Goal: Information Seeking & Learning: Learn about a topic

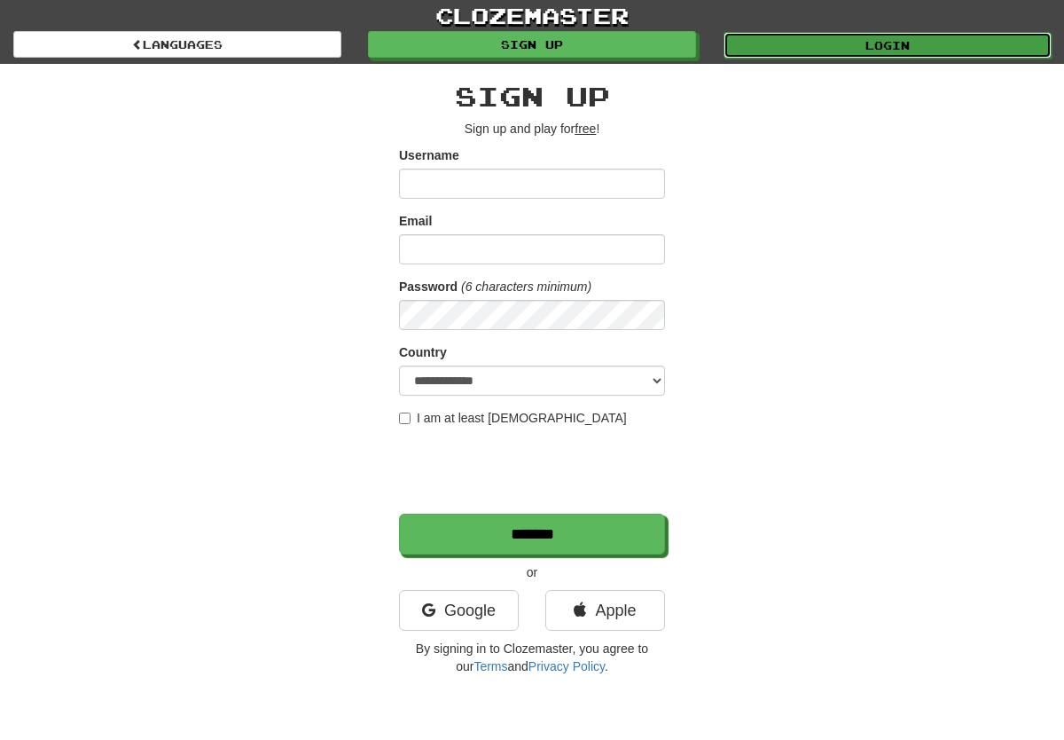
click at [836, 44] on link "Login" at bounding box center [888, 45] width 328 height 27
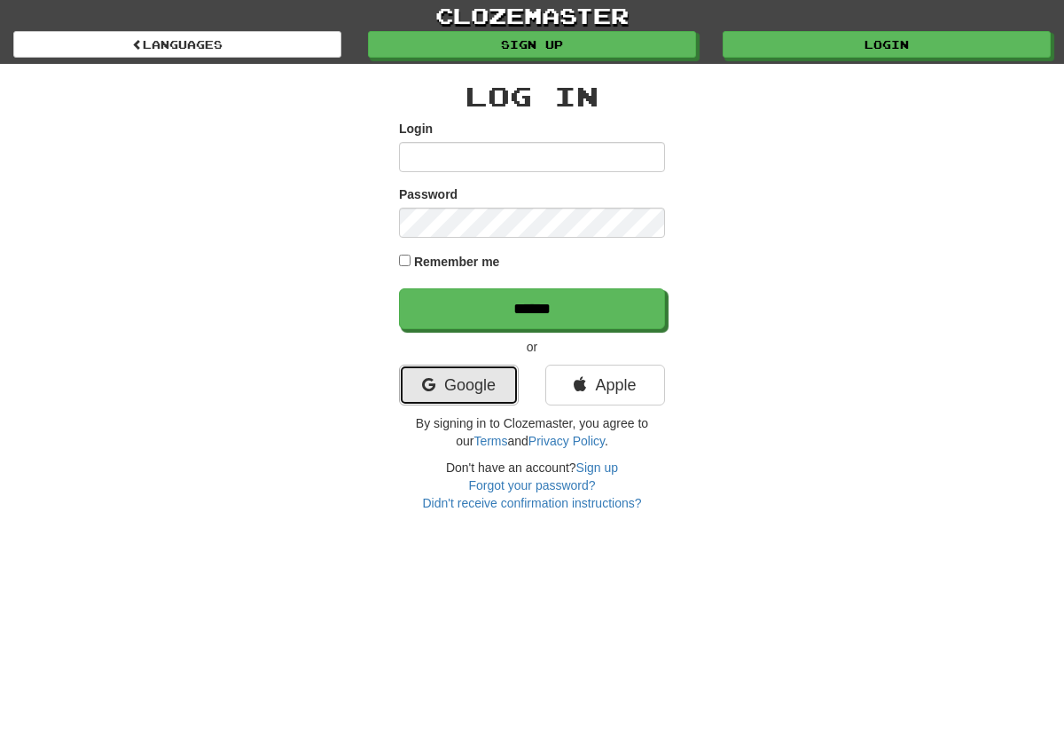
click at [489, 387] on link "Google" at bounding box center [459, 384] width 120 height 41
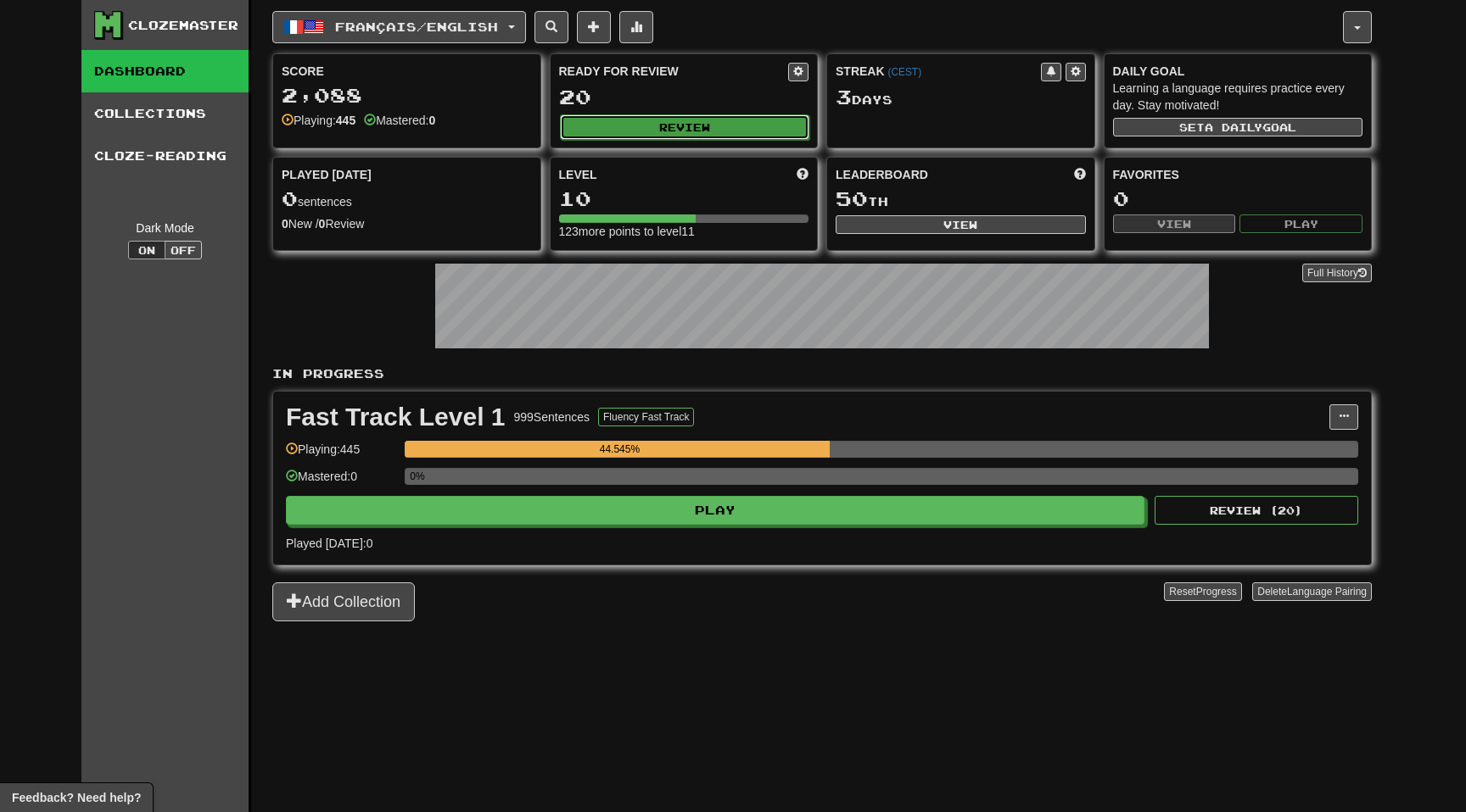
click at [640, 135] on button "Review" at bounding box center [685, 127] width 251 height 26
select select "**"
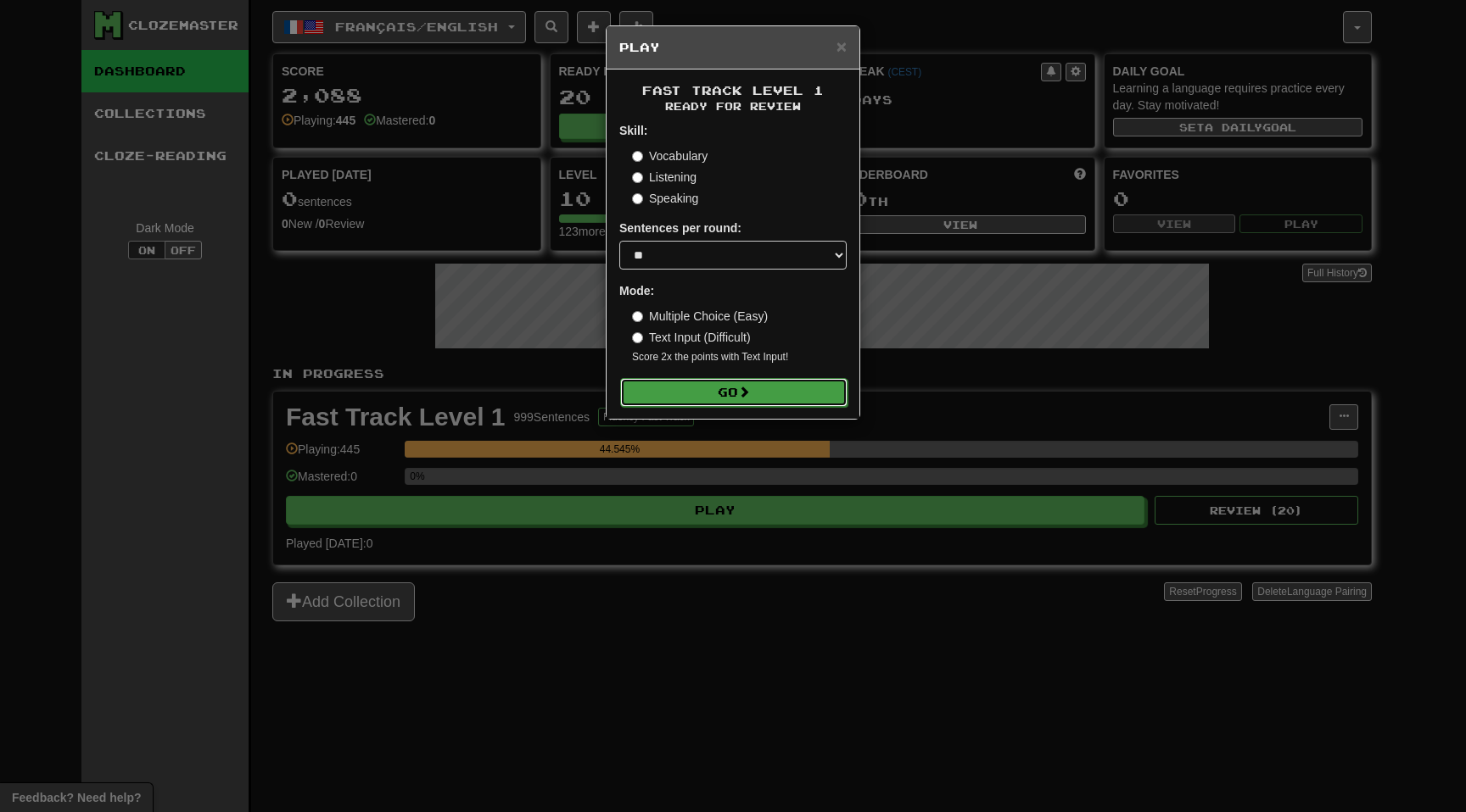
click at [695, 389] on button "Go" at bounding box center [734, 392] width 228 height 29
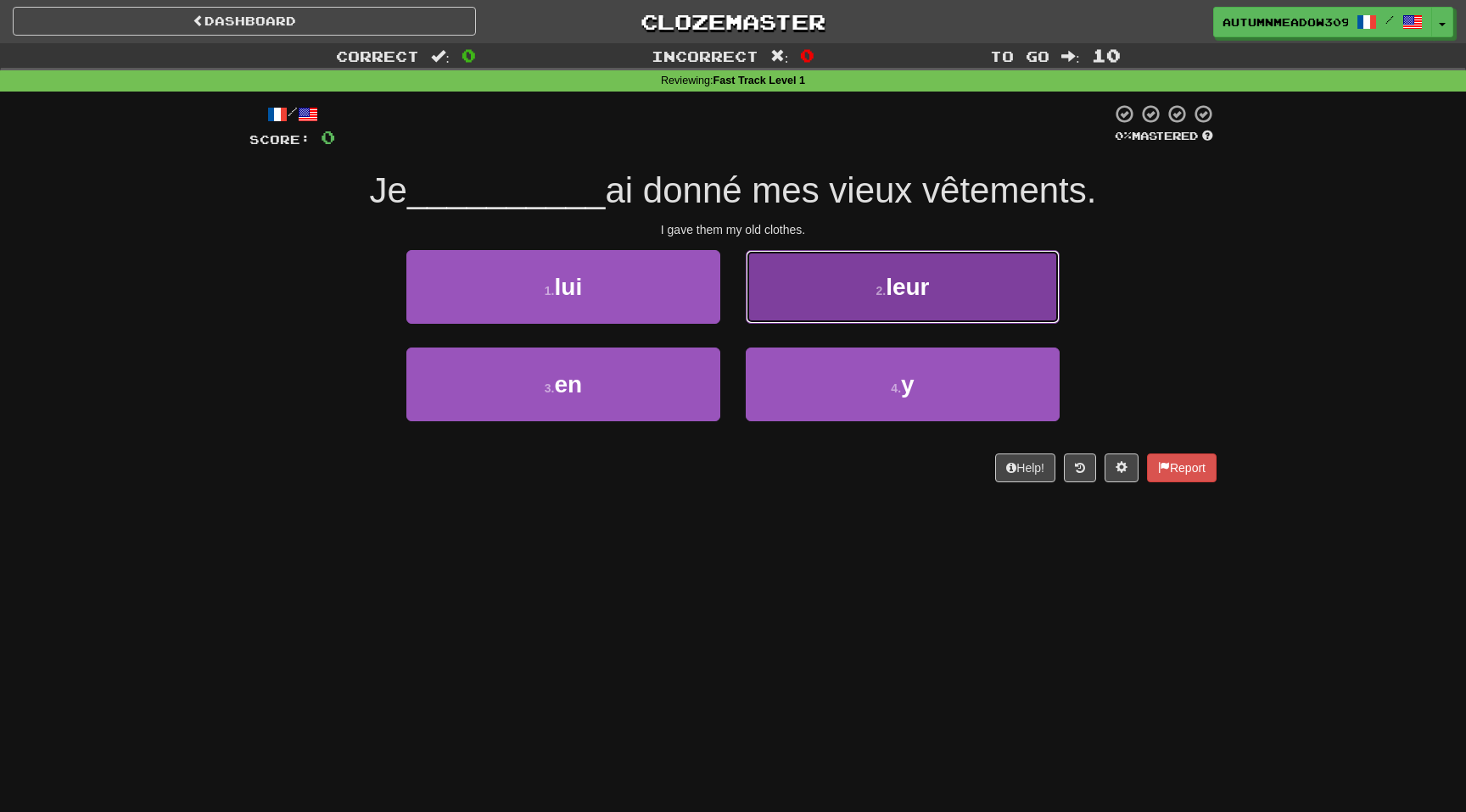
click at [813, 296] on button "2 . leur" at bounding box center [902, 287] width 314 height 74
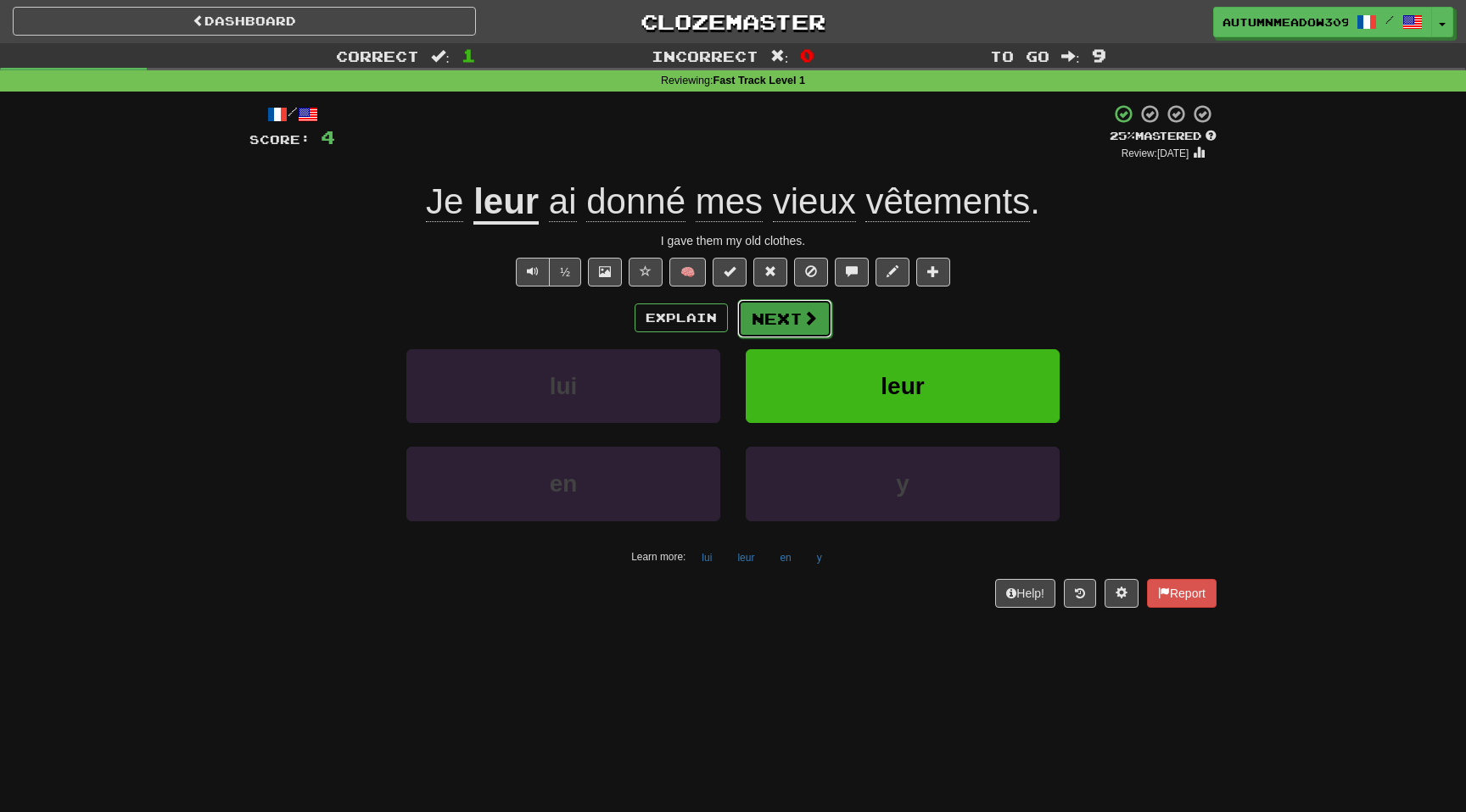
click at [794, 322] on button "Next" at bounding box center [785, 318] width 95 height 39
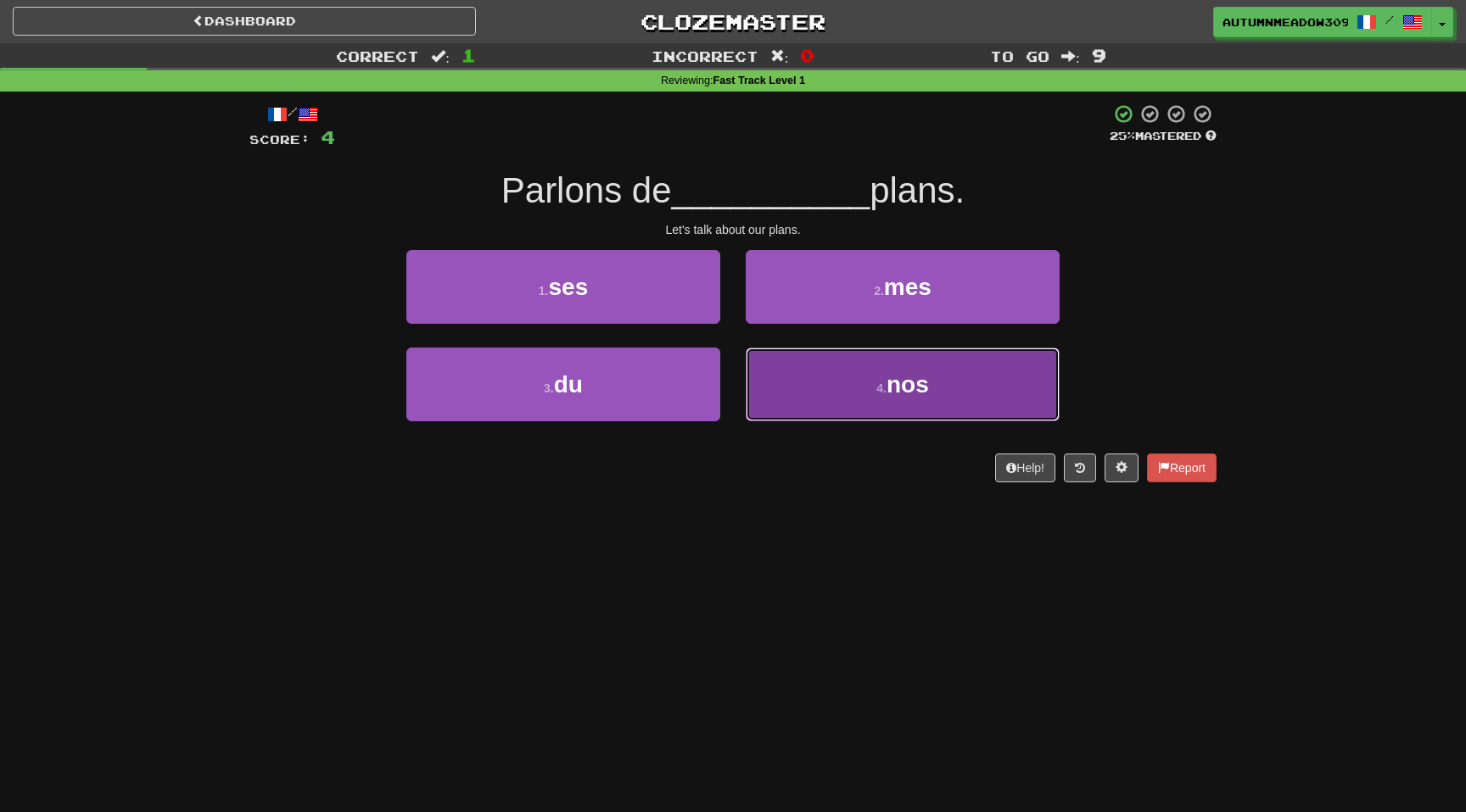
click at [889, 386] on span "nos" at bounding box center [908, 384] width 42 height 26
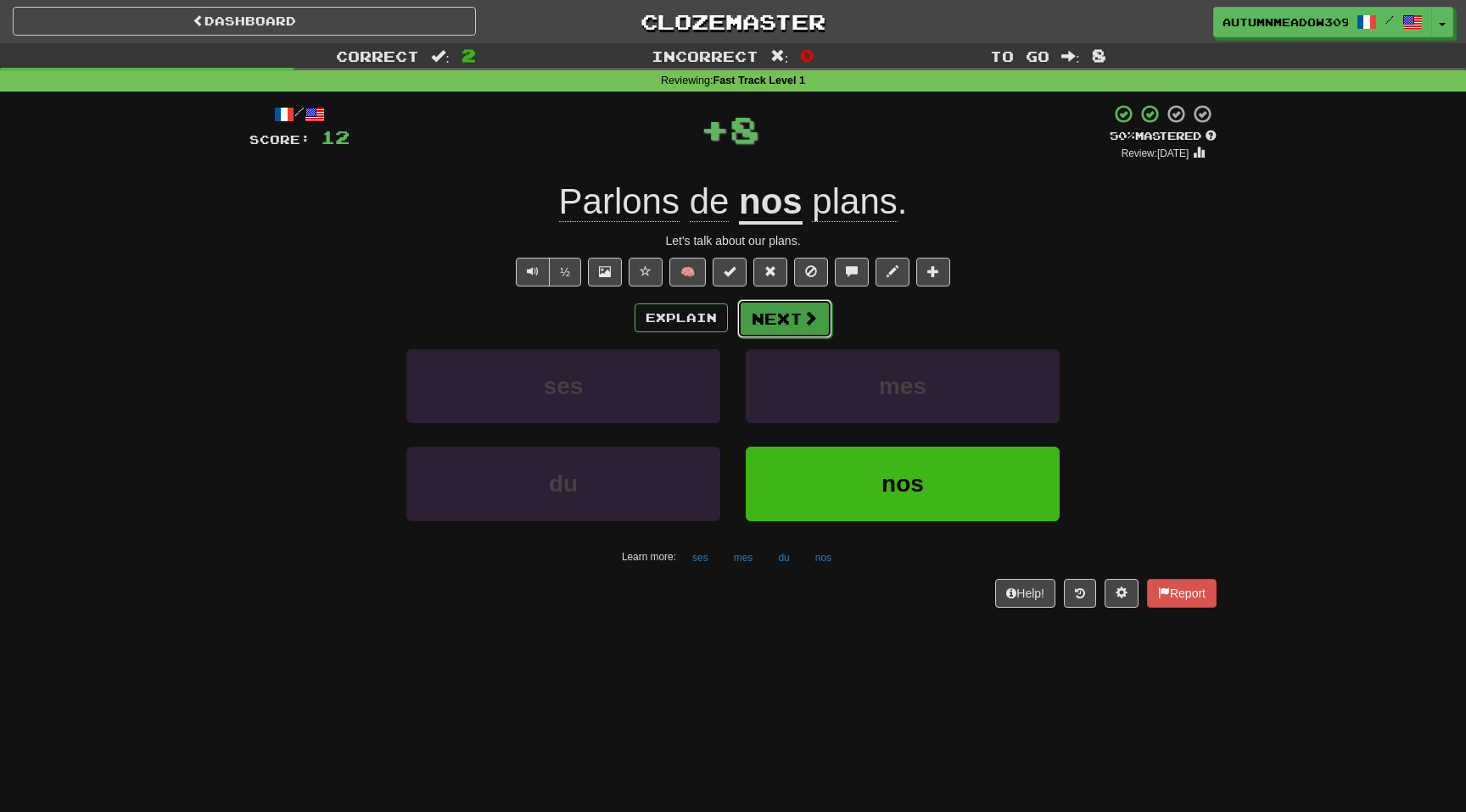
click at [775, 326] on button "Next" at bounding box center [785, 318] width 95 height 39
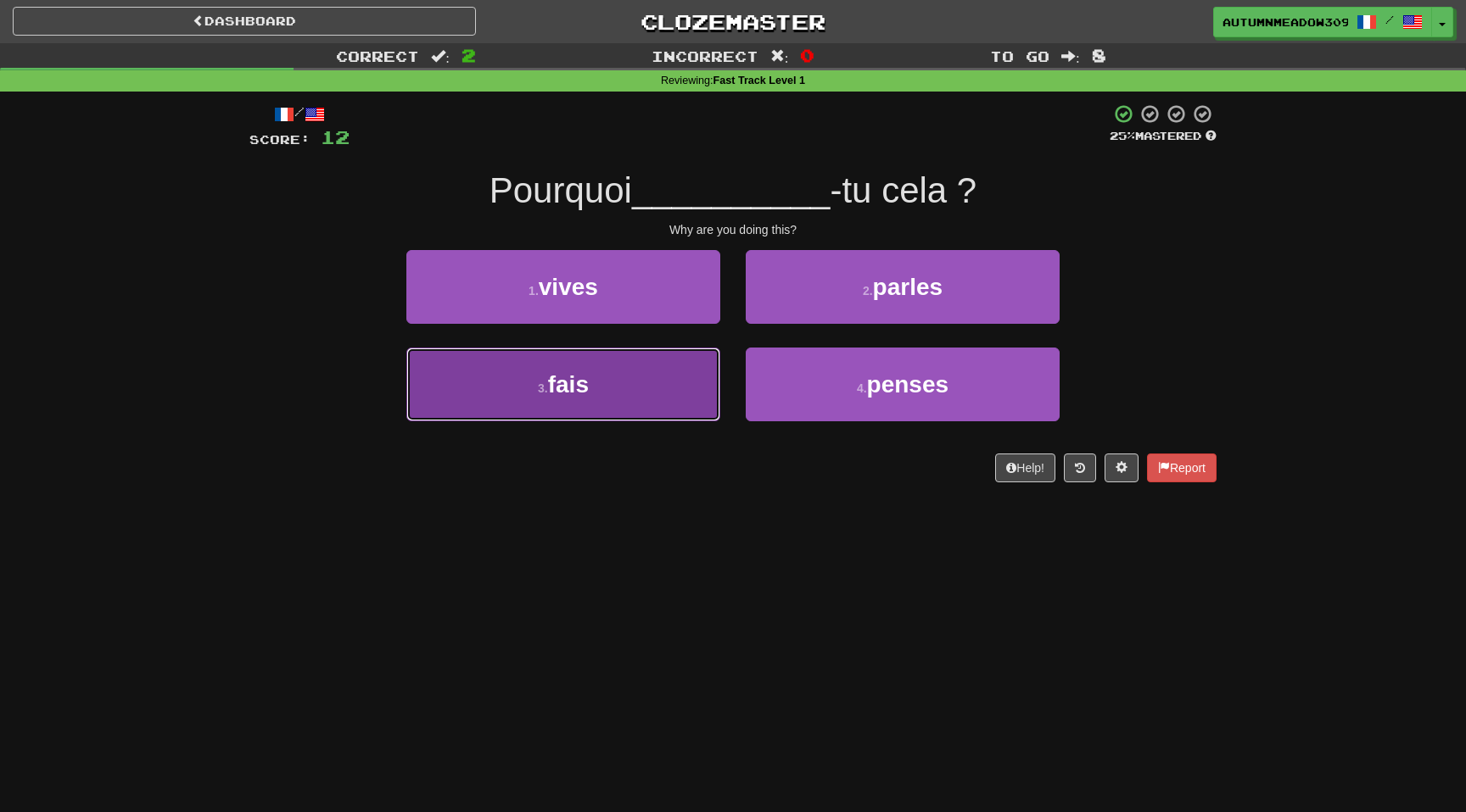
click at [635, 401] on button "3 . fais" at bounding box center [564, 384] width 314 height 74
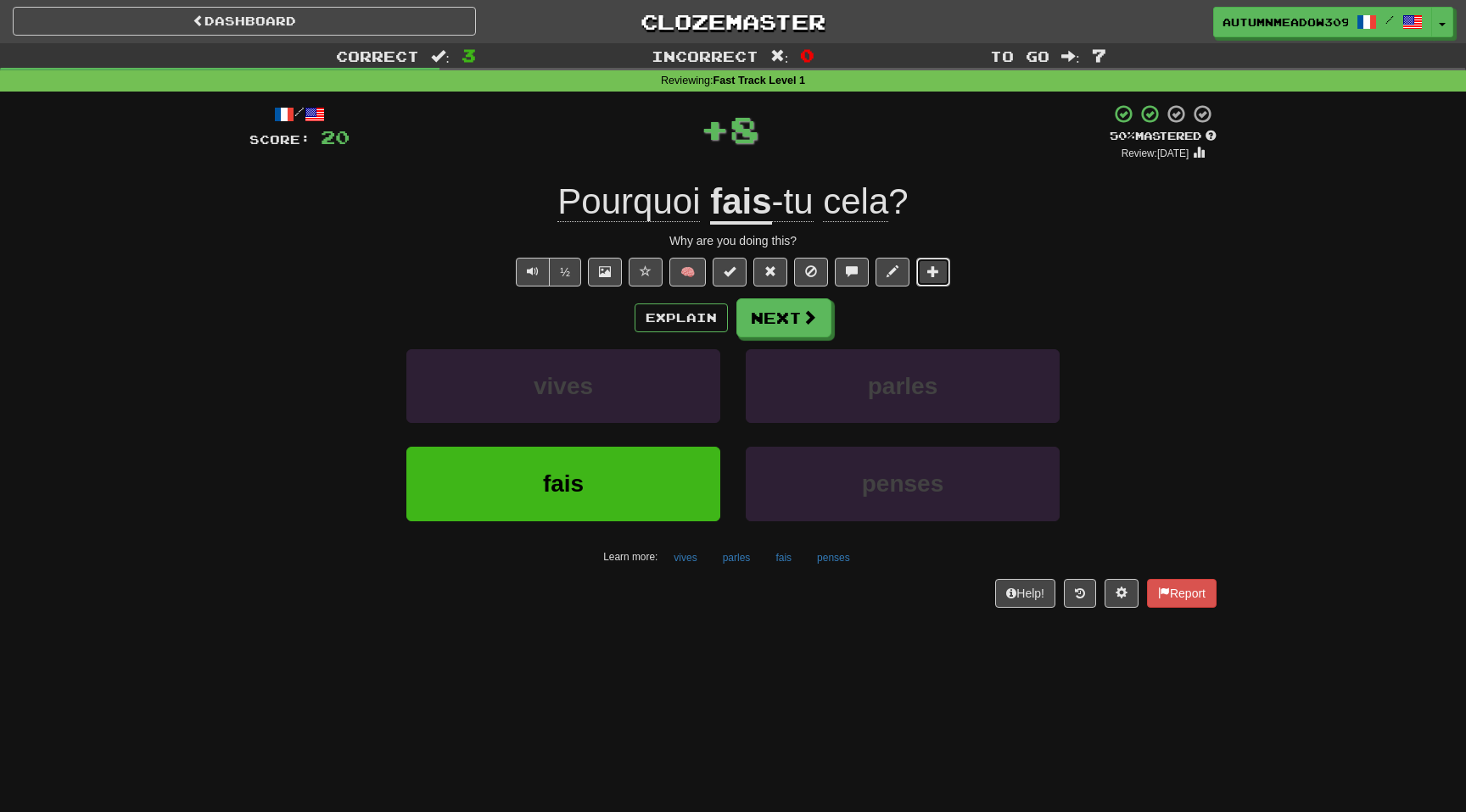
click at [925, 268] on button at bounding box center [933, 273] width 33 height 29
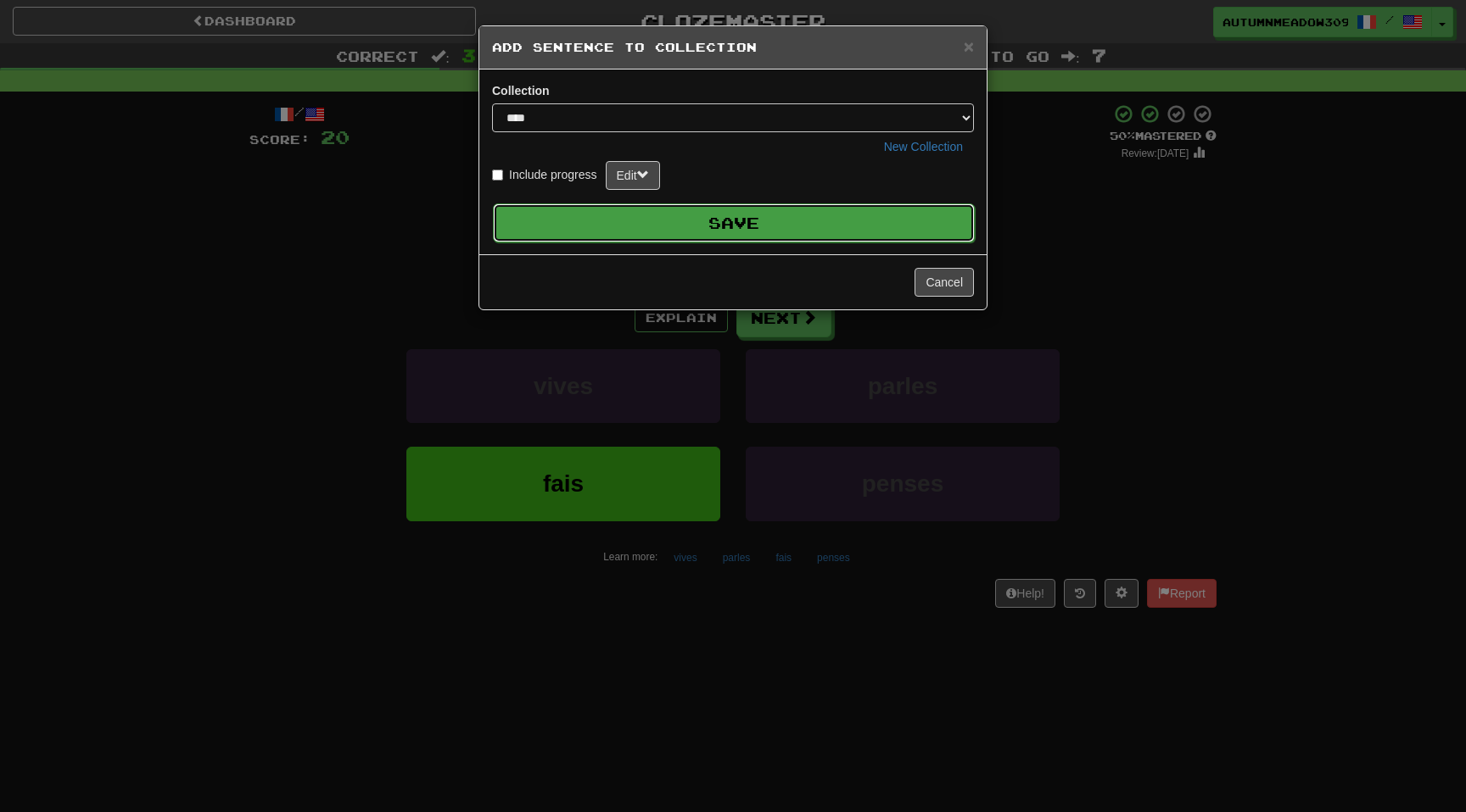
click at [857, 230] on button "Save" at bounding box center [734, 223] width 482 height 39
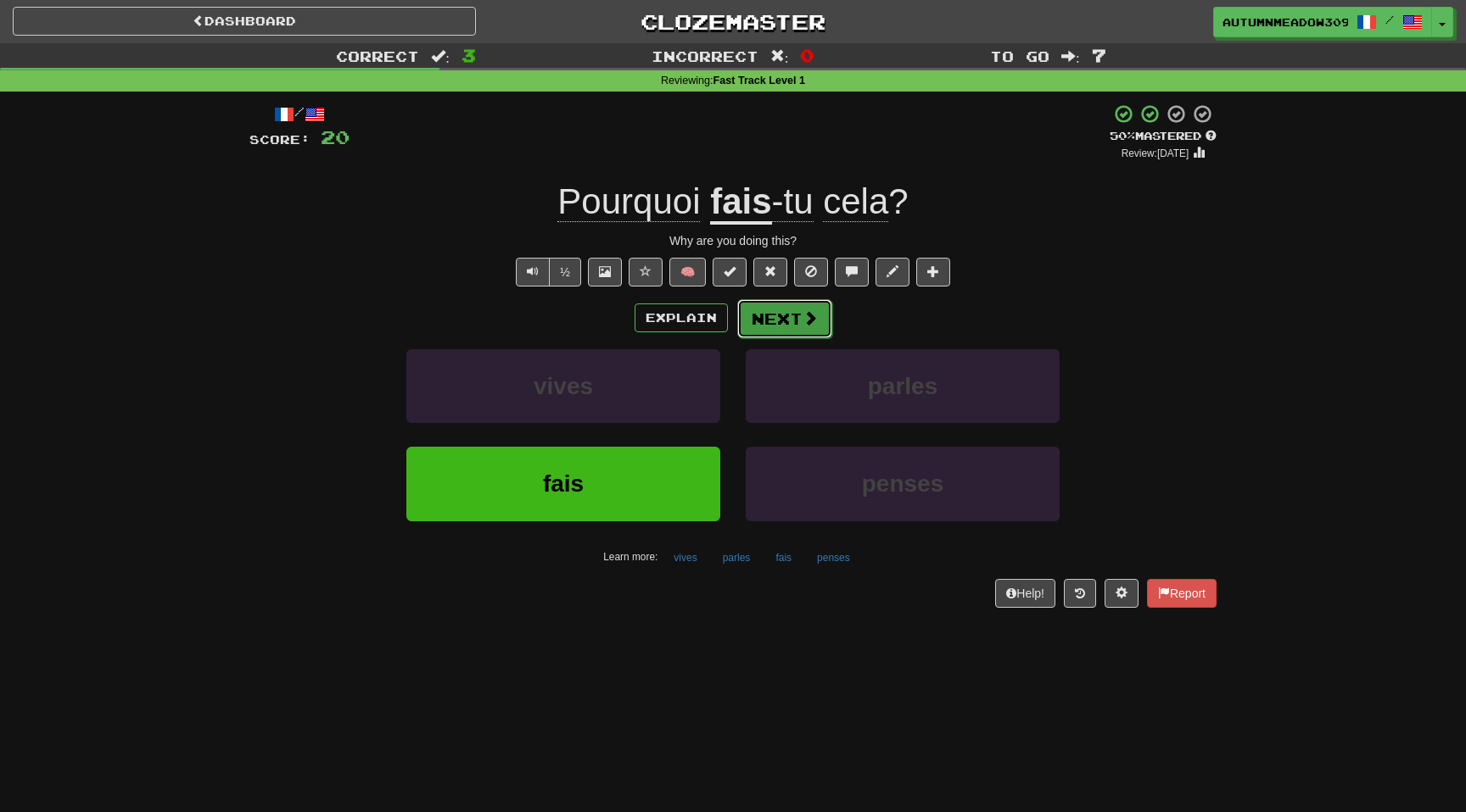
click at [798, 322] on button "Next" at bounding box center [785, 318] width 95 height 39
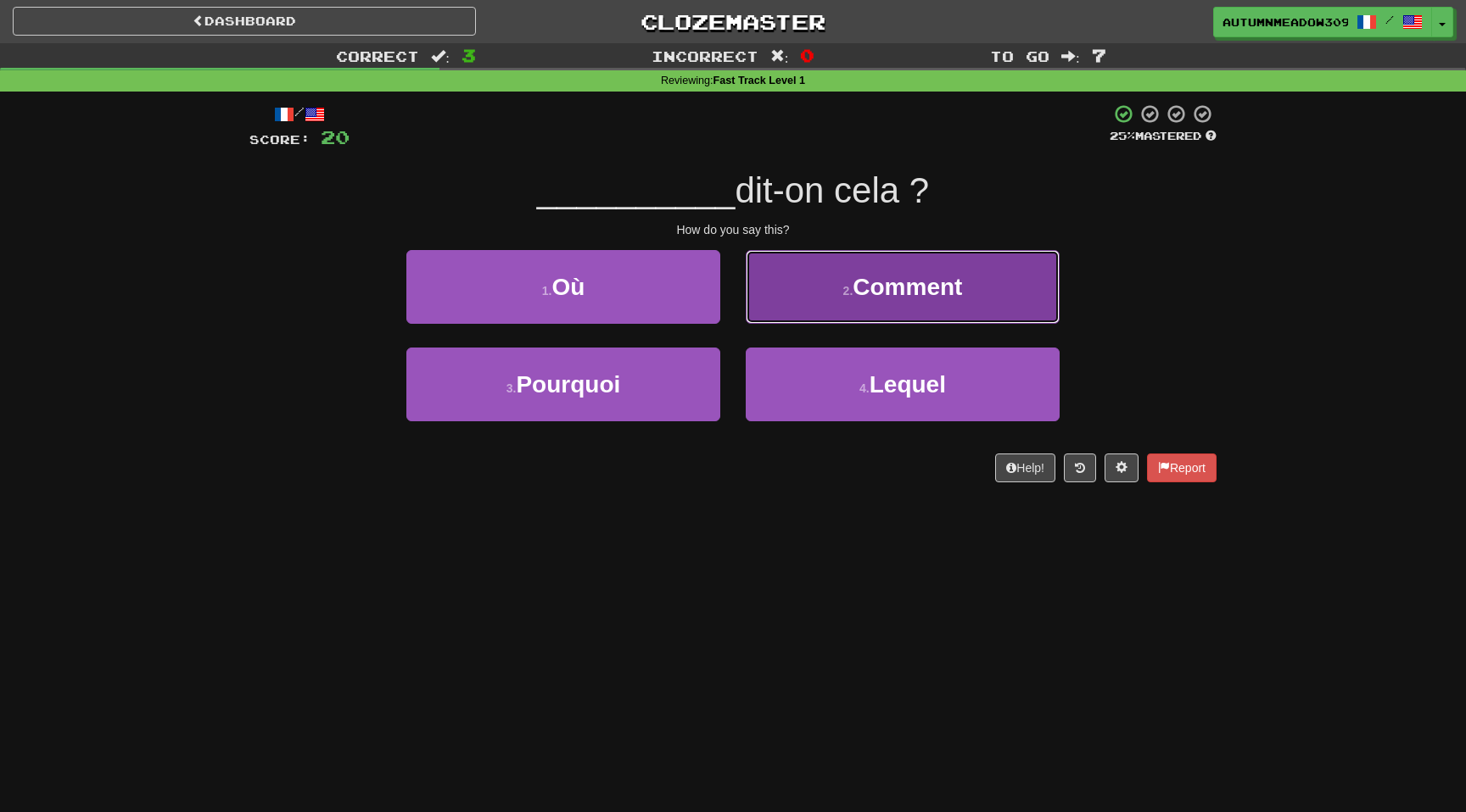
click at [925, 288] on span "Comment" at bounding box center [907, 286] width 109 height 26
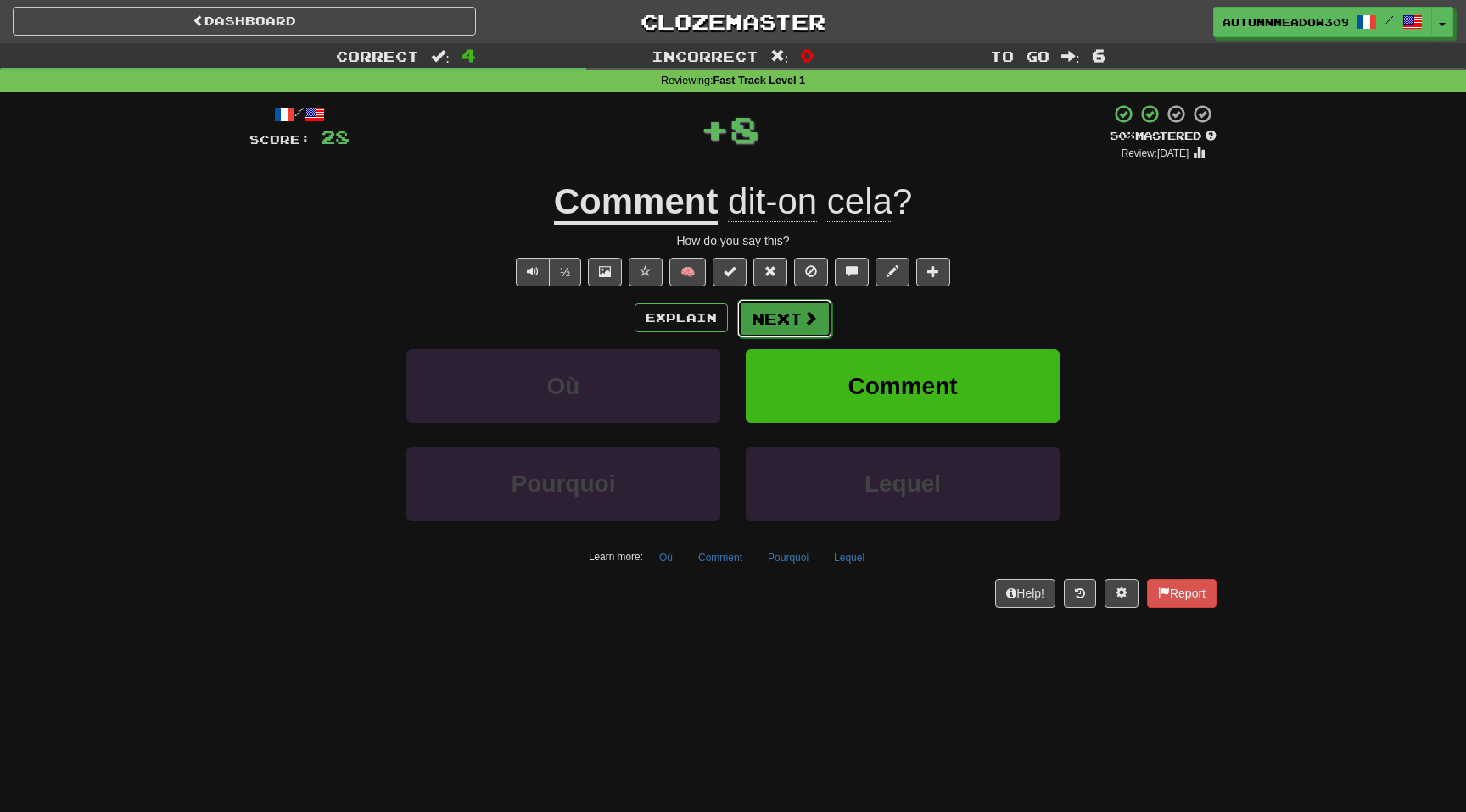
click at [807, 317] on span at bounding box center [811, 318] width 15 height 15
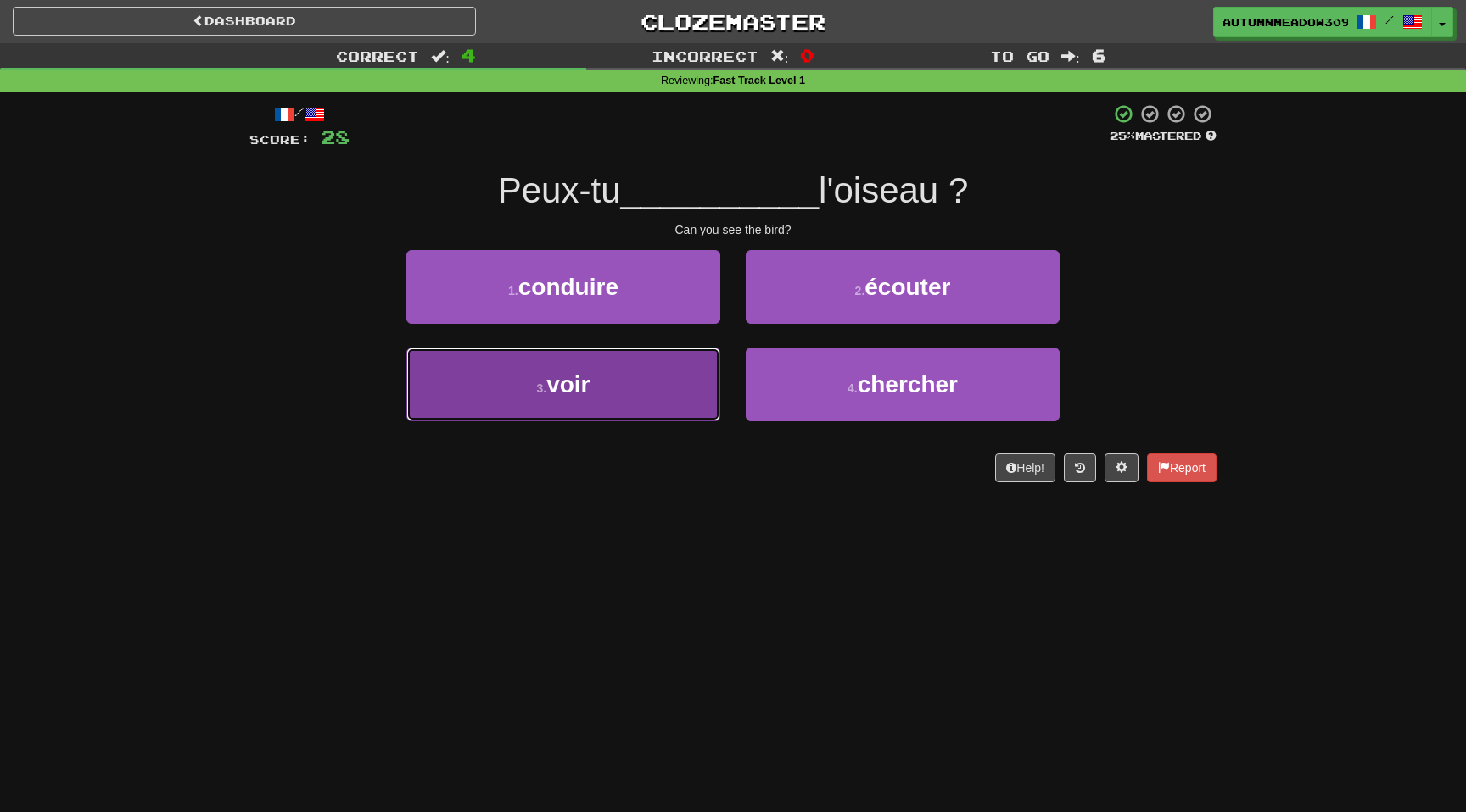
click at [626, 393] on button "3 . voir" at bounding box center [564, 384] width 314 height 74
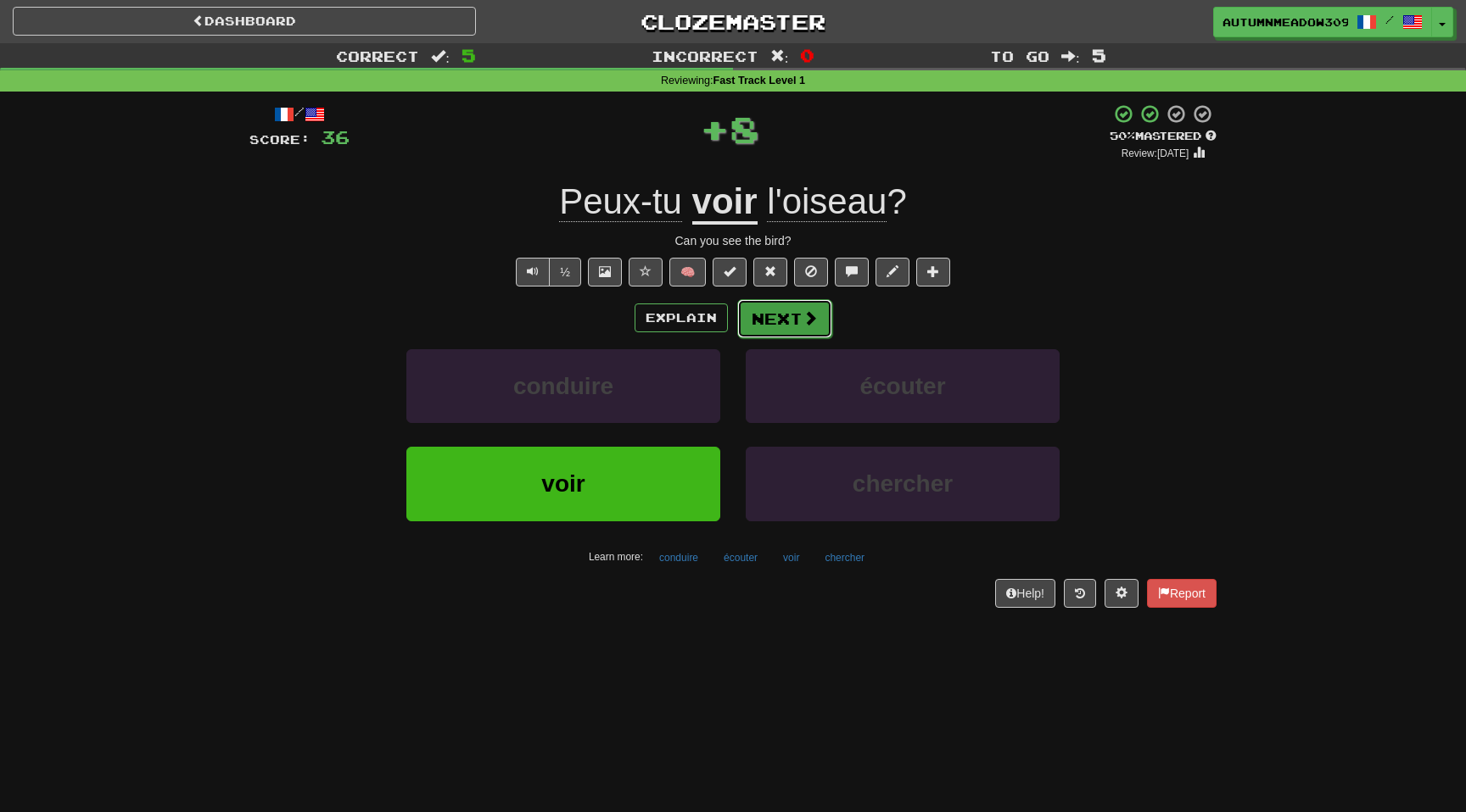
click at [792, 320] on button "Next" at bounding box center [785, 318] width 95 height 39
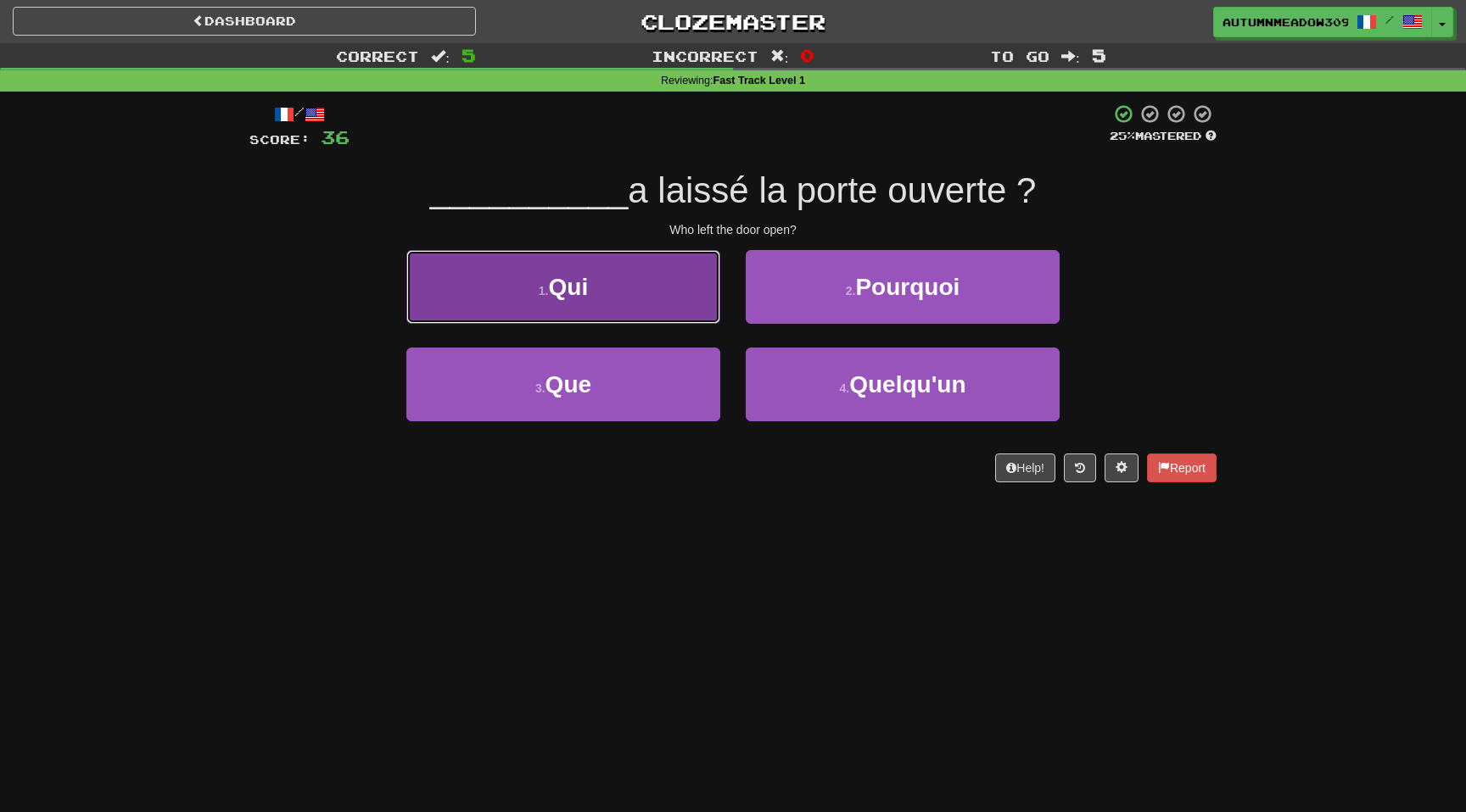
click at [585, 296] on span "Qui" at bounding box center [569, 286] width 40 height 26
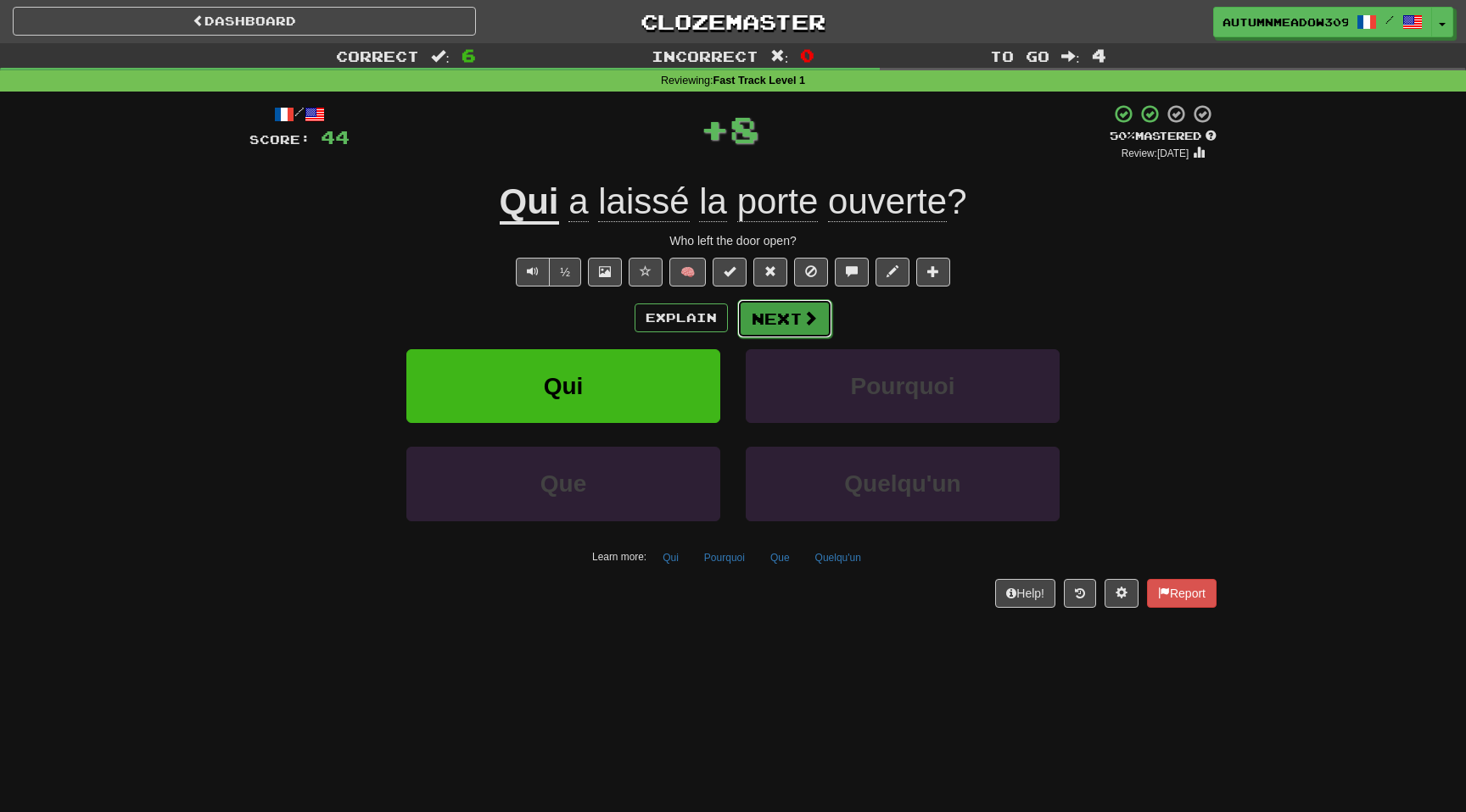
click at [769, 315] on button "Next" at bounding box center [785, 318] width 95 height 39
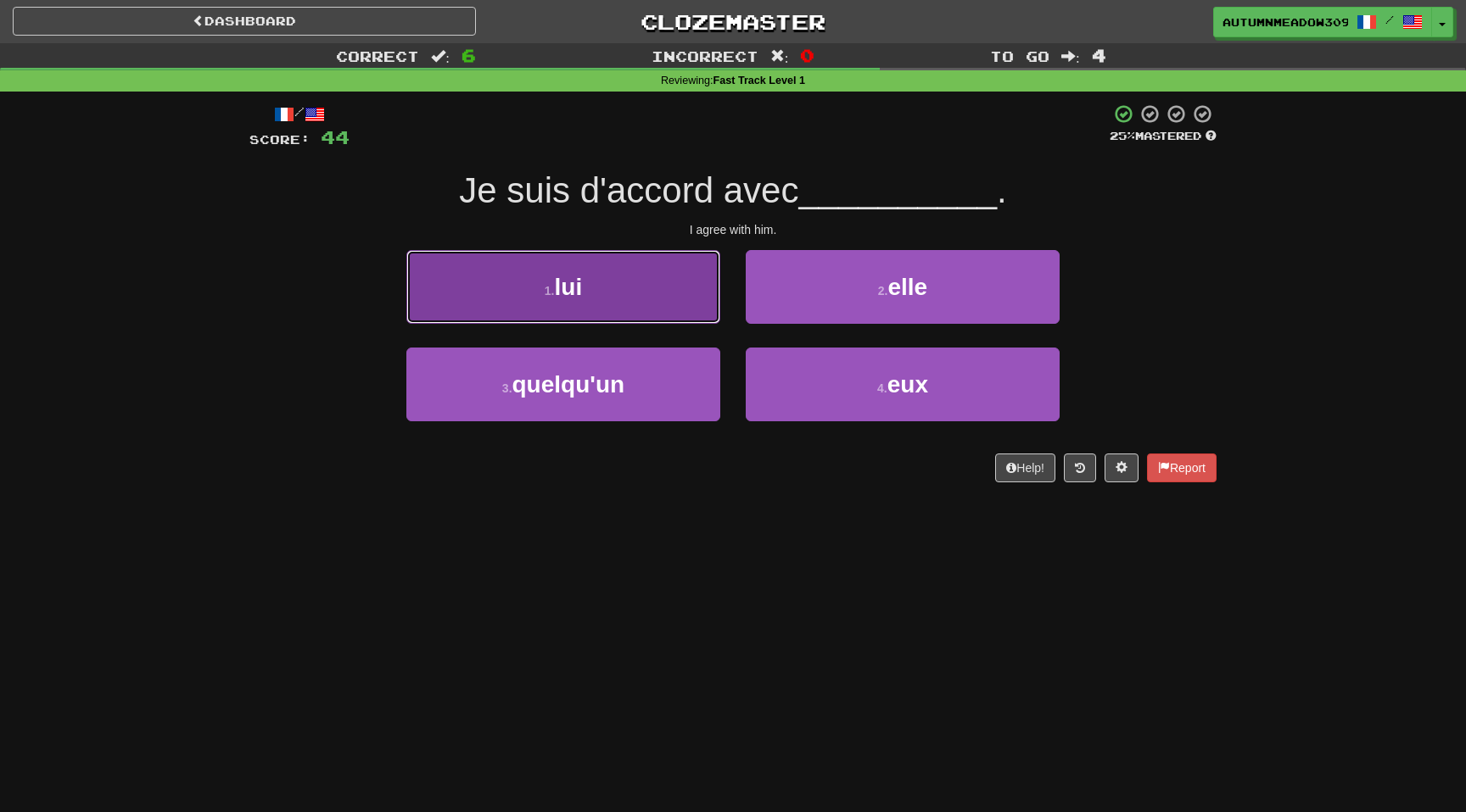
click at [681, 281] on button "1 . lui" at bounding box center [564, 287] width 314 height 74
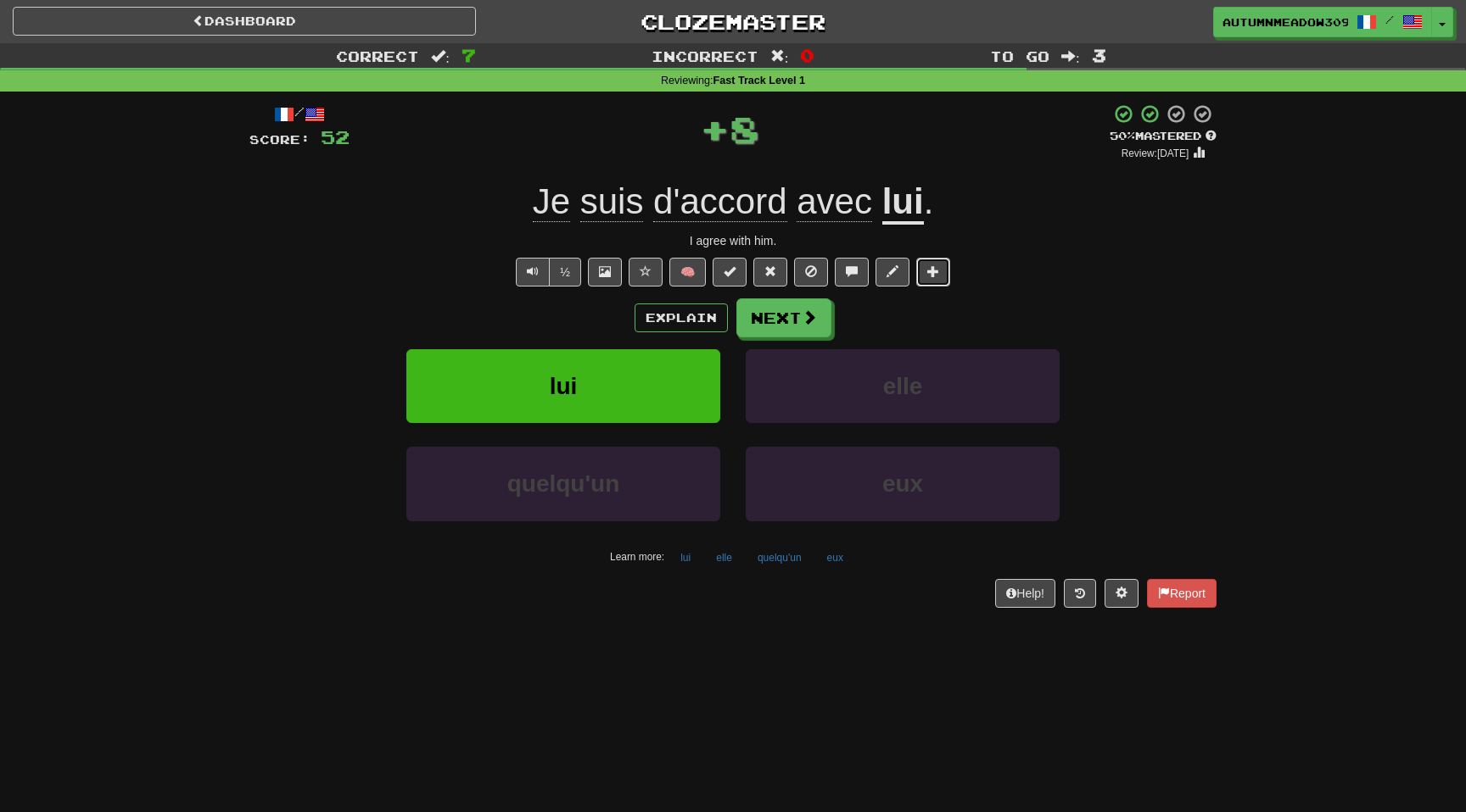
click at [929, 275] on span at bounding box center [933, 272] width 11 height 11
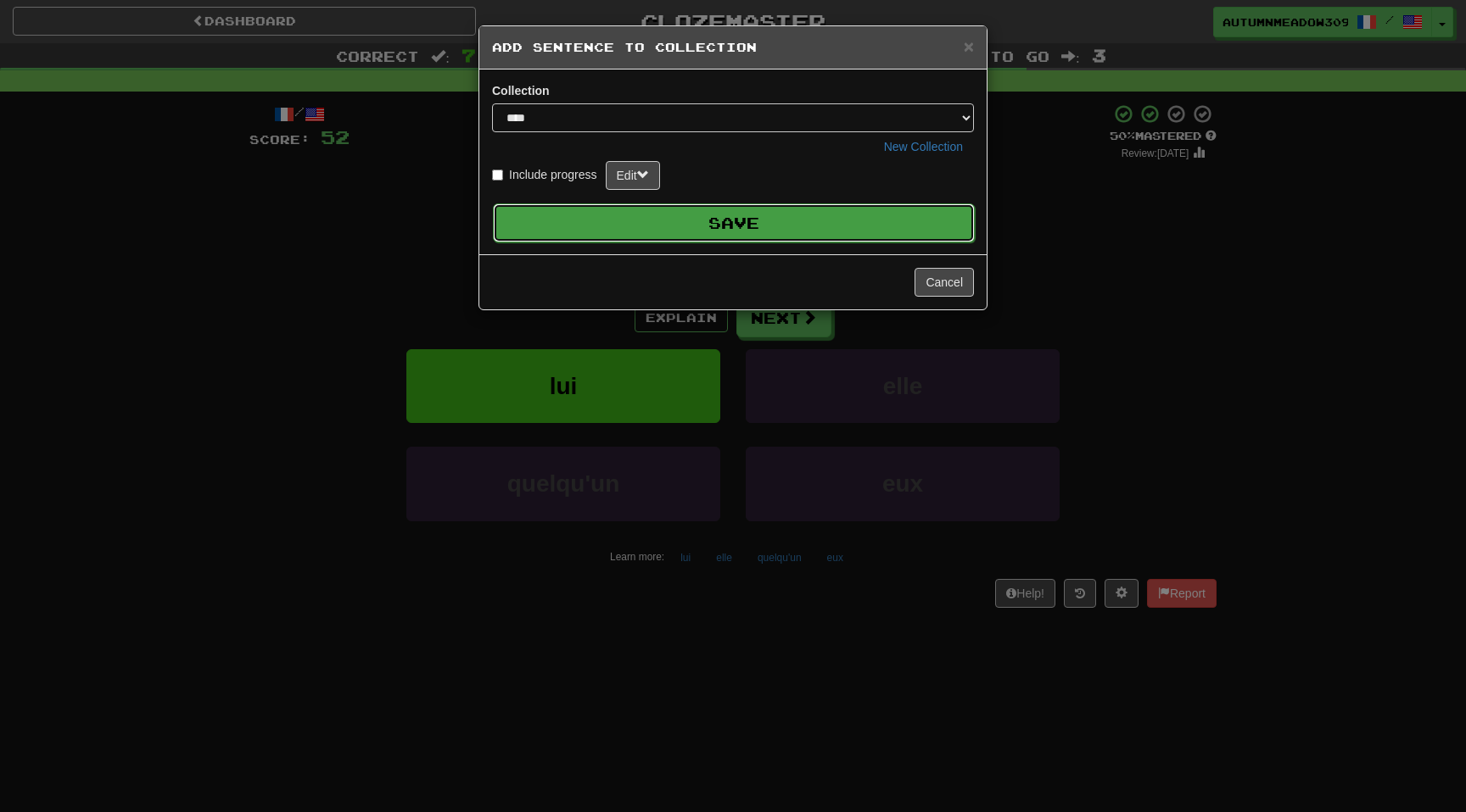
click at [830, 224] on button "Save" at bounding box center [734, 223] width 482 height 39
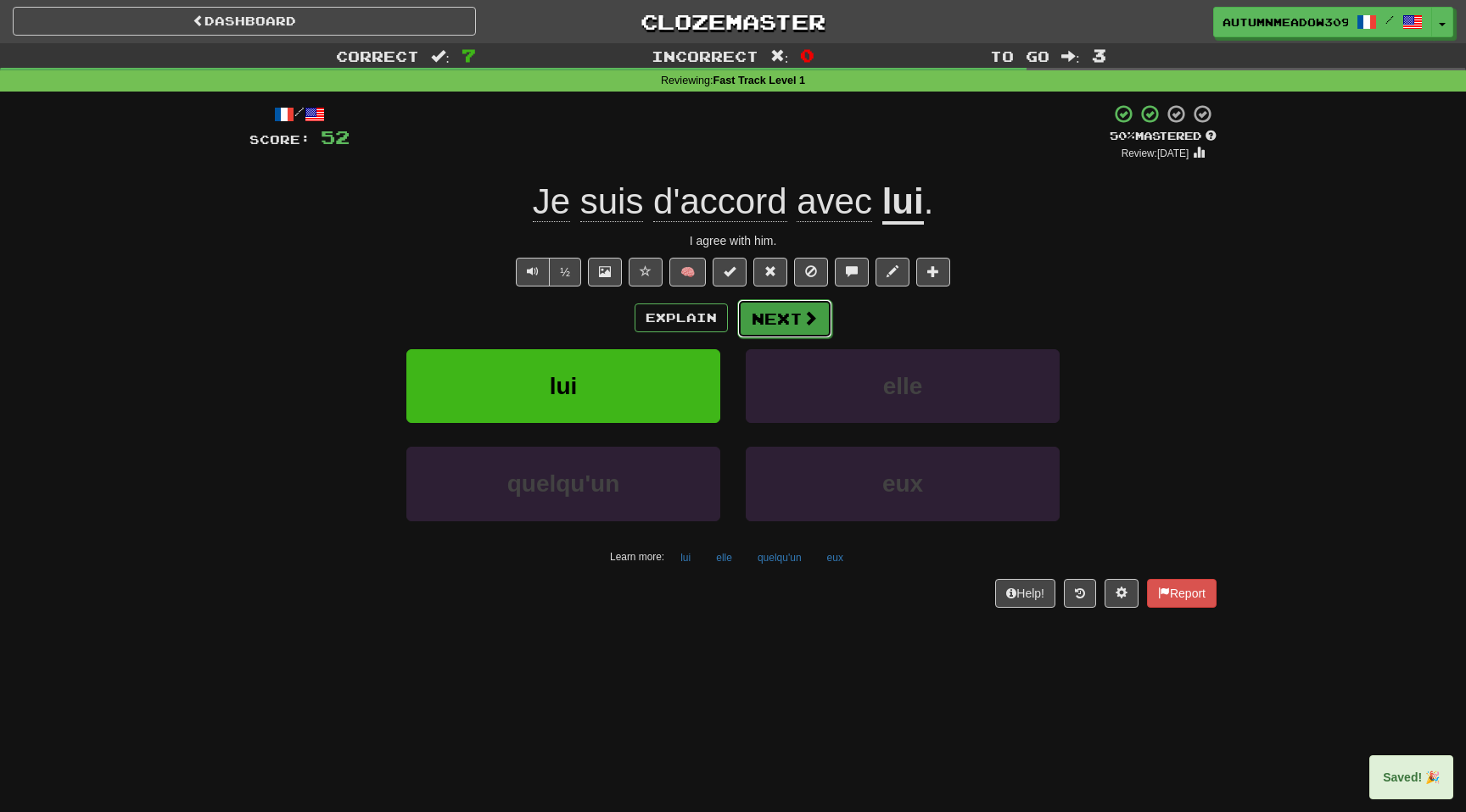
click at [784, 309] on button "Next" at bounding box center [785, 318] width 95 height 39
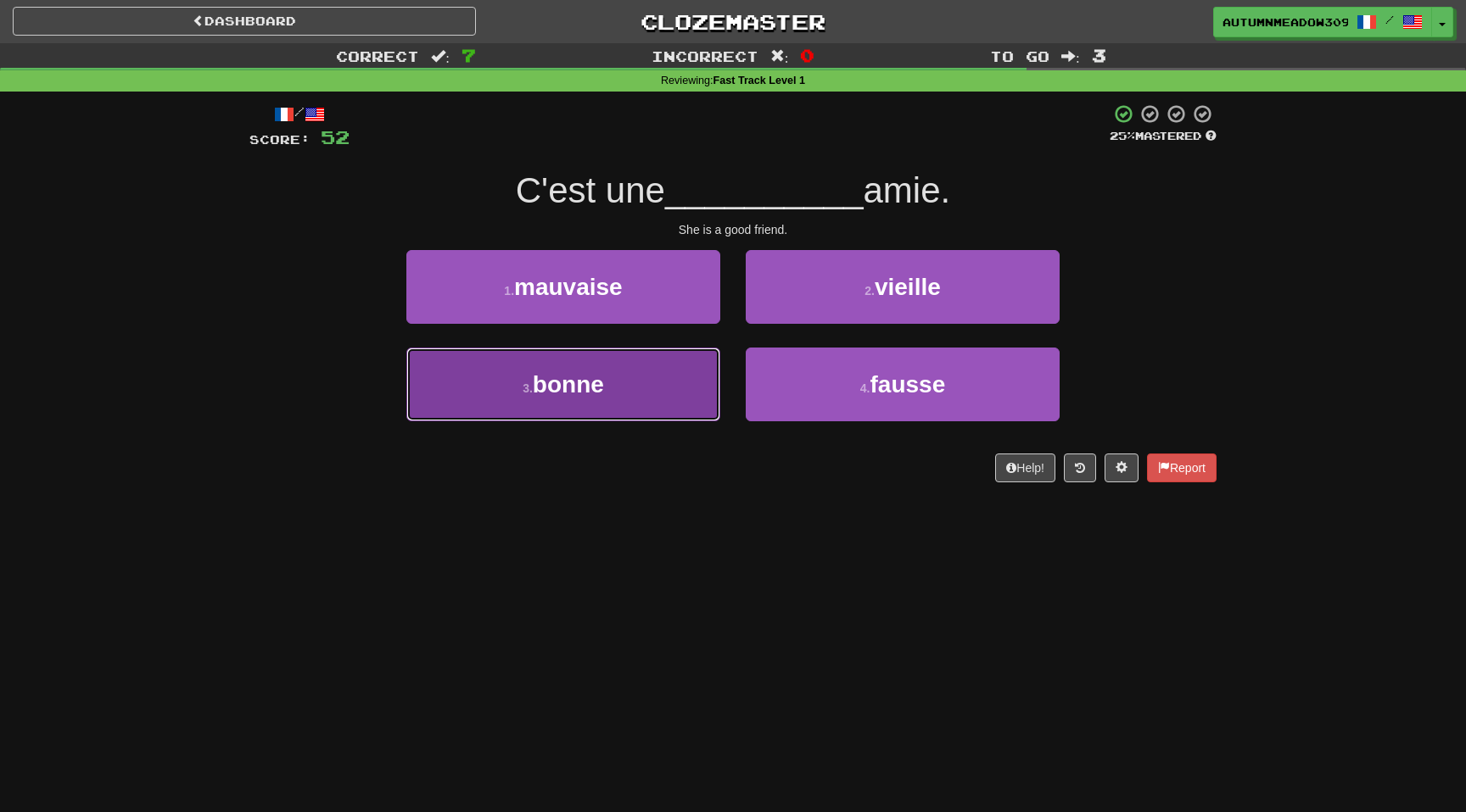
click at [579, 393] on span "bonne" at bounding box center [568, 384] width 71 height 26
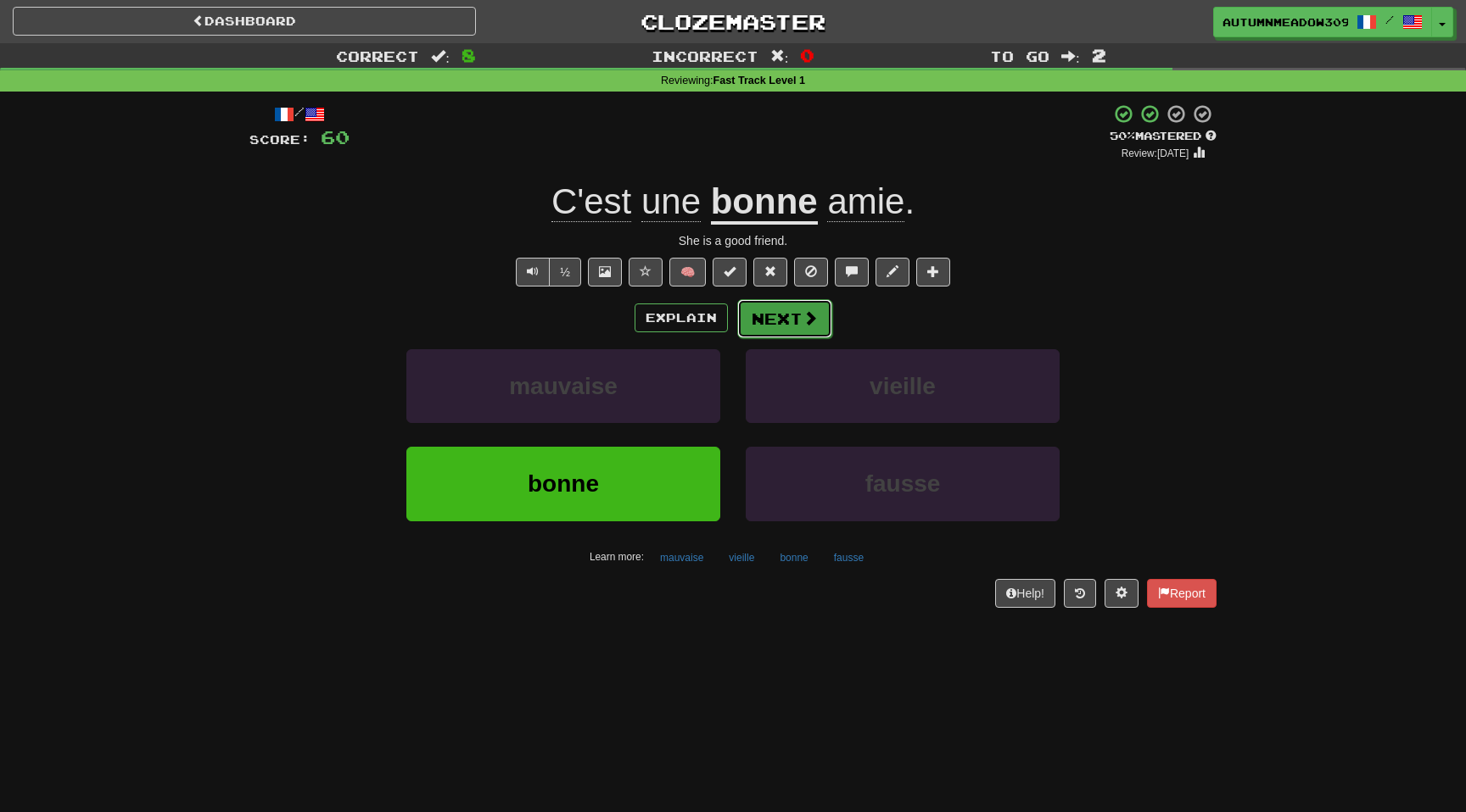
click at [769, 317] on button "Next" at bounding box center [785, 318] width 95 height 39
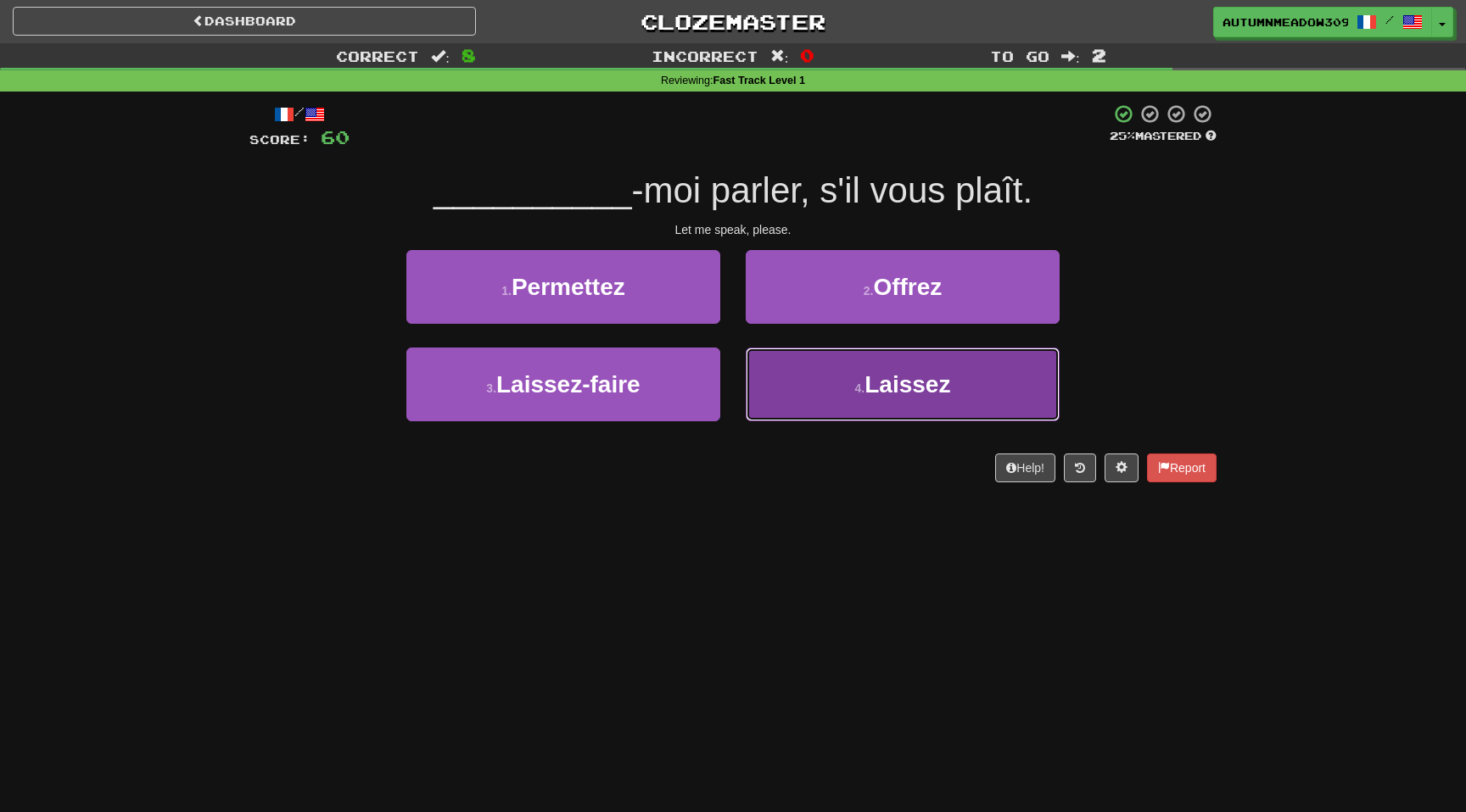
click at [831, 390] on button "4 . Laissez" at bounding box center [902, 384] width 314 height 74
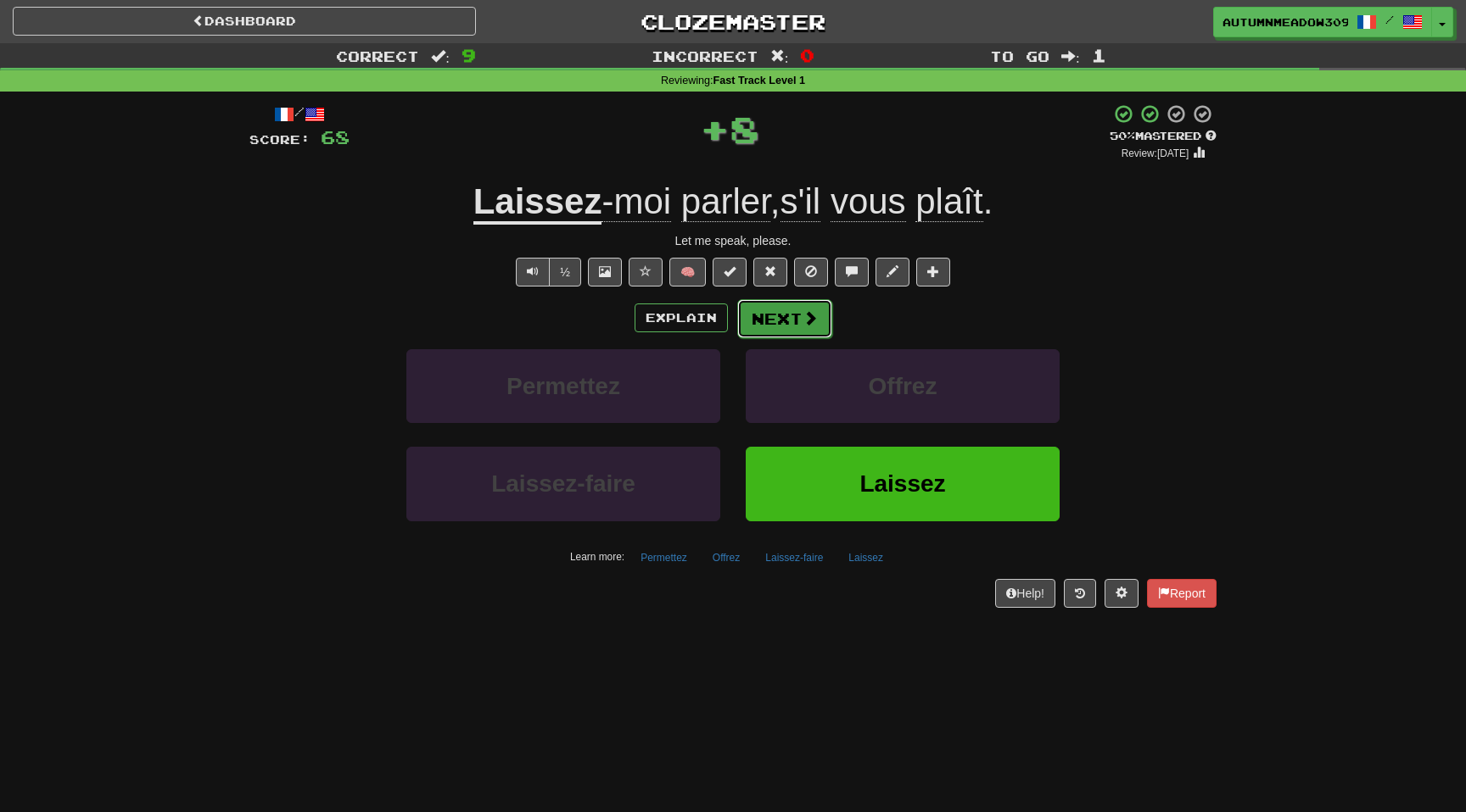
click at [780, 321] on button "Next" at bounding box center [785, 318] width 95 height 39
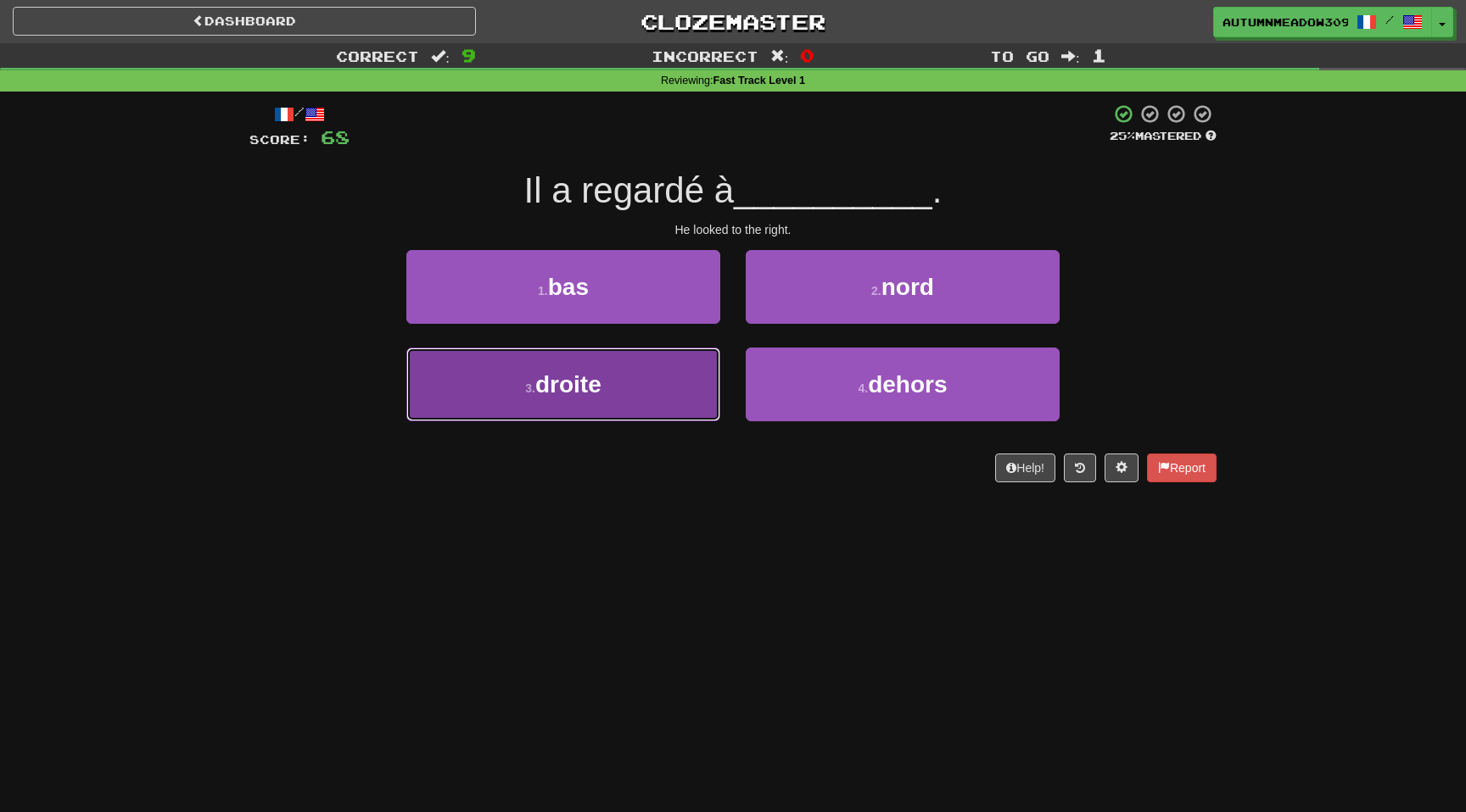
click at [647, 383] on button "3 . droite" at bounding box center [564, 384] width 314 height 74
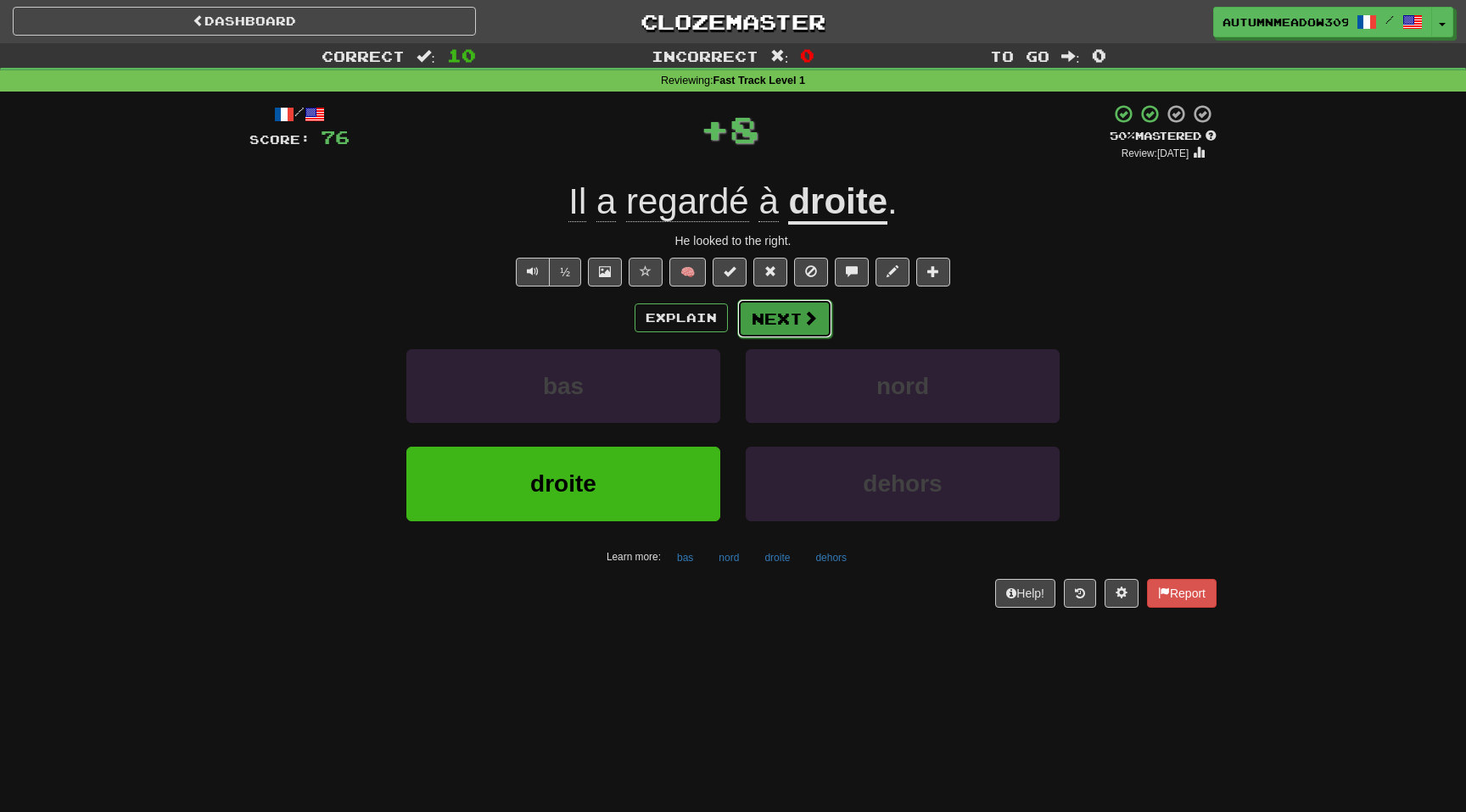
click at [794, 318] on button "Next" at bounding box center [785, 318] width 95 height 39
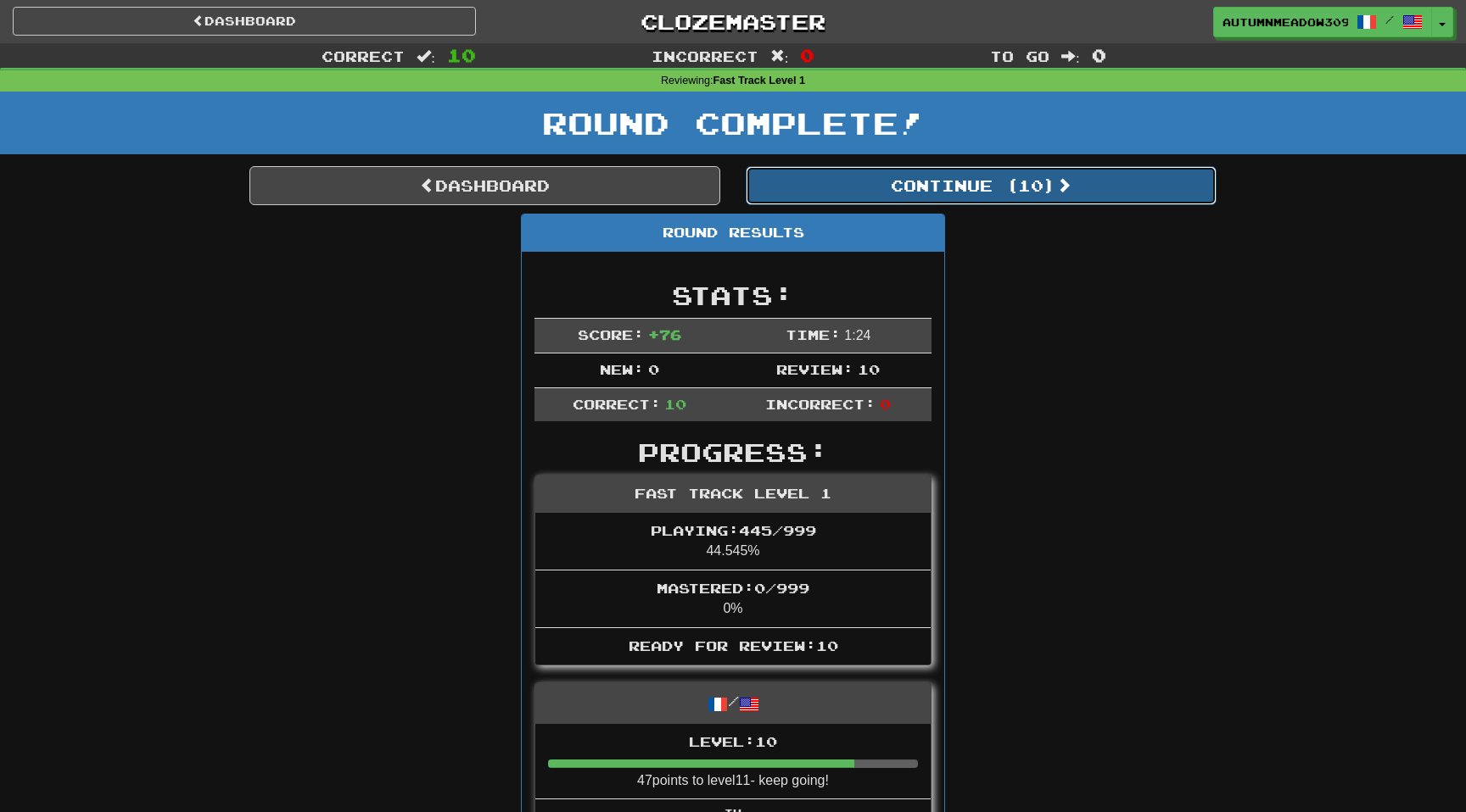
click at [894, 201] on button "Continue ( 10 )" at bounding box center [981, 186] width 471 height 39
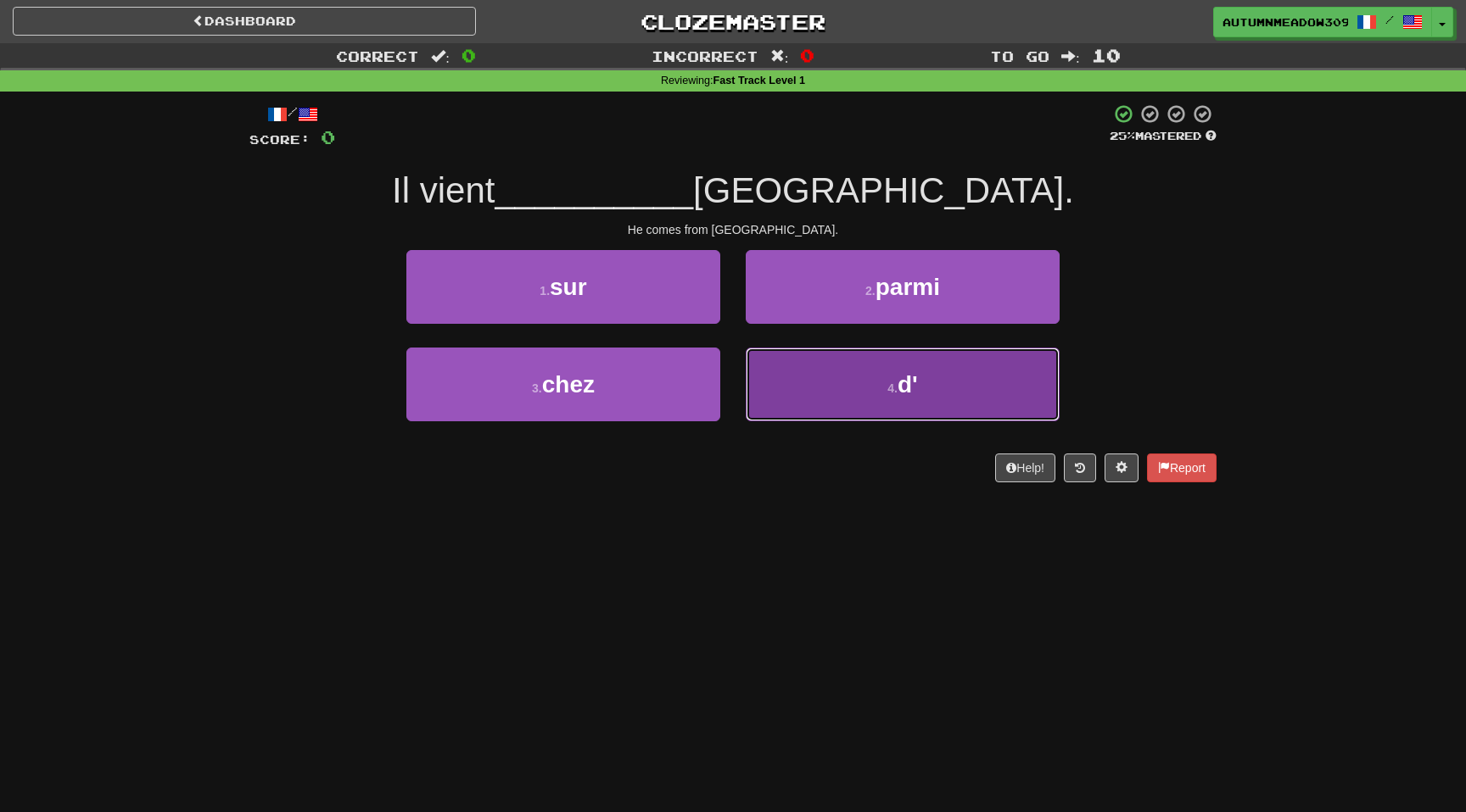
click at [879, 399] on button "4 . d'" at bounding box center [902, 384] width 314 height 74
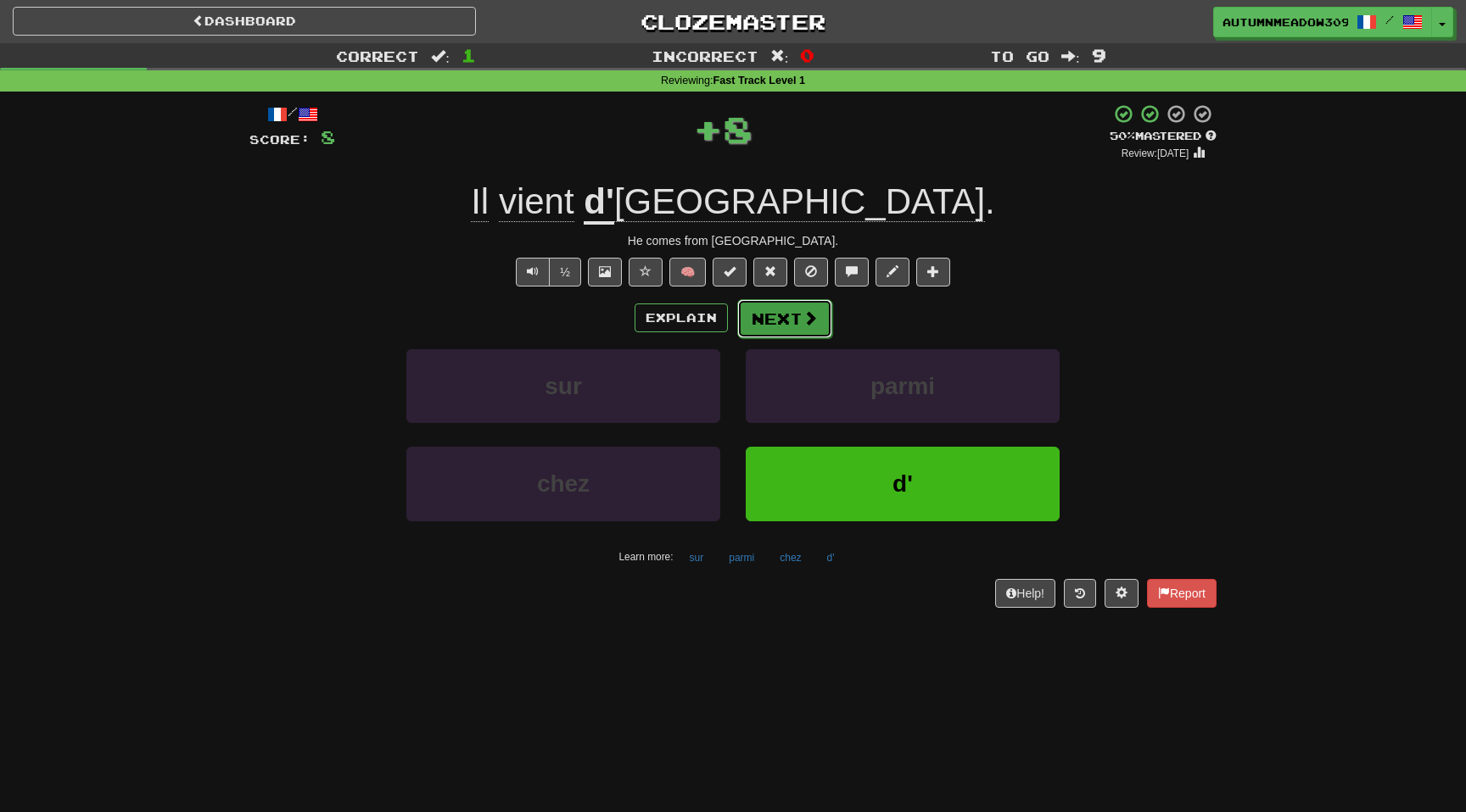
click at [806, 322] on span at bounding box center [811, 318] width 15 height 15
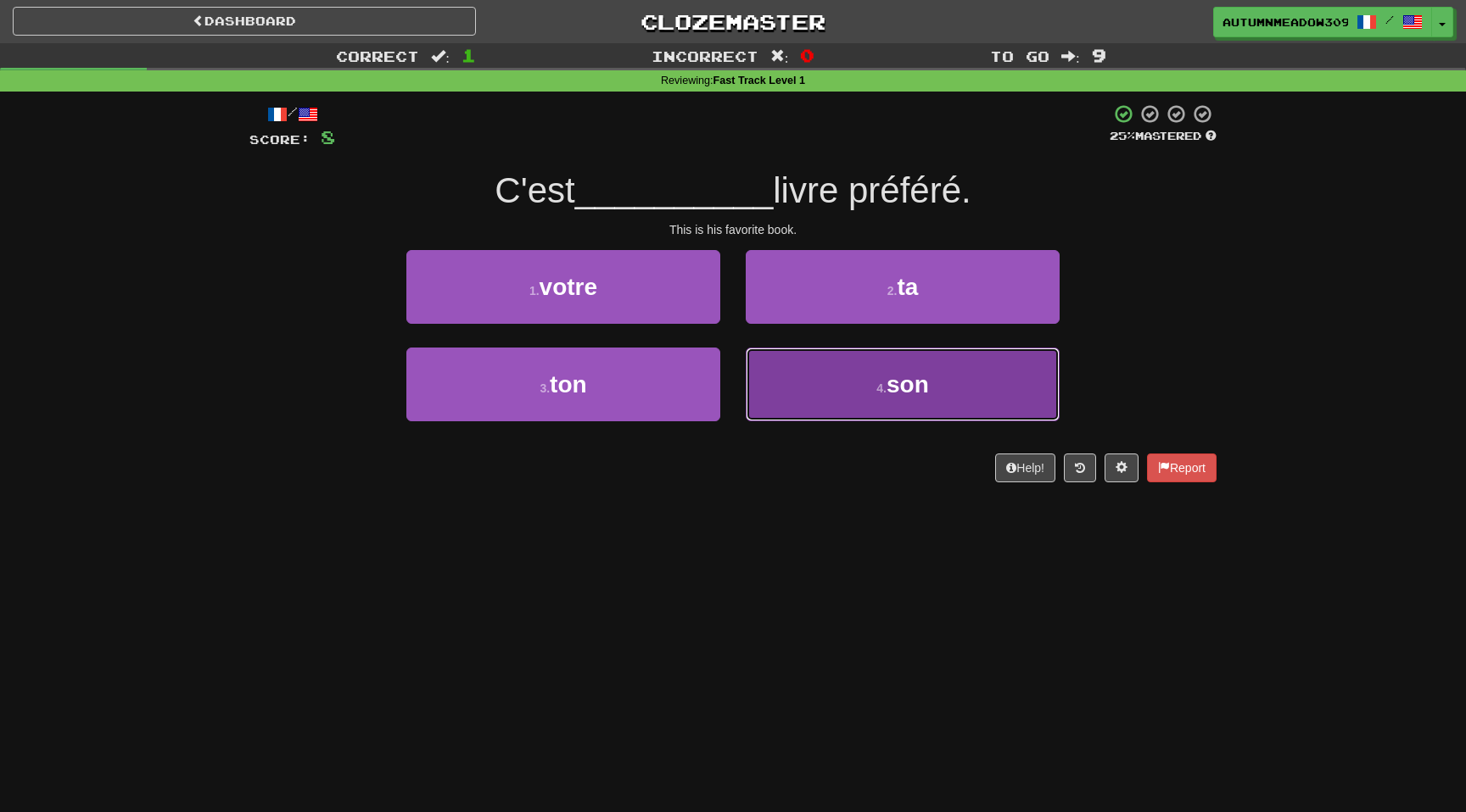
click at [867, 397] on button "4 . son" at bounding box center [902, 384] width 314 height 74
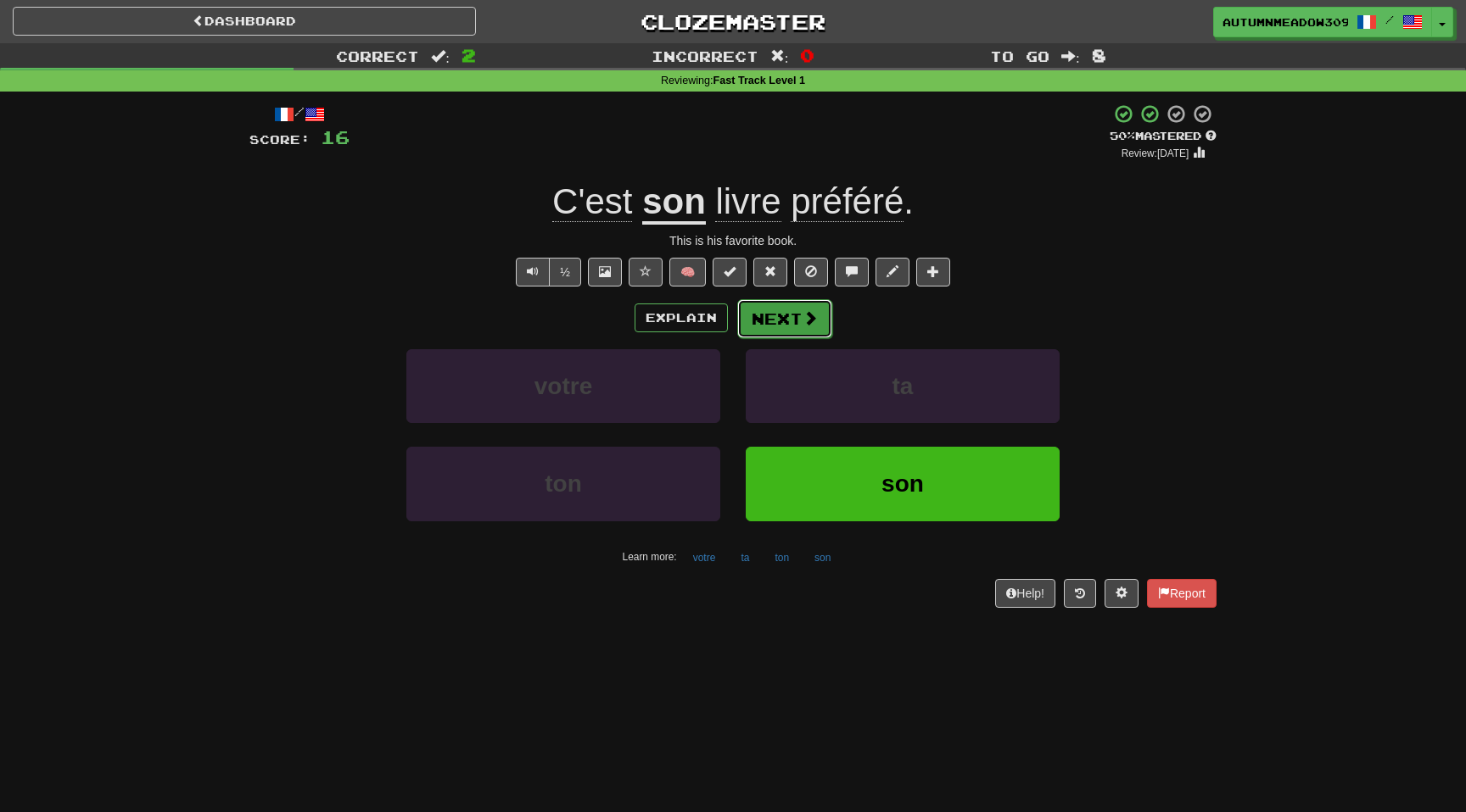
click at [803, 320] on span at bounding box center [811, 318] width 15 height 15
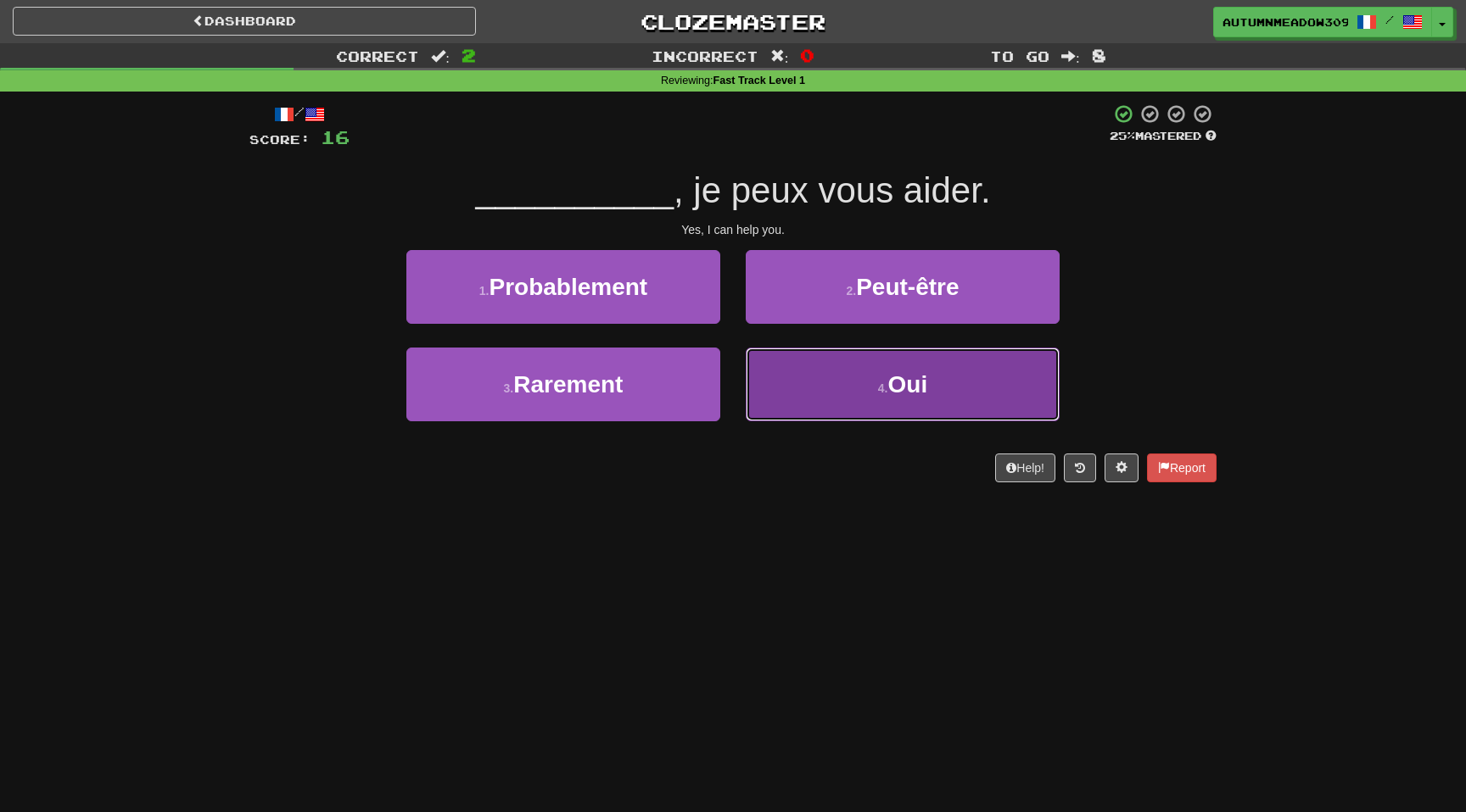
click at [822, 393] on button "4 . Oui" at bounding box center [902, 384] width 314 height 74
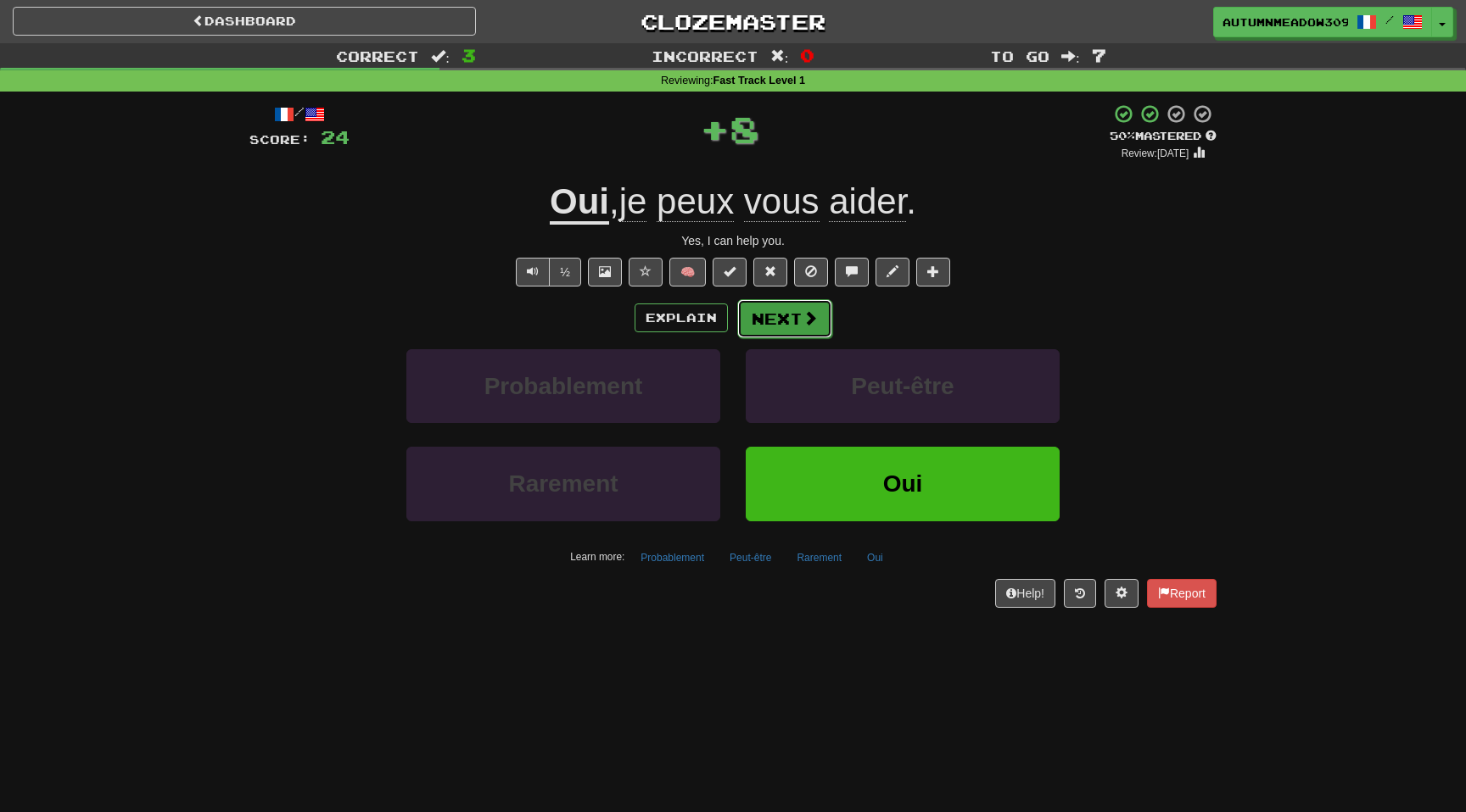
click at [782, 322] on button "Next" at bounding box center [785, 318] width 95 height 39
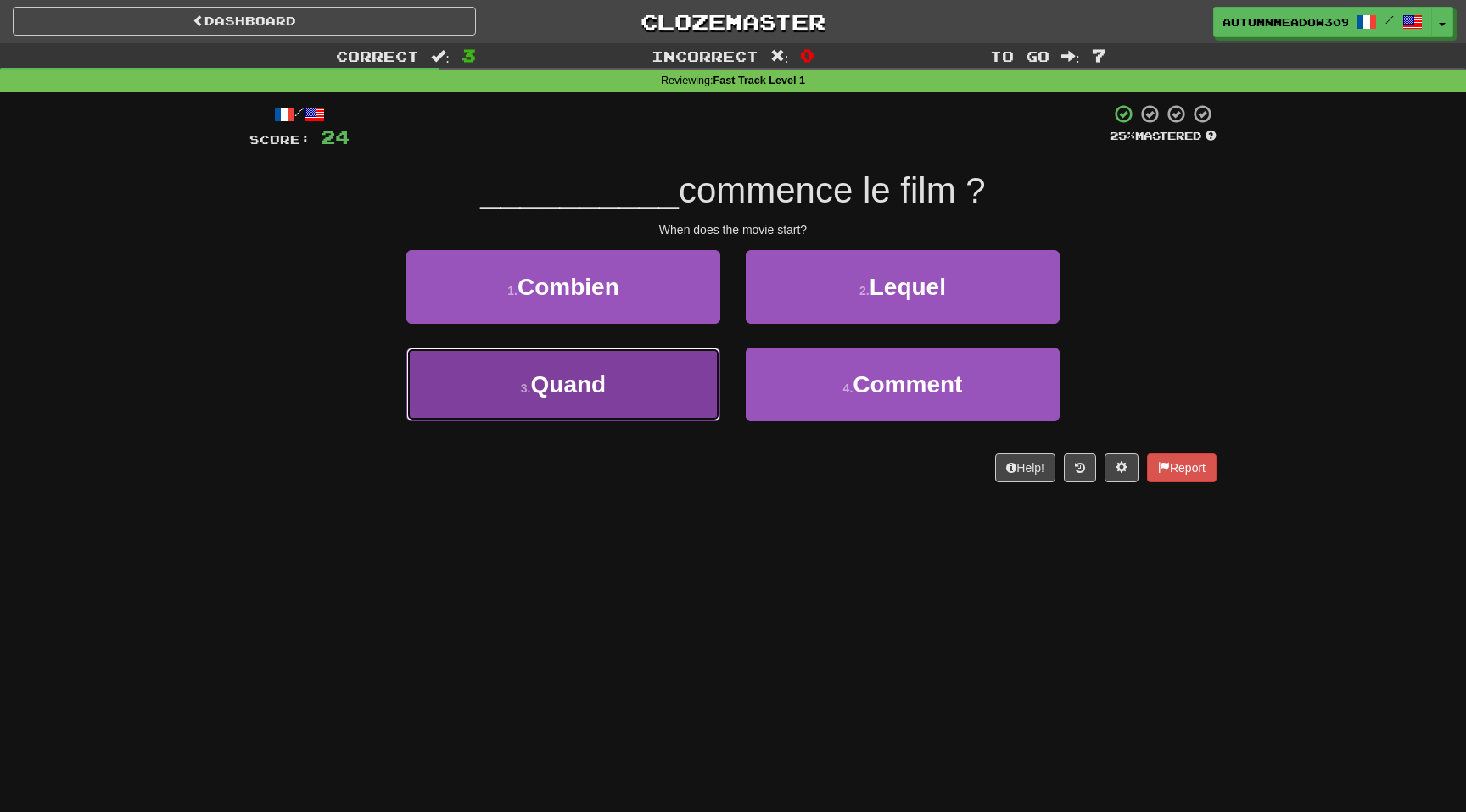
click at [669, 376] on button "3 . Quand" at bounding box center [564, 384] width 314 height 74
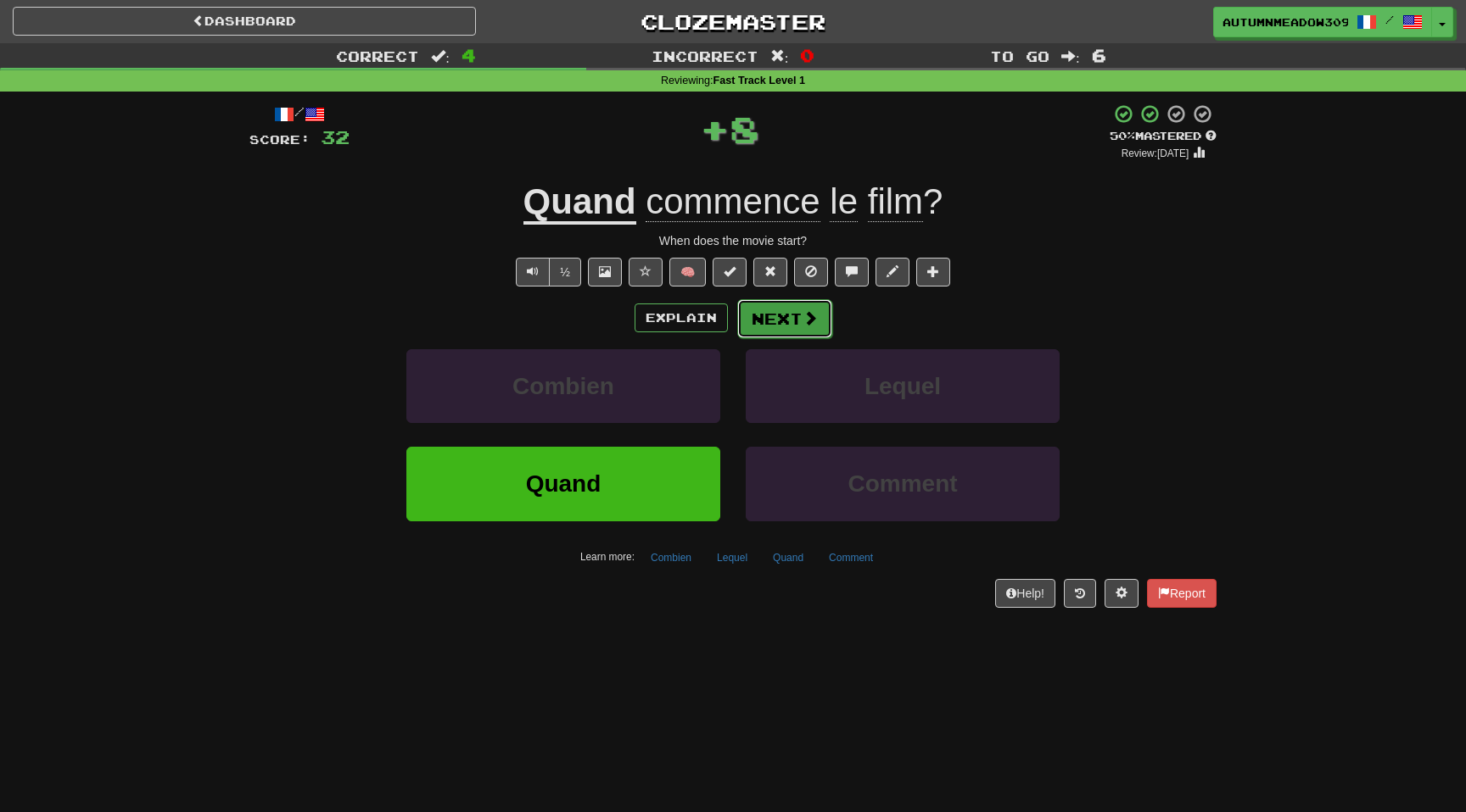
click at [792, 314] on button "Next" at bounding box center [785, 318] width 95 height 39
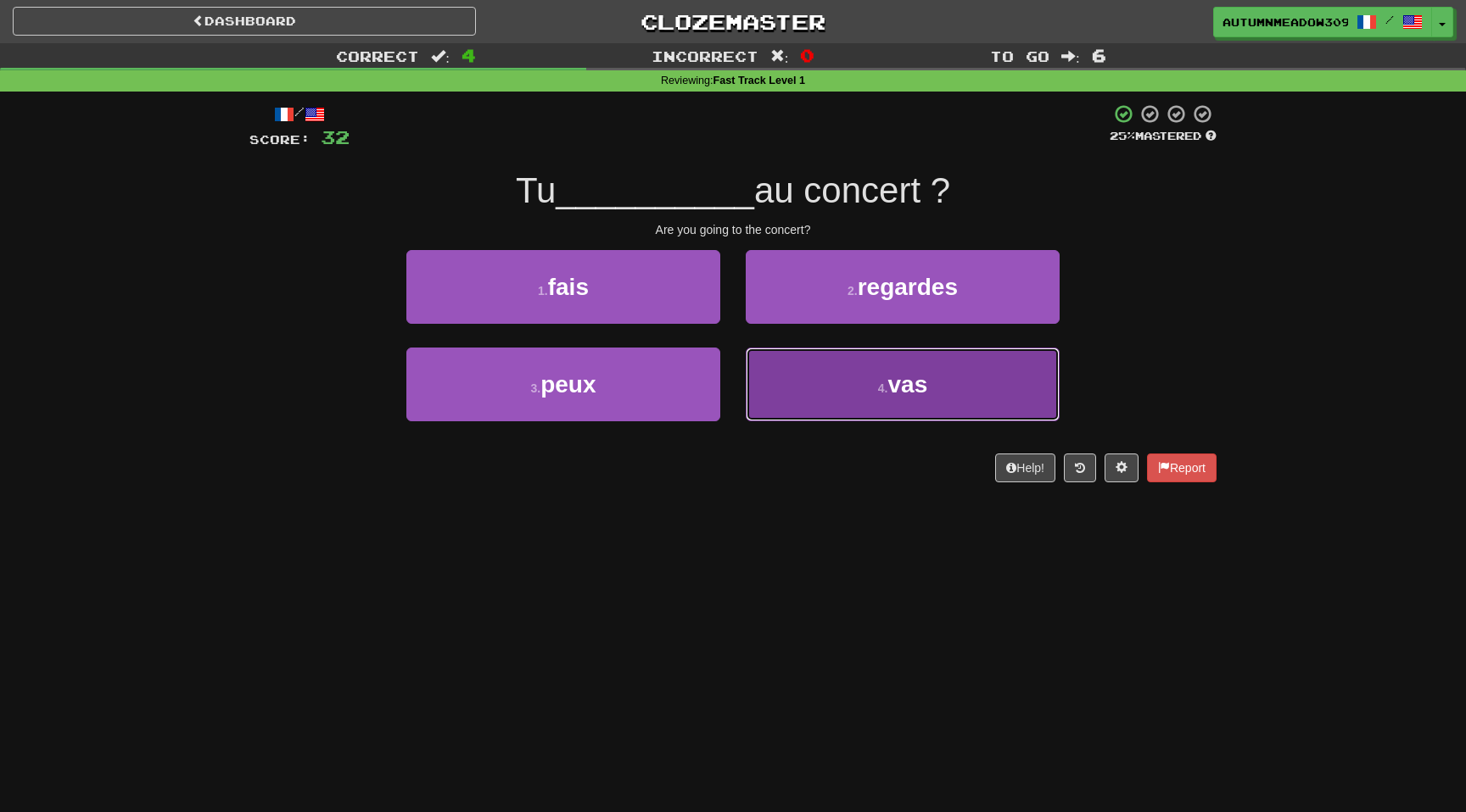
click at [918, 383] on span "vas" at bounding box center [908, 384] width 40 height 26
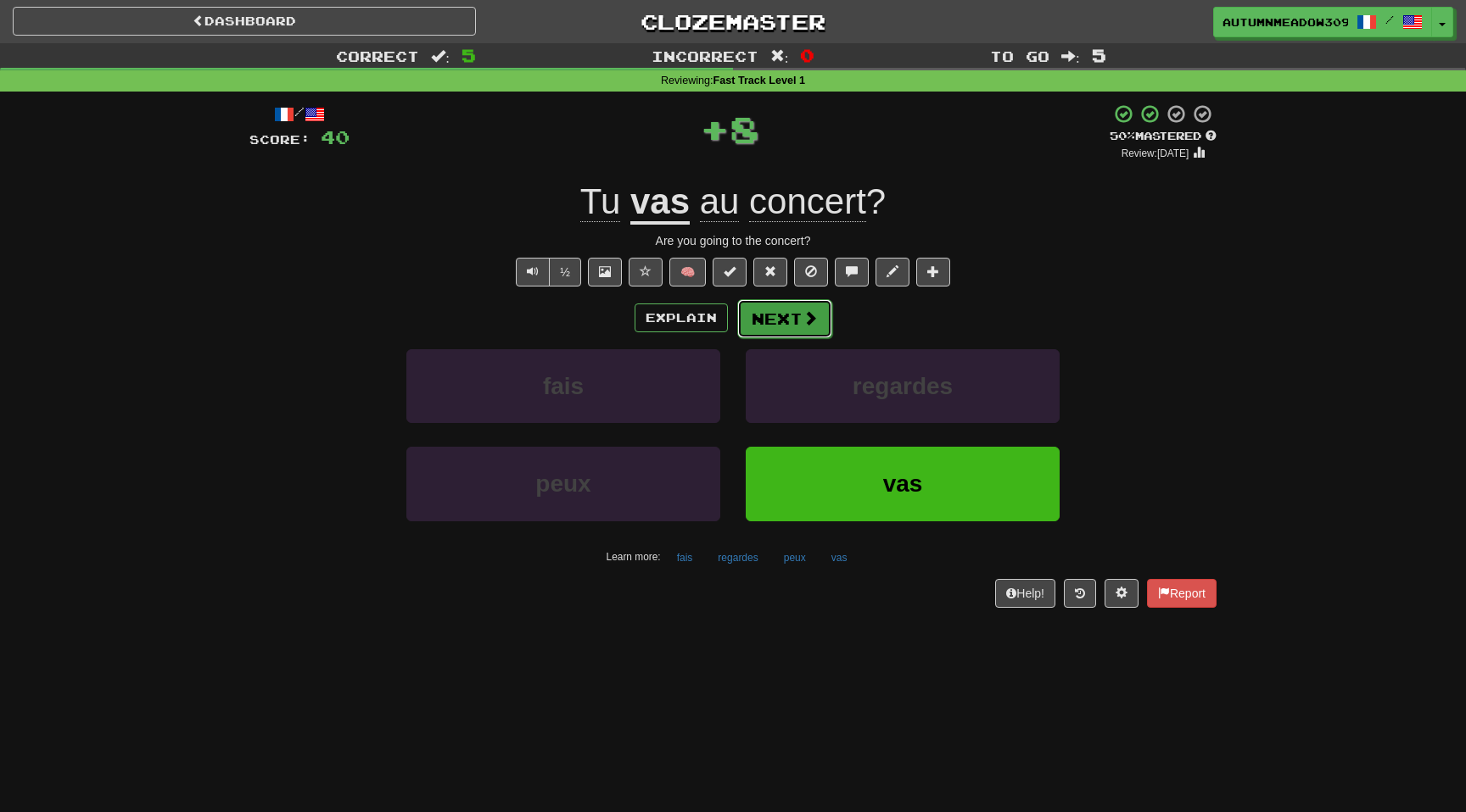
click at [818, 323] on button "Next" at bounding box center [785, 318] width 95 height 39
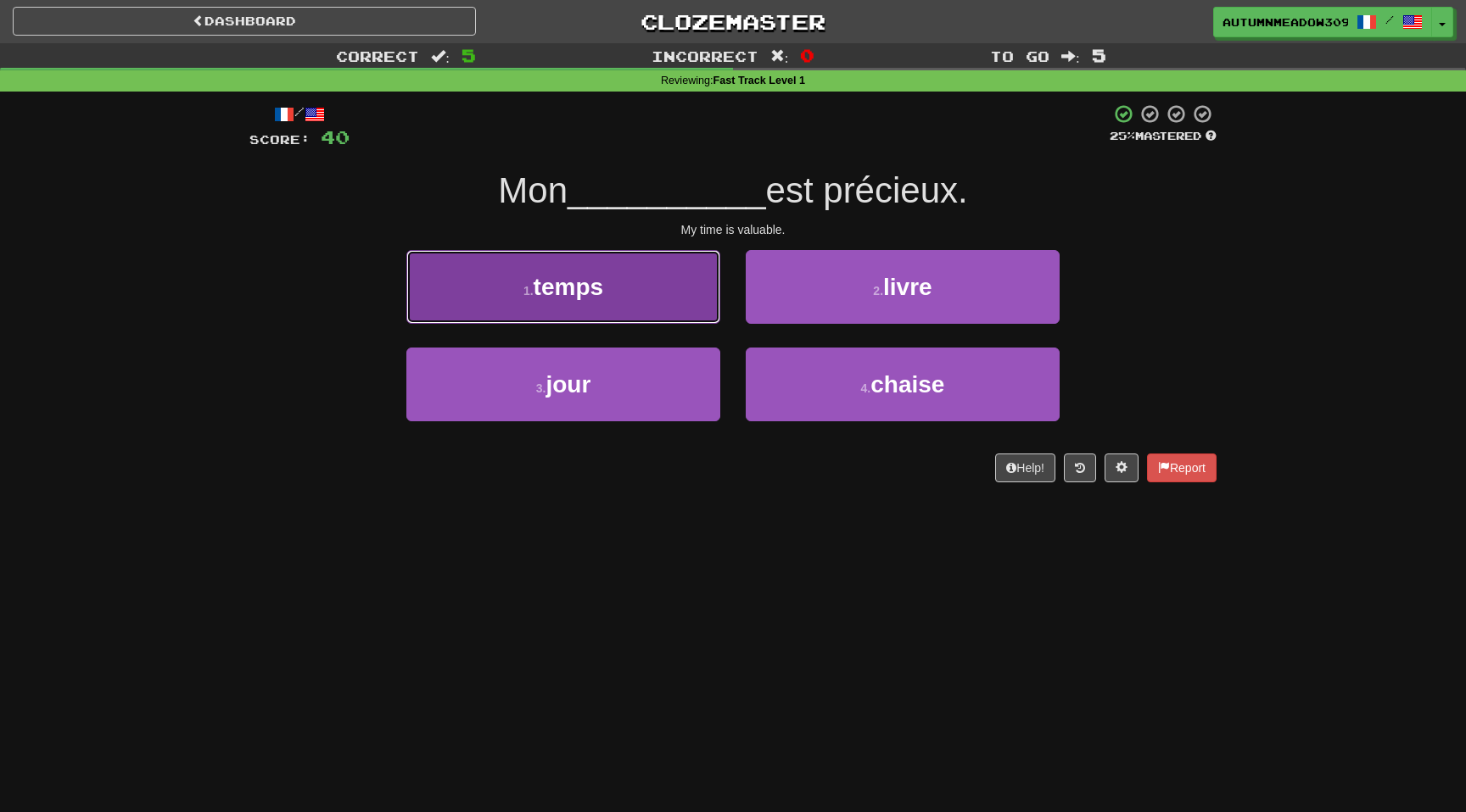
click at [583, 289] on span "temps" at bounding box center [568, 286] width 70 height 26
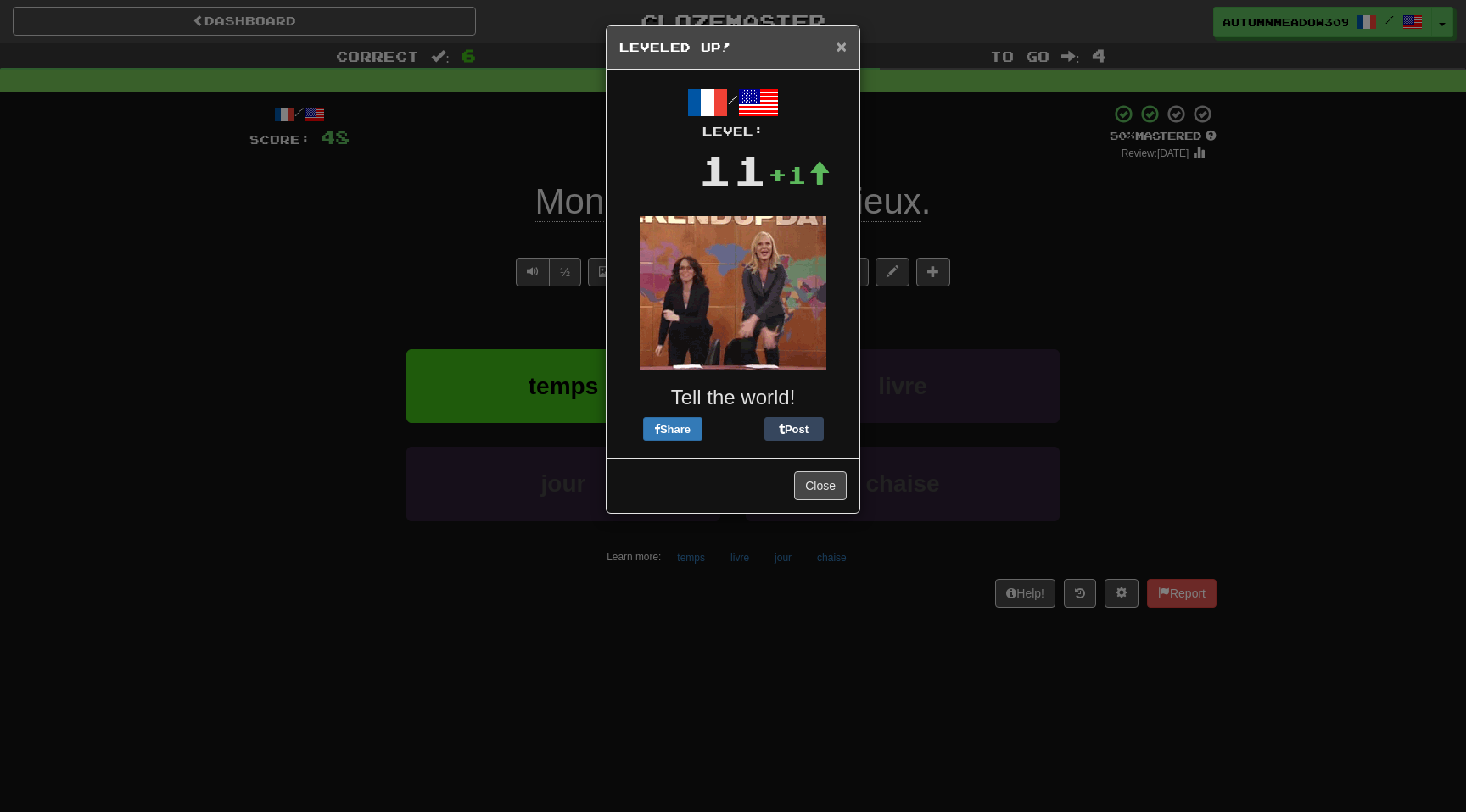
click at [843, 49] on span "×" at bounding box center [841, 46] width 11 height 19
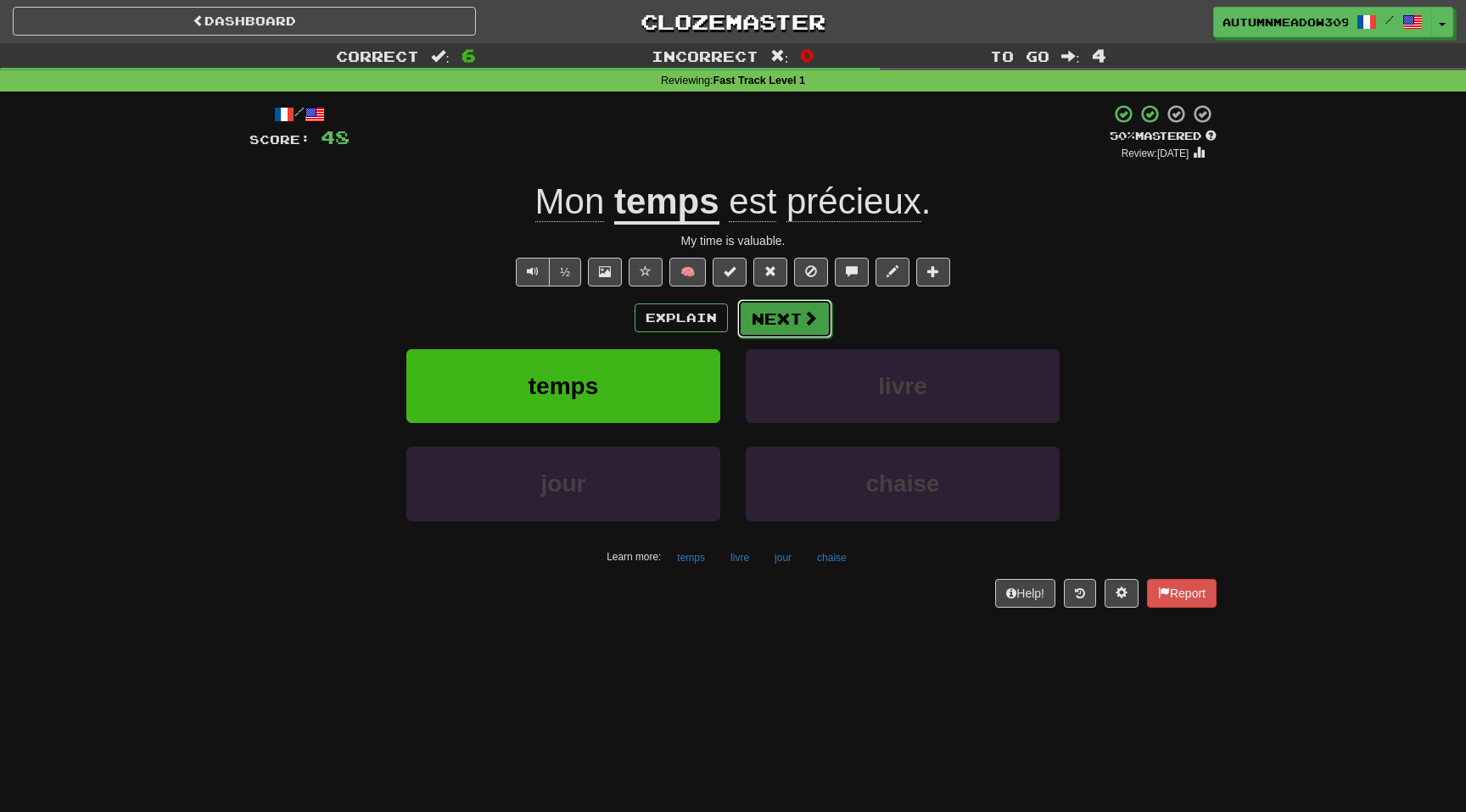
click at [776, 308] on button "Next" at bounding box center [785, 318] width 95 height 39
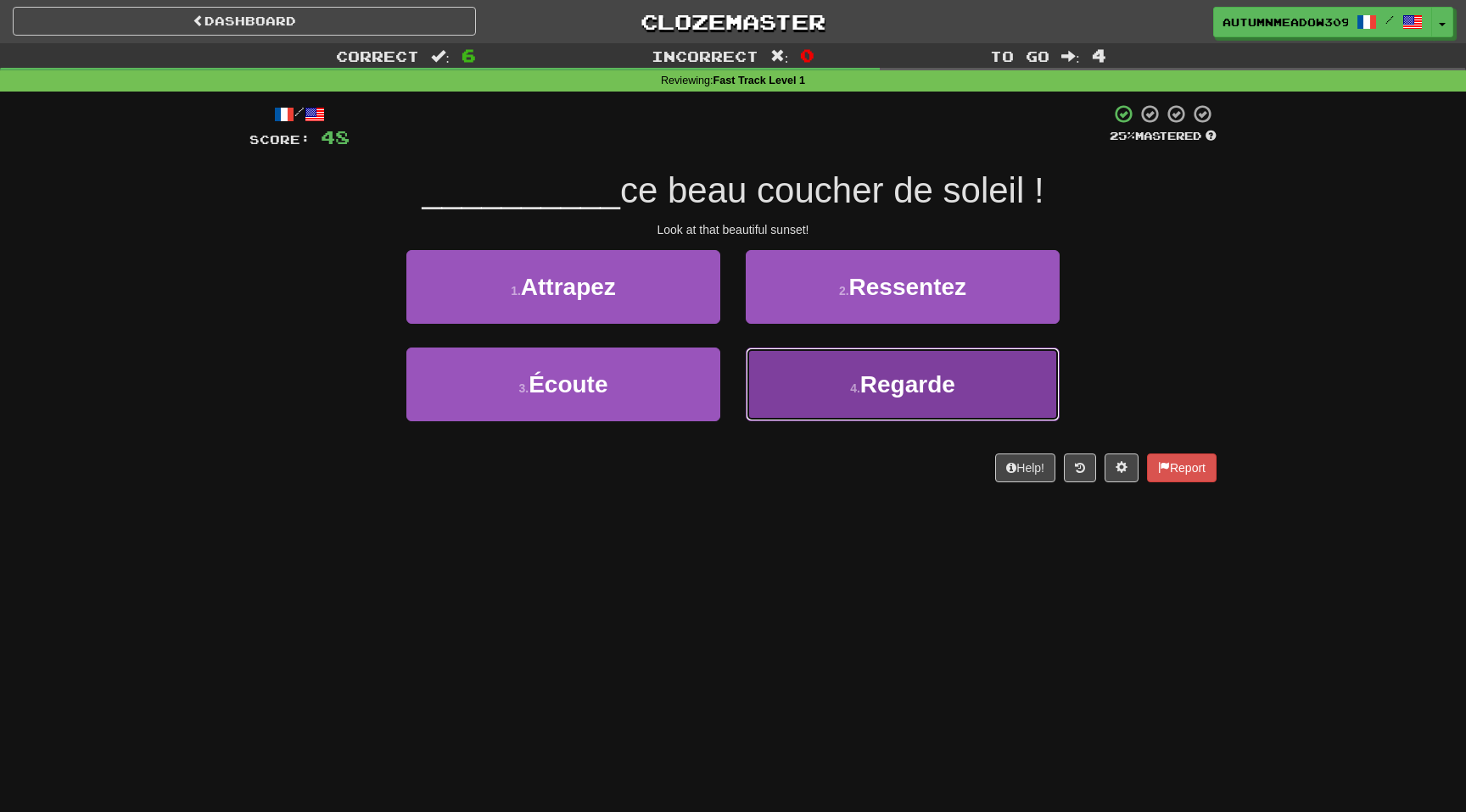
click at [866, 393] on span "Regarde" at bounding box center [907, 384] width 95 height 26
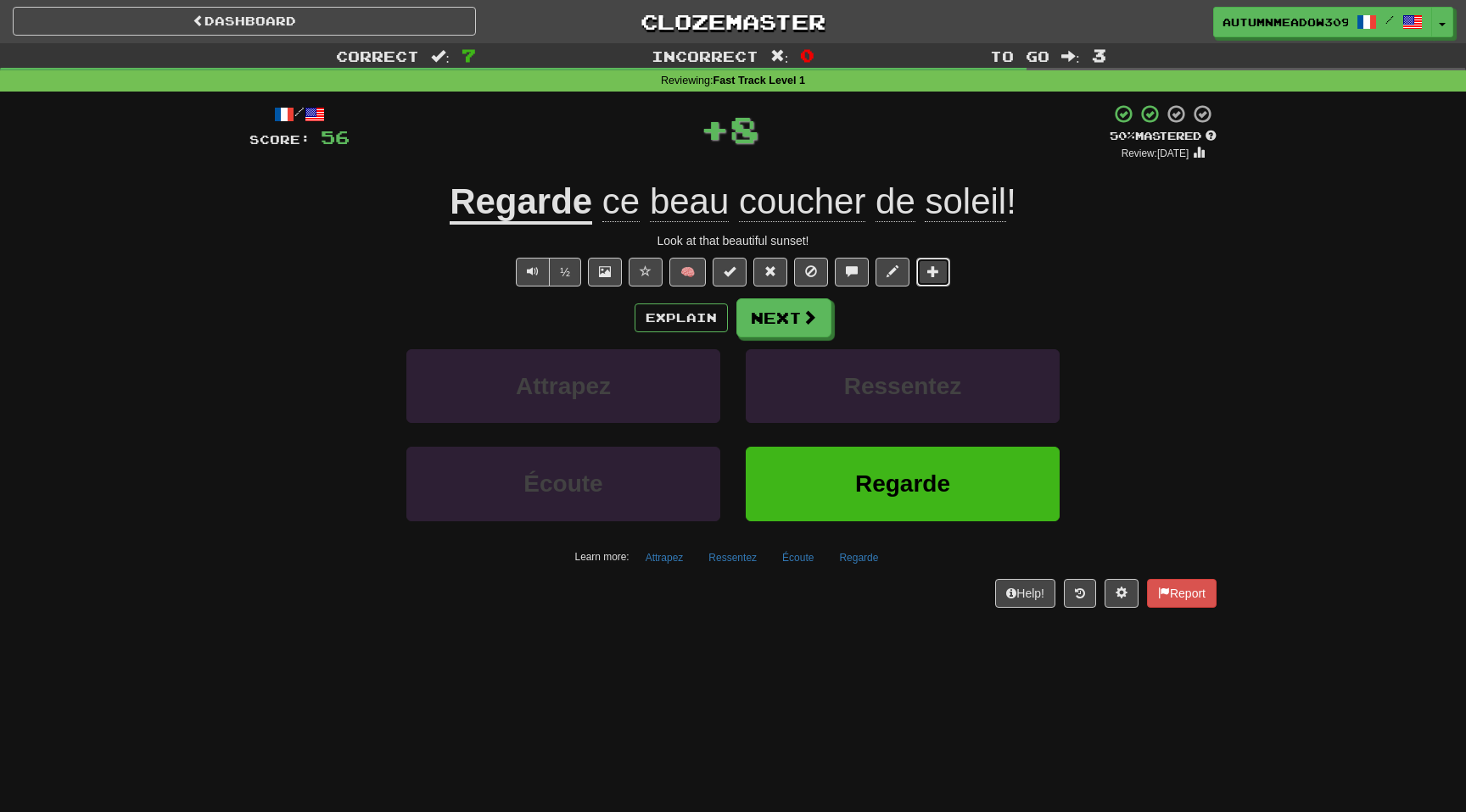
click at [925, 280] on button at bounding box center [933, 273] width 33 height 29
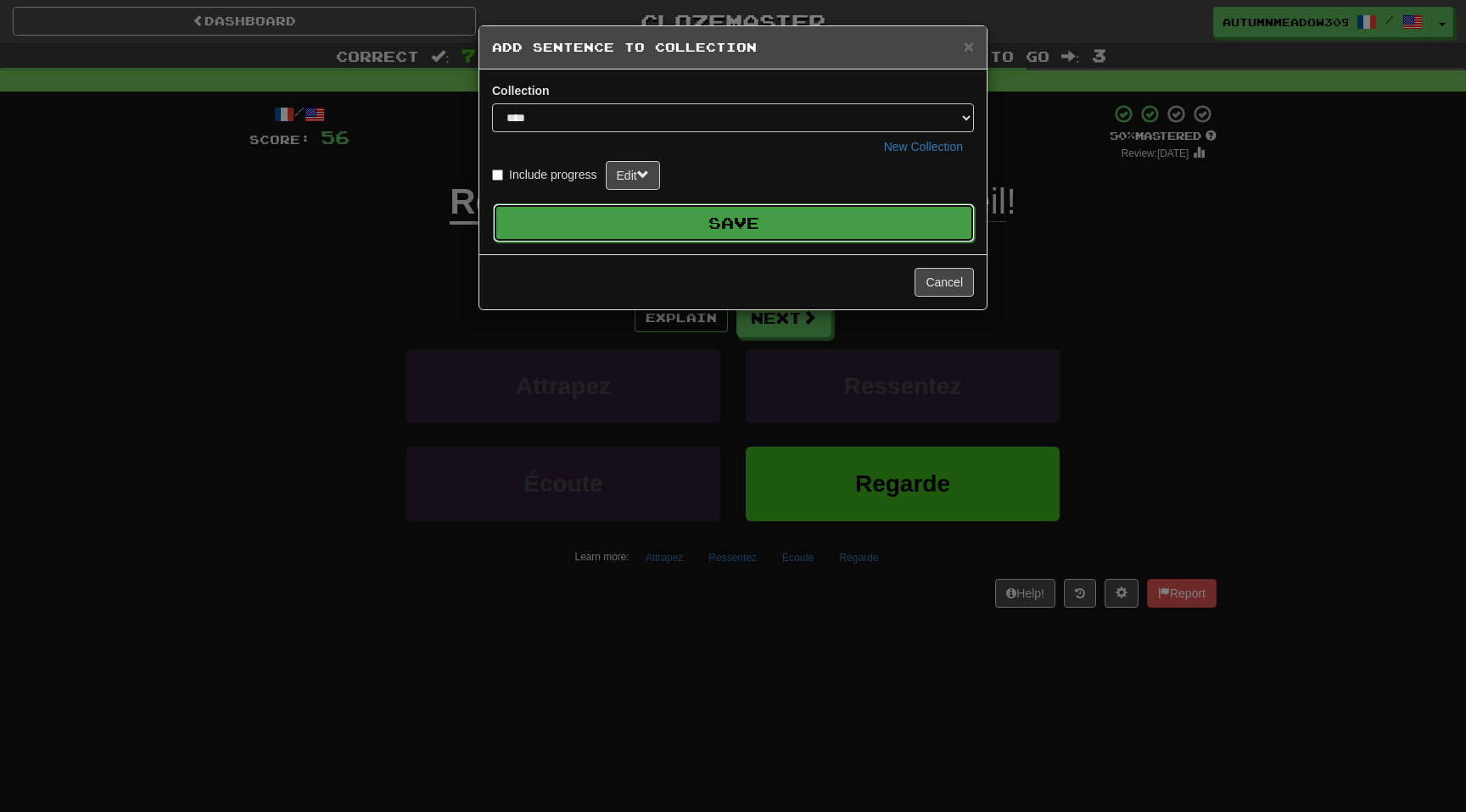
click at [897, 236] on button "Save" at bounding box center [734, 223] width 482 height 39
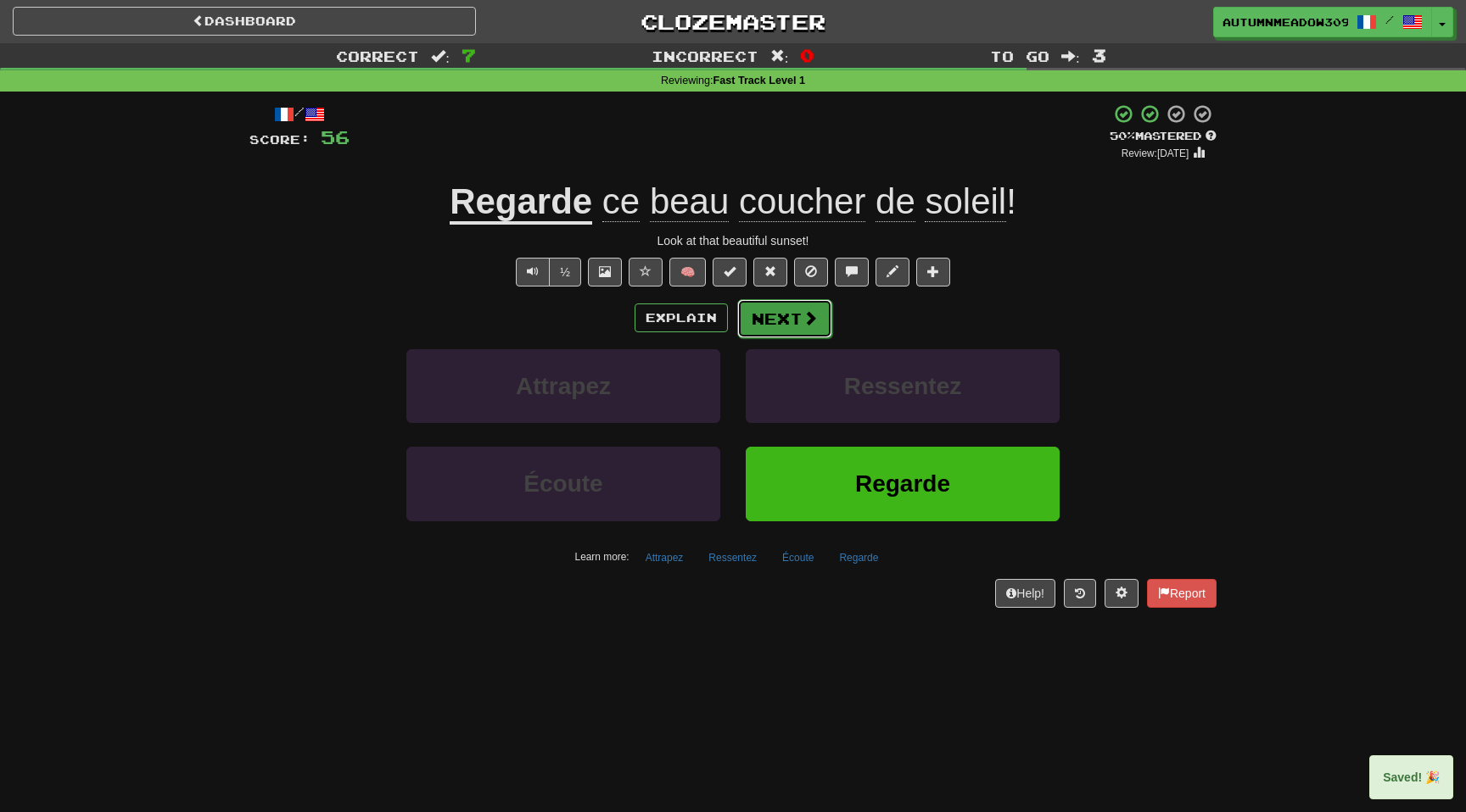
click at [804, 313] on span at bounding box center [811, 318] width 15 height 15
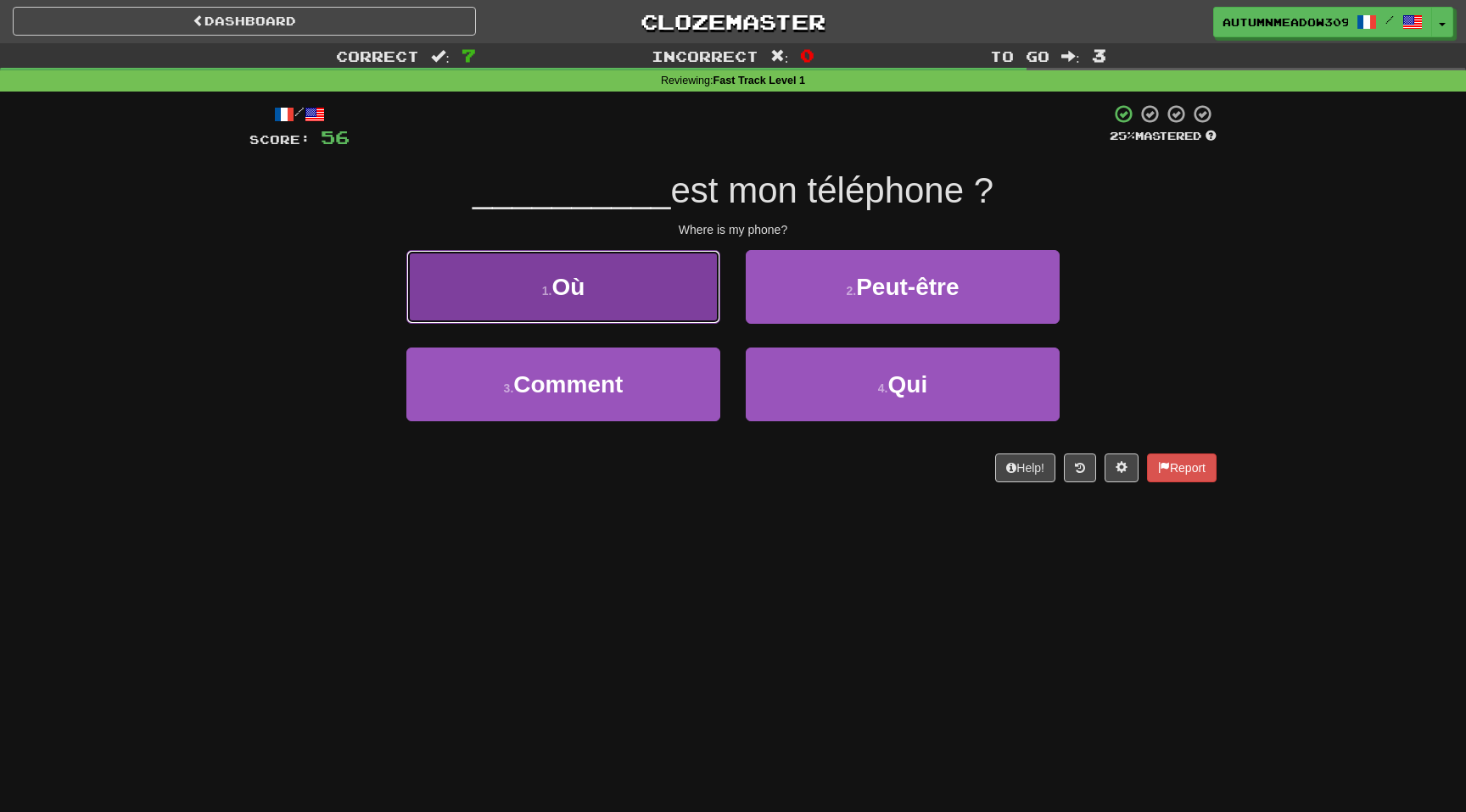
click at [517, 288] on button "1 . Où" at bounding box center [564, 287] width 314 height 74
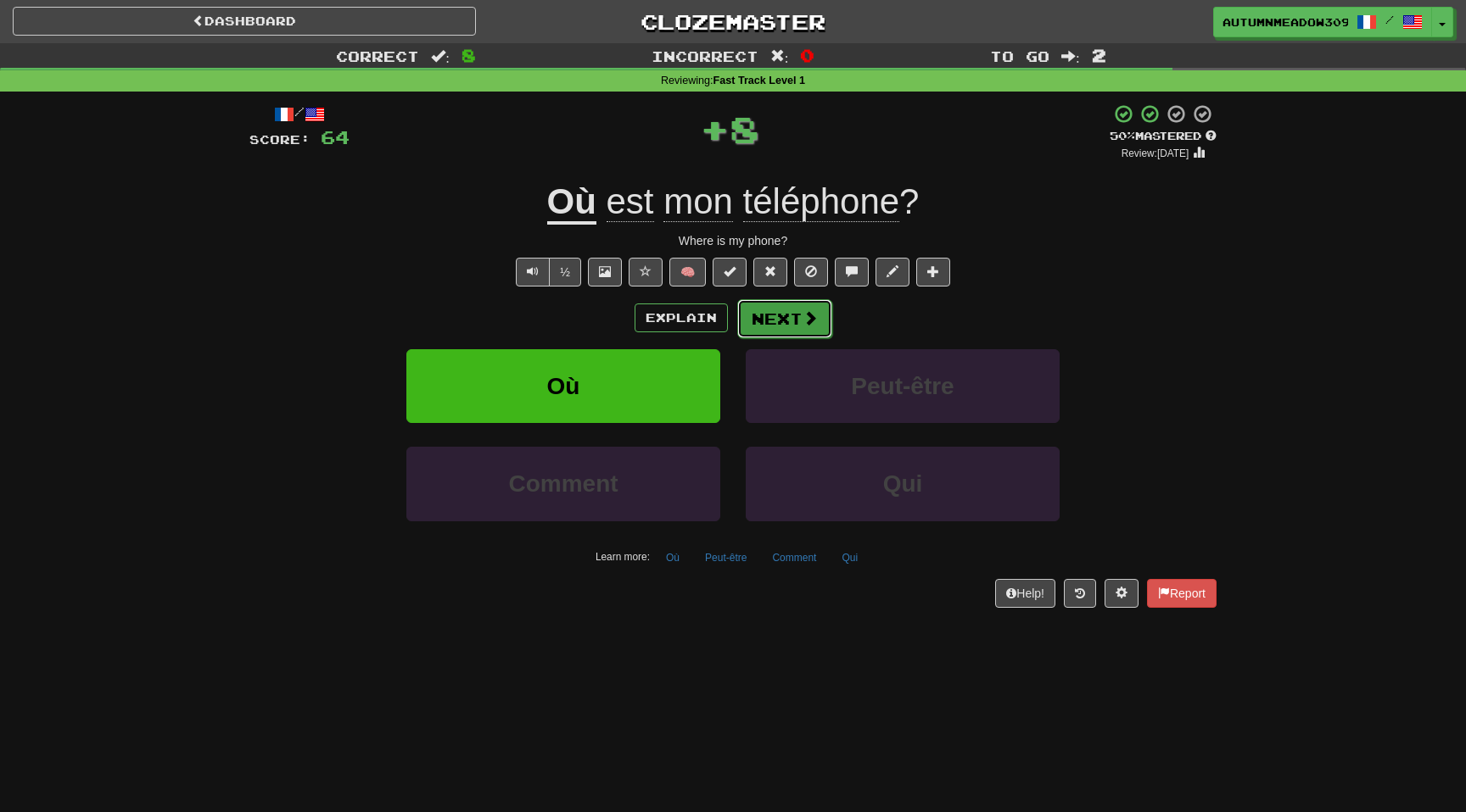
click at [763, 326] on button "Next" at bounding box center [785, 318] width 95 height 39
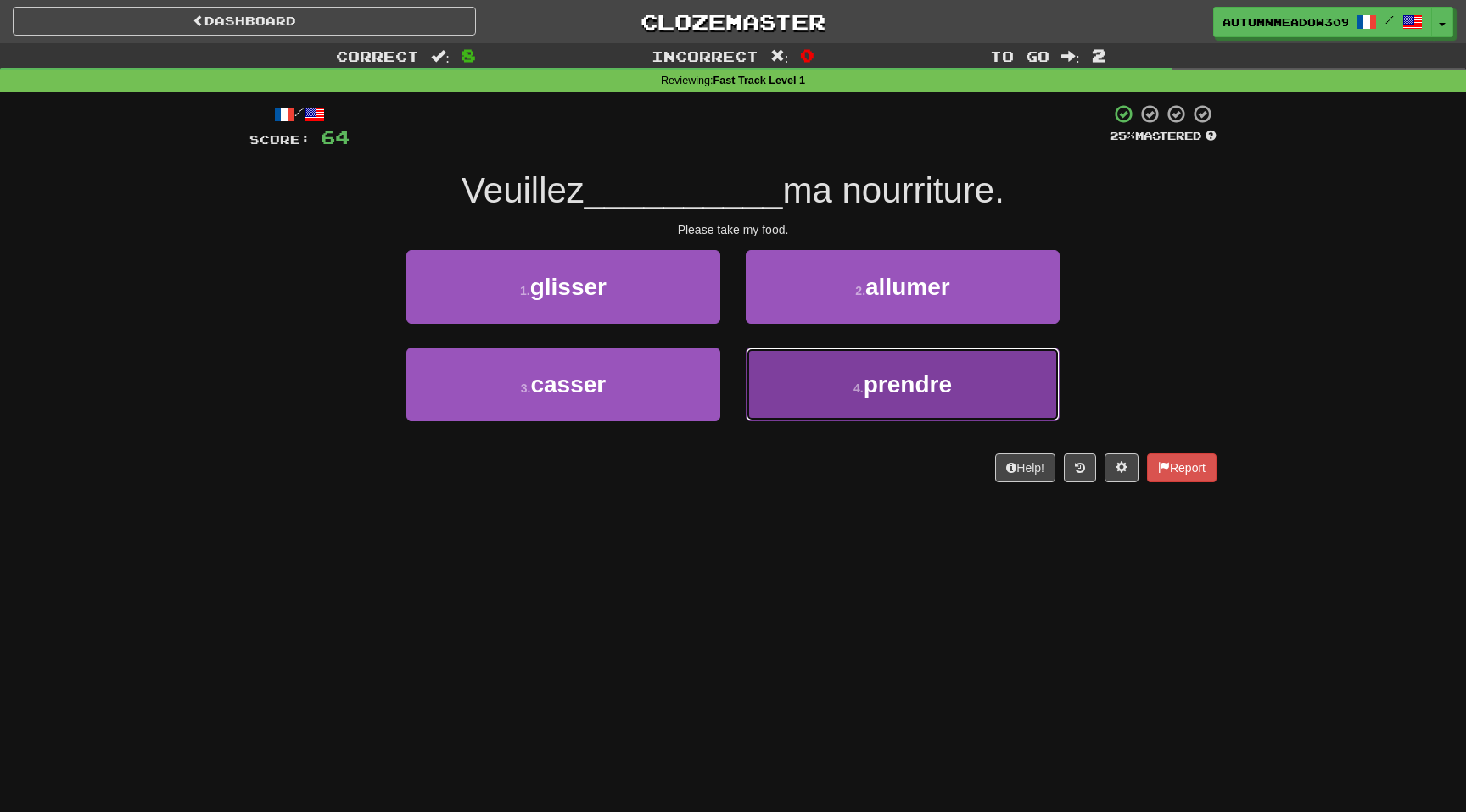
click at [888, 403] on button "4 . prendre" at bounding box center [902, 384] width 314 height 74
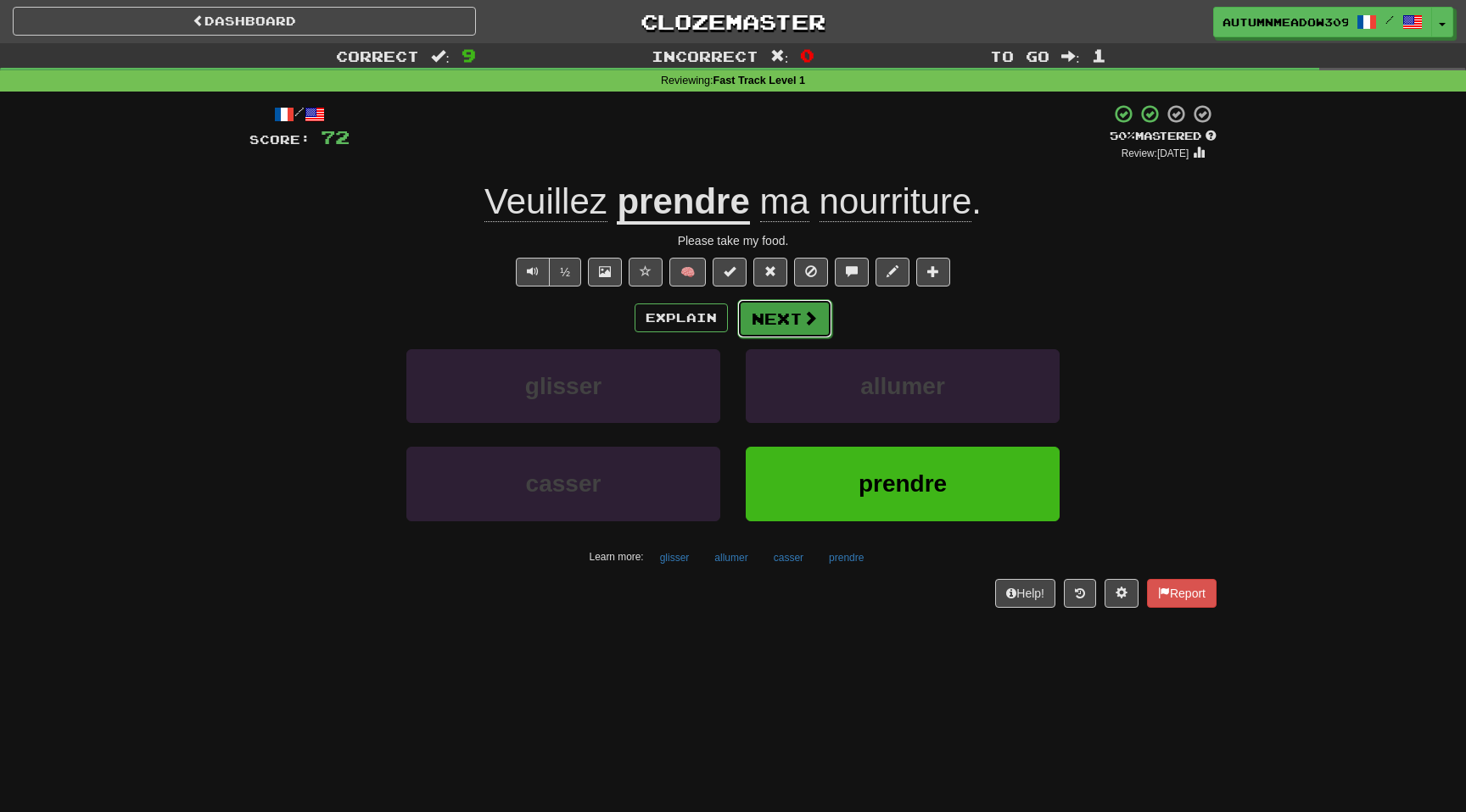
click at [805, 311] on span at bounding box center [811, 318] width 15 height 15
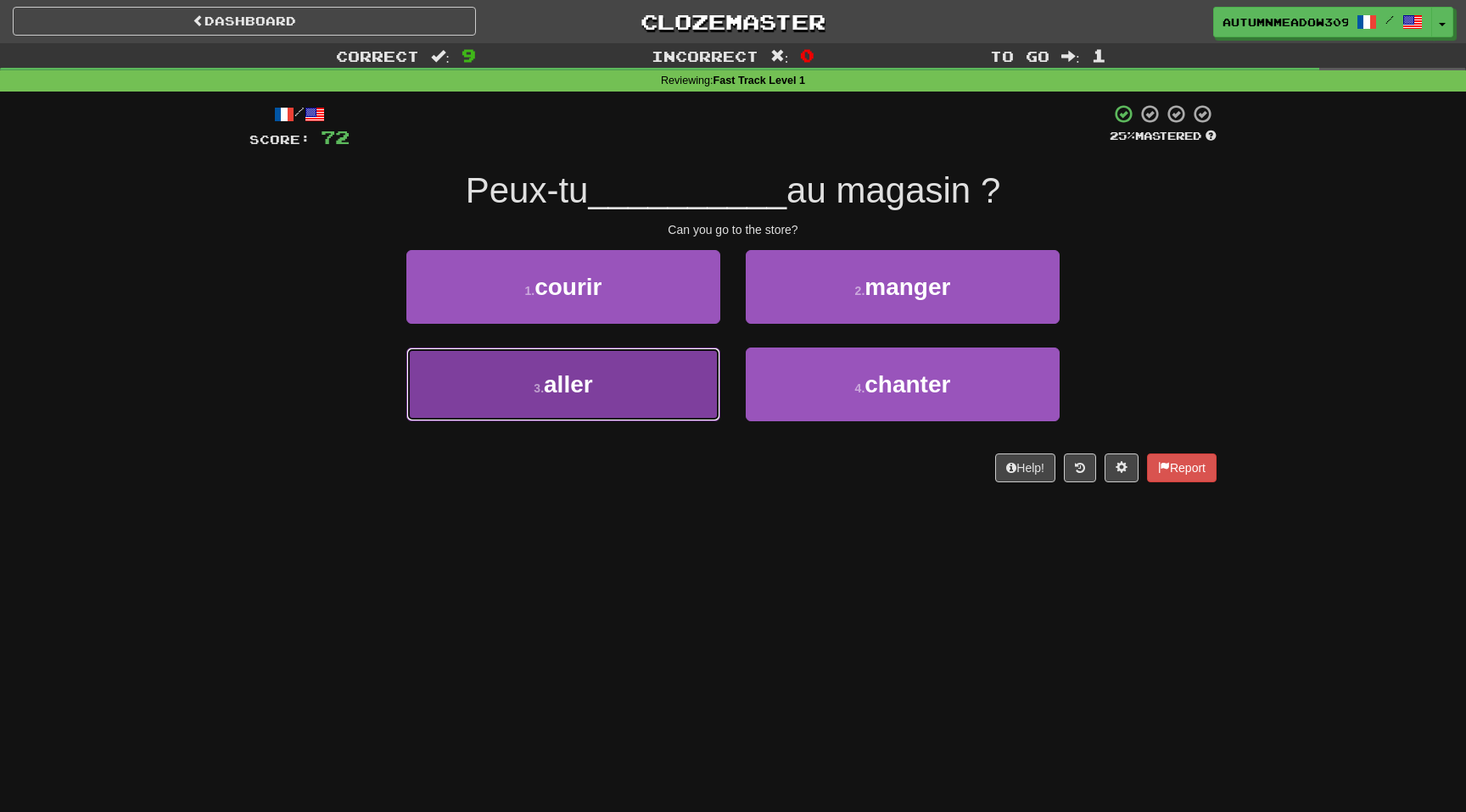
click at [632, 393] on button "3 . aller" at bounding box center [564, 384] width 314 height 74
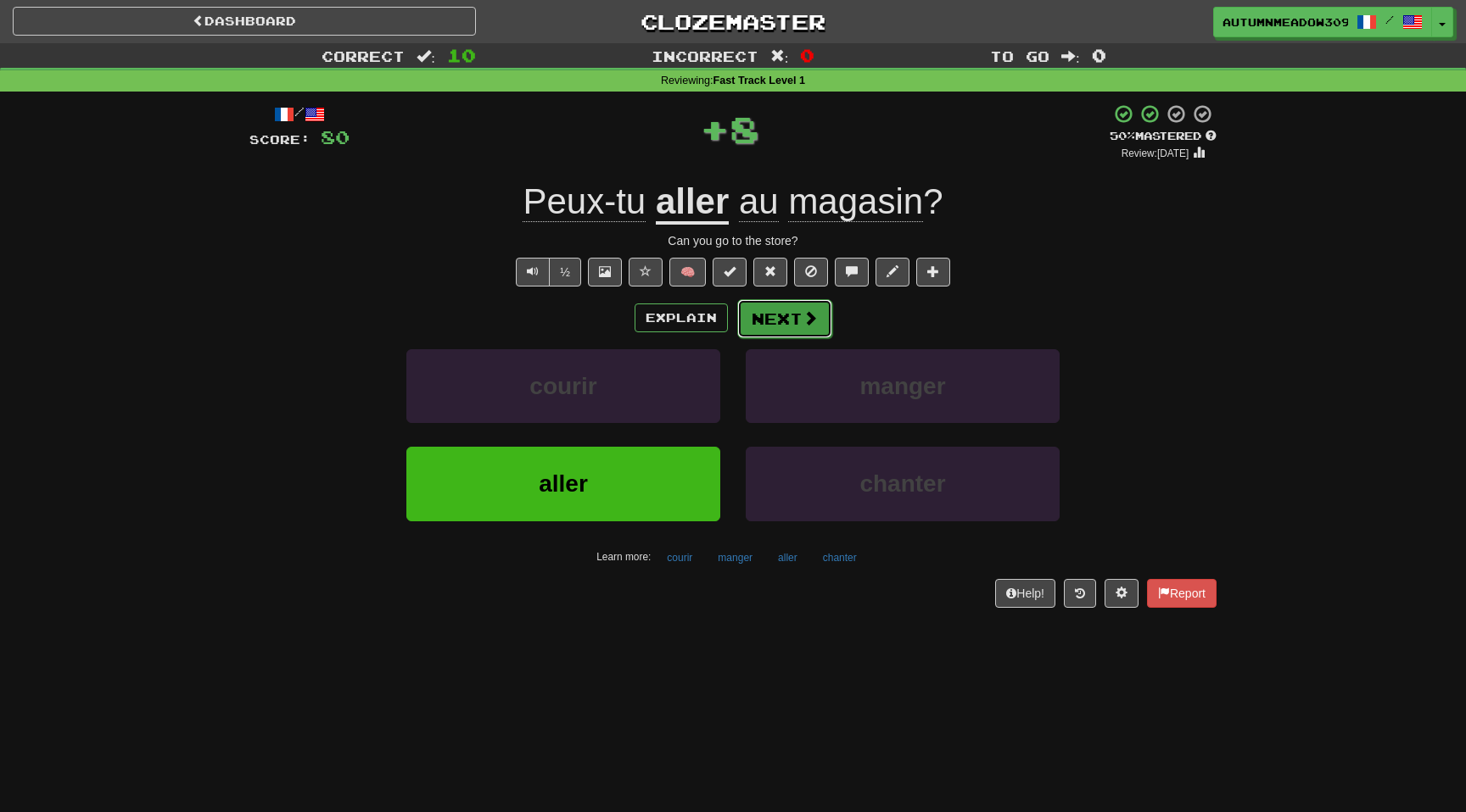
click at [763, 328] on button "Next" at bounding box center [785, 318] width 95 height 39
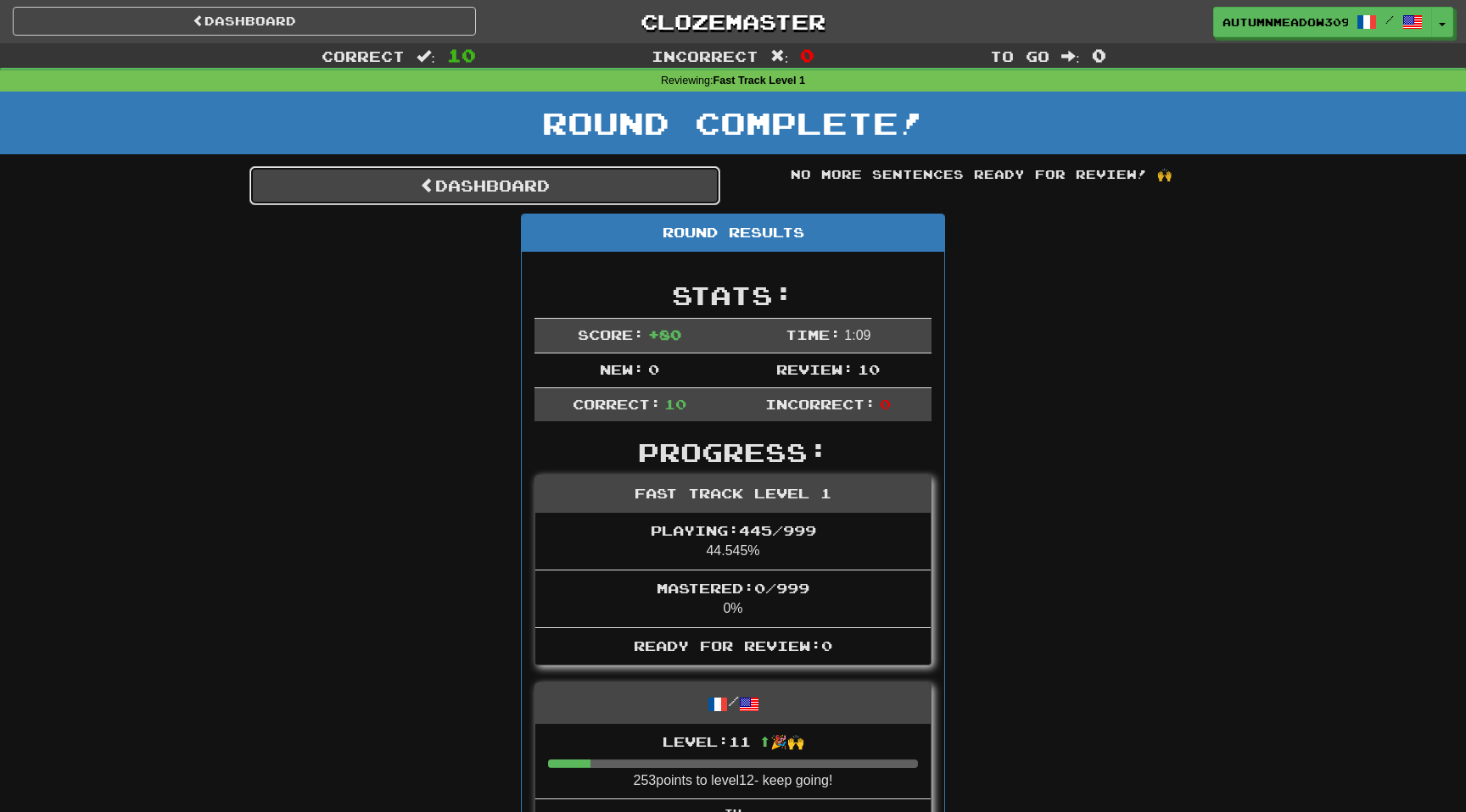
click at [664, 188] on link "Dashboard" at bounding box center [485, 186] width 471 height 39
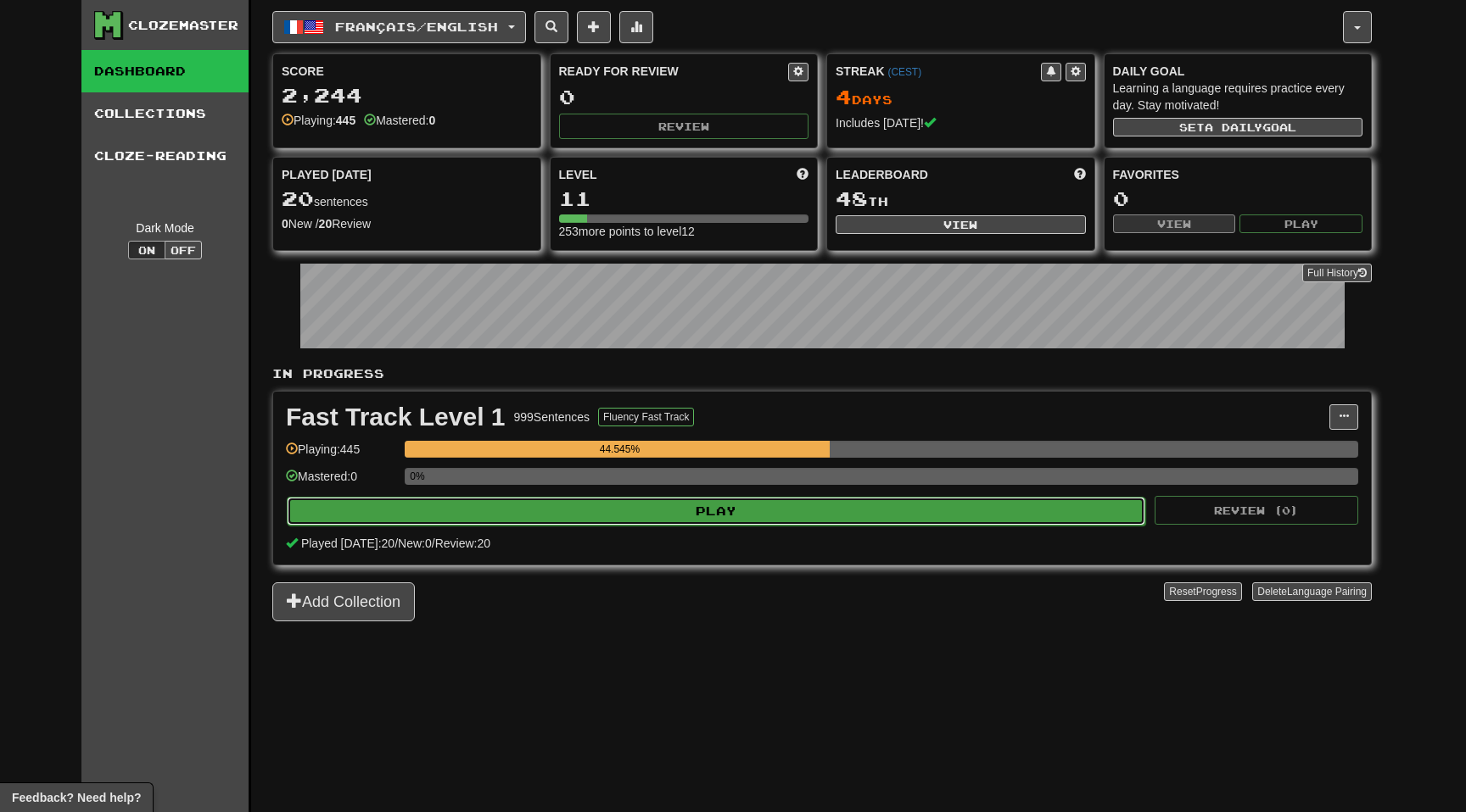
click at [798, 520] on button "Play" at bounding box center [716, 512] width 858 height 29
select select "**"
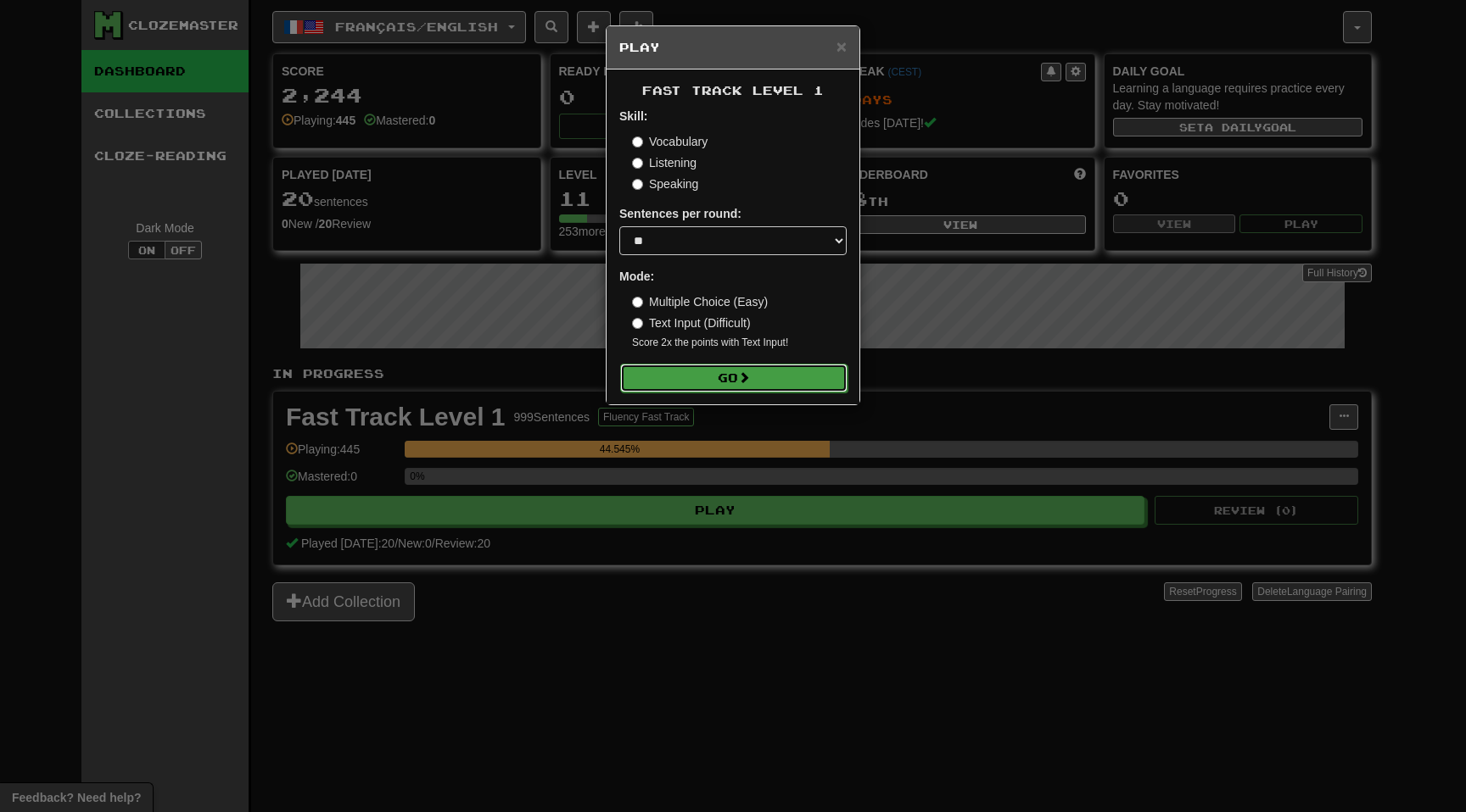
click at [766, 383] on button "Go" at bounding box center [734, 378] width 228 height 29
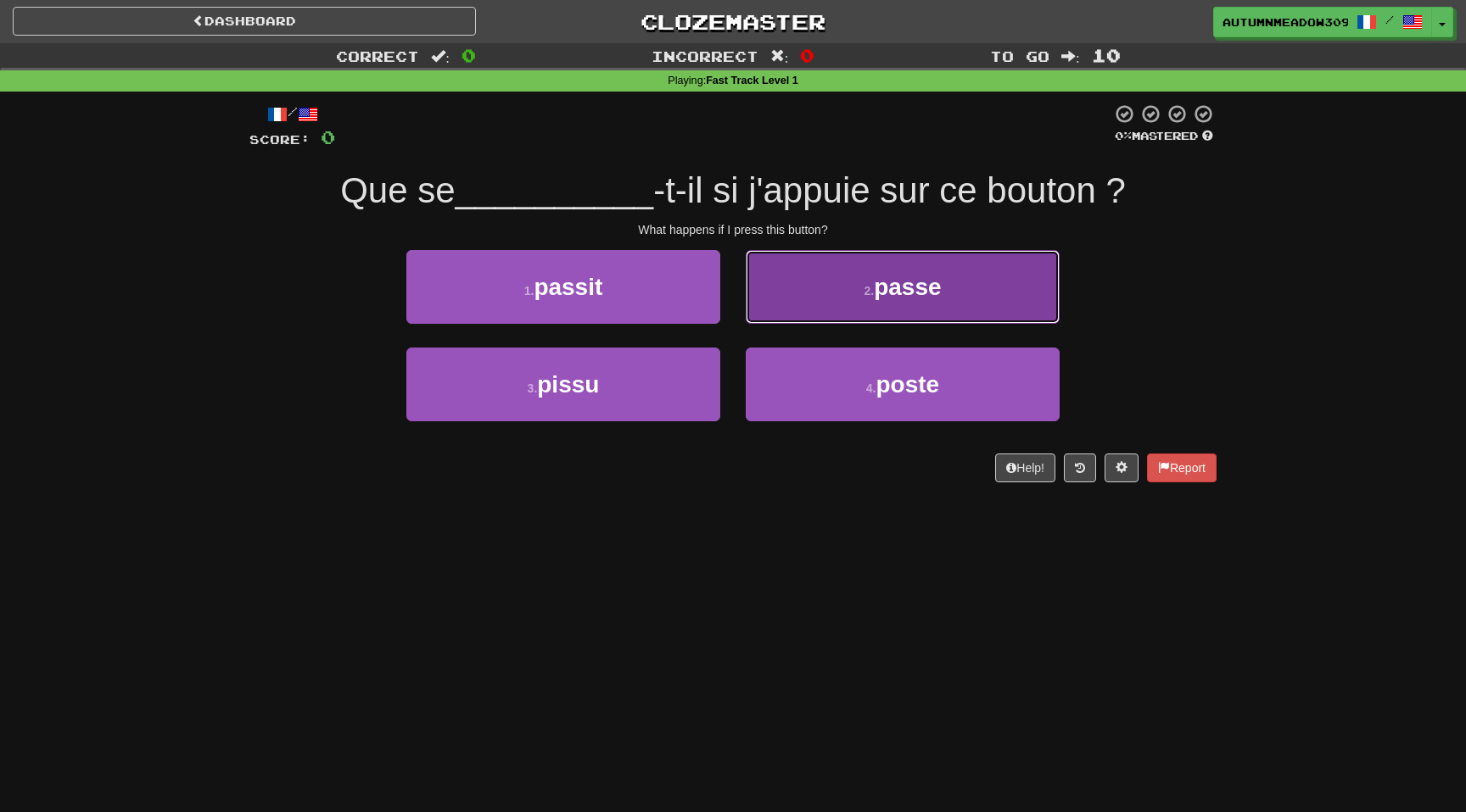
click at [915, 296] on span "passe" at bounding box center [907, 286] width 67 height 26
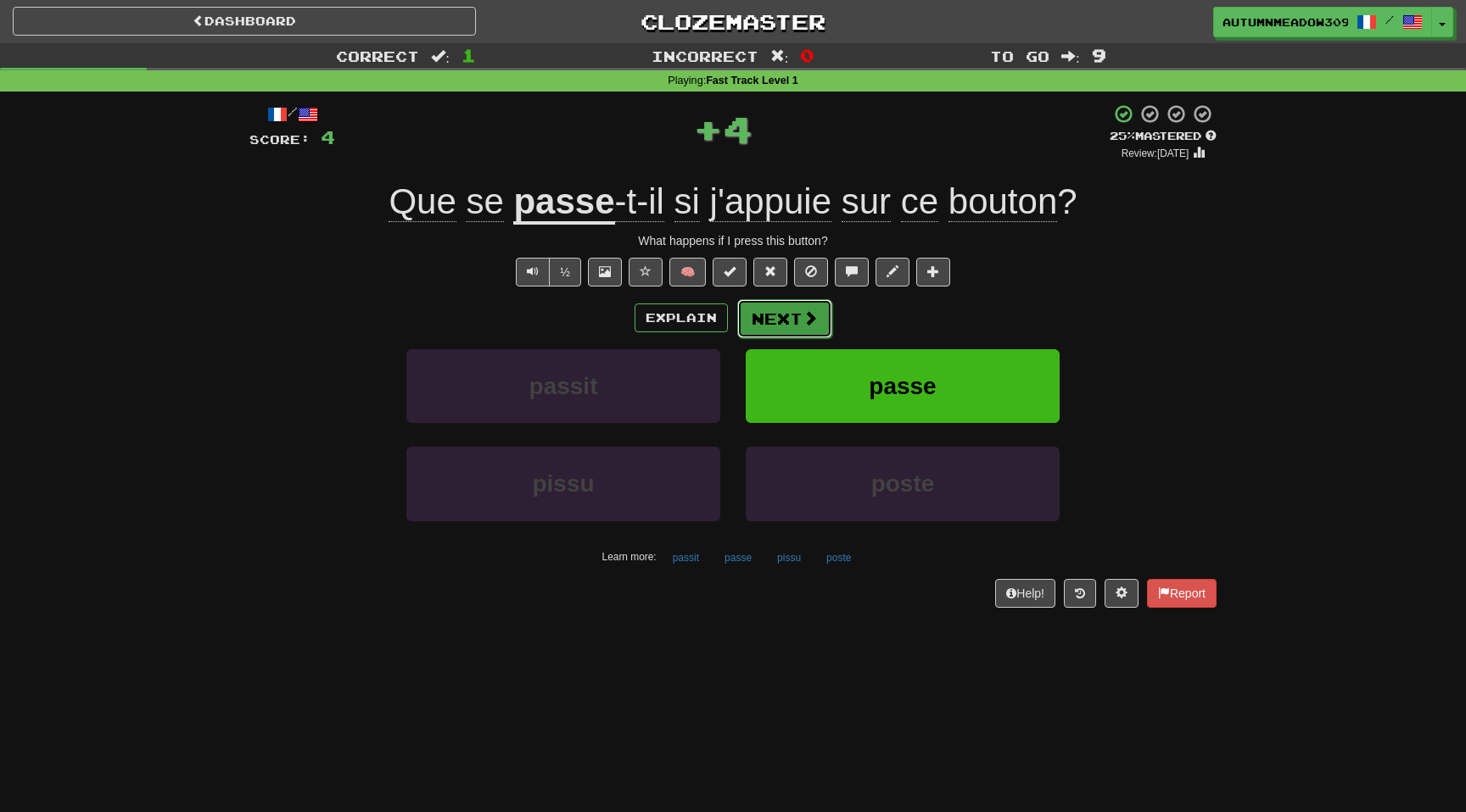
click at [799, 323] on button "Next" at bounding box center [785, 318] width 95 height 39
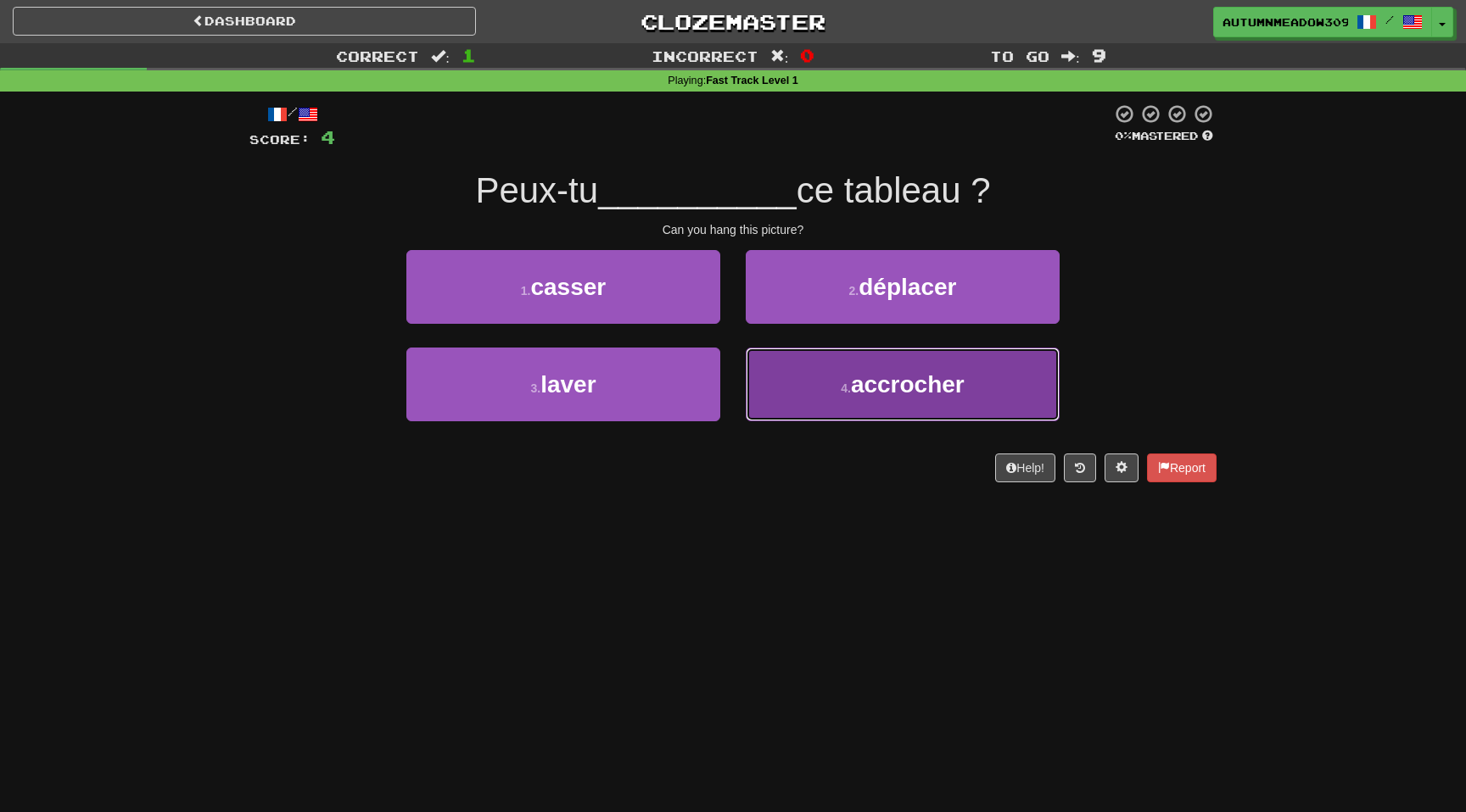
click at [918, 386] on span "accrocher" at bounding box center [907, 384] width 114 height 26
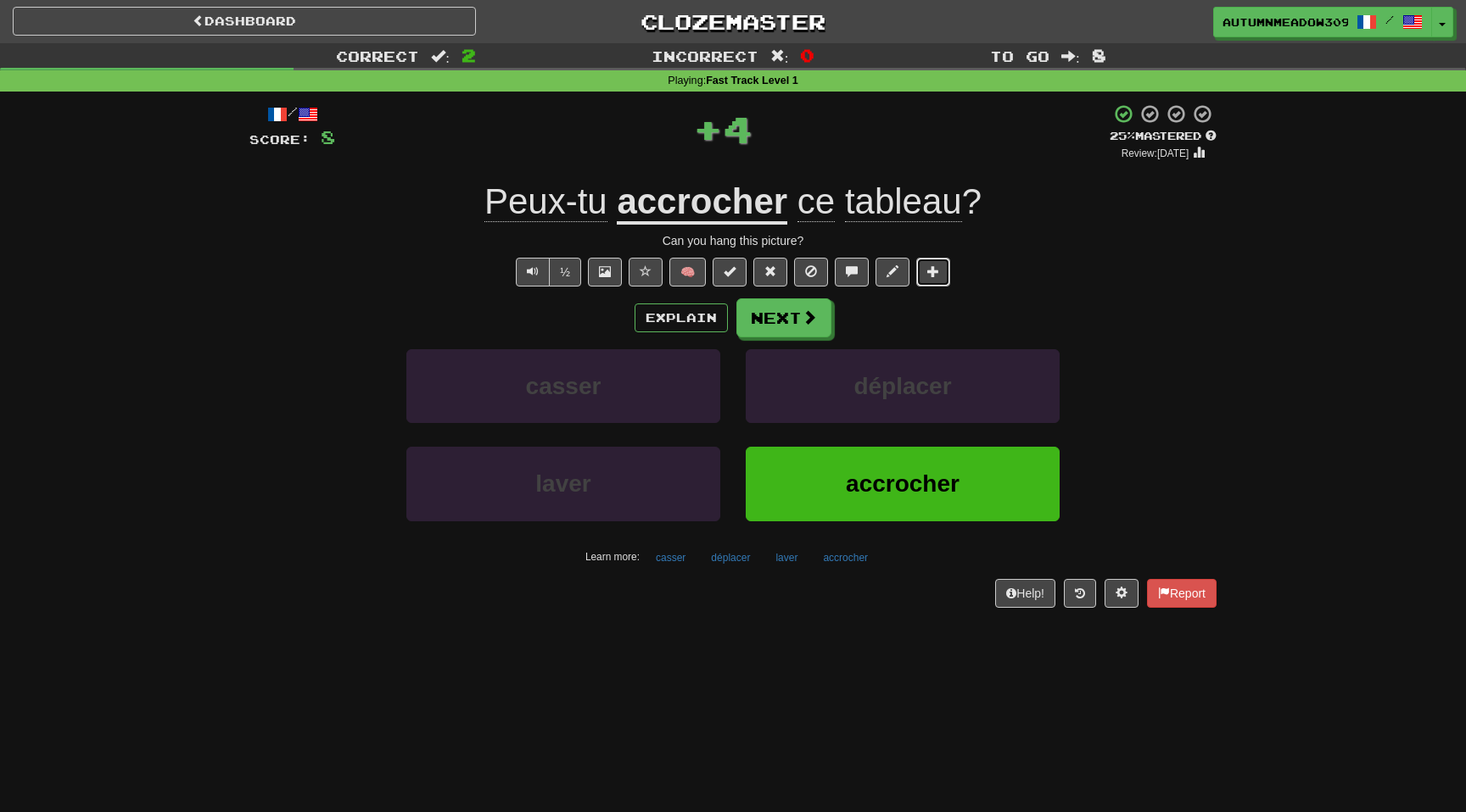
click at [942, 270] on button at bounding box center [933, 273] width 33 height 29
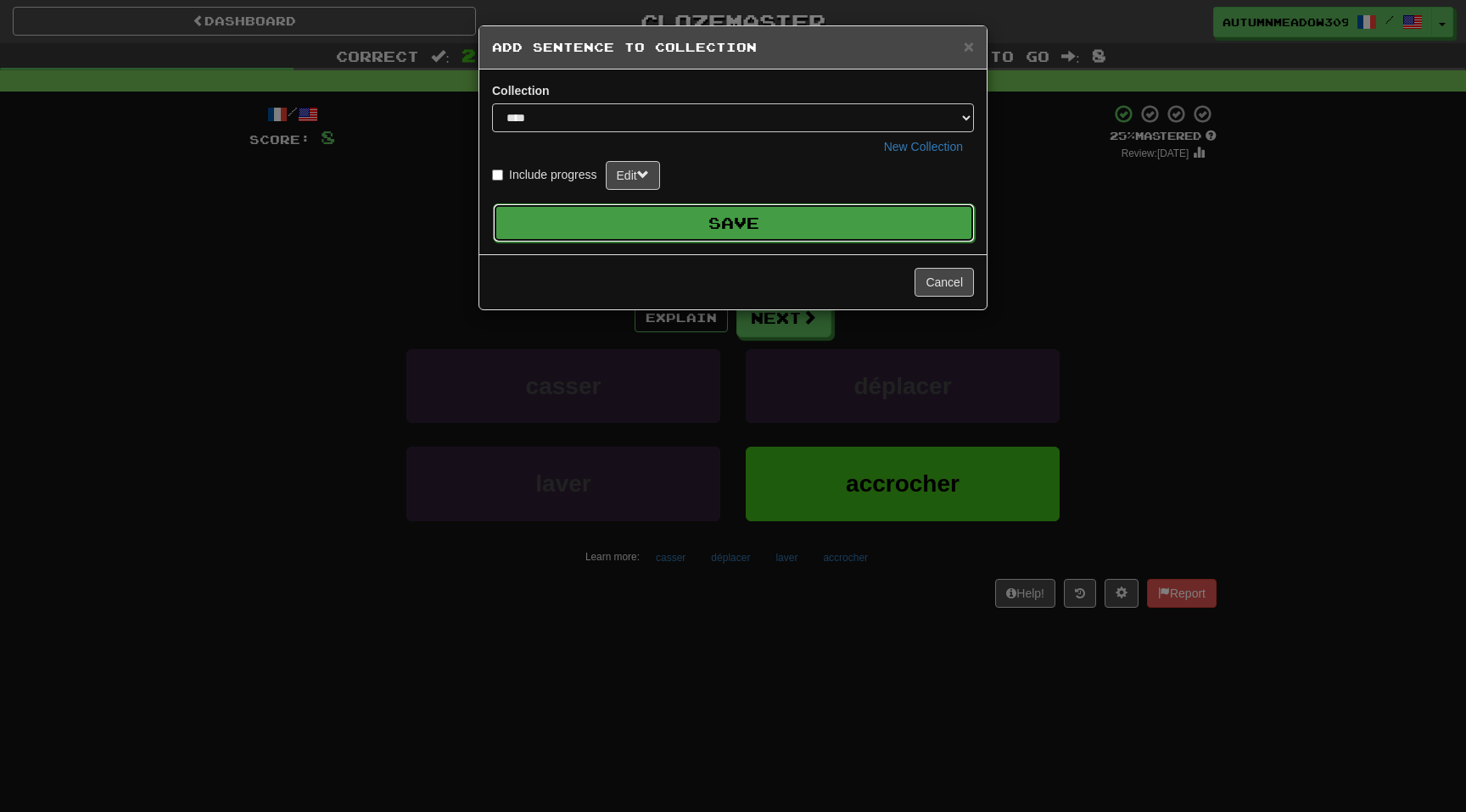
click at [854, 220] on button "Save" at bounding box center [734, 223] width 482 height 39
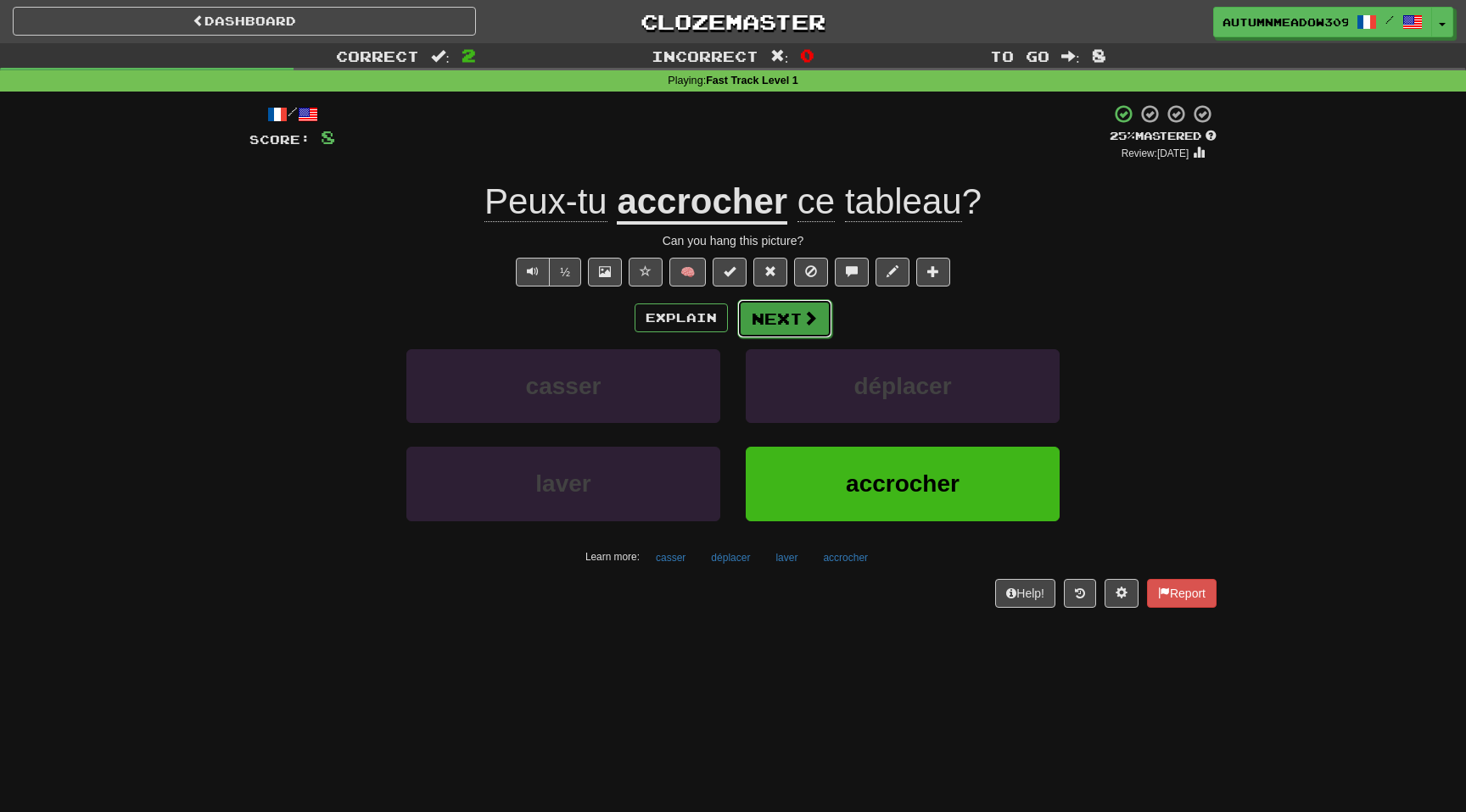
click at [811, 316] on span at bounding box center [811, 318] width 15 height 15
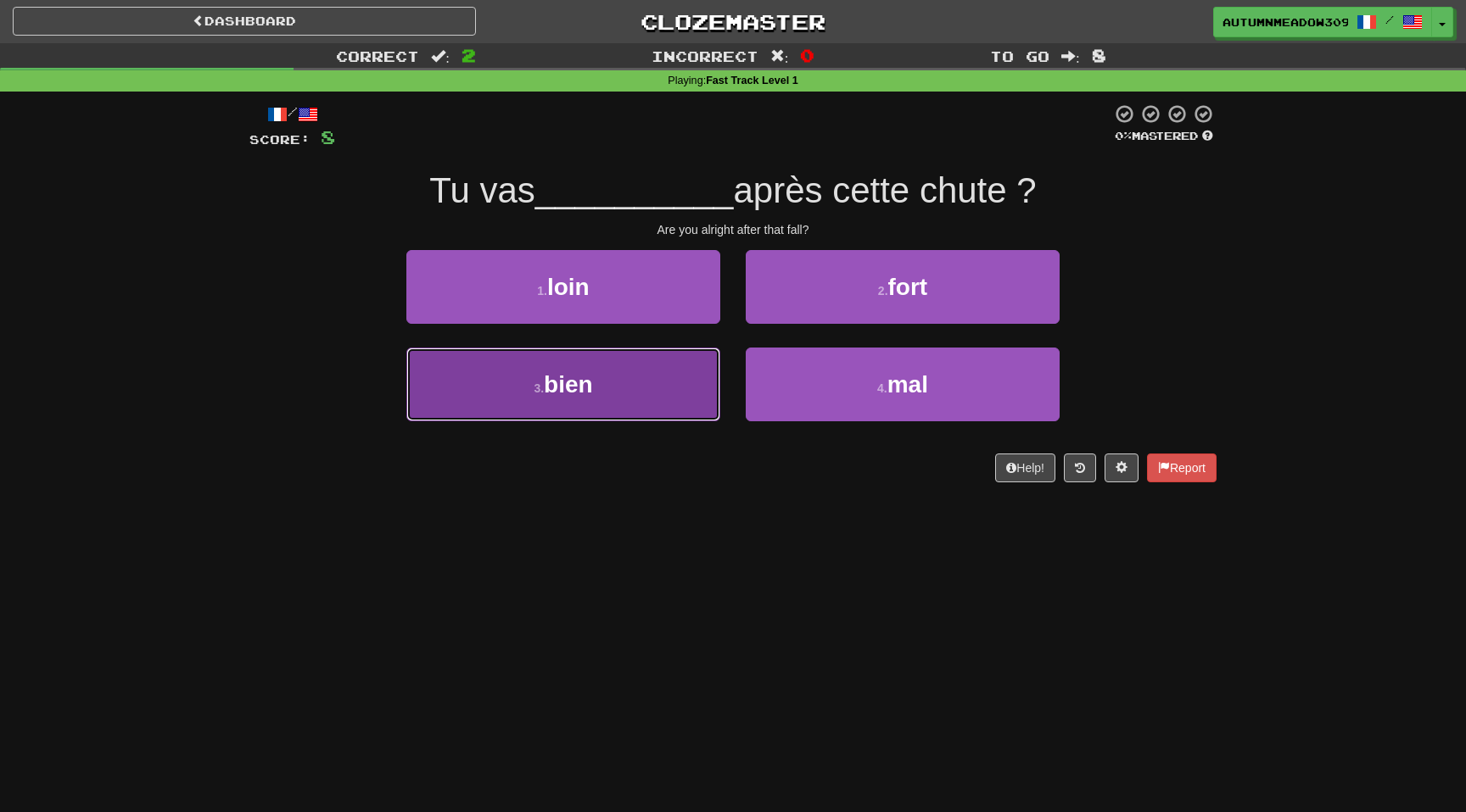
click at [629, 392] on button "3 . bien" at bounding box center [564, 384] width 314 height 74
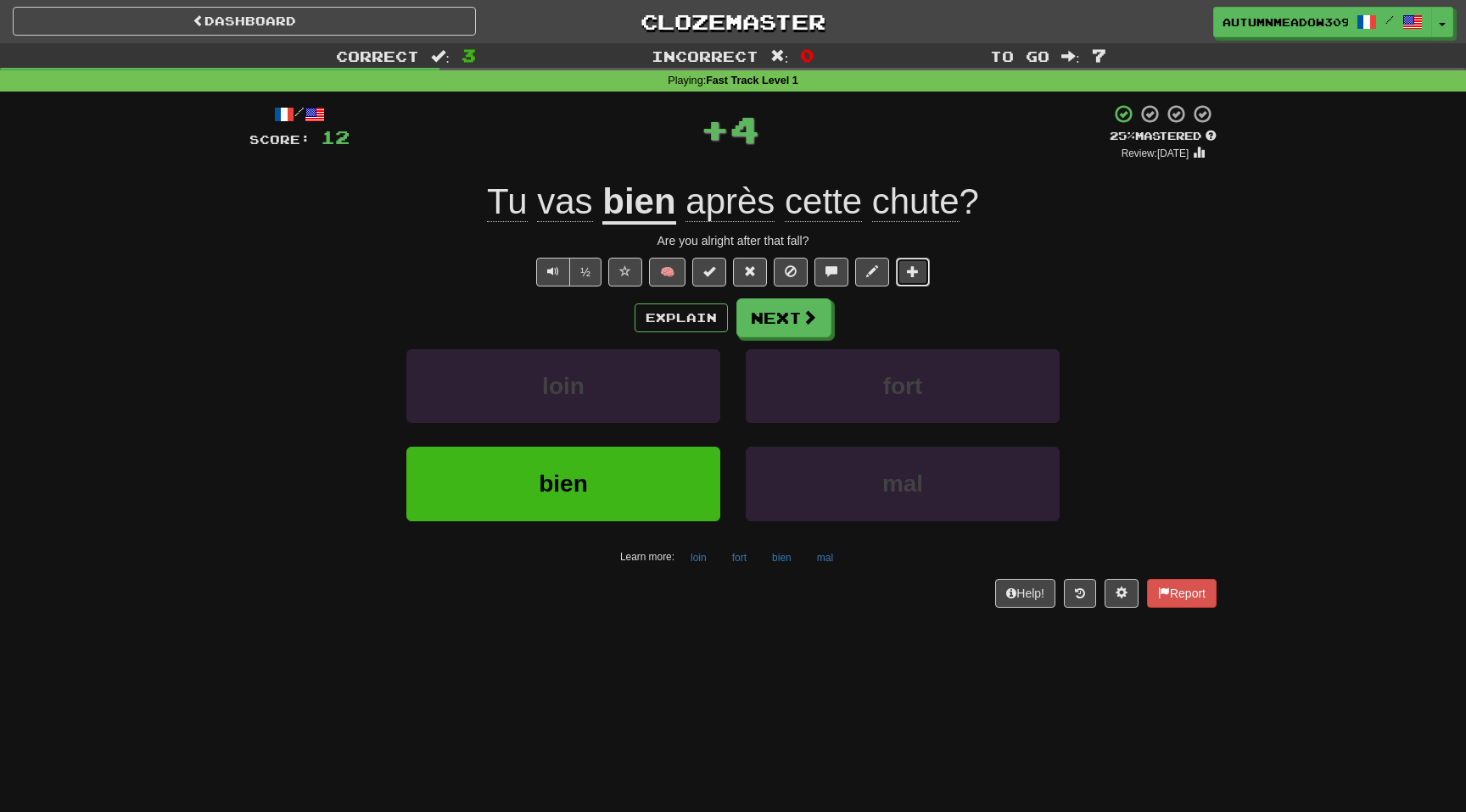
click at [913, 271] on span at bounding box center [913, 272] width 11 height 11
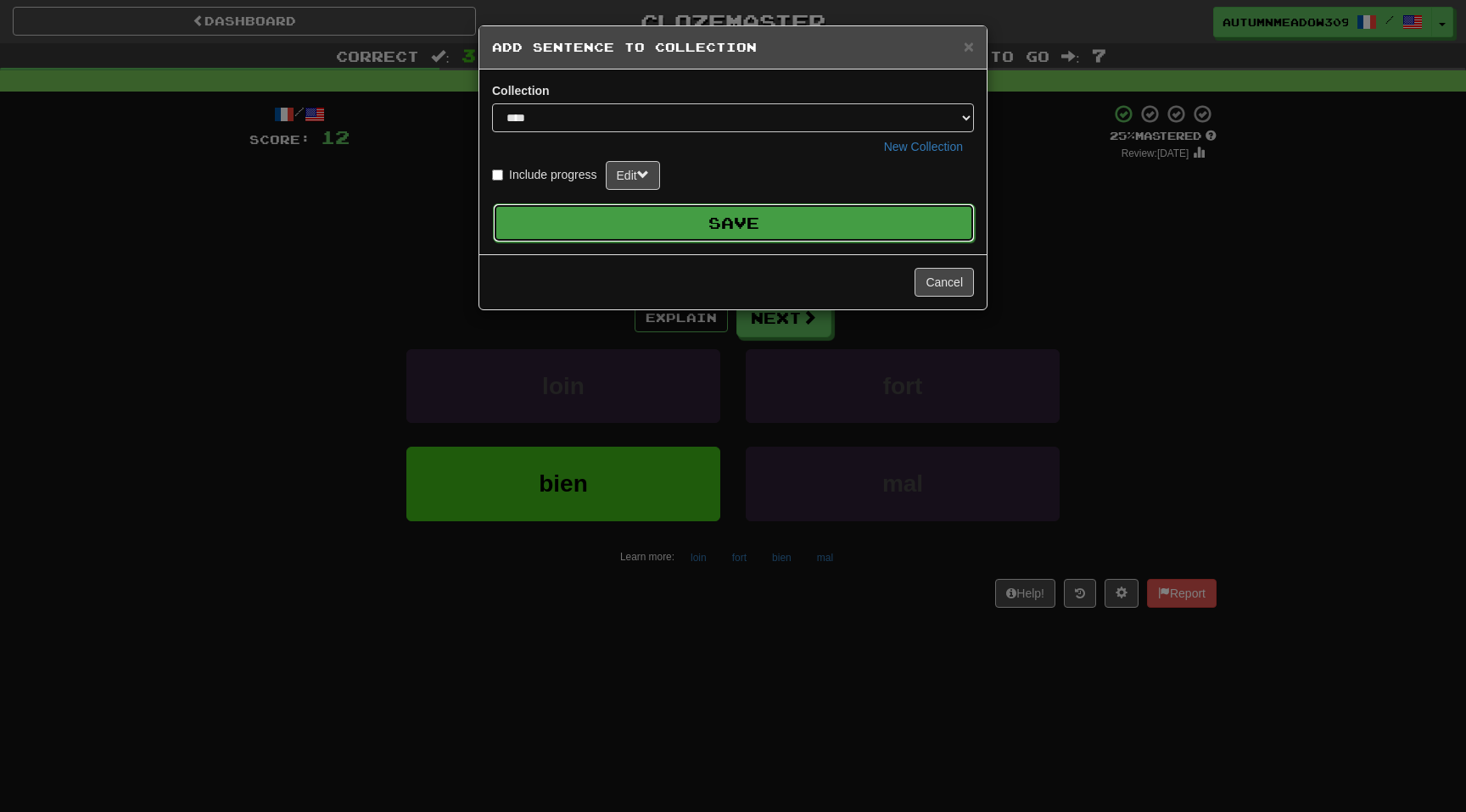
click at [839, 229] on button "Save" at bounding box center [734, 223] width 482 height 39
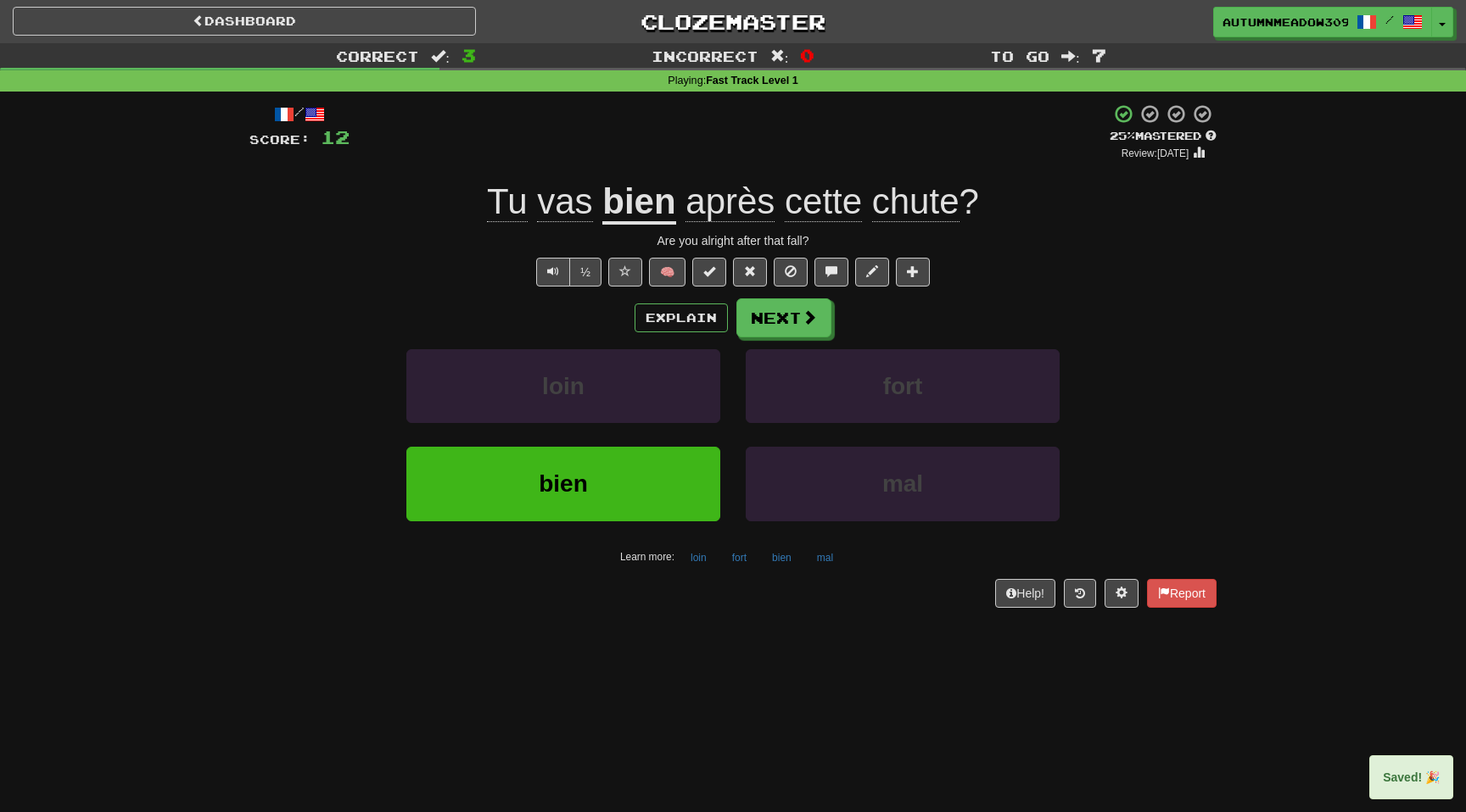
click at [919, 198] on span "chute" at bounding box center [916, 202] width 87 height 41
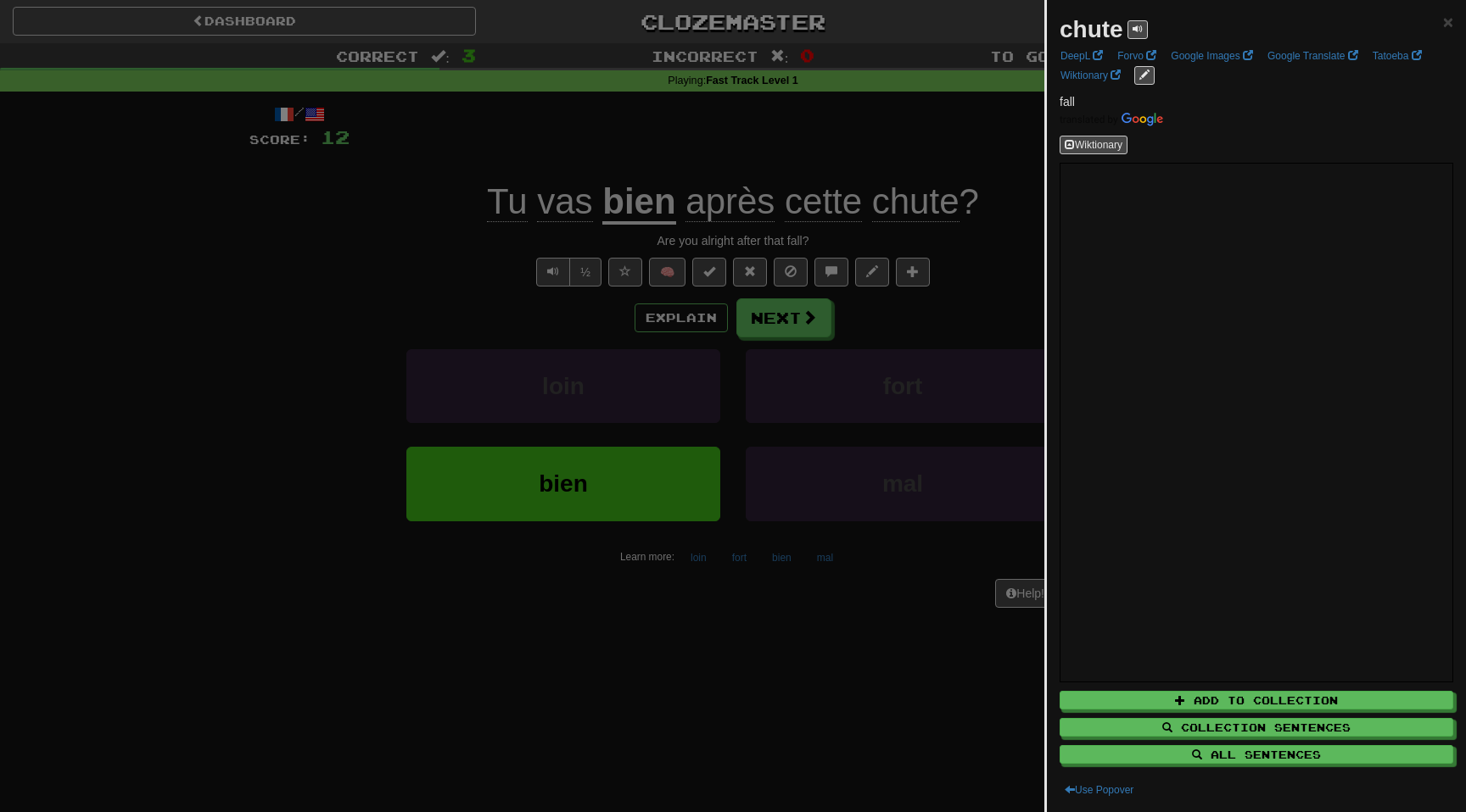
click at [356, 240] on div at bounding box center [733, 406] width 1466 height 812
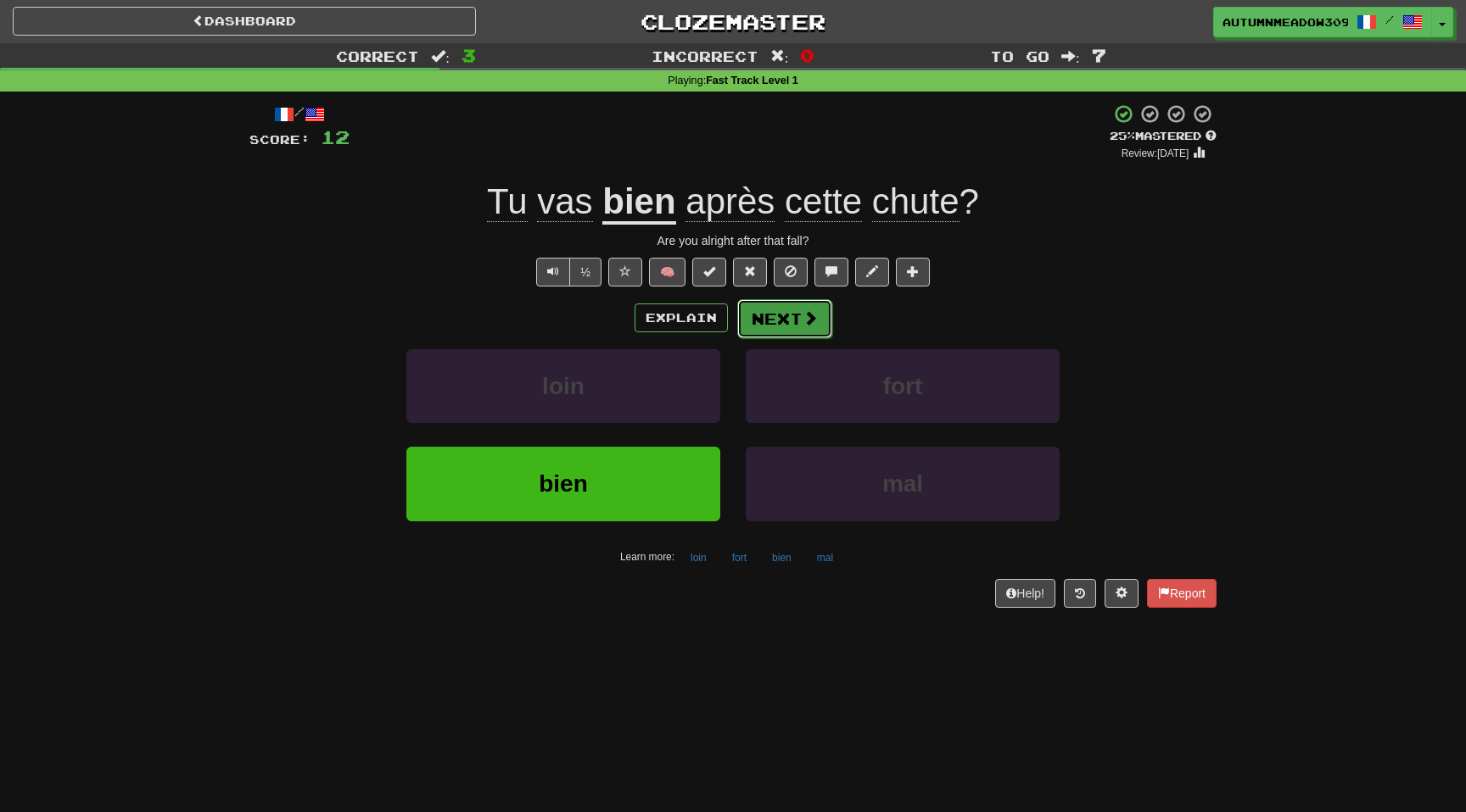
click at [792, 324] on button "Next" at bounding box center [785, 318] width 95 height 39
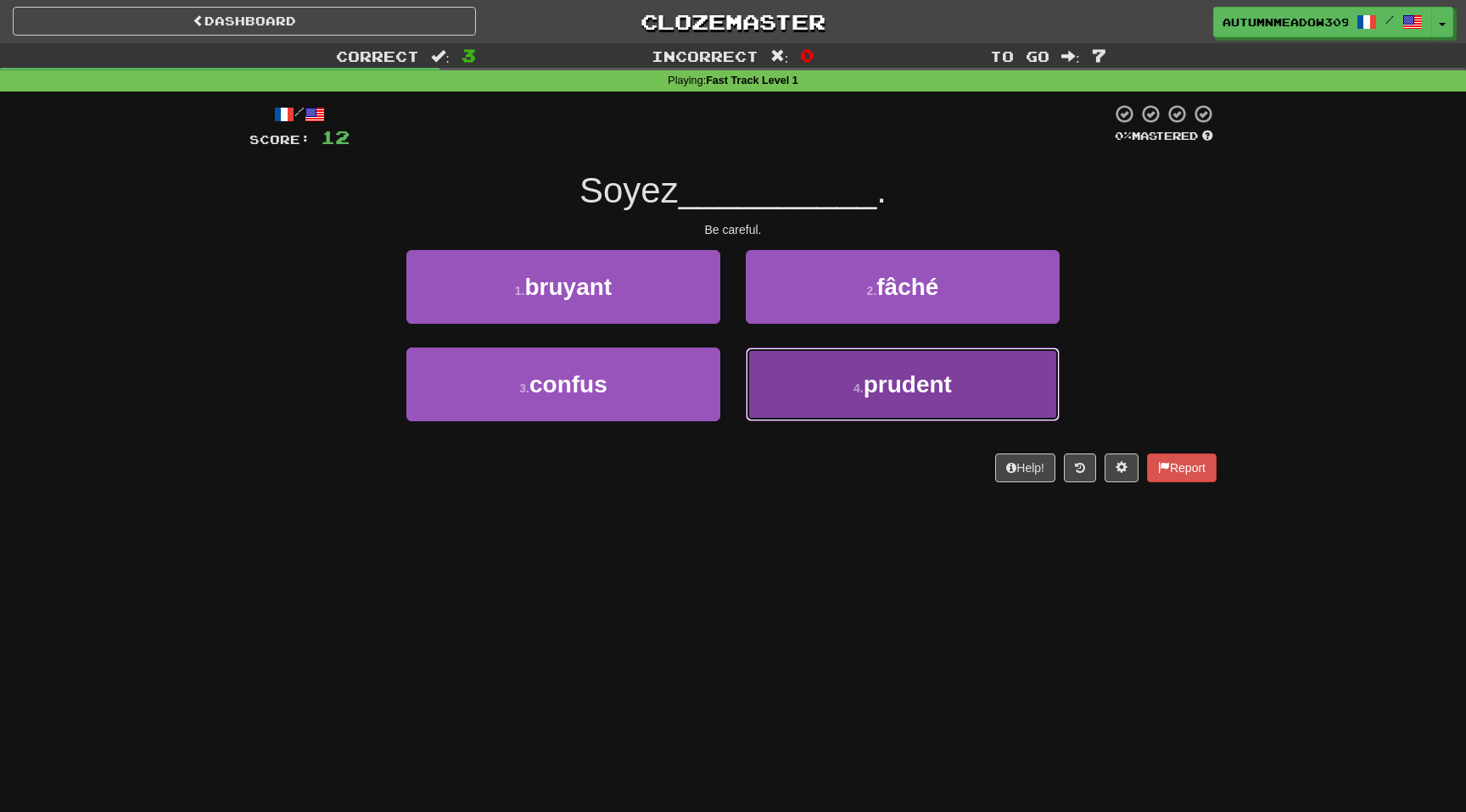
click at [880, 402] on button "4 . prudent" at bounding box center [902, 384] width 314 height 74
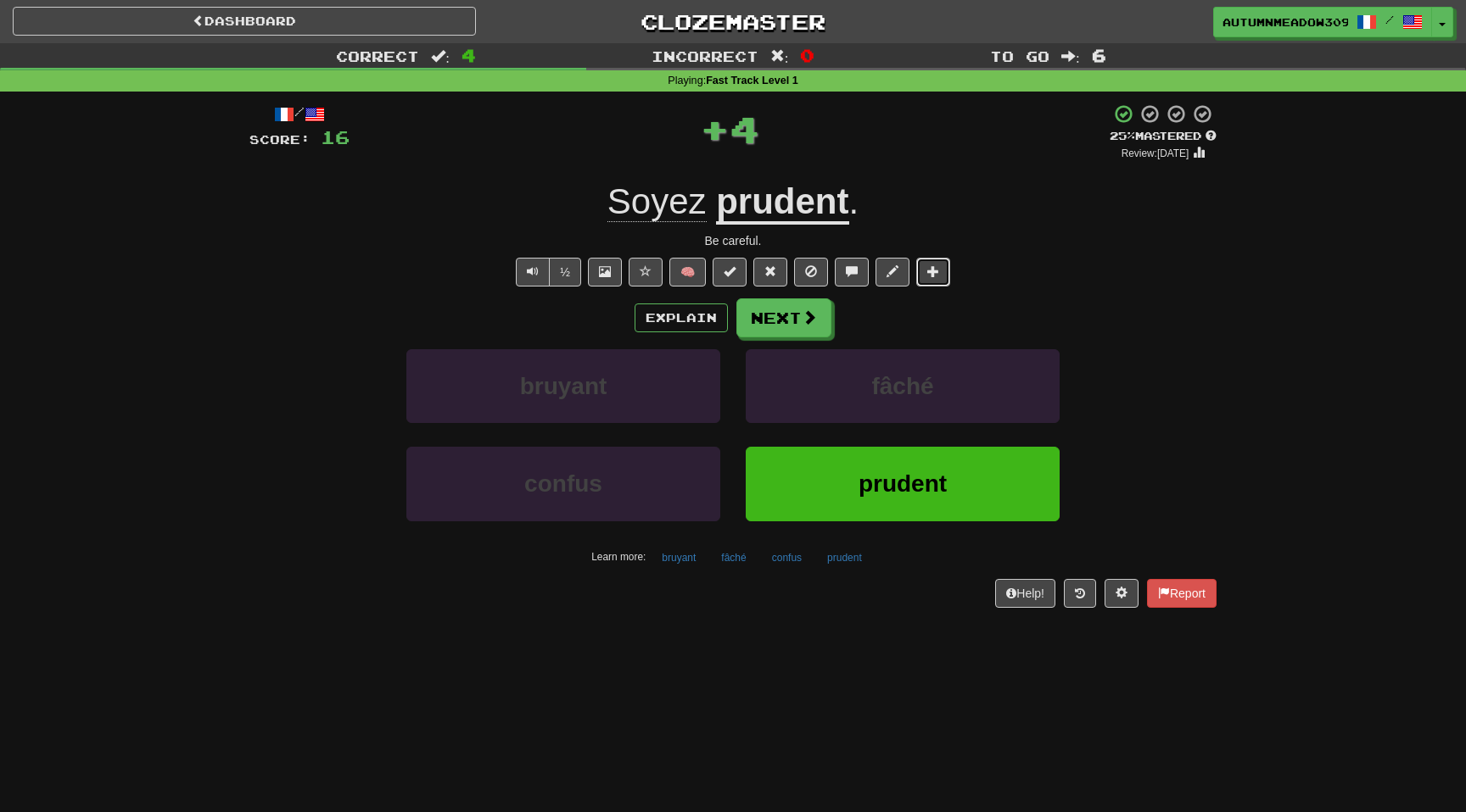
click at [936, 274] on span at bounding box center [933, 272] width 11 height 11
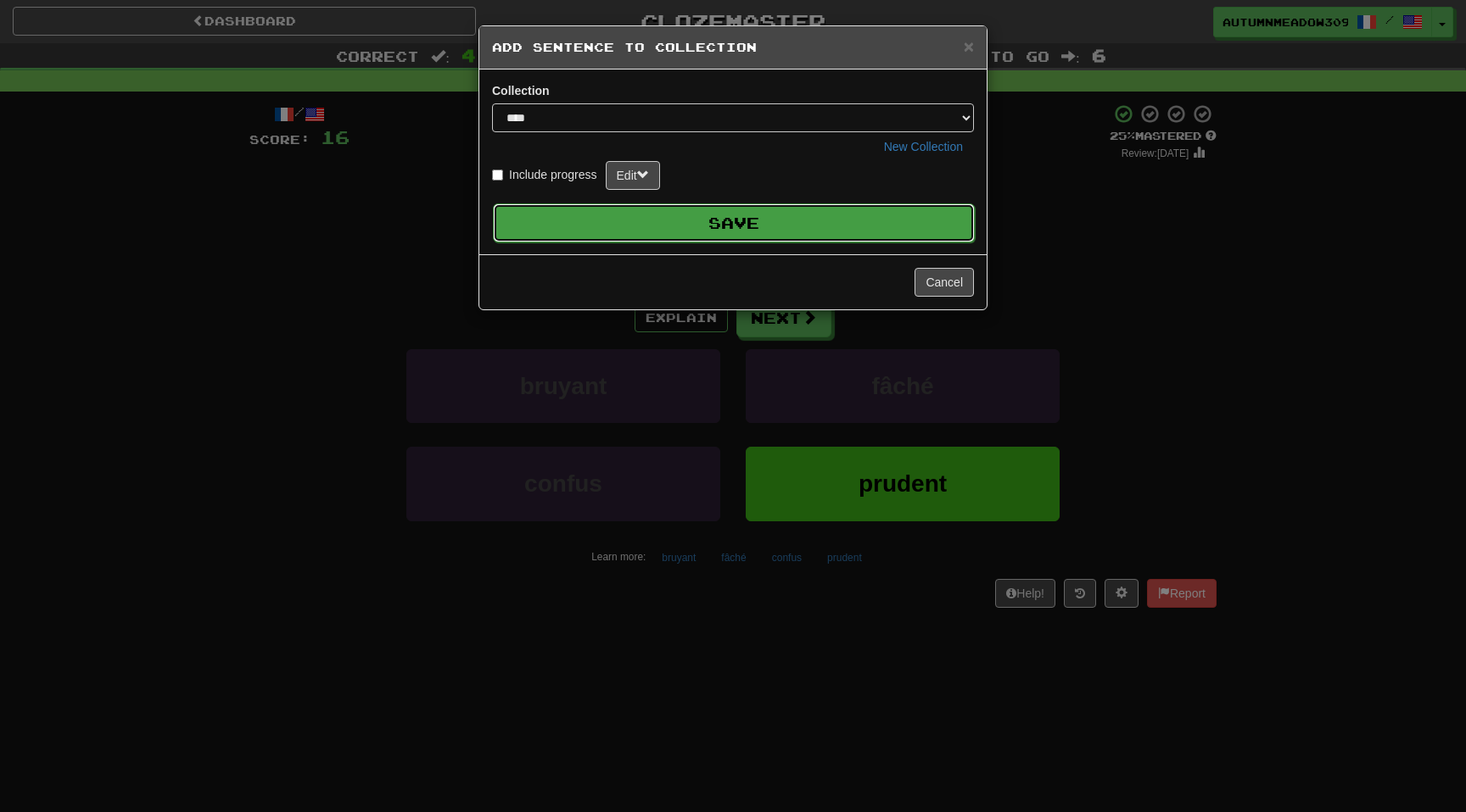
click at [902, 224] on button "Save" at bounding box center [734, 223] width 482 height 39
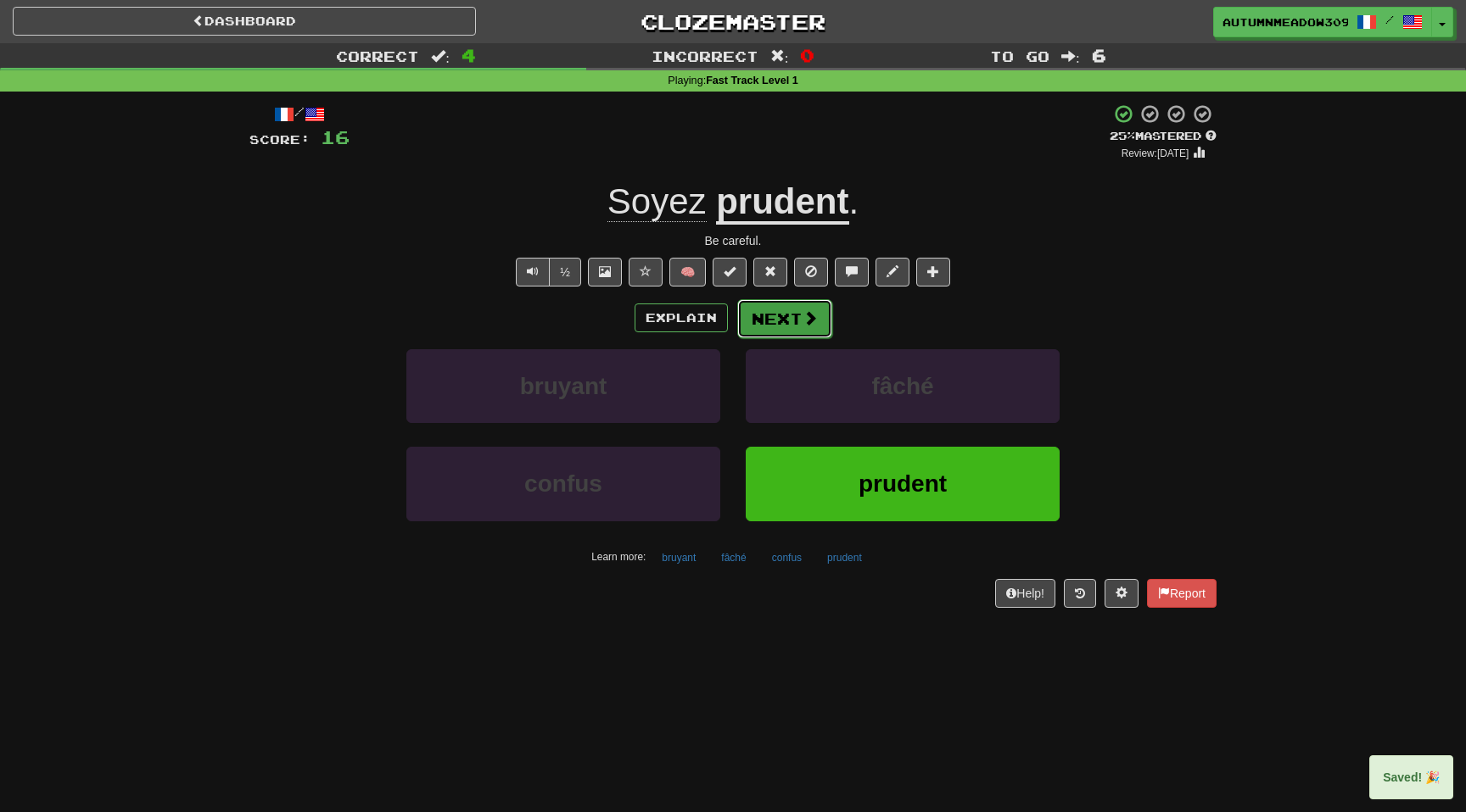
click at [783, 319] on button "Next" at bounding box center [785, 318] width 95 height 39
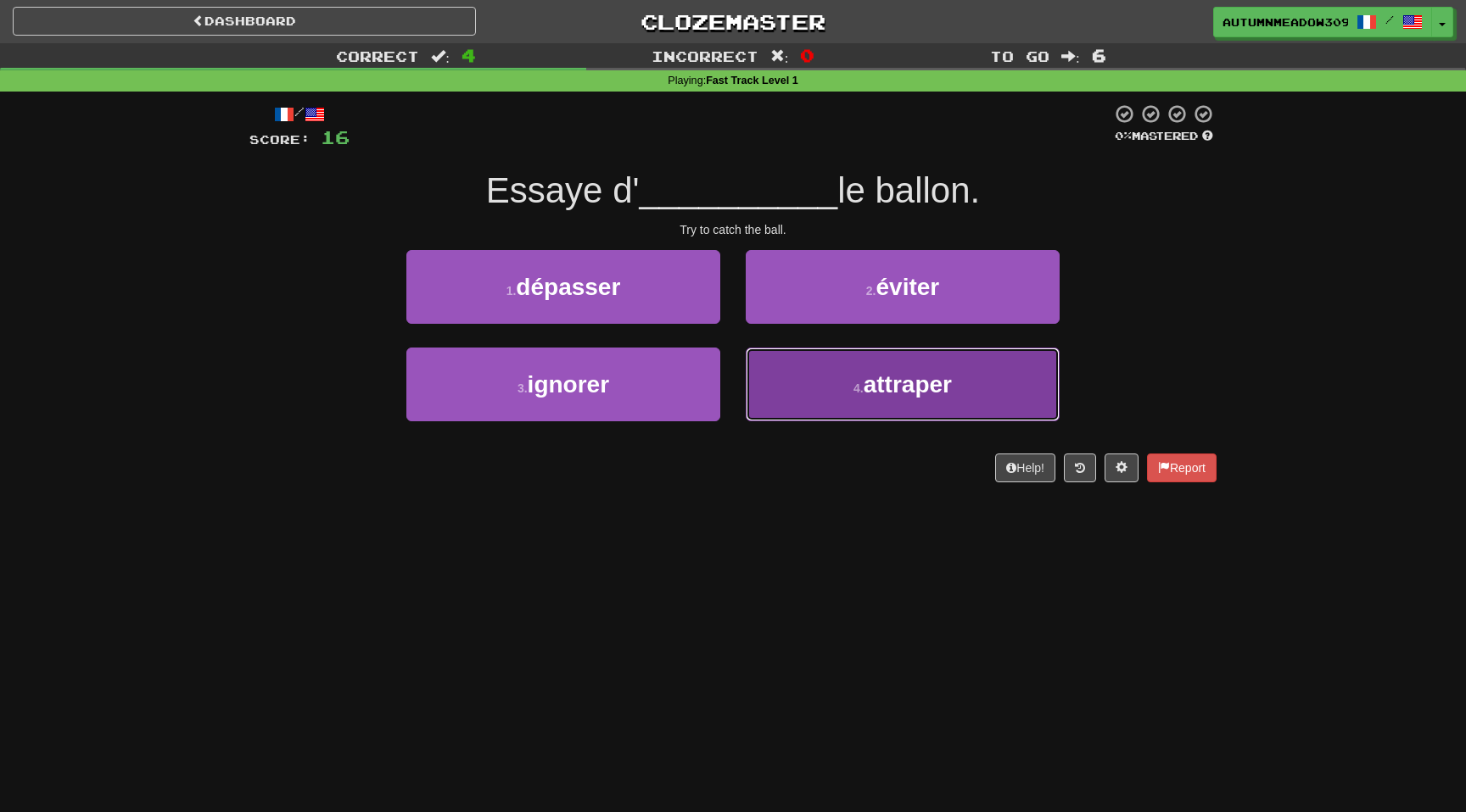
click at [892, 385] on span "attraper" at bounding box center [908, 384] width 88 height 26
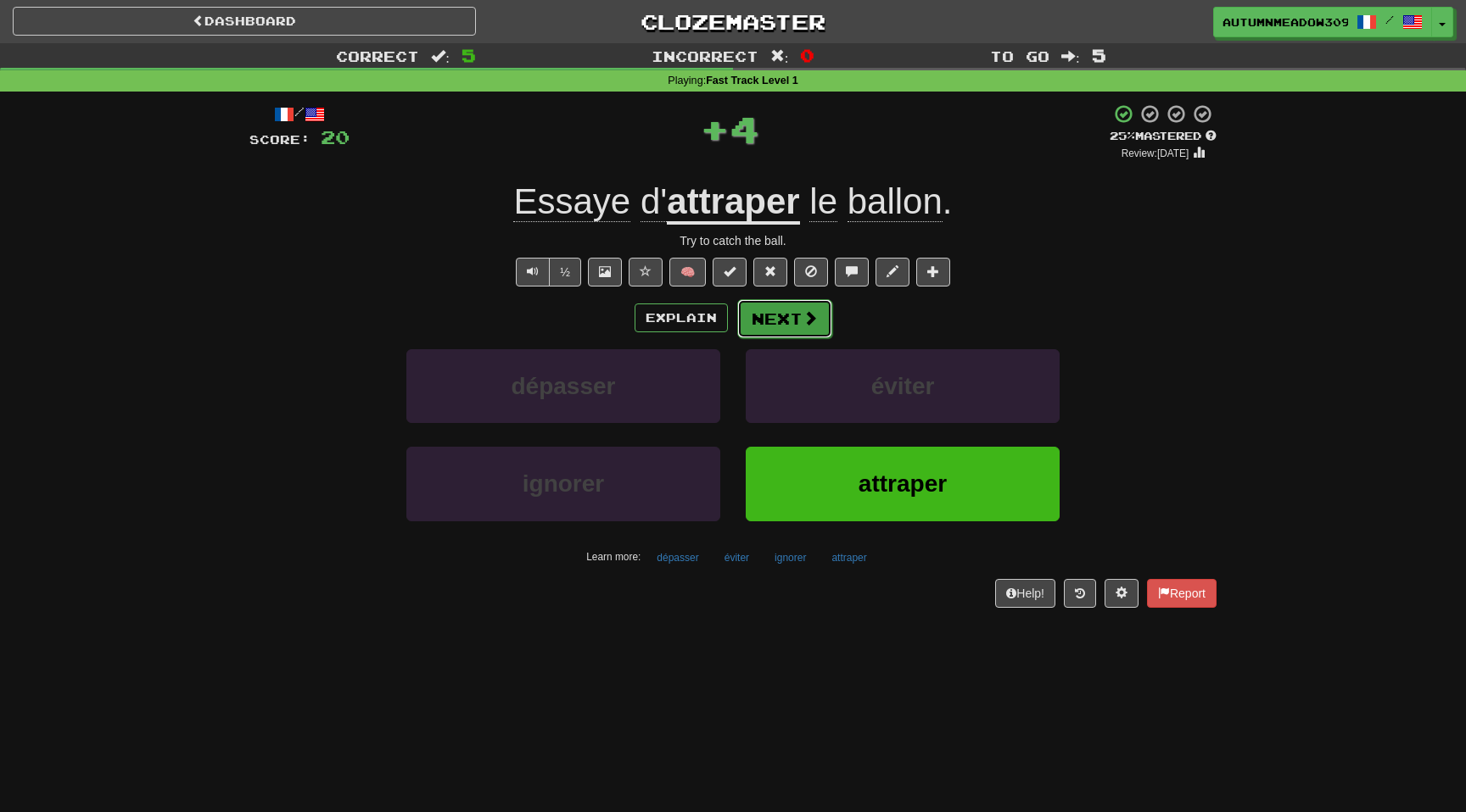
click at [810, 320] on span at bounding box center [811, 318] width 15 height 15
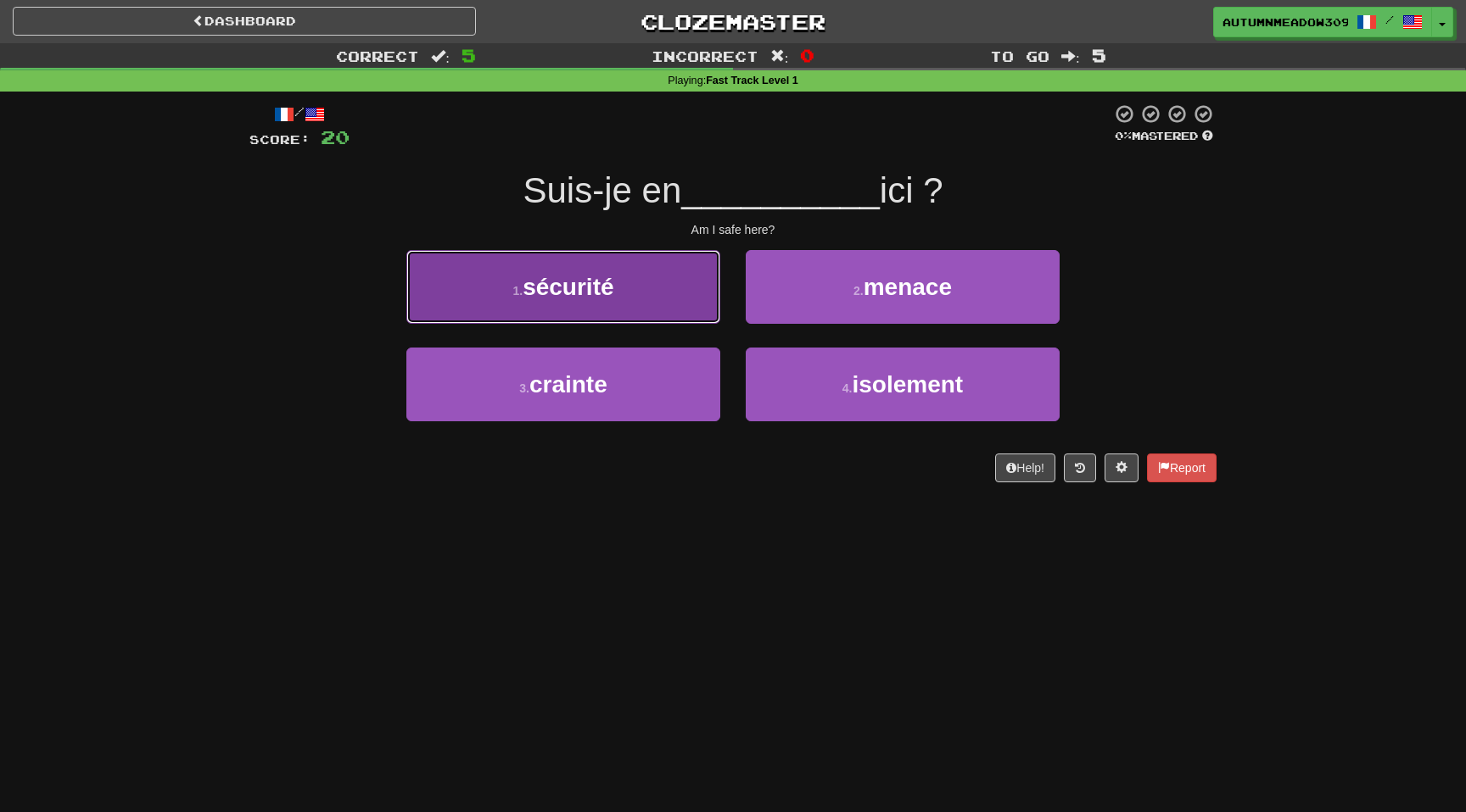
click at [663, 281] on button "1 . sécurité" at bounding box center [564, 287] width 314 height 74
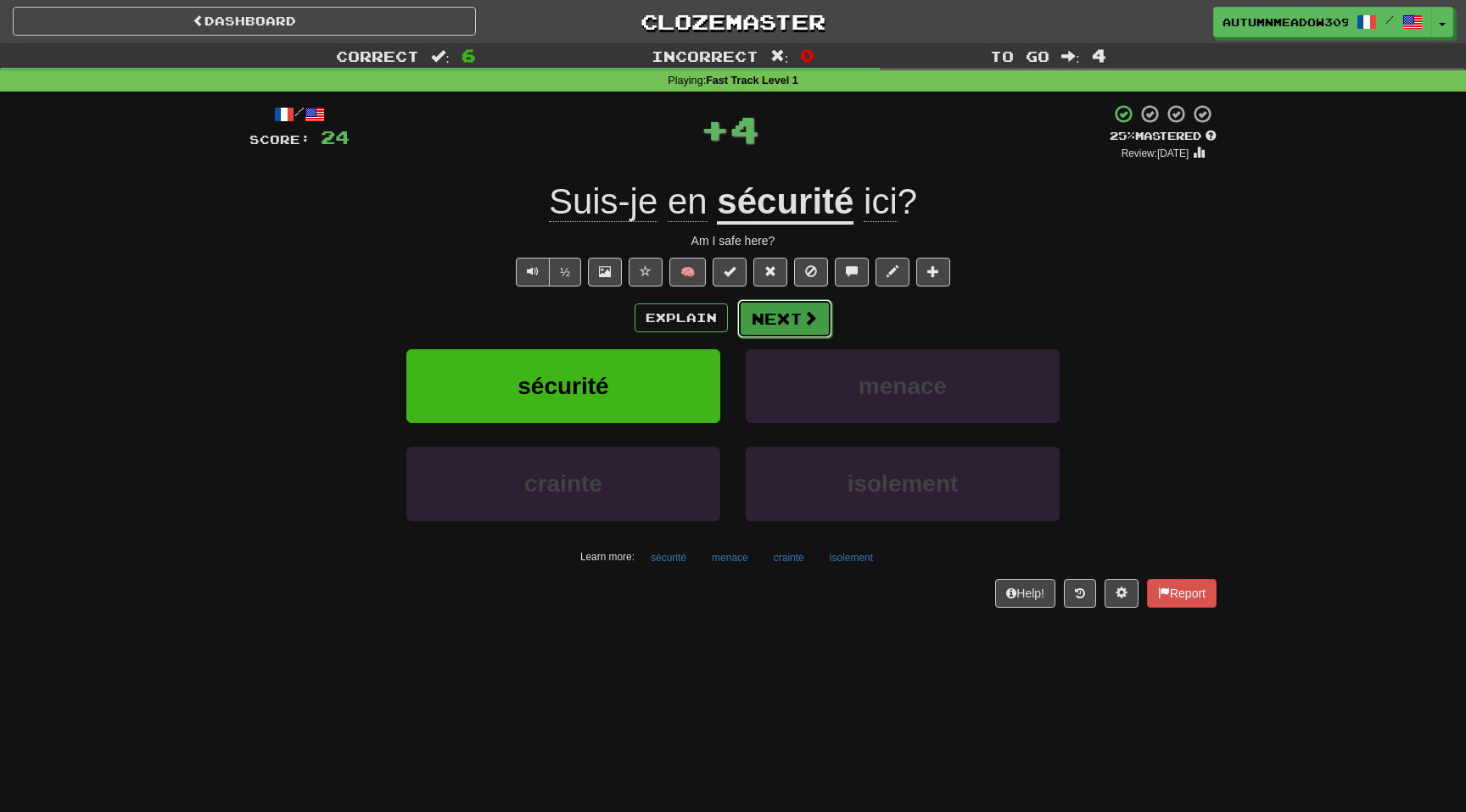
click at [795, 320] on button "Next" at bounding box center [785, 318] width 95 height 39
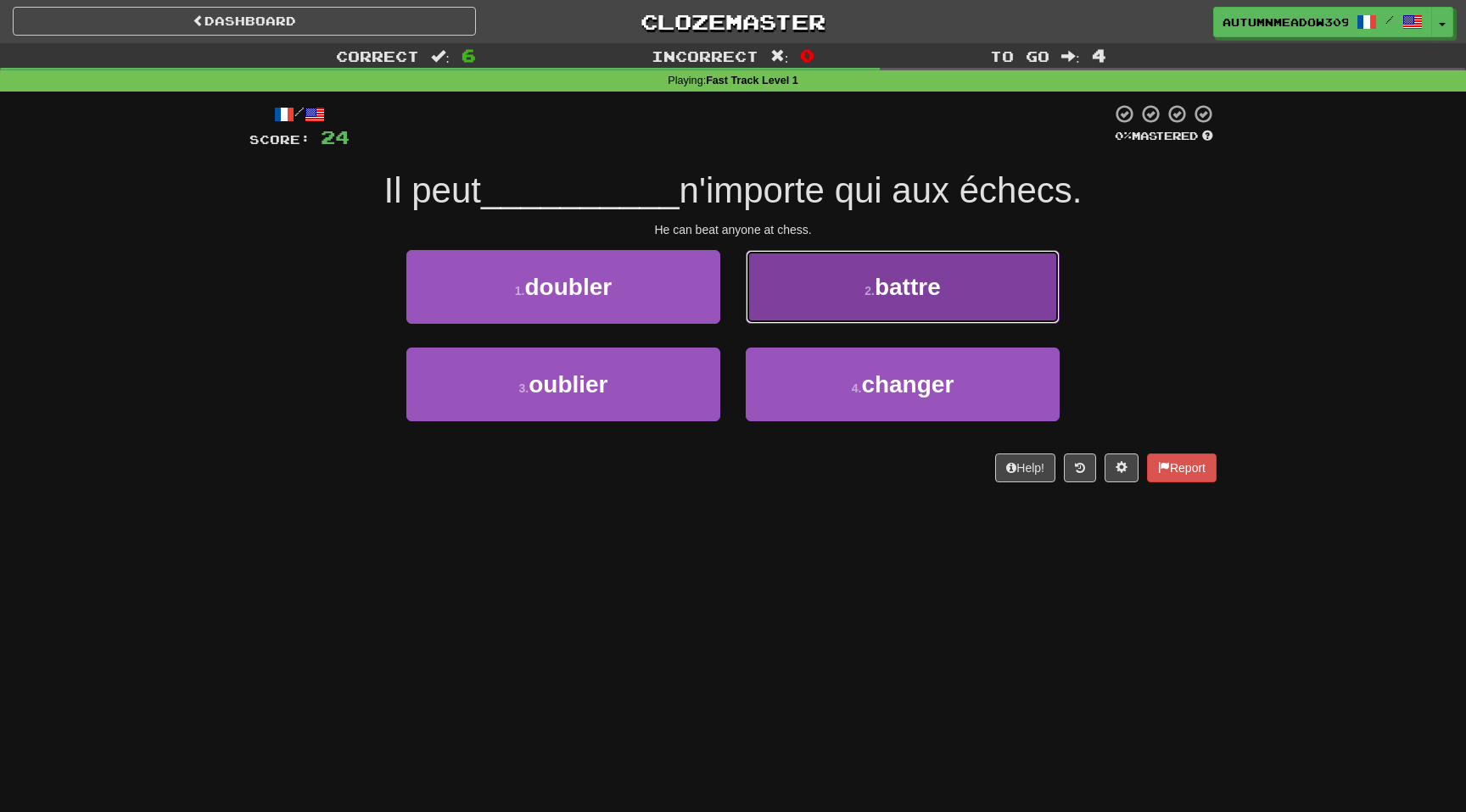
click at [865, 284] on small "2 ." at bounding box center [870, 291] width 11 height 13
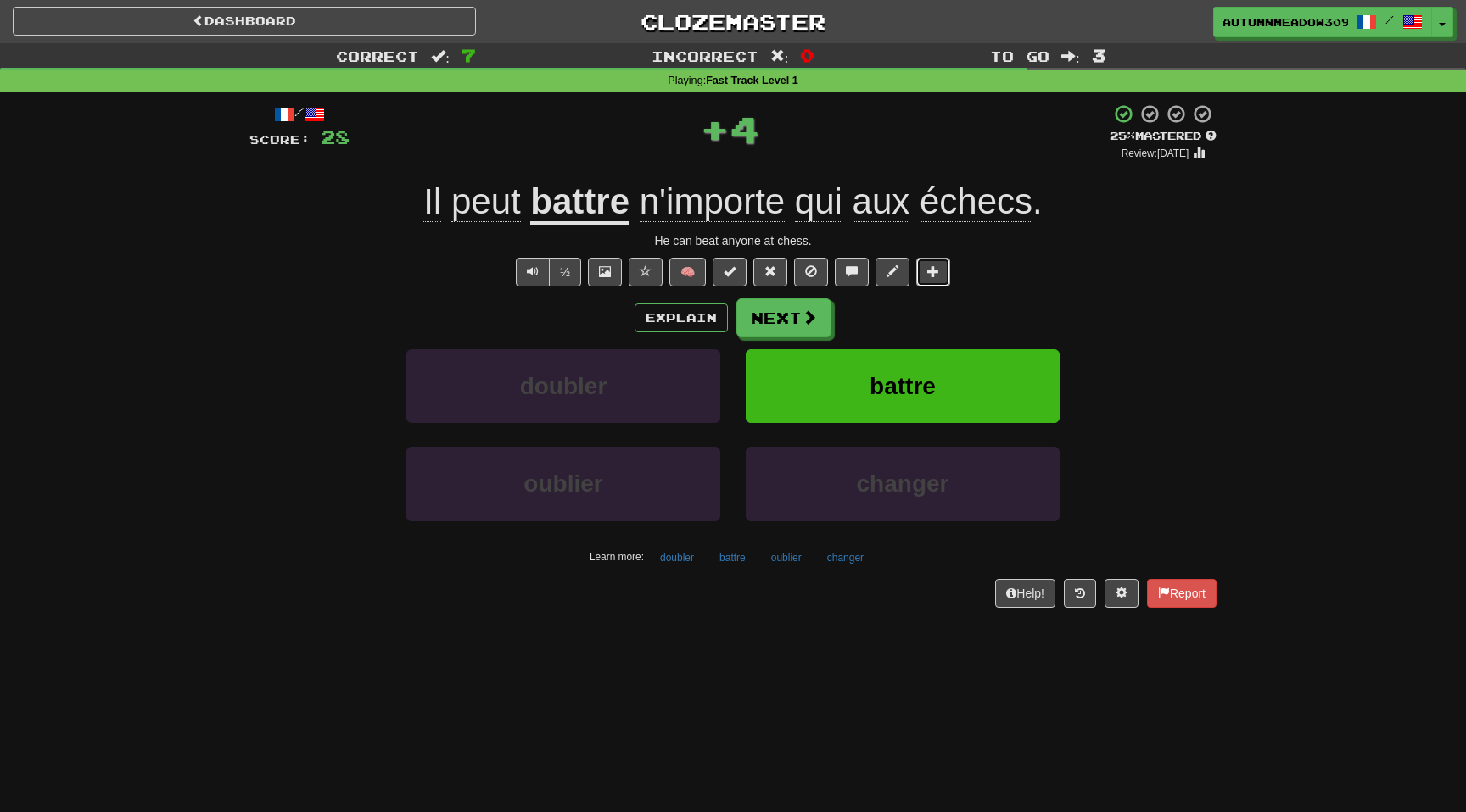
click at [928, 275] on span at bounding box center [933, 272] width 11 height 11
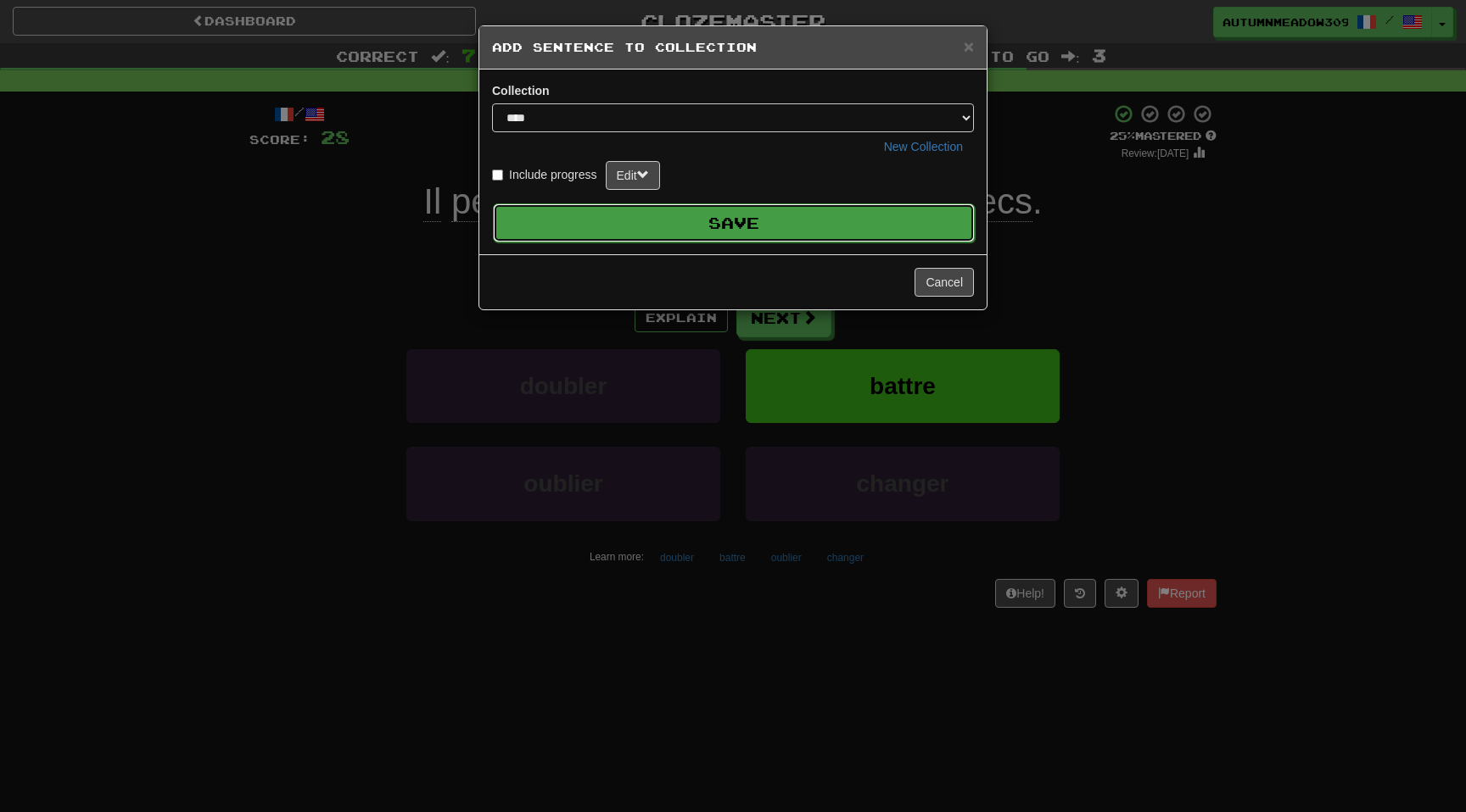
click at [873, 229] on button "Save" at bounding box center [734, 223] width 482 height 39
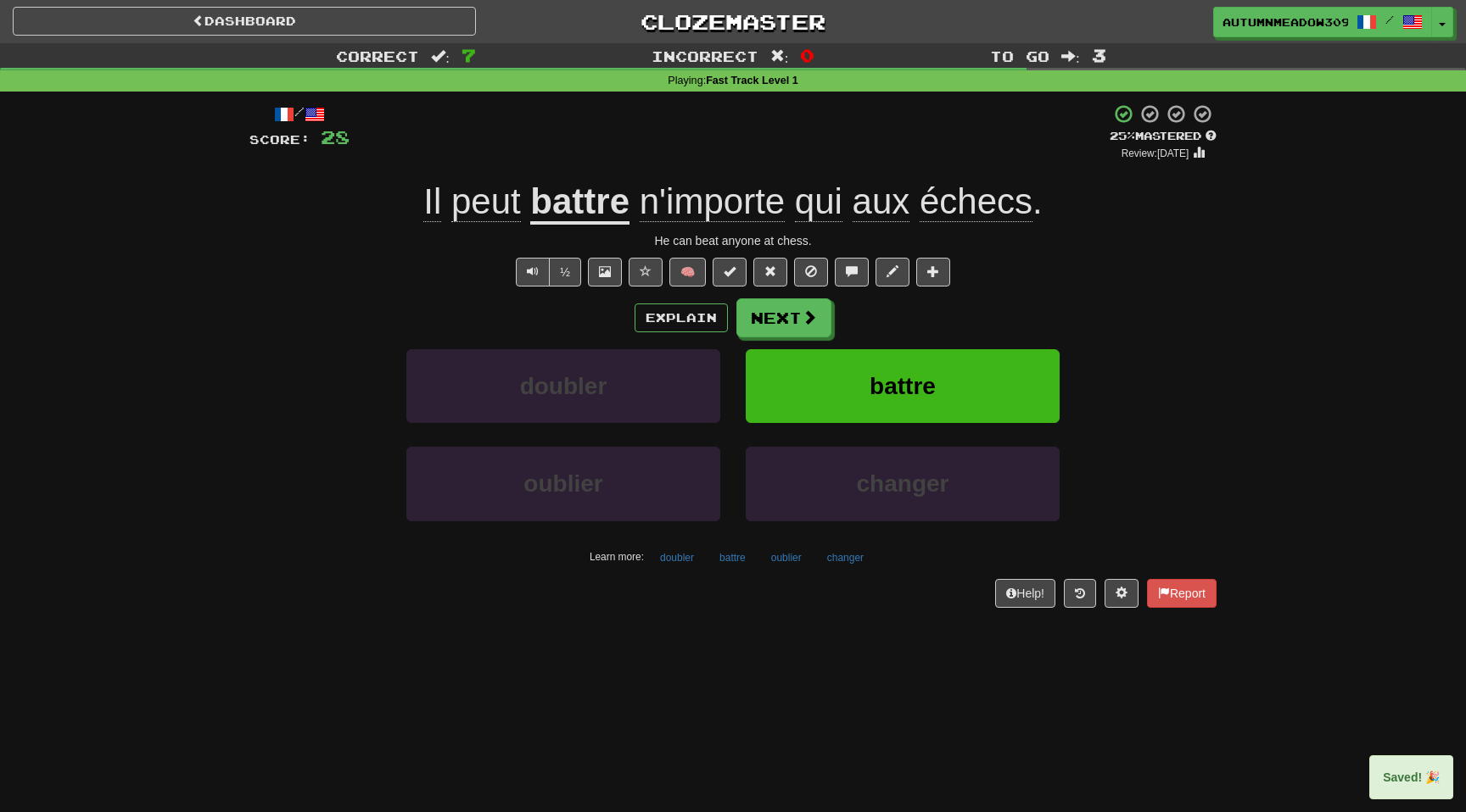
click at [1157, 294] on div "/ Score: 28 + 4 25 % Mastered Review: 2025-09-17 Il peut battre n'importe qui a…" at bounding box center [733, 355] width 967 height 504
click at [761, 329] on button "Next" at bounding box center [785, 318] width 95 height 39
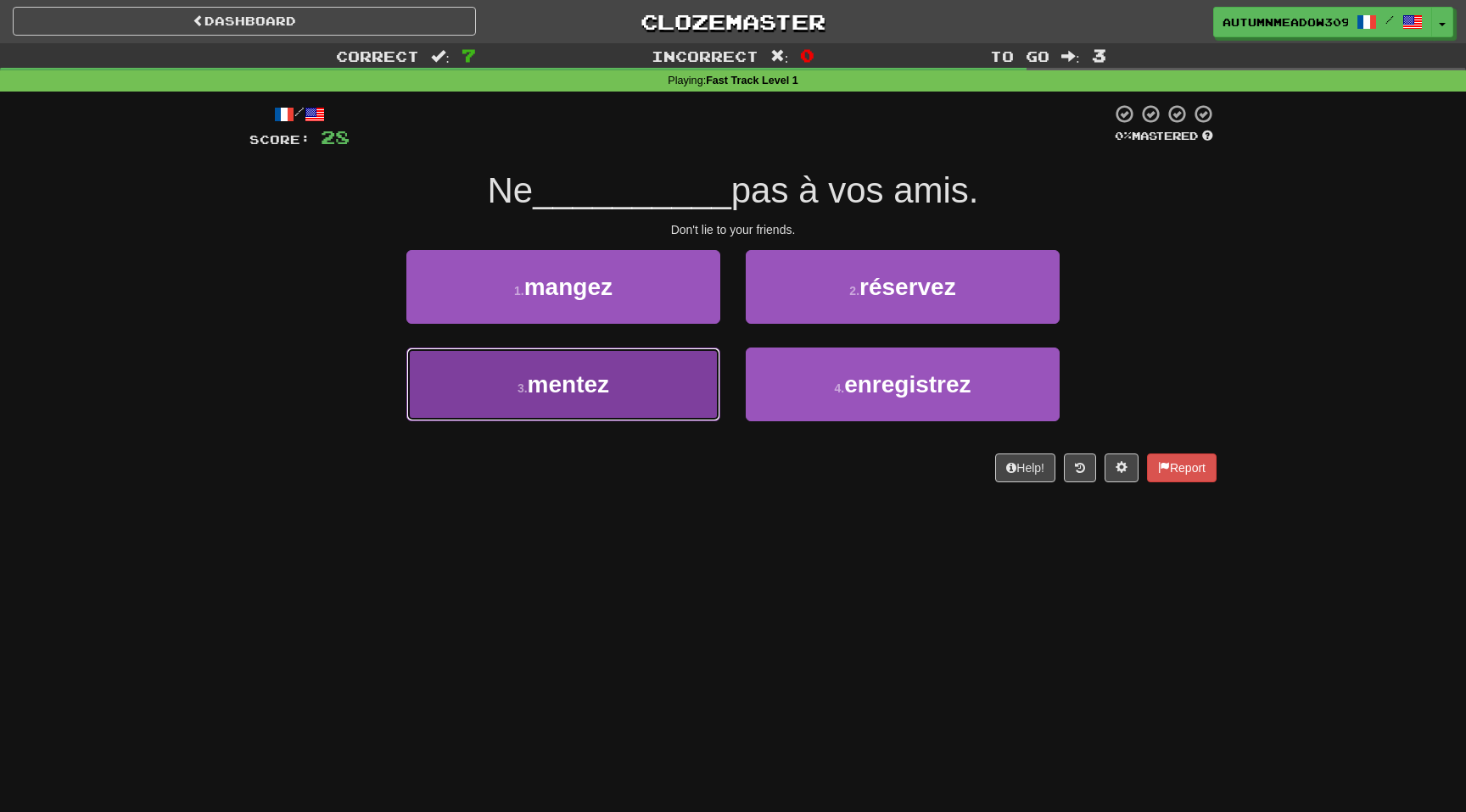
click at [646, 392] on button "3 . mentez" at bounding box center [564, 384] width 314 height 74
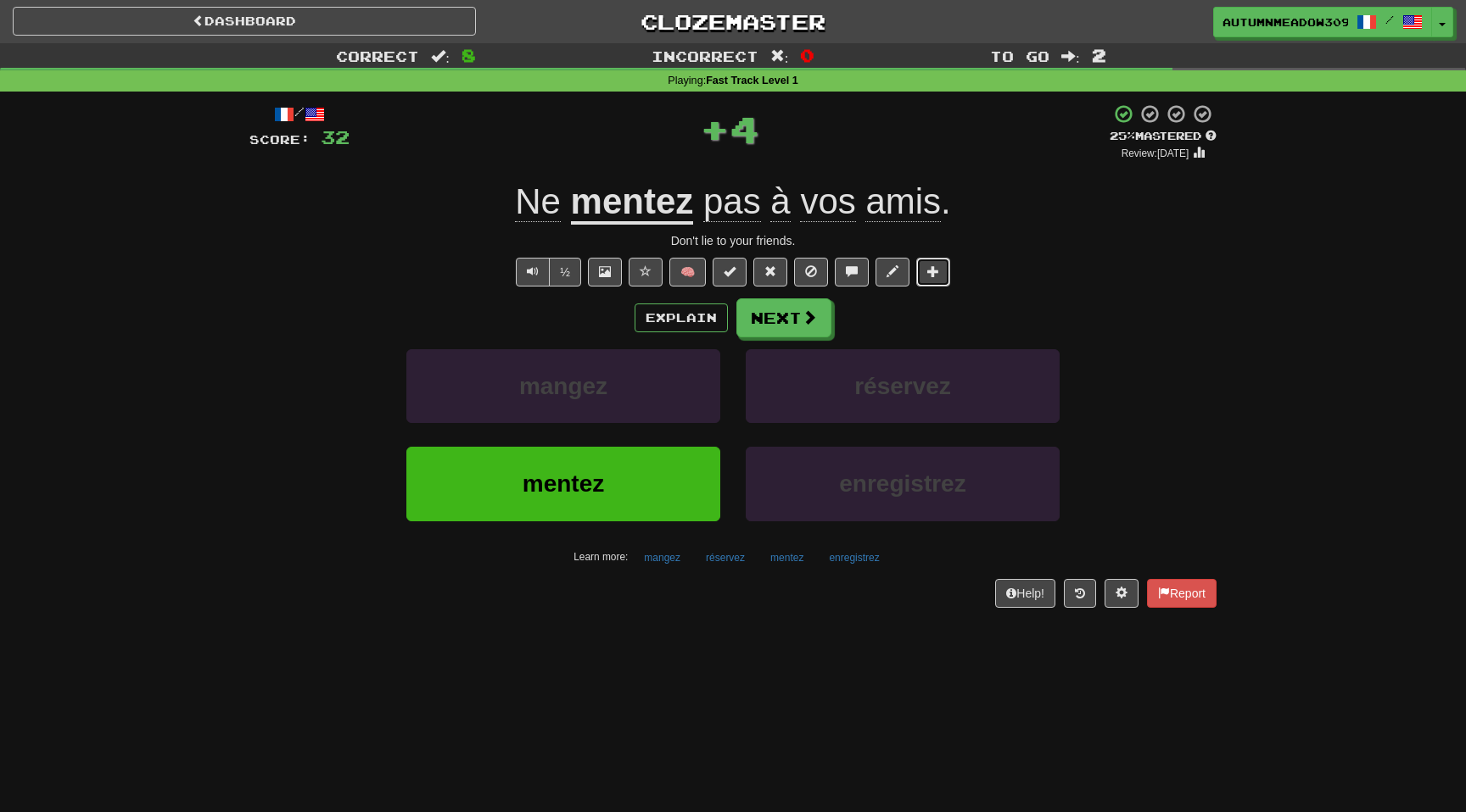
click at [939, 265] on button at bounding box center [933, 273] width 33 height 29
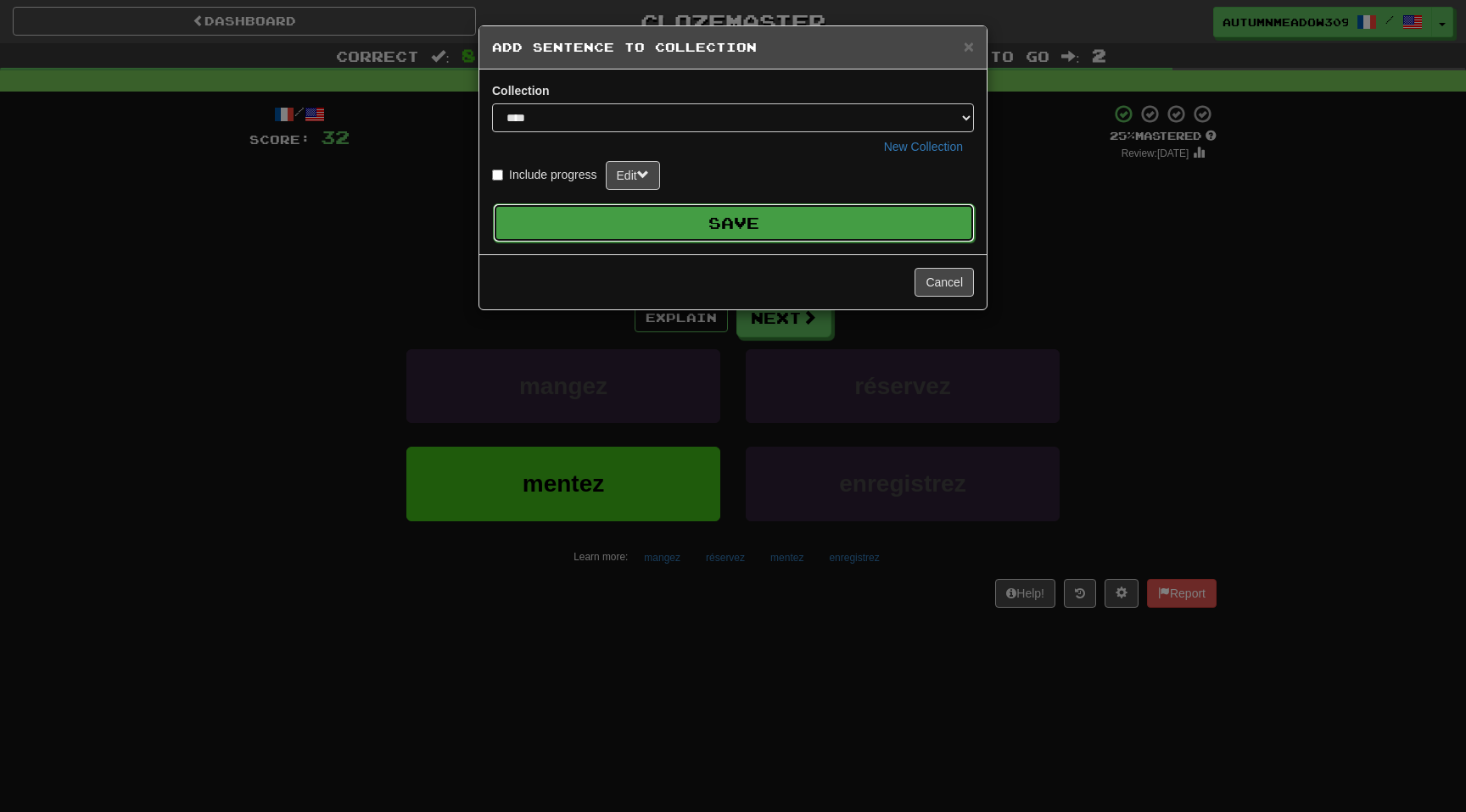
click at [905, 225] on button "Save" at bounding box center [734, 223] width 482 height 39
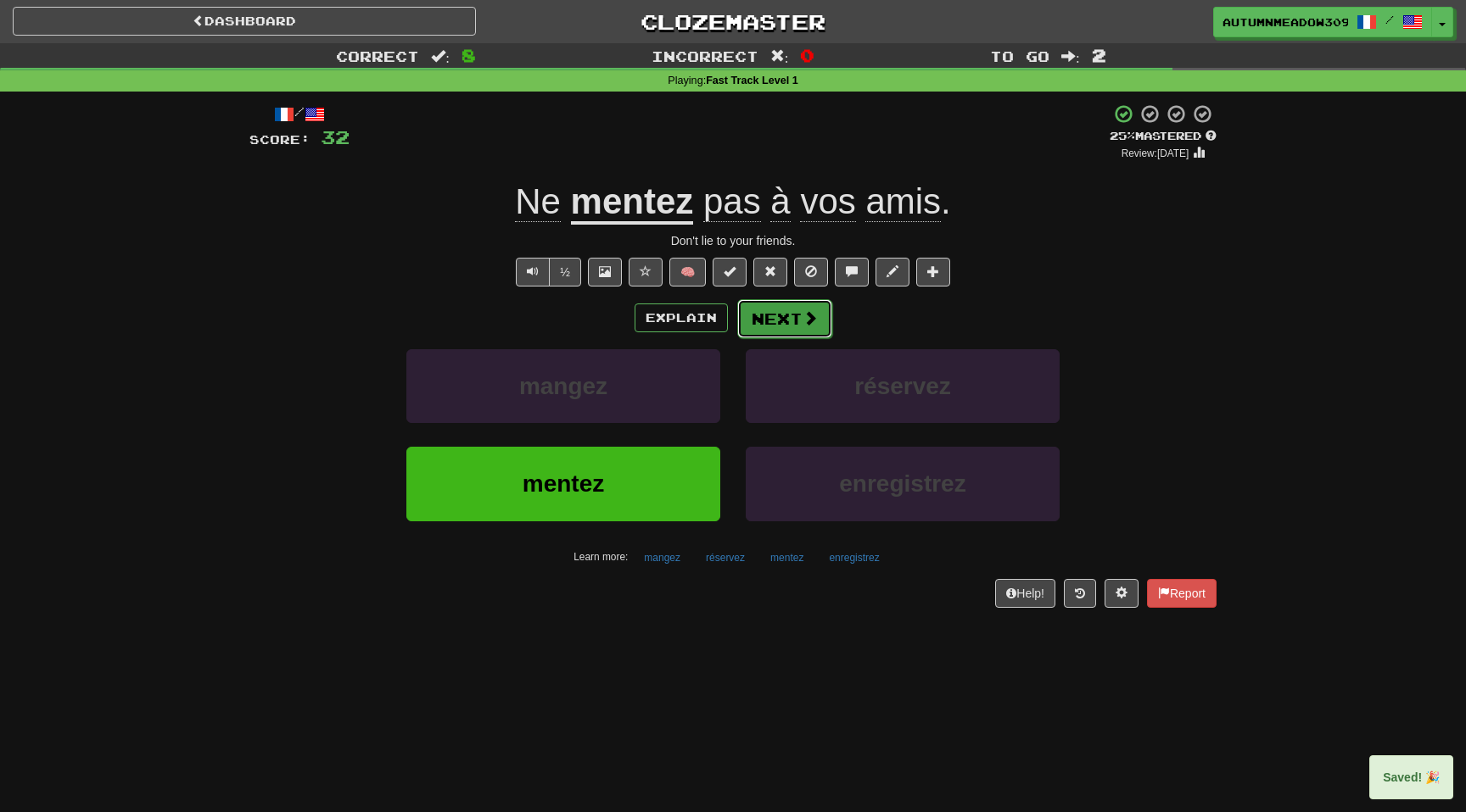
click at [797, 318] on button "Next" at bounding box center [785, 318] width 95 height 39
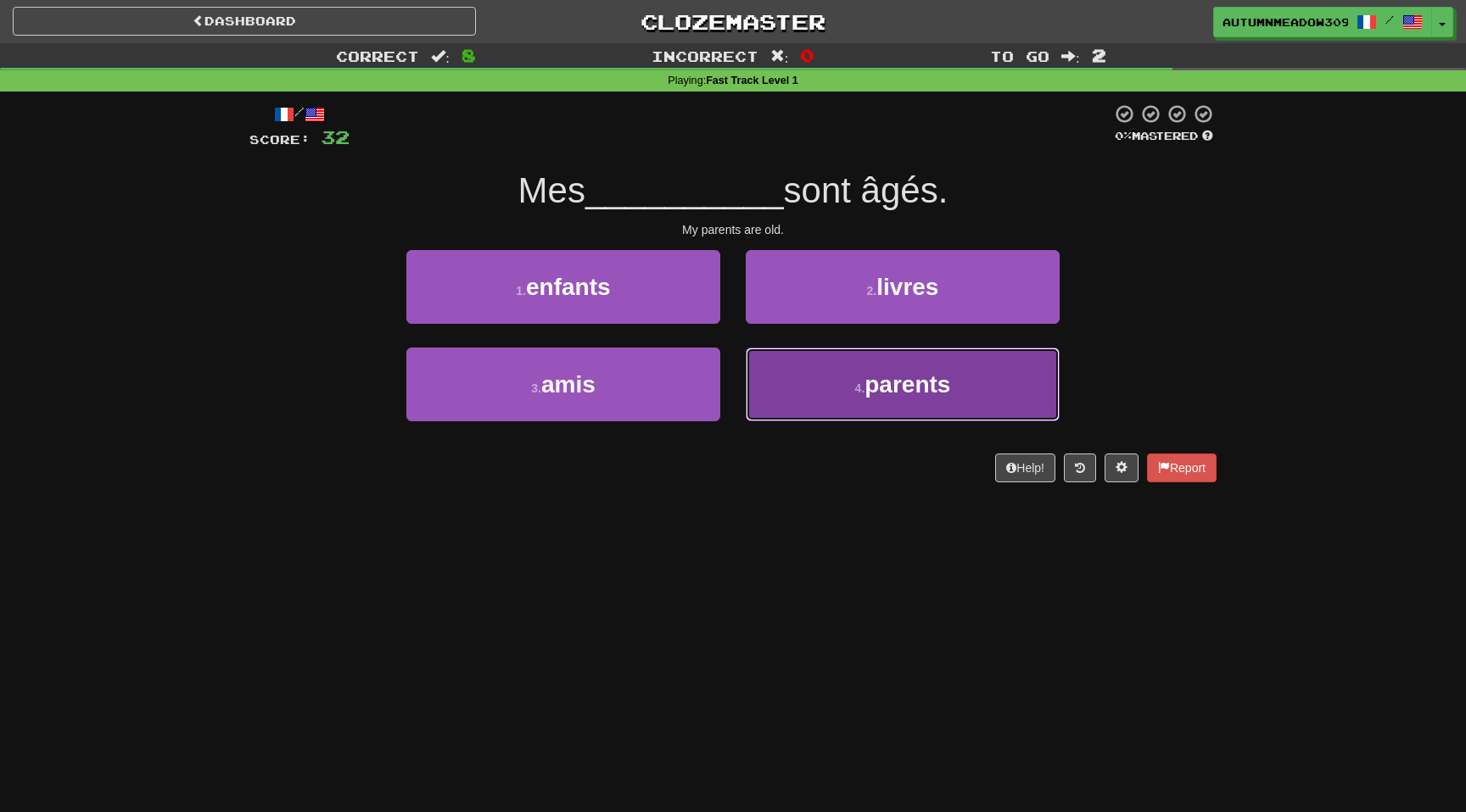
click at [889, 373] on span "parents" at bounding box center [908, 384] width 86 height 26
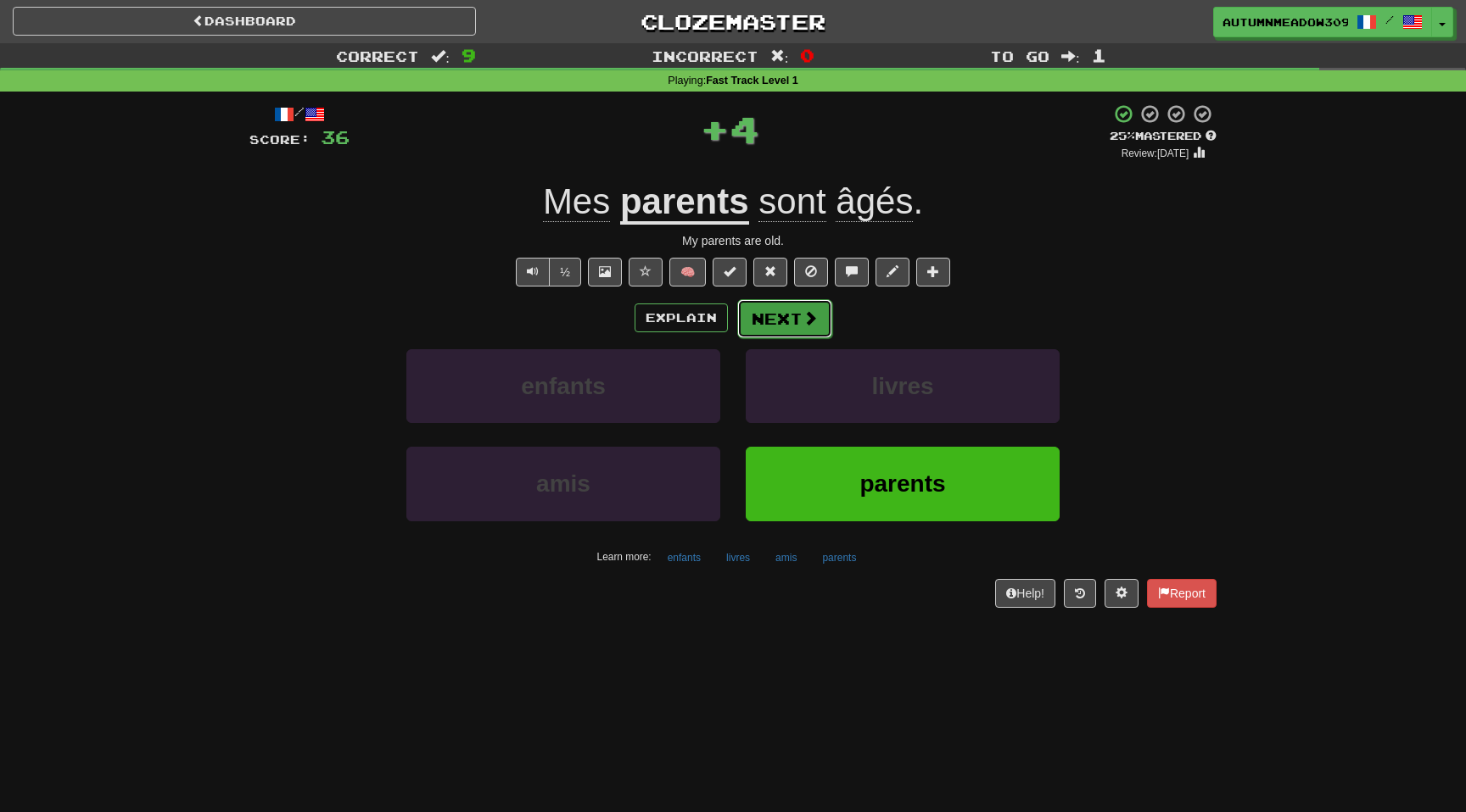
click at [810, 322] on span at bounding box center [811, 318] width 15 height 15
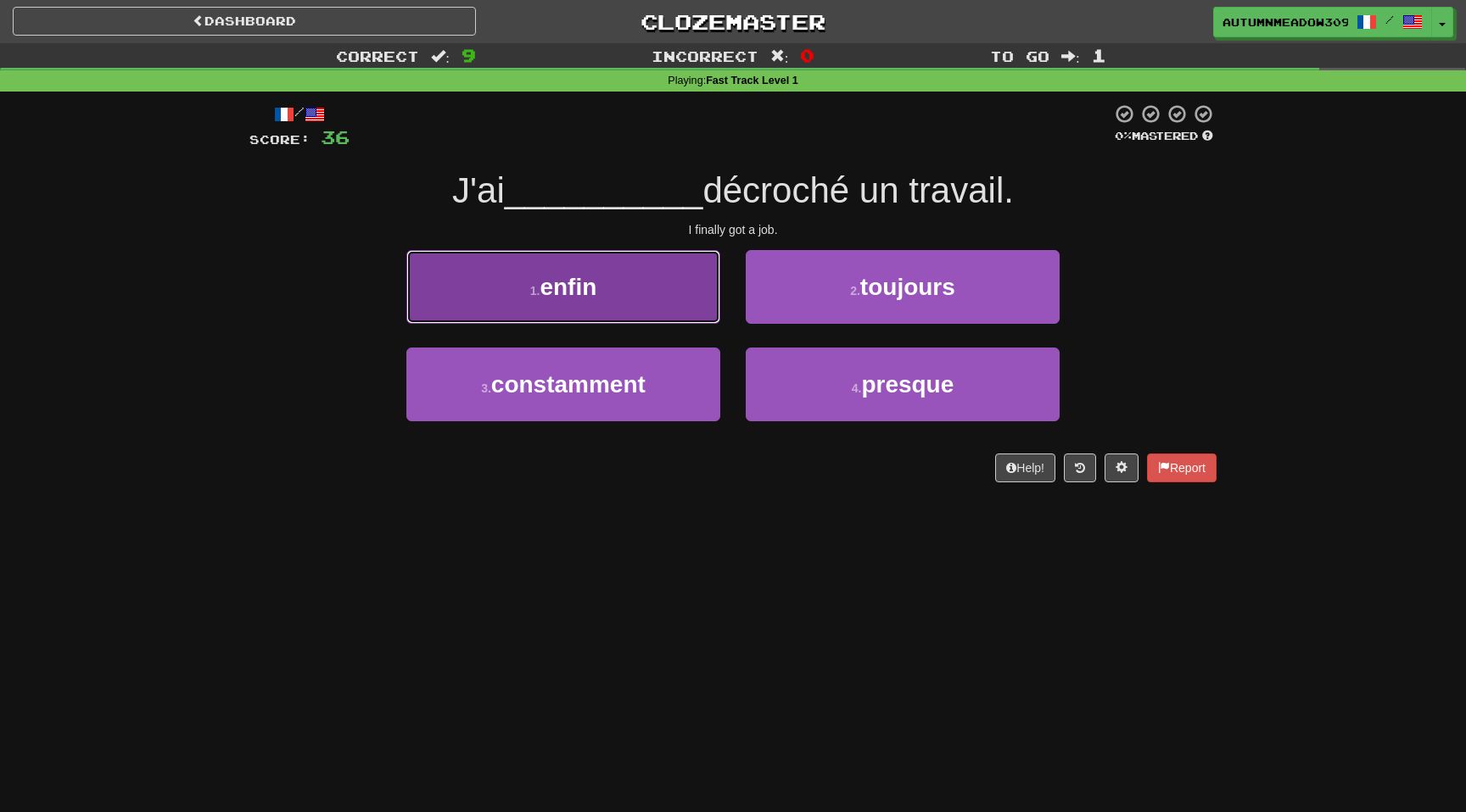
click at [647, 266] on button "1 . enfin" at bounding box center [564, 287] width 314 height 74
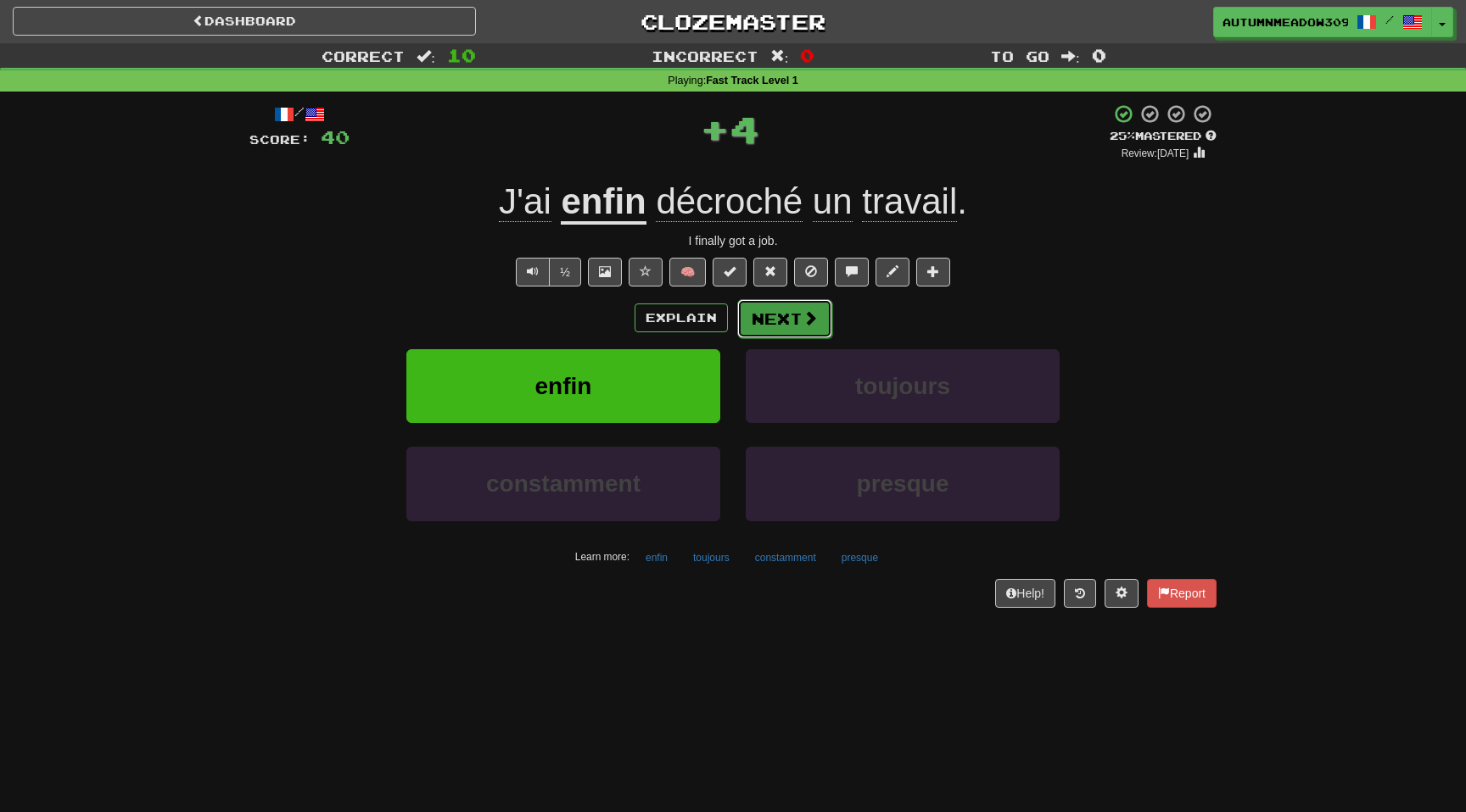
click at [772, 313] on button "Next" at bounding box center [785, 318] width 95 height 39
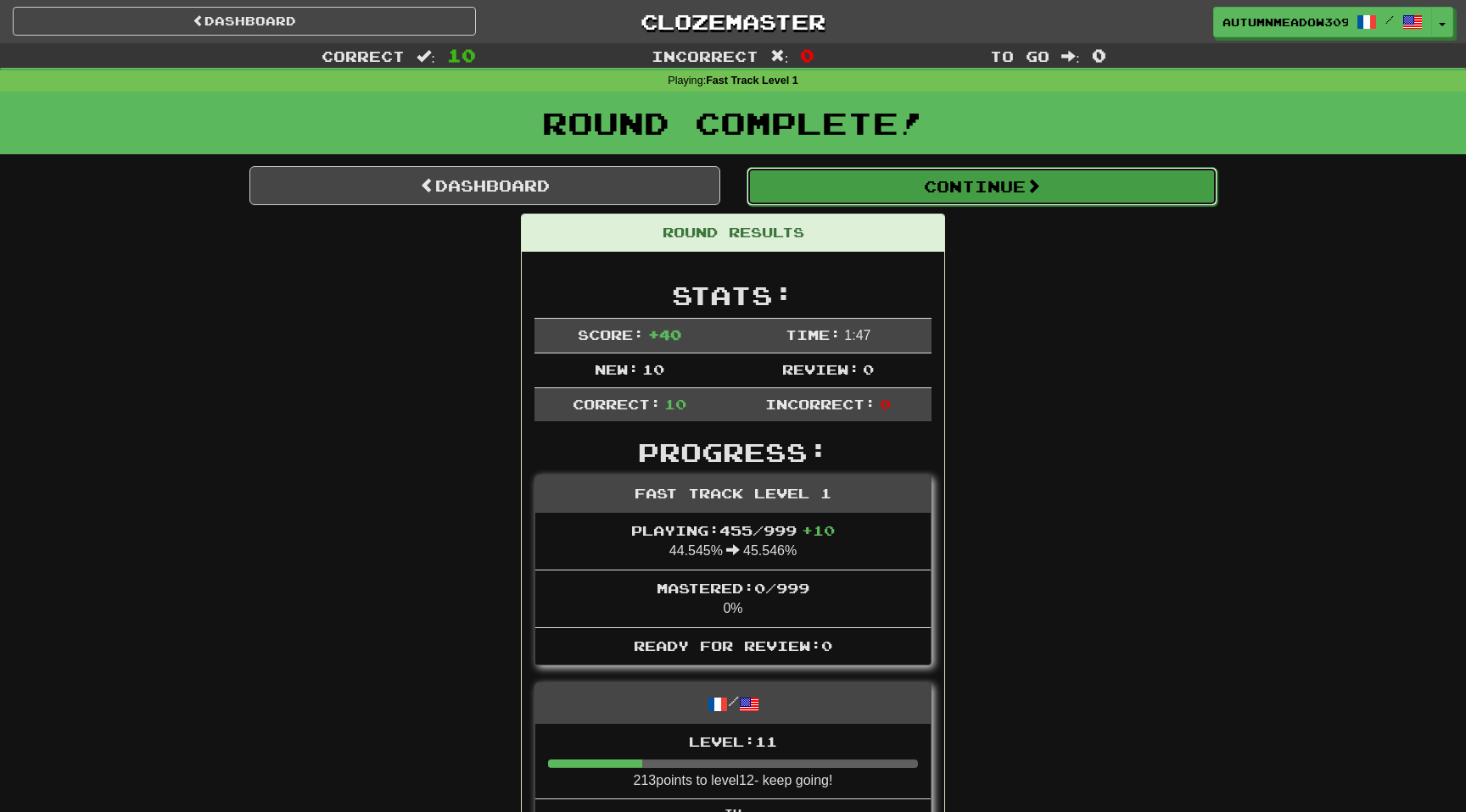
click at [973, 193] on button "Continue" at bounding box center [982, 187] width 471 height 39
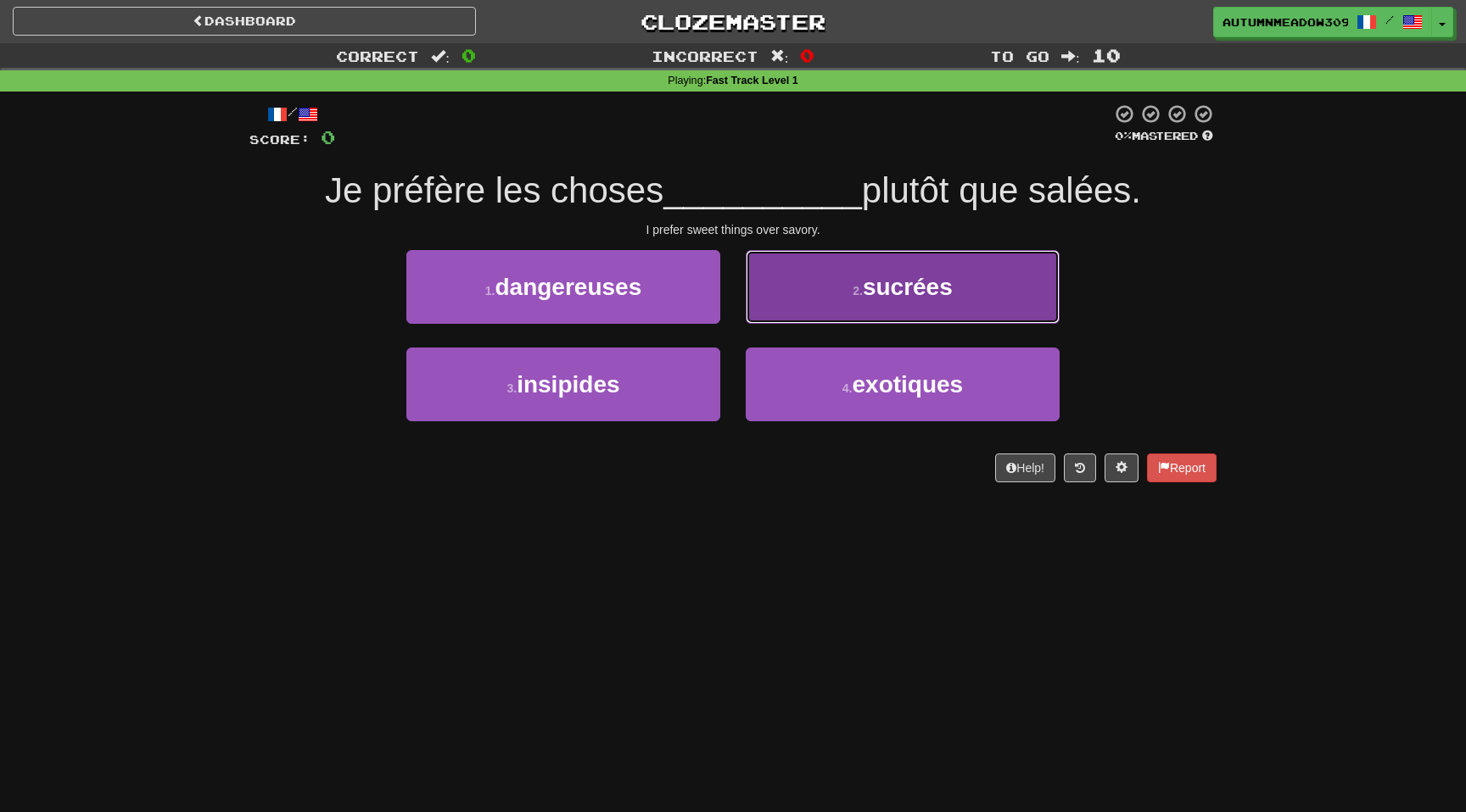
click at [856, 293] on small "2 ." at bounding box center [857, 291] width 11 height 13
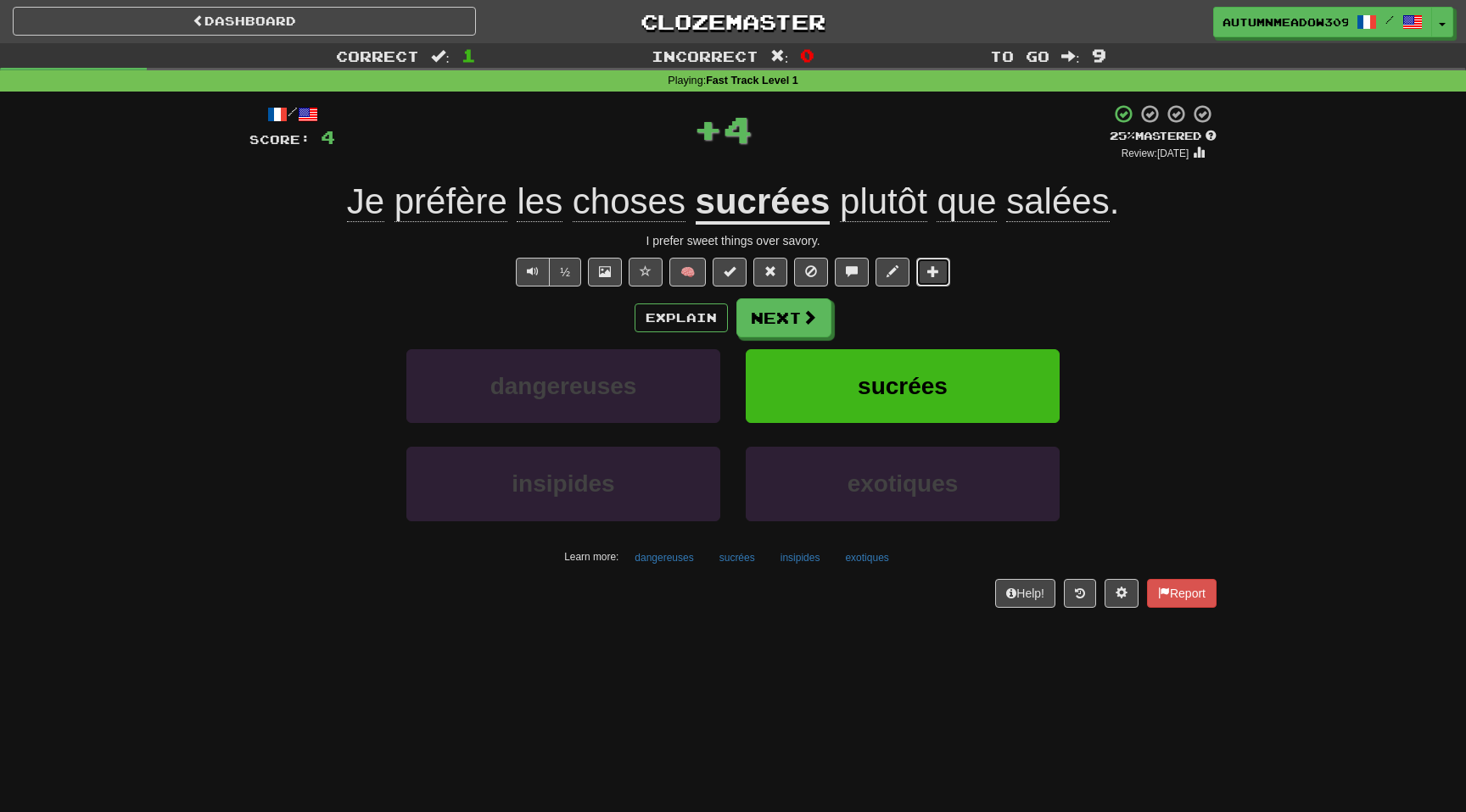
click at [939, 271] on button at bounding box center [933, 273] width 33 height 29
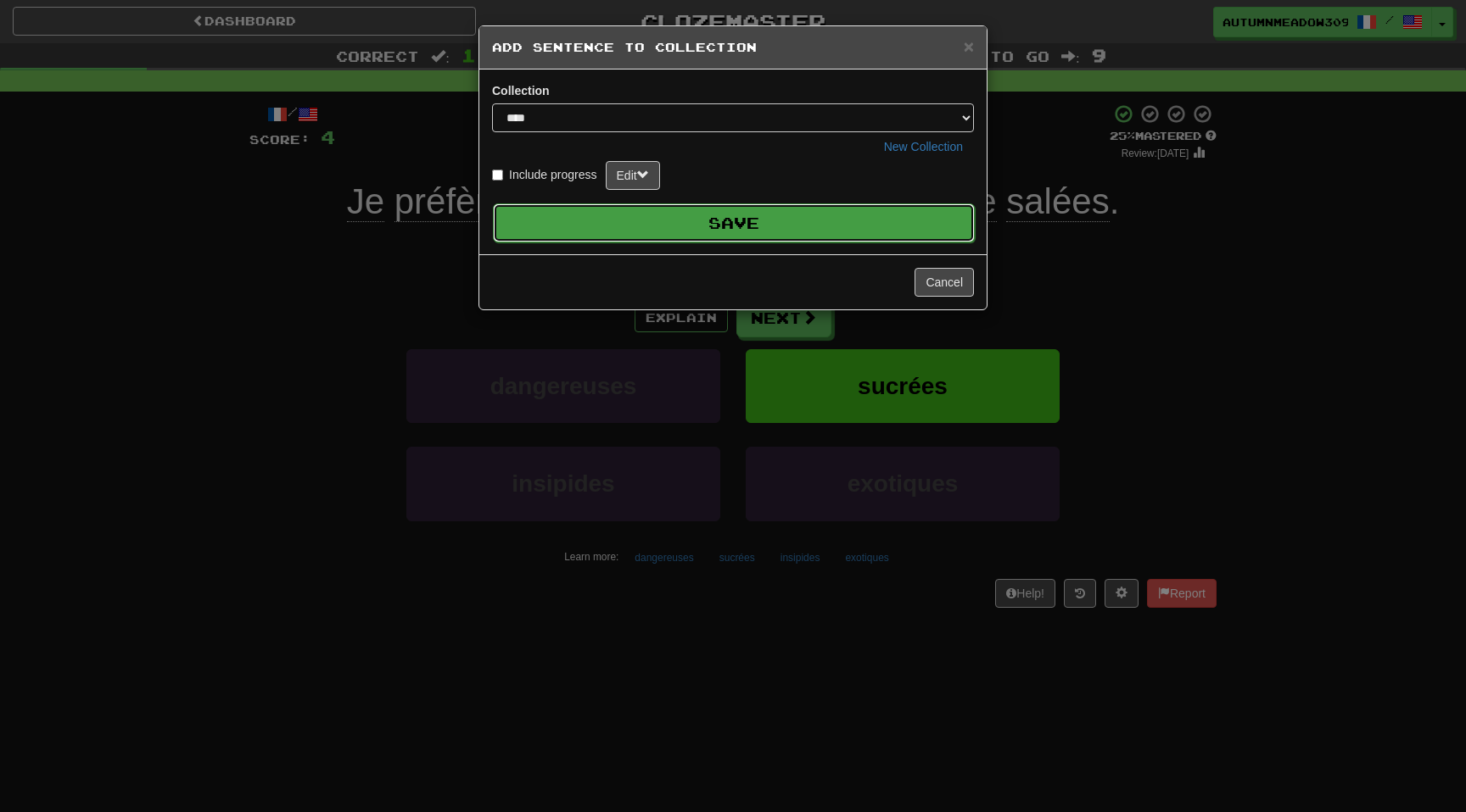
click at [838, 232] on button "Save" at bounding box center [734, 223] width 482 height 39
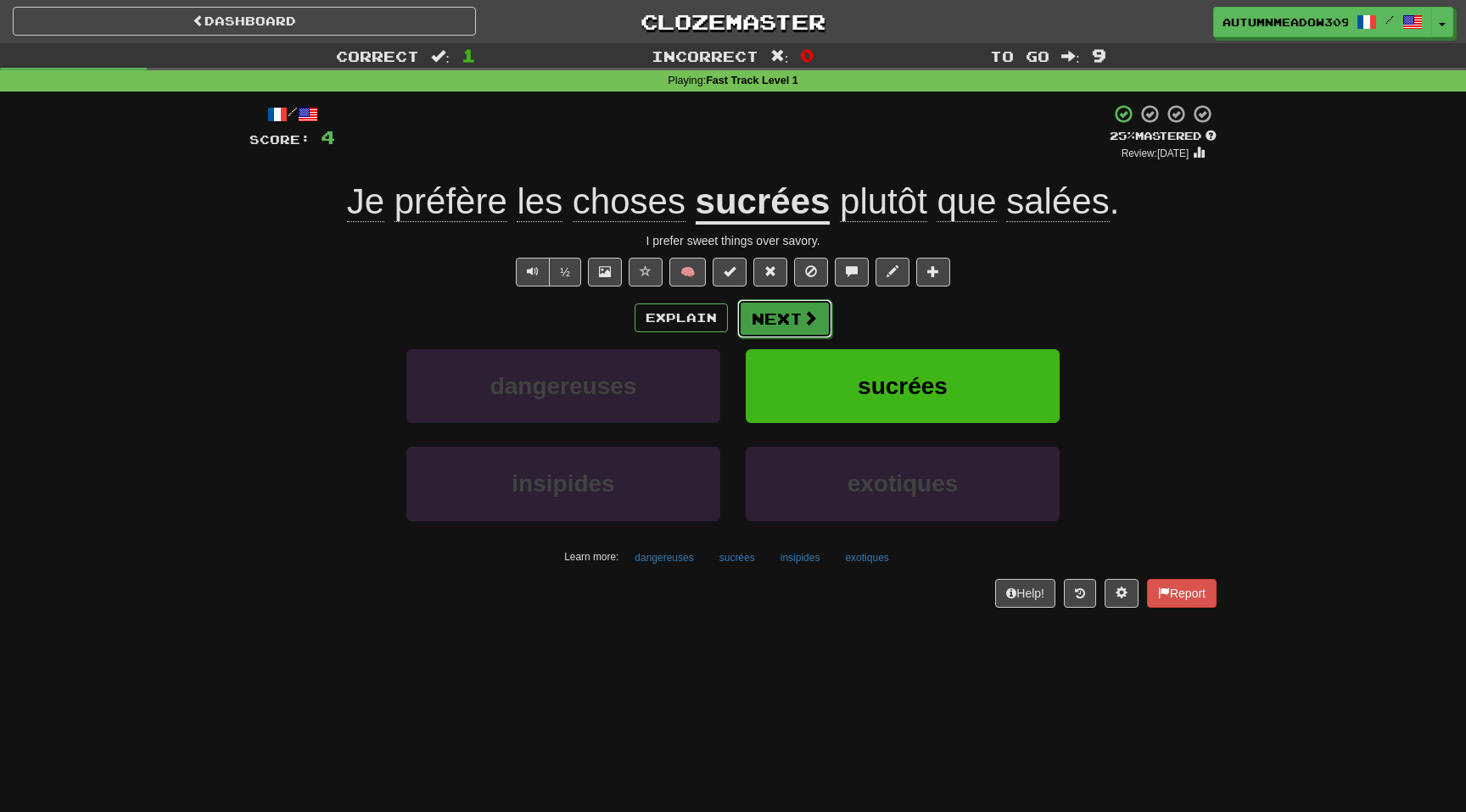
click at [768, 325] on button "Next" at bounding box center [785, 318] width 95 height 39
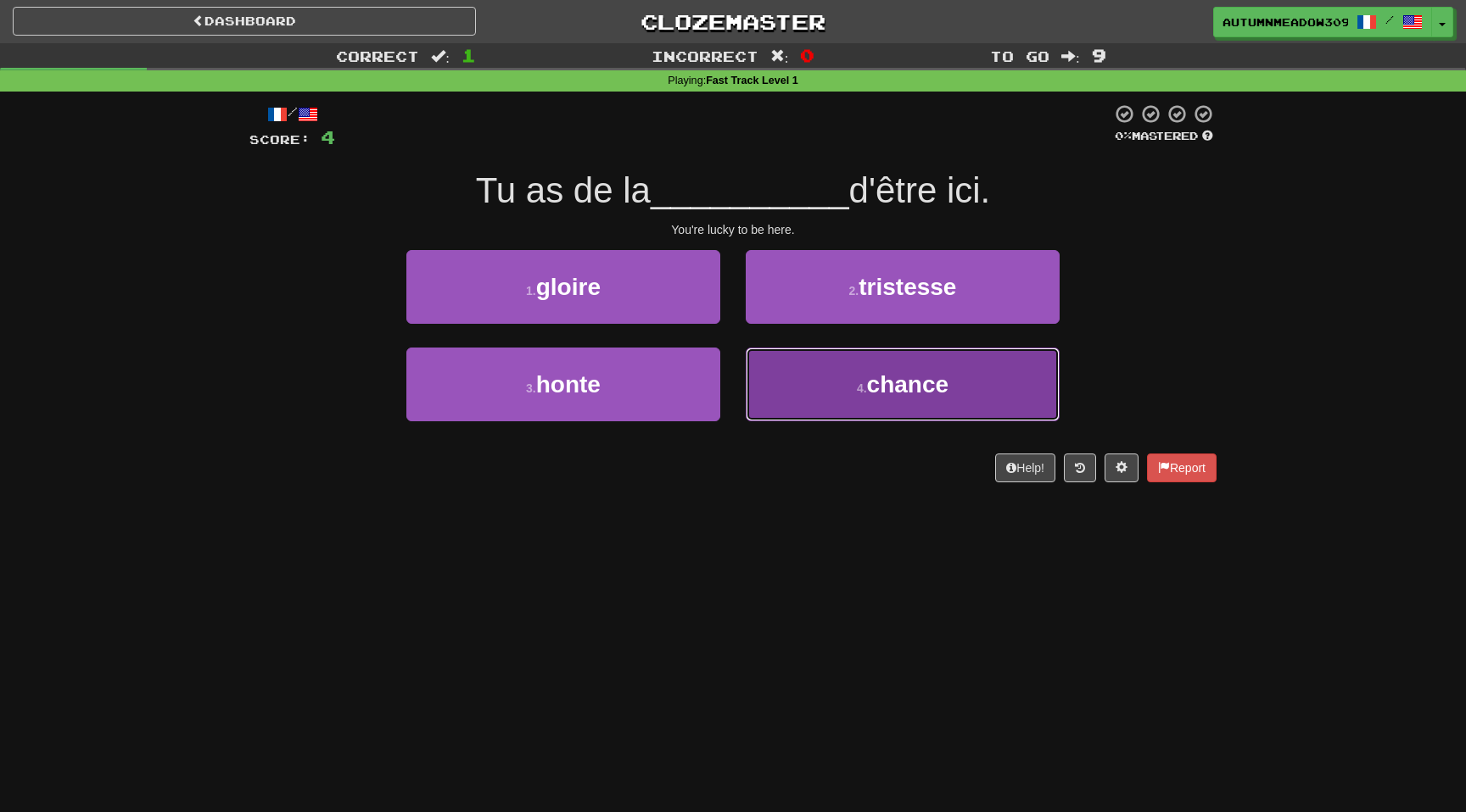
click at [885, 388] on span "chance" at bounding box center [908, 384] width 82 height 26
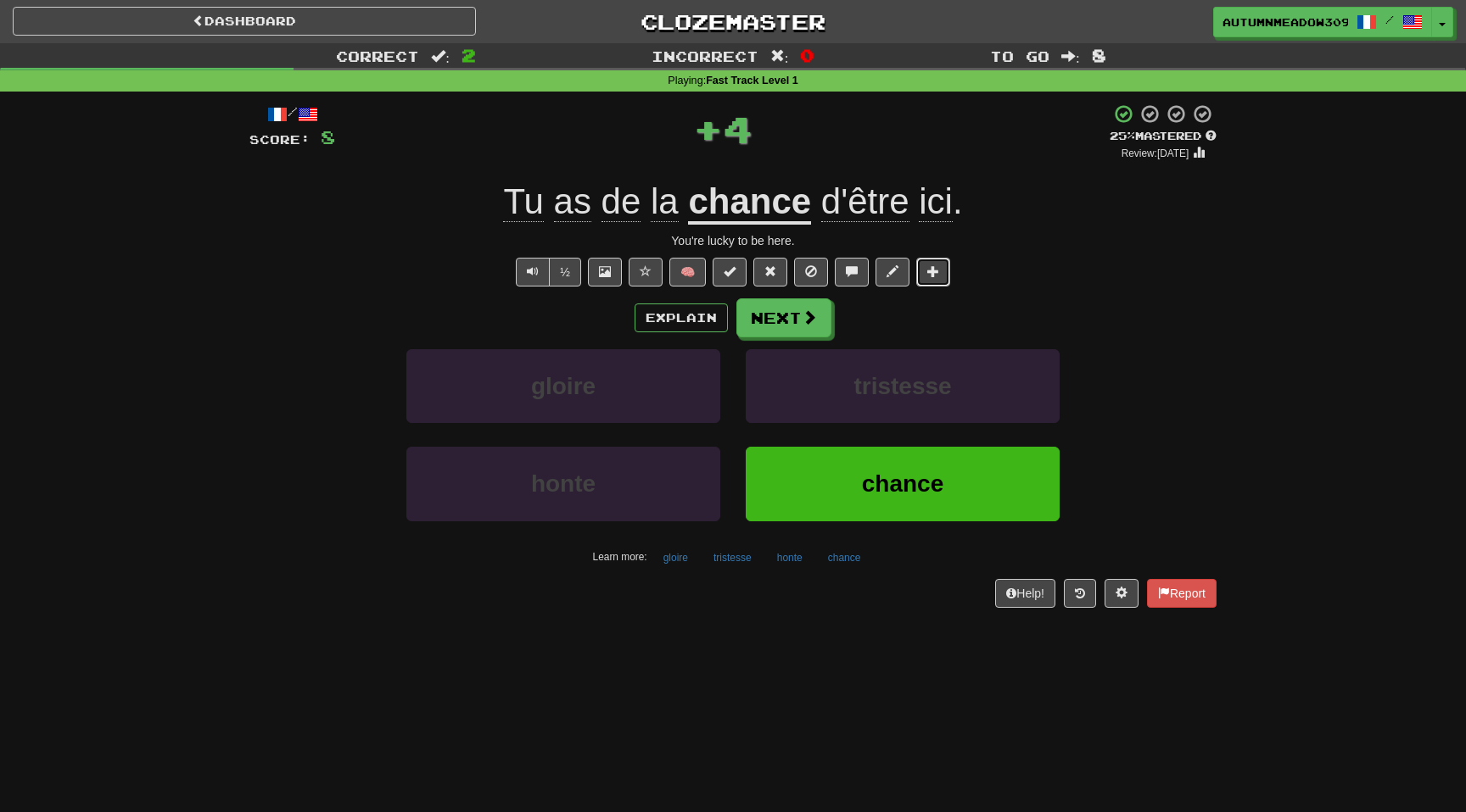
click at [941, 267] on button at bounding box center [933, 273] width 33 height 29
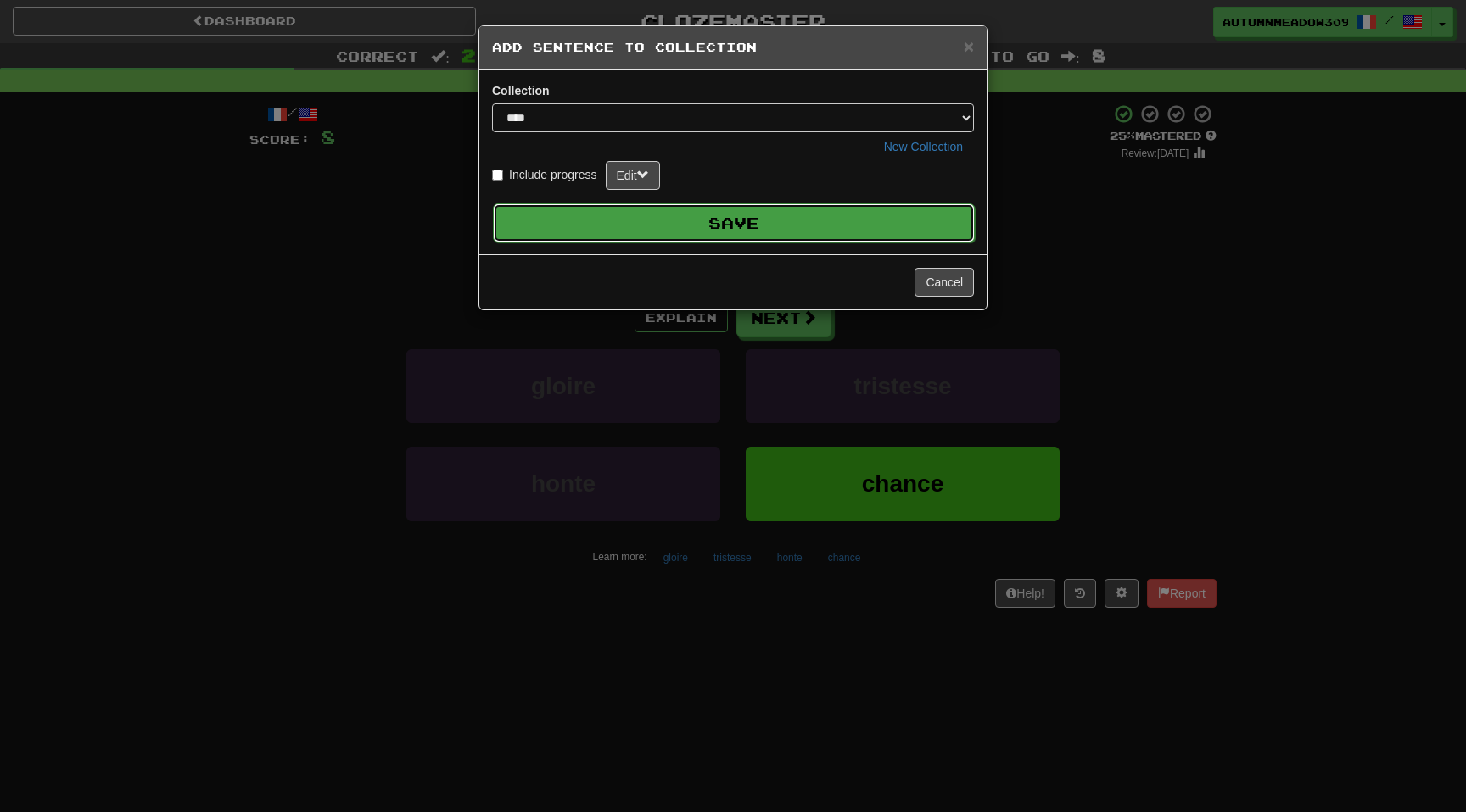
click at [879, 230] on button "Save" at bounding box center [734, 223] width 482 height 39
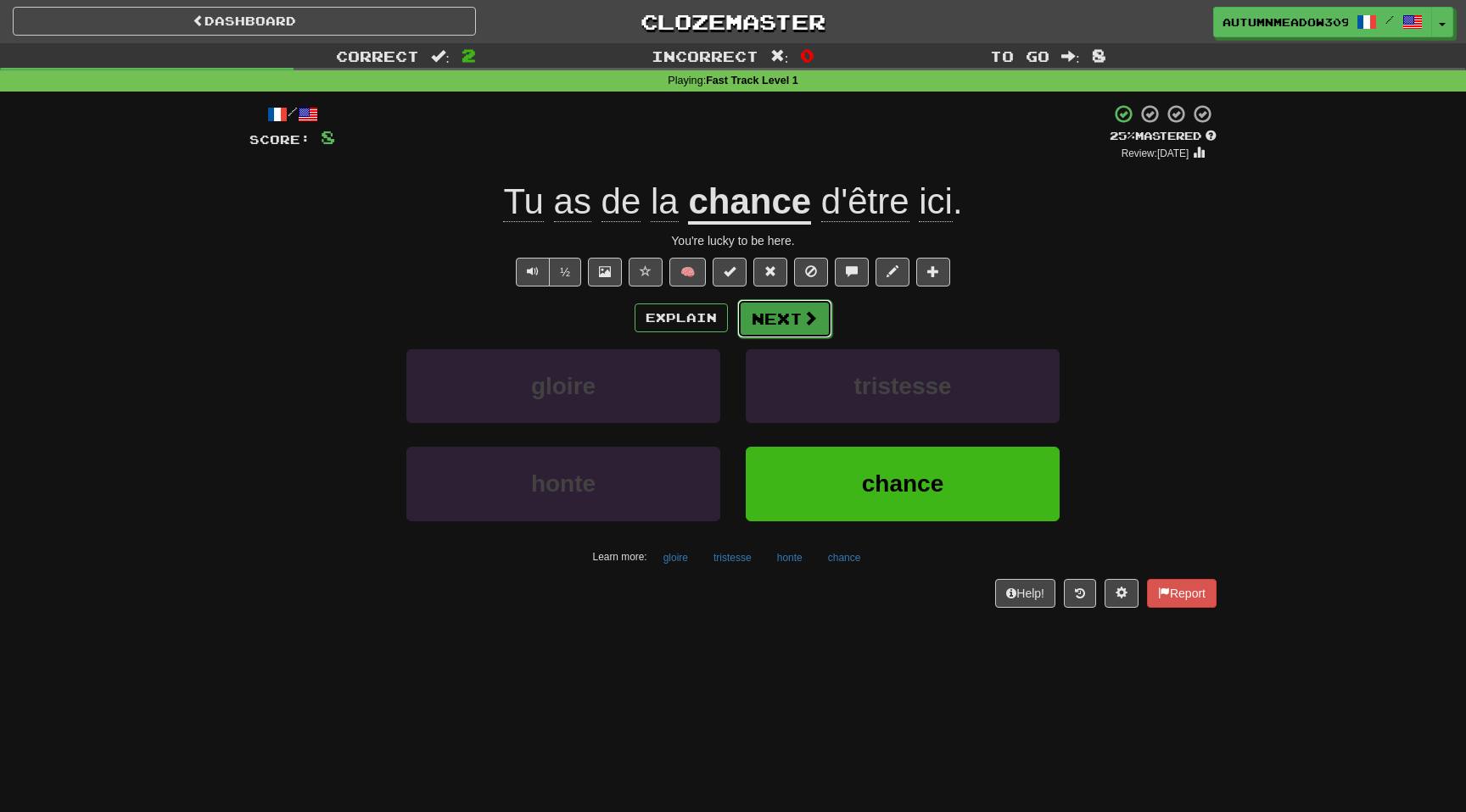
click at [799, 324] on button "Next" at bounding box center [785, 318] width 95 height 39
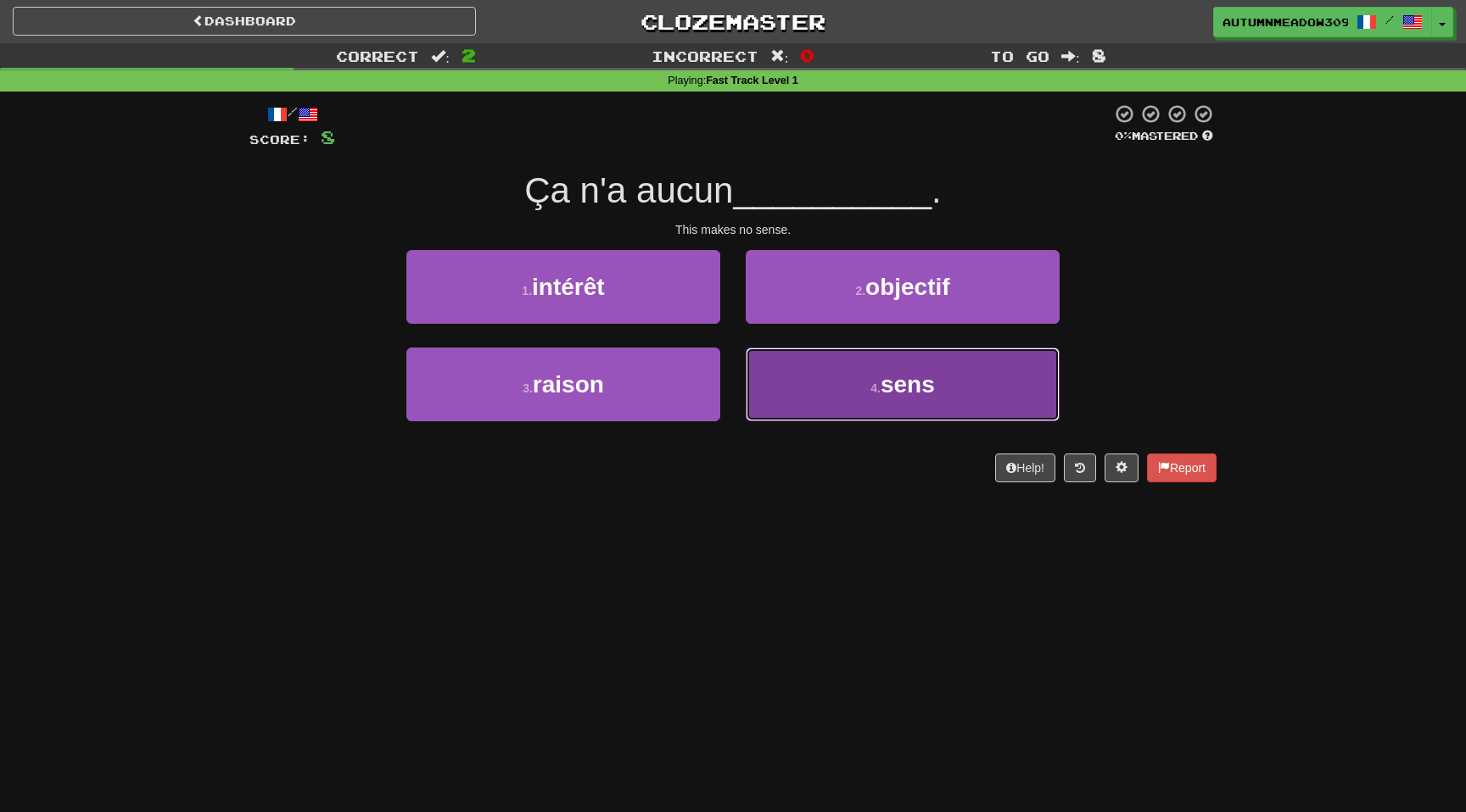
click at [897, 403] on button "4 . sens" at bounding box center [902, 384] width 314 height 74
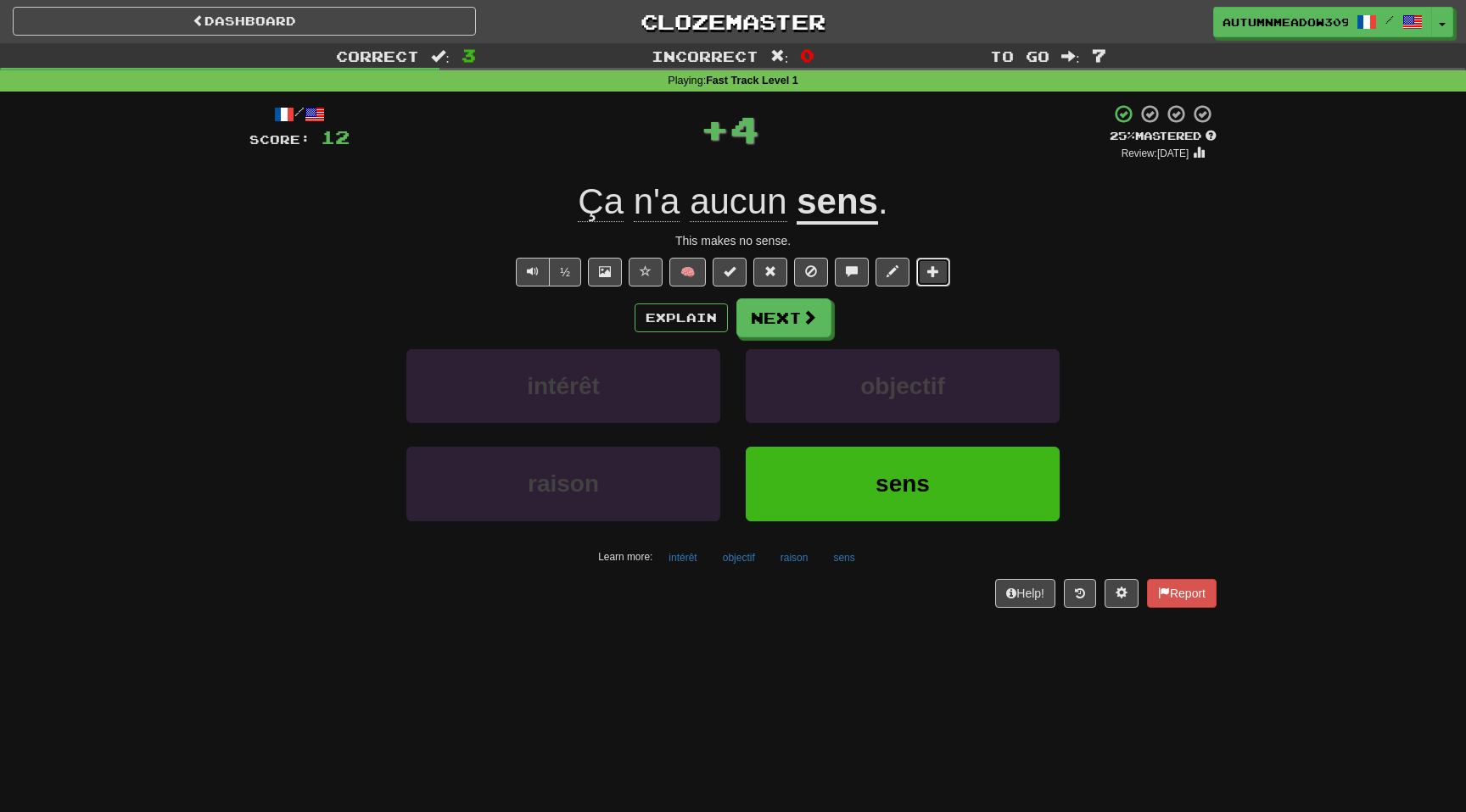
click at [931, 277] on span at bounding box center [933, 272] width 11 height 11
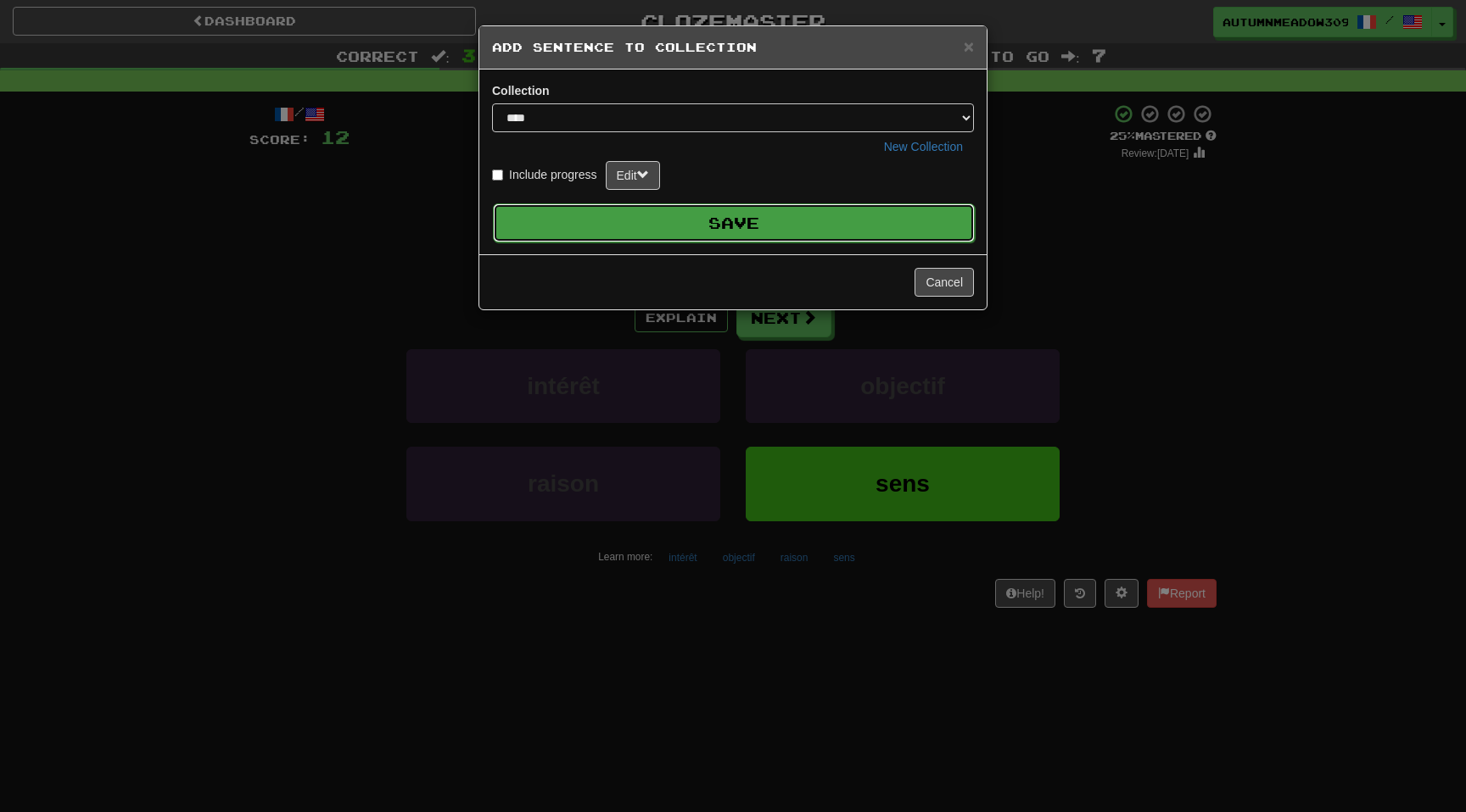
click at [857, 221] on button "Save" at bounding box center [734, 223] width 482 height 39
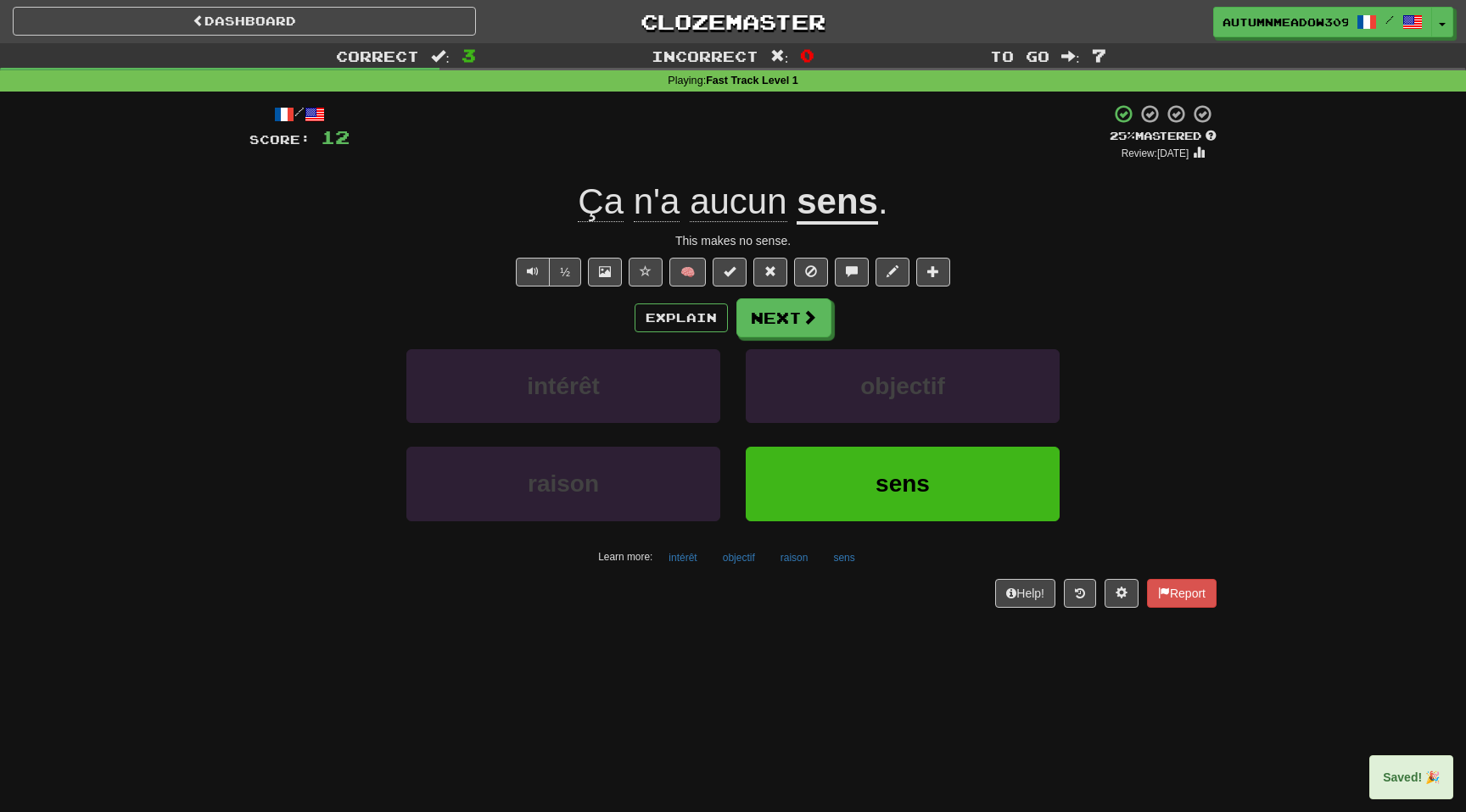
click at [844, 209] on u "sens" at bounding box center [837, 203] width 81 height 43
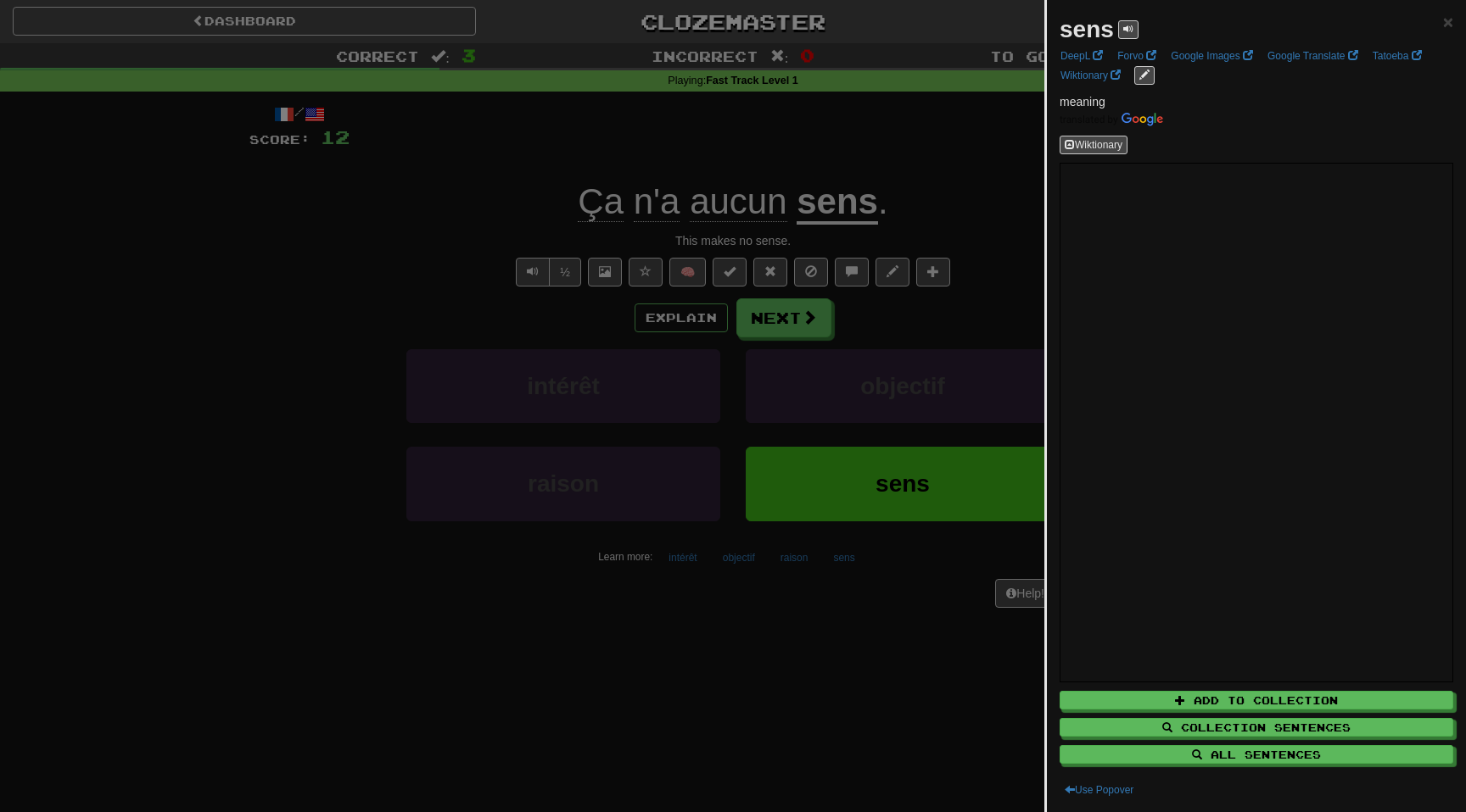
click at [192, 252] on div at bounding box center [733, 406] width 1466 height 812
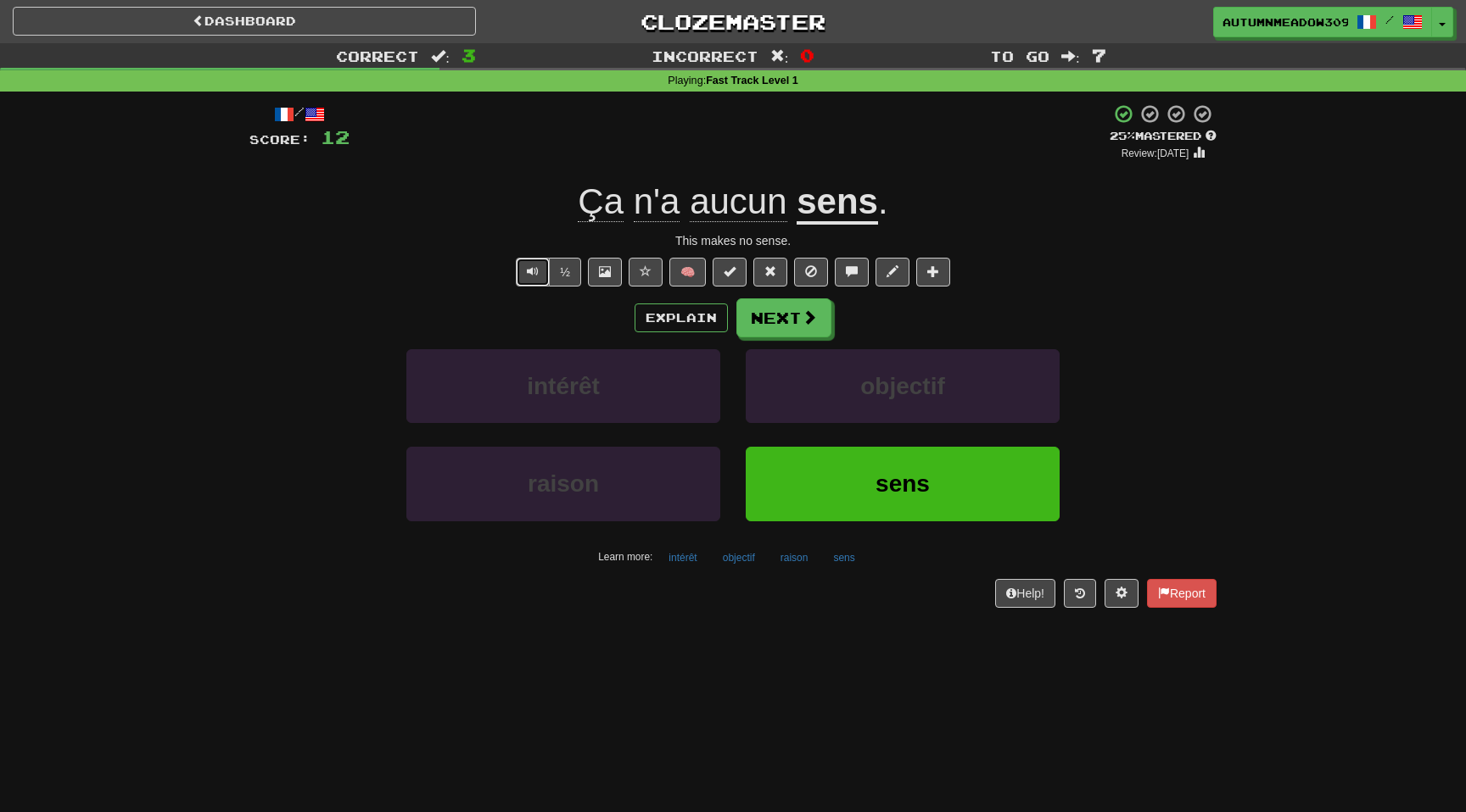
click at [535, 280] on button "Text-to-speech controls" at bounding box center [532, 273] width 33 height 29
click at [774, 341] on div "Explain Next intérêt objectif raison sens Learn more: intérêt objectif raison s…" at bounding box center [733, 434] width 967 height 273
click at [778, 331] on button "Next" at bounding box center [785, 318] width 95 height 39
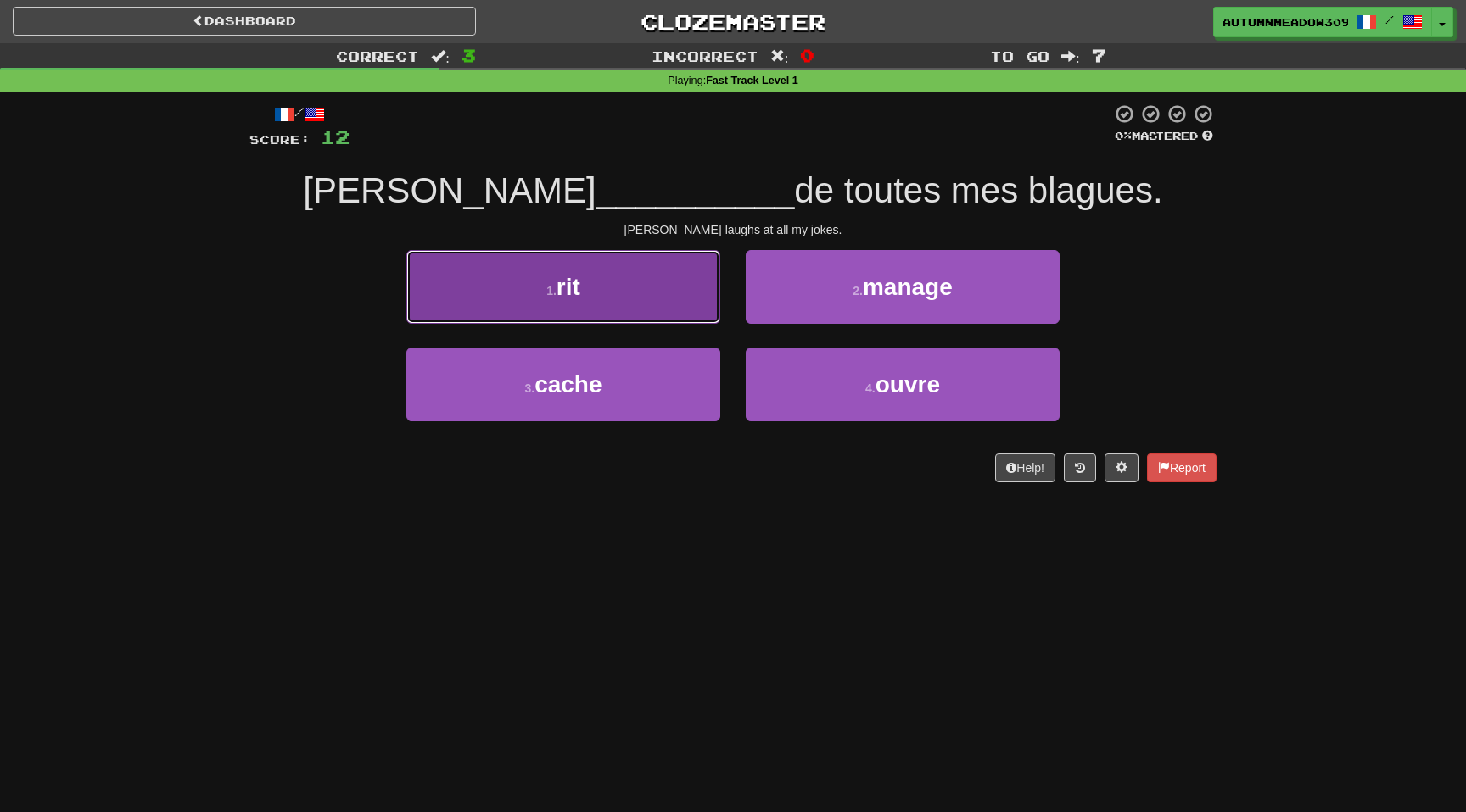
click at [638, 301] on button "1 . rit" at bounding box center [564, 287] width 314 height 74
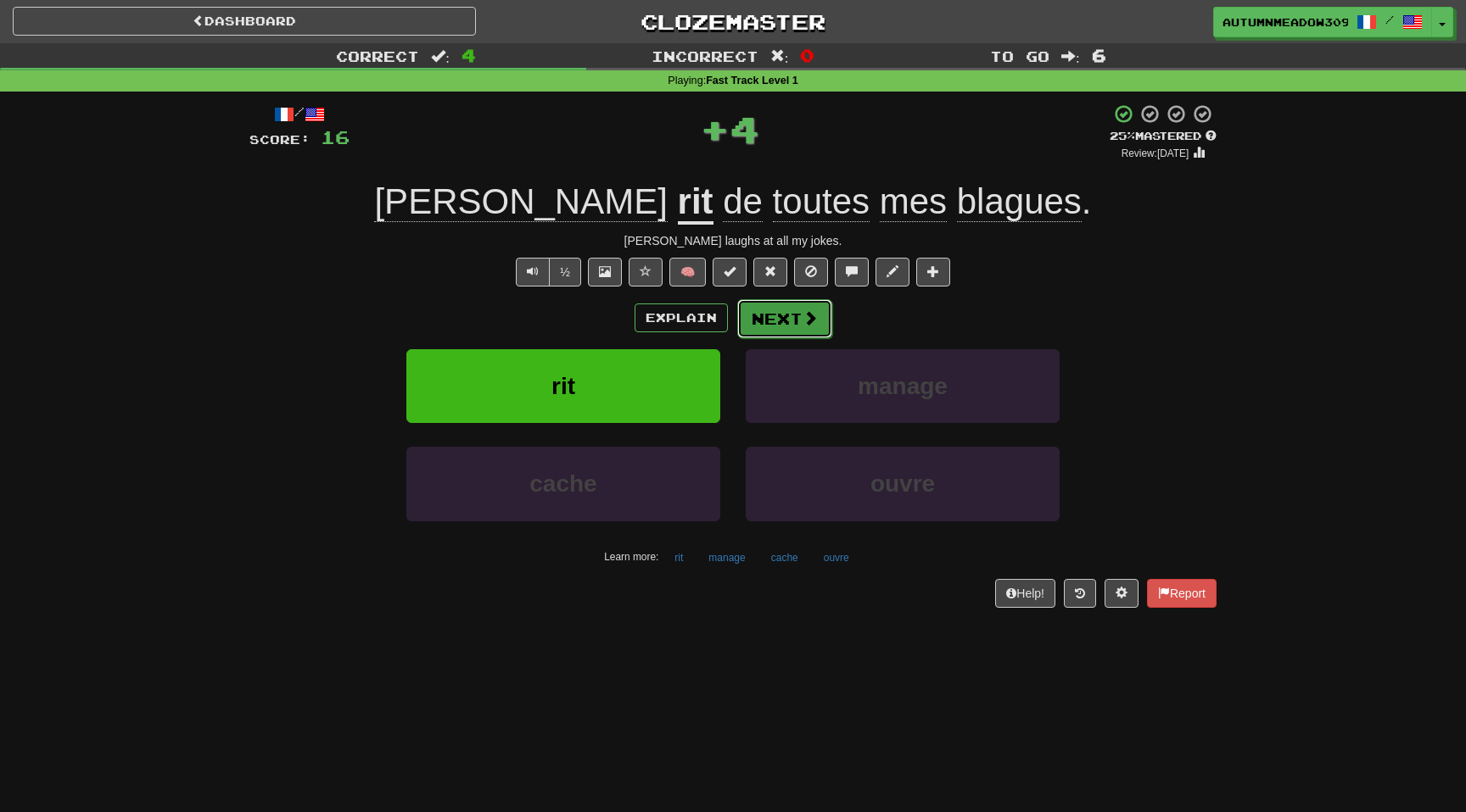
click at [774, 319] on button "Next" at bounding box center [785, 318] width 95 height 39
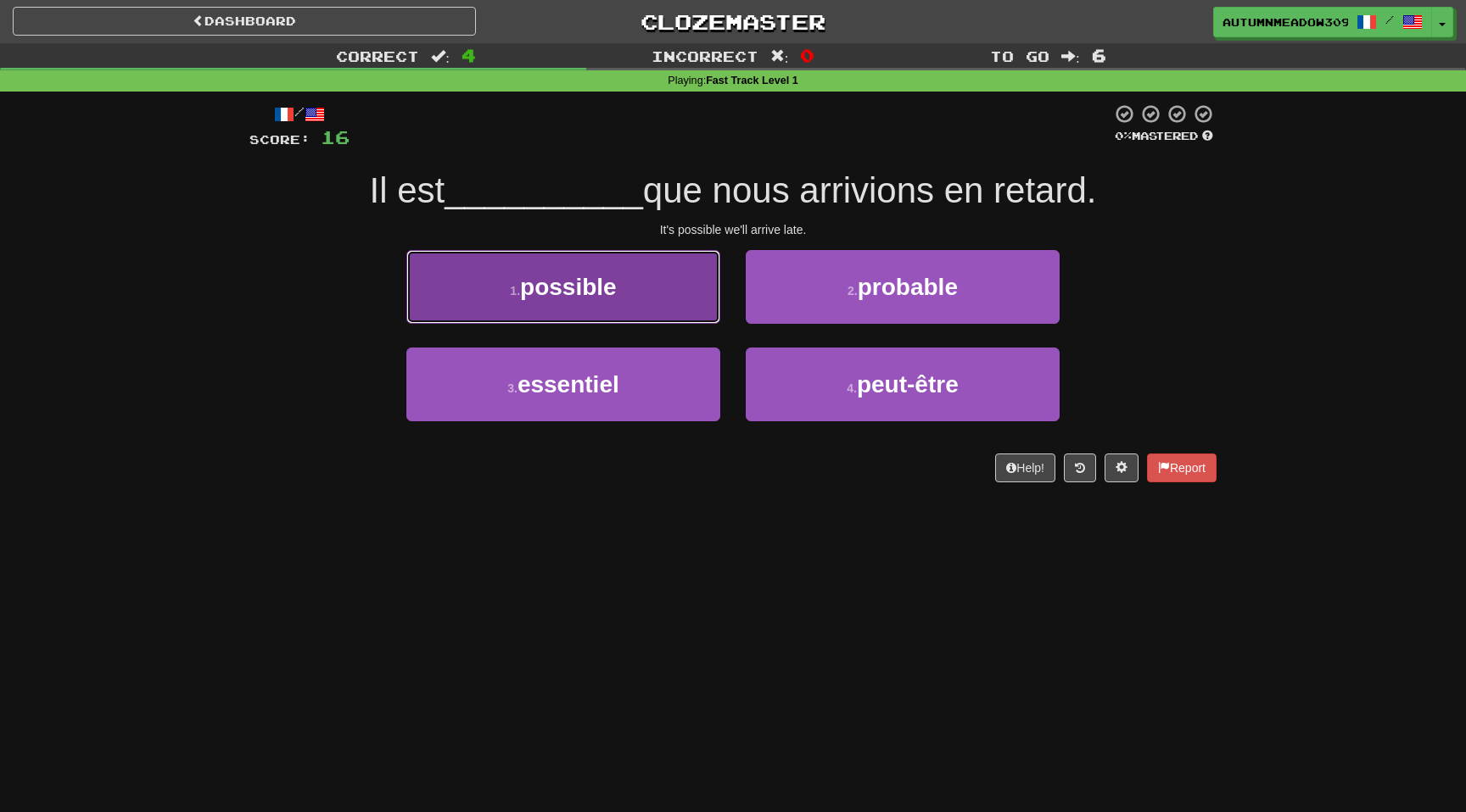
click at [581, 281] on span "possible" at bounding box center [568, 286] width 97 height 26
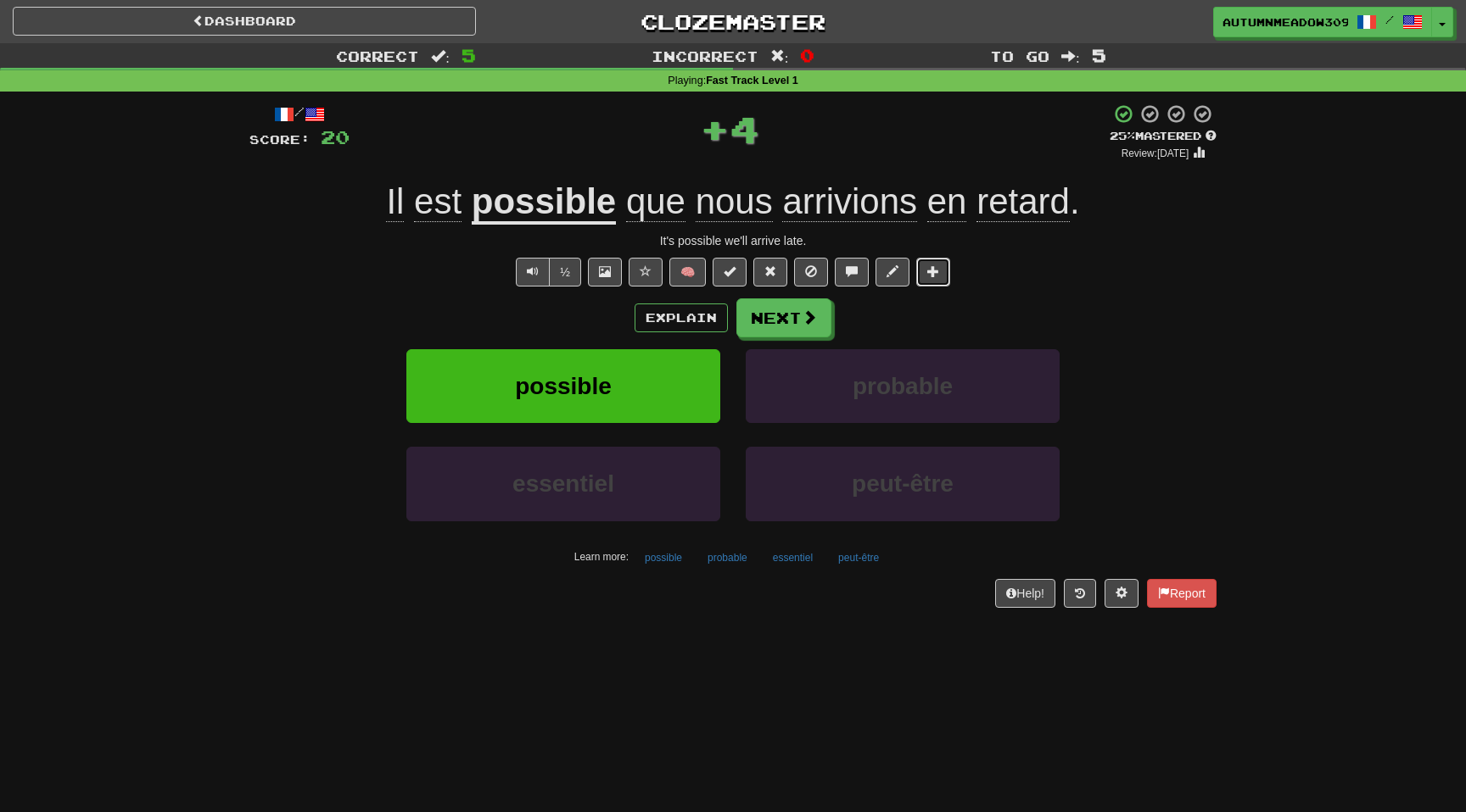
click at [940, 276] on button at bounding box center [933, 273] width 33 height 29
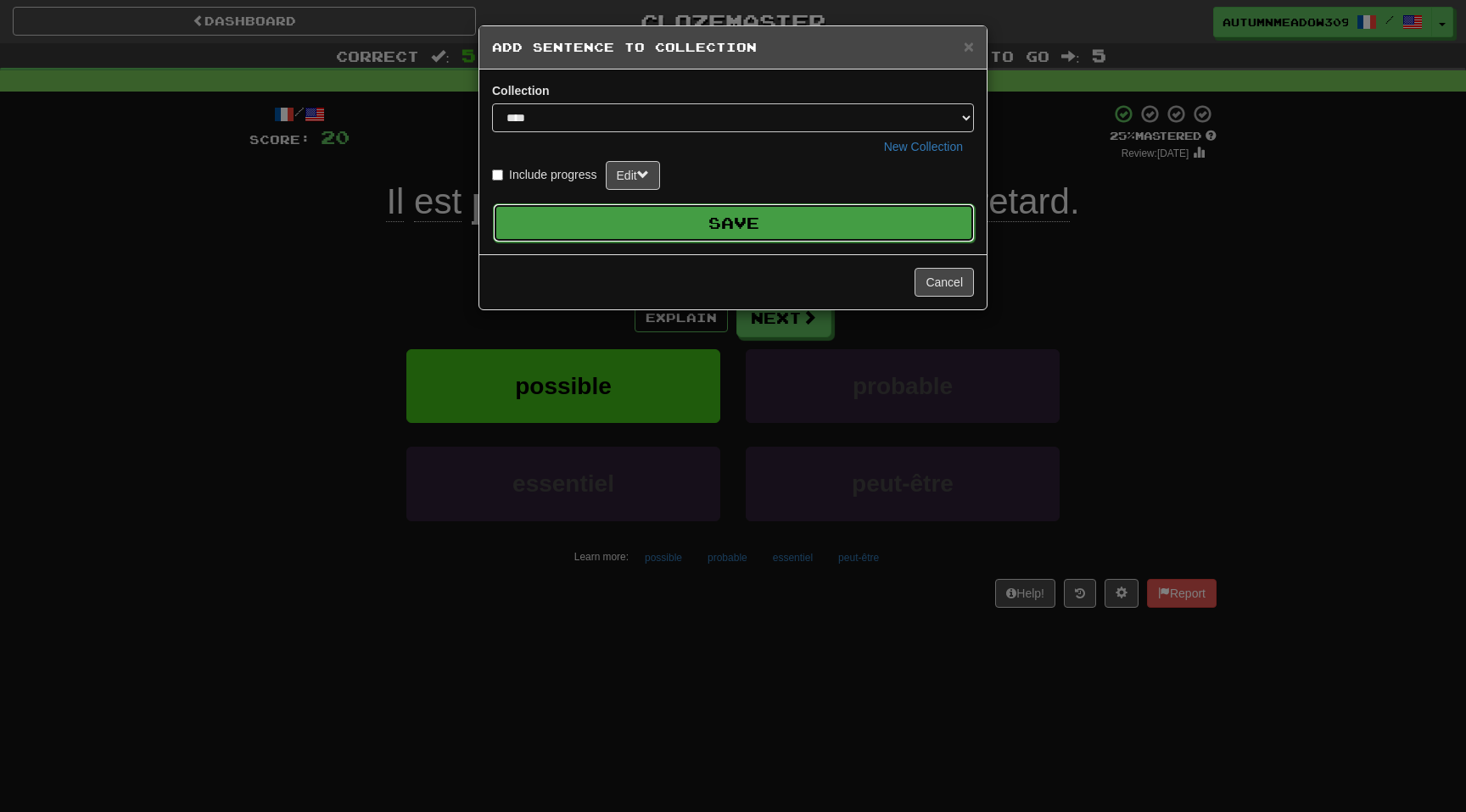
click at [859, 219] on button "Save" at bounding box center [734, 223] width 482 height 39
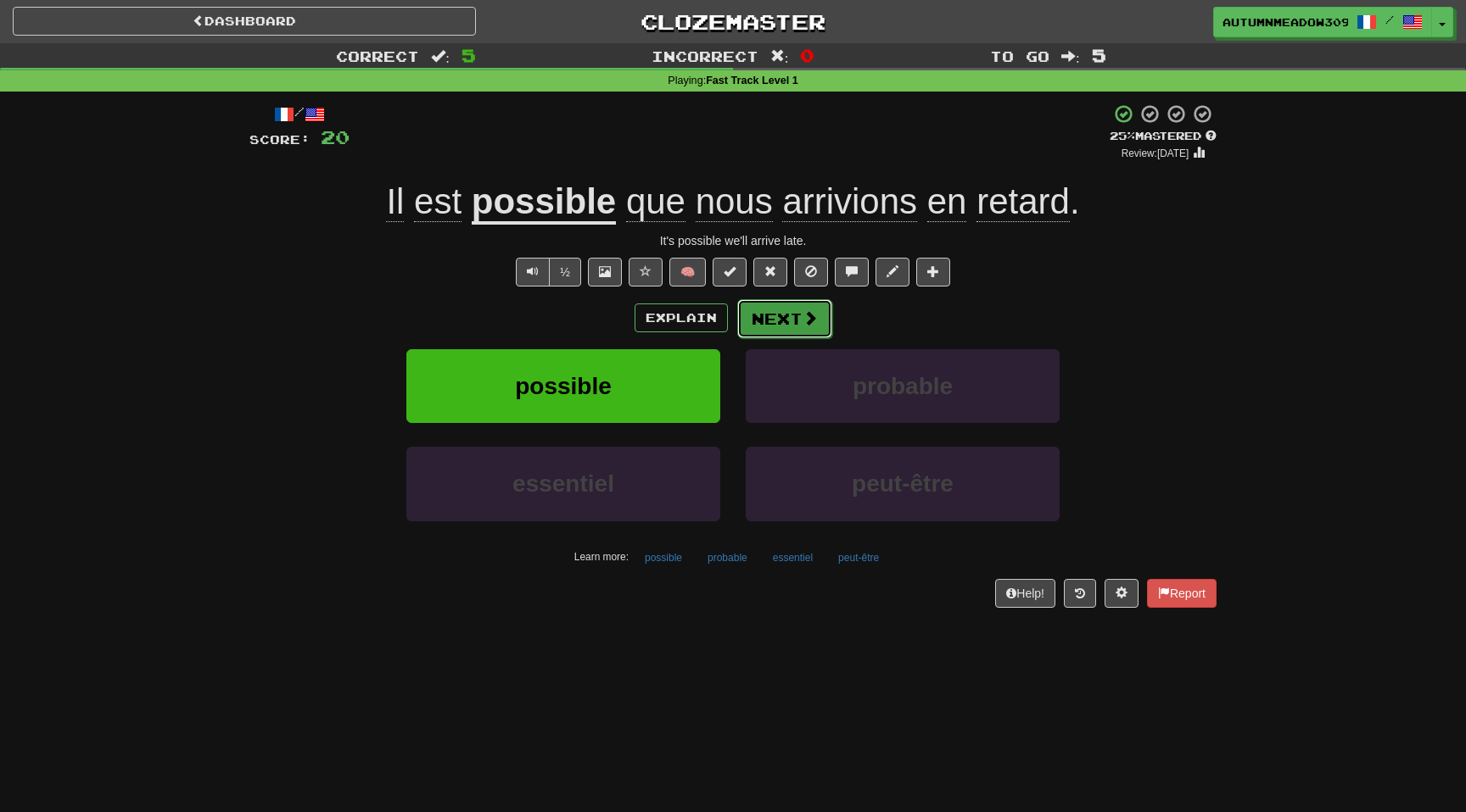
click at [783, 318] on button "Next" at bounding box center [785, 318] width 95 height 39
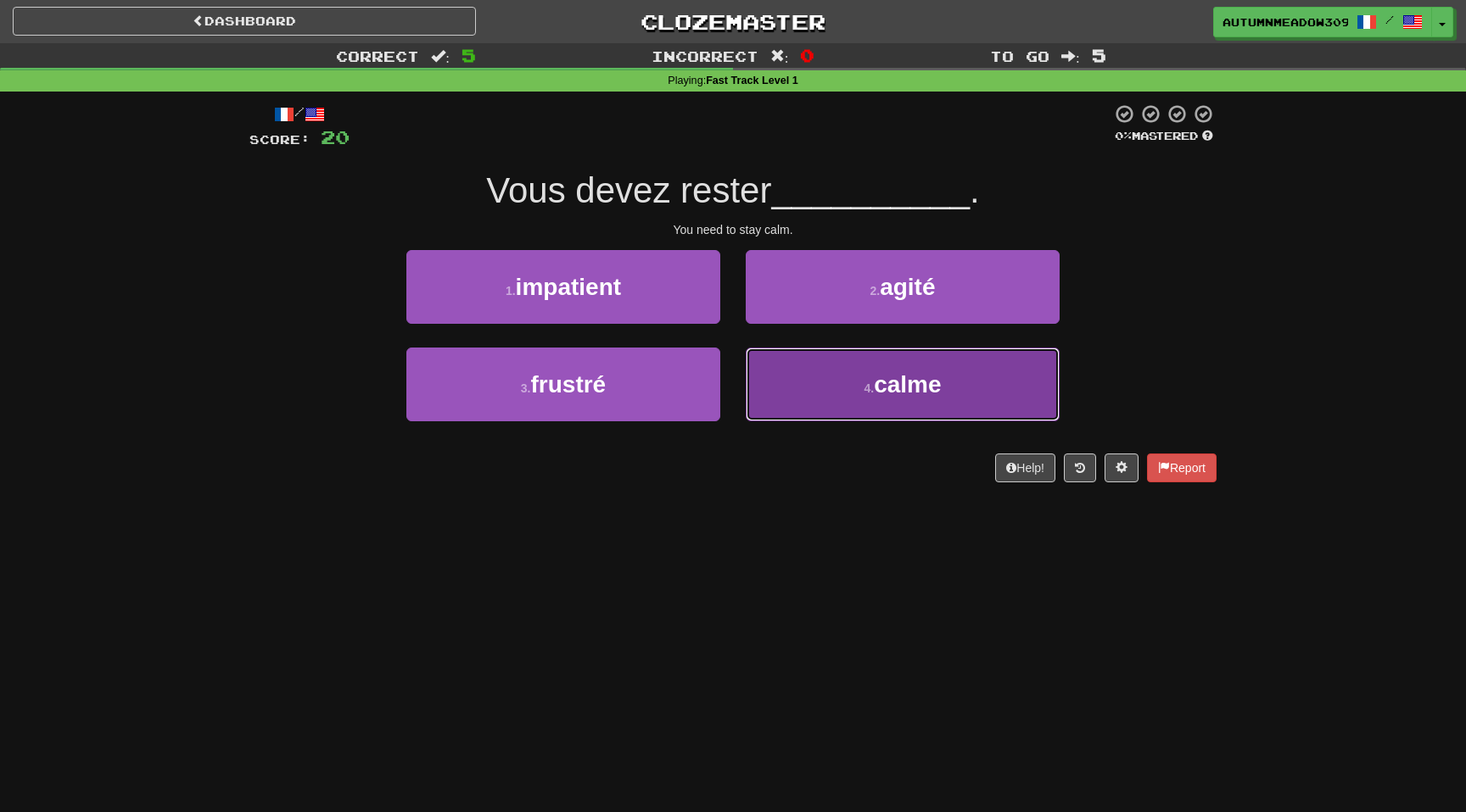
click at [900, 402] on button "4 . calme" at bounding box center [902, 384] width 314 height 74
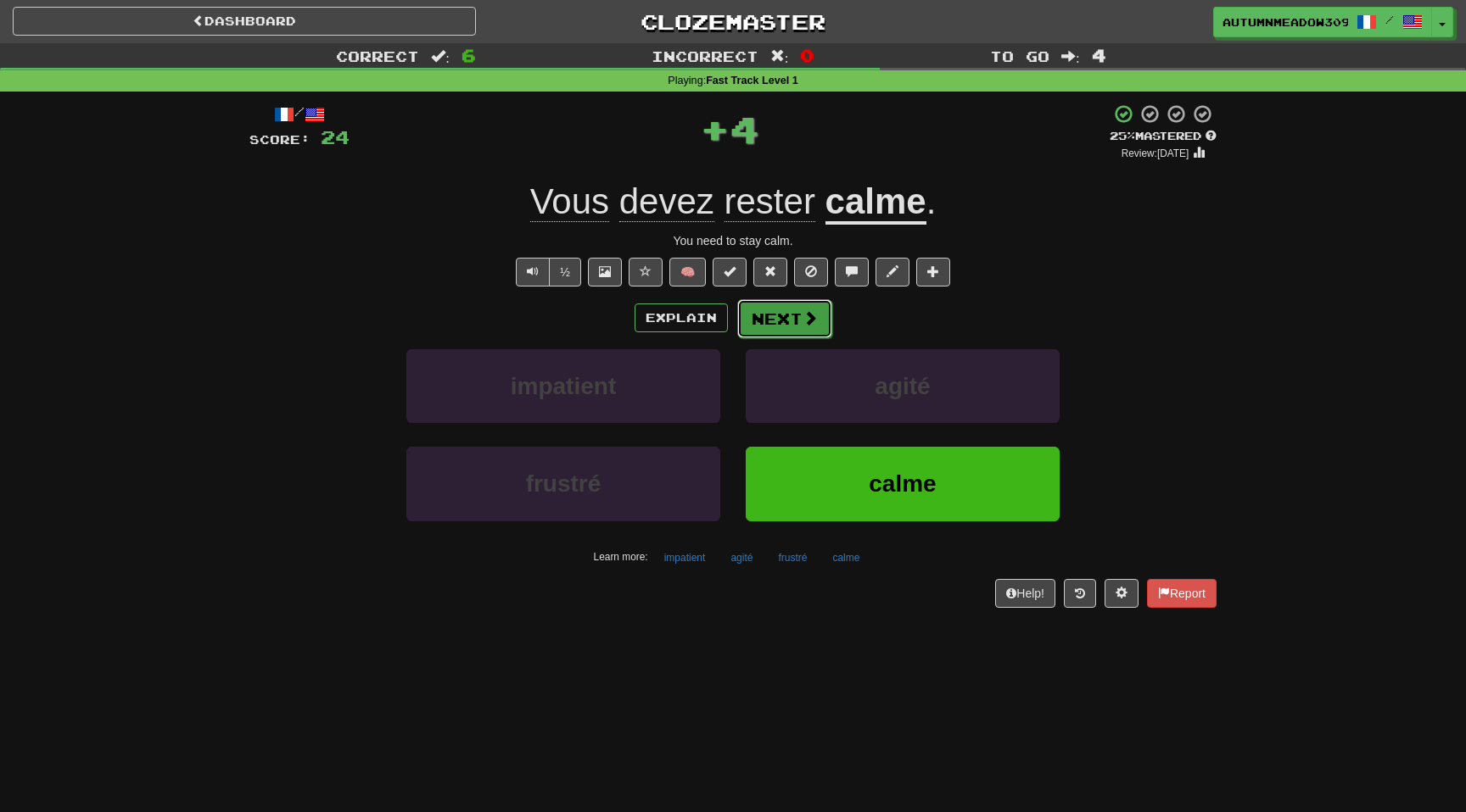
click at [815, 325] on span at bounding box center [811, 318] width 15 height 15
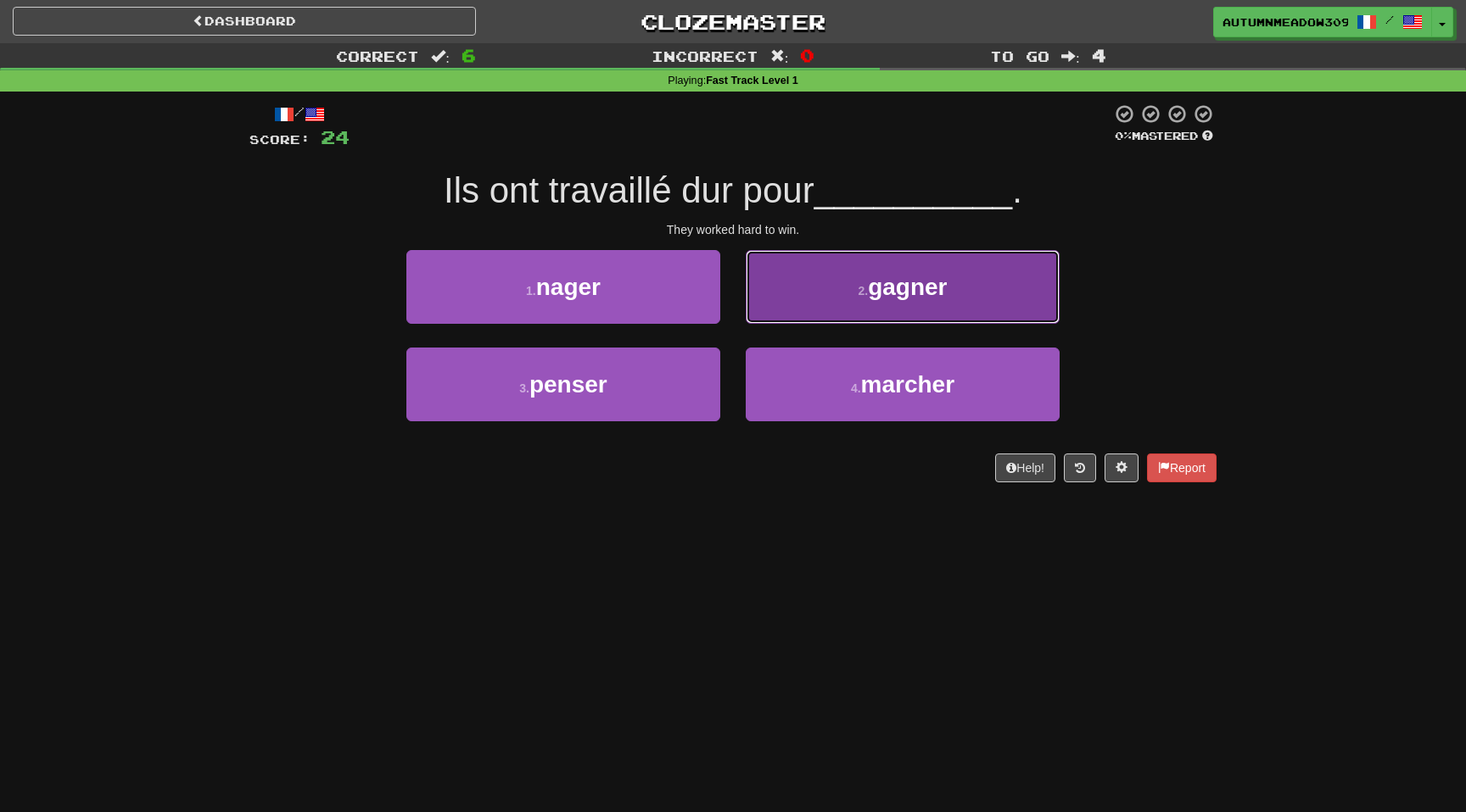
click at [889, 311] on button "2 . gagner" at bounding box center [902, 287] width 314 height 74
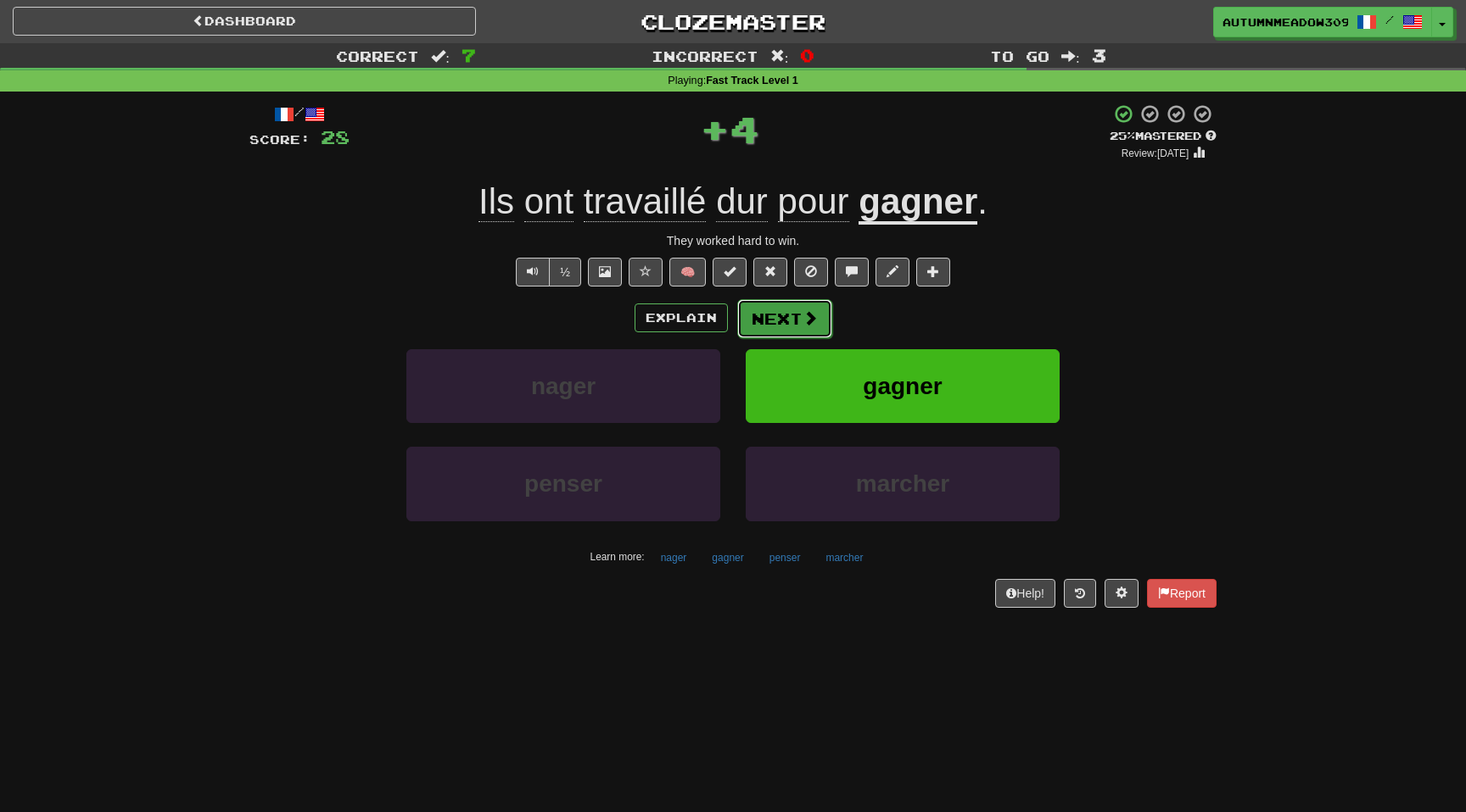
click at [804, 326] on span at bounding box center [811, 318] width 15 height 15
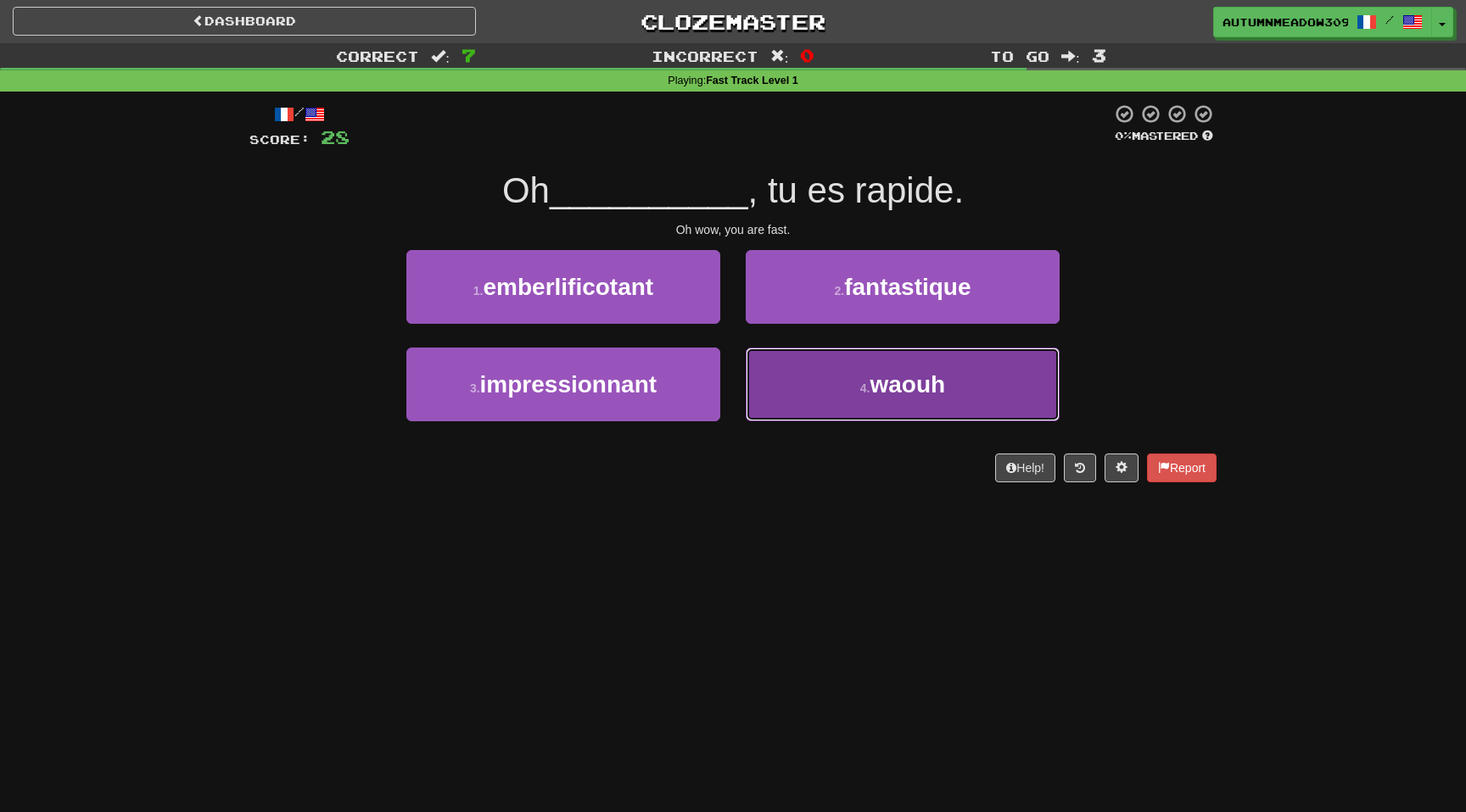
click at [873, 396] on span "waouh" at bounding box center [908, 384] width 76 height 26
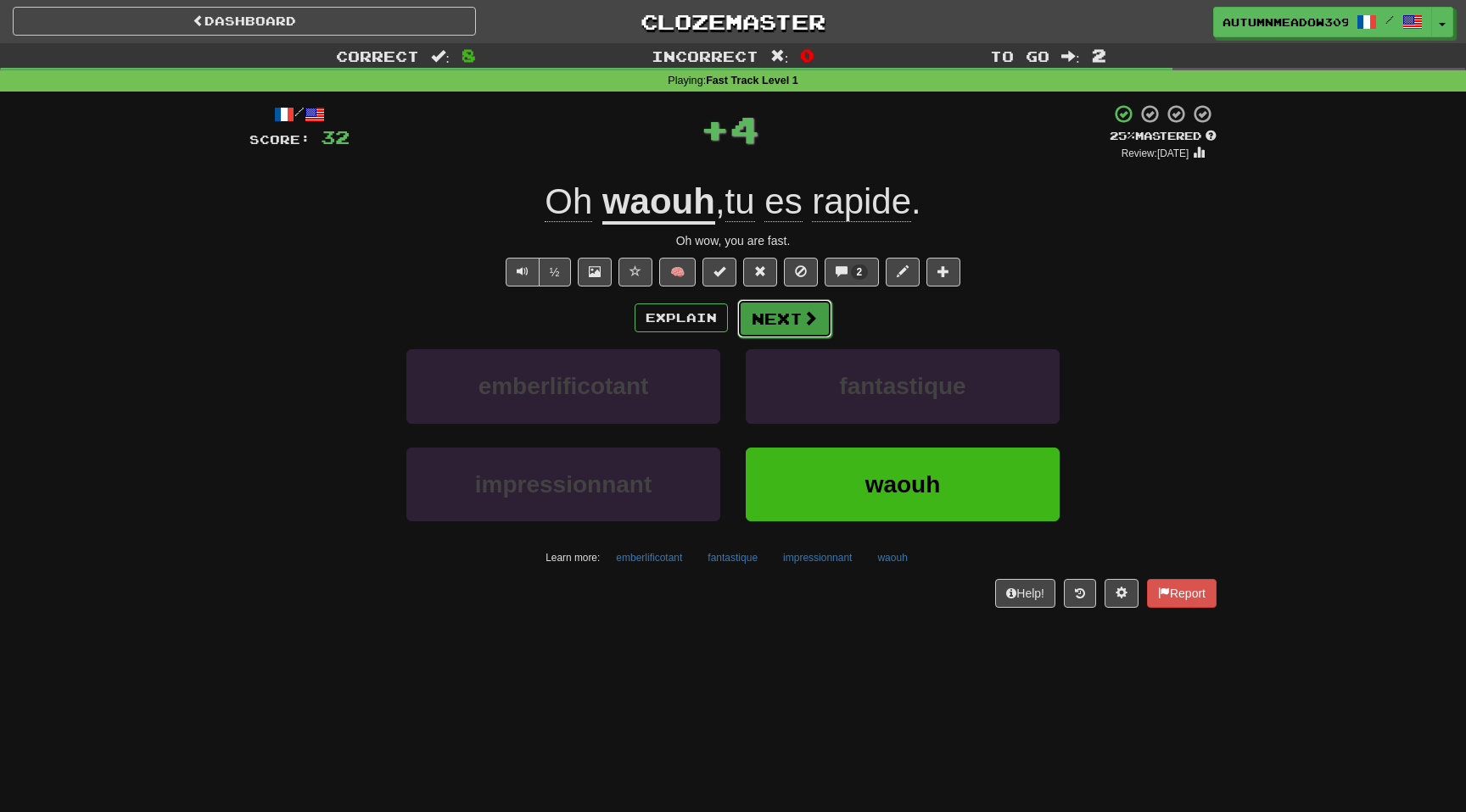
click at [783, 326] on button "Next" at bounding box center [785, 318] width 95 height 39
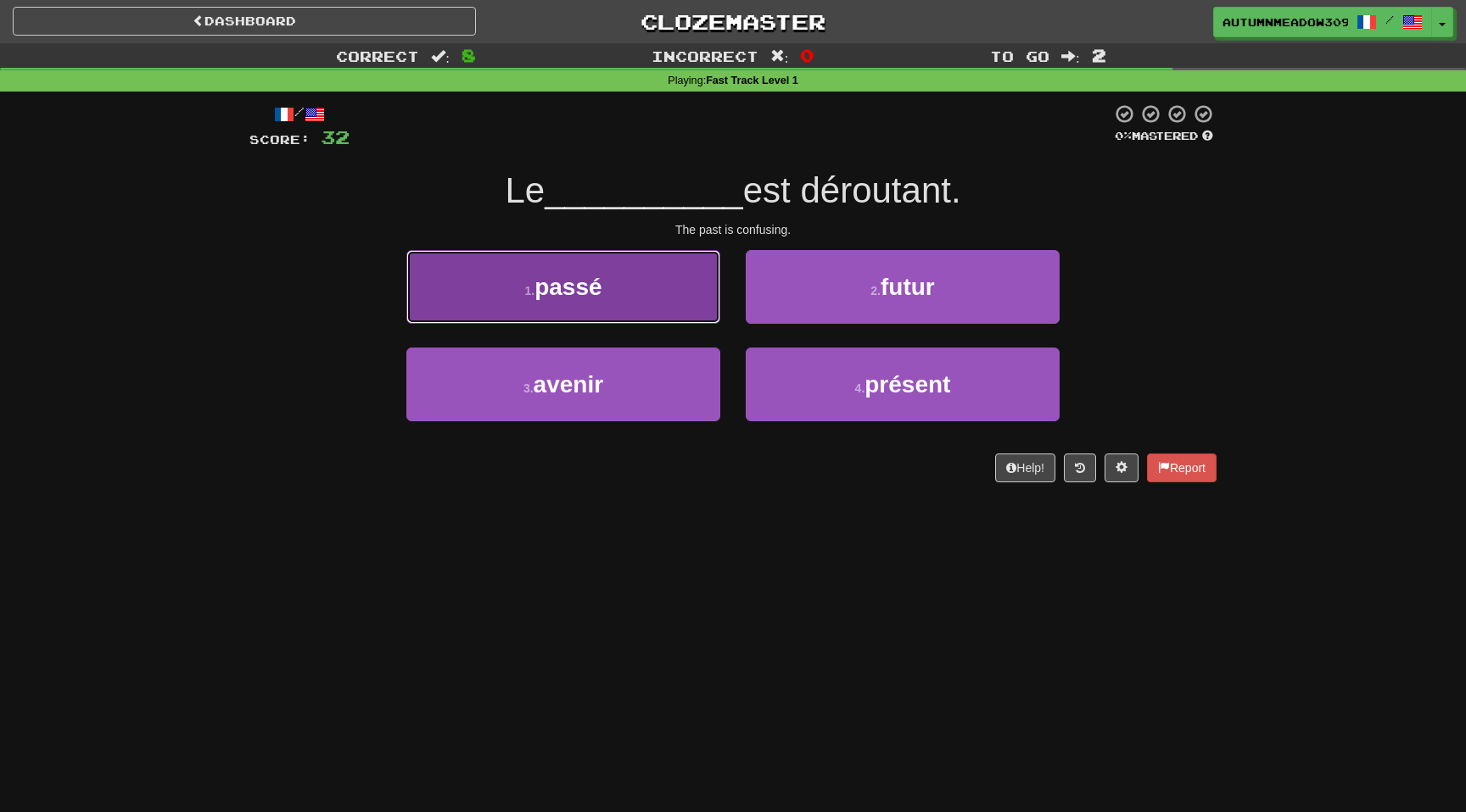
click at [666, 293] on button "1 . passé" at bounding box center [564, 287] width 314 height 74
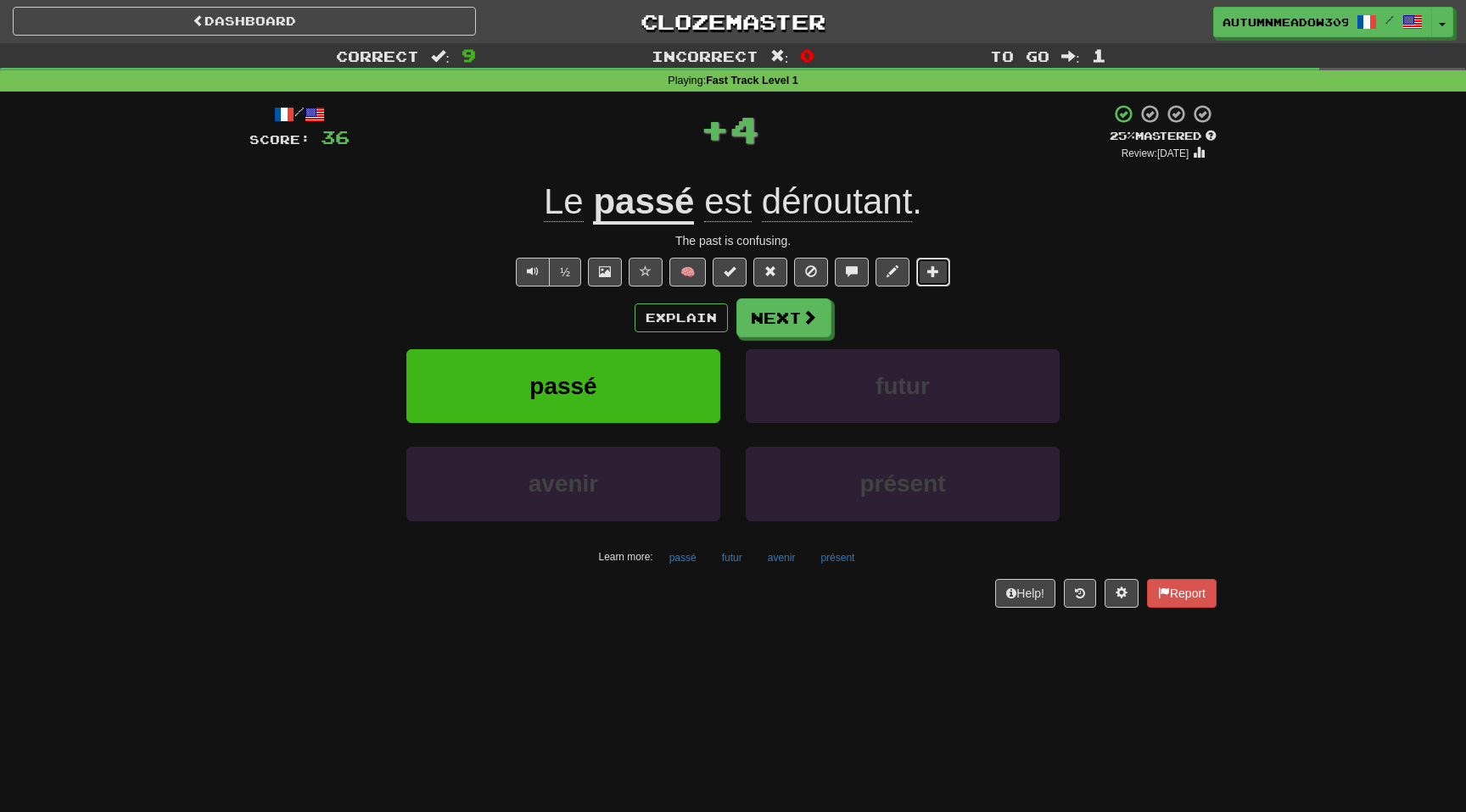
click at [927, 274] on span at bounding box center [933, 272] width 11 height 11
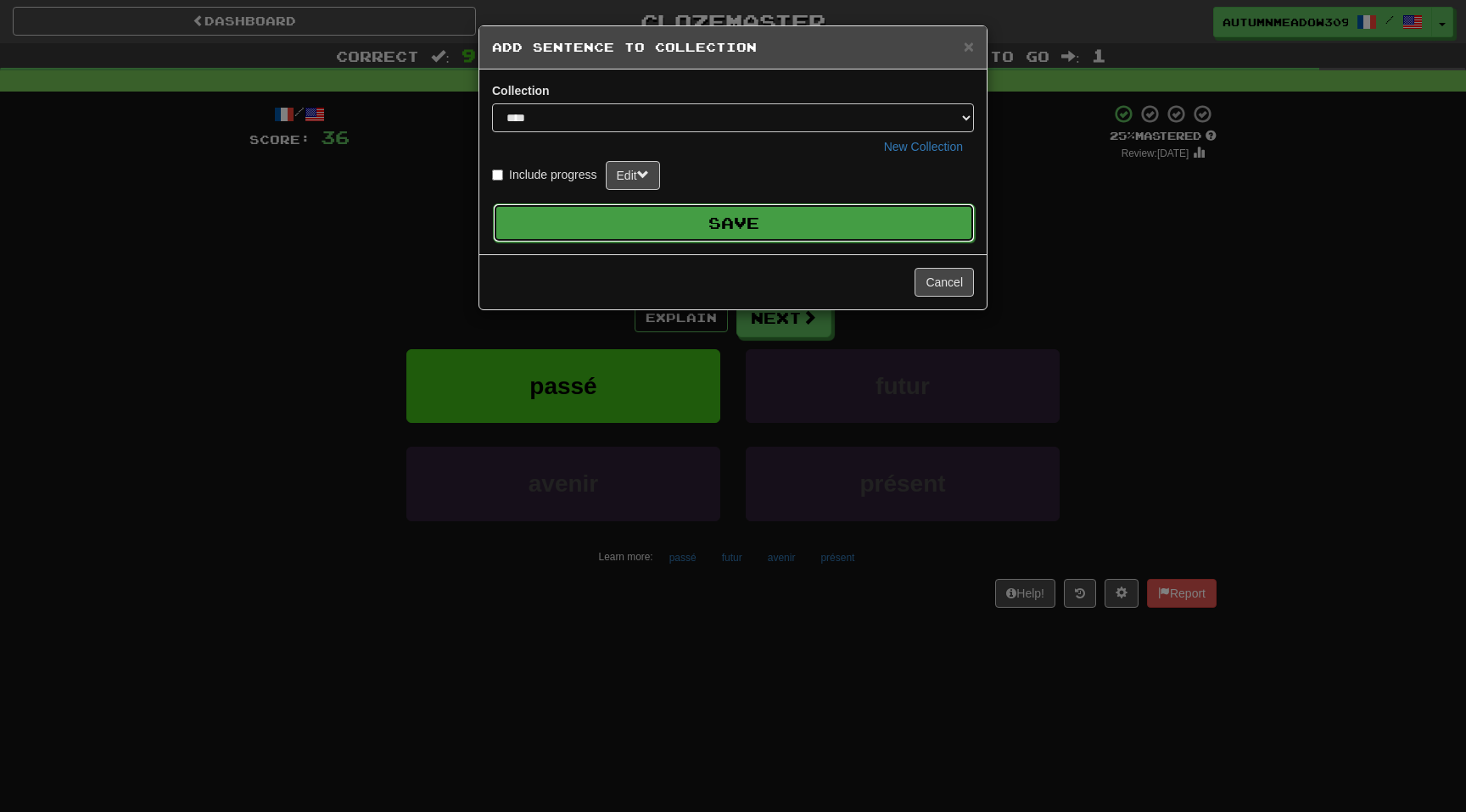
click at [838, 229] on button "Save" at bounding box center [734, 223] width 482 height 39
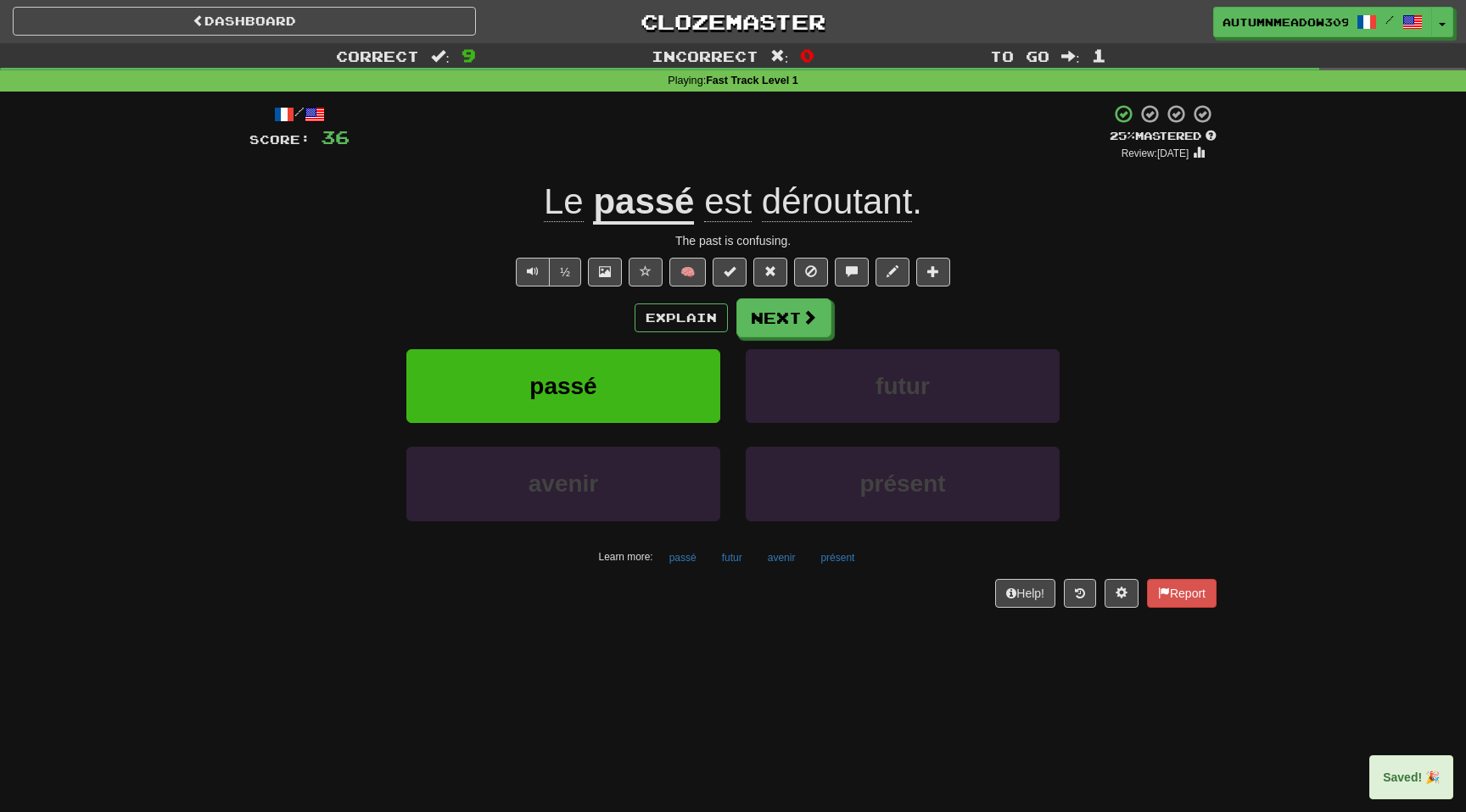
click at [885, 208] on span "déroutant" at bounding box center [836, 202] width 150 height 41
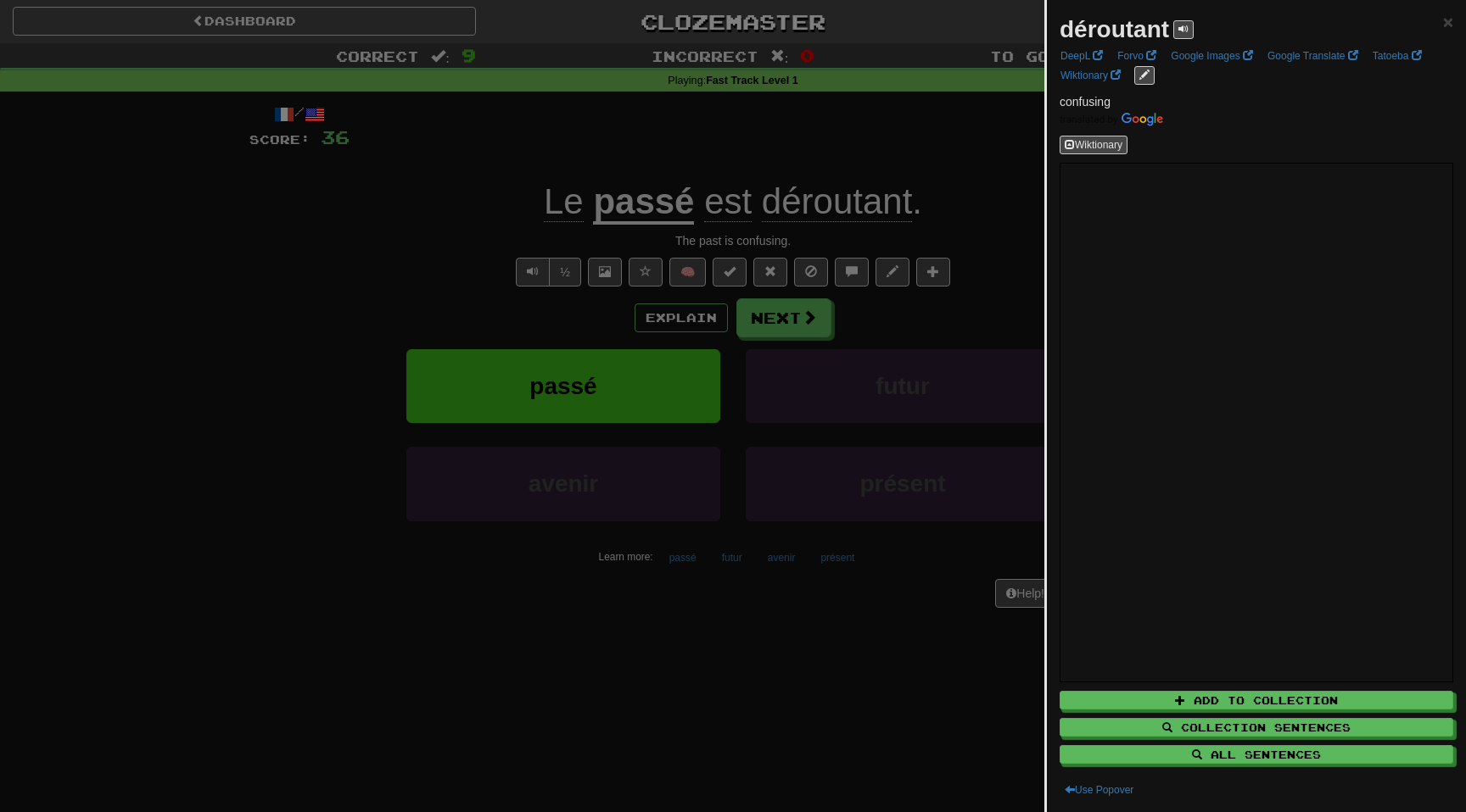
click at [420, 191] on div at bounding box center [733, 406] width 1466 height 812
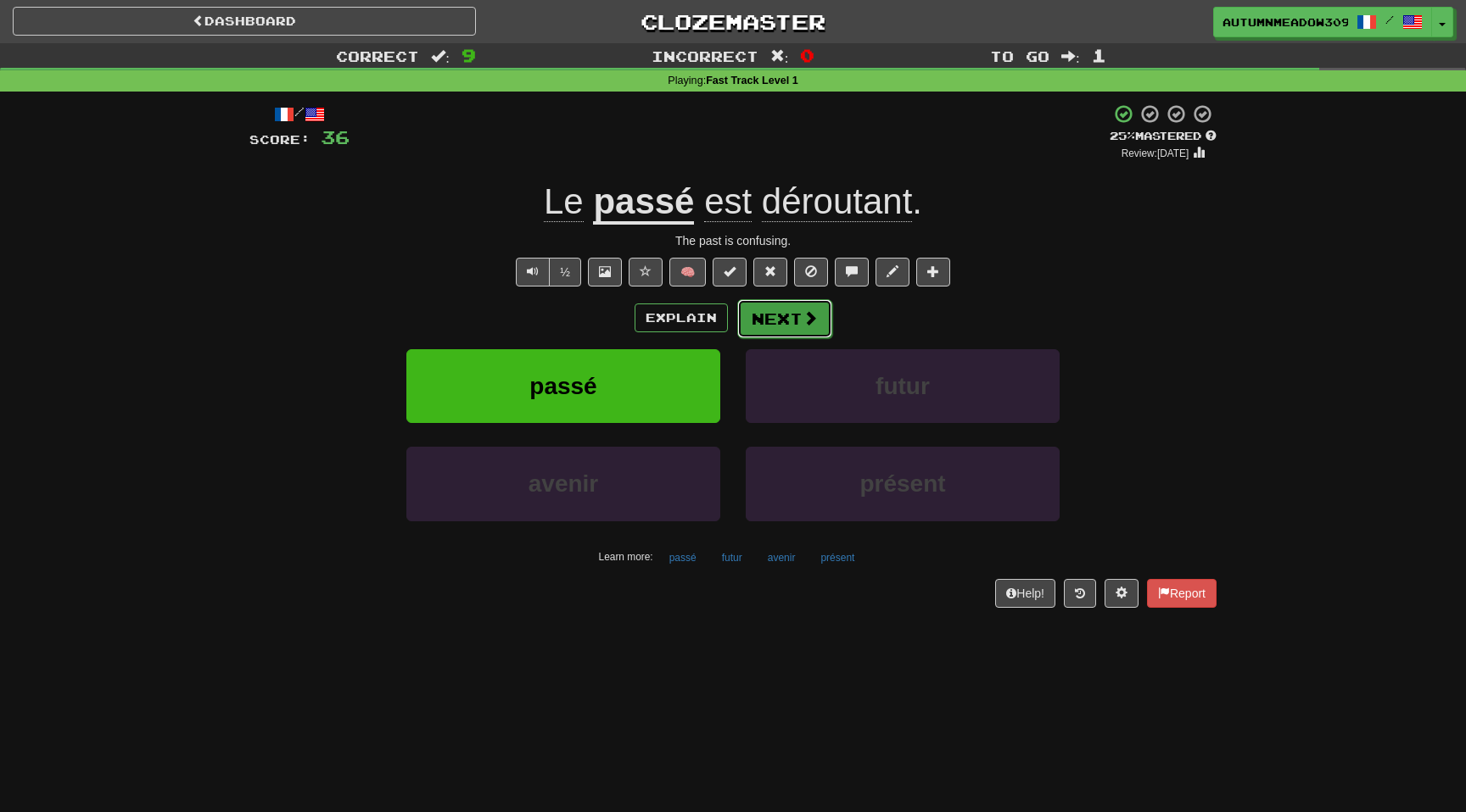
click at [784, 319] on button "Next" at bounding box center [785, 318] width 95 height 39
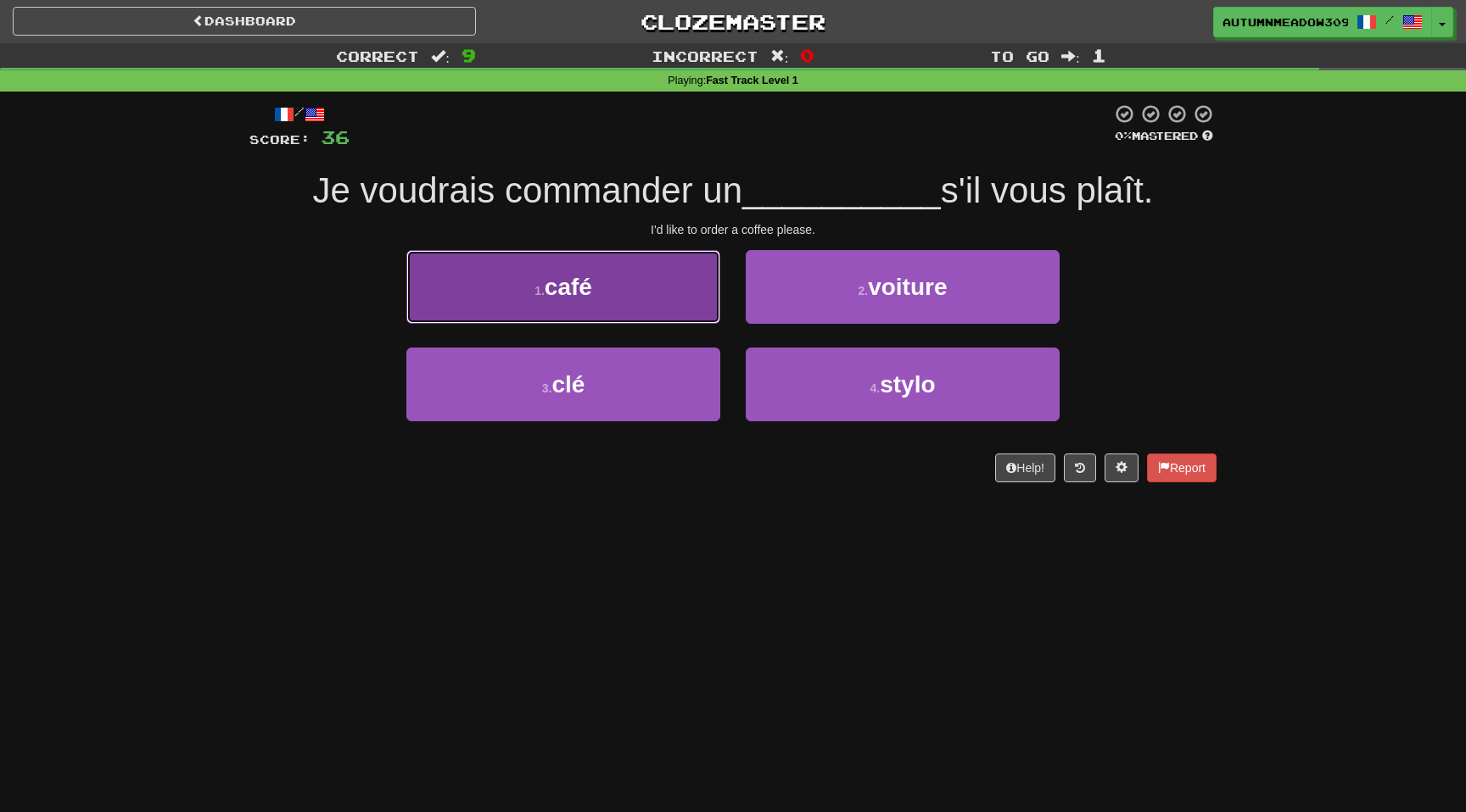
click at [582, 280] on span "café" at bounding box center [568, 286] width 48 height 26
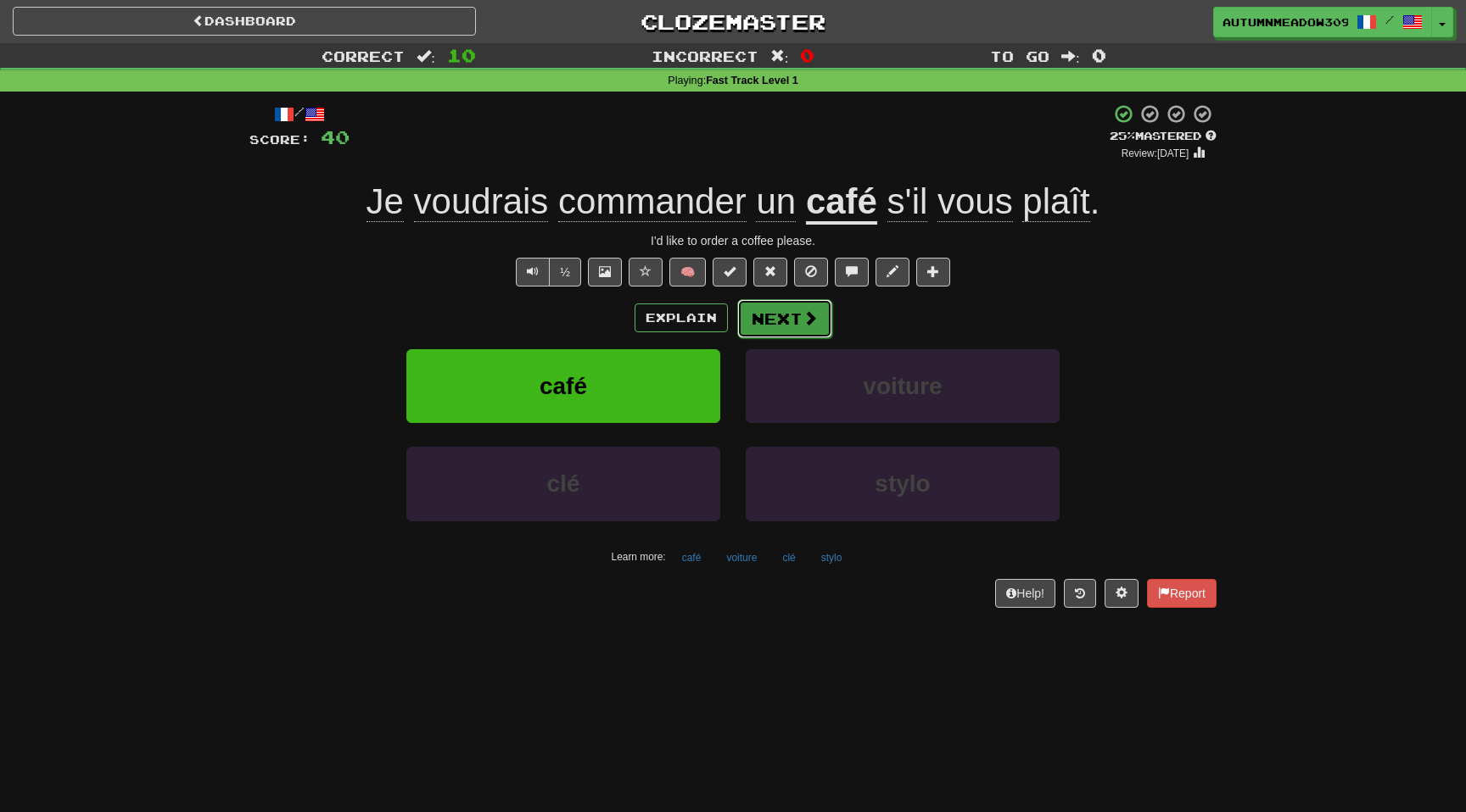
click at [775, 318] on button "Next" at bounding box center [785, 318] width 95 height 39
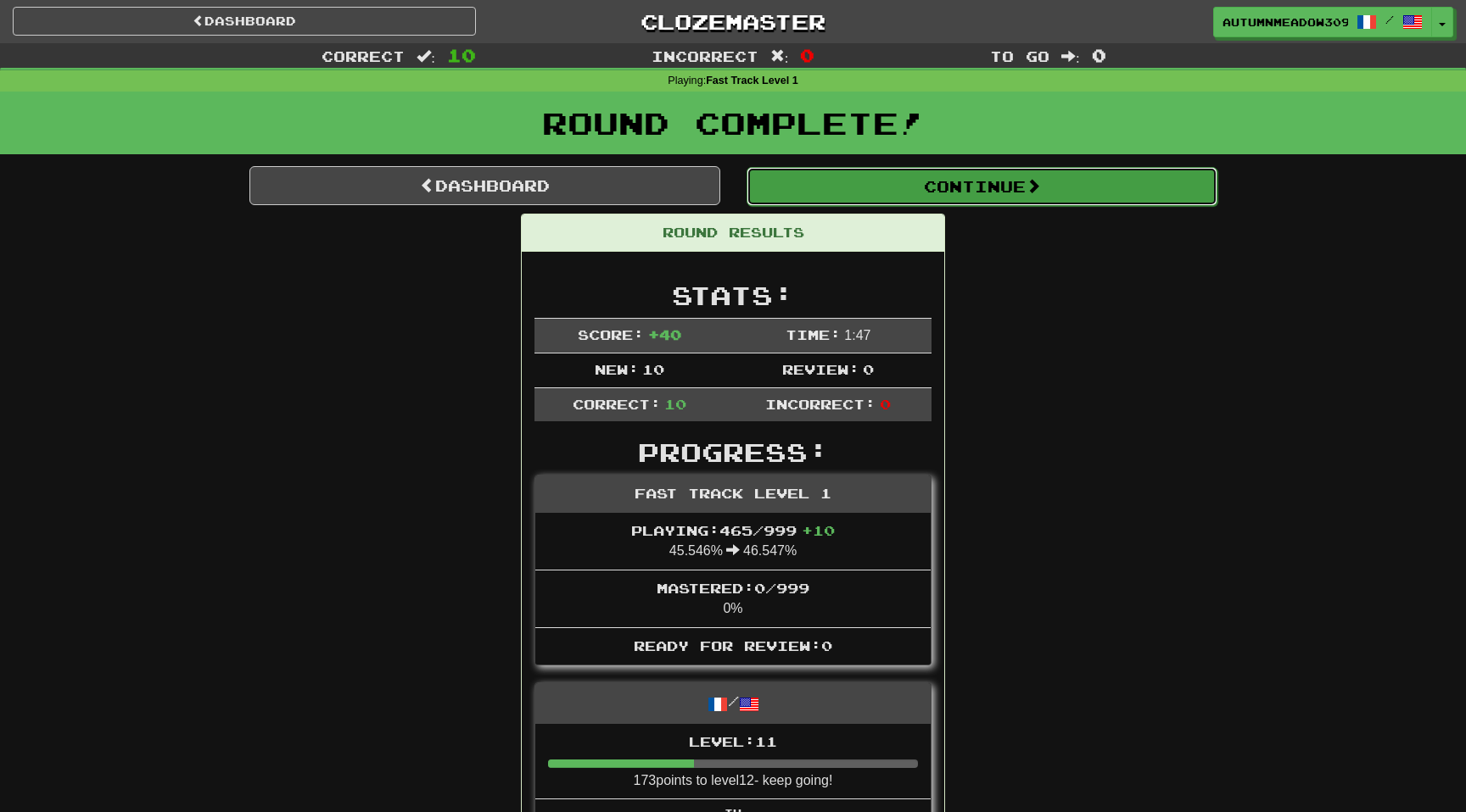
click at [858, 189] on button "Continue" at bounding box center [982, 187] width 471 height 39
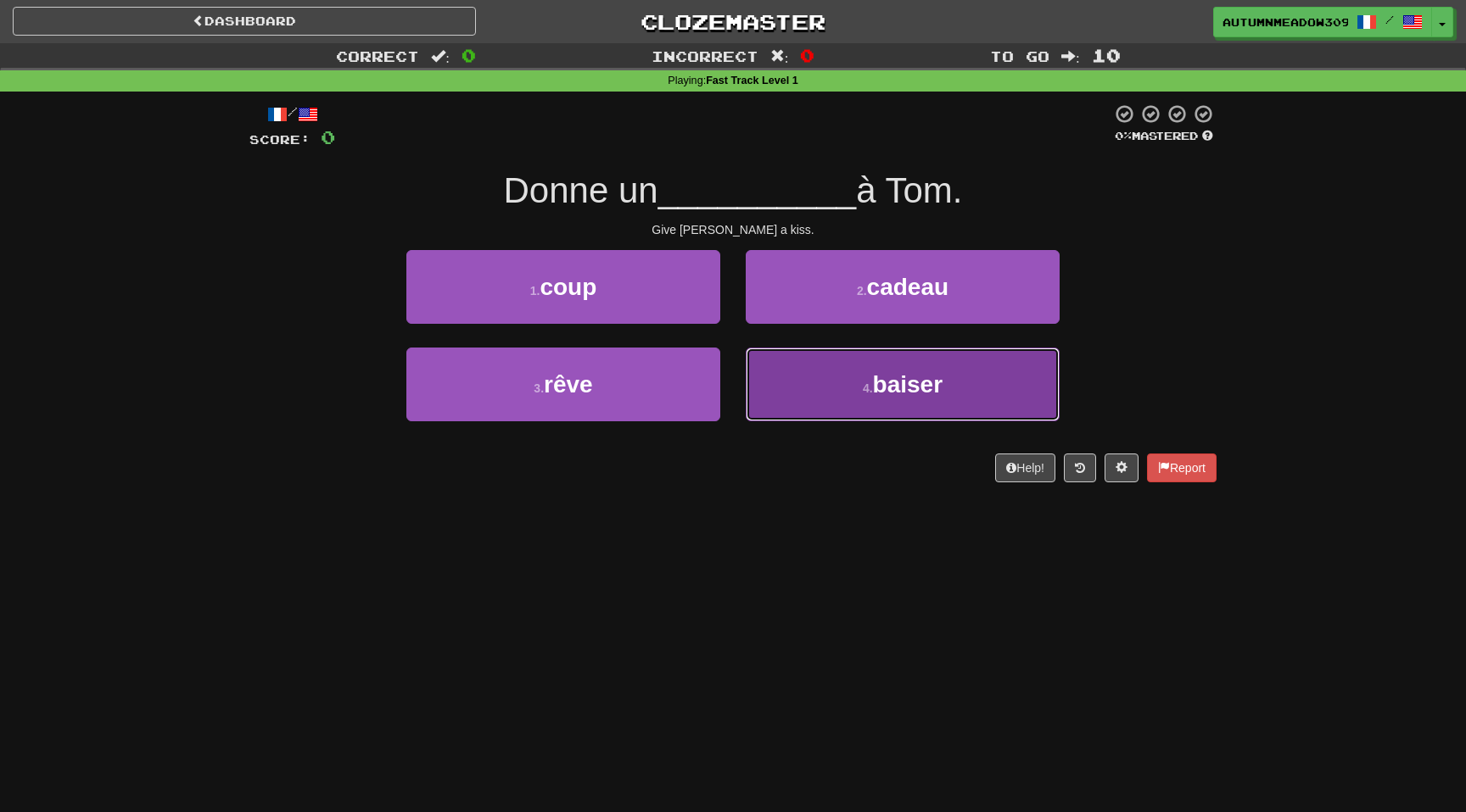
click at [896, 375] on span "baiser" at bounding box center [908, 384] width 71 height 26
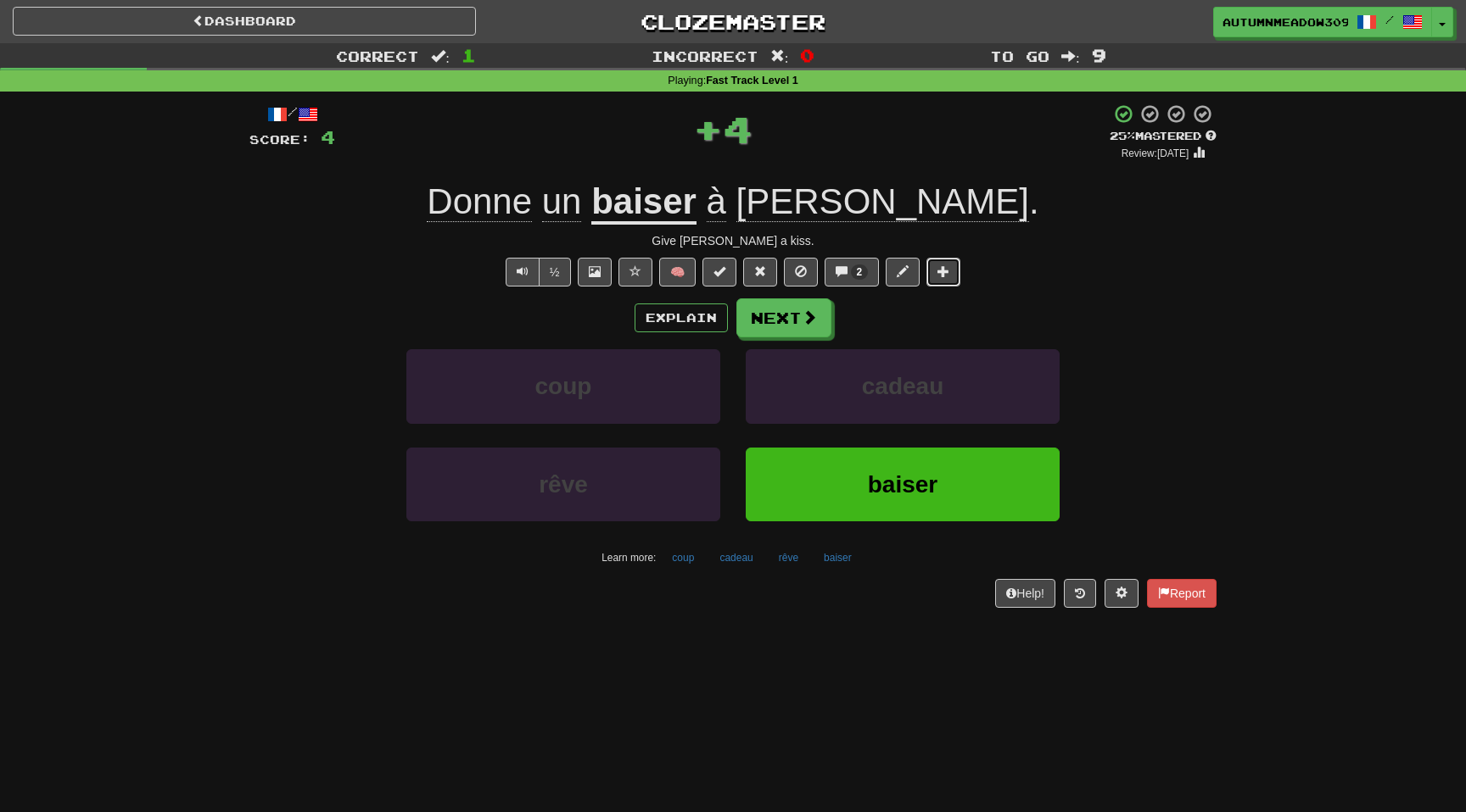
click at [939, 277] on span at bounding box center [944, 272] width 11 height 11
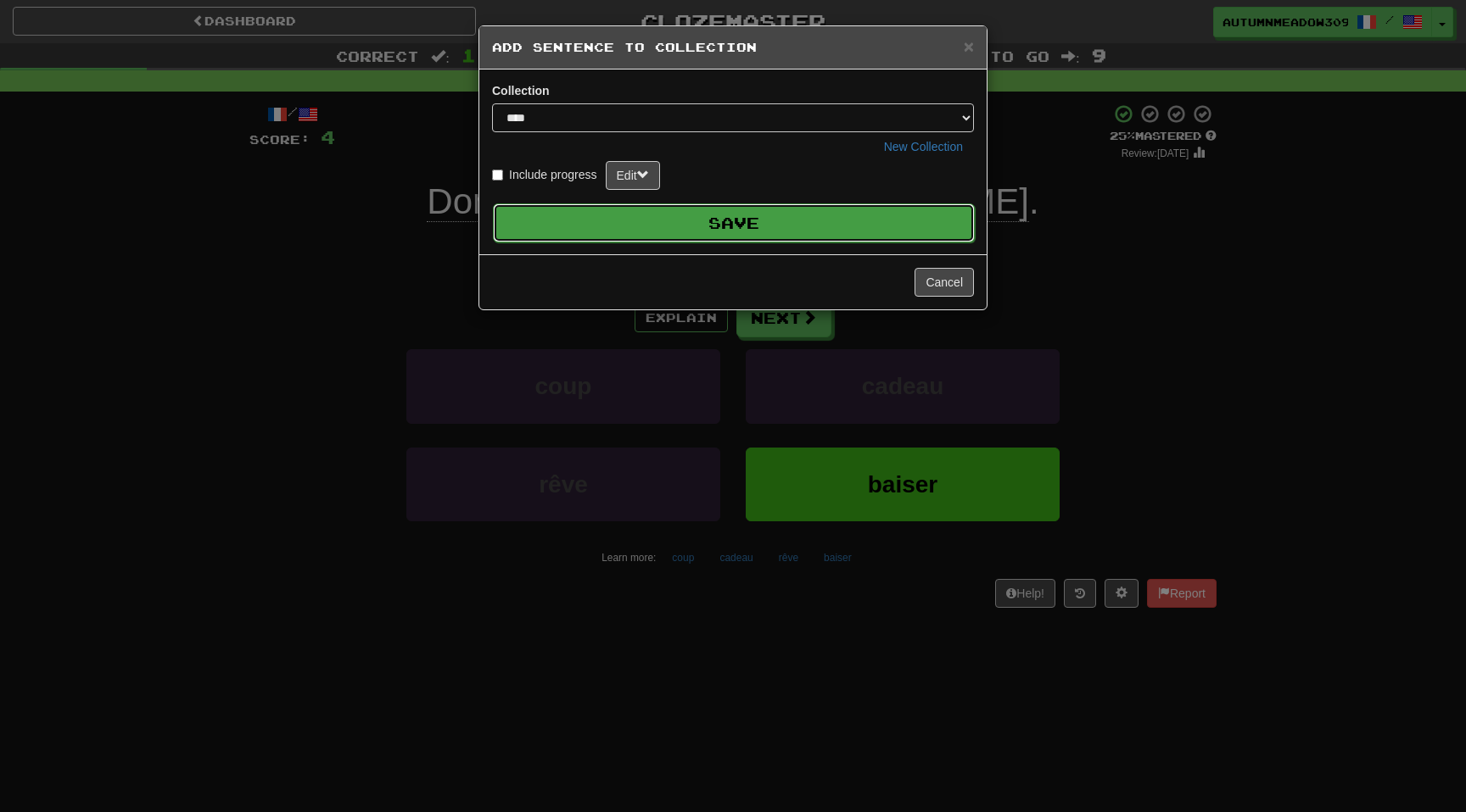
click at [880, 218] on button "Save" at bounding box center [734, 223] width 482 height 39
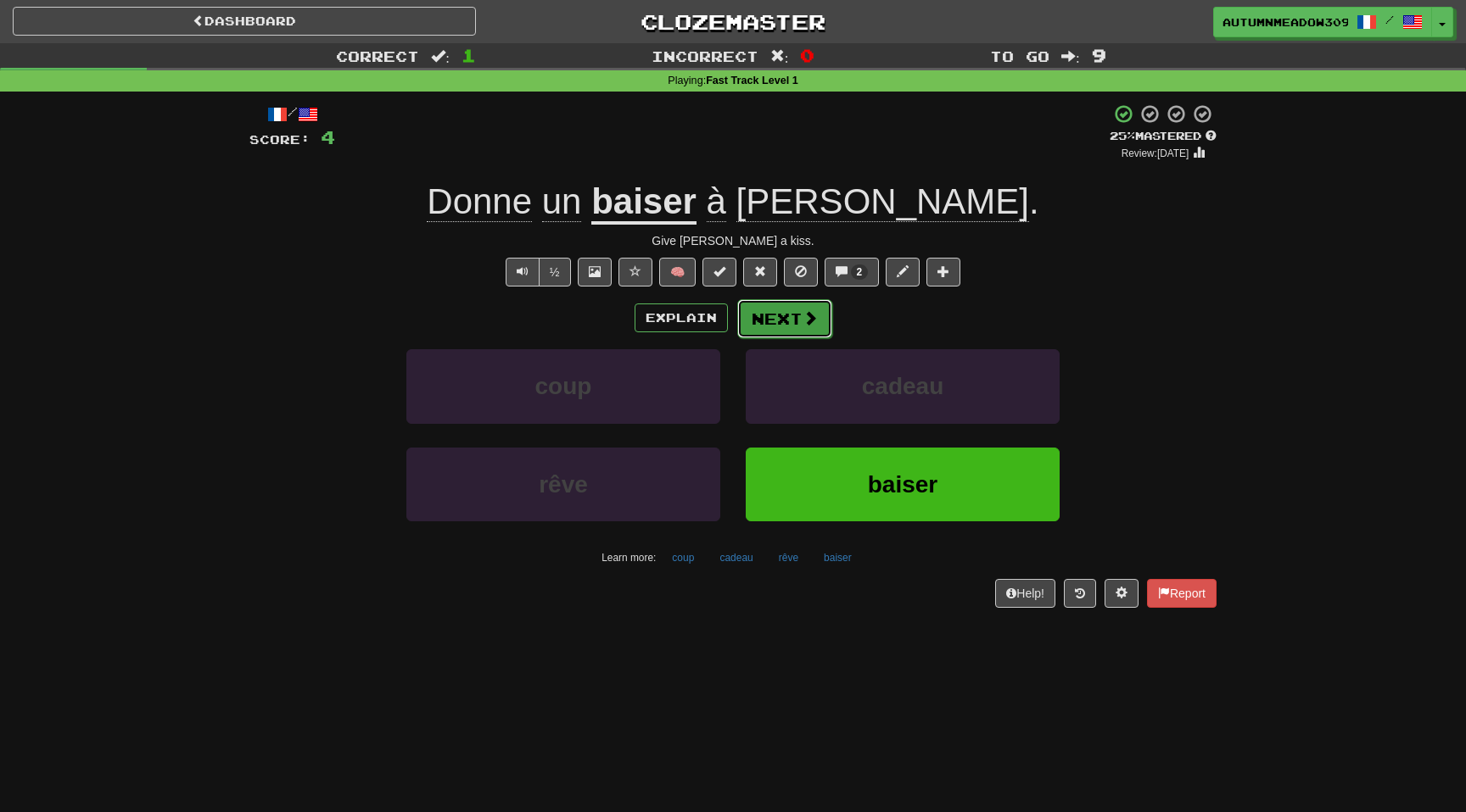
click at [792, 318] on button "Next" at bounding box center [785, 318] width 95 height 39
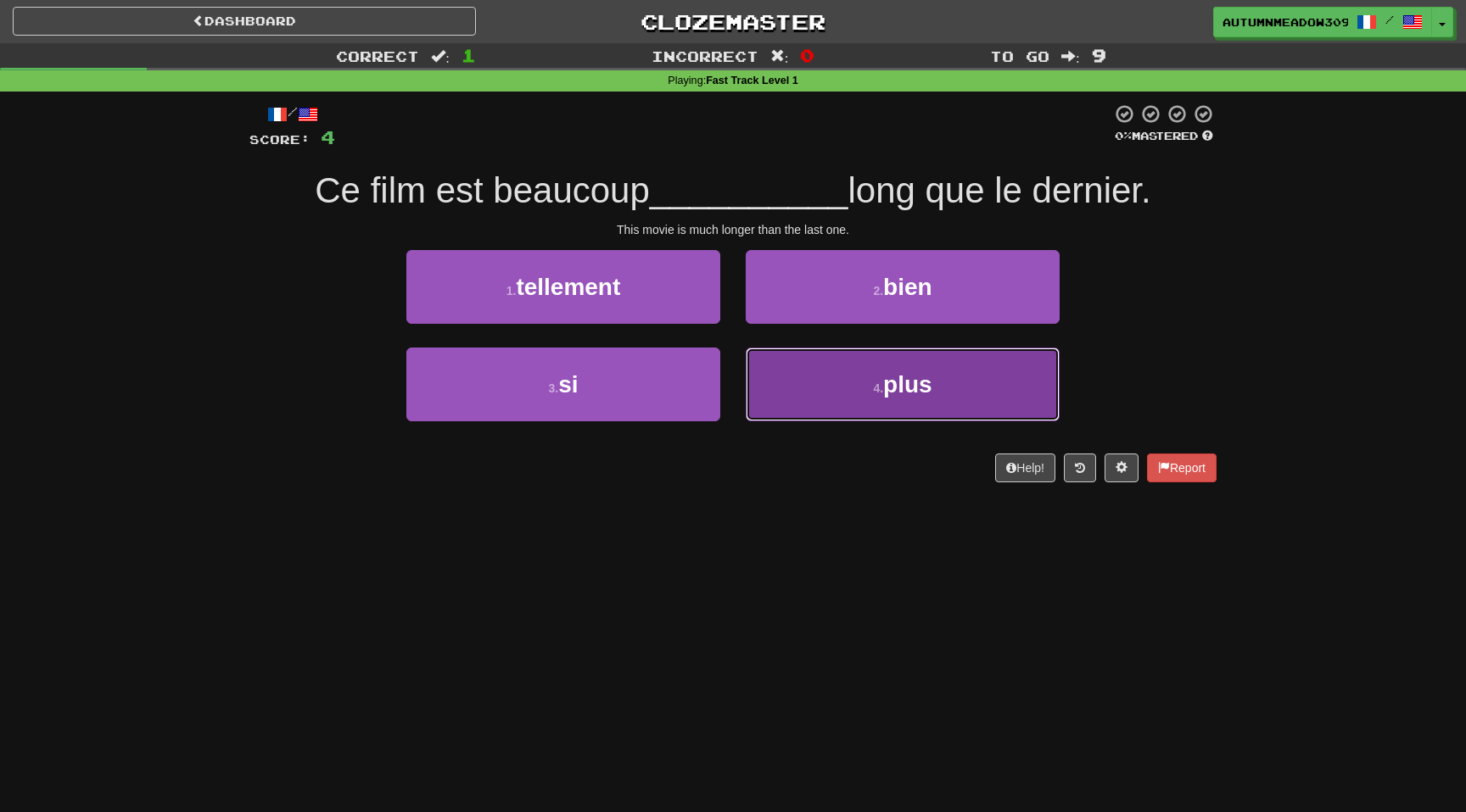
click at [841, 376] on button "4 . plus" at bounding box center [902, 384] width 314 height 74
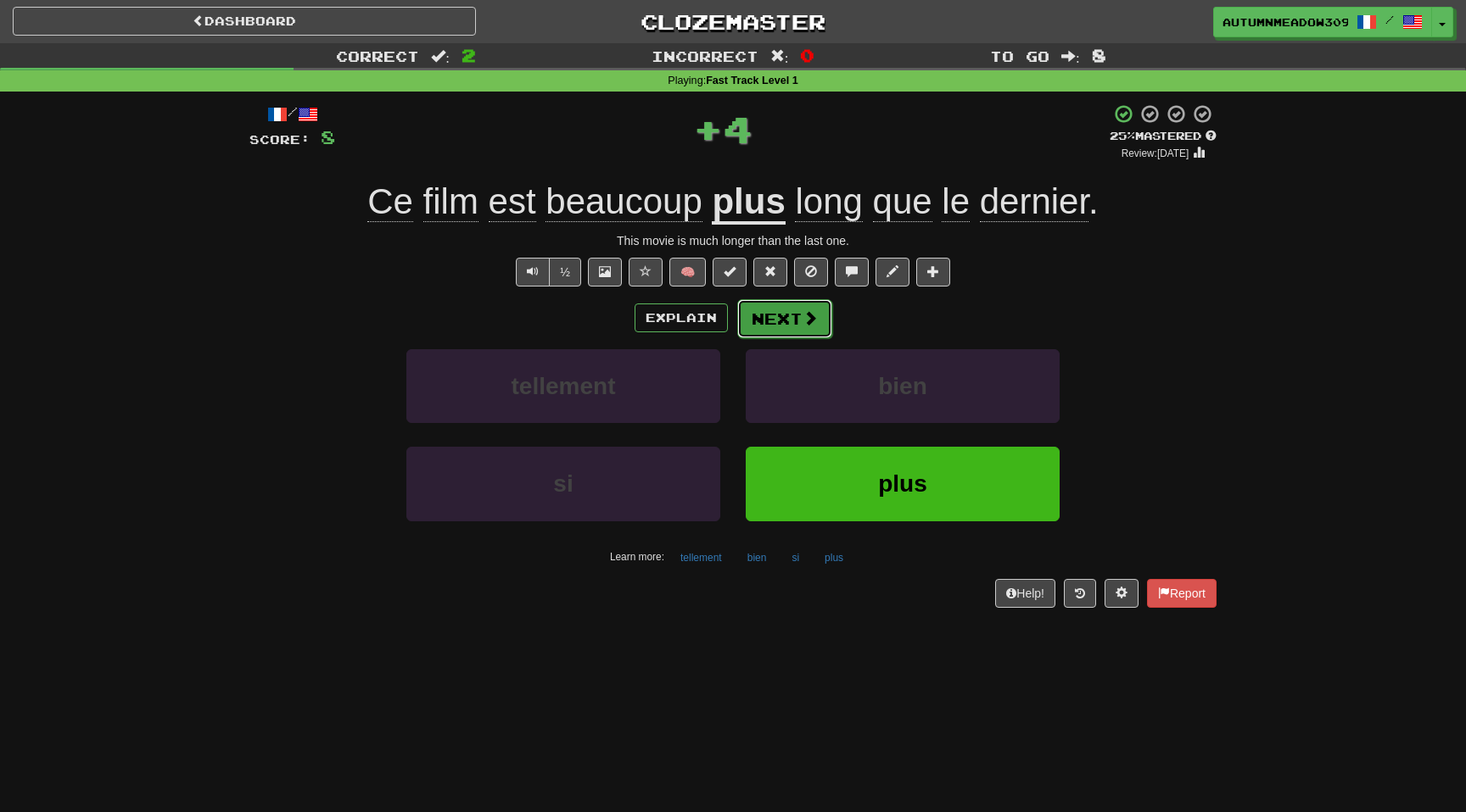
click at [809, 322] on span at bounding box center [811, 318] width 15 height 15
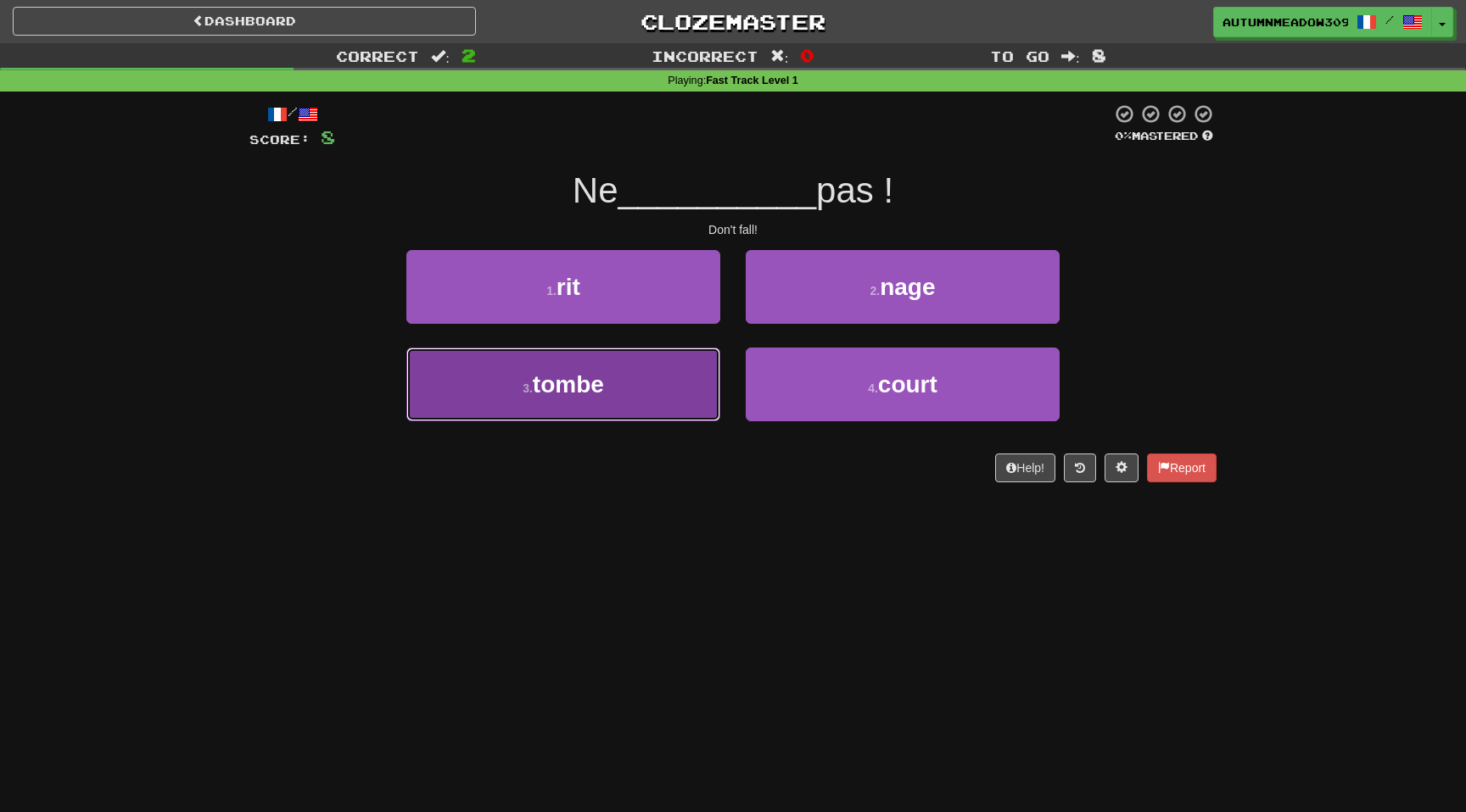
click at [655, 377] on button "3 . tombe" at bounding box center [564, 384] width 314 height 74
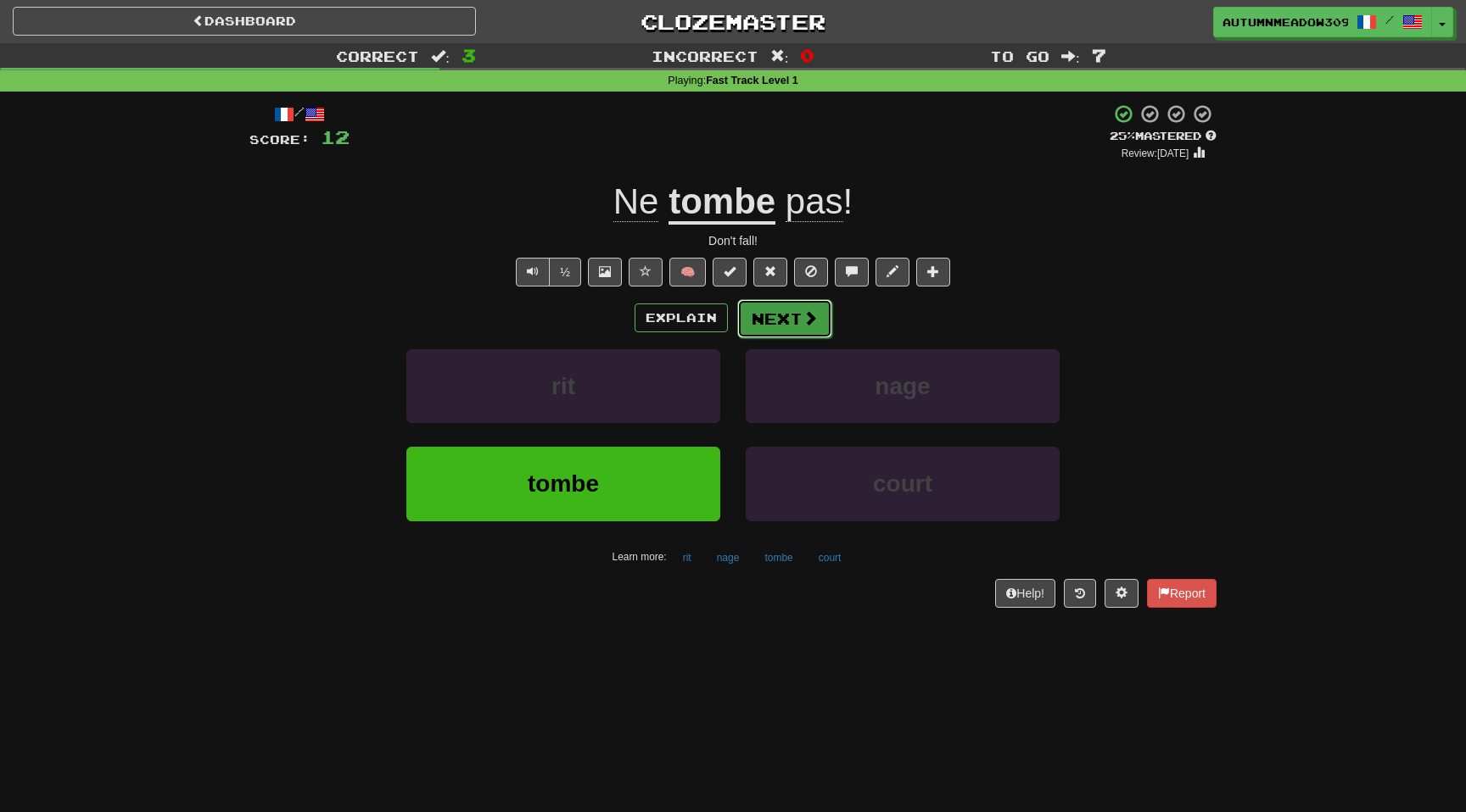
click at [783, 314] on button "Next" at bounding box center [785, 318] width 95 height 39
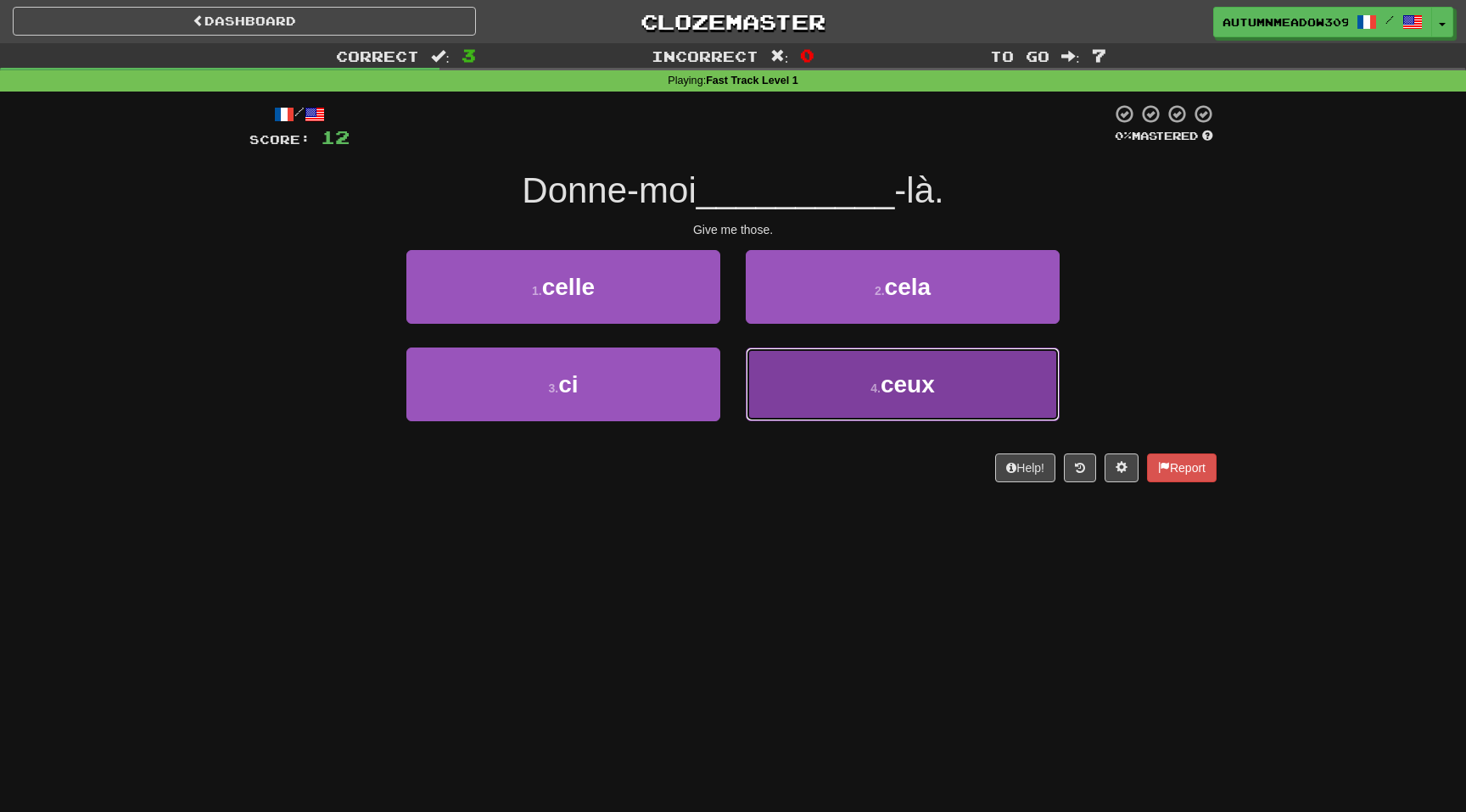
click at [858, 388] on button "4 . ceux" at bounding box center [902, 384] width 314 height 74
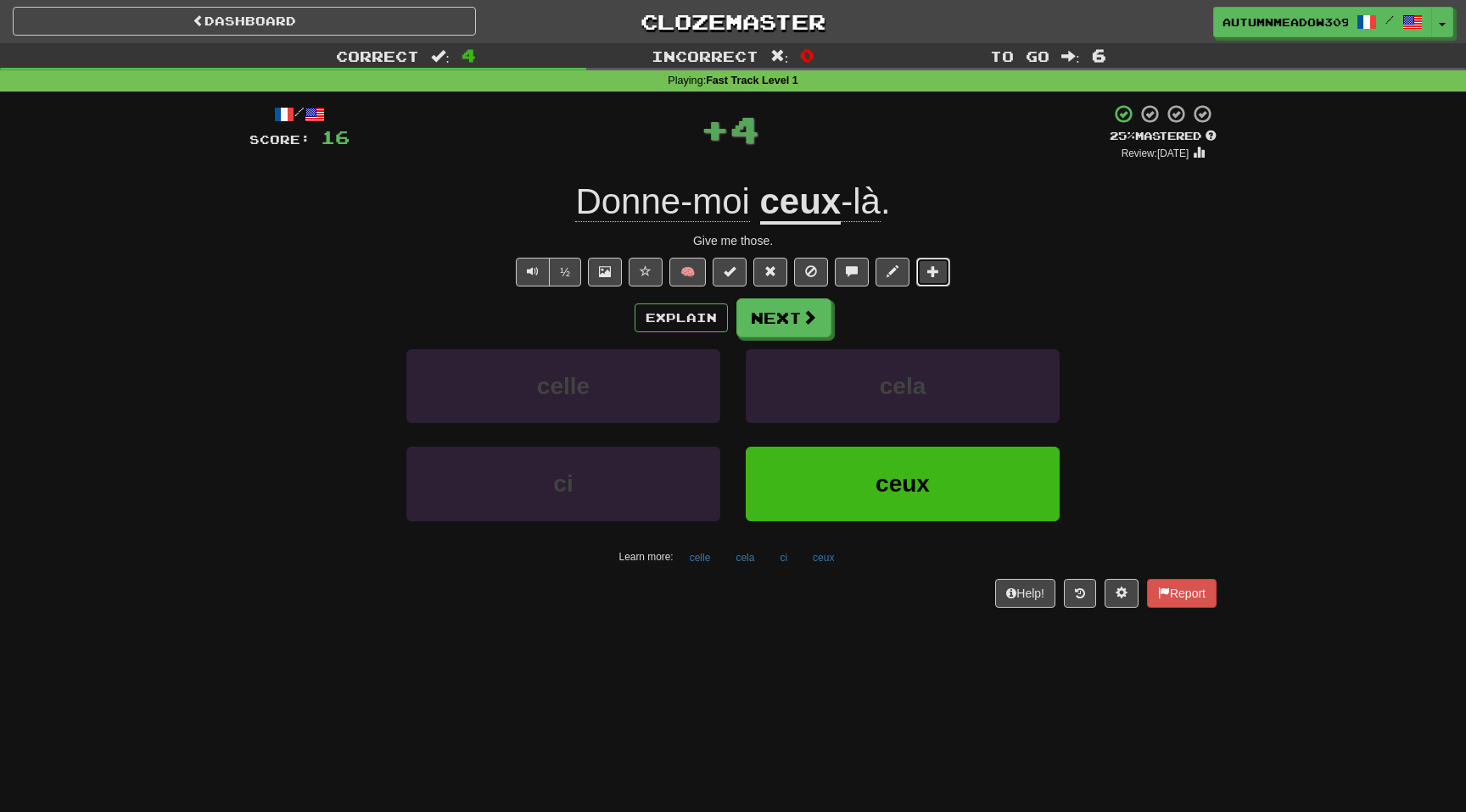
click at [932, 266] on span at bounding box center [933, 272] width 11 height 11
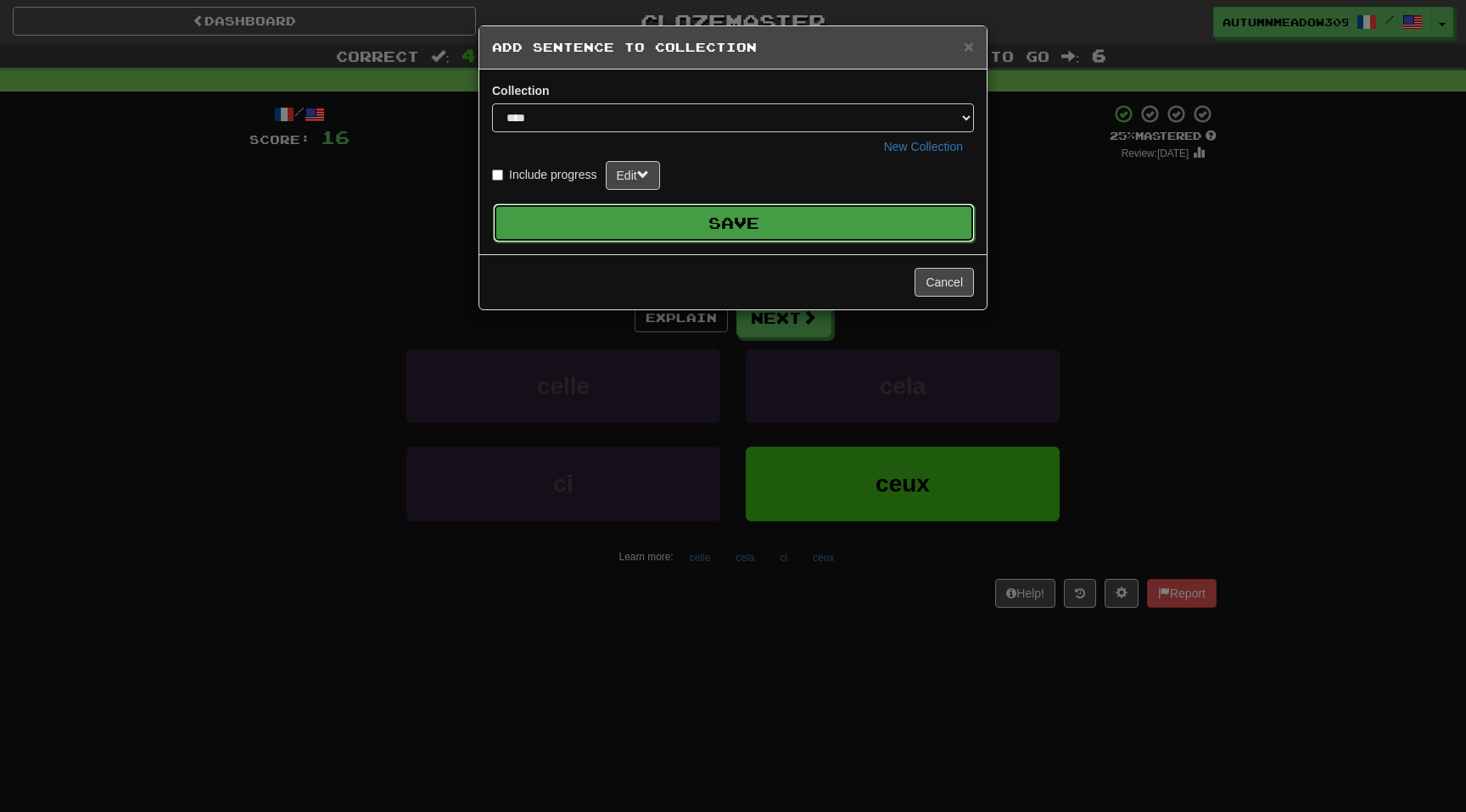
click at [826, 215] on button "Save" at bounding box center [734, 223] width 482 height 39
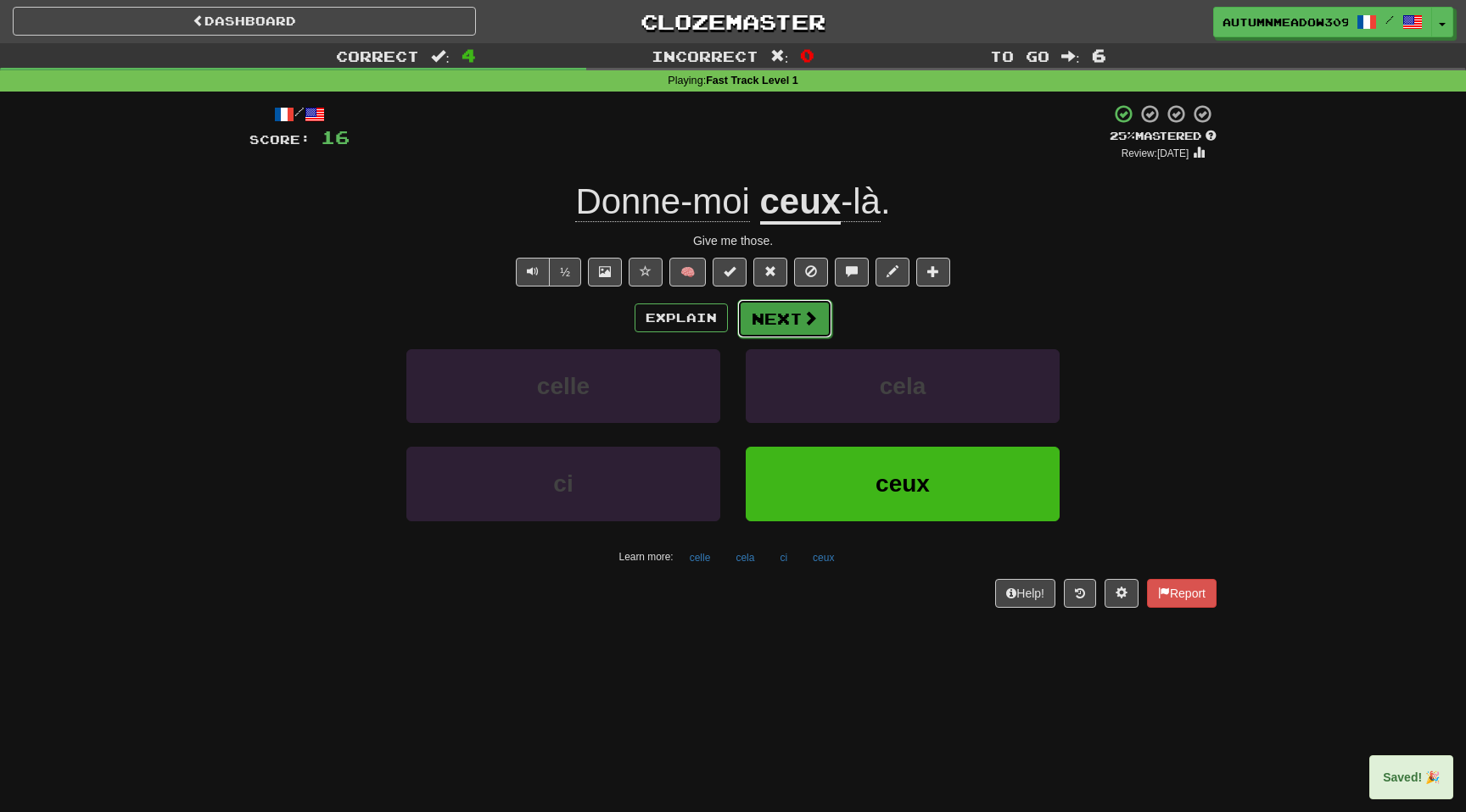
click at [793, 320] on button "Next" at bounding box center [785, 318] width 95 height 39
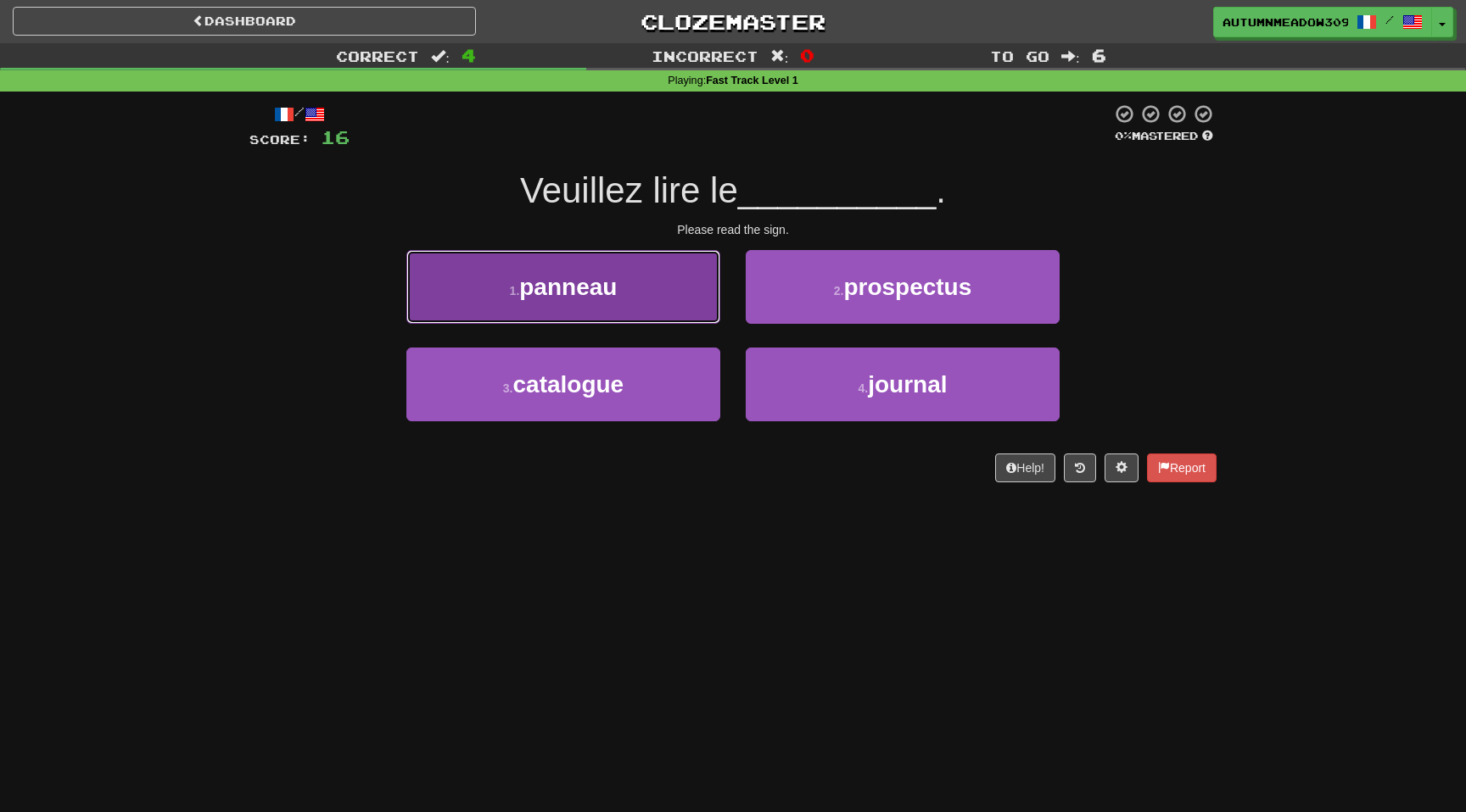
click at [514, 302] on button "1 . panneau" at bounding box center [564, 287] width 314 height 74
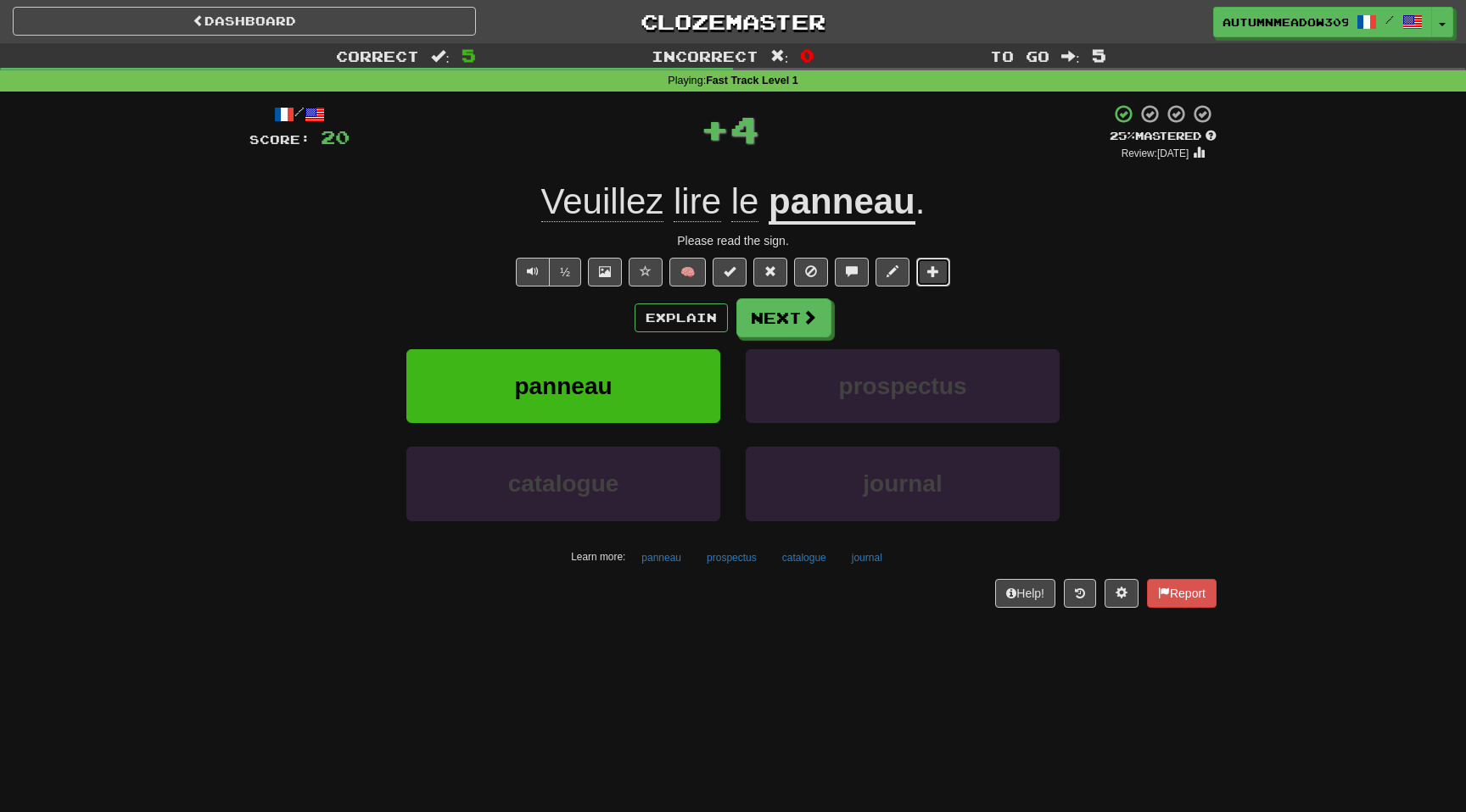
click at [930, 275] on span at bounding box center [933, 272] width 11 height 11
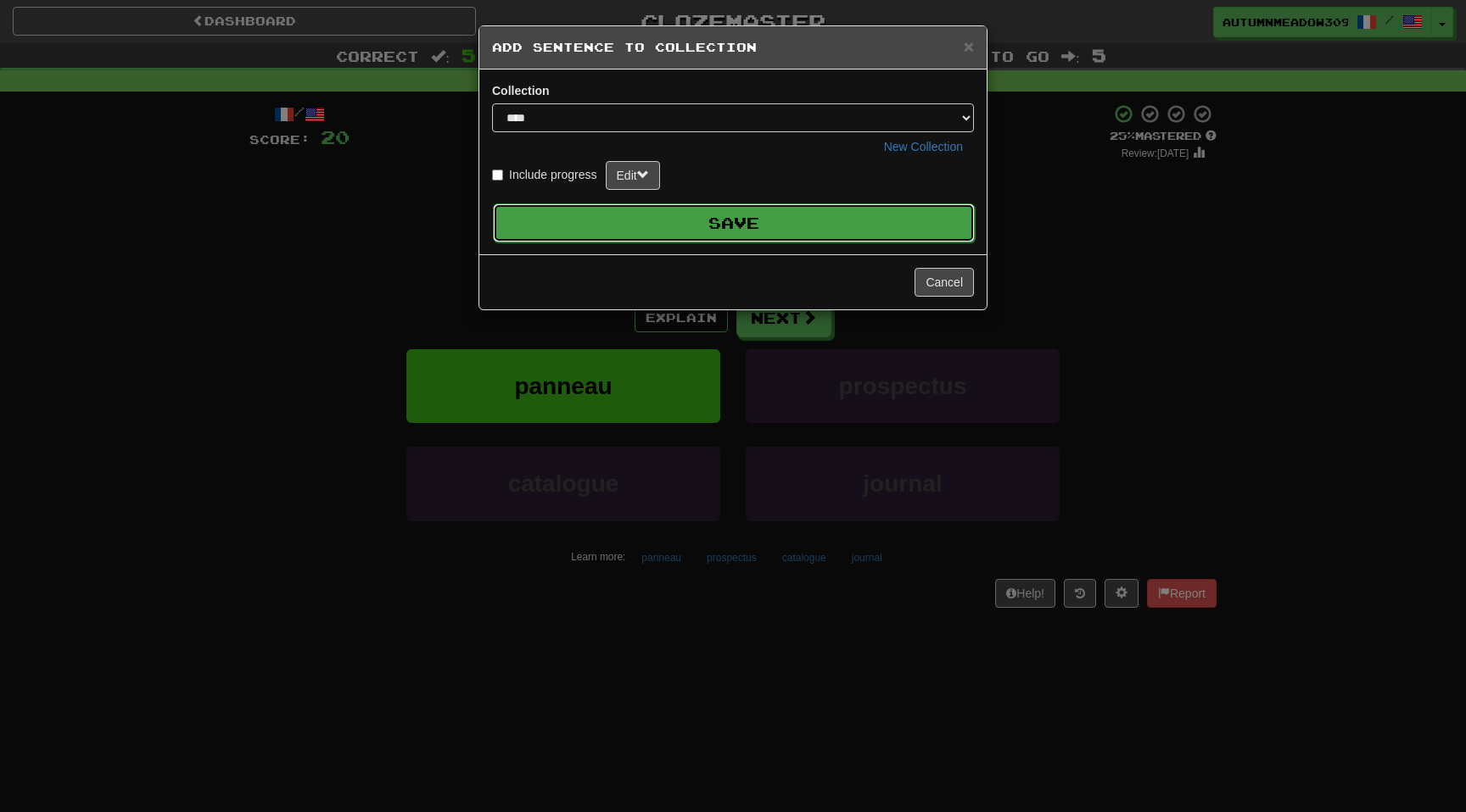
click at [841, 213] on button "Save" at bounding box center [734, 223] width 482 height 39
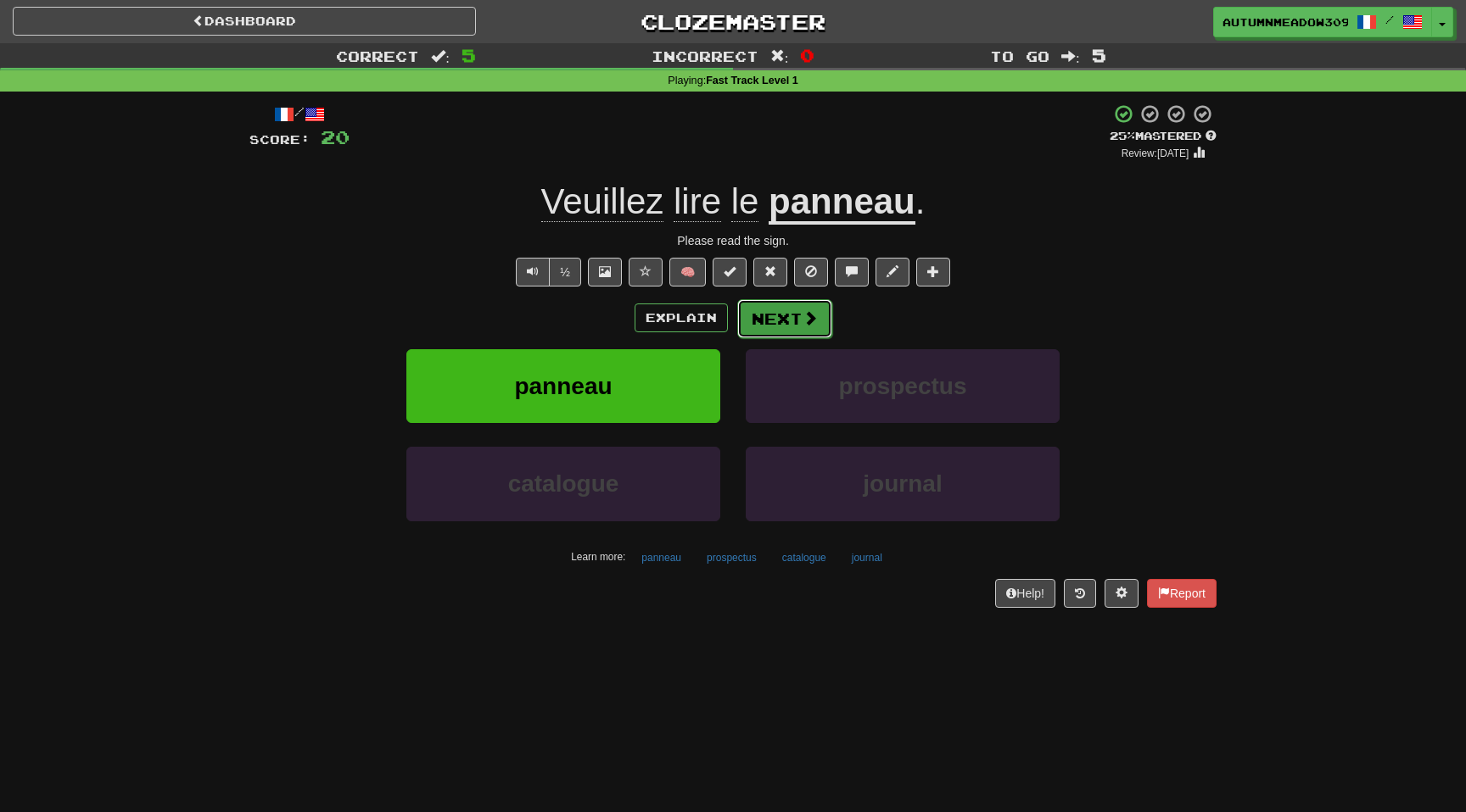
click at [768, 312] on button "Next" at bounding box center [785, 318] width 95 height 39
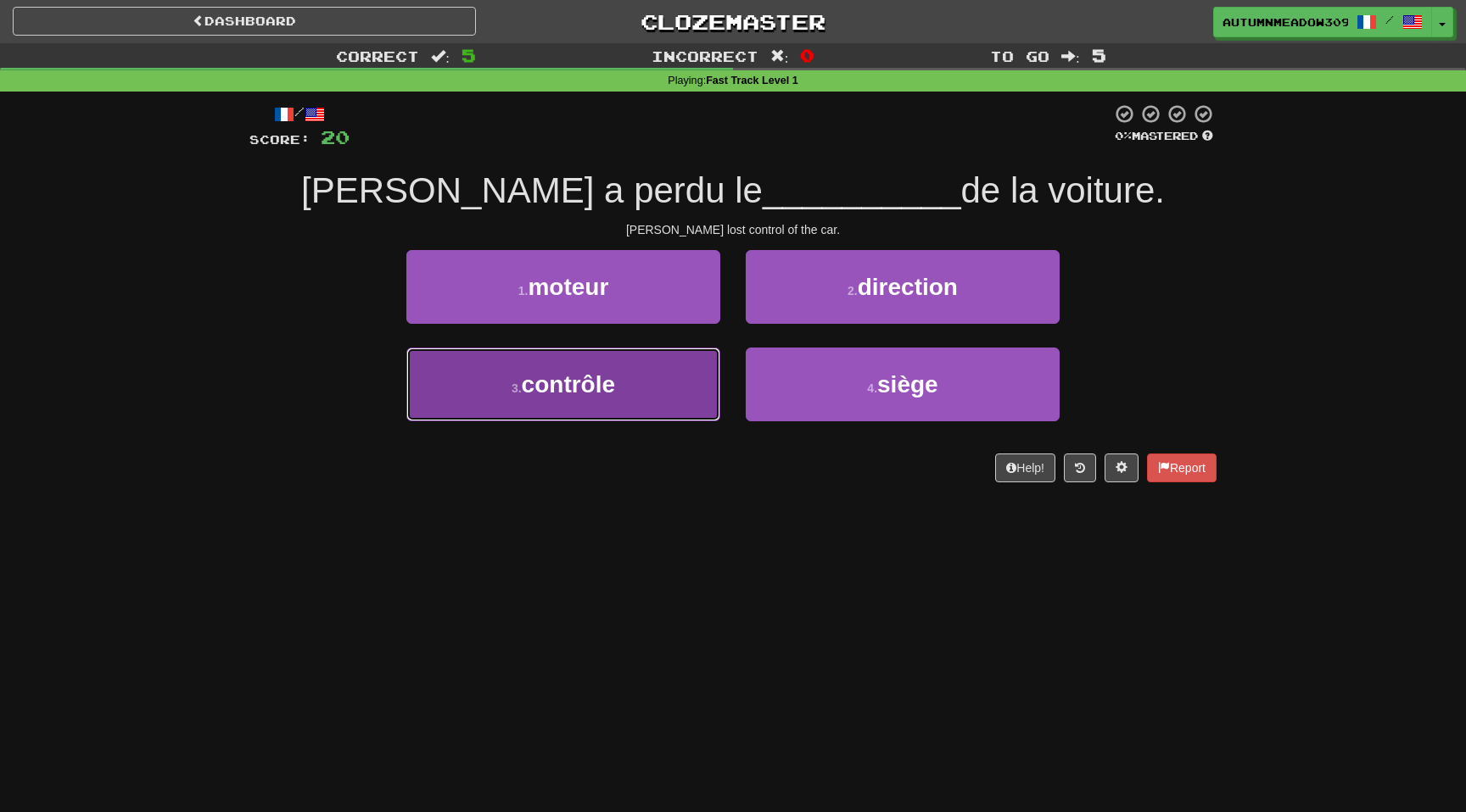
click at [620, 388] on button "3 . contrôle" at bounding box center [564, 384] width 314 height 74
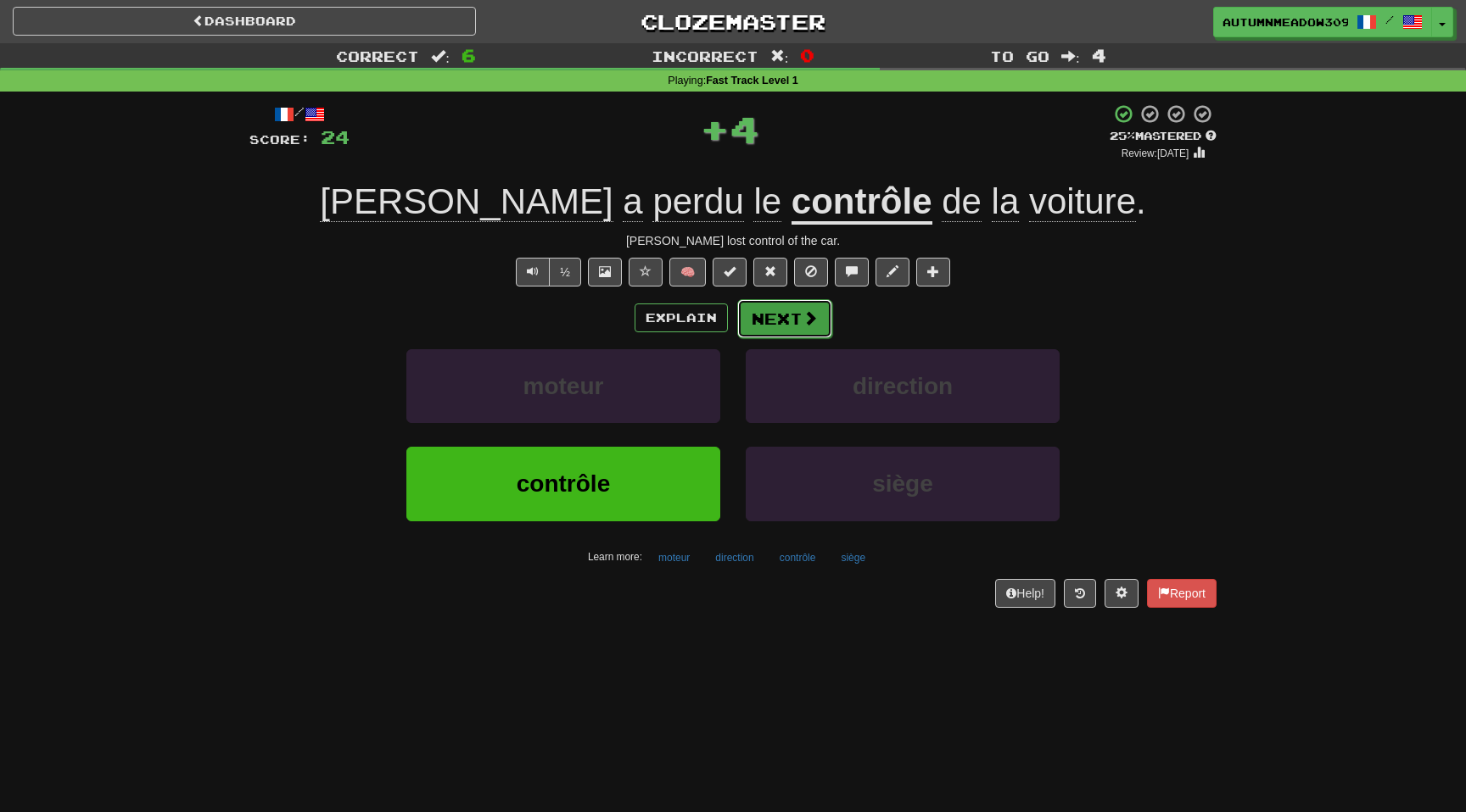
click at [772, 310] on button "Next" at bounding box center [785, 318] width 95 height 39
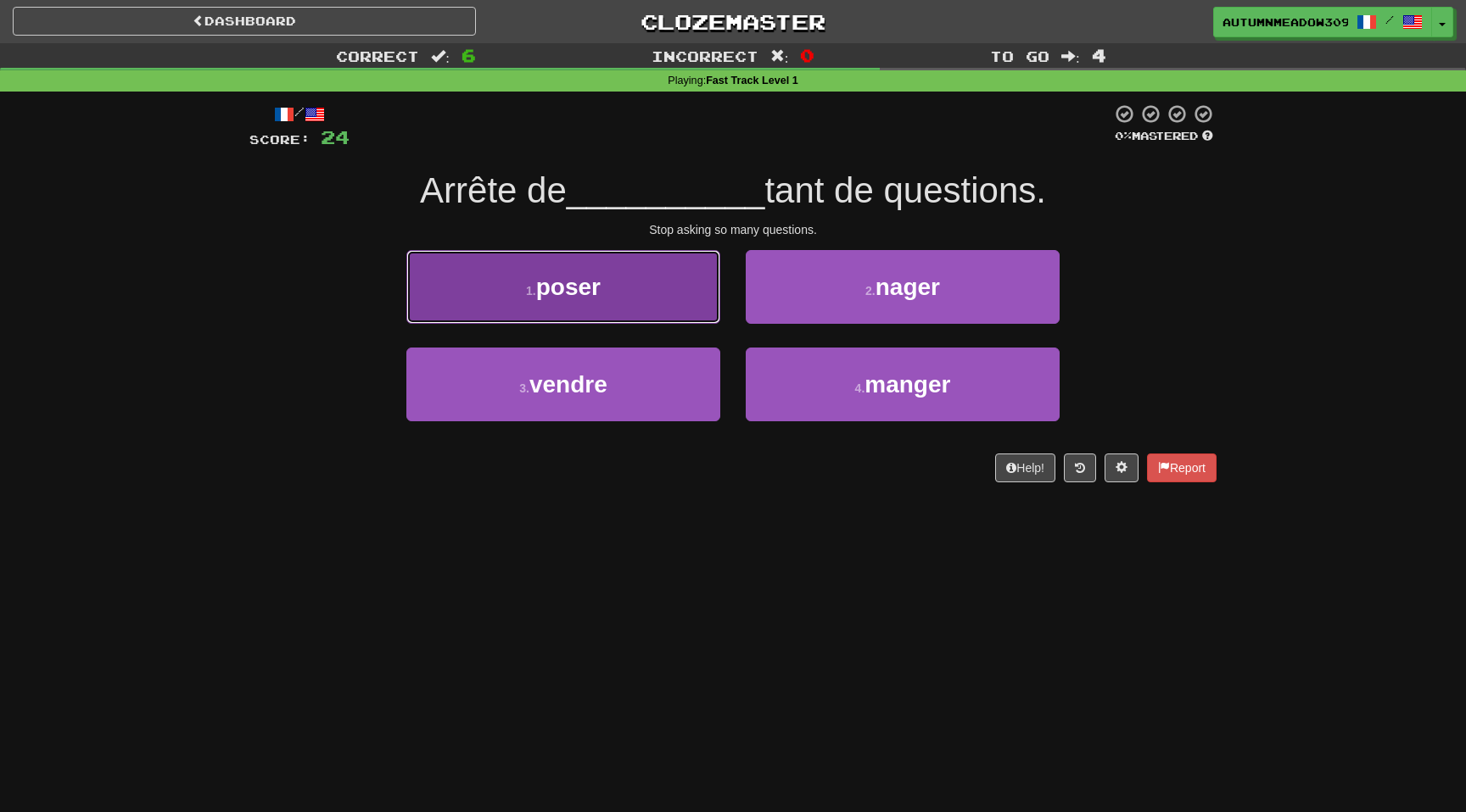
click at [577, 297] on span "poser" at bounding box center [567, 286] width 64 height 26
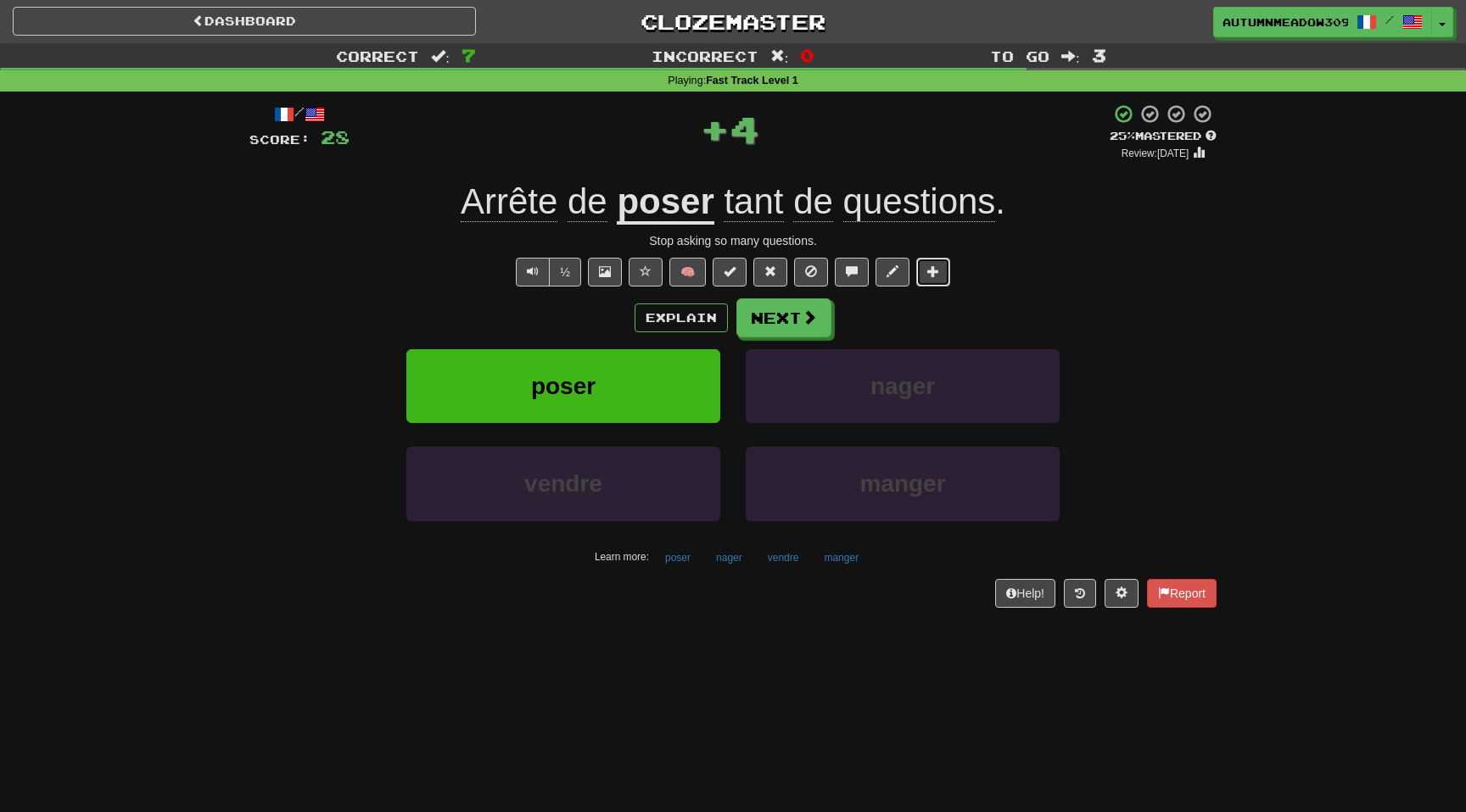
click at [933, 277] on span at bounding box center [933, 272] width 11 height 11
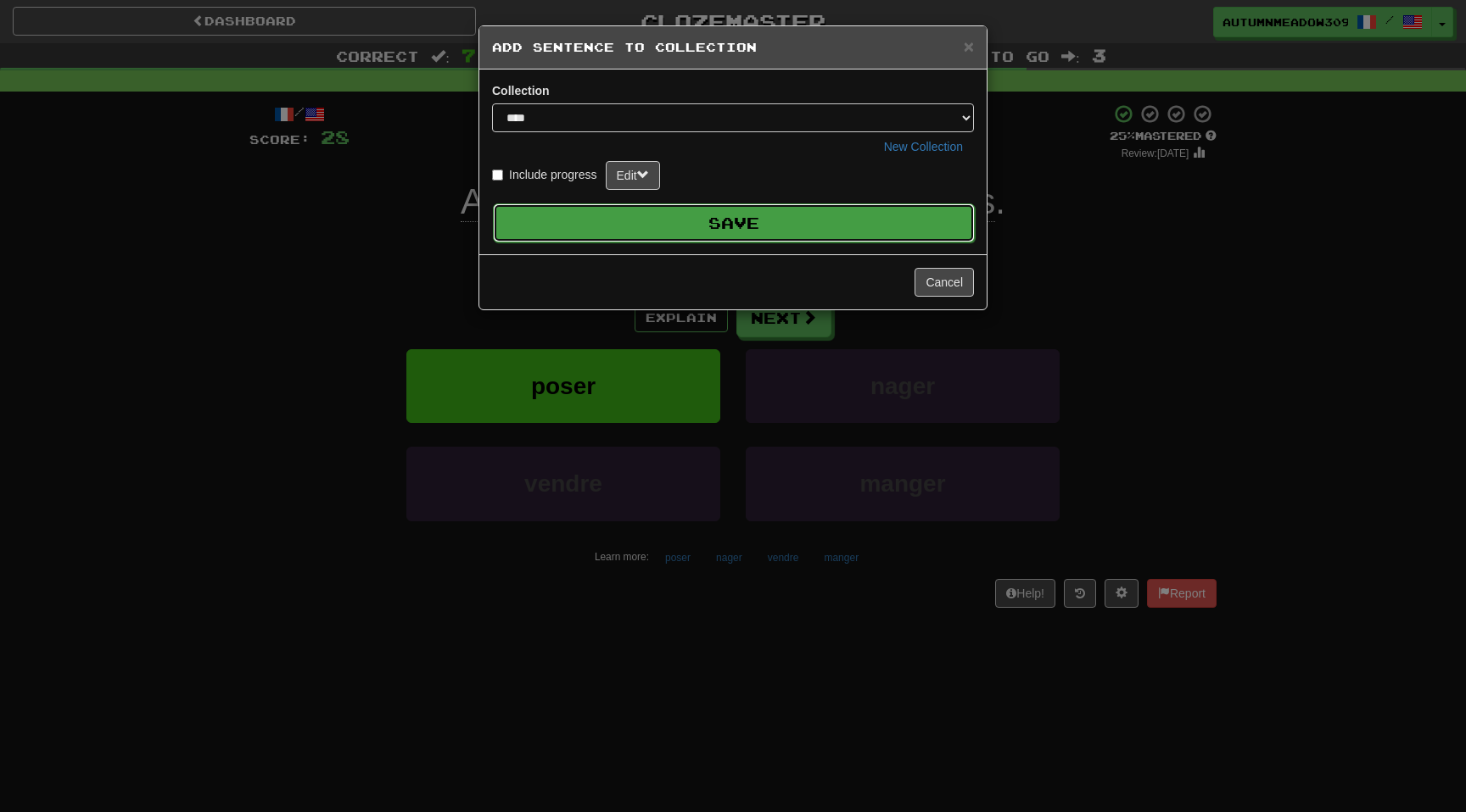
click at [800, 230] on button "Save" at bounding box center [734, 223] width 482 height 39
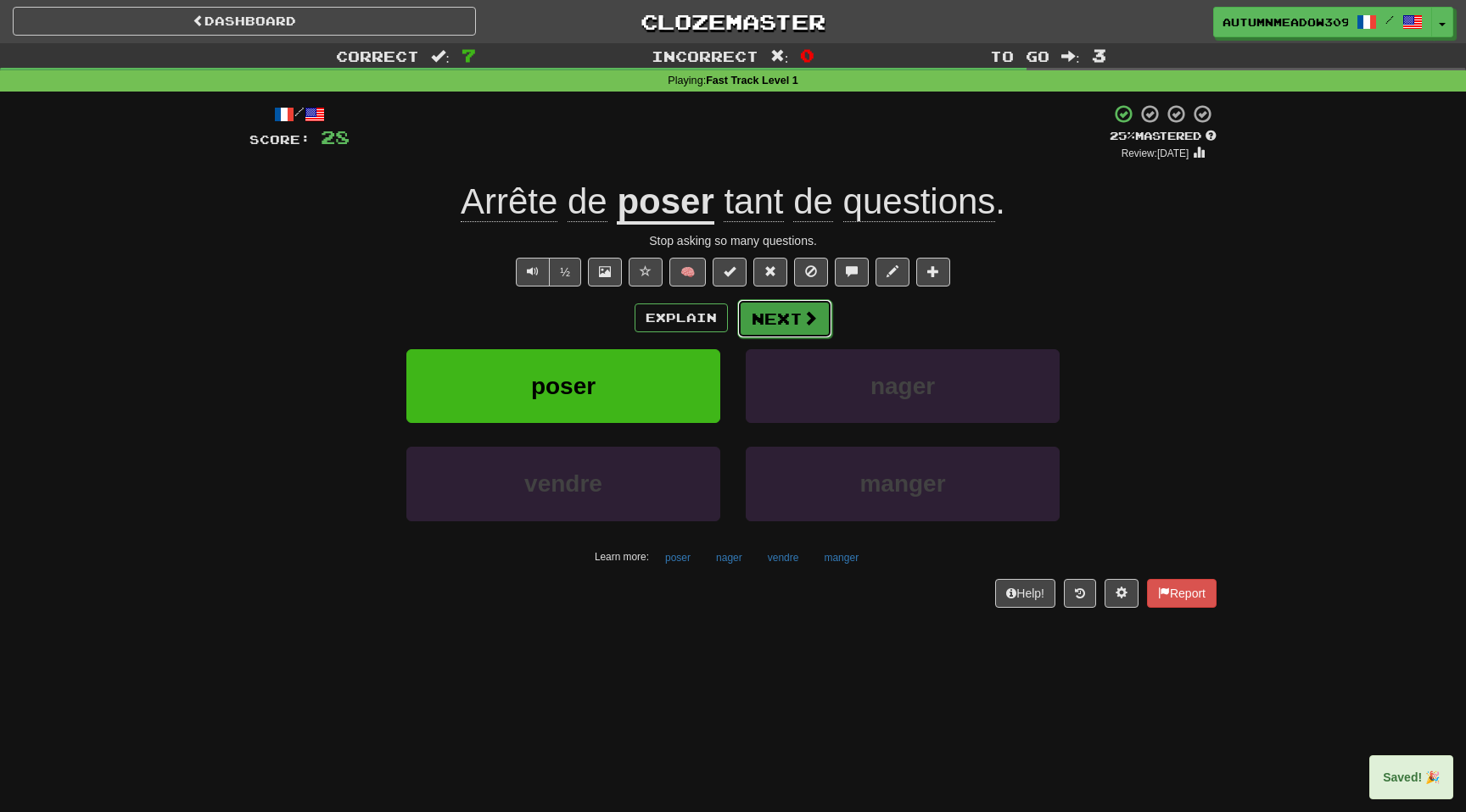
click at [796, 321] on button "Next" at bounding box center [785, 318] width 95 height 39
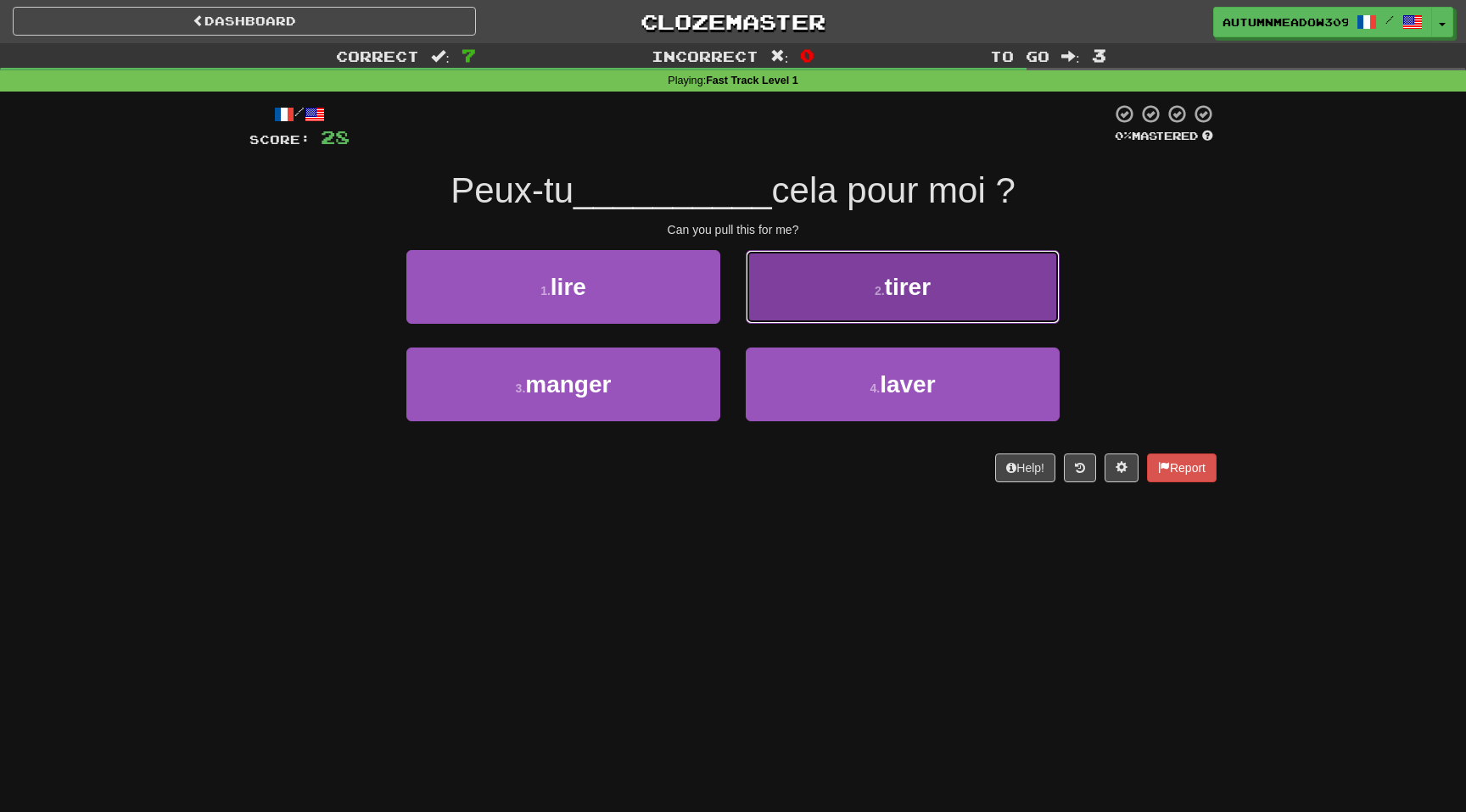
click at [834, 280] on button "2 . tirer" at bounding box center [902, 287] width 314 height 74
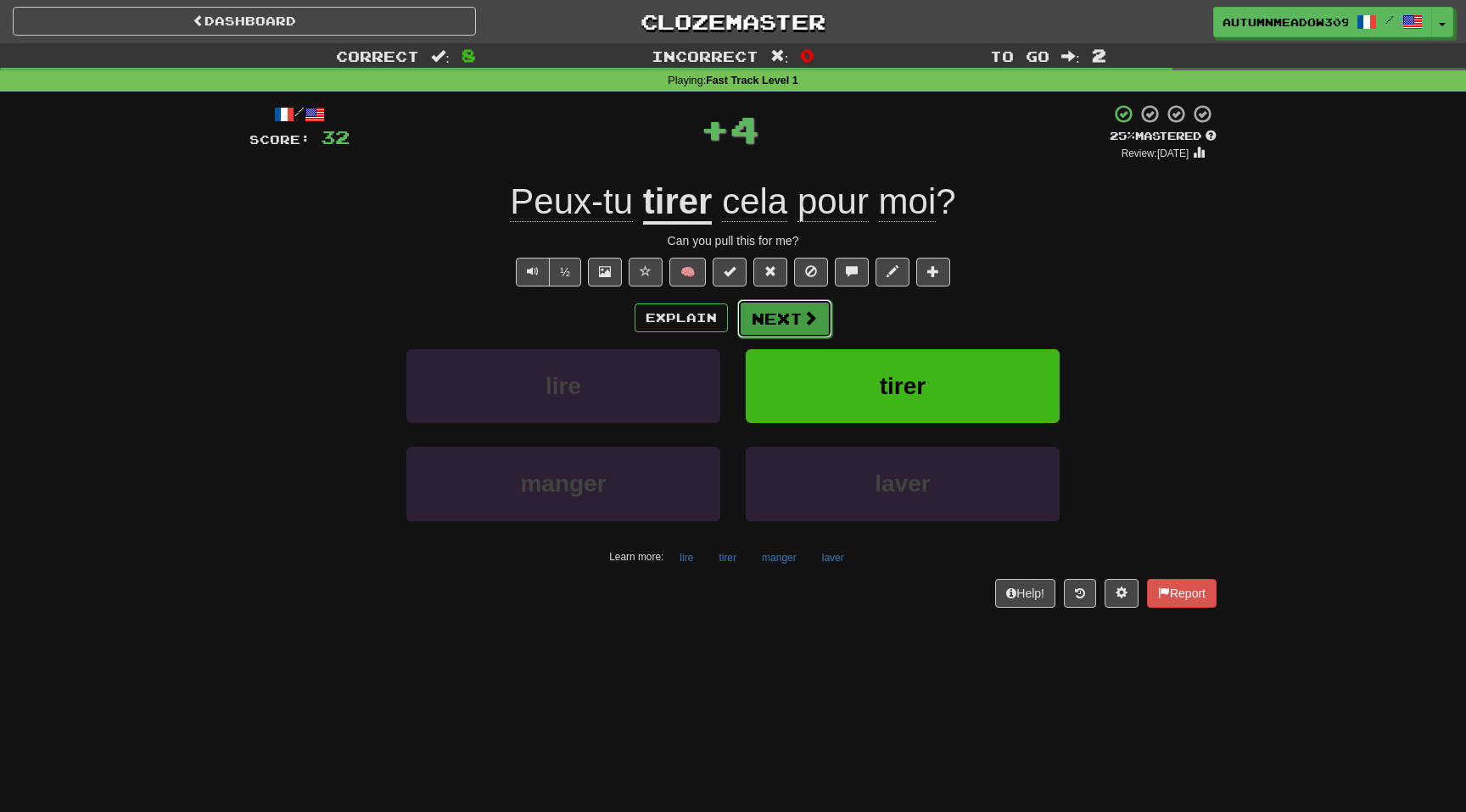
click at [798, 318] on button "Next" at bounding box center [785, 318] width 95 height 39
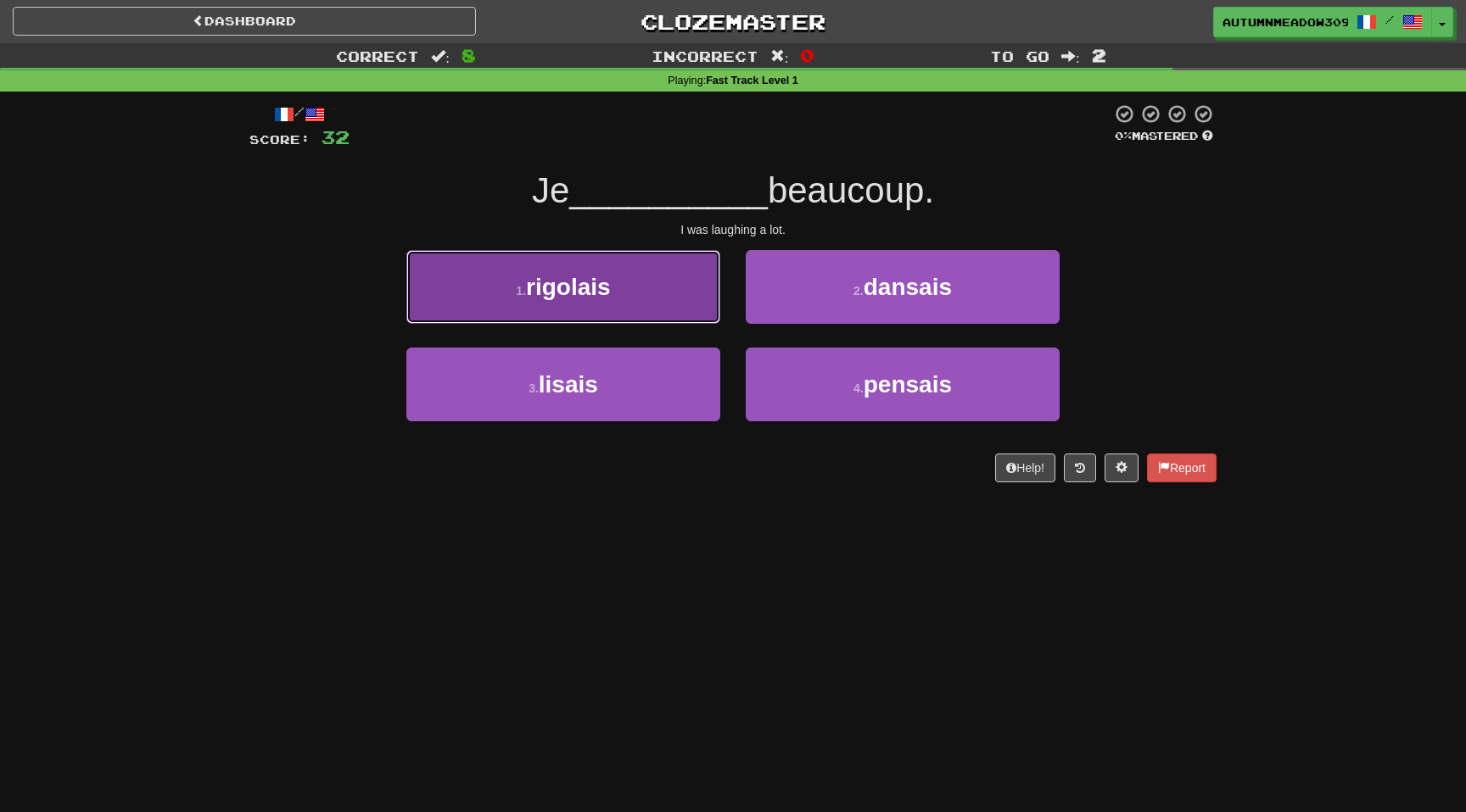
click at [649, 282] on button "1 . rigolais" at bounding box center [564, 287] width 314 height 74
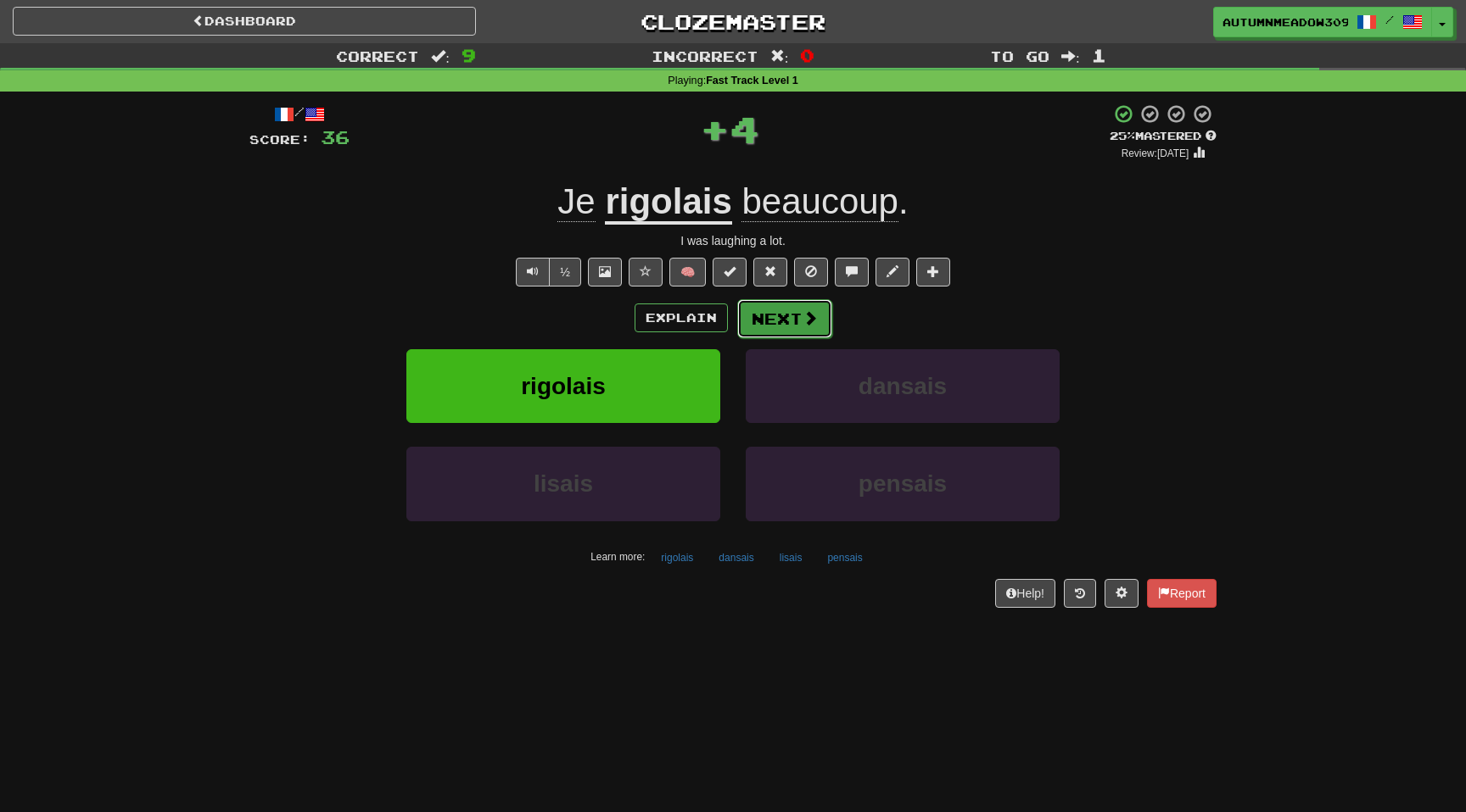
click at [792, 321] on button "Next" at bounding box center [785, 318] width 95 height 39
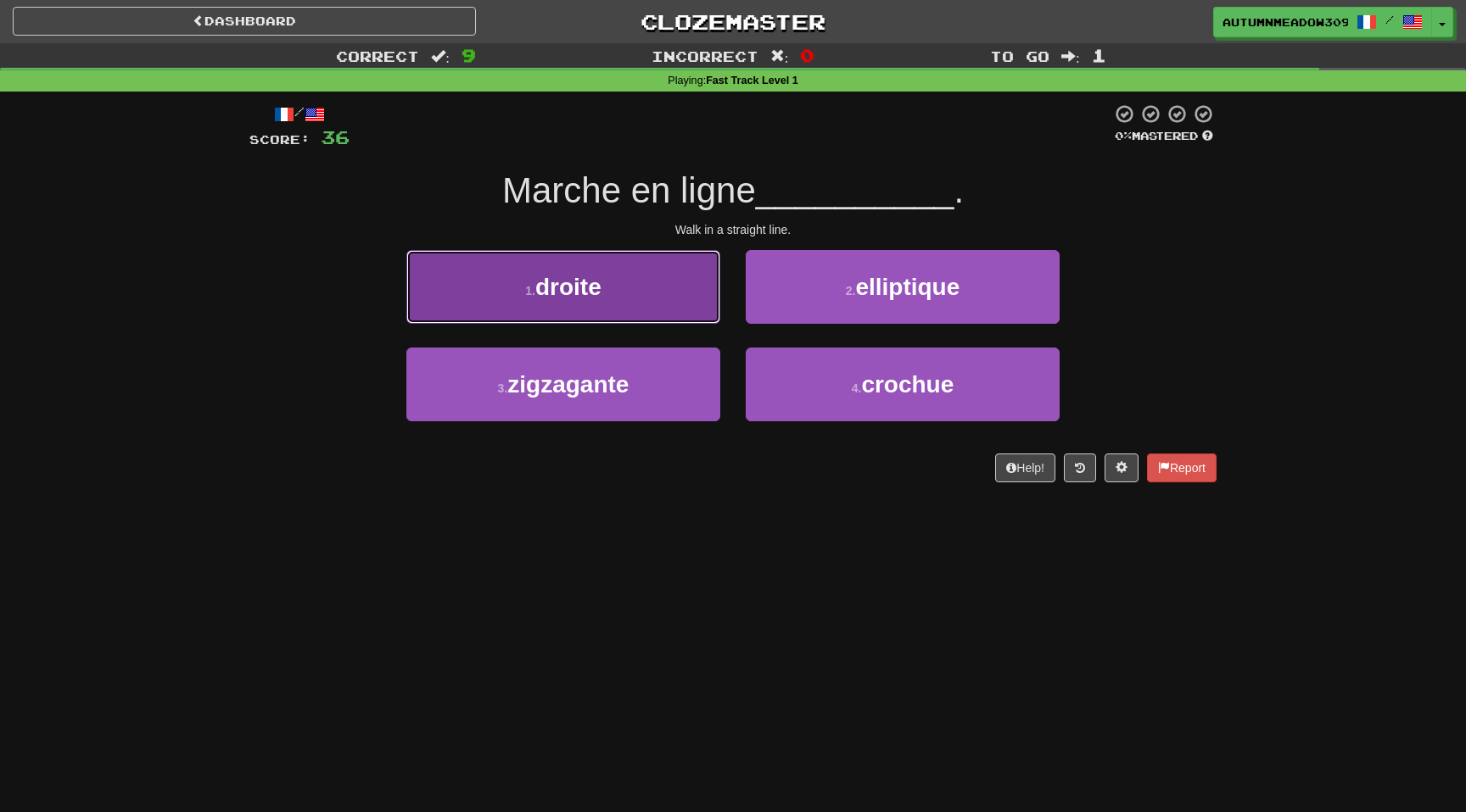
click at [549, 289] on span "droite" at bounding box center [568, 286] width 66 height 26
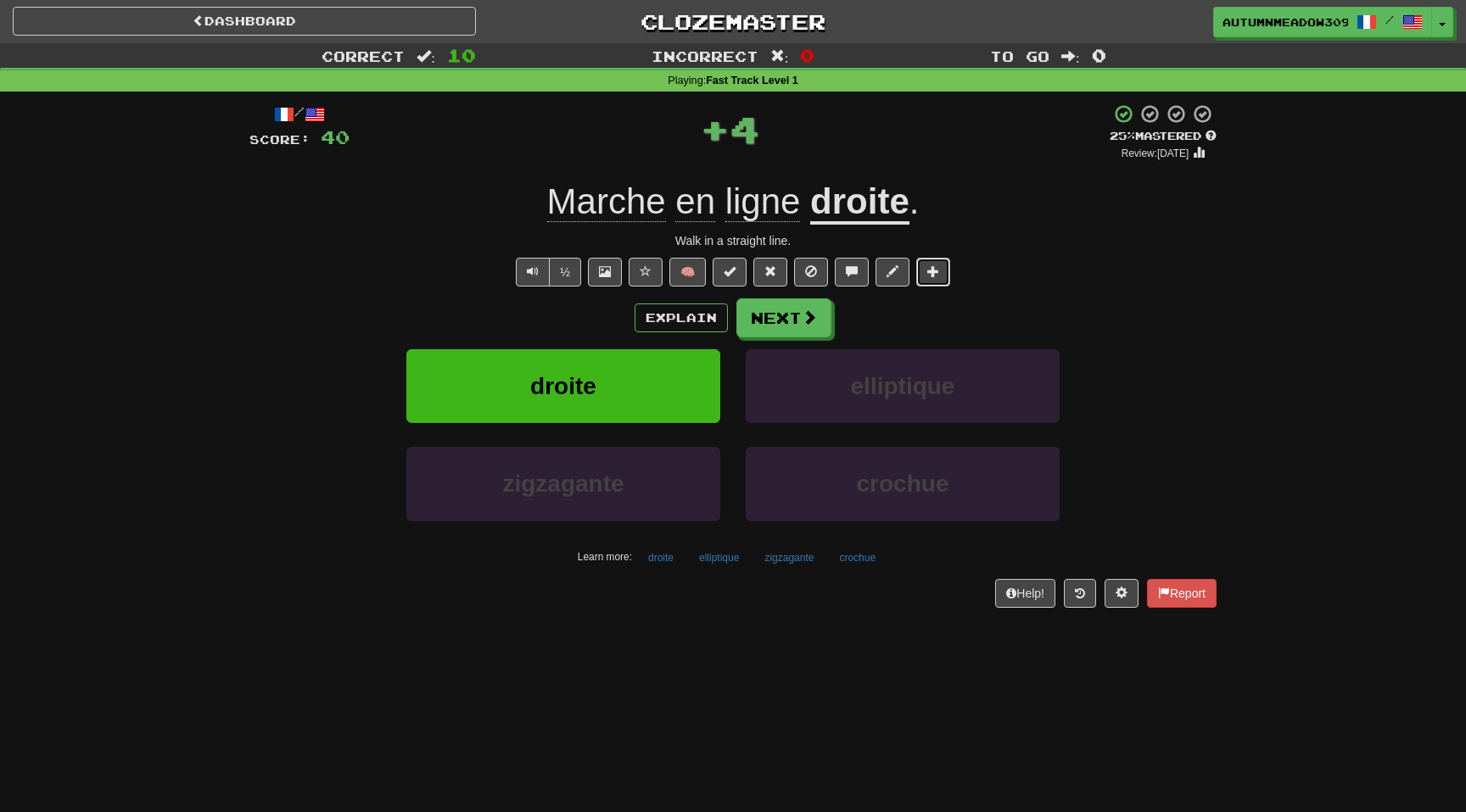
click at [939, 266] on button at bounding box center [933, 273] width 33 height 29
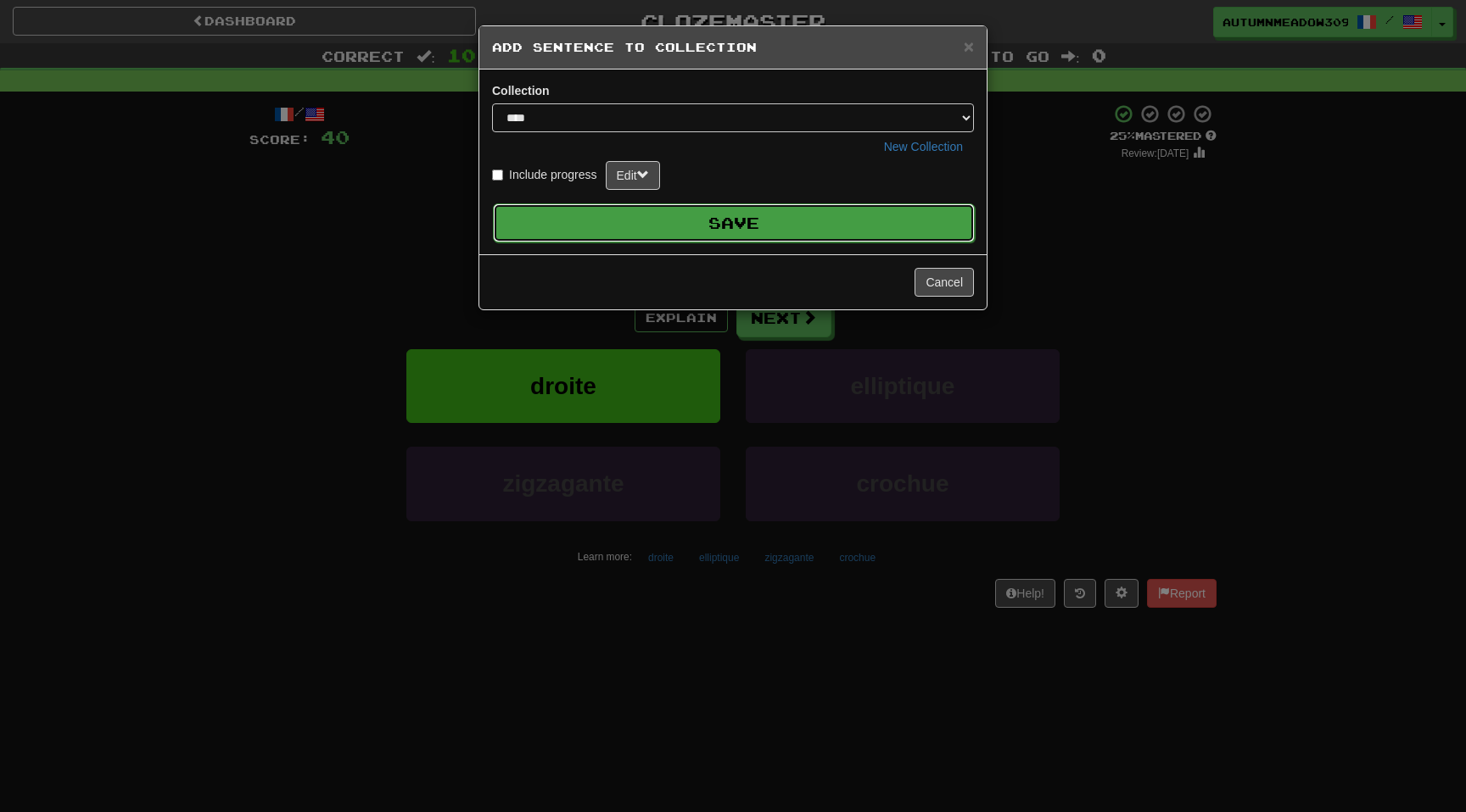
click at [756, 229] on button "Save" at bounding box center [734, 223] width 482 height 39
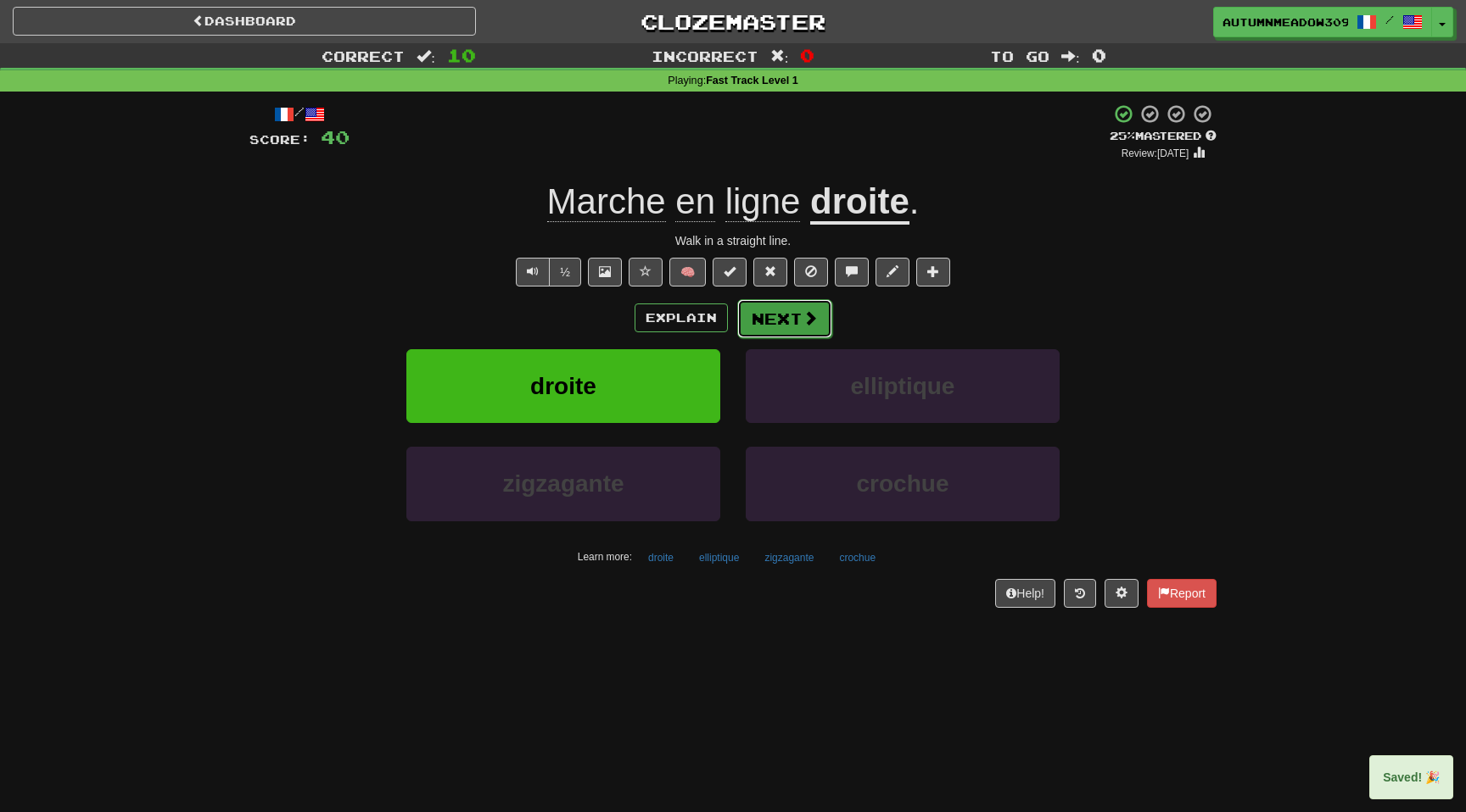
click at [792, 312] on button "Next" at bounding box center [785, 318] width 95 height 39
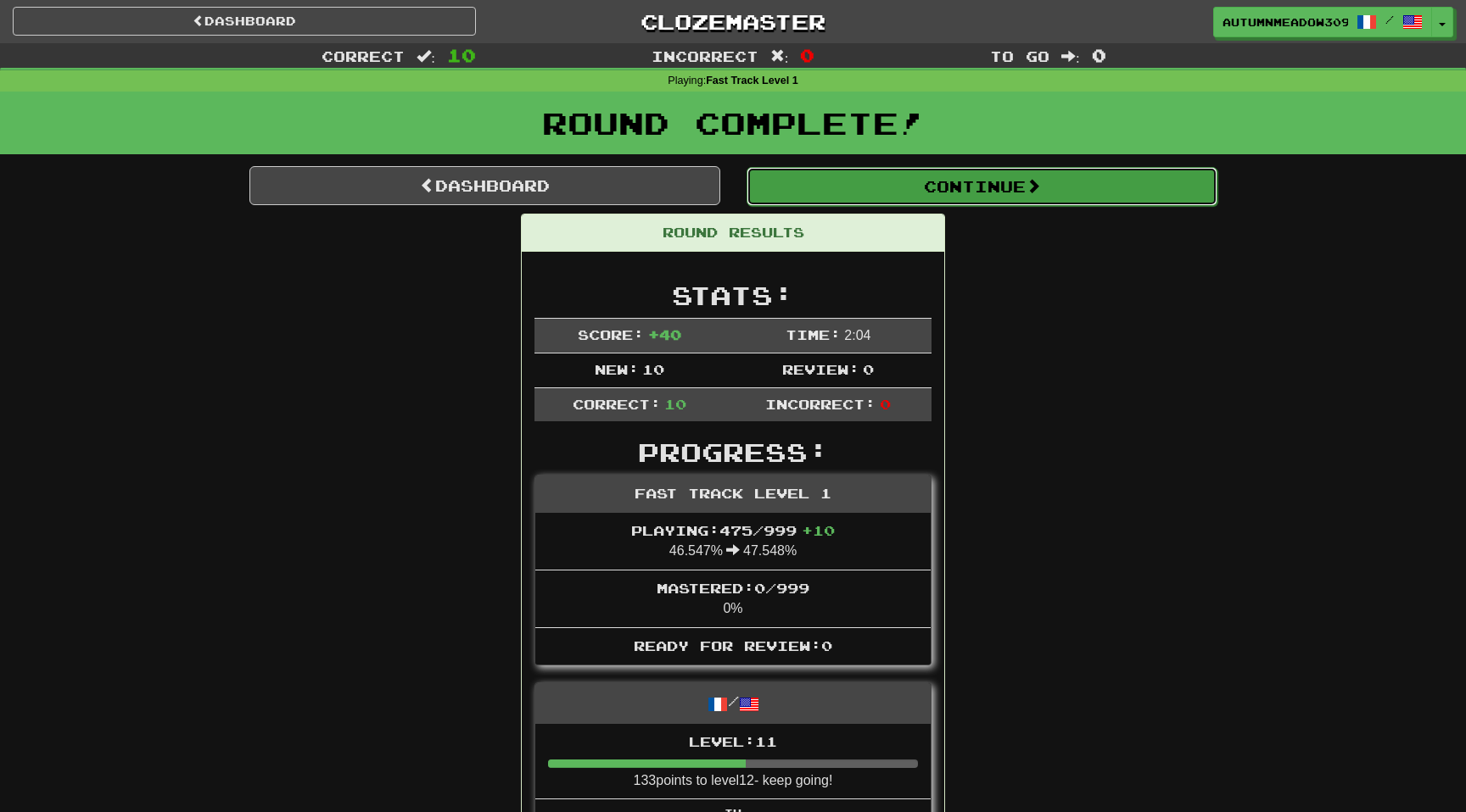
click at [940, 194] on button "Continue" at bounding box center [982, 187] width 471 height 39
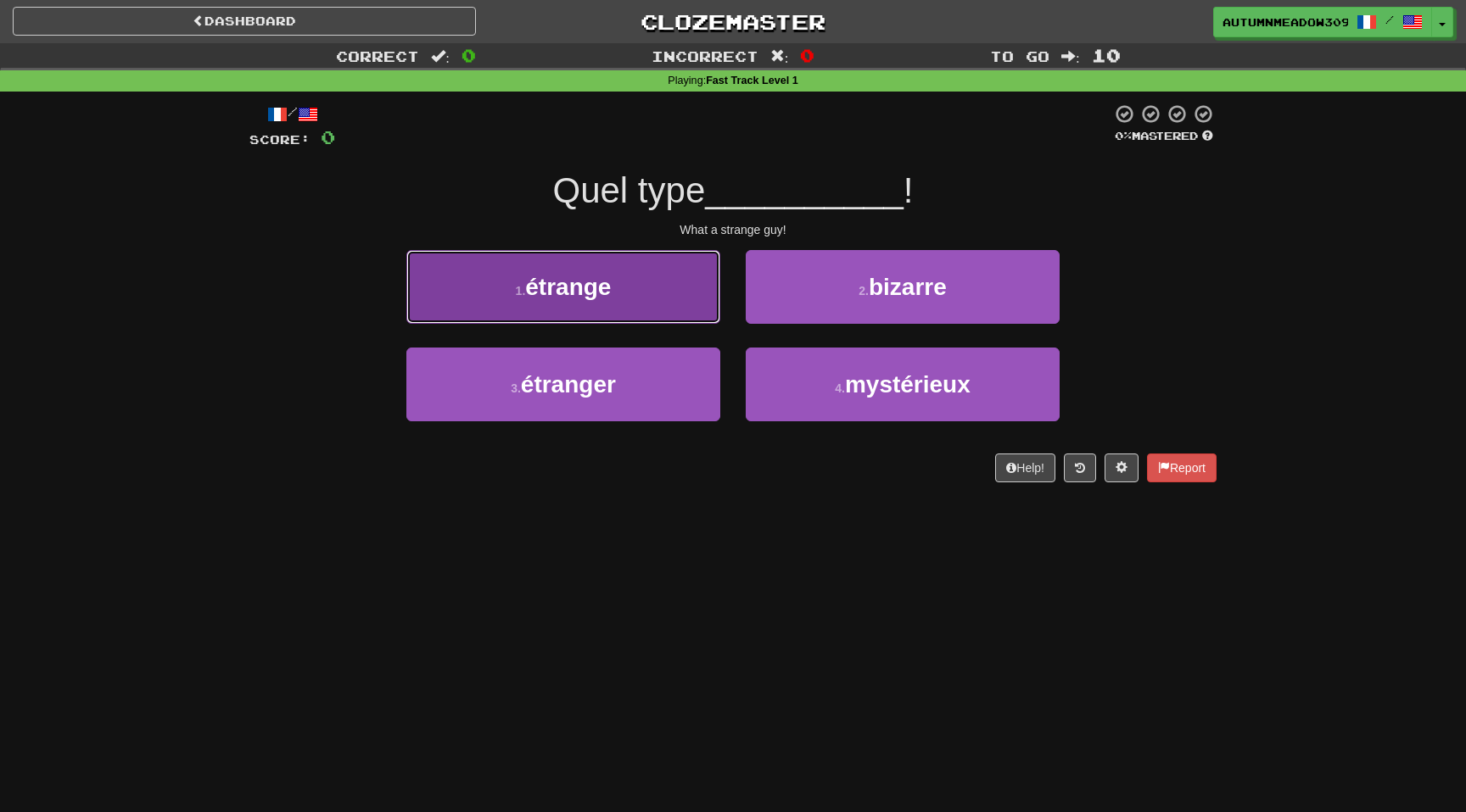
click at [668, 288] on button "1 . étrange" at bounding box center [564, 287] width 314 height 74
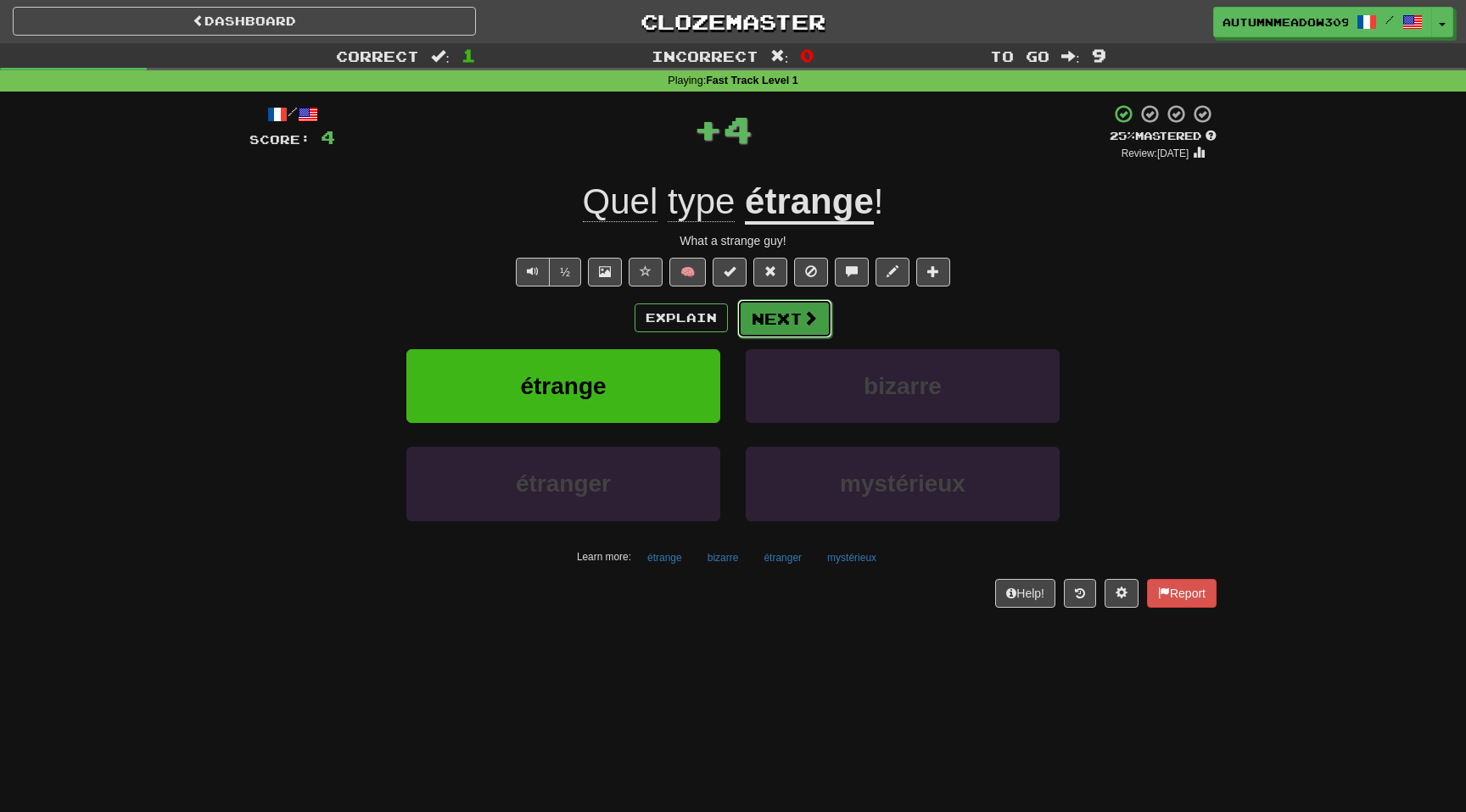
click at [778, 314] on button "Next" at bounding box center [785, 318] width 95 height 39
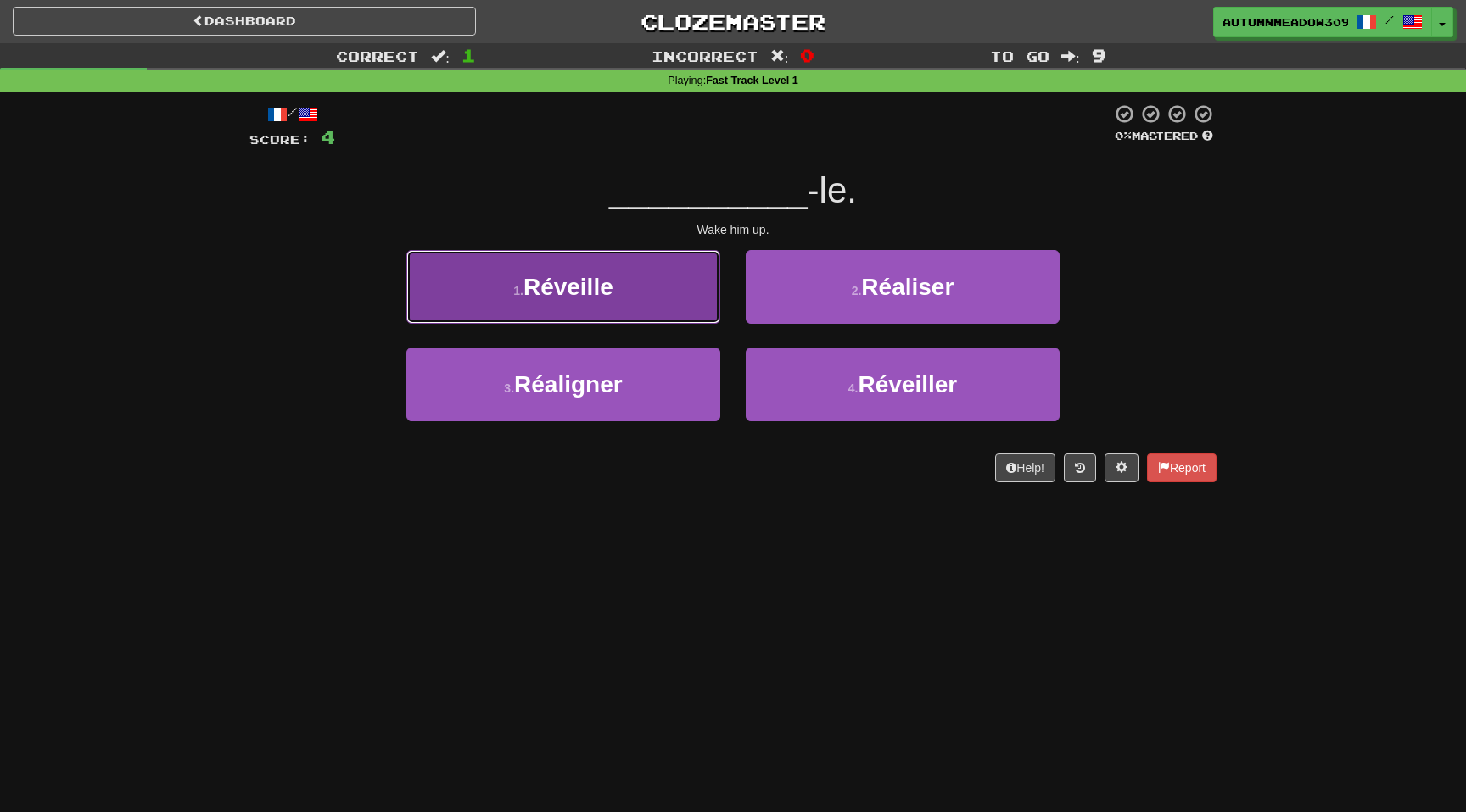
click at [674, 271] on button "1 . Réveille" at bounding box center [564, 287] width 314 height 74
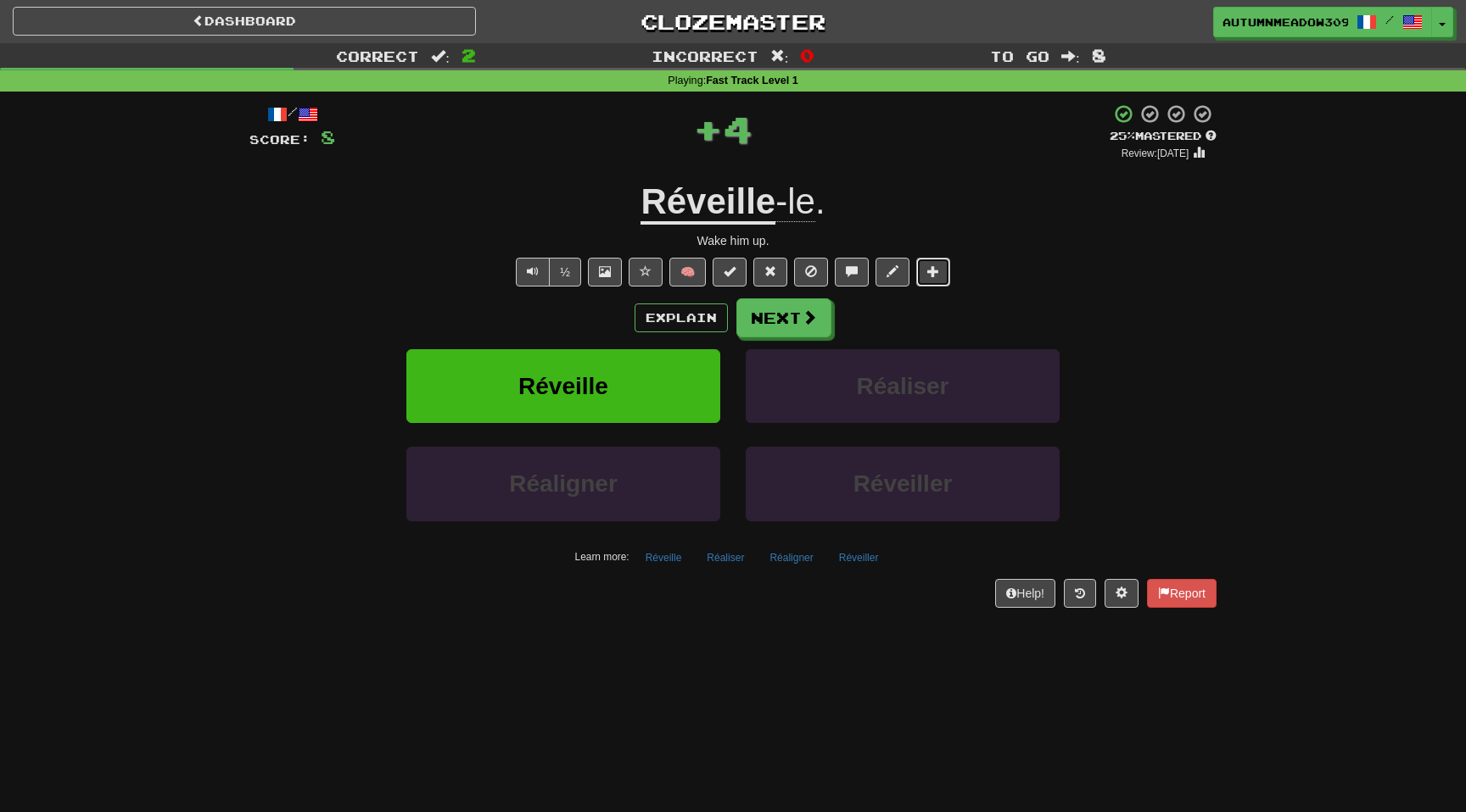
click at [928, 275] on span at bounding box center [933, 272] width 11 height 11
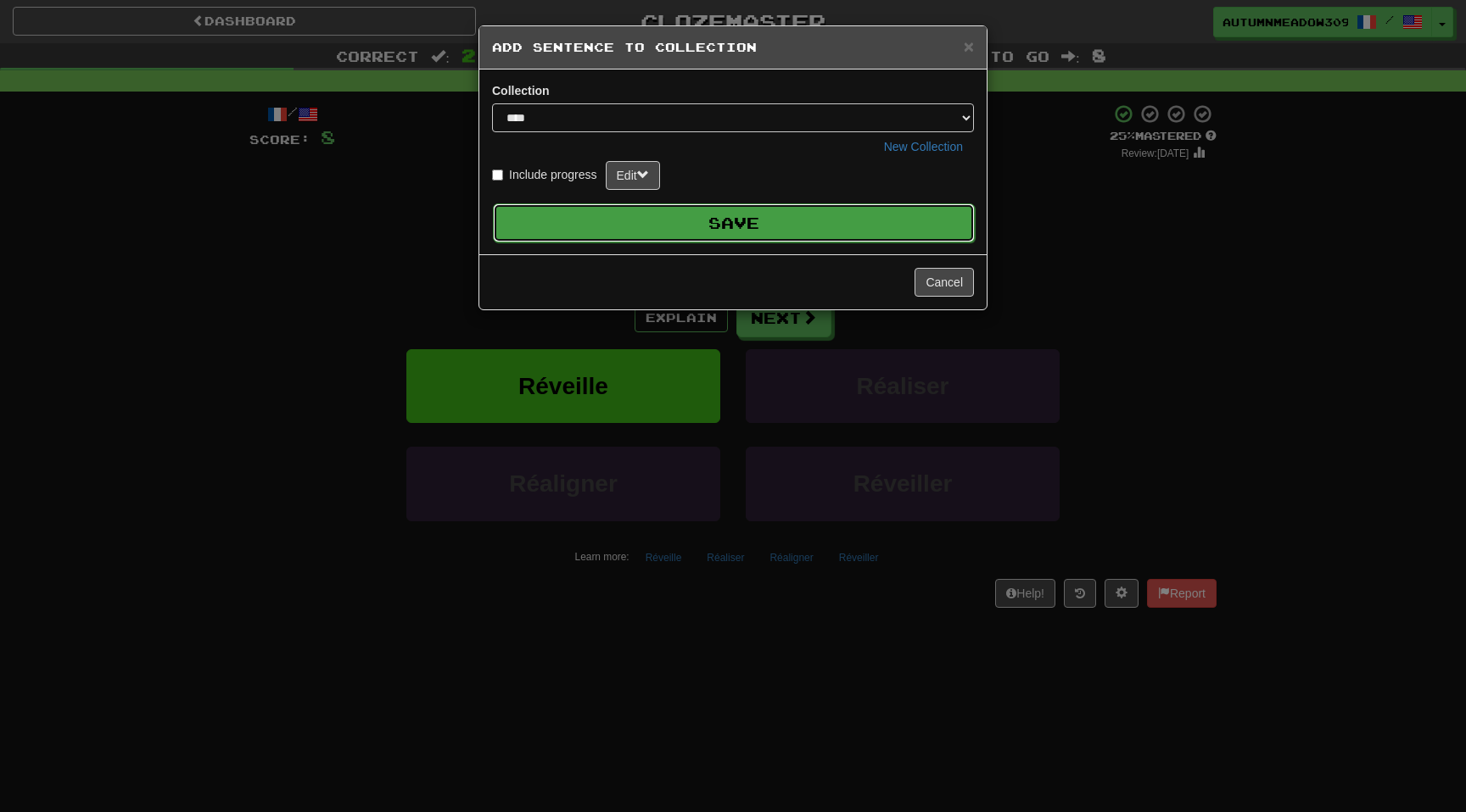
click at [837, 225] on button "Save" at bounding box center [734, 223] width 482 height 39
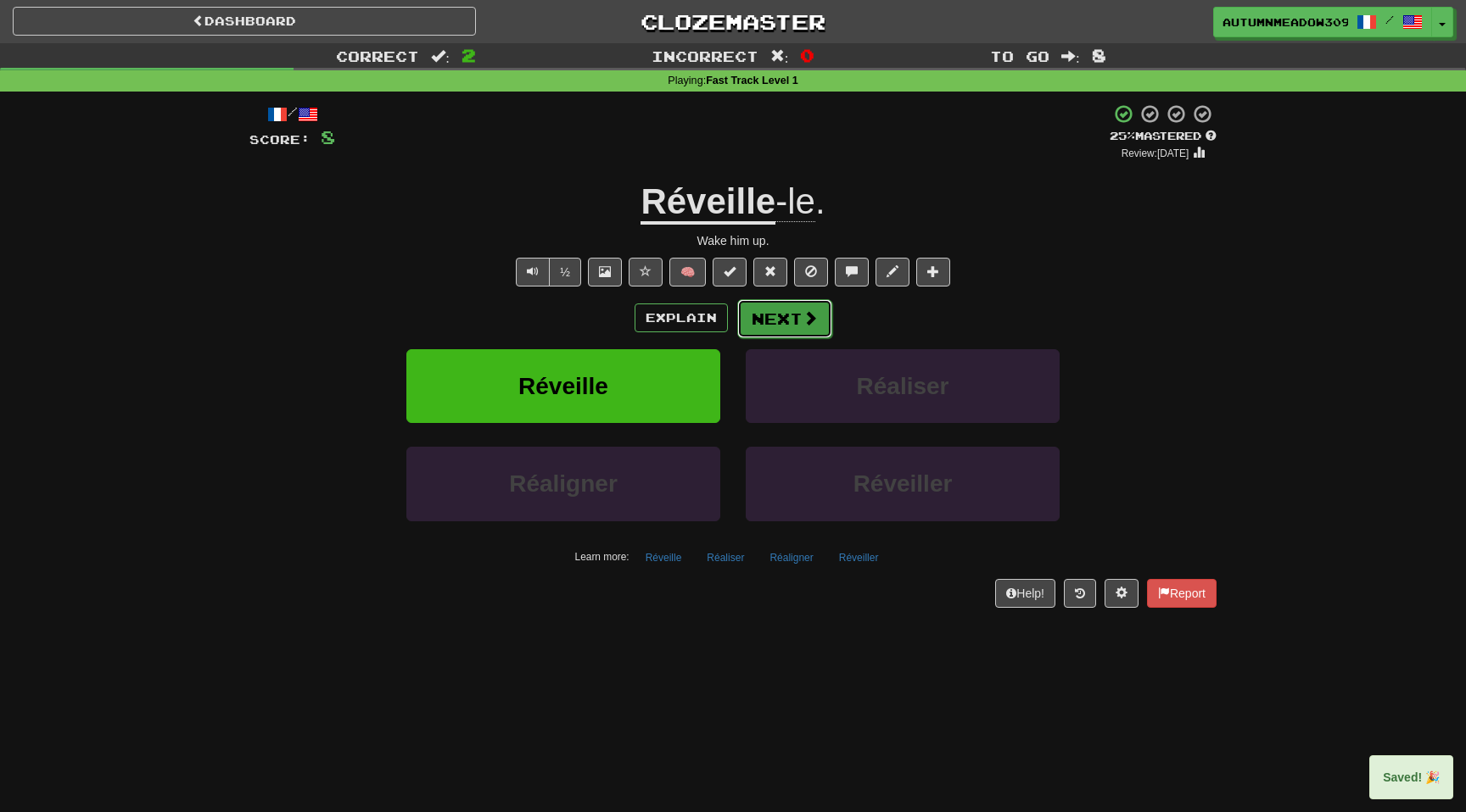
click at [792, 324] on button "Next" at bounding box center [785, 318] width 95 height 39
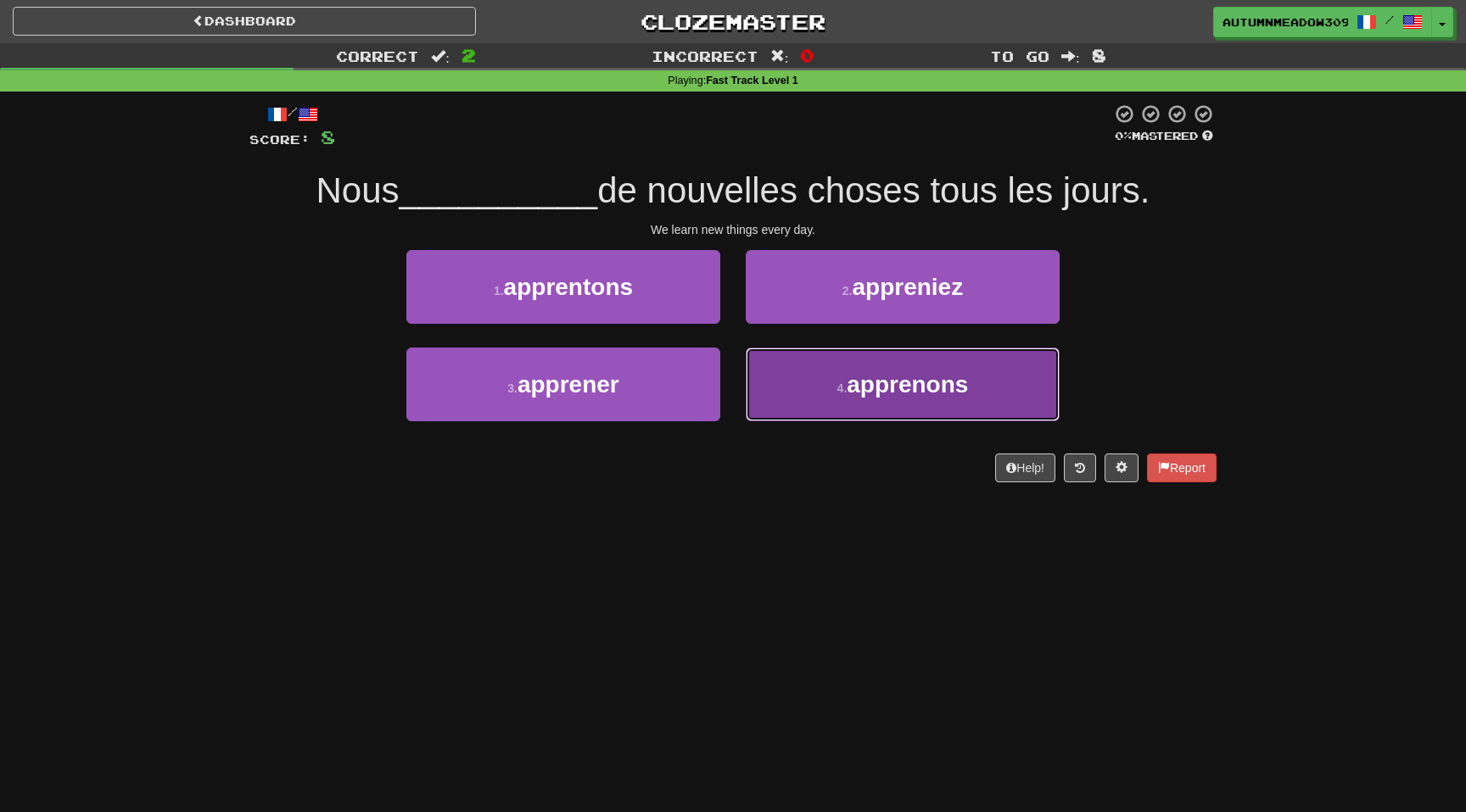
click at [925, 389] on span "apprenons" at bounding box center [907, 384] width 122 height 26
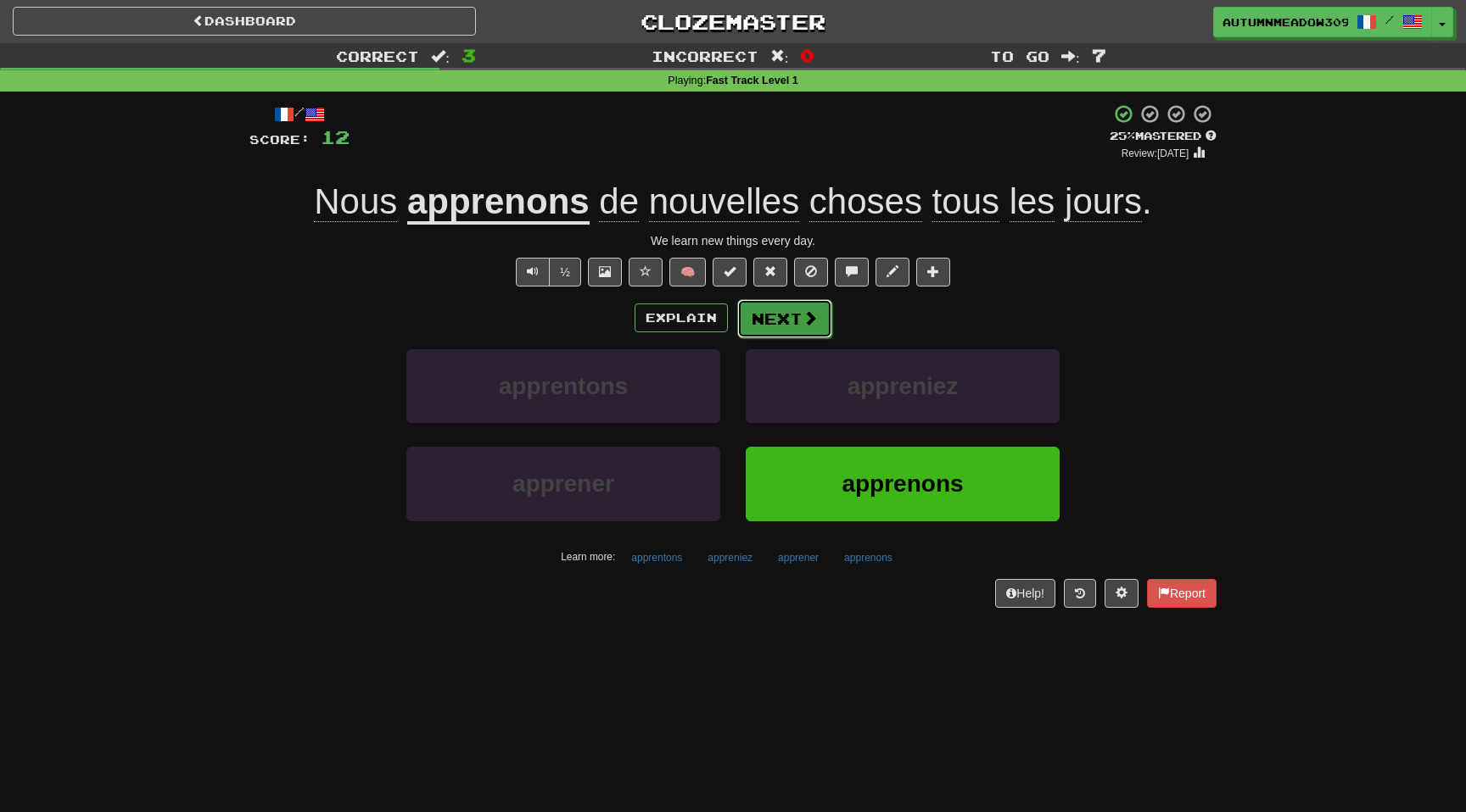
click at [810, 312] on span at bounding box center [811, 318] width 15 height 15
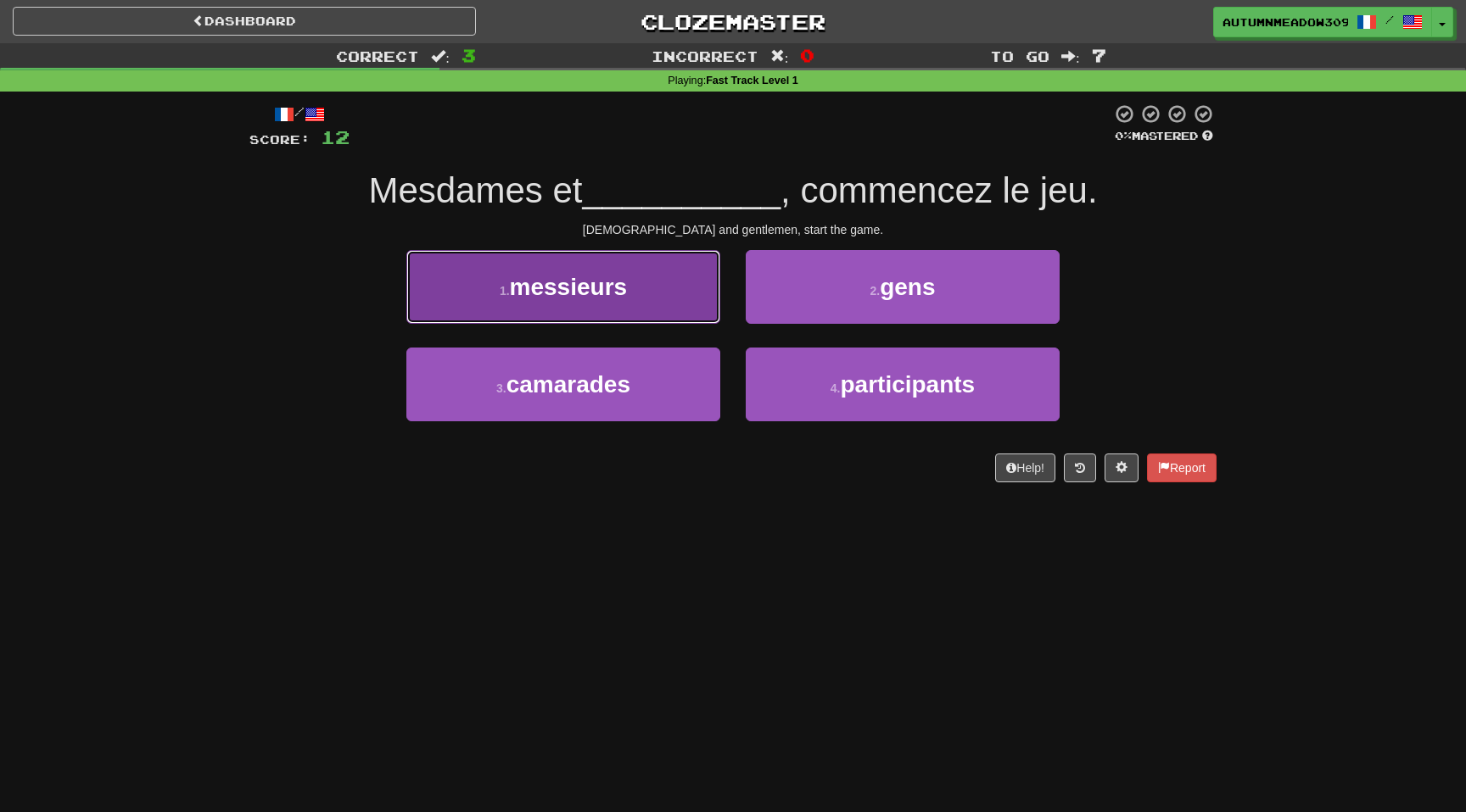
click at [566, 292] on span "messieurs" at bounding box center [568, 286] width 118 height 26
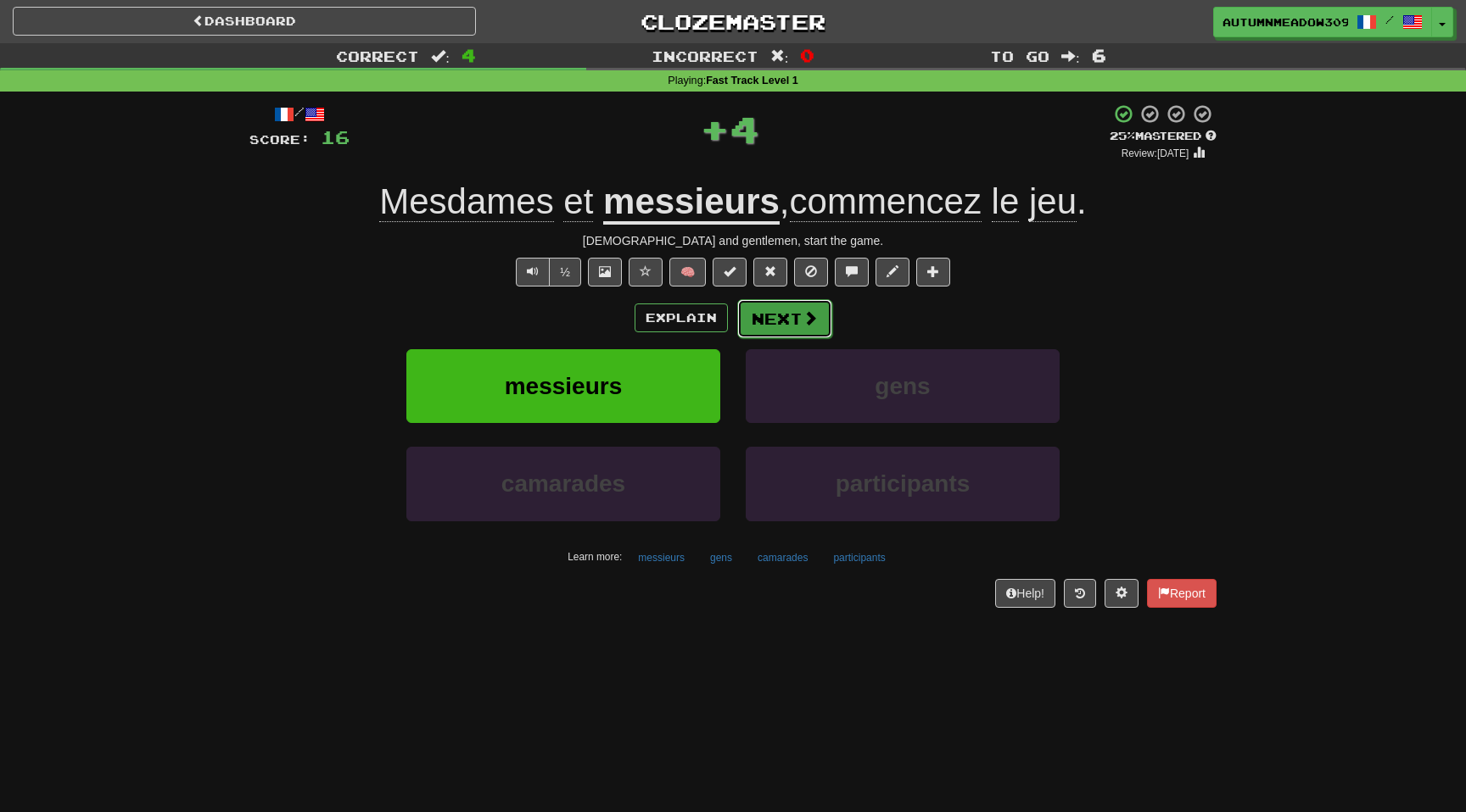
click at [804, 313] on span at bounding box center [811, 318] width 15 height 15
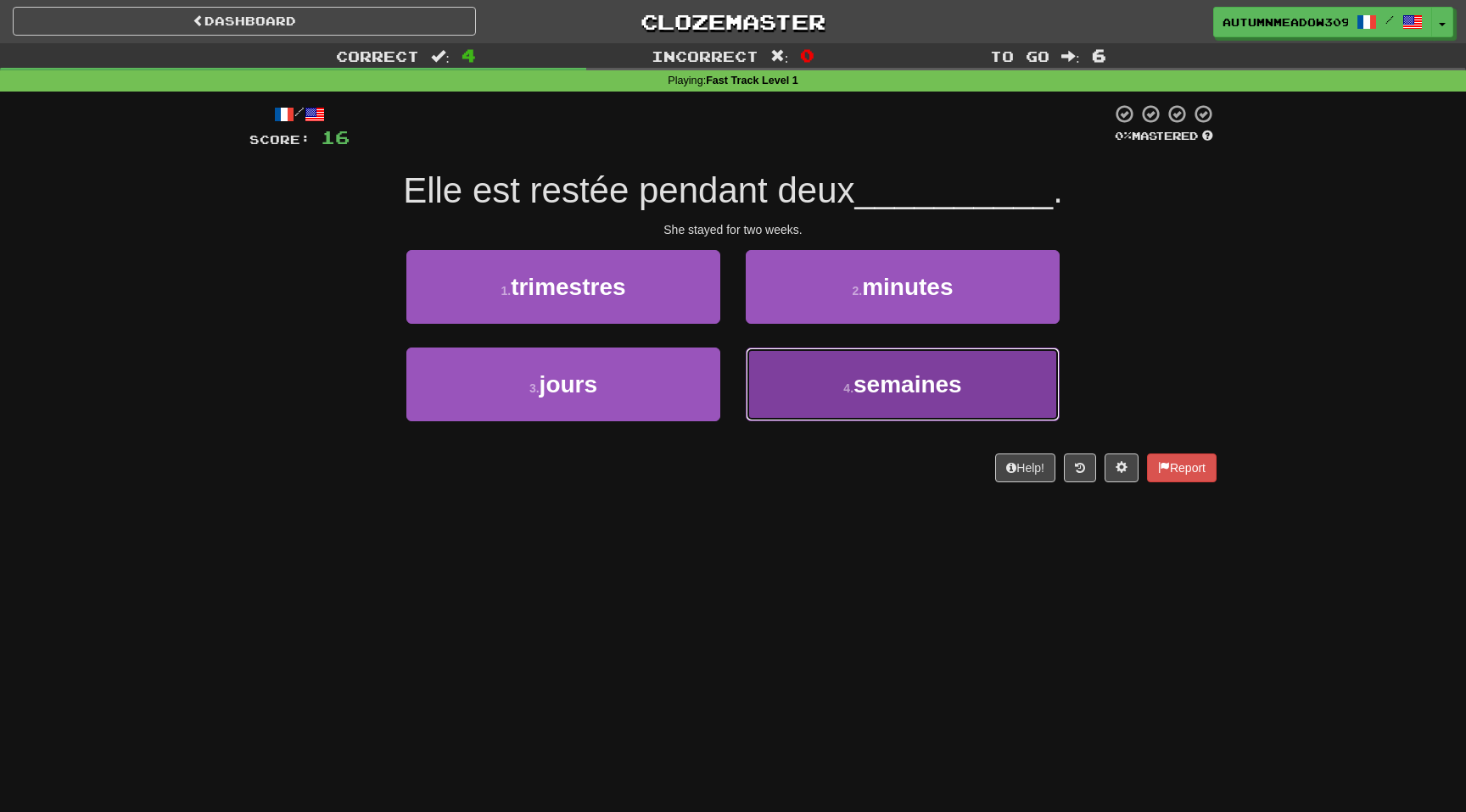
click at [872, 380] on span "semaines" at bounding box center [908, 384] width 109 height 26
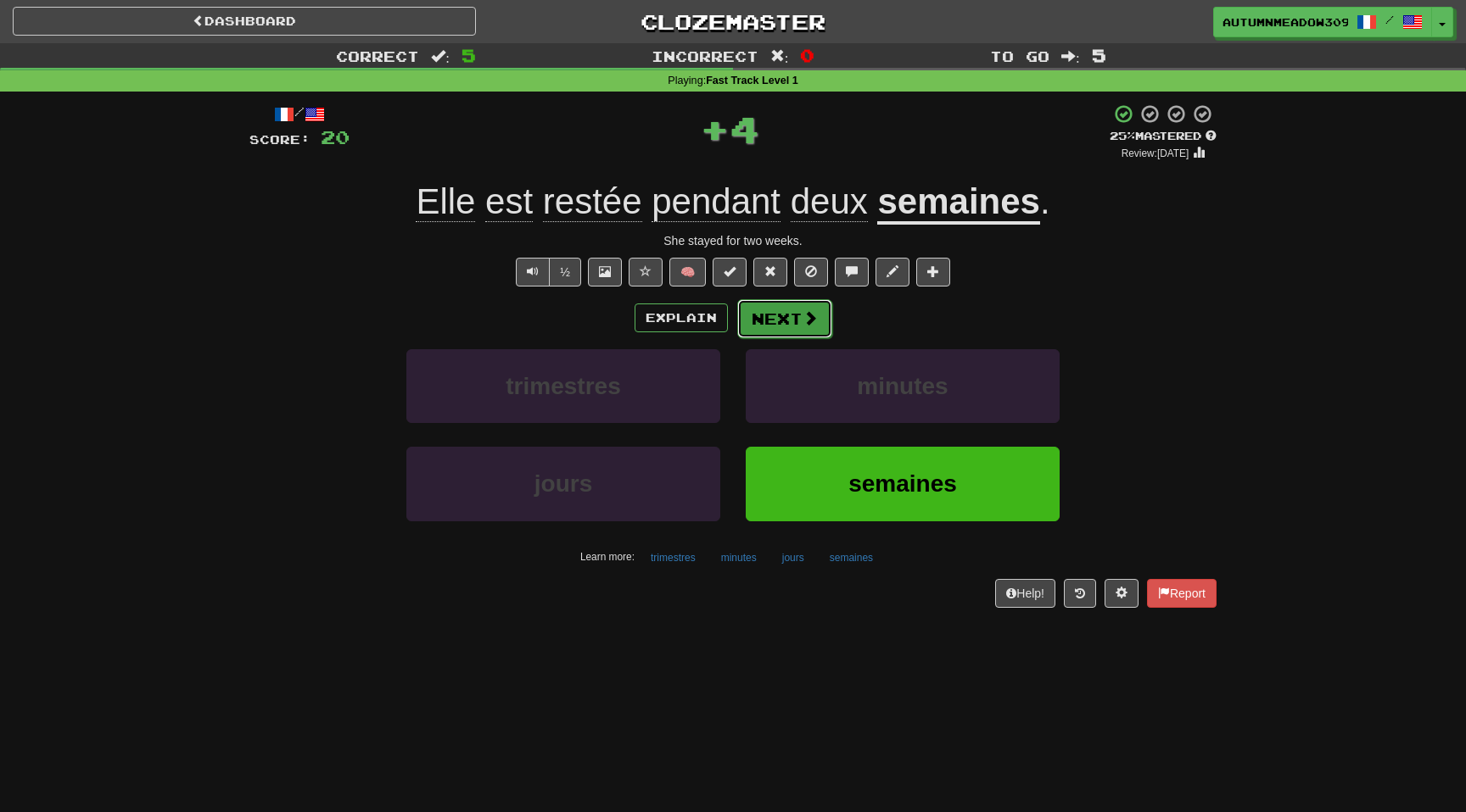
click at [790, 311] on button "Next" at bounding box center [785, 318] width 95 height 39
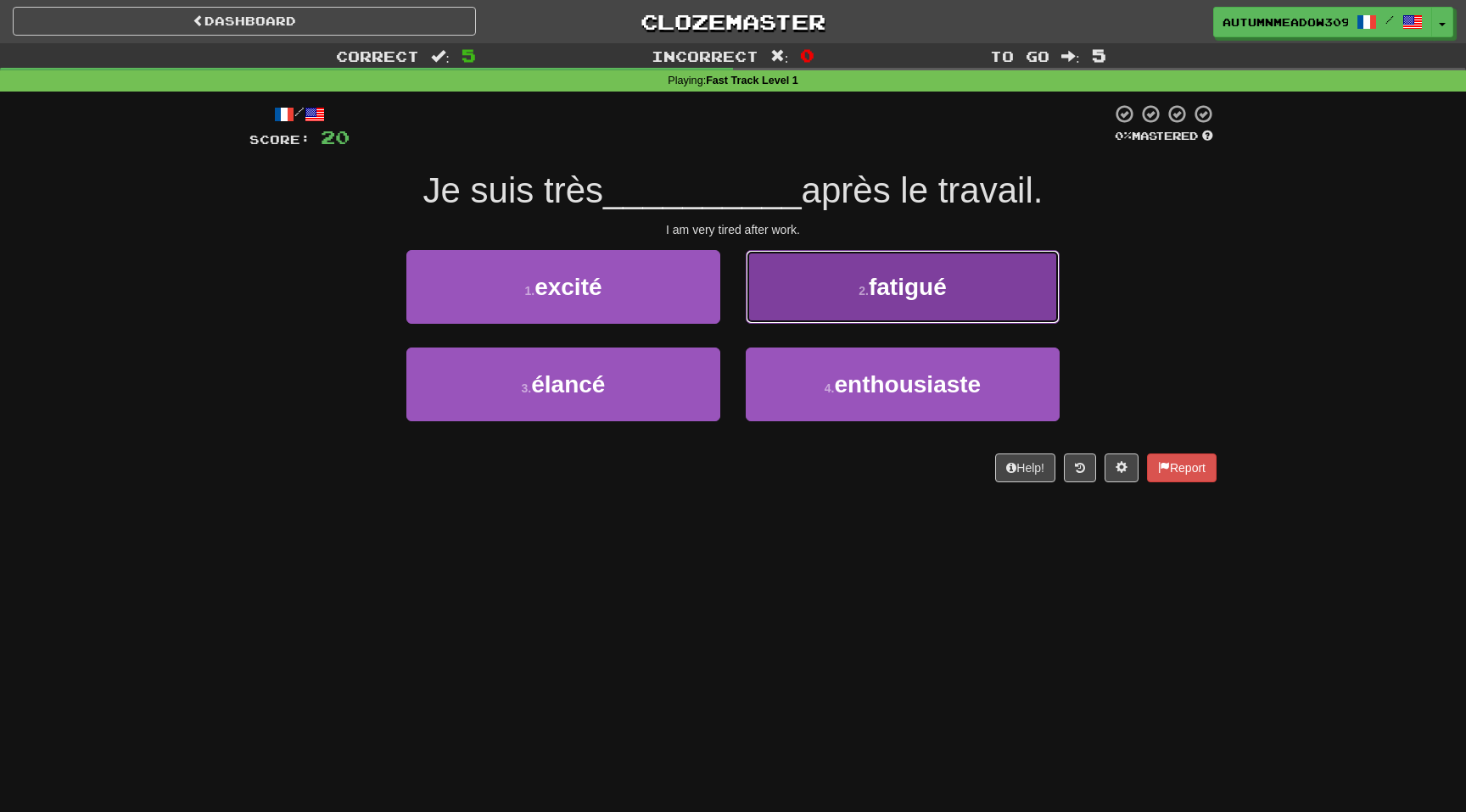
click at [955, 299] on button "2 . fatigué" at bounding box center [902, 287] width 314 height 74
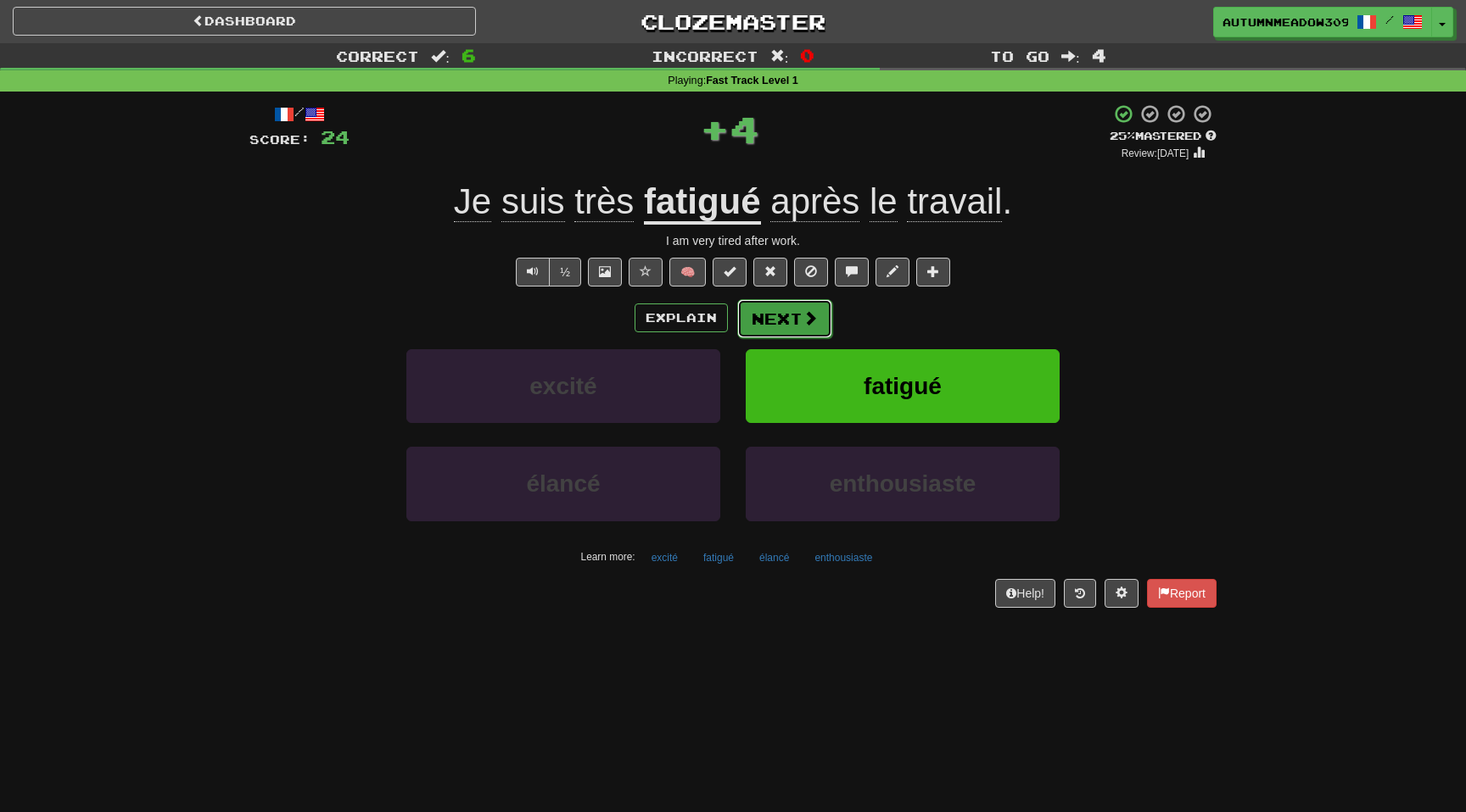
click at [810, 333] on button "Next" at bounding box center [785, 318] width 95 height 39
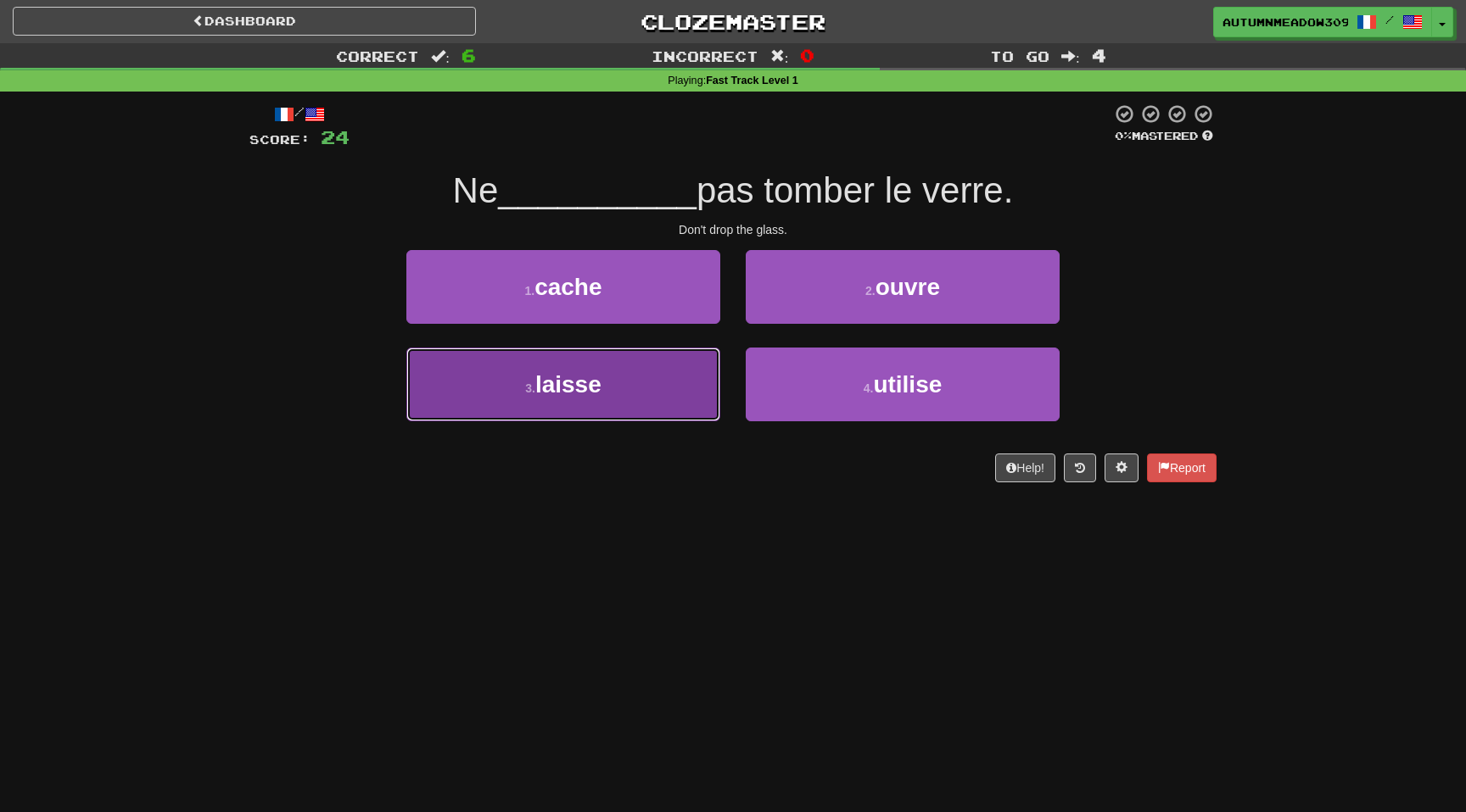
click at [623, 383] on button "3 . laisse" at bounding box center [564, 384] width 314 height 74
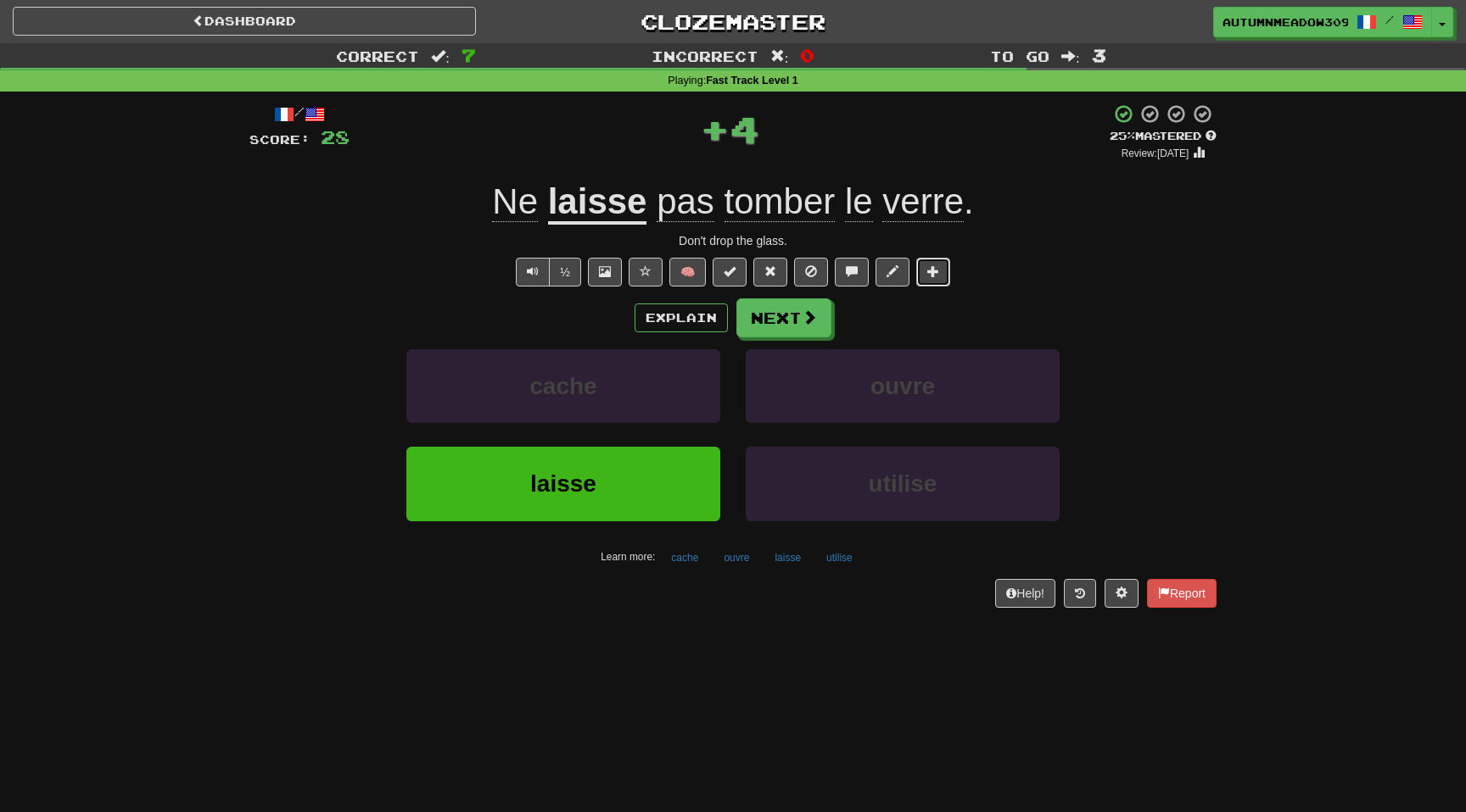
click at [932, 266] on span at bounding box center [933, 272] width 11 height 11
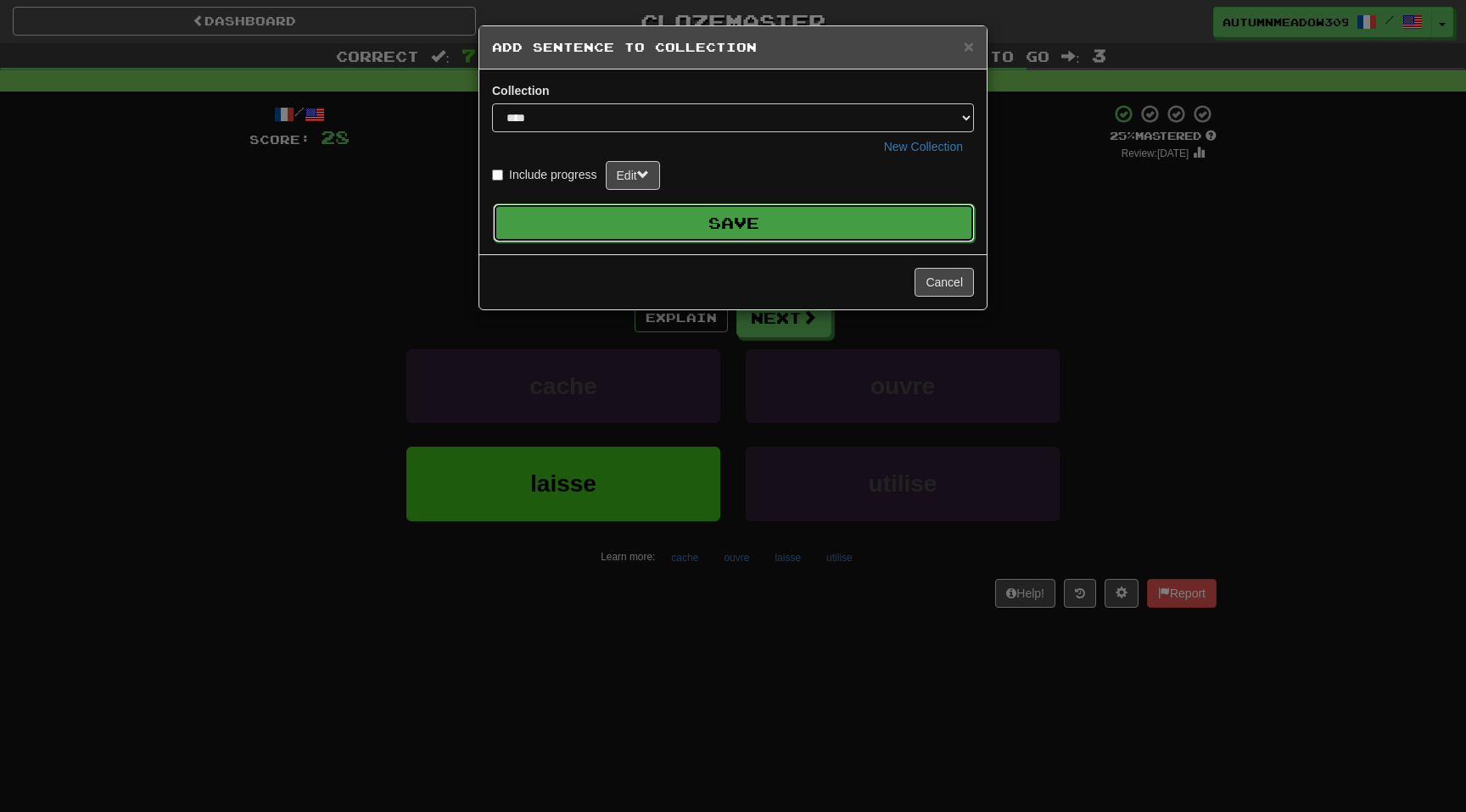
click at [820, 218] on button "Save" at bounding box center [734, 223] width 482 height 39
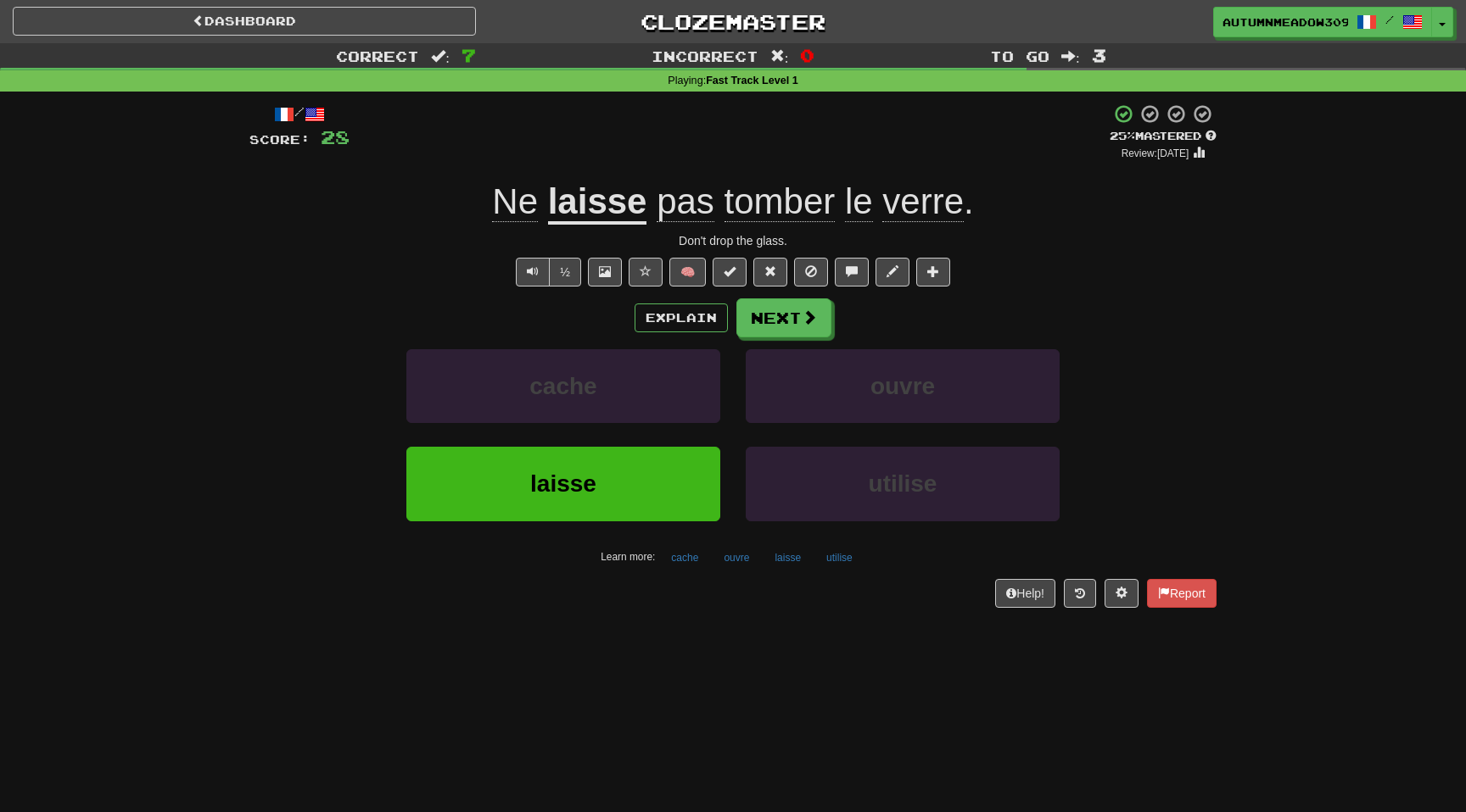
scroll to position [2, 0]
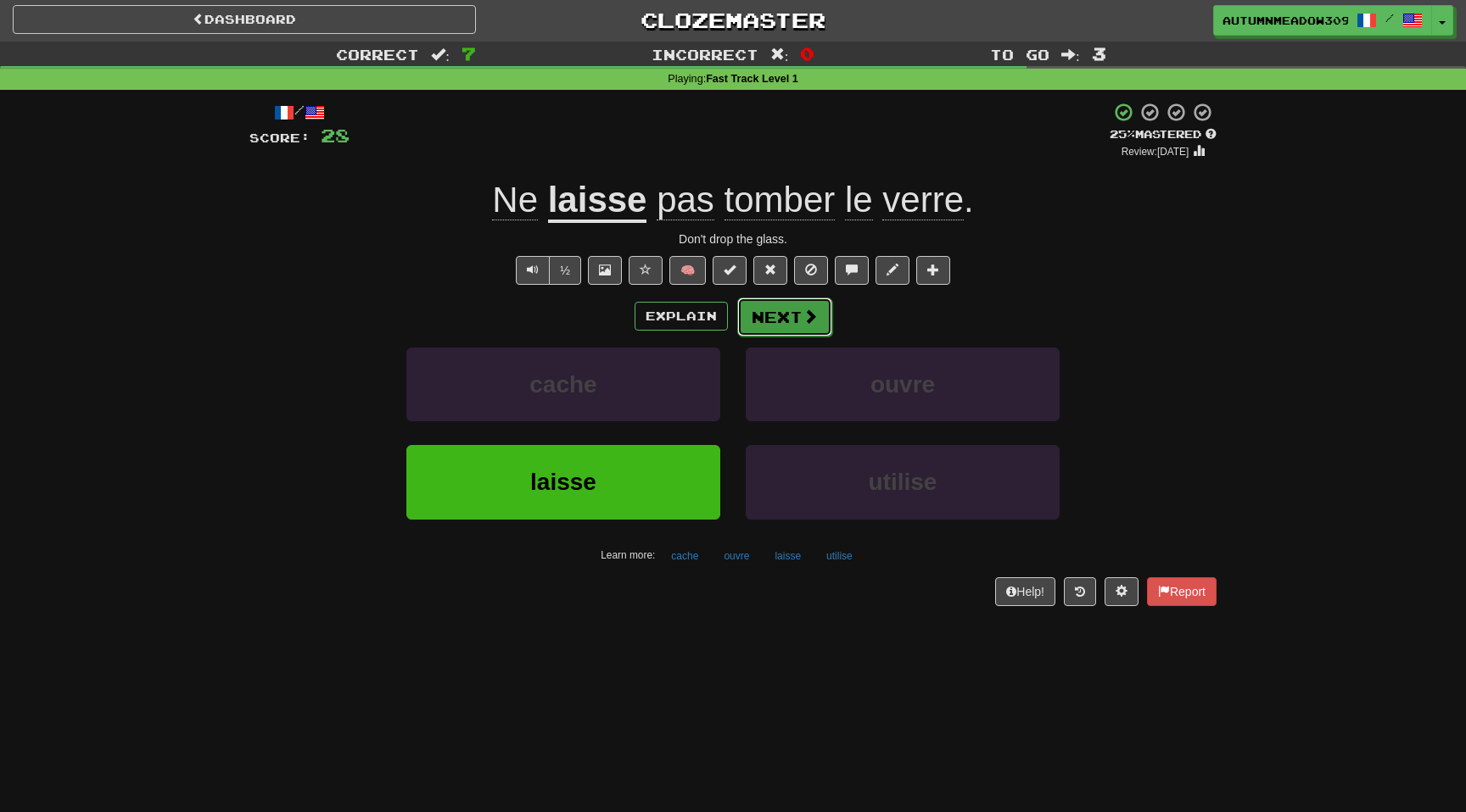
click at [808, 318] on span at bounding box center [811, 317] width 15 height 15
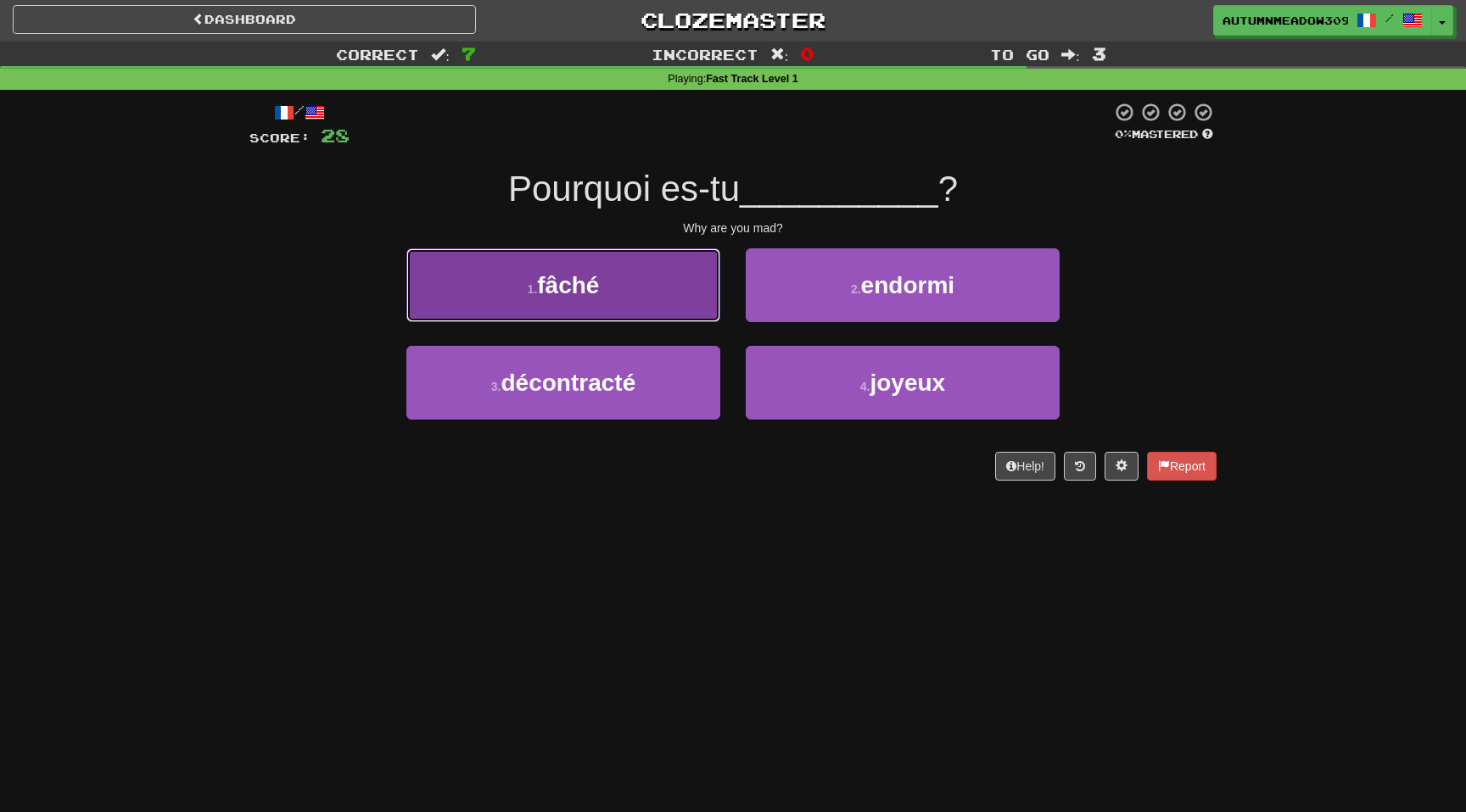
click at [598, 297] on span "fâché" at bounding box center [567, 285] width 62 height 26
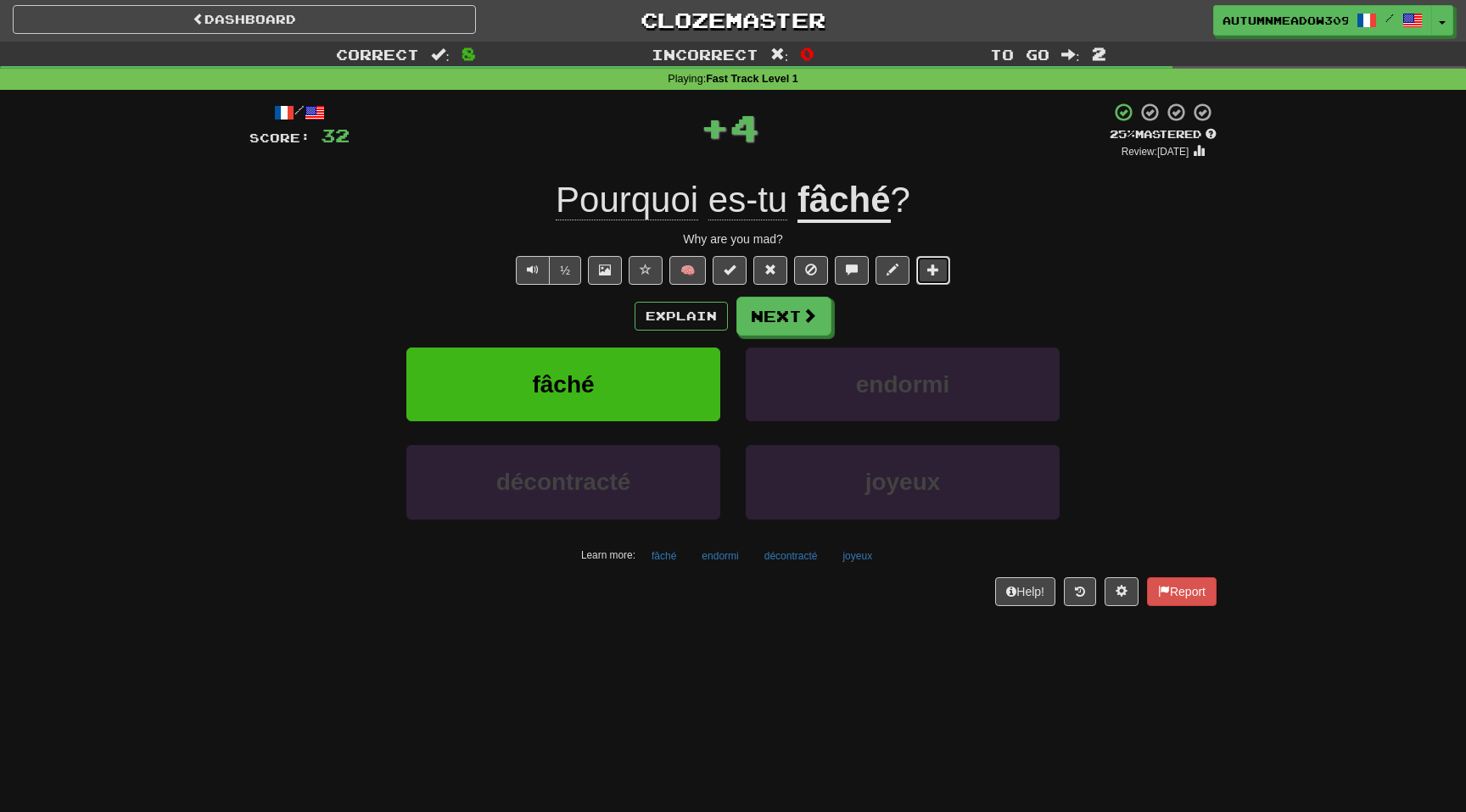
click at [940, 274] on button at bounding box center [933, 271] width 33 height 29
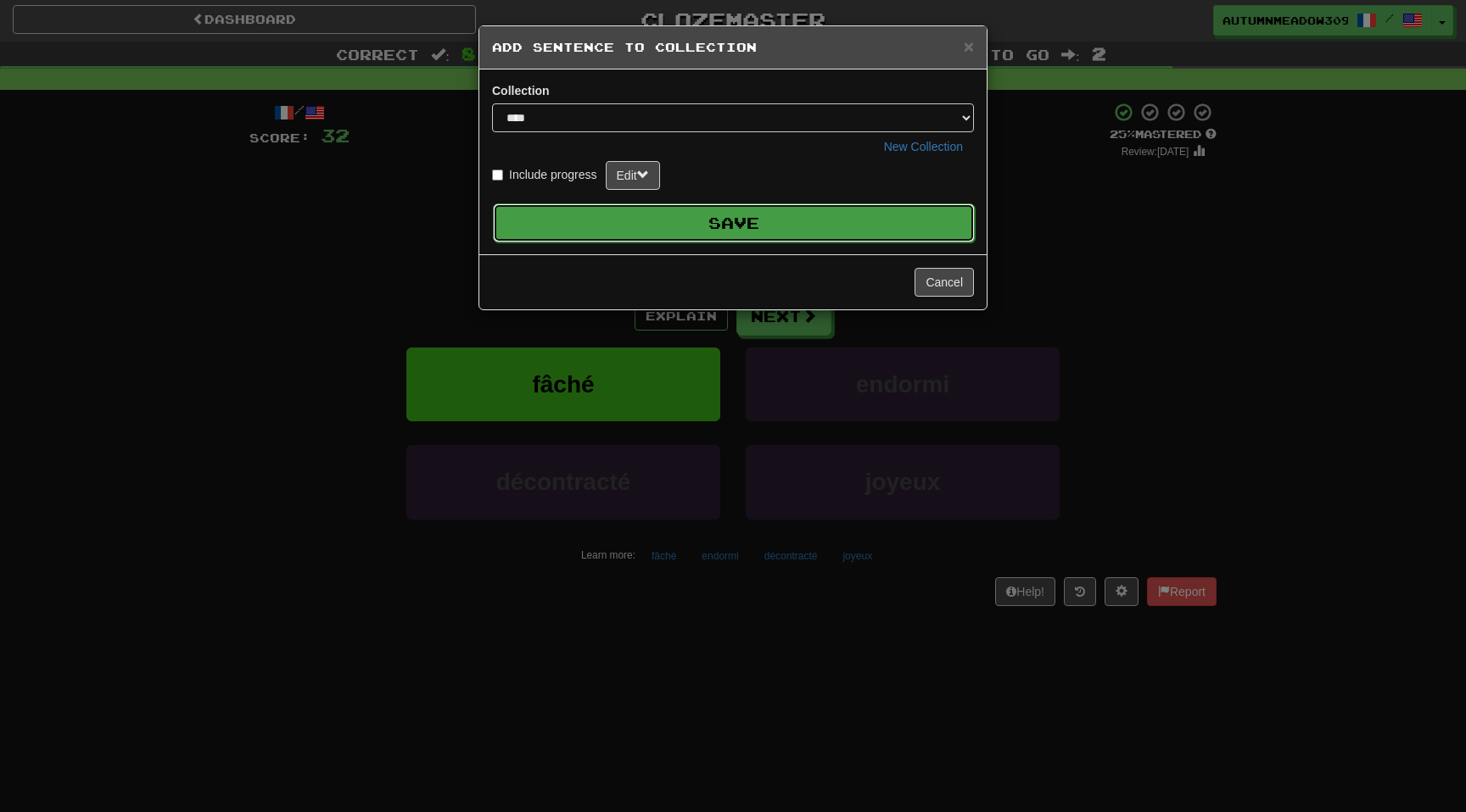
click at [882, 227] on button "Save" at bounding box center [734, 223] width 482 height 39
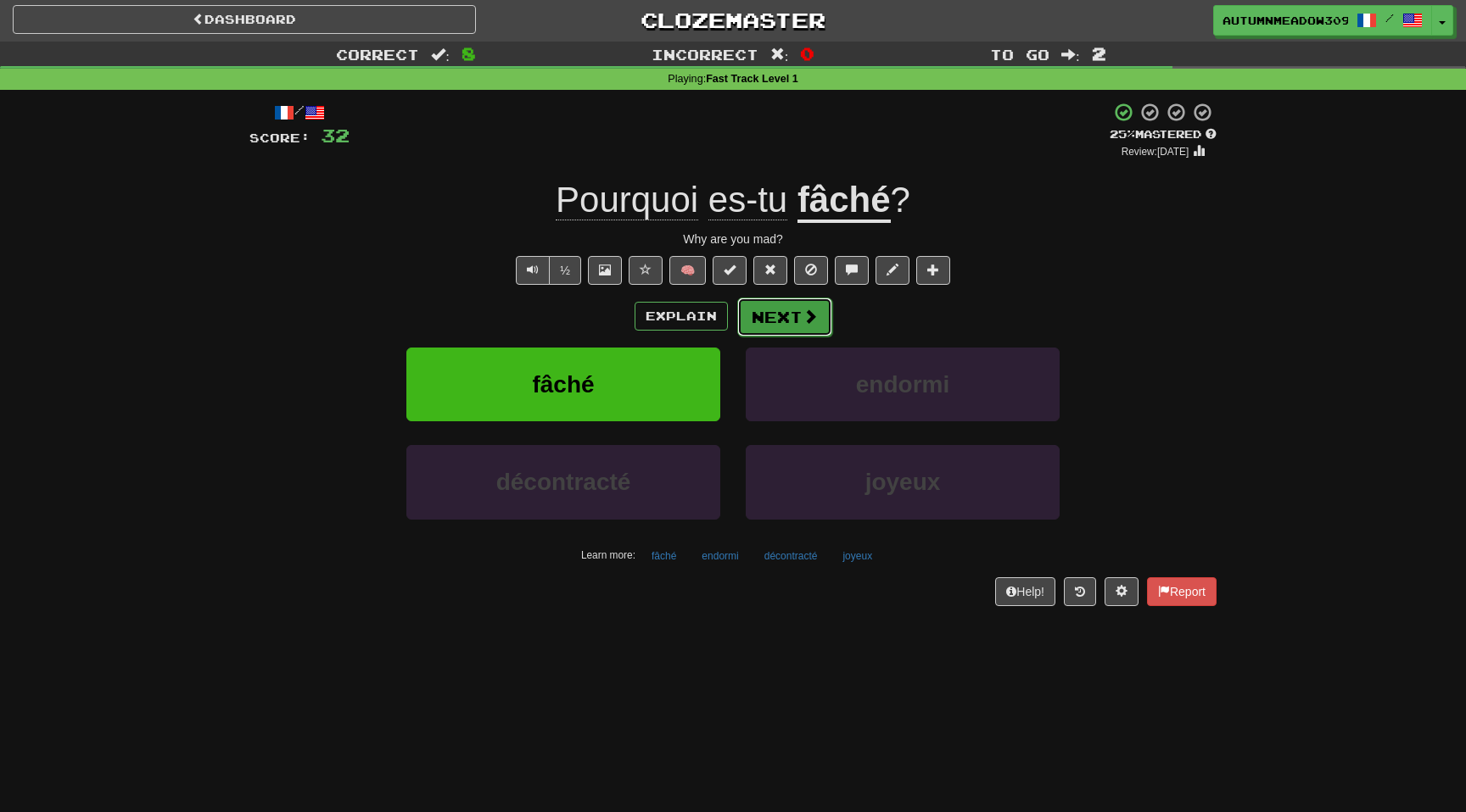
click at [803, 312] on span at bounding box center [811, 317] width 15 height 15
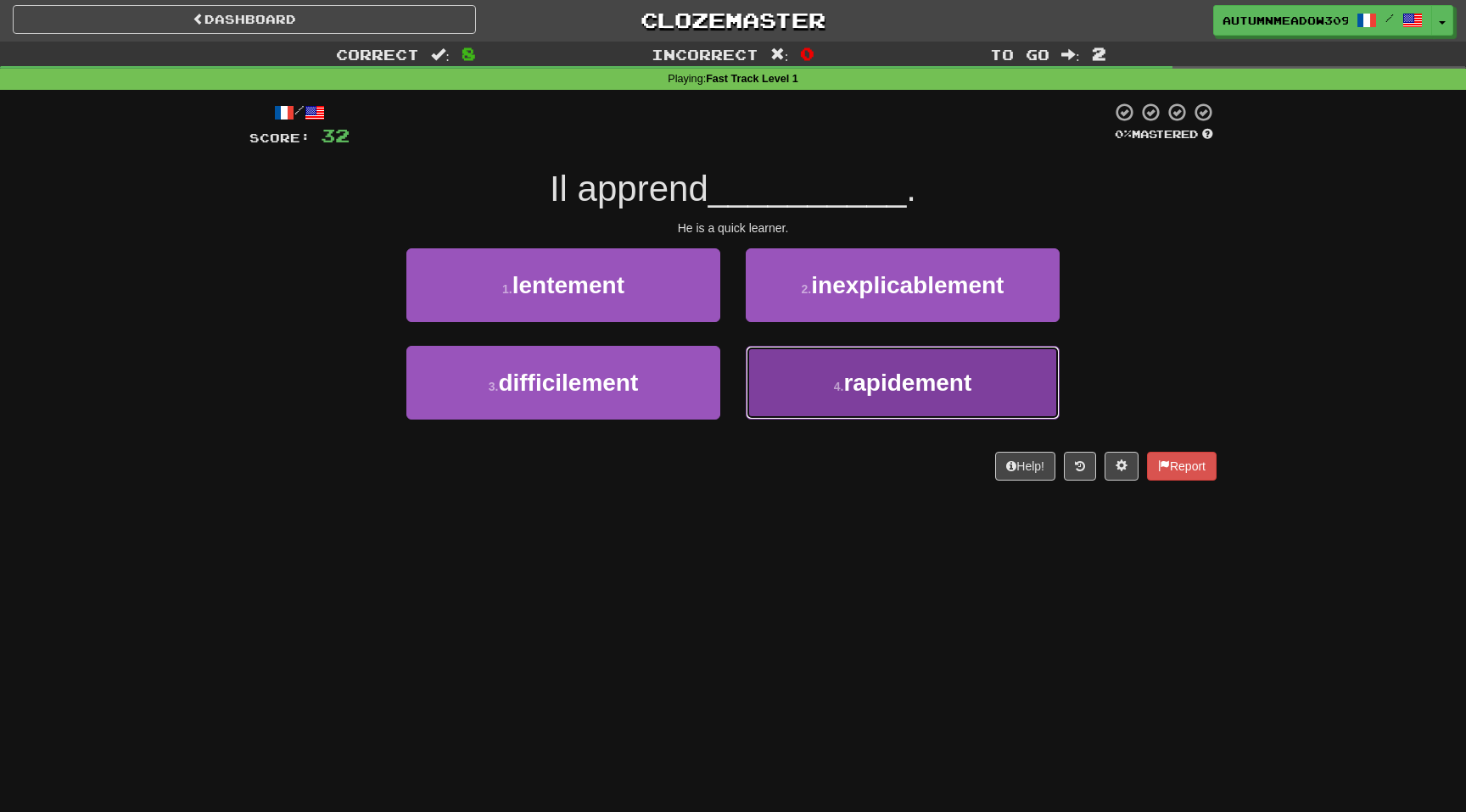
click at [966, 389] on span "rapidement" at bounding box center [907, 383] width 128 height 26
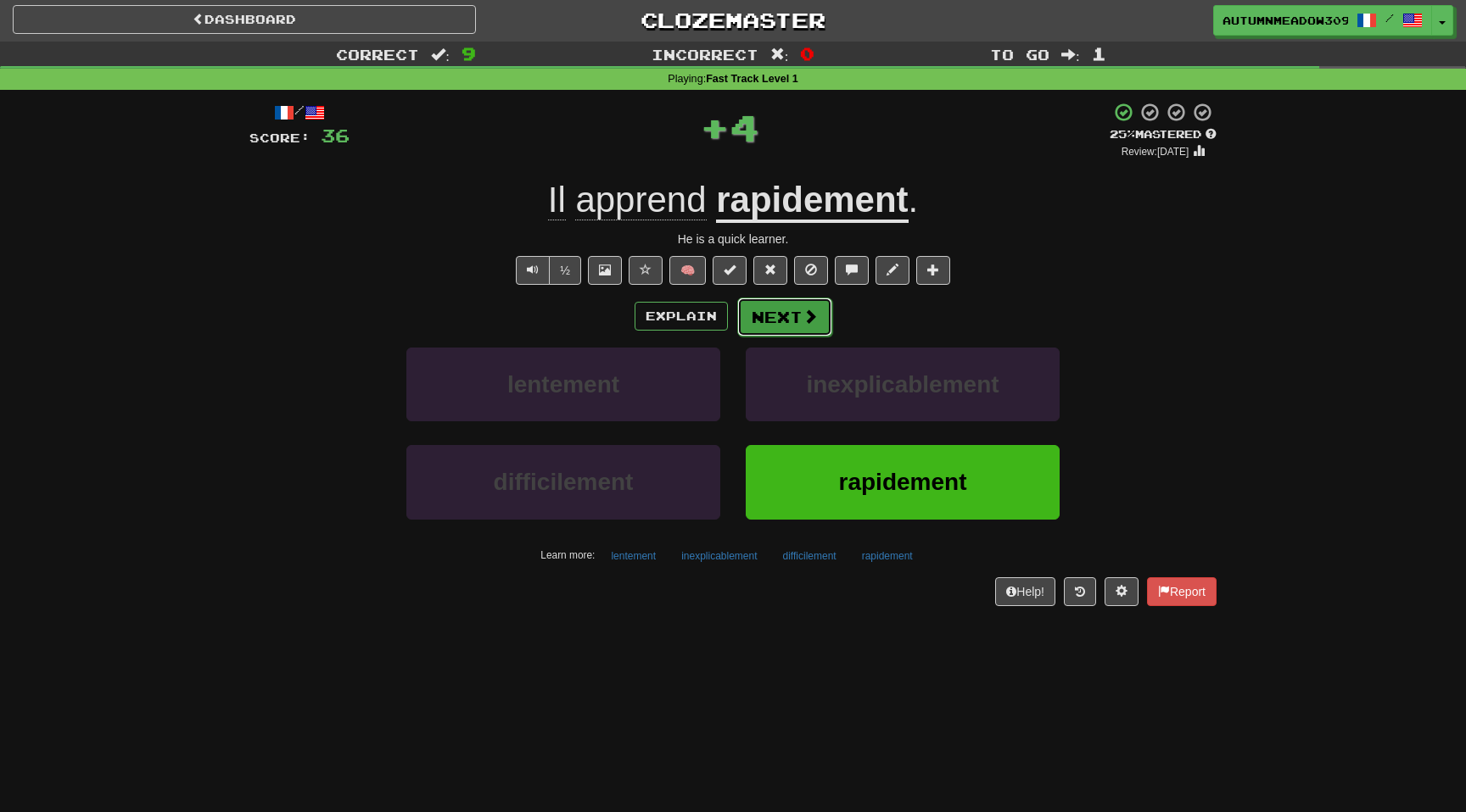
click at [807, 324] on span at bounding box center [811, 317] width 15 height 15
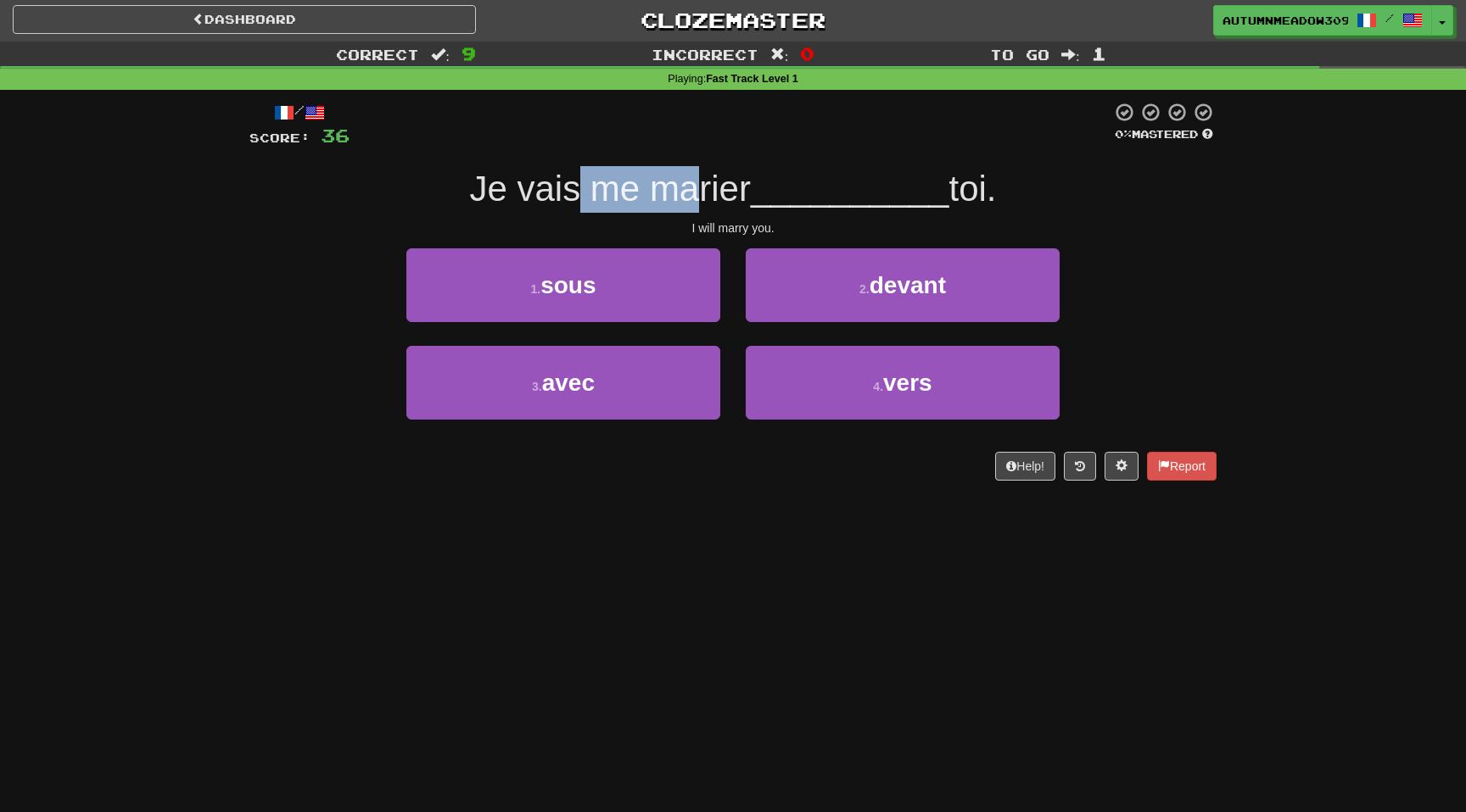
drag, startPoint x: 575, startPoint y: 194, endPoint x: 707, endPoint y: 194, distance: 132.0
click at [707, 194] on span "Je vais me marier" at bounding box center [610, 188] width 281 height 40
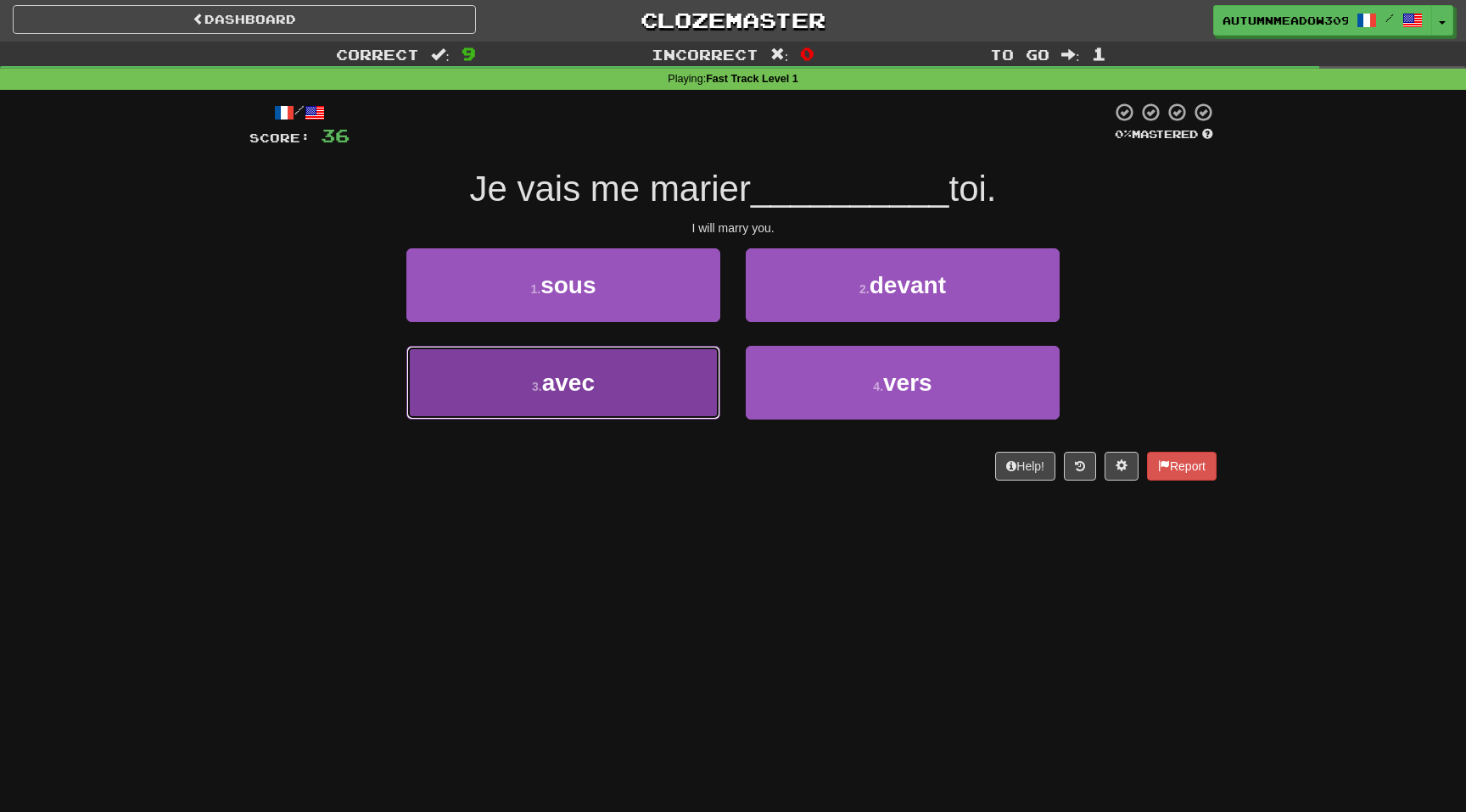
click at [625, 377] on button "3 . avec" at bounding box center [564, 383] width 314 height 74
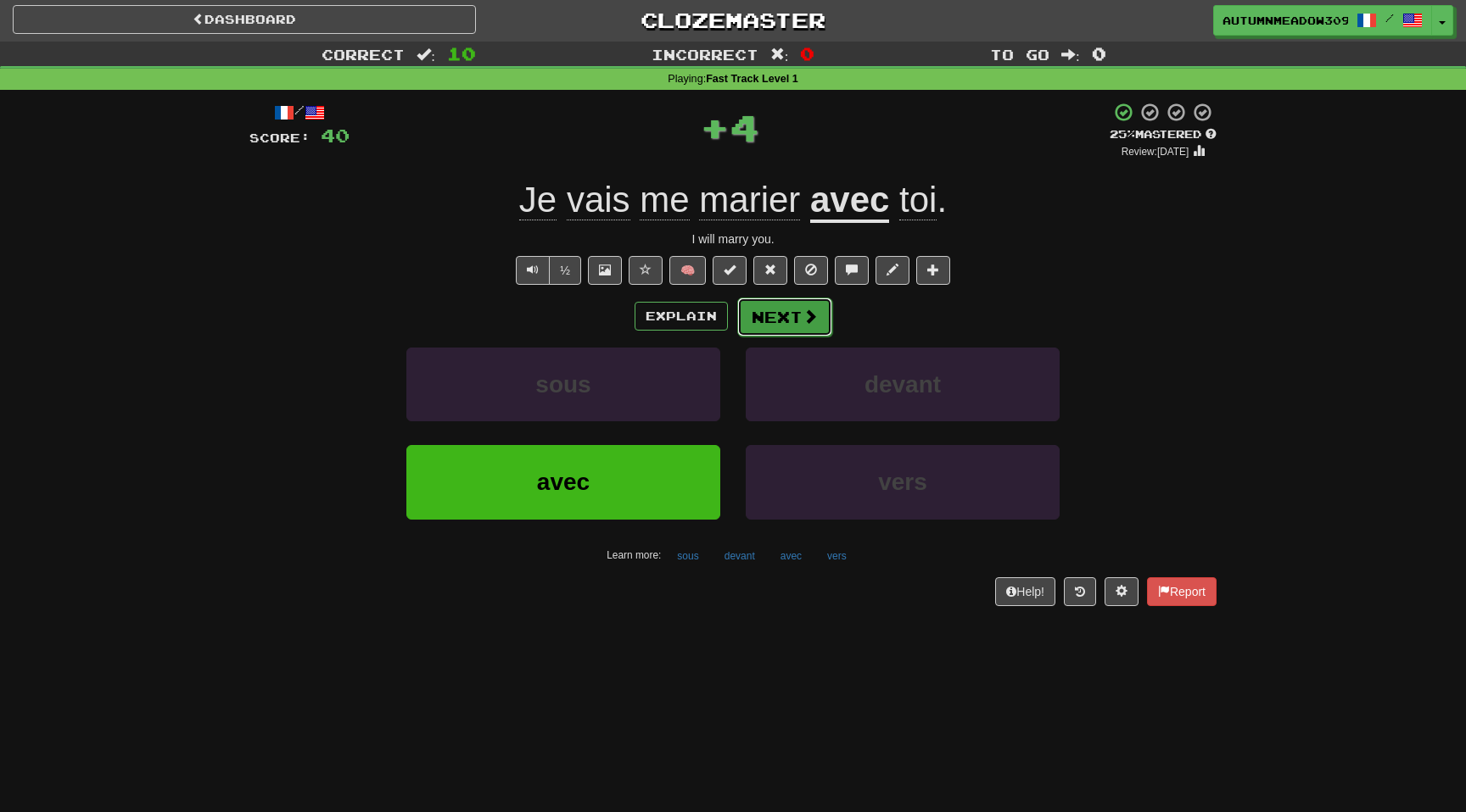
click at [789, 328] on button "Next" at bounding box center [785, 317] width 95 height 39
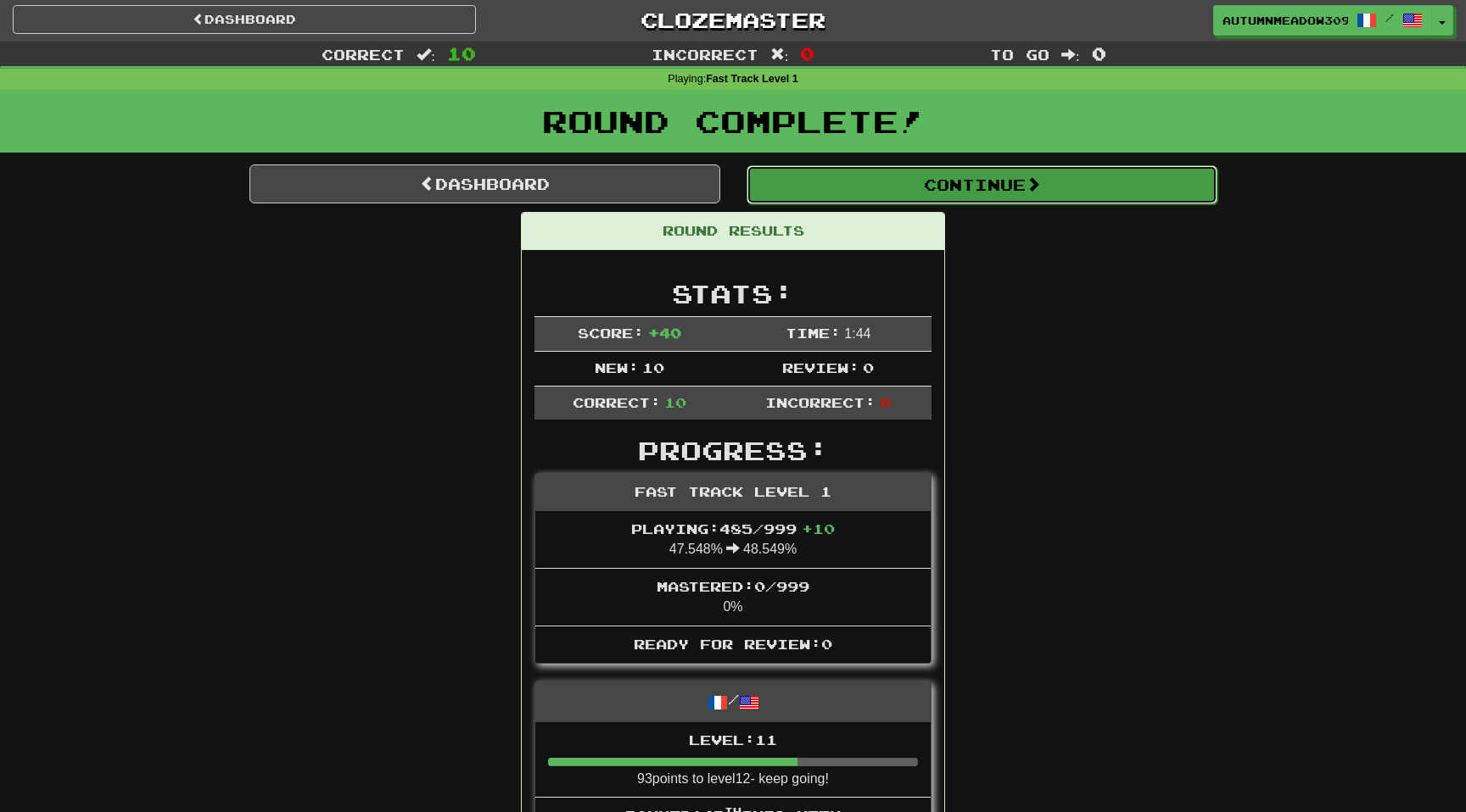
click at [953, 193] on button "Continue" at bounding box center [982, 185] width 471 height 39
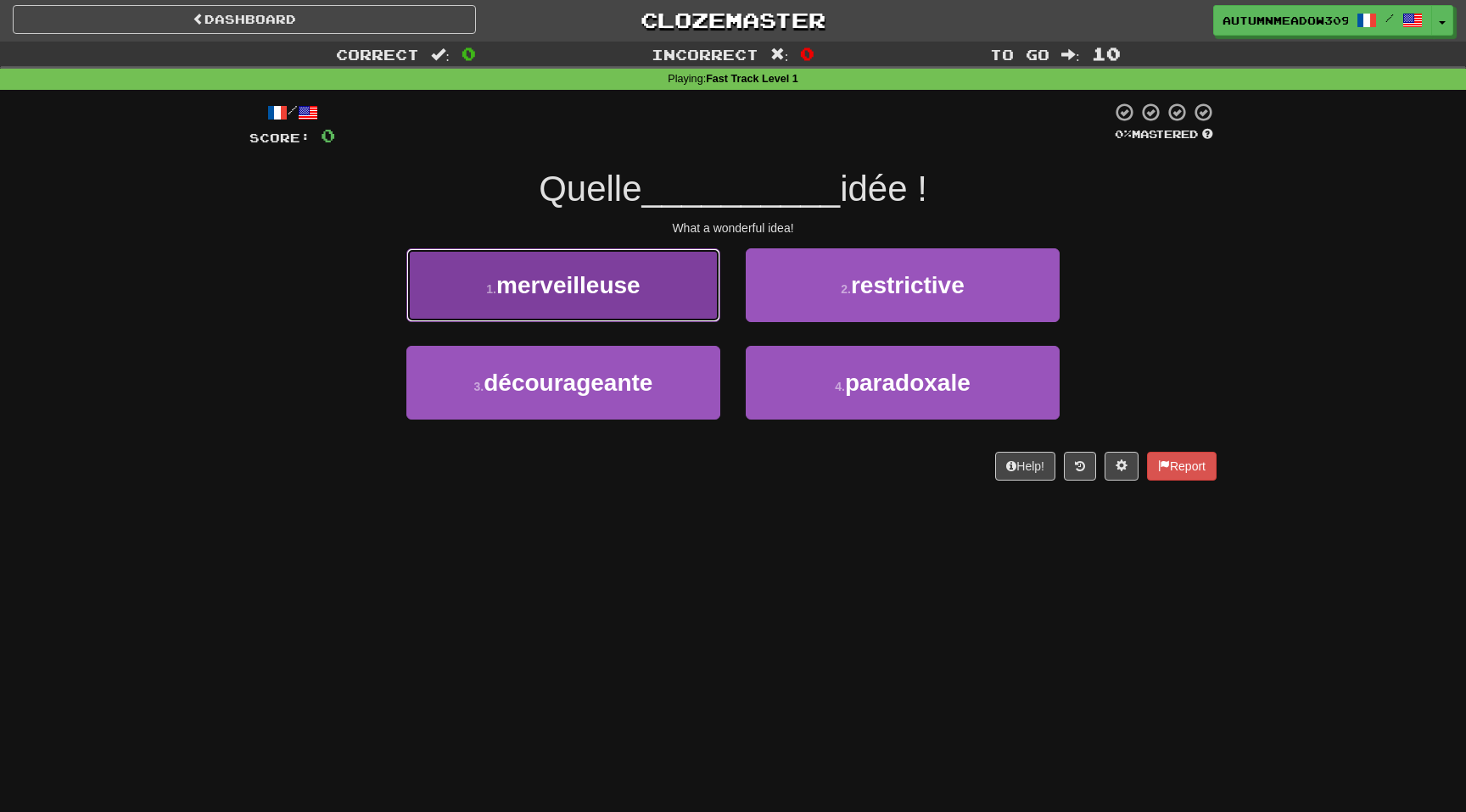
click at [645, 284] on button "1 . merveilleuse" at bounding box center [564, 285] width 314 height 74
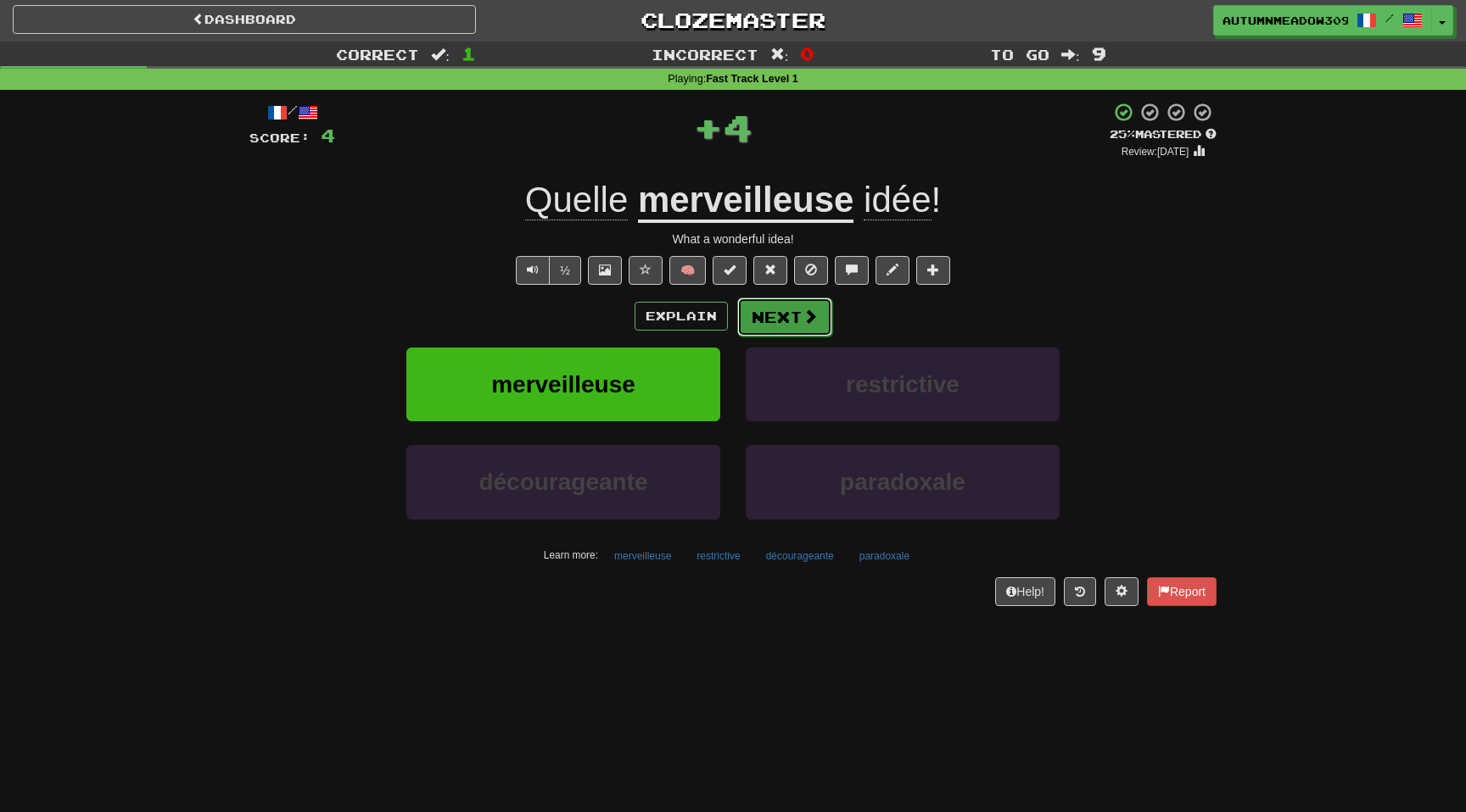
click at [771, 318] on button "Next" at bounding box center [785, 317] width 95 height 39
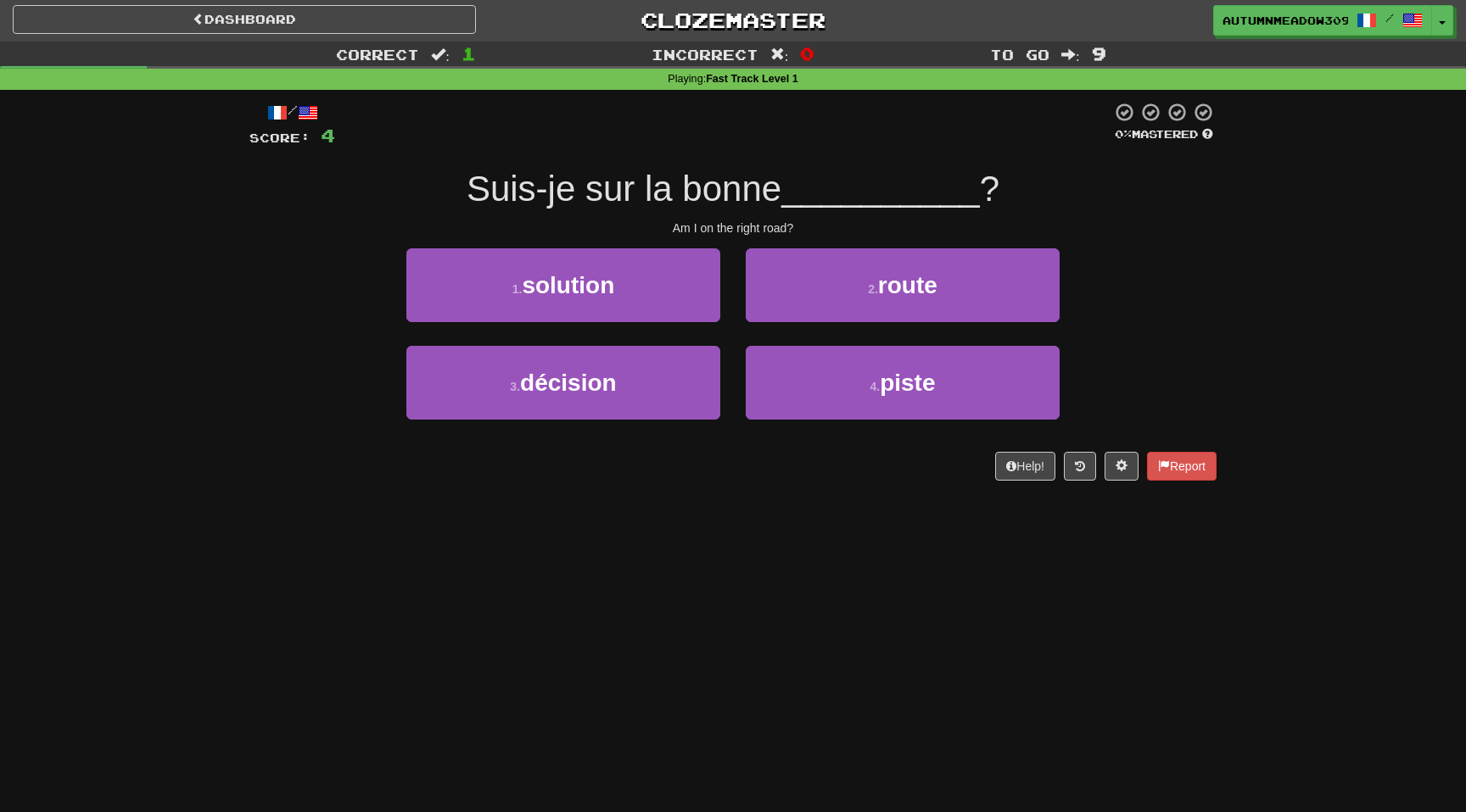
click at [463, 186] on div "Suis-je sur la bonne __________ ?" at bounding box center [733, 189] width 967 height 47
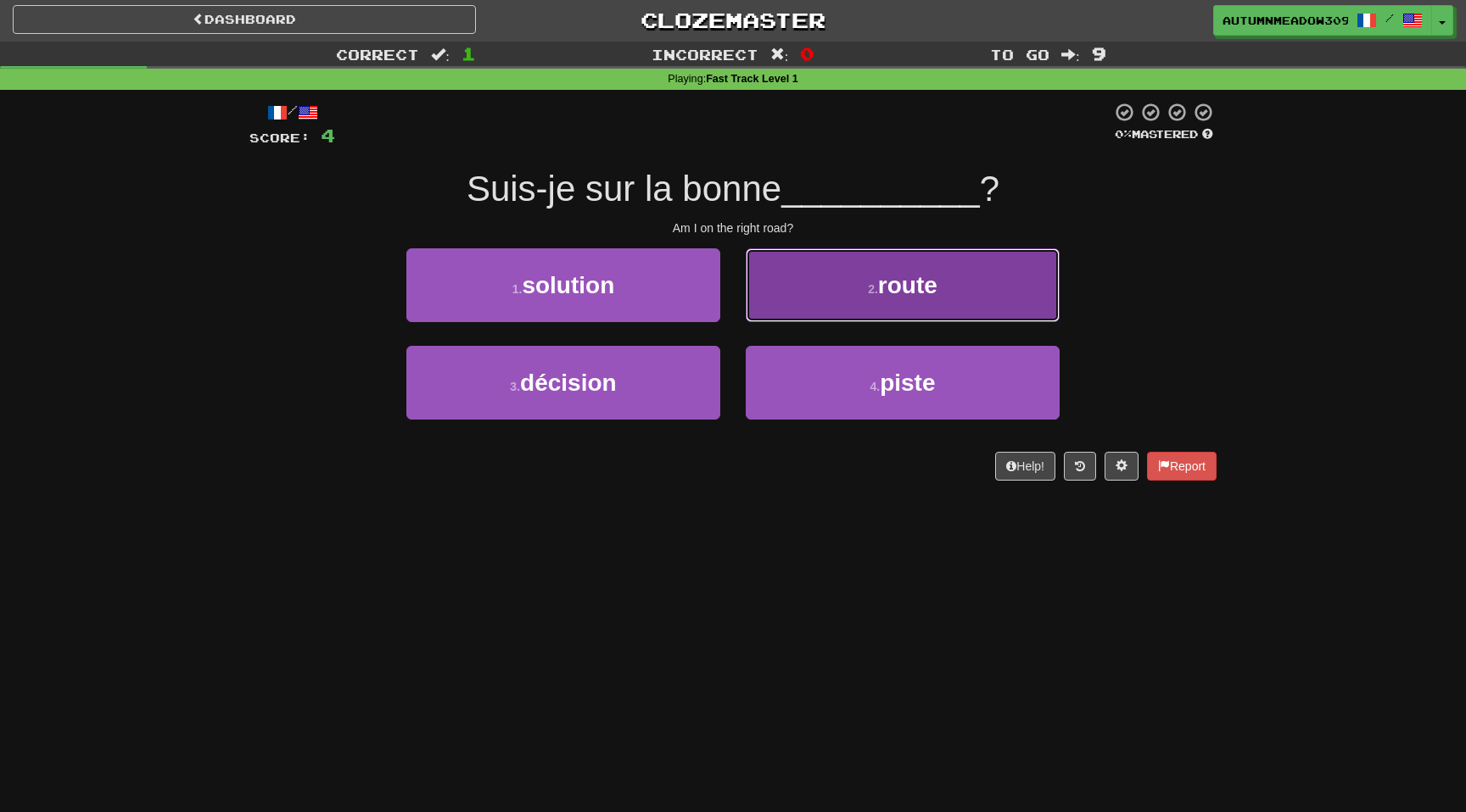
click at [915, 306] on button "2 . route" at bounding box center [902, 285] width 314 height 74
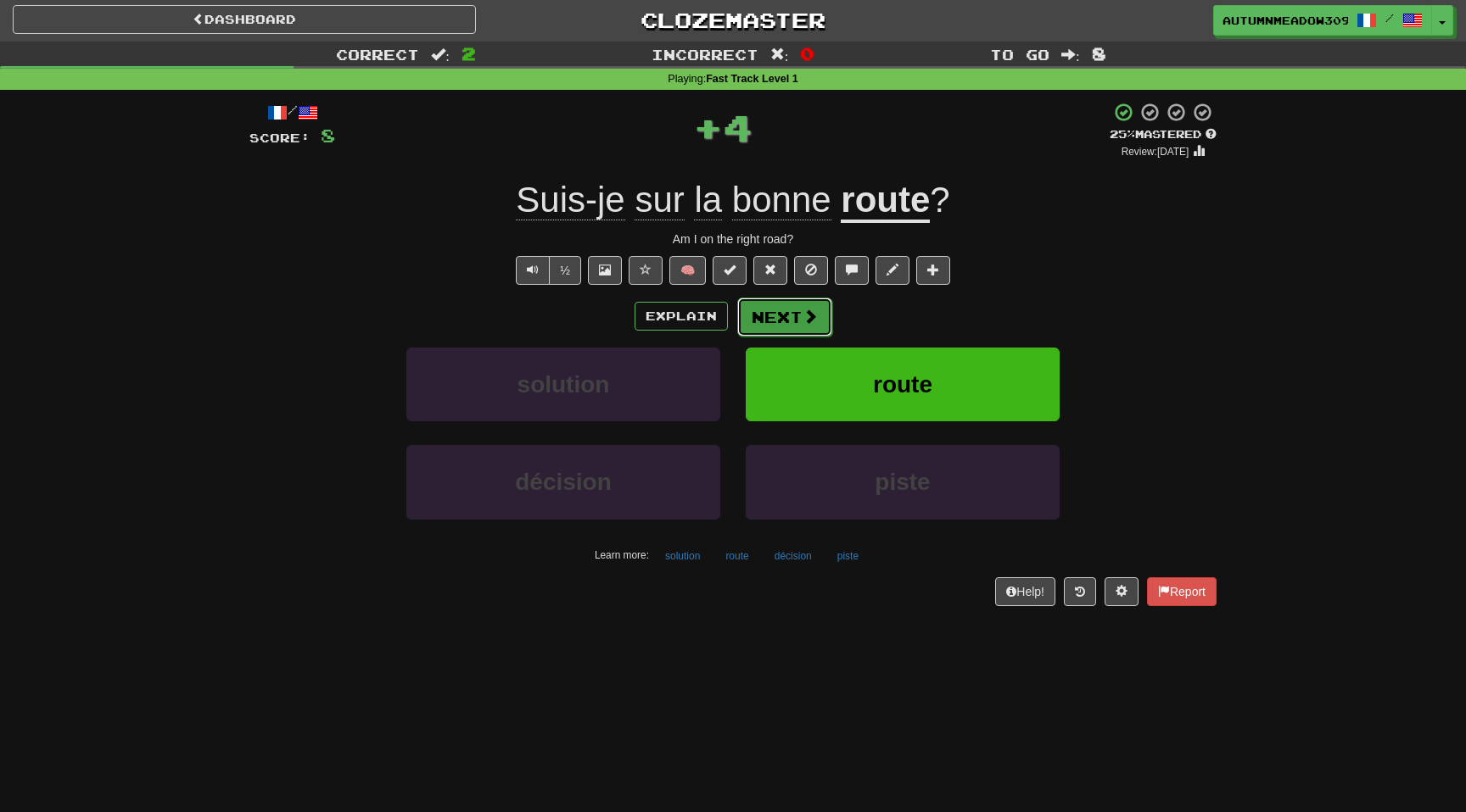
click at [811, 313] on span at bounding box center [811, 317] width 15 height 15
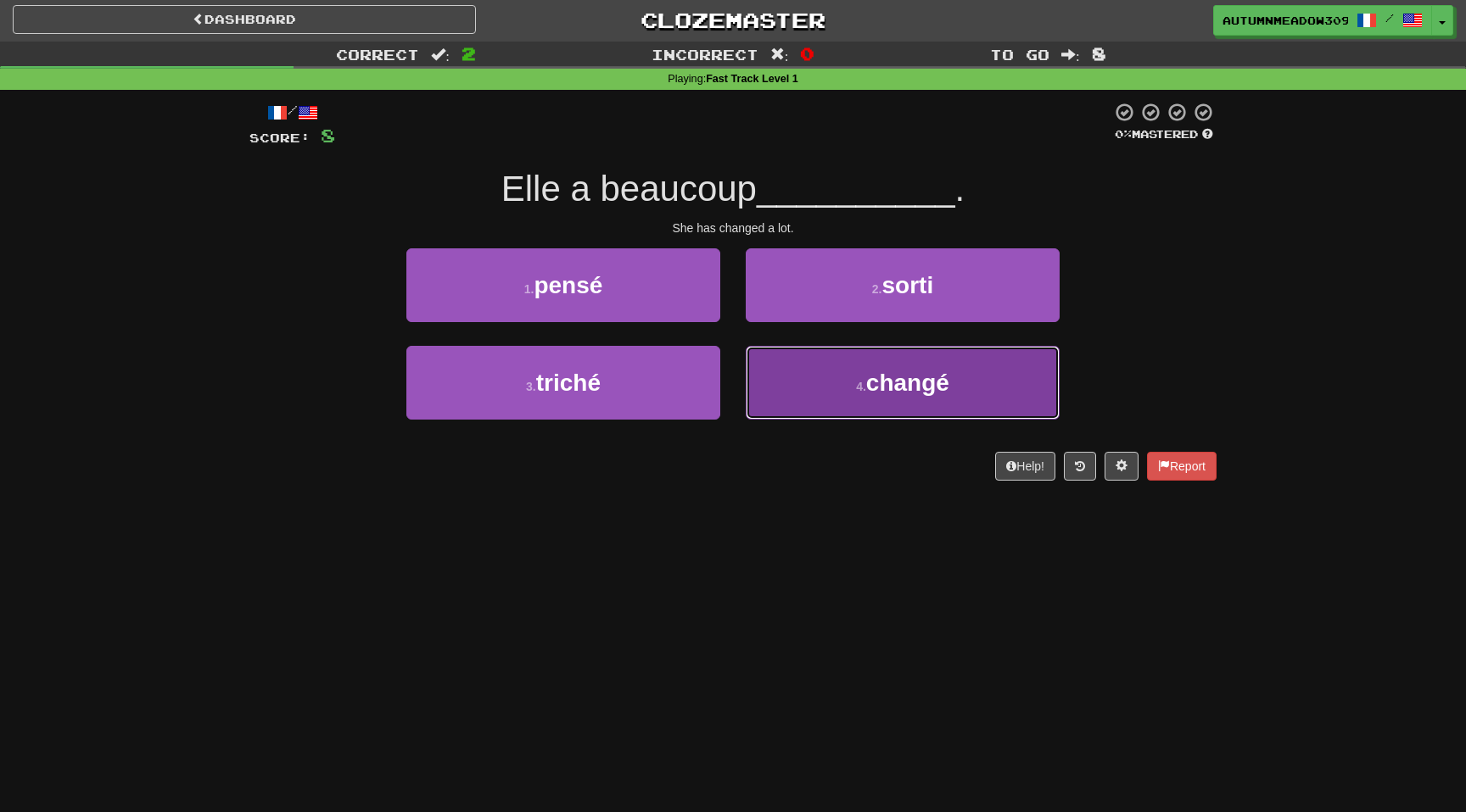
click at [889, 378] on span "changé" at bounding box center [907, 383] width 83 height 26
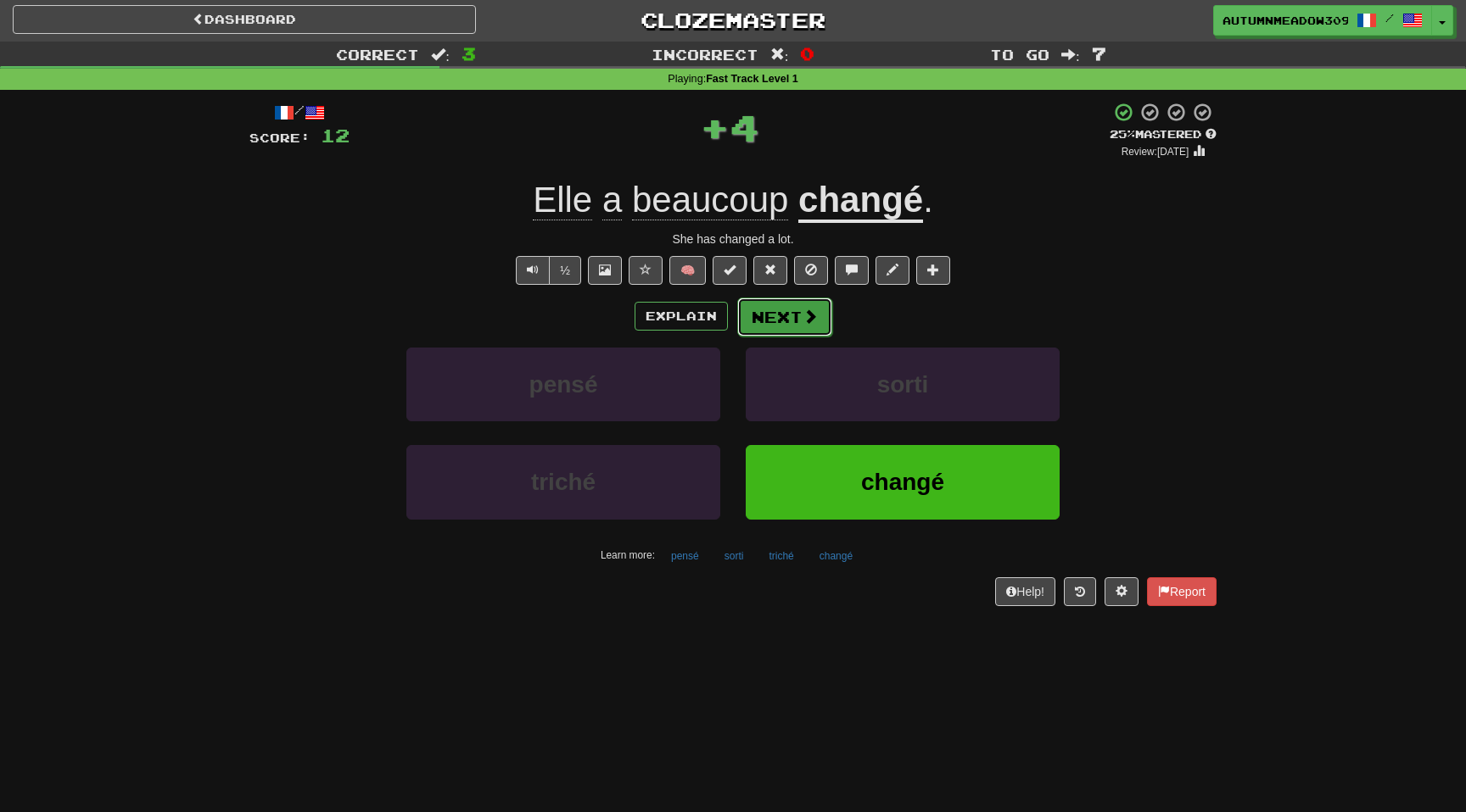
click at [806, 318] on span at bounding box center [811, 317] width 15 height 15
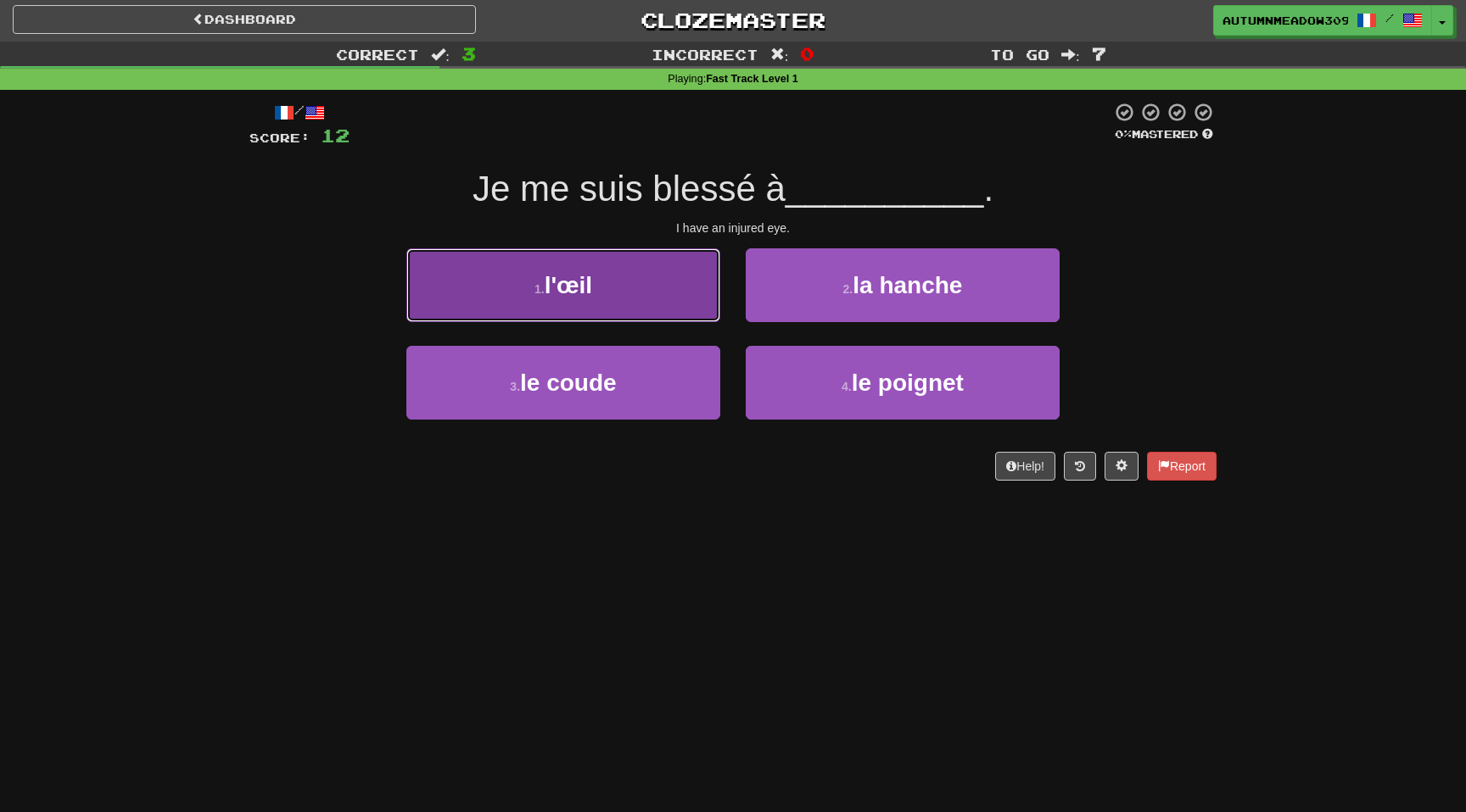
click at [636, 293] on button "1 . l'œil" at bounding box center [564, 285] width 314 height 74
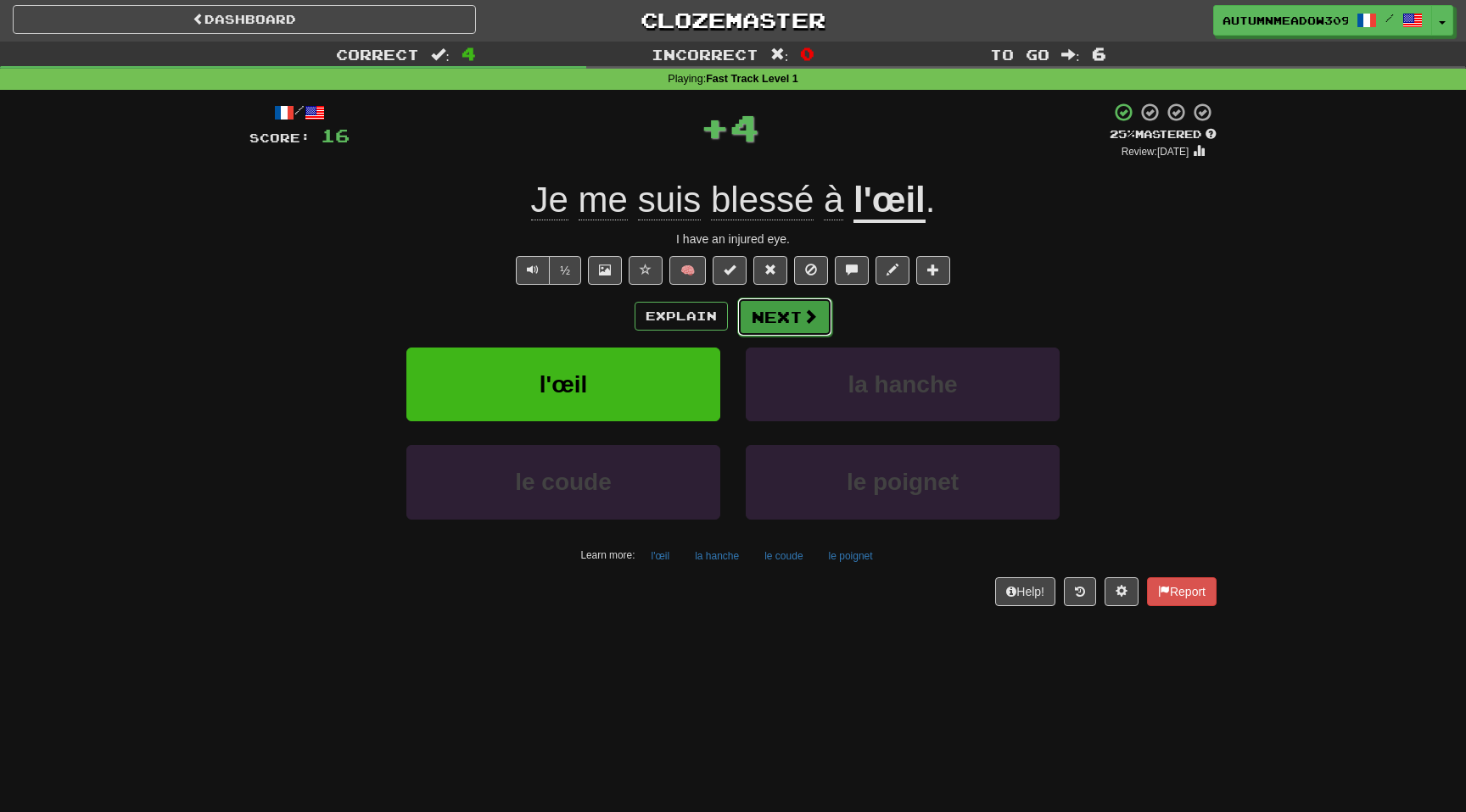
click at [784, 314] on button "Next" at bounding box center [785, 317] width 95 height 39
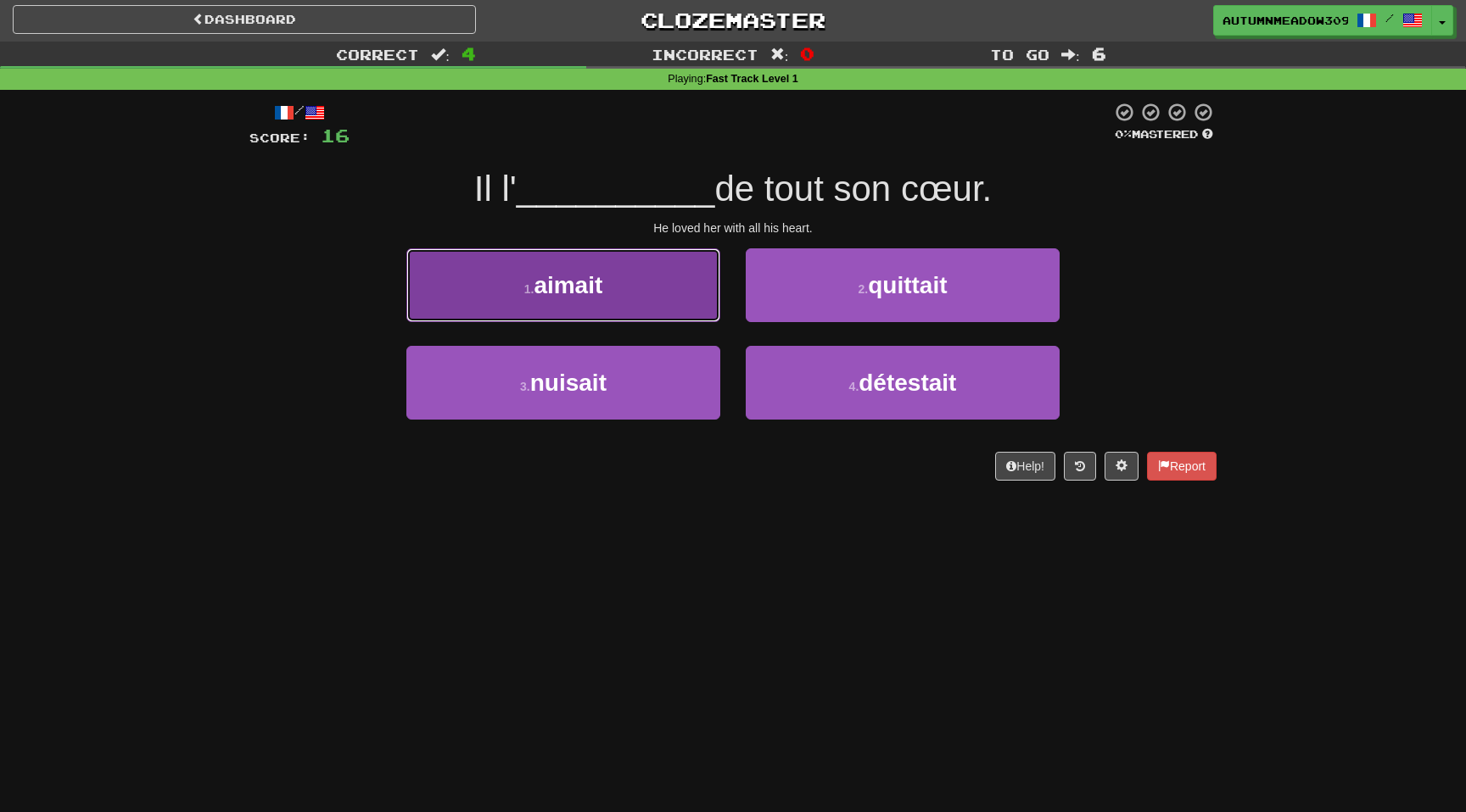
click at [581, 286] on span "aimait" at bounding box center [568, 285] width 69 height 26
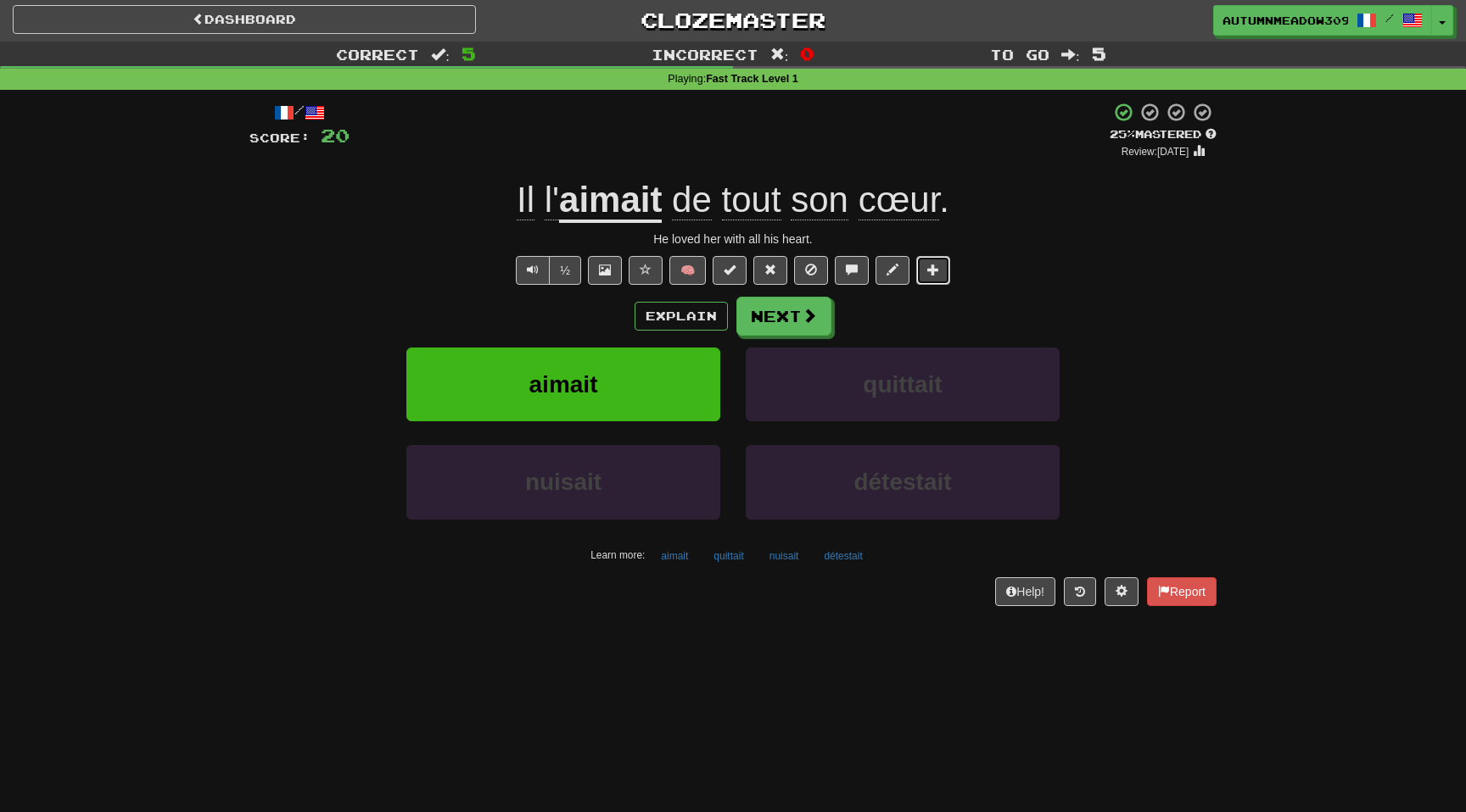
click at [934, 272] on span at bounding box center [933, 270] width 11 height 11
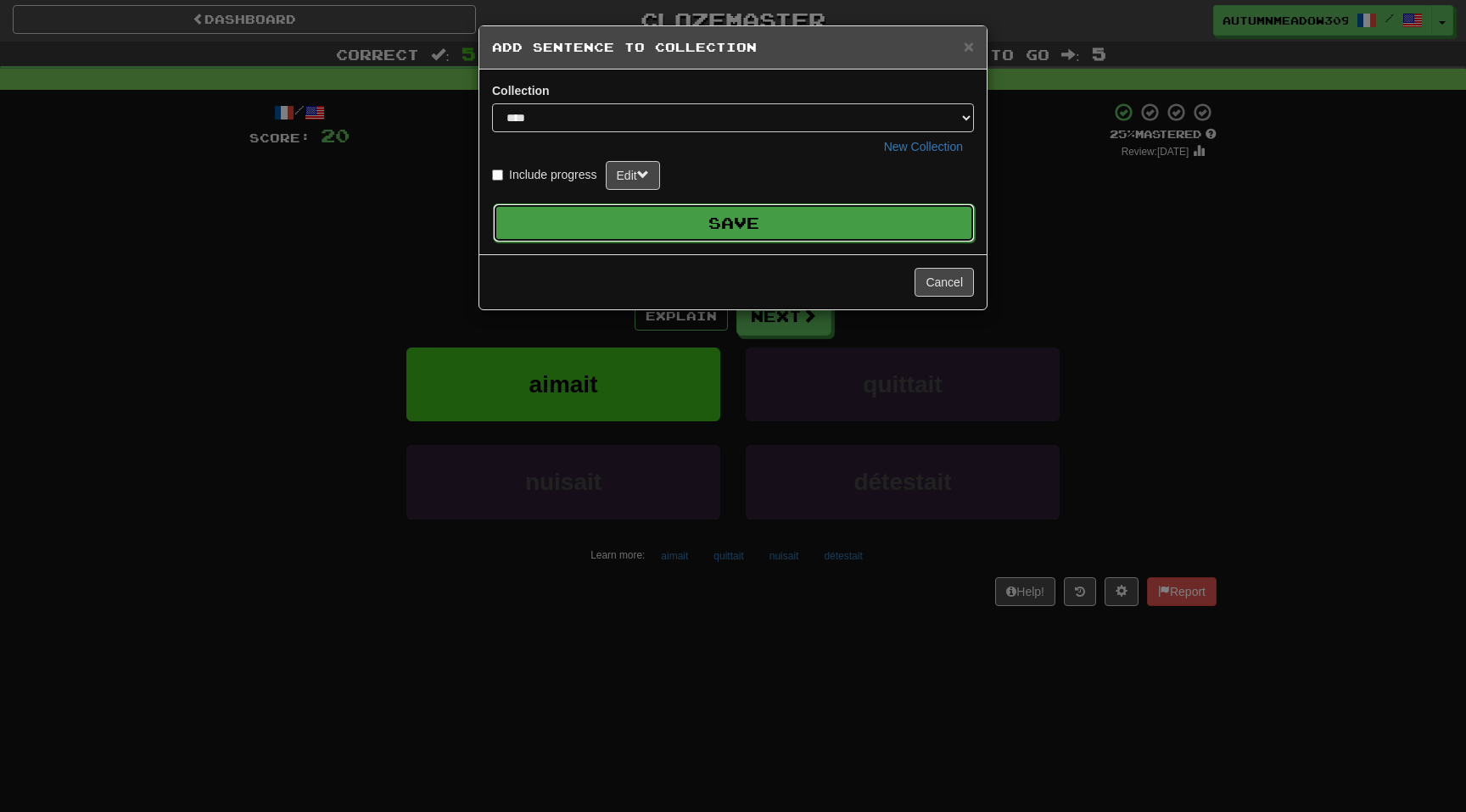
click at [765, 221] on button "Save" at bounding box center [734, 223] width 482 height 39
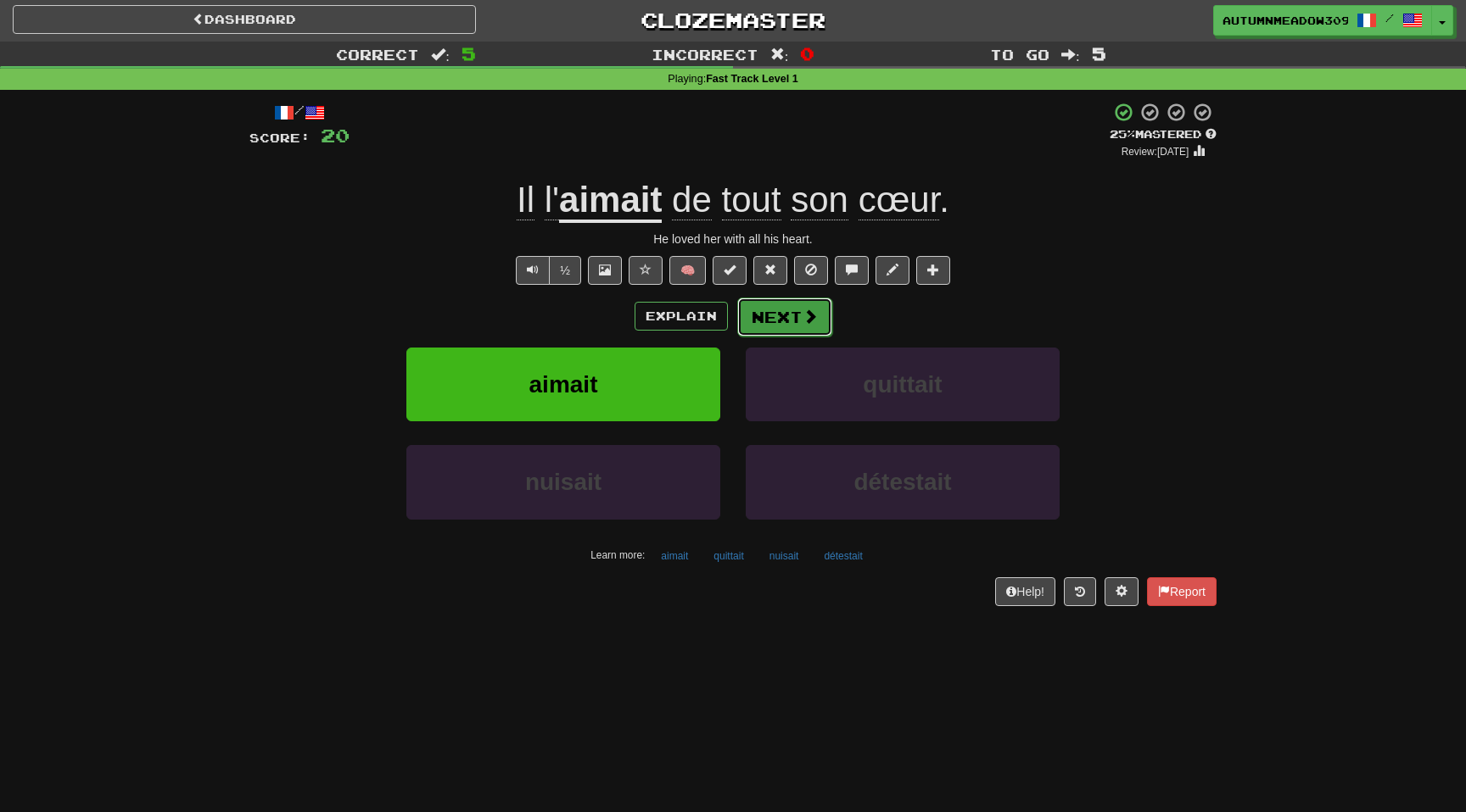
click at [775, 325] on button "Next" at bounding box center [785, 317] width 95 height 39
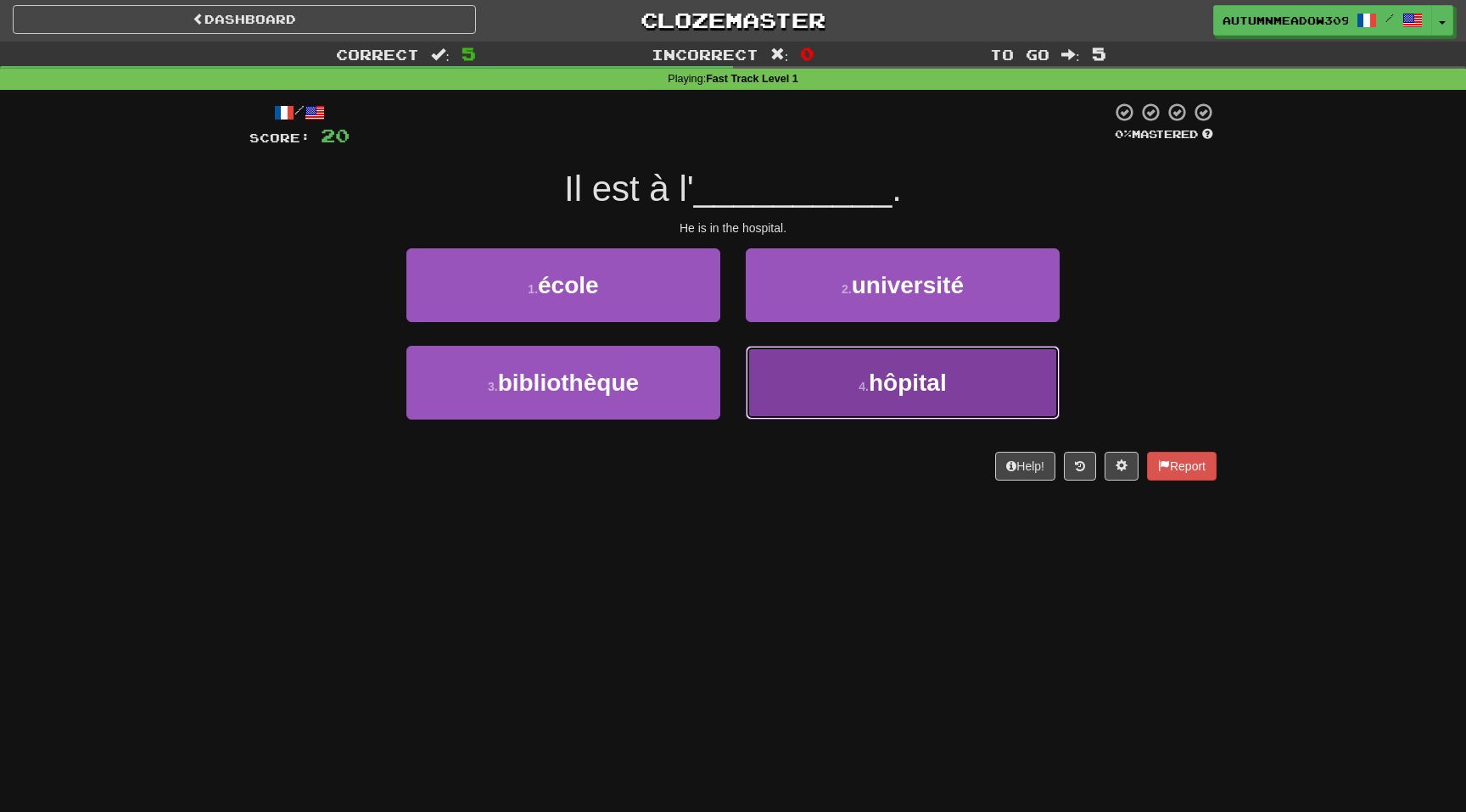
click at [836, 372] on button "4 . hôpital" at bounding box center [902, 383] width 314 height 74
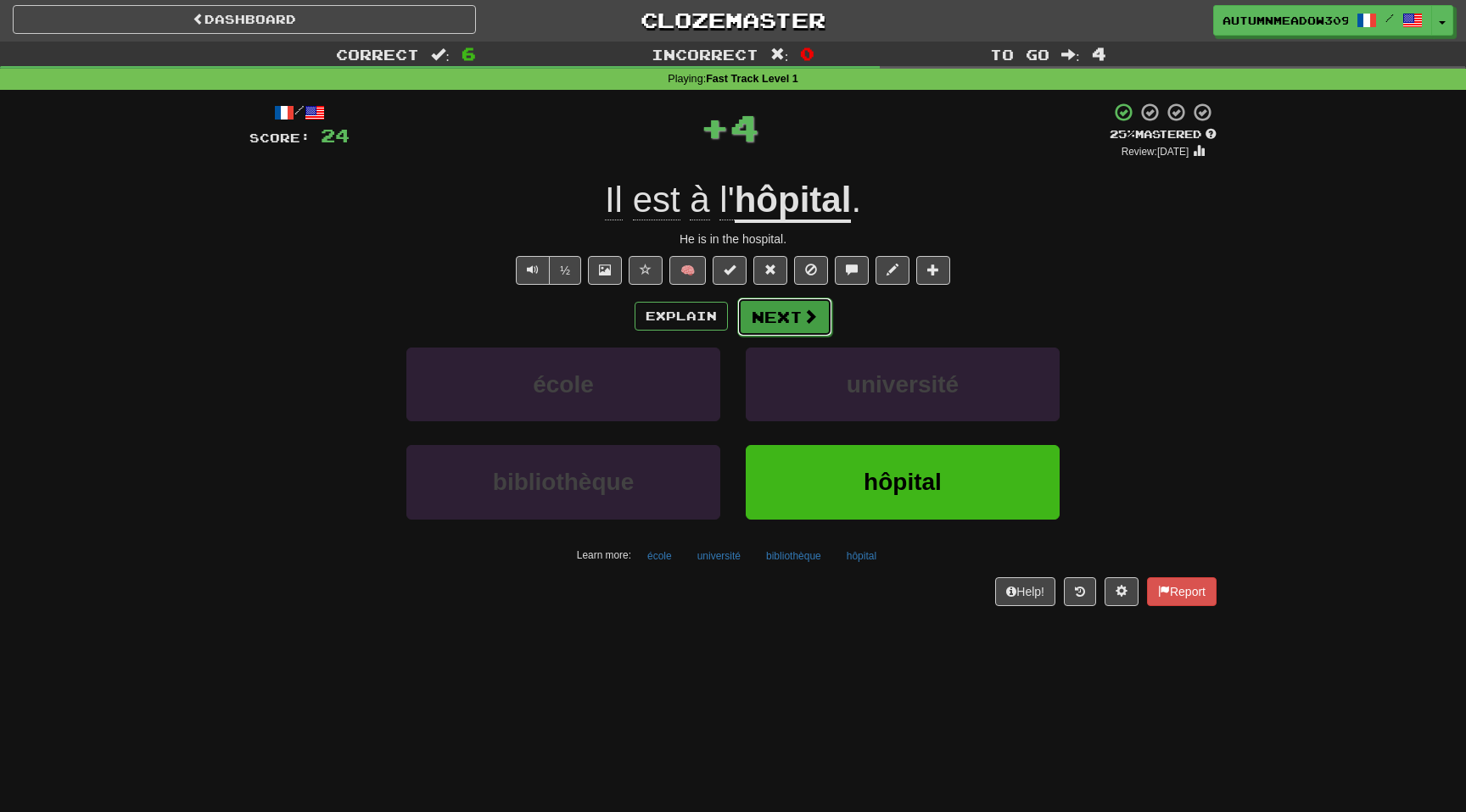
click at [795, 324] on button "Next" at bounding box center [785, 317] width 95 height 39
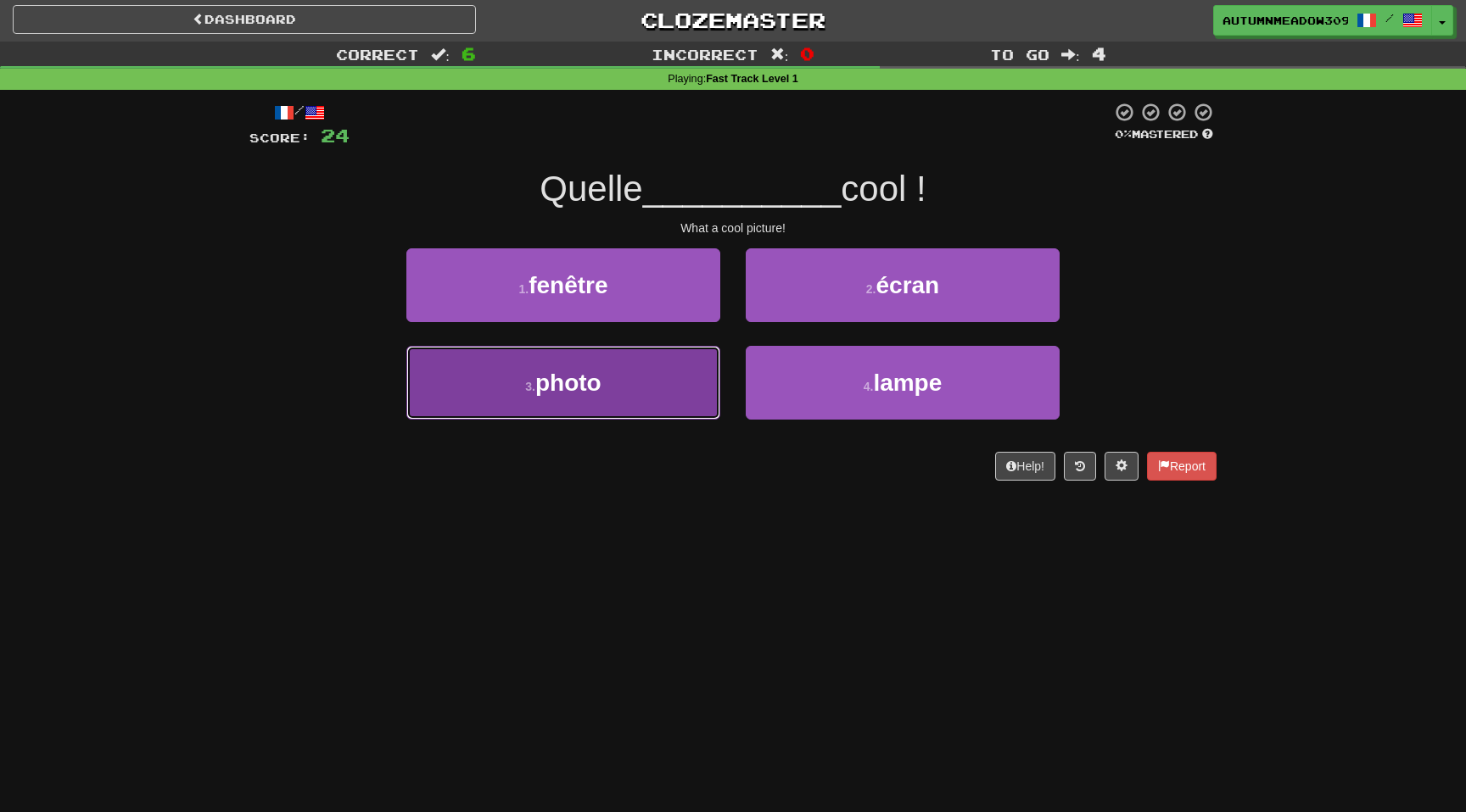
click at [641, 385] on button "3 . photo" at bounding box center [564, 383] width 314 height 74
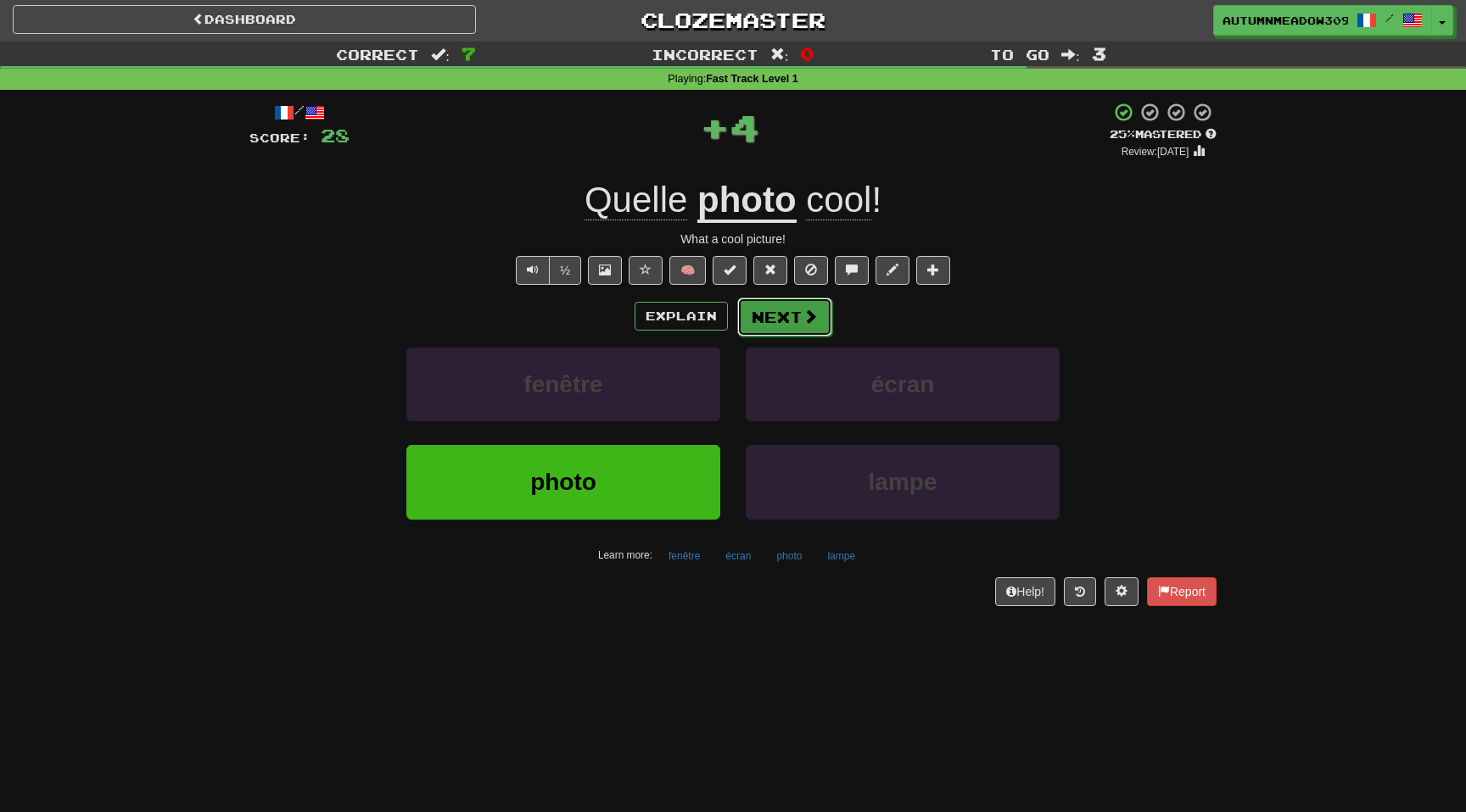
click at [798, 318] on button "Next" at bounding box center [785, 317] width 95 height 39
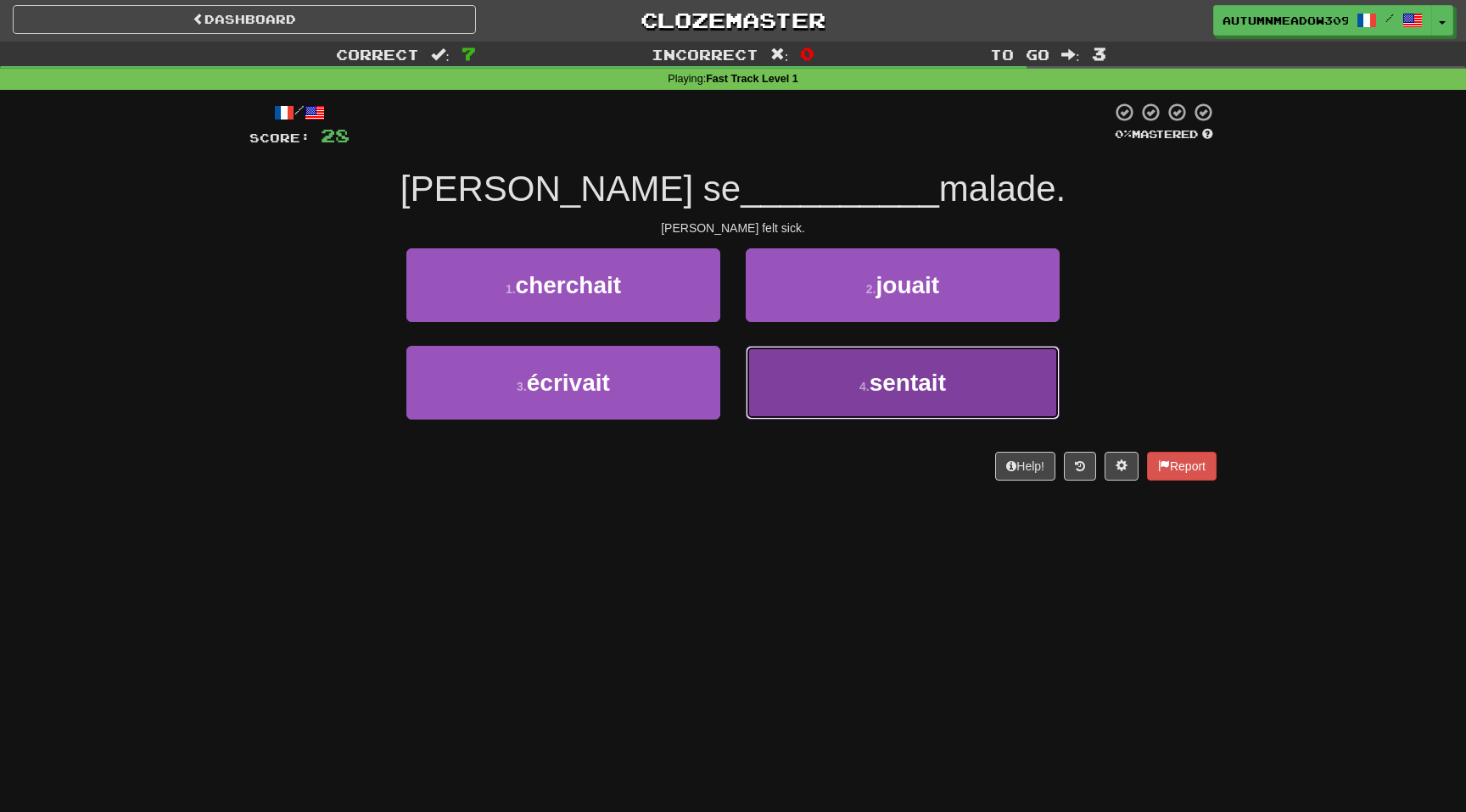
click at [825, 393] on button "4 . sentait" at bounding box center [902, 383] width 314 height 74
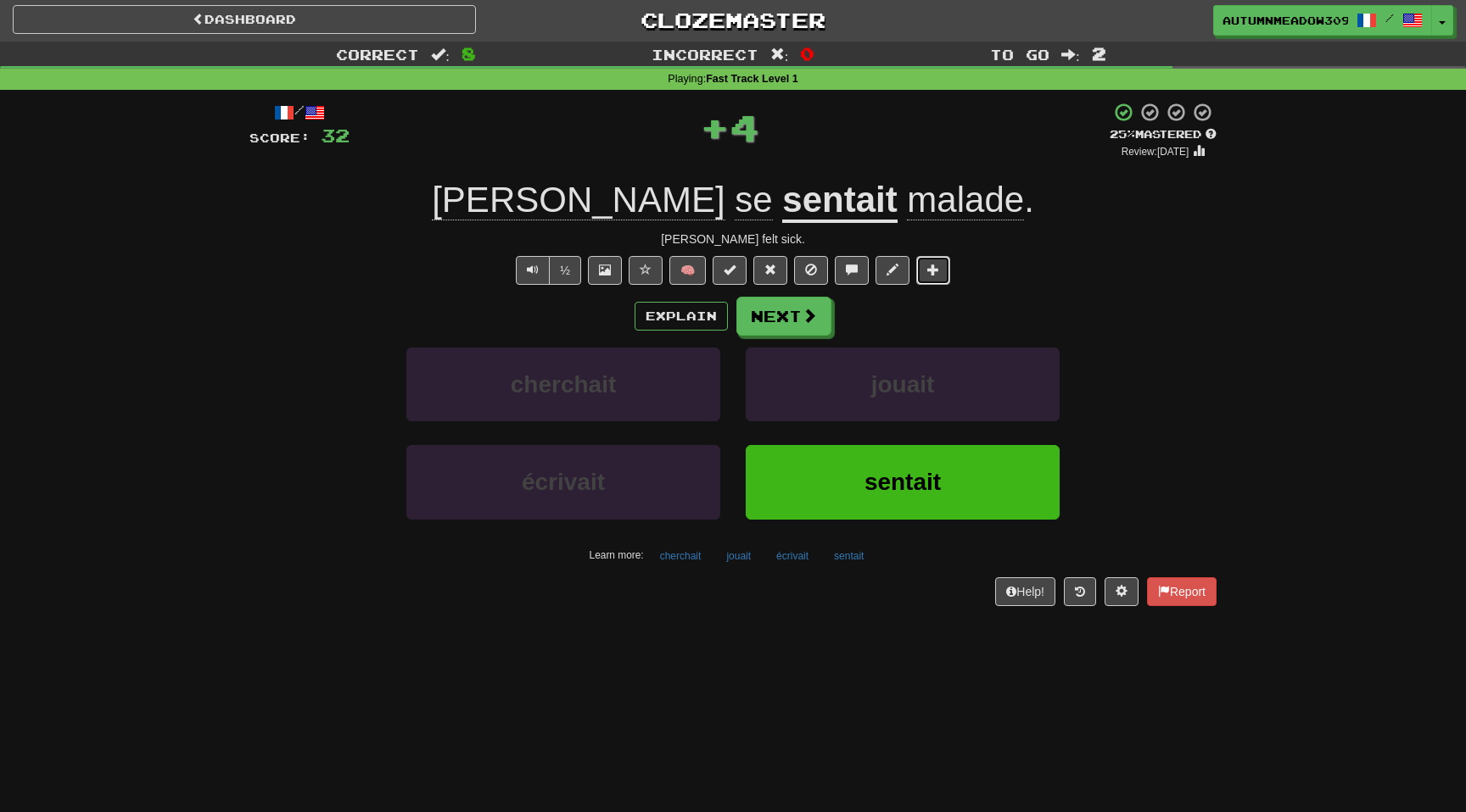
click at [930, 266] on span at bounding box center [933, 270] width 11 height 11
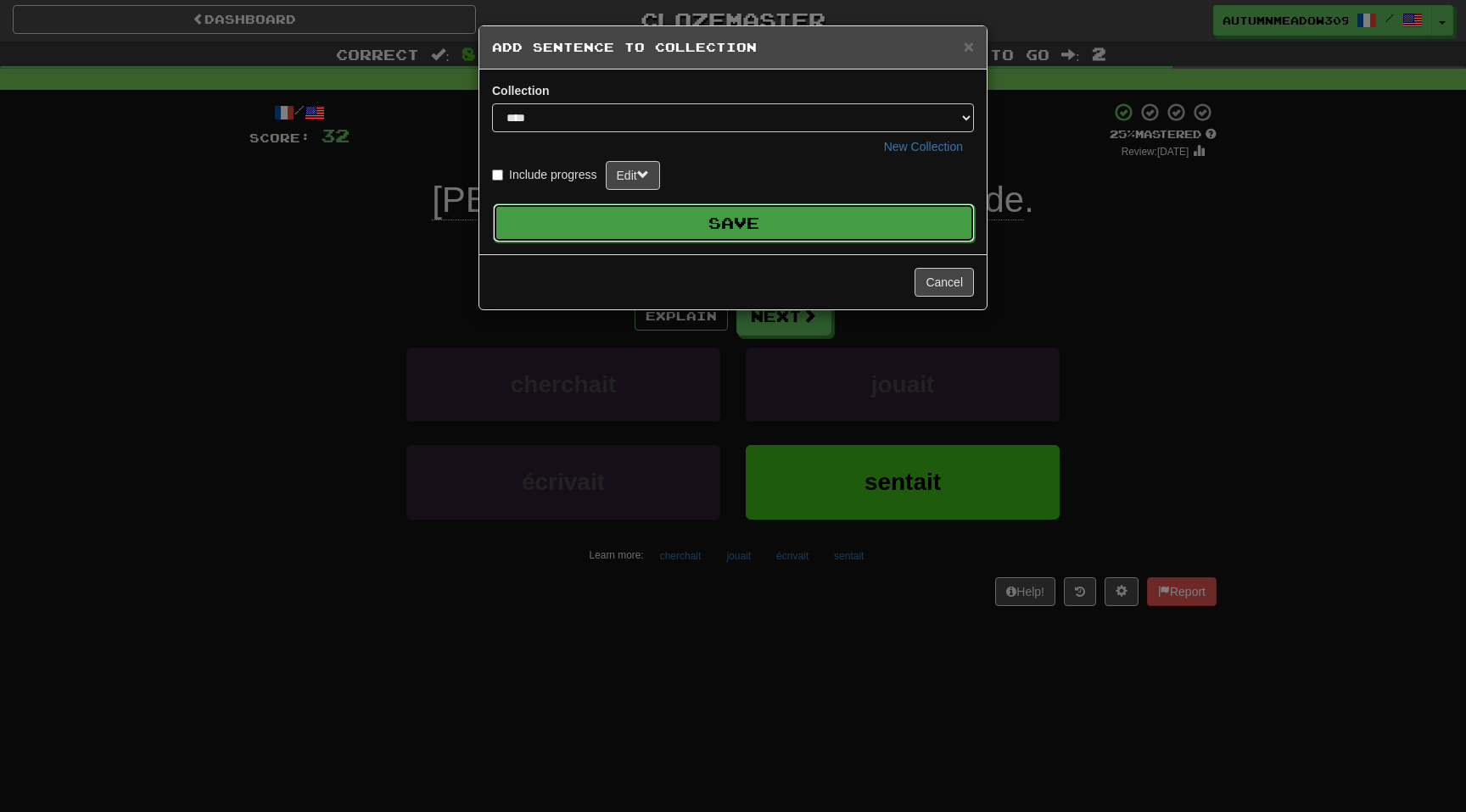
click at [805, 219] on button "Save" at bounding box center [734, 223] width 482 height 39
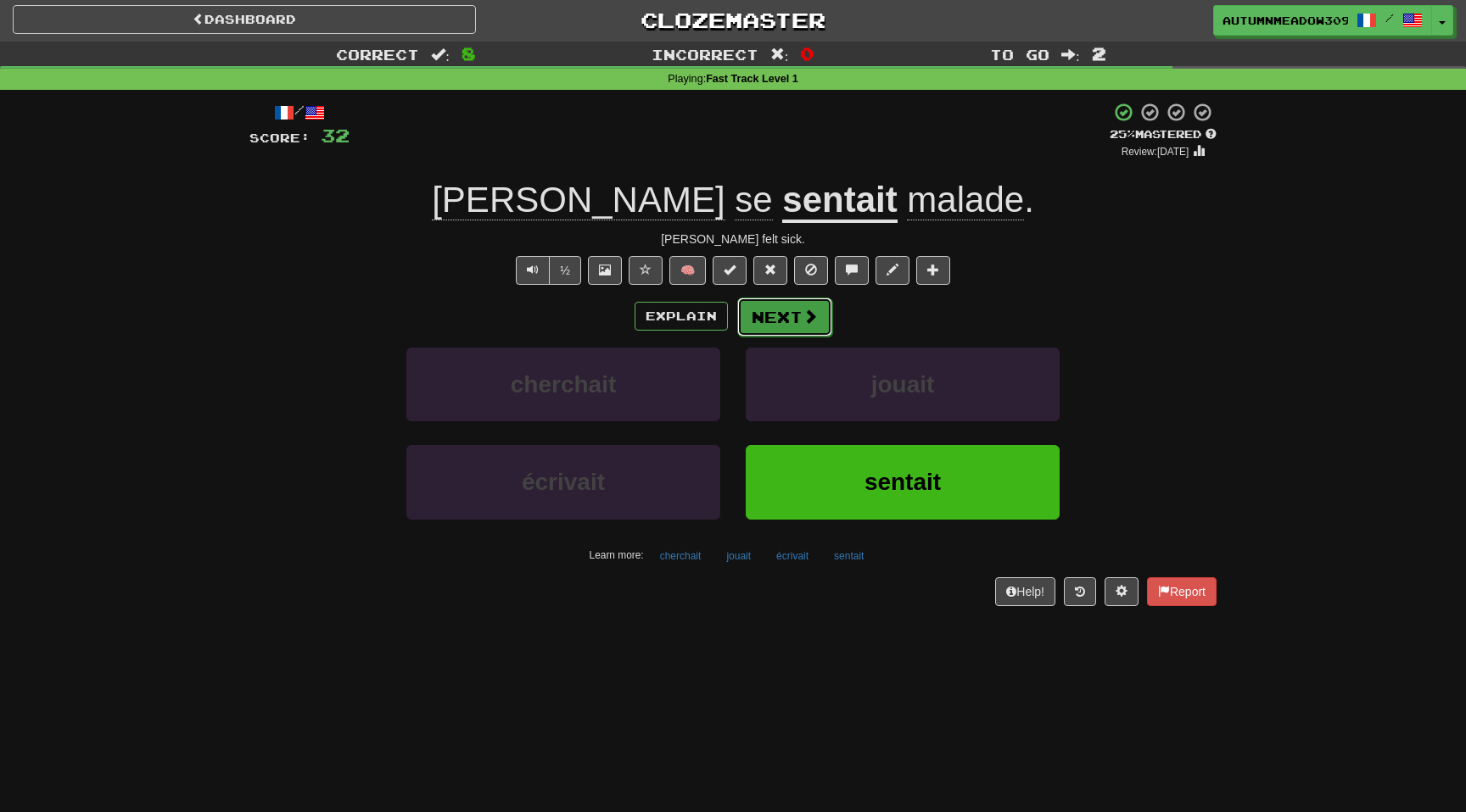
click at [807, 322] on span at bounding box center [811, 317] width 15 height 15
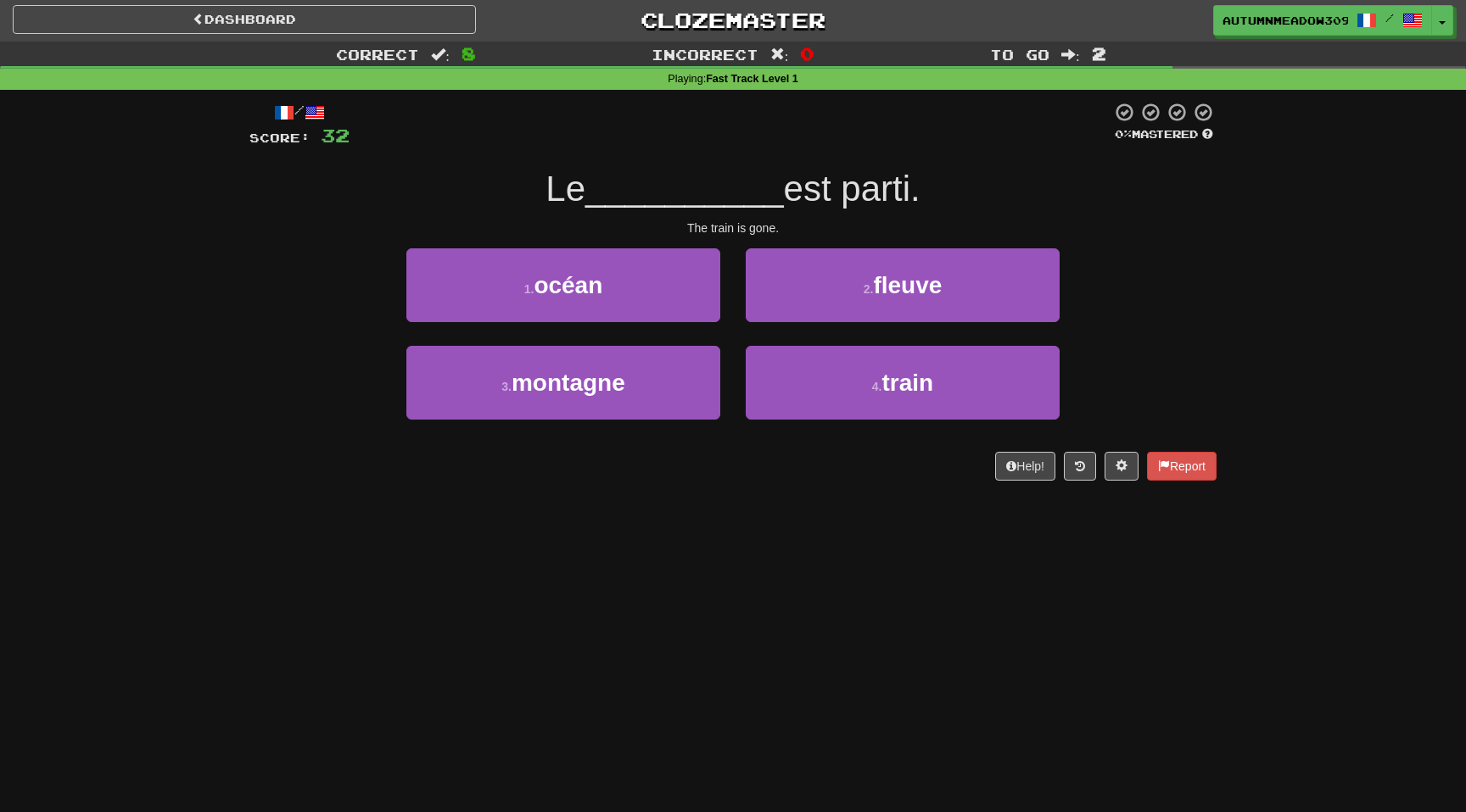
click at [769, 227] on div "The train is gone." at bounding box center [733, 229] width 967 height 17
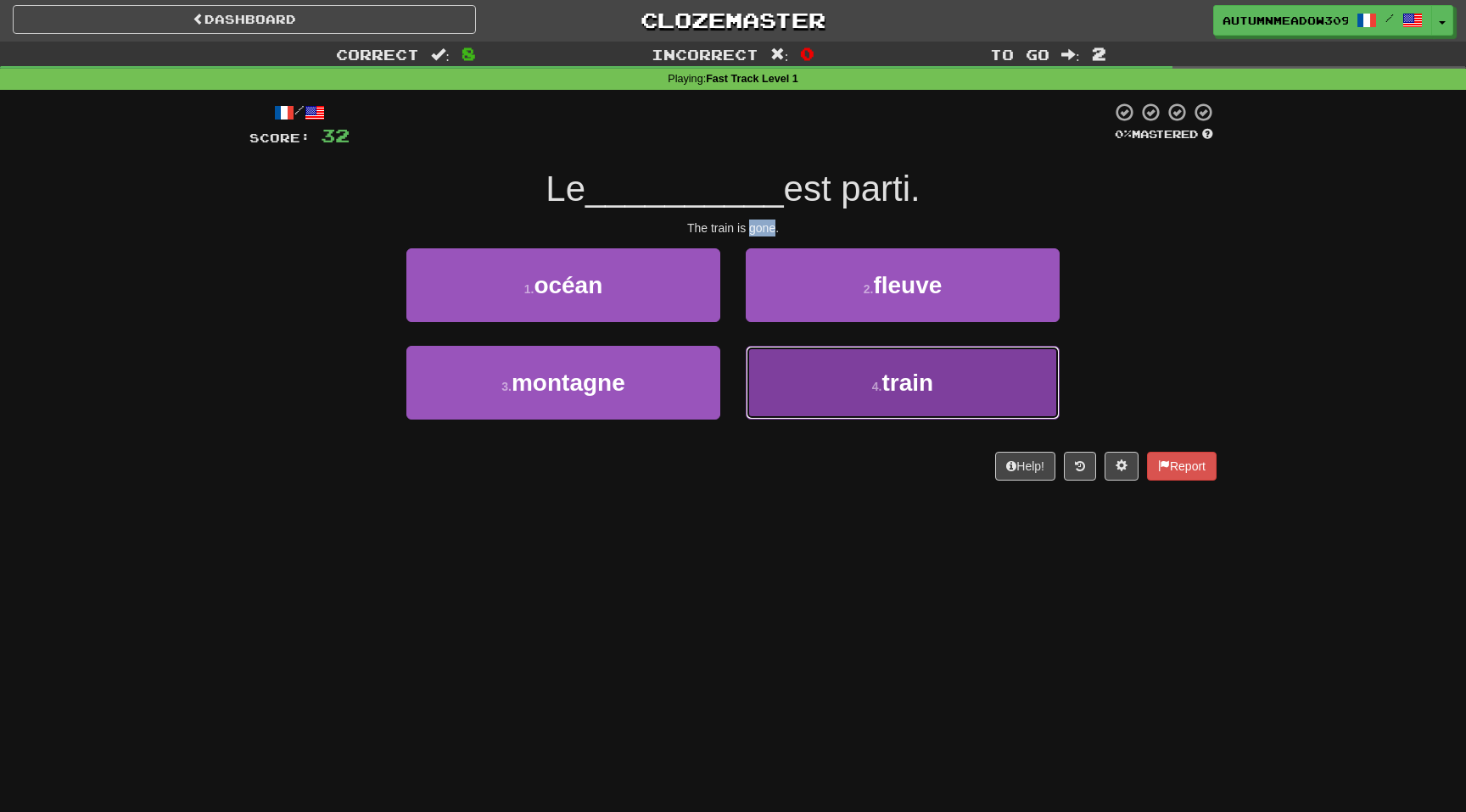
click at [813, 381] on button "4 . train" at bounding box center [902, 383] width 314 height 74
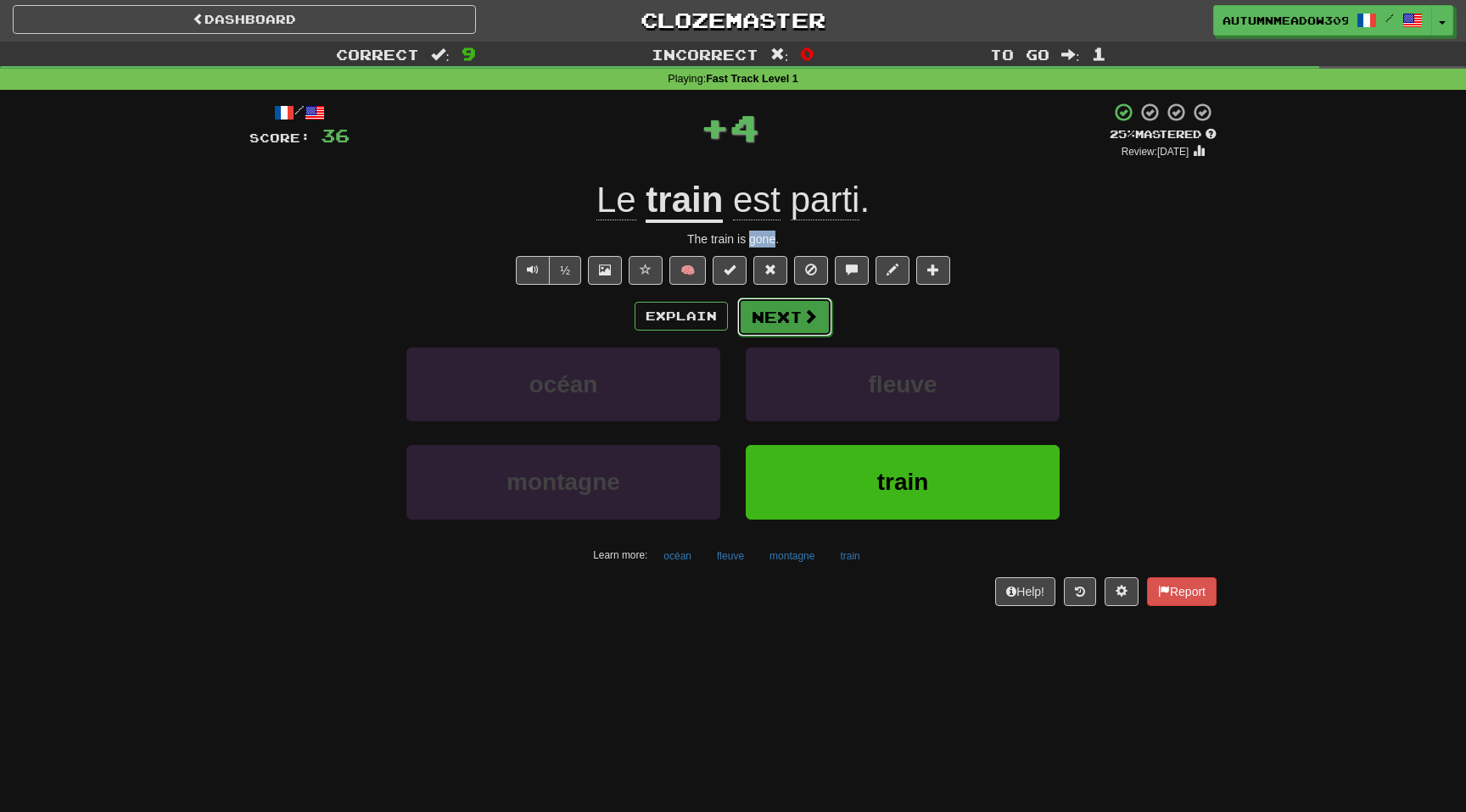
click at [796, 323] on button "Next" at bounding box center [785, 317] width 95 height 39
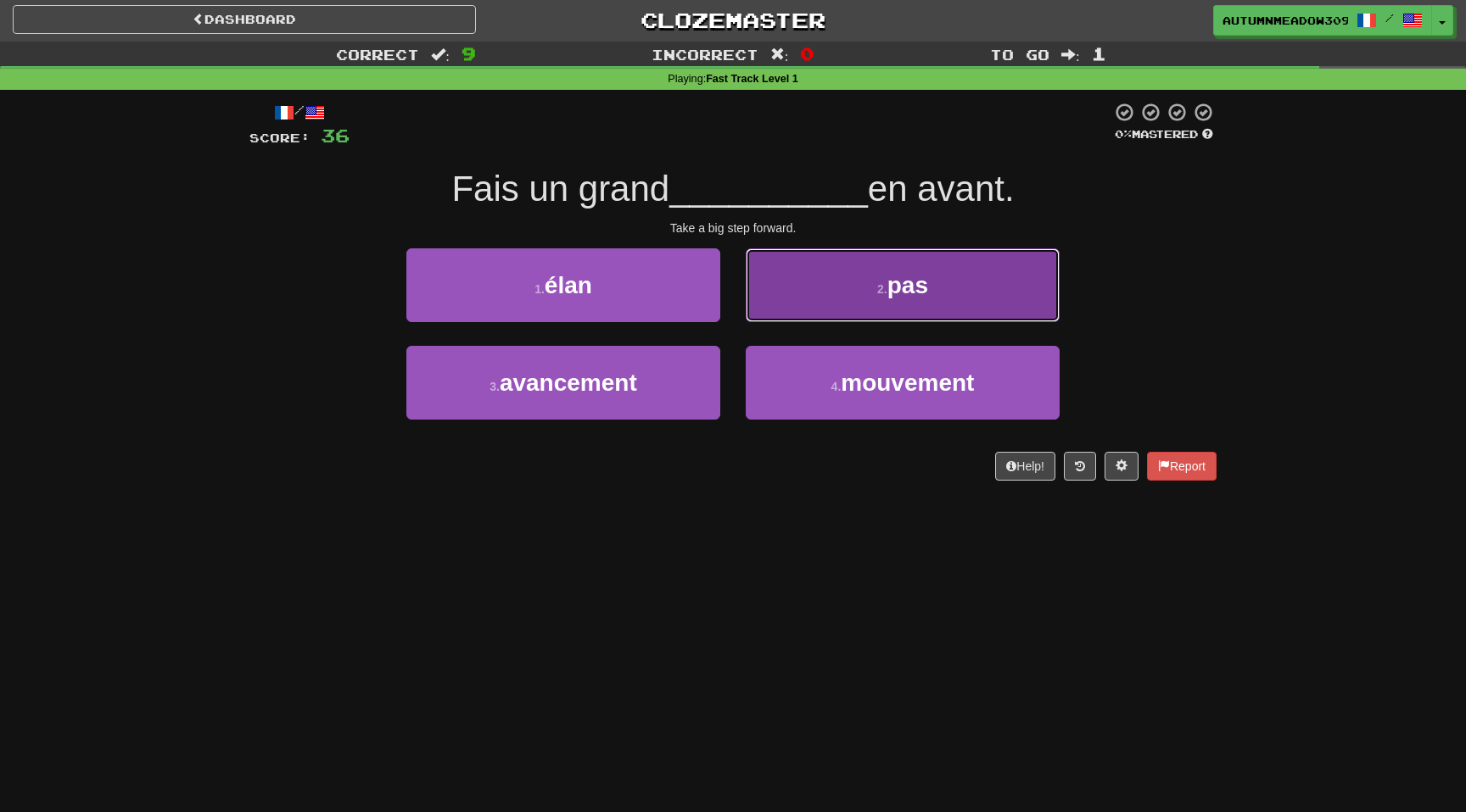
click at [906, 299] on button "2 . pas" at bounding box center [902, 285] width 314 height 74
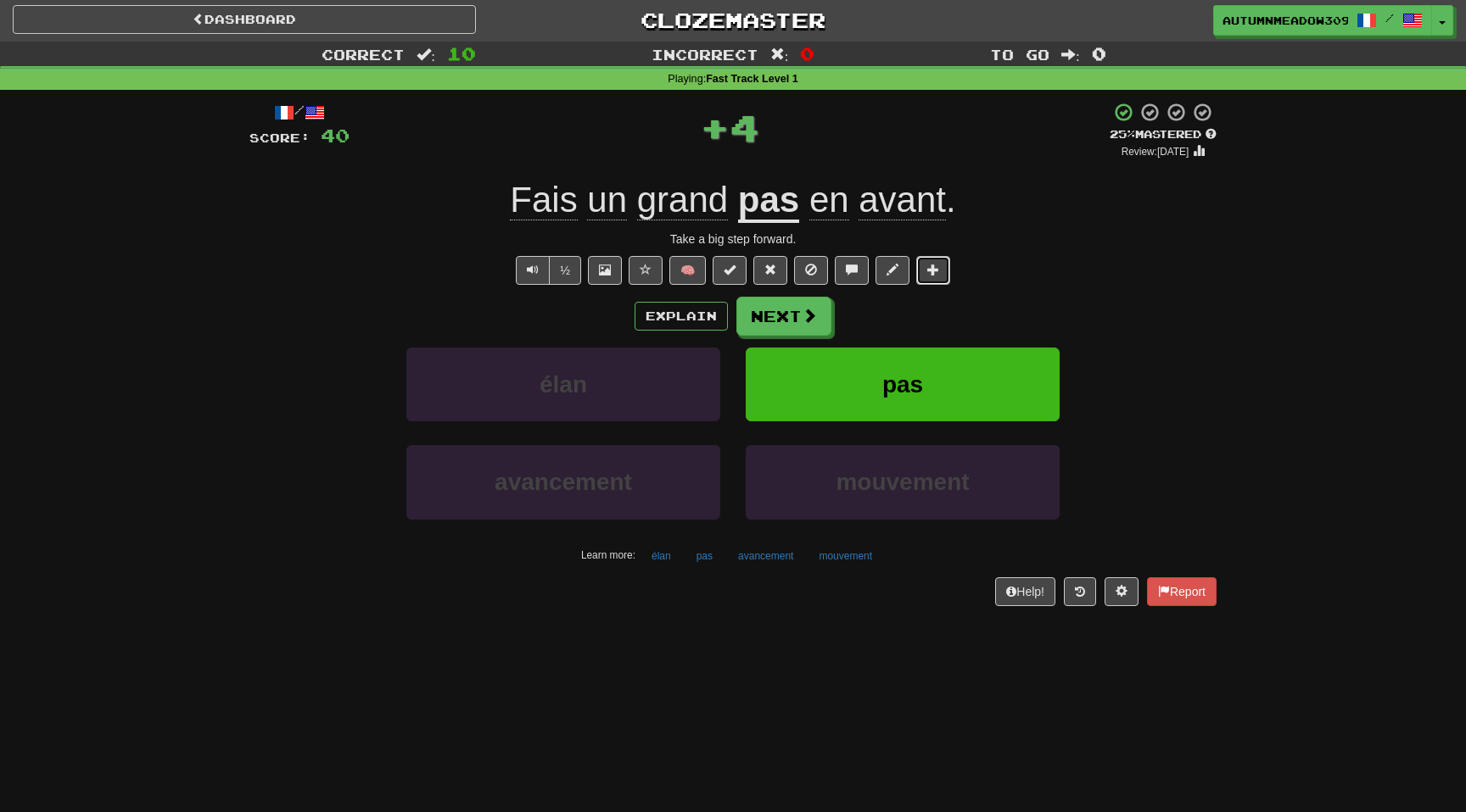
click at [934, 274] on span at bounding box center [933, 270] width 11 height 11
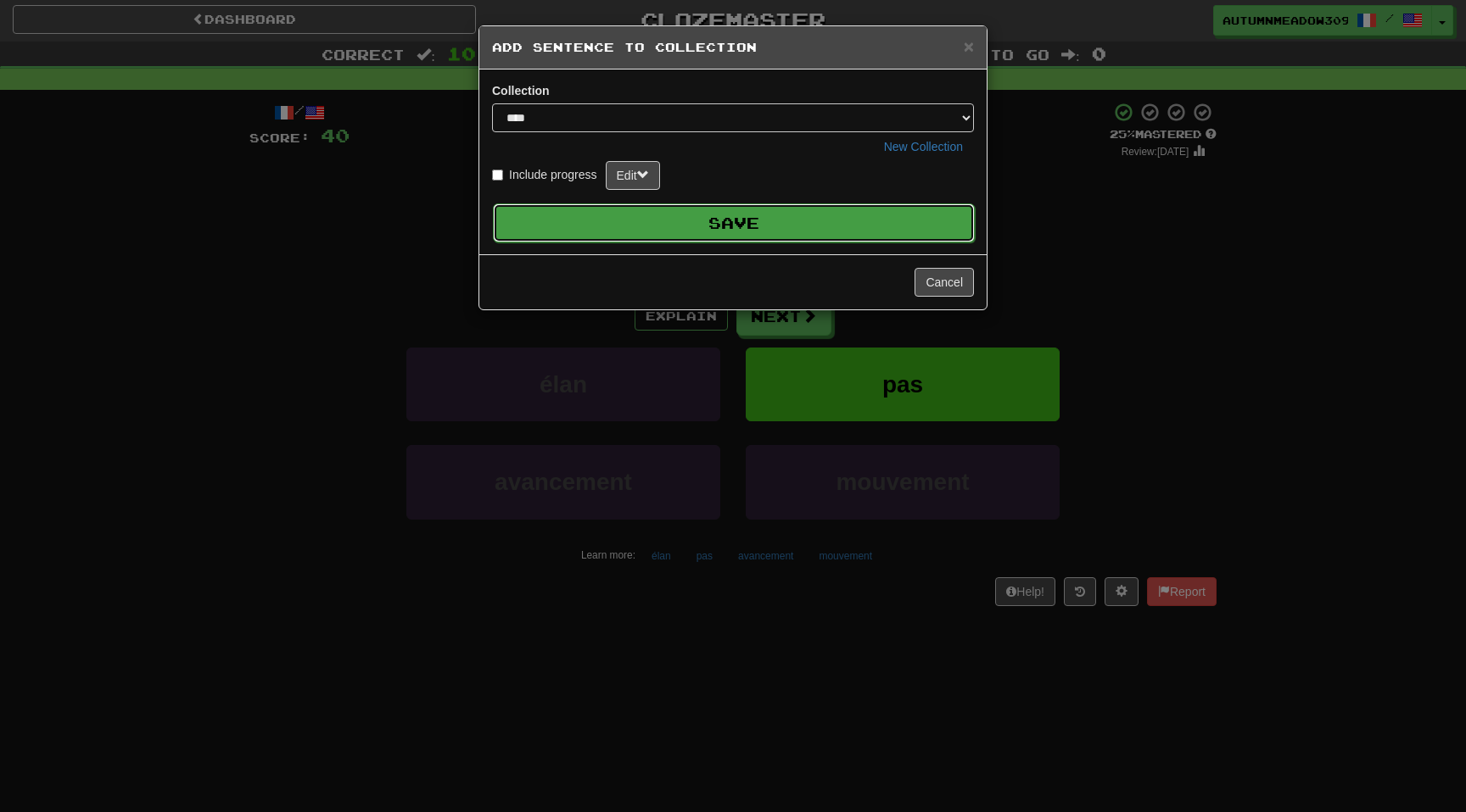
click at [817, 234] on button "Save" at bounding box center [734, 223] width 482 height 39
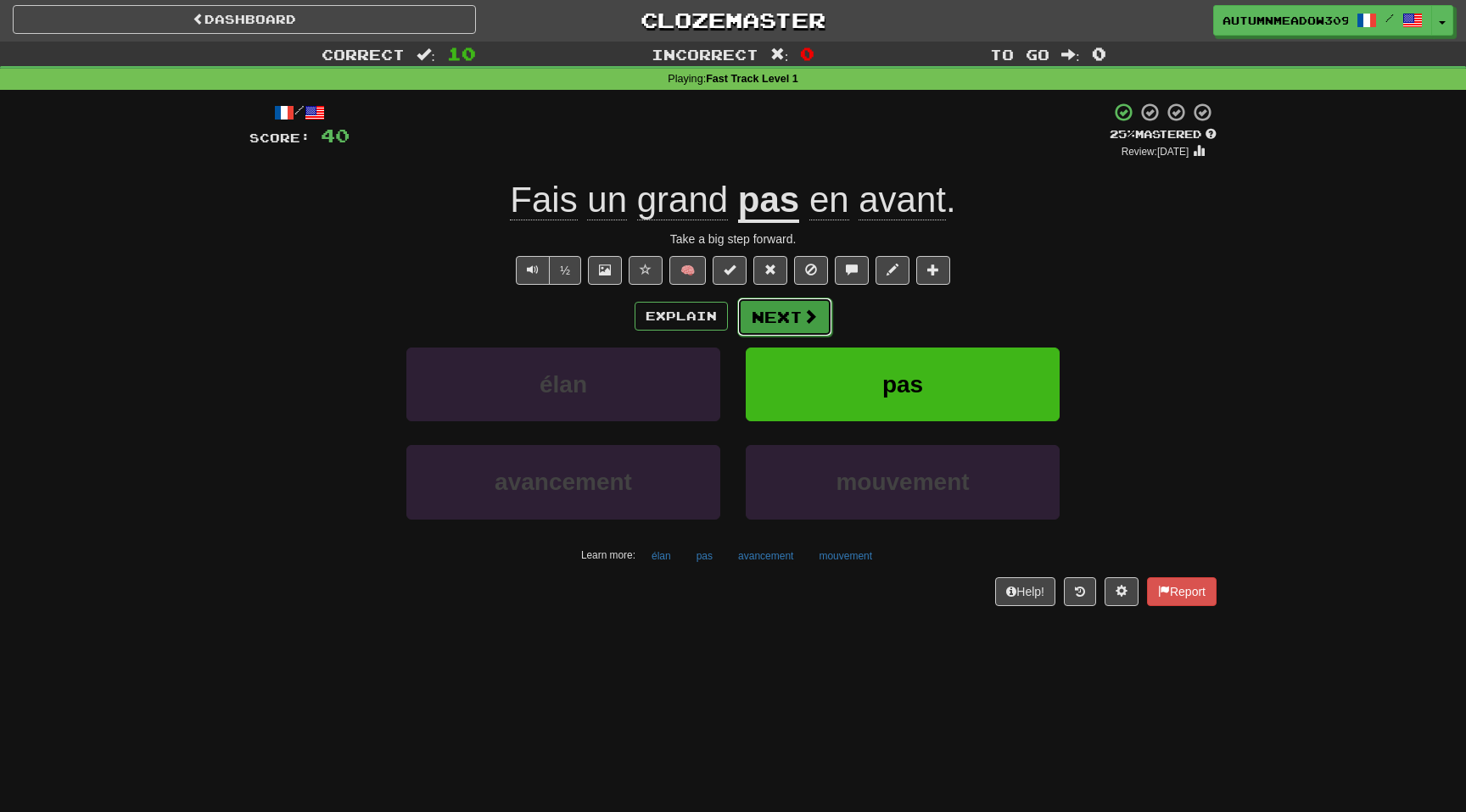
click at [795, 327] on button "Next" at bounding box center [785, 317] width 95 height 39
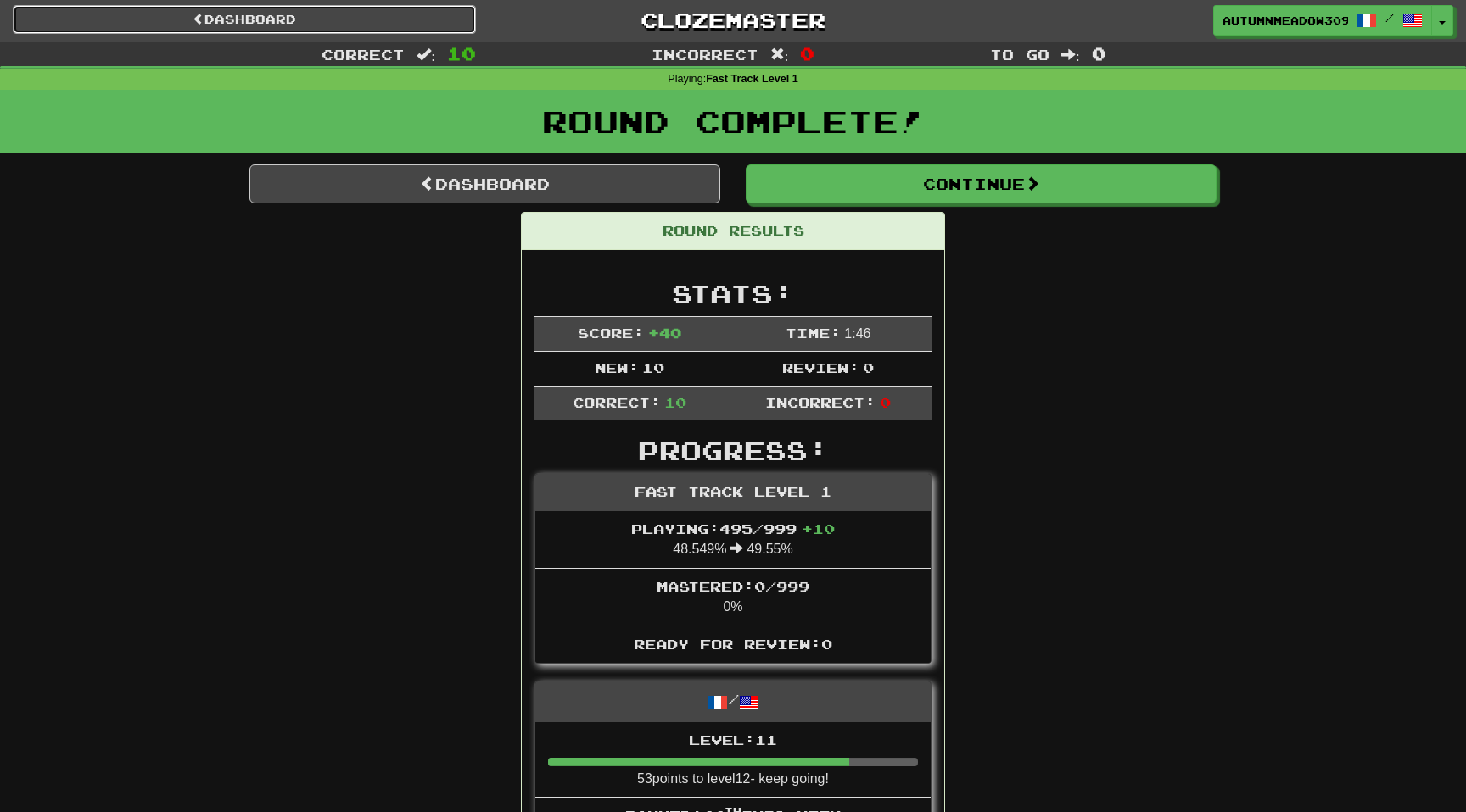
click at [398, 19] on link "Dashboard" at bounding box center [244, 19] width 463 height 29
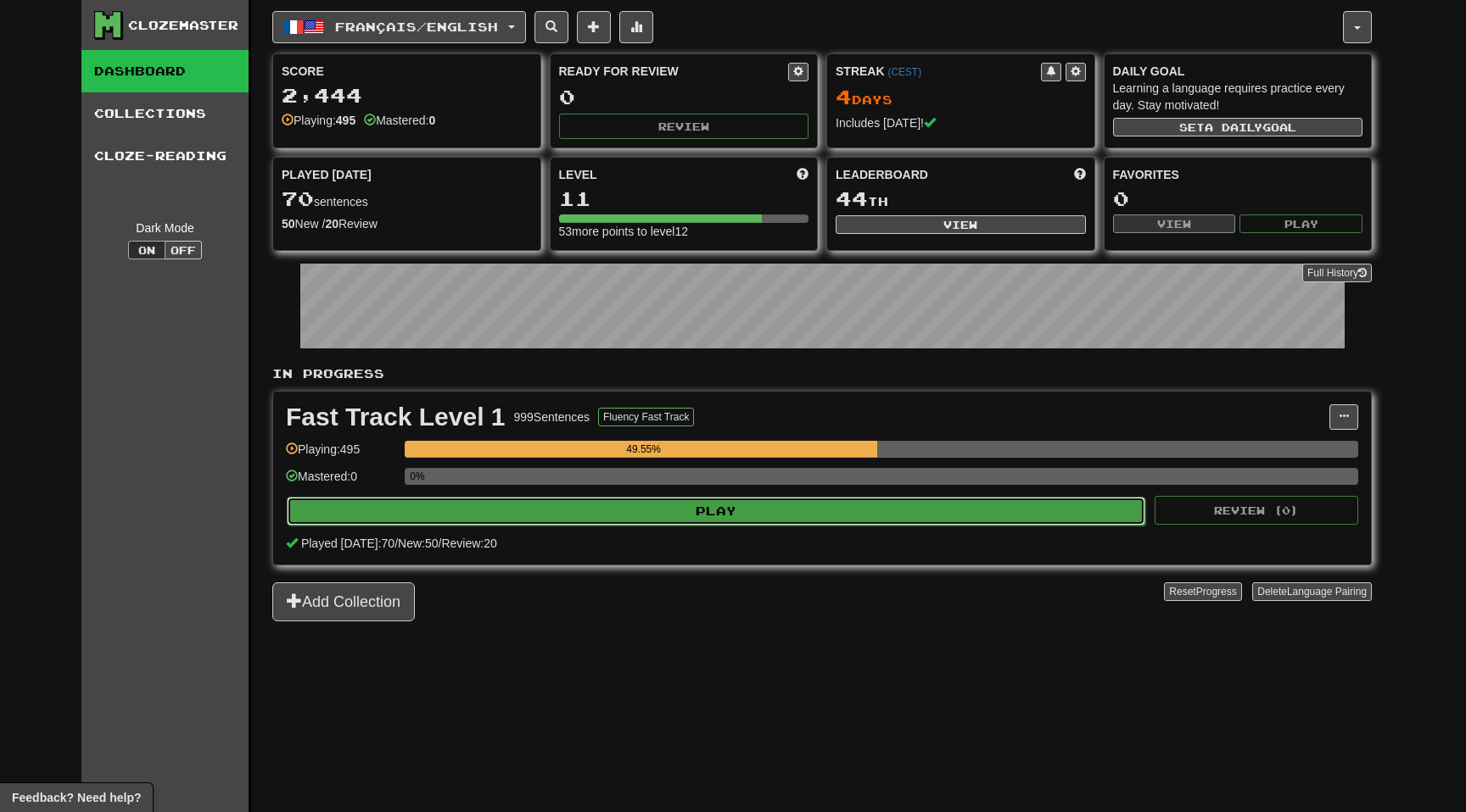
click at [925, 516] on button "Play" at bounding box center [716, 512] width 858 height 29
select select "**"
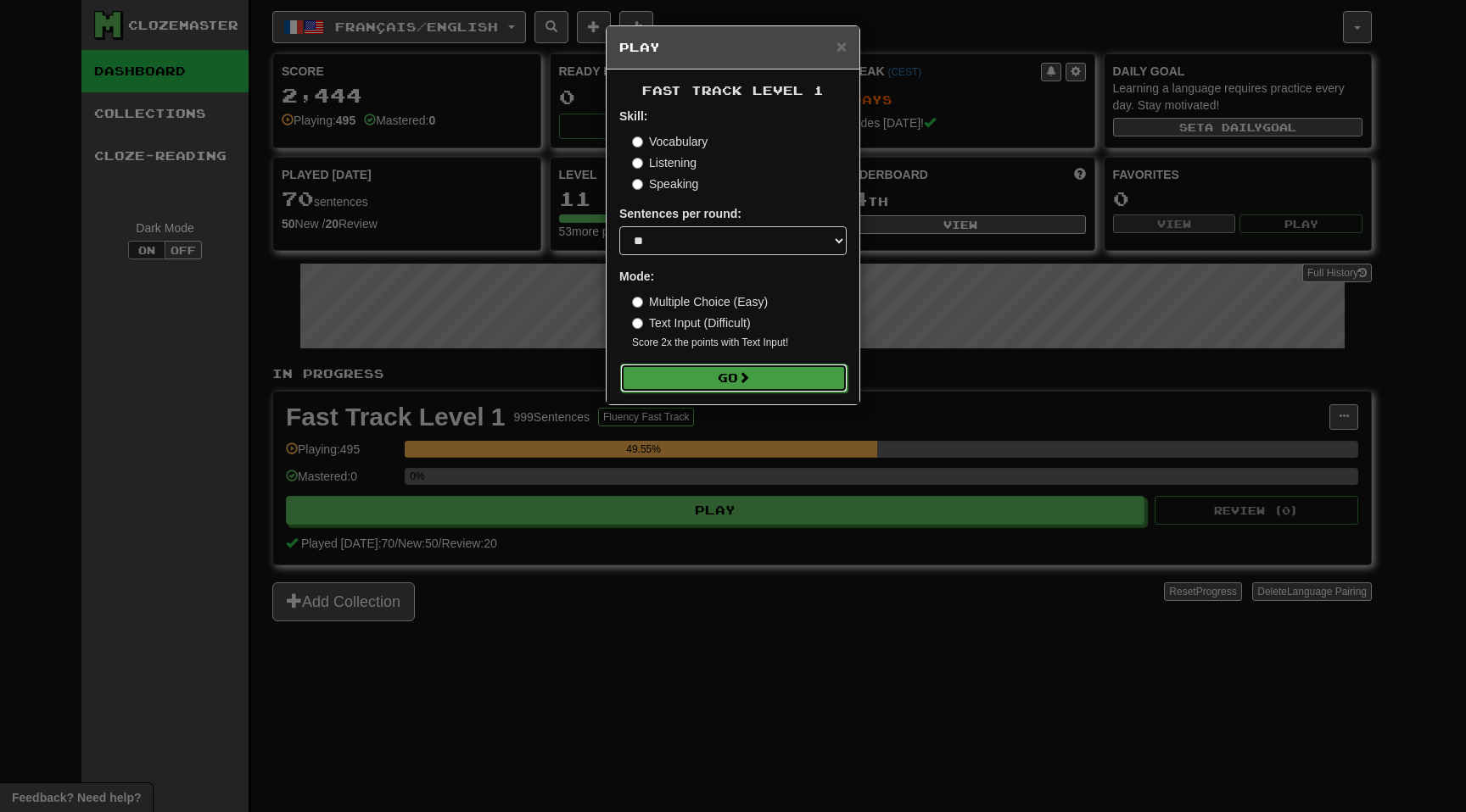
click at [738, 384] on button "Go" at bounding box center [734, 378] width 228 height 29
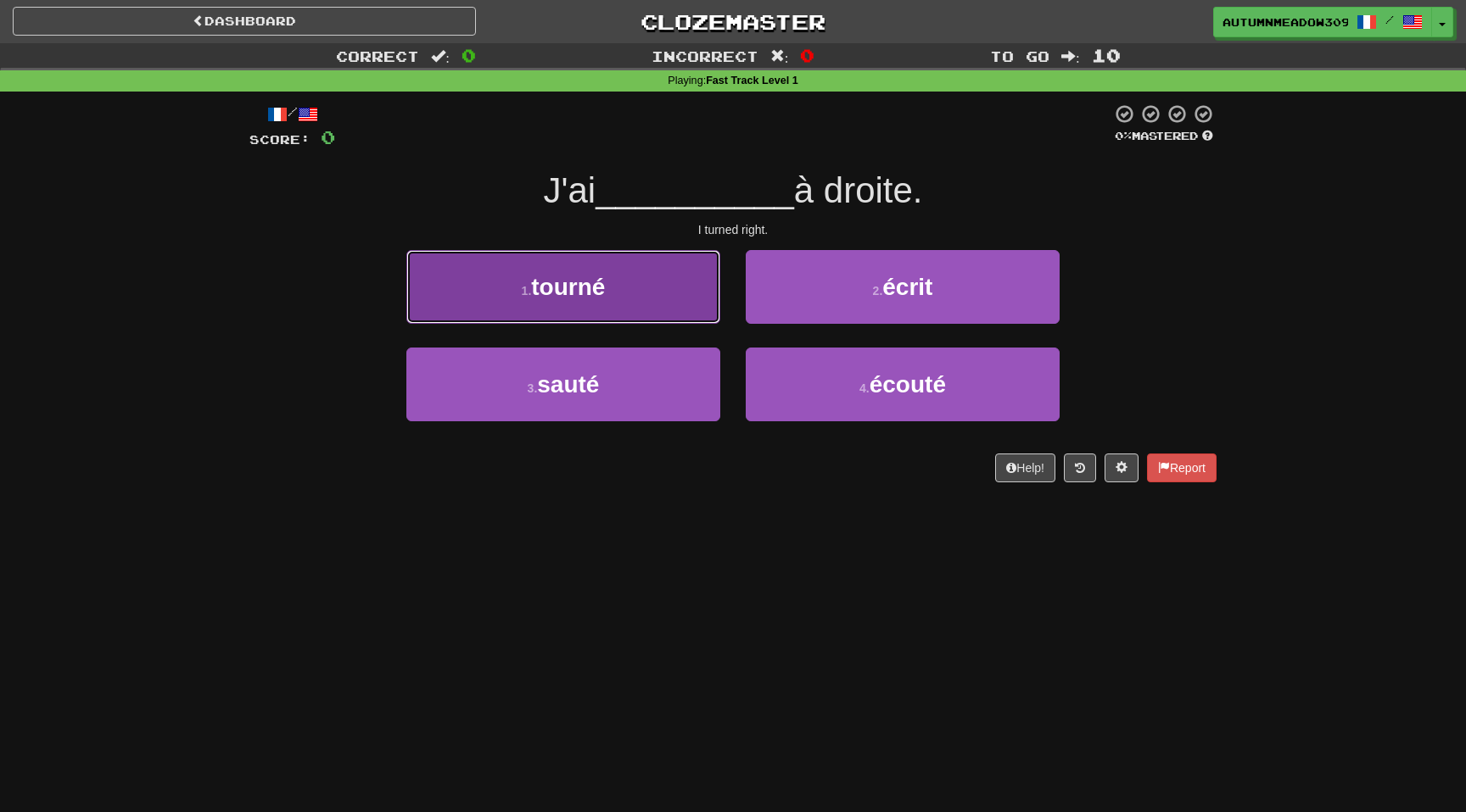
click at [611, 291] on button "1 . tourné" at bounding box center [564, 287] width 314 height 74
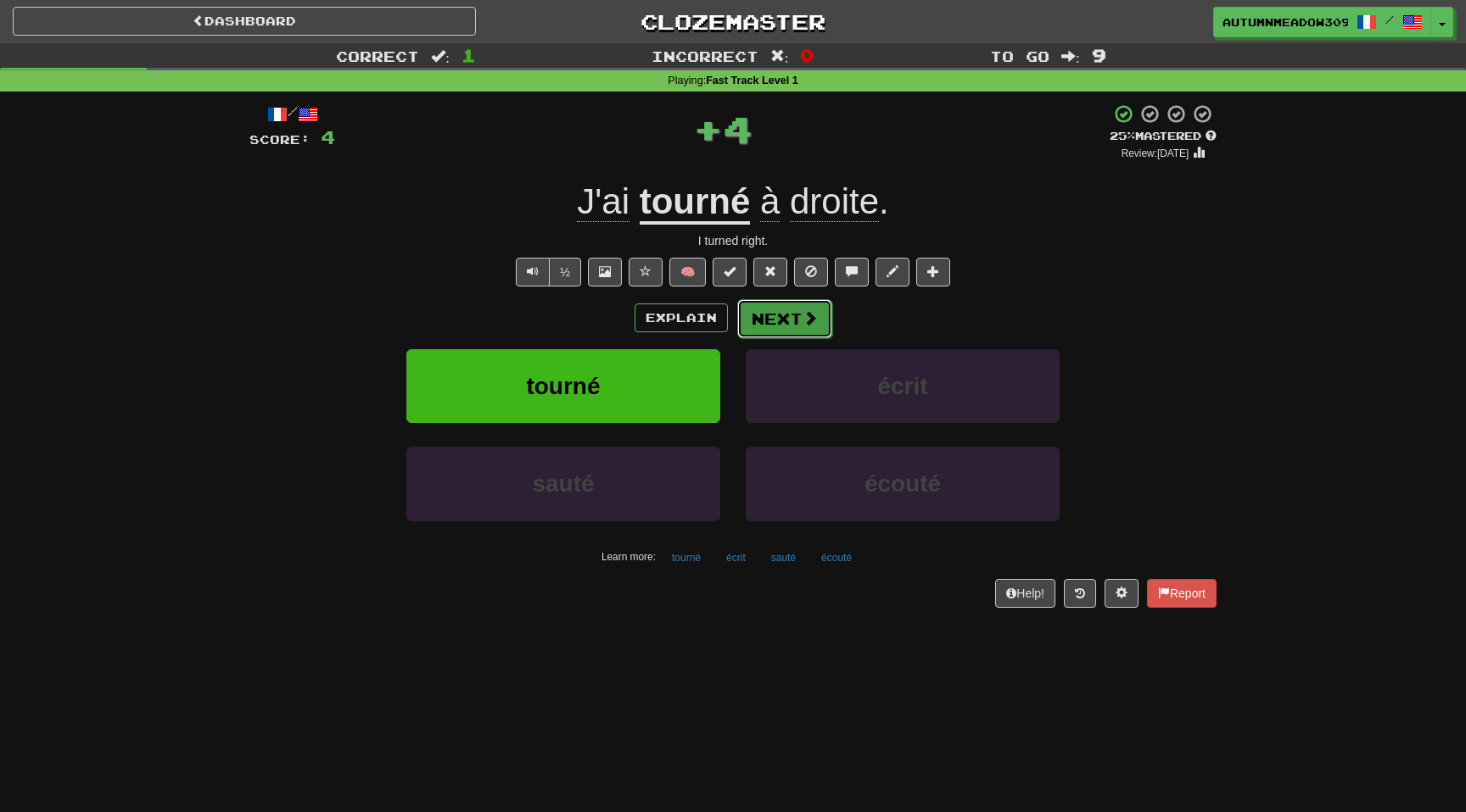
click at [774, 313] on button "Next" at bounding box center [785, 318] width 95 height 39
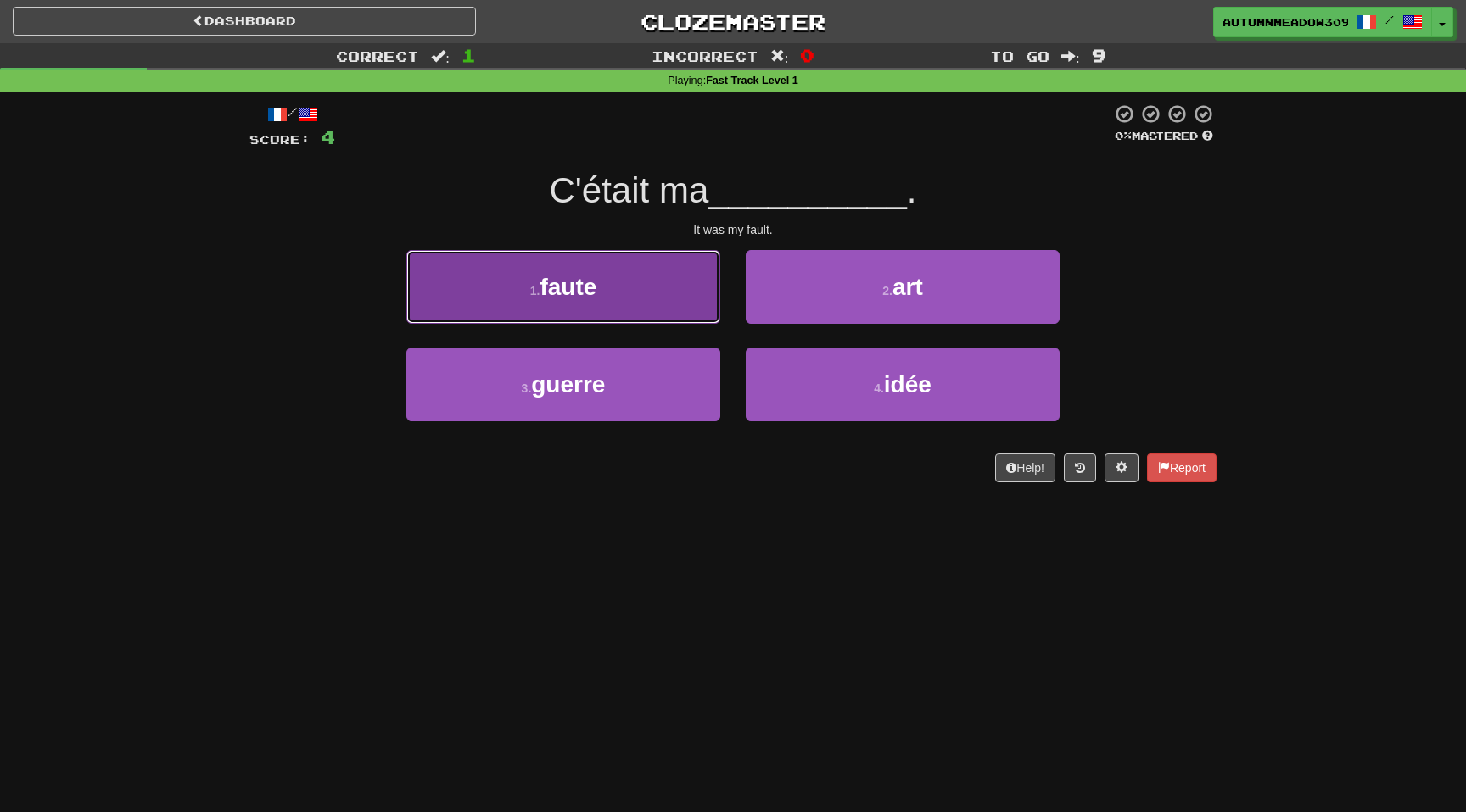
click at [661, 277] on button "1 . faute" at bounding box center [564, 287] width 314 height 74
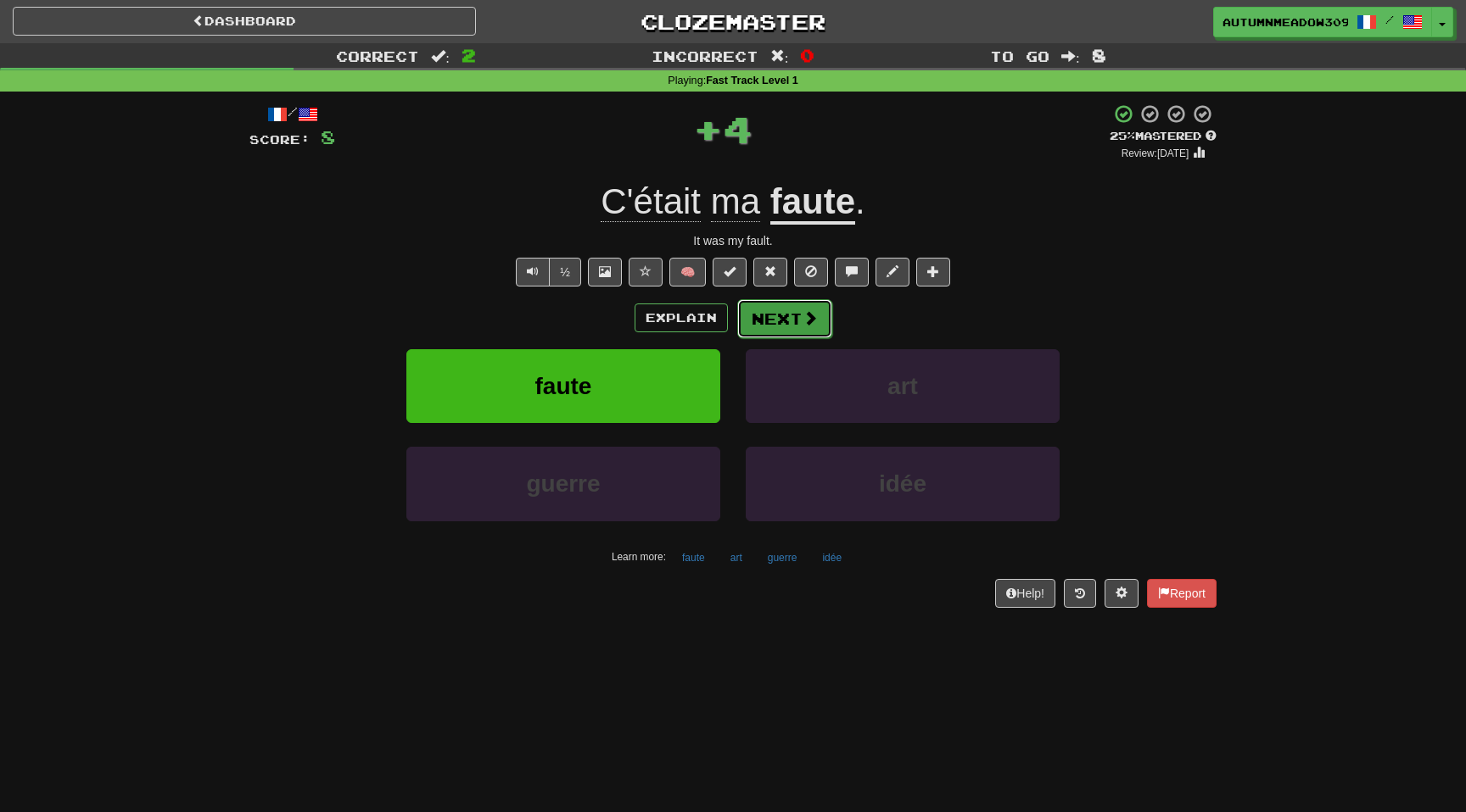
click at [798, 318] on button "Next" at bounding box center [785, 318] width 95 height 39
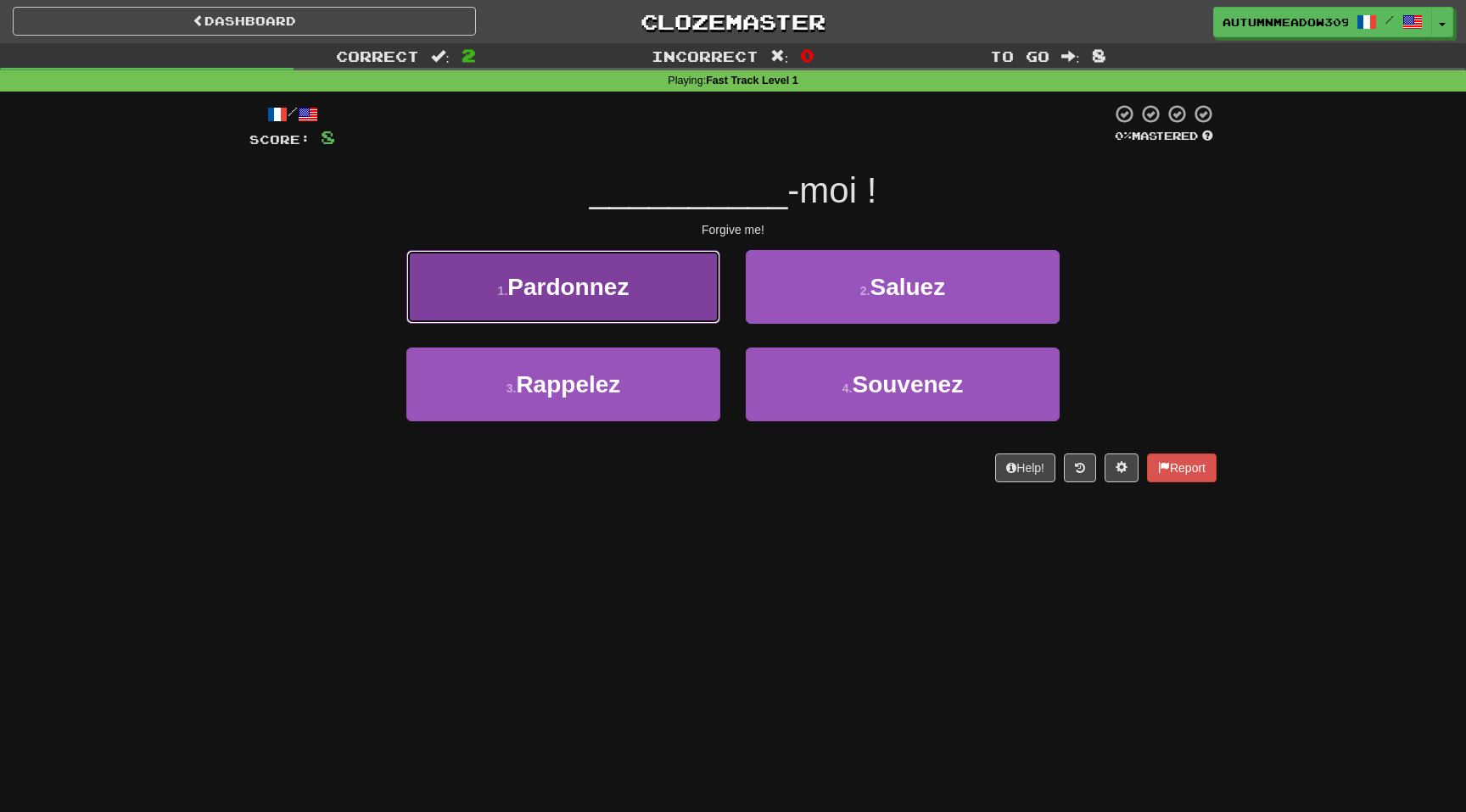
click at [659, 289] on button "1 . Pardonnez" at bounding box center [564, 287] width 314 height 74
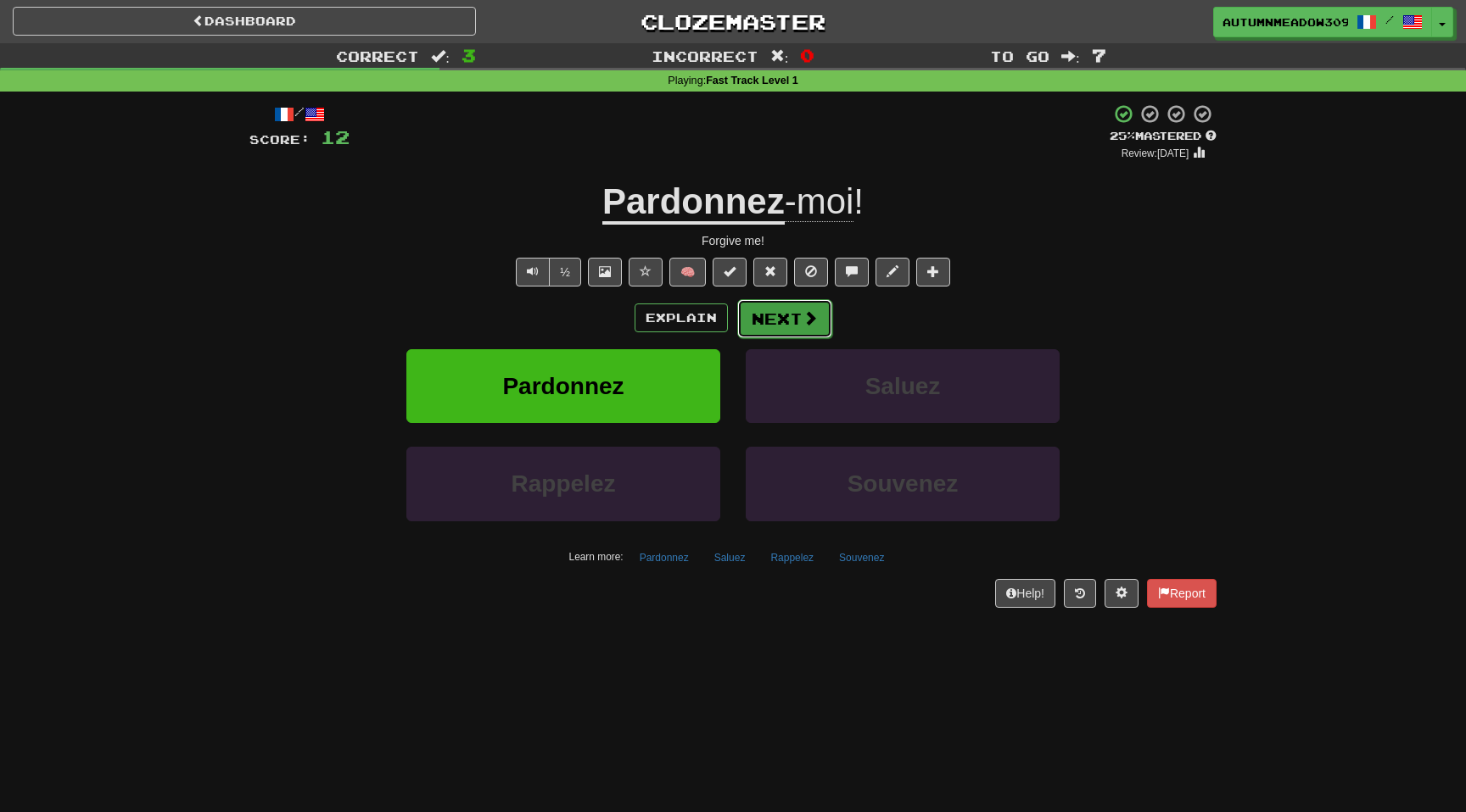
click at [783, 324] on button "Next" at bounding box center [785, 318] width 95 height 39
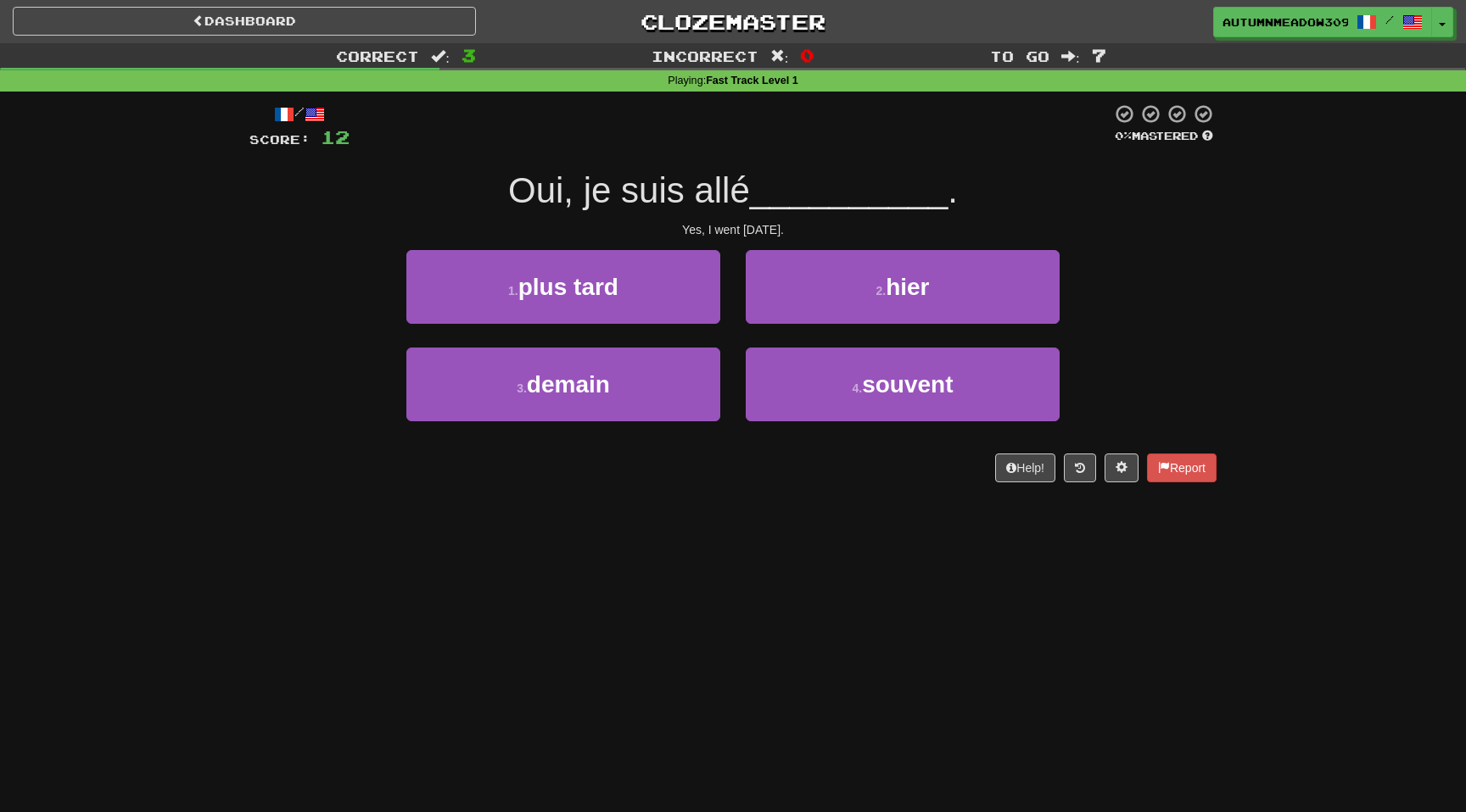
click at [578, 198] on span "Oui, je suis allé" at bounding box center [629, 190] width 242 height 40
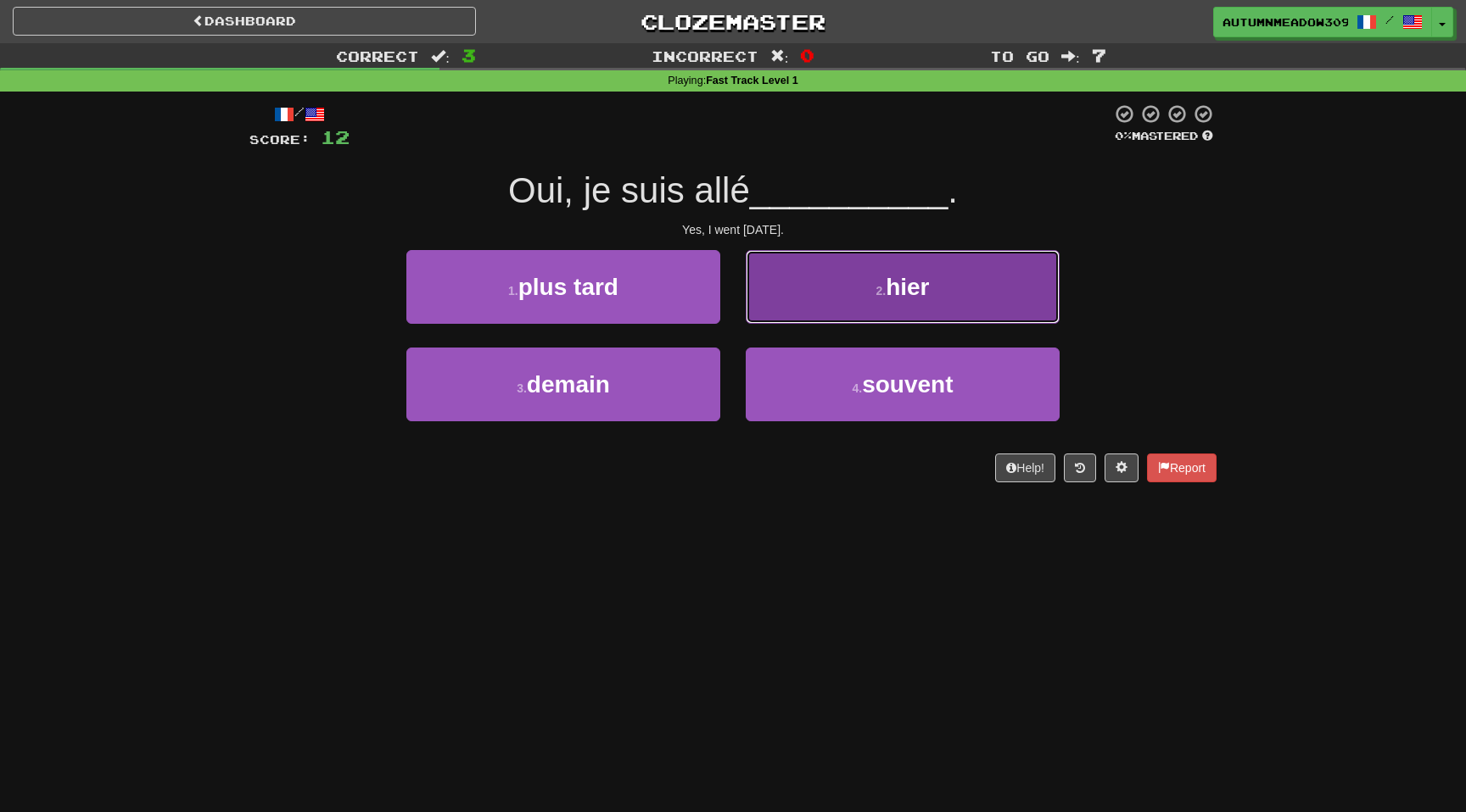
click at [825, 281] on button "2 . hier" at bounding box center [902, 287] width 314 height 74
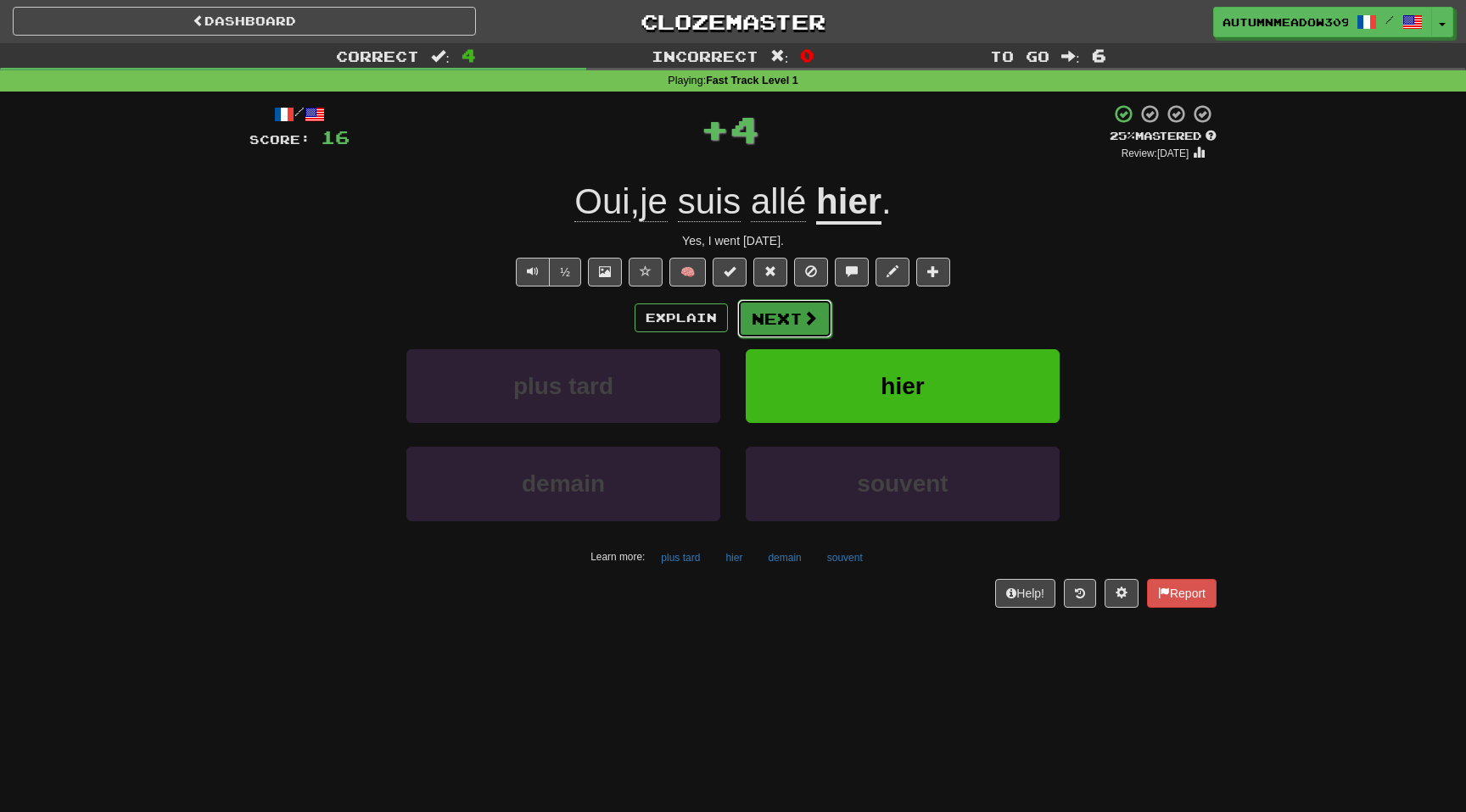
click at [783, 324] on button "Next" at bounding box center [785, 318] width 95 height 39
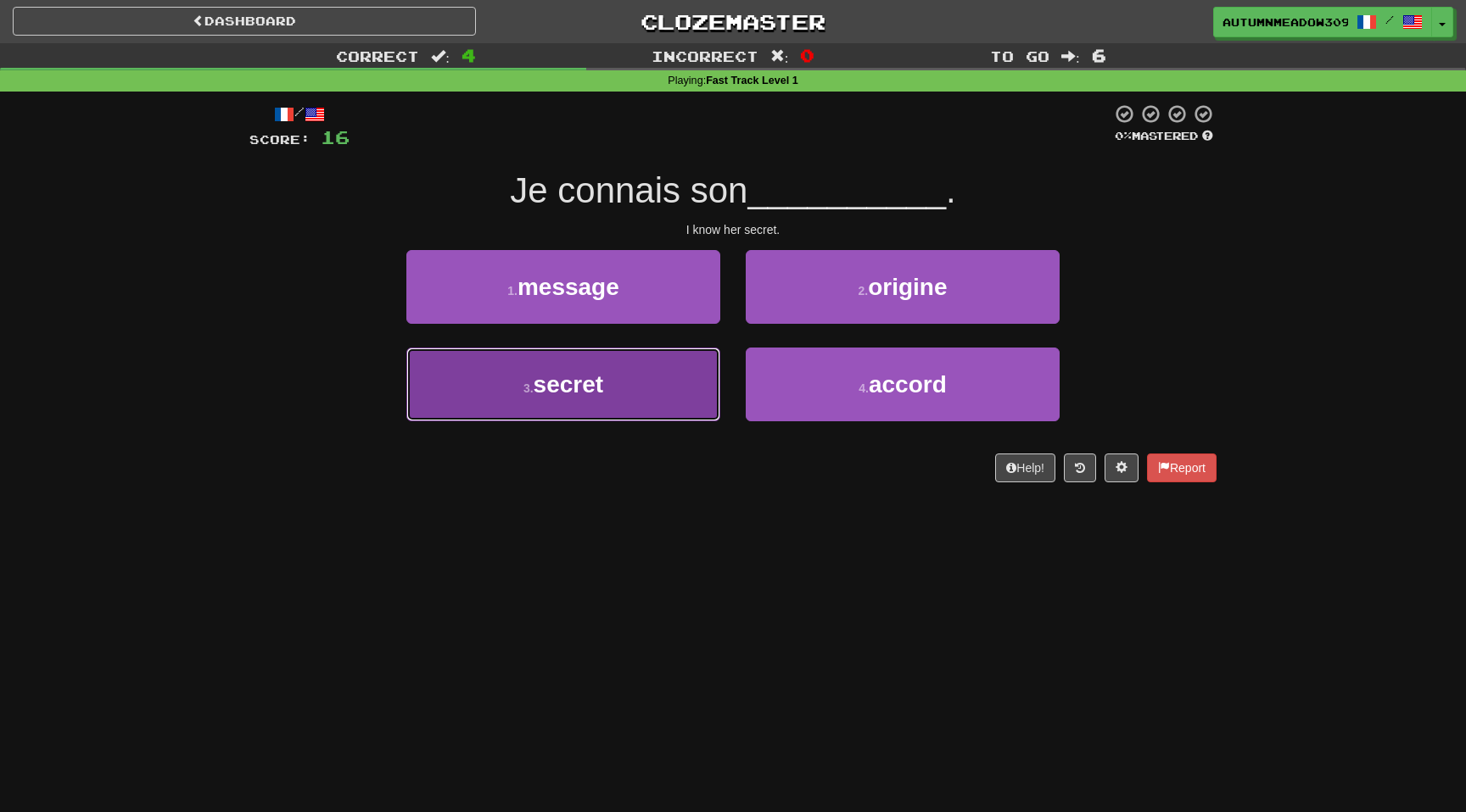
click at [650, 380] on button "3 . secret" at bounding box center [564, 384] width 314 height 74
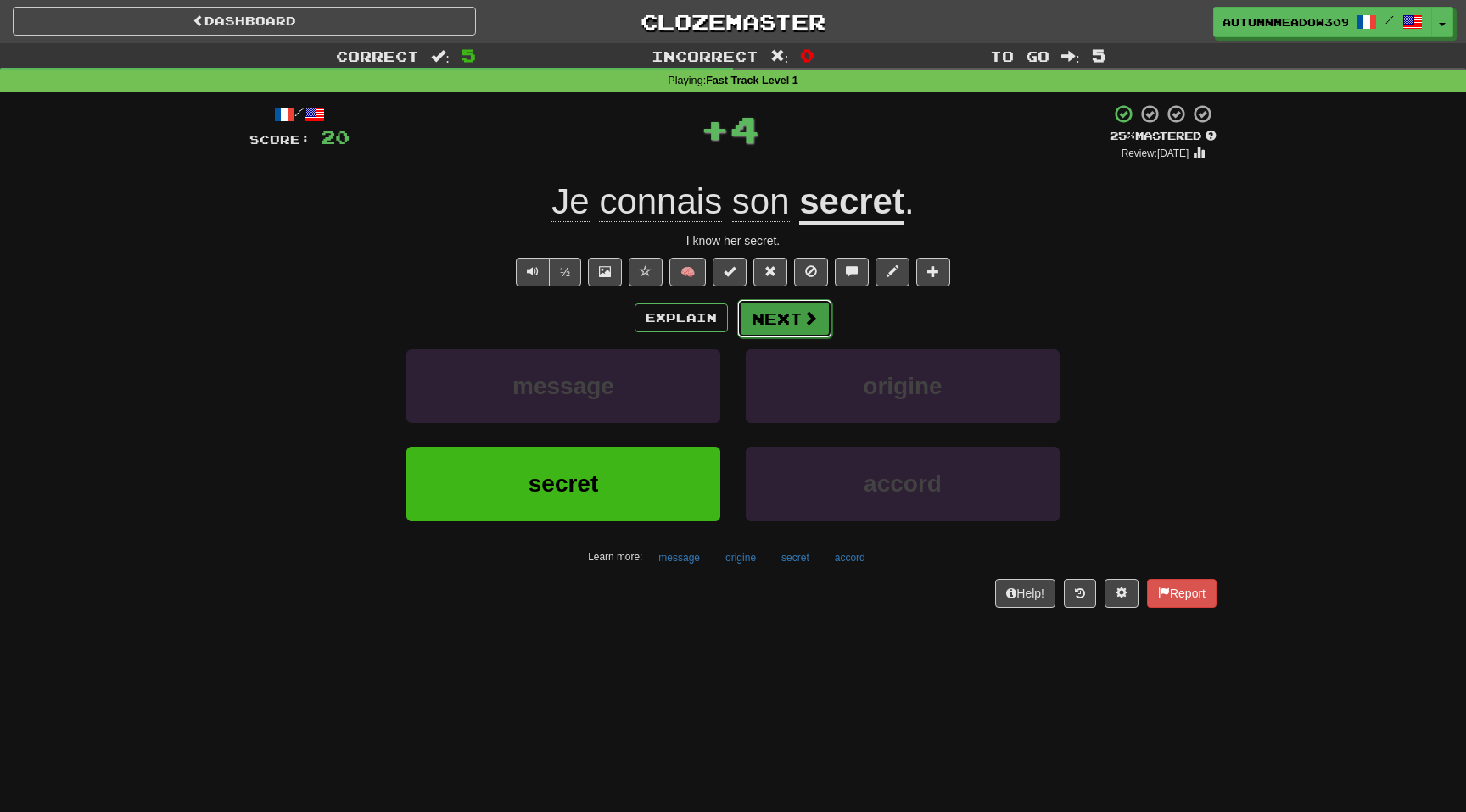
click at [766, 333] on button "Next" at bounding box center [785, 318] width 95 height 39
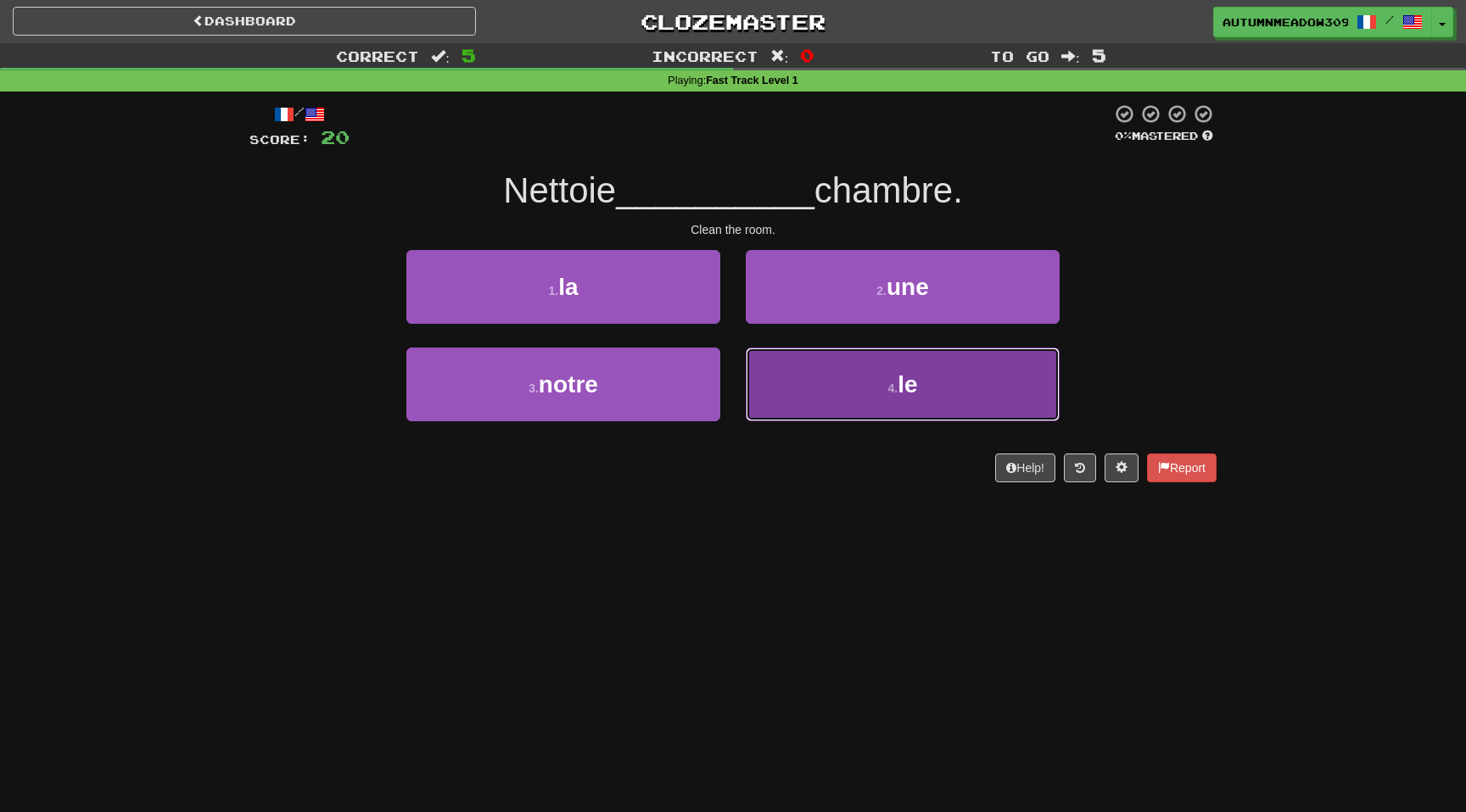
click at [835, 387] on button "4 . le" at bounding box center [902, 384] width 314 height 74
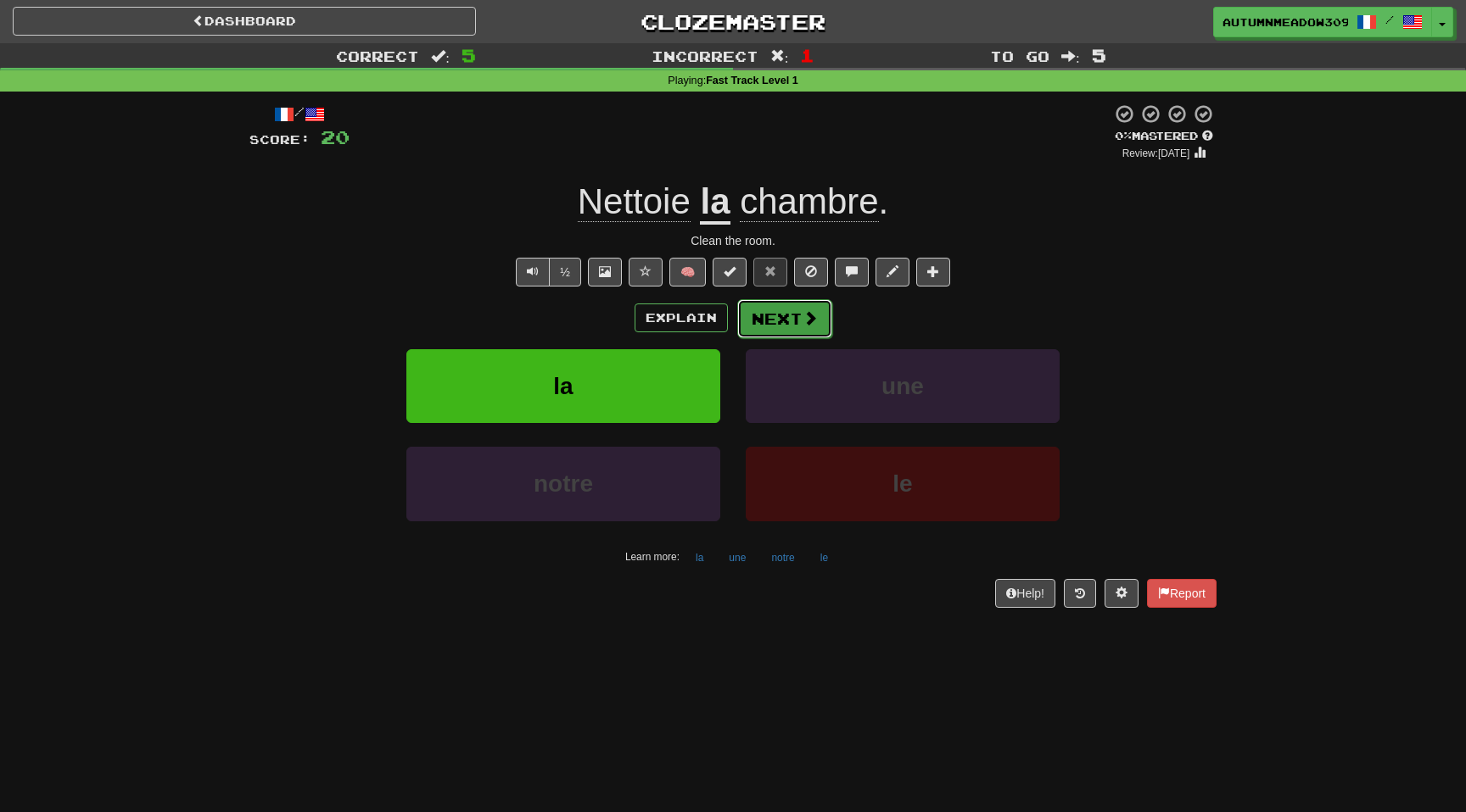
click at [812, 326] on span at bounding box center [811, 318] width 15 height 15
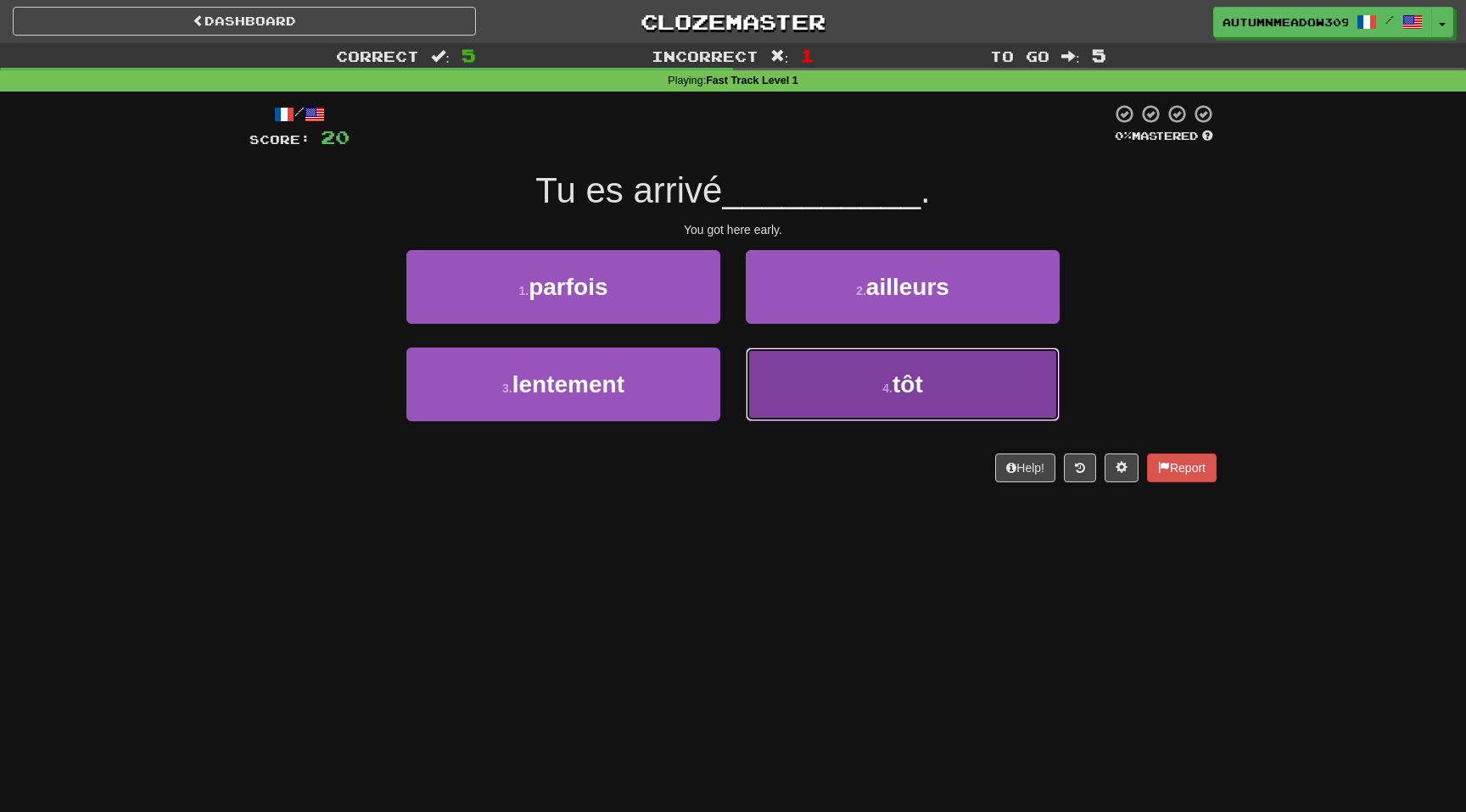
click at [798, 392] on button "4 . tôt" at bounding box center [902, 384] width 314 height 74
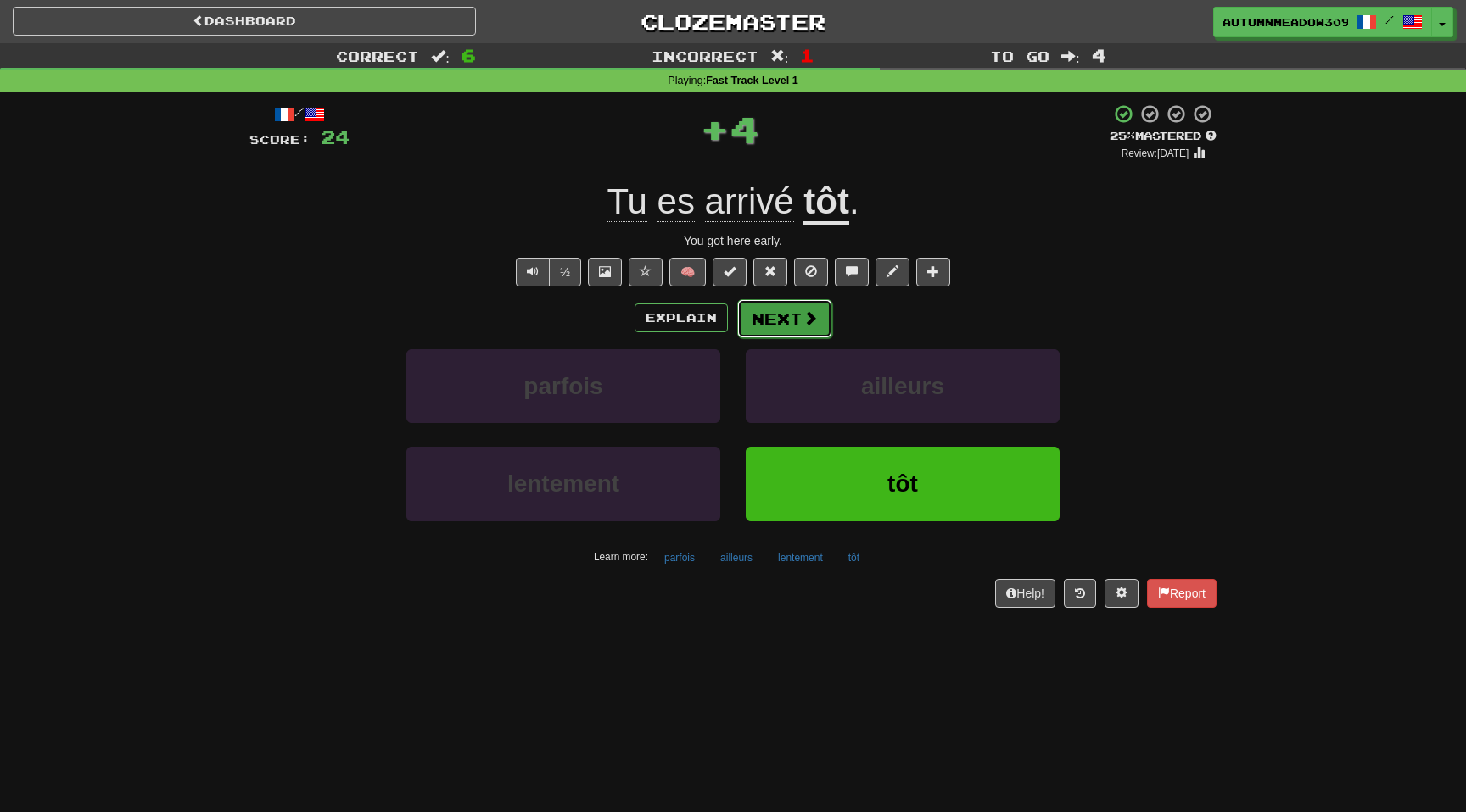
click at [783, 326] on button "Next" at bounding box center [785, 318] width 95 height 39
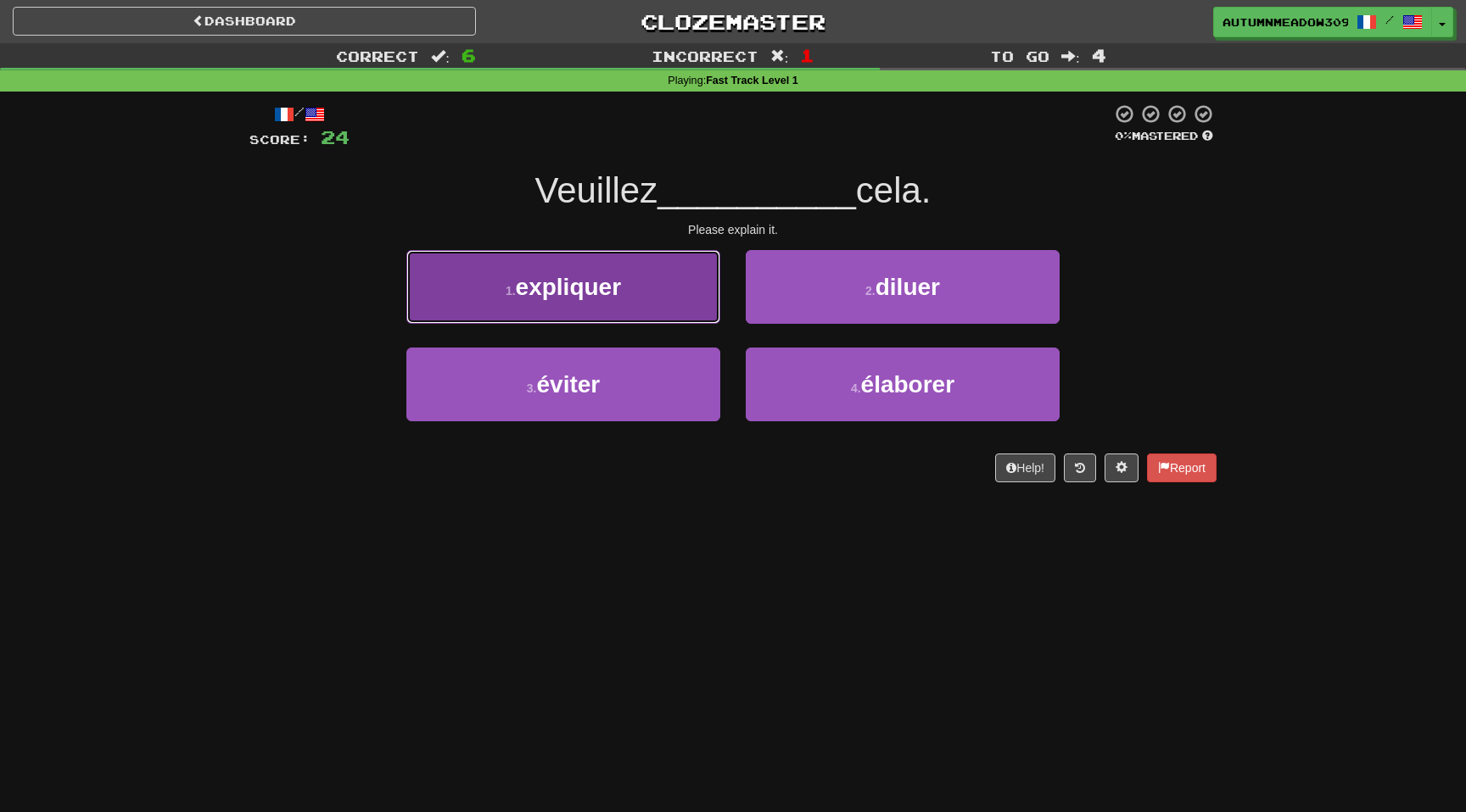
click at [615, 281] on span "expliquer" at bounding box center [568, 286] width 105 height 26
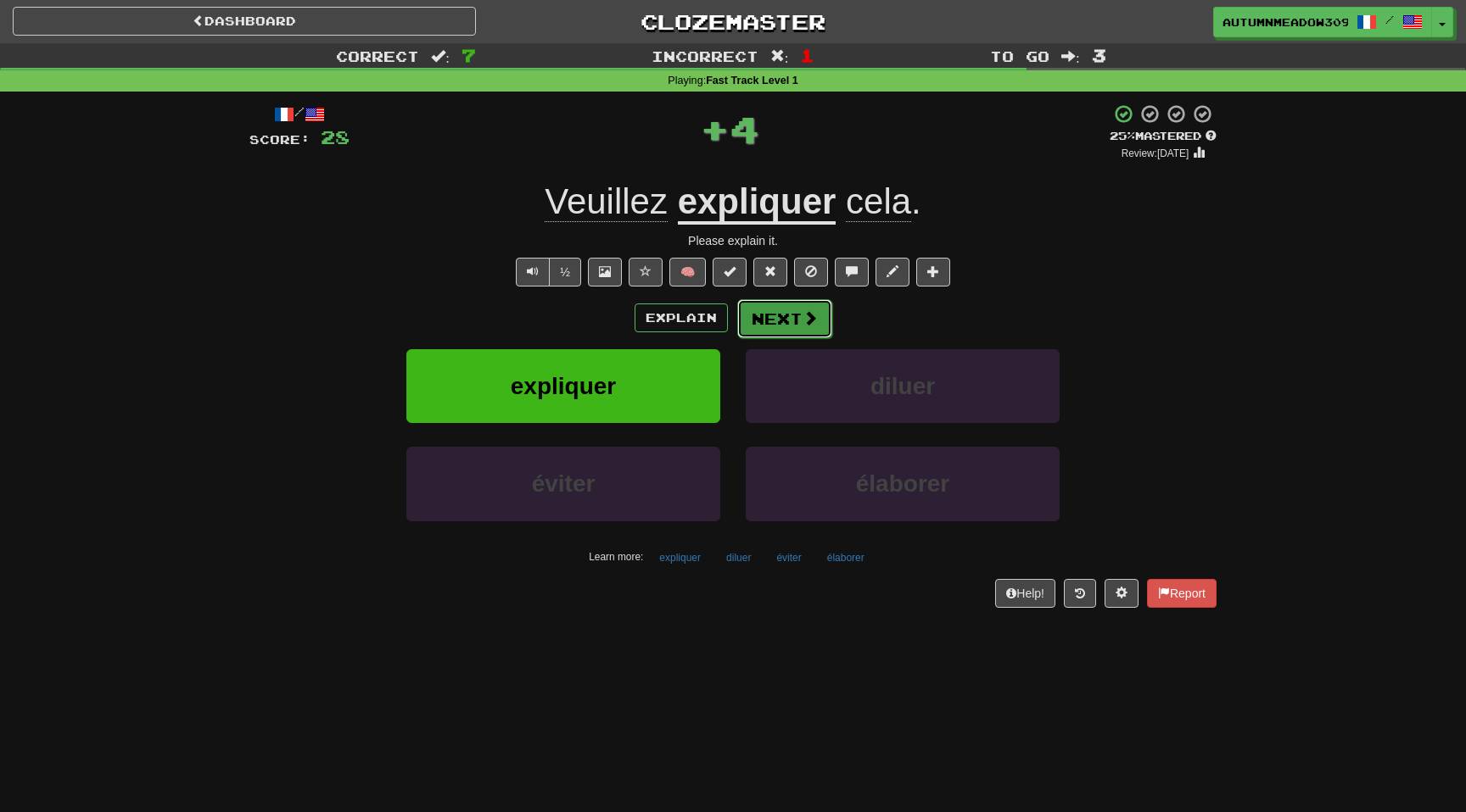
click at [811, 318] on span at bounding box center [811, 318] width 15 height 15
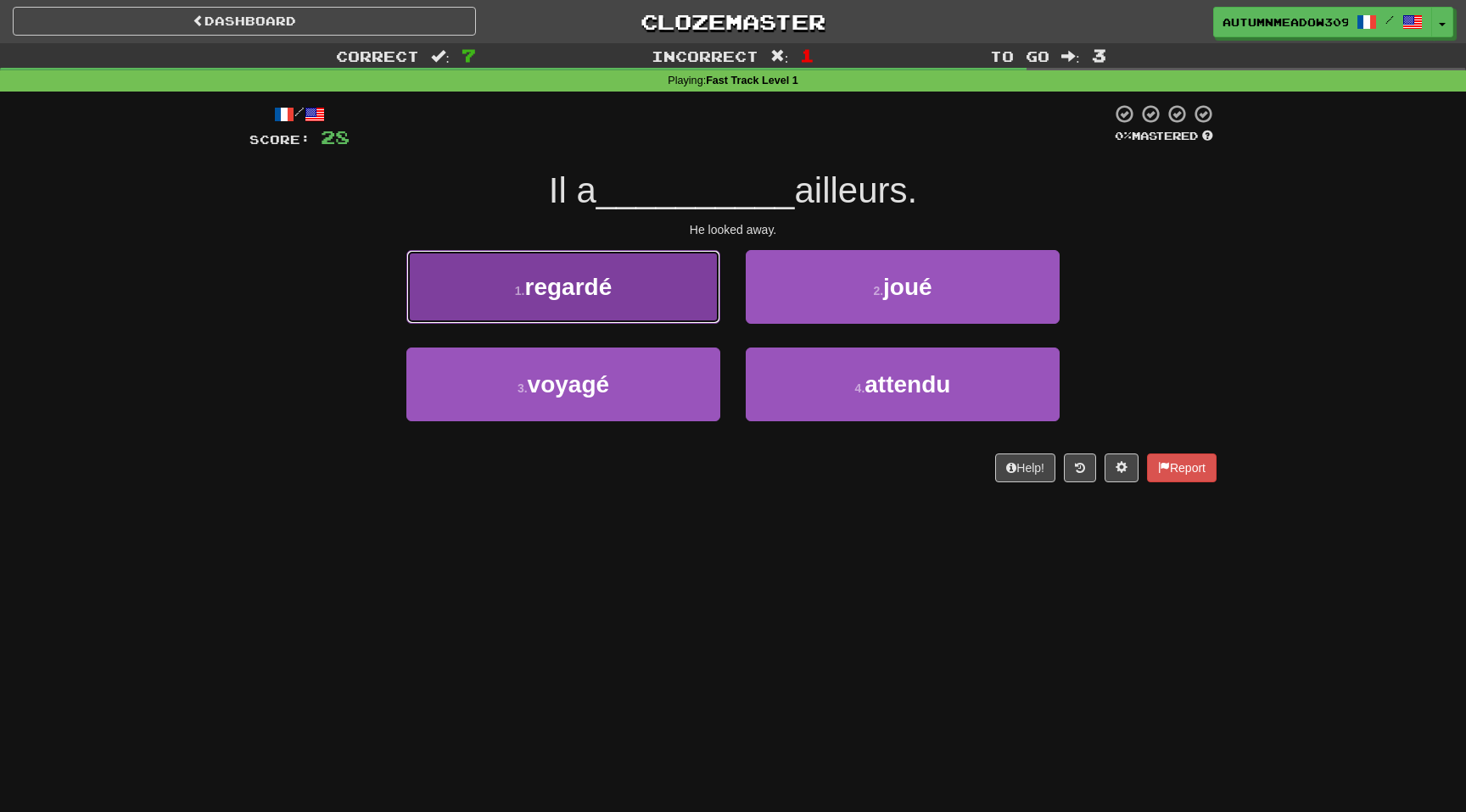
click at [647, 277] on button "1 . regardé" at bounding box center [564, 287] width 314 height 74
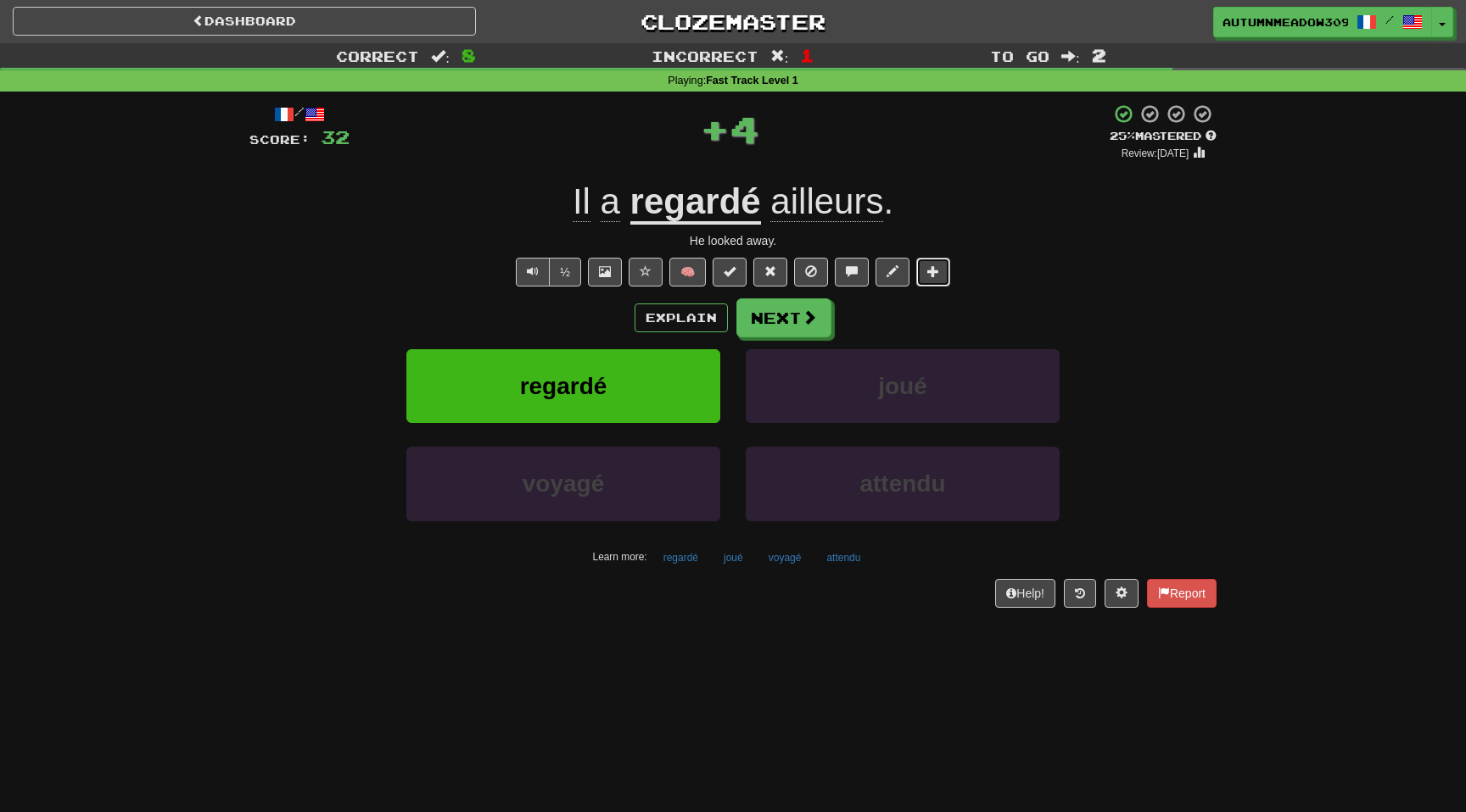
click at [927, 269] on span at bounding box center [933, 272] width 11 height 11
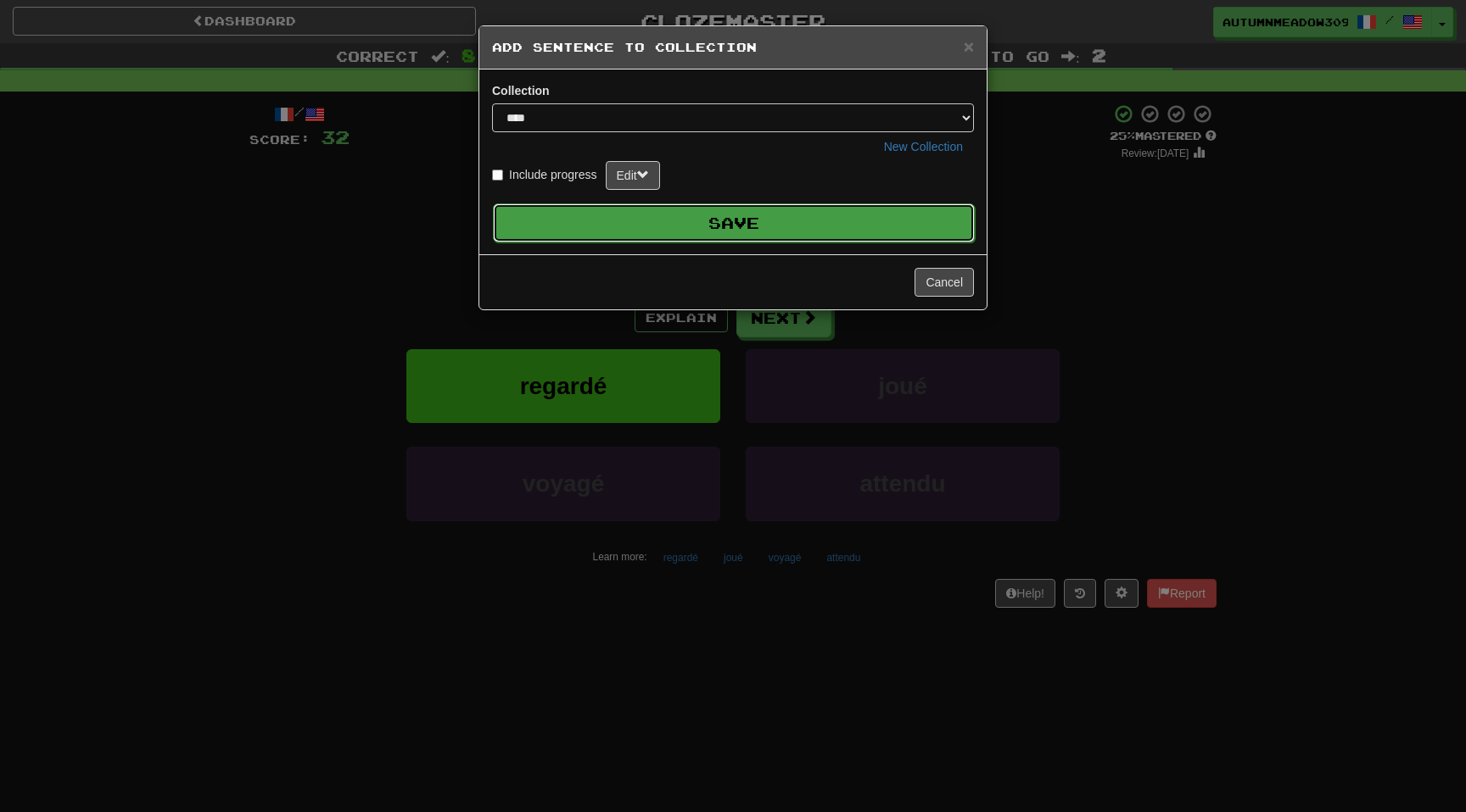
click at [873, 210] on button "Save" at bounding box center [734, 223] width 482 height 39
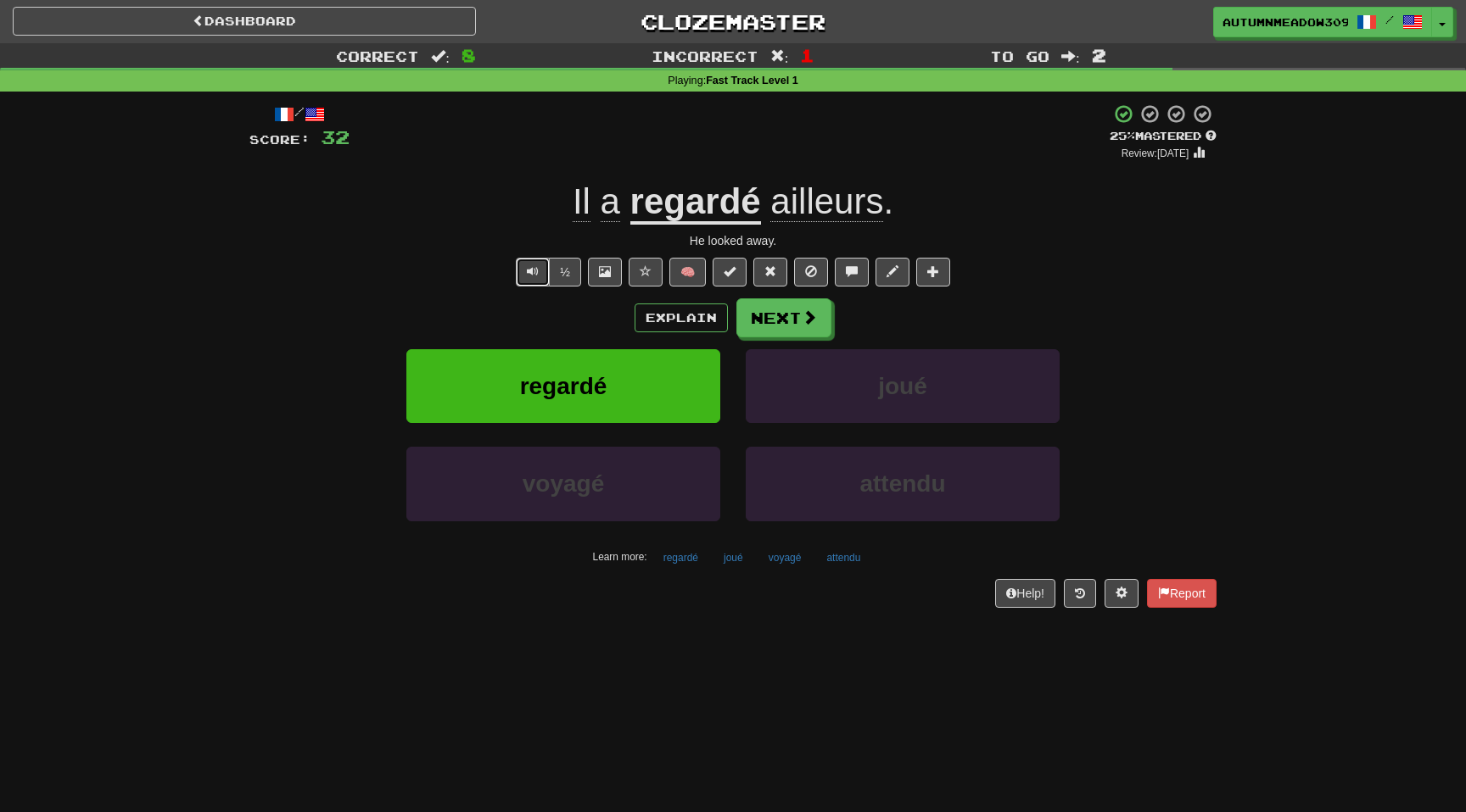
click at [539, 273] on span "Text-to-speech controls" at bounding box center [533, 272] width 11 height 11
click at [794, 316] on button "Next" at bounding box center [785, 318] width 95 height 39
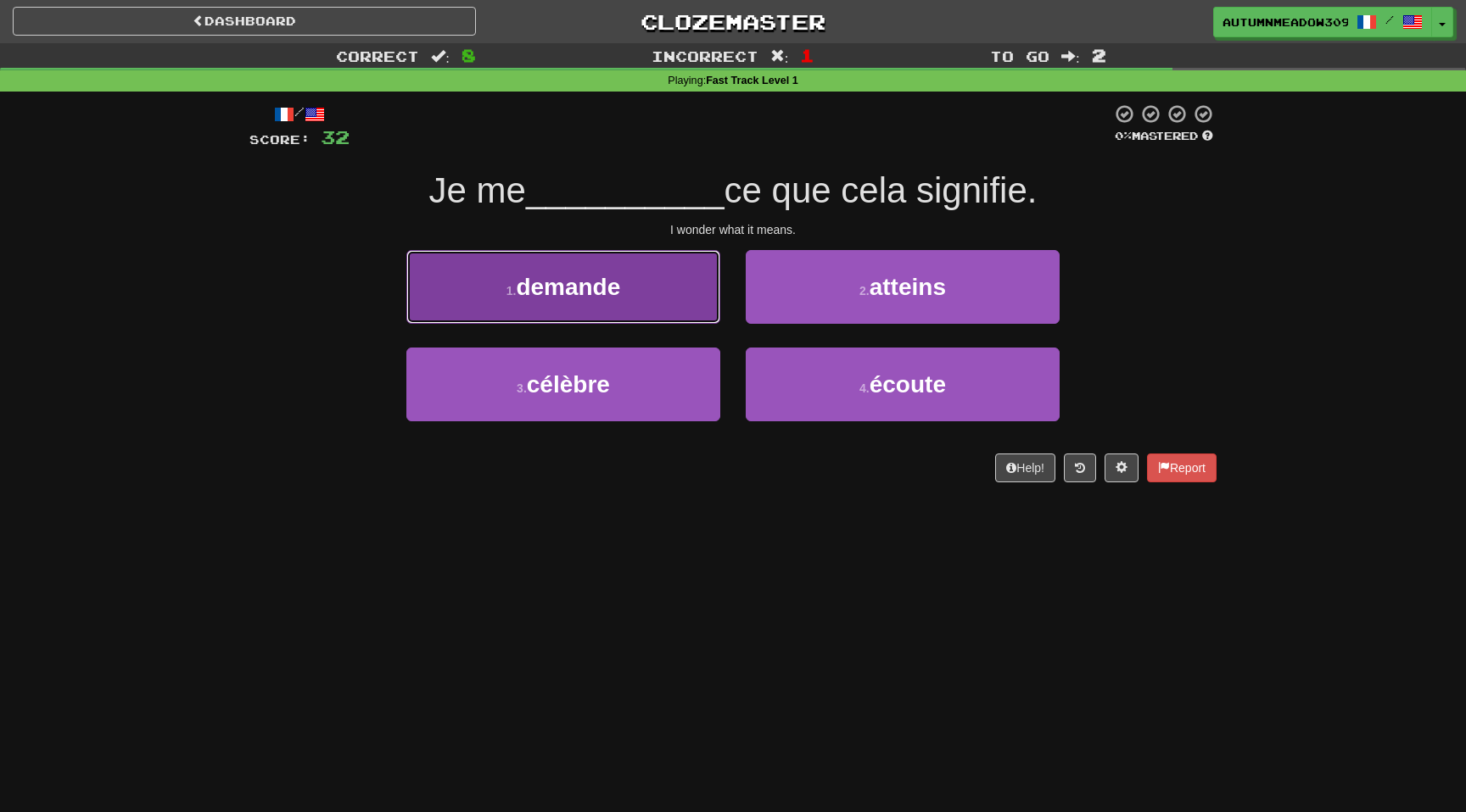
click at [677, 266] on button "1 . demande" at bounding box center [564, 287] width 314 height 74
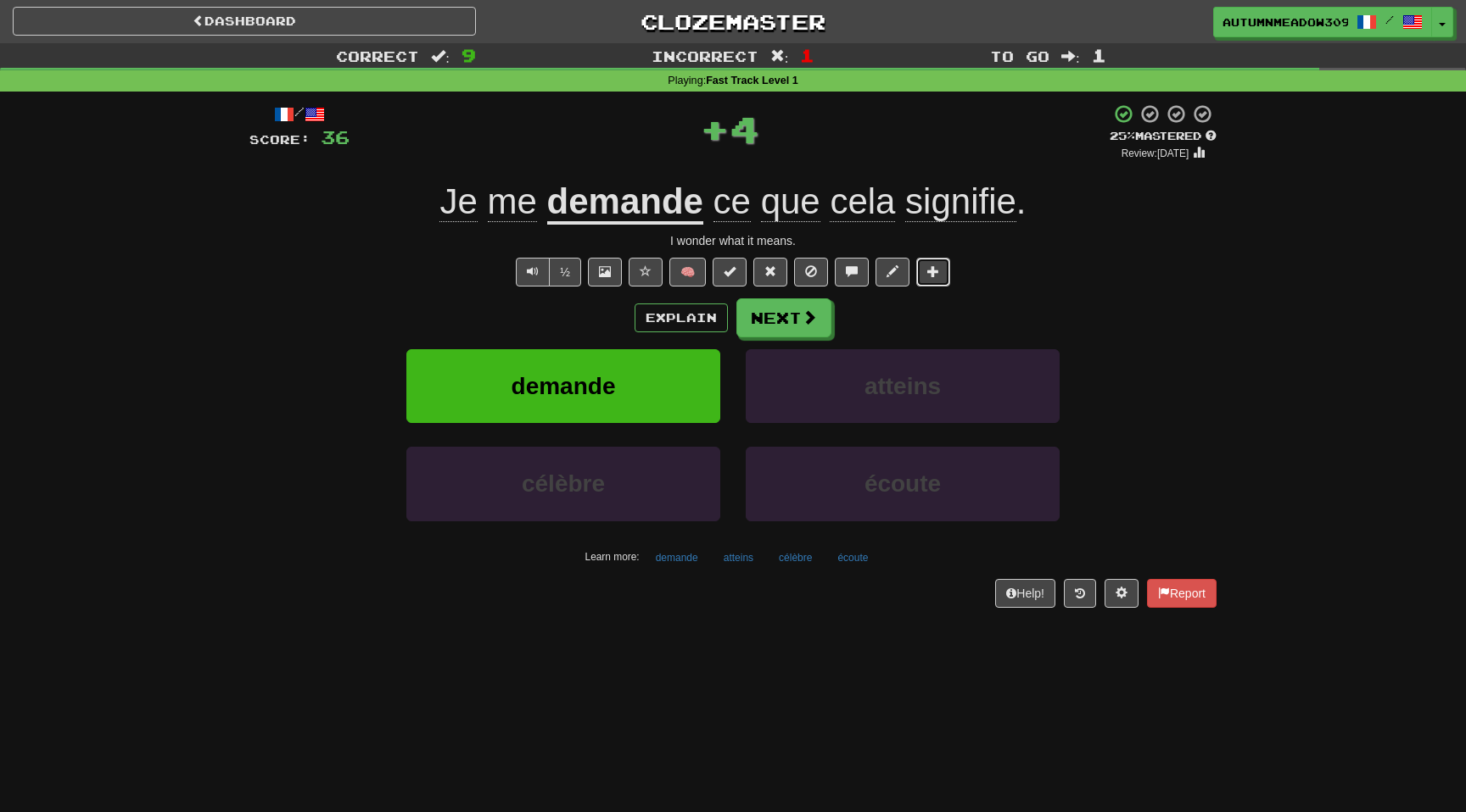
click at [939, 278] on button at bounding box center [933, 273] width 33 height 29
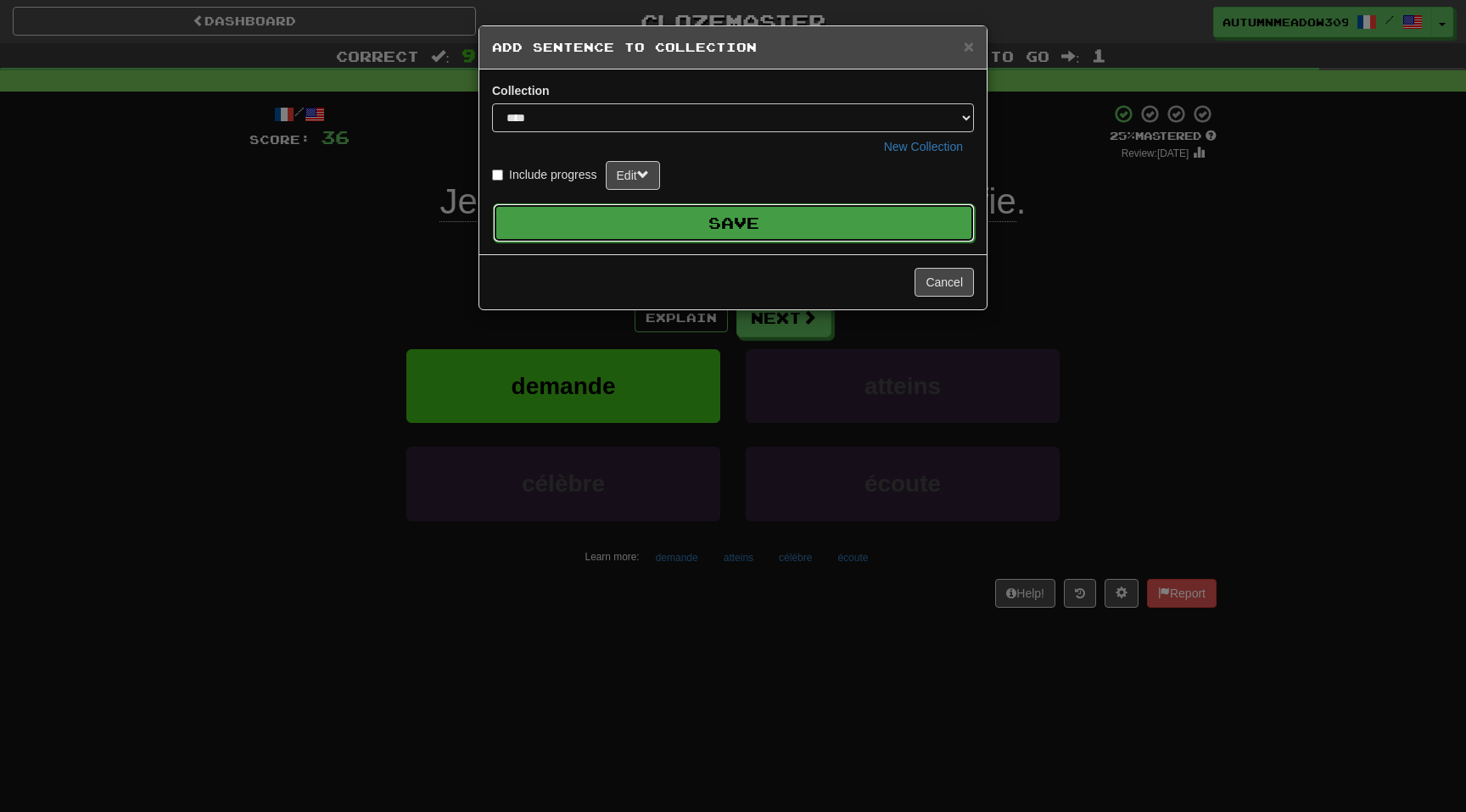
click at [883, 236] on button "Save" at bounding box center [734, 223] width 482 height 39
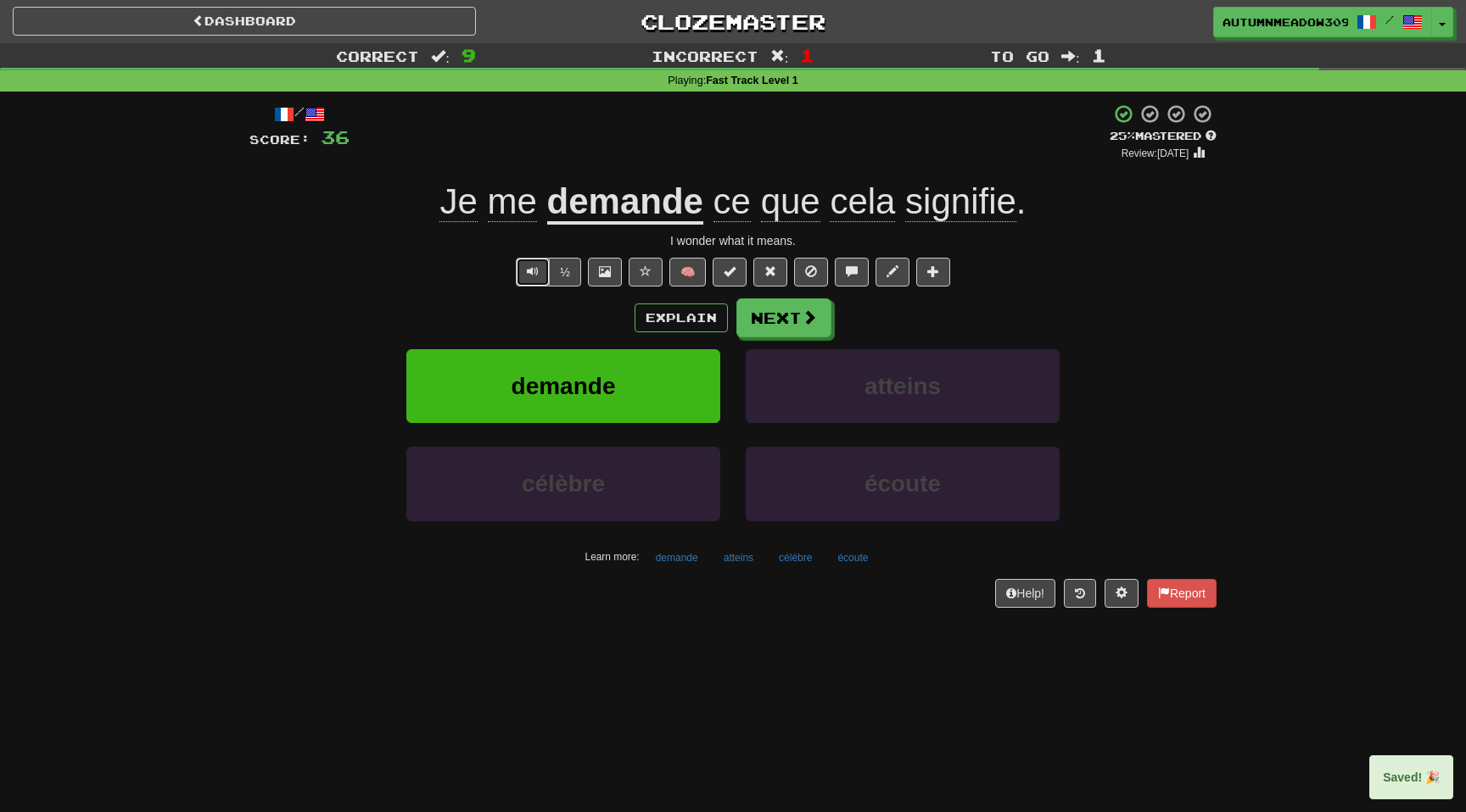
click at [535, 267] on span "Text-to-speech controls" at bounding box center [533, 272] width 11 height 11
click at [803, 320] on span at bounding box center [811, 318] width 15 height 15
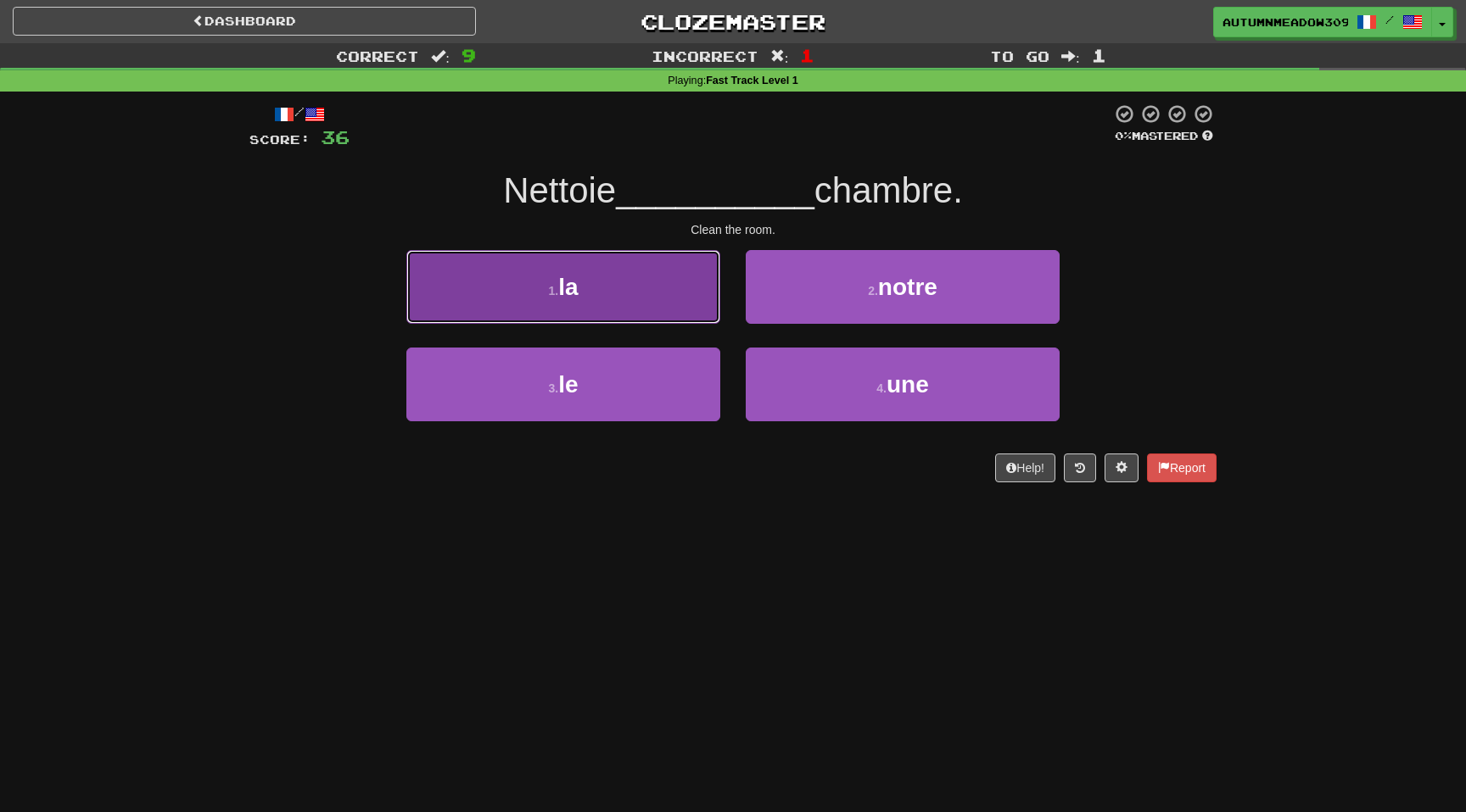
click at [628, 286] on button "1 . la" at bounding box center [564, 287] width 314 height 74
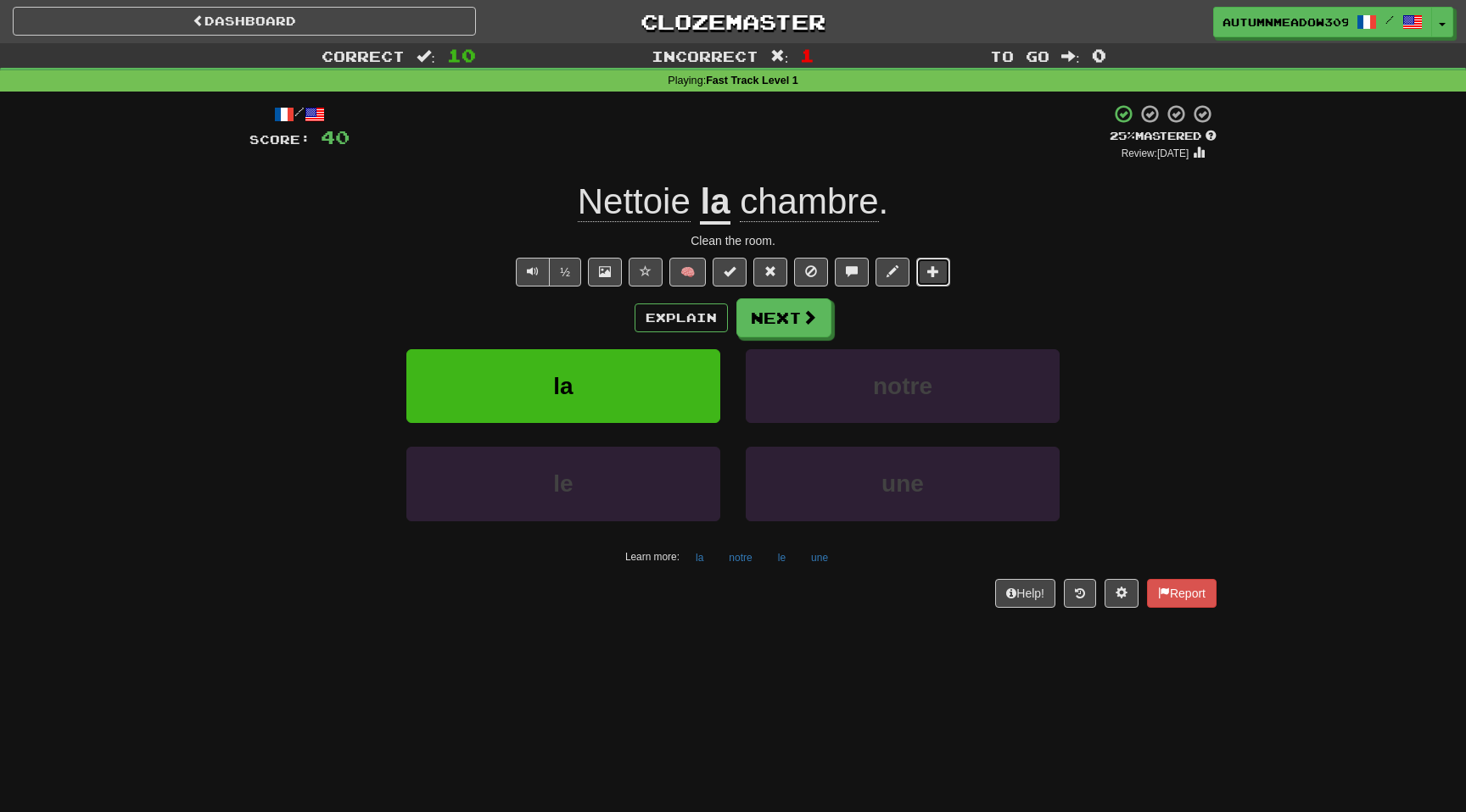
click at [943, 274] on button at bounding box center [933, 273] width 33 height 29
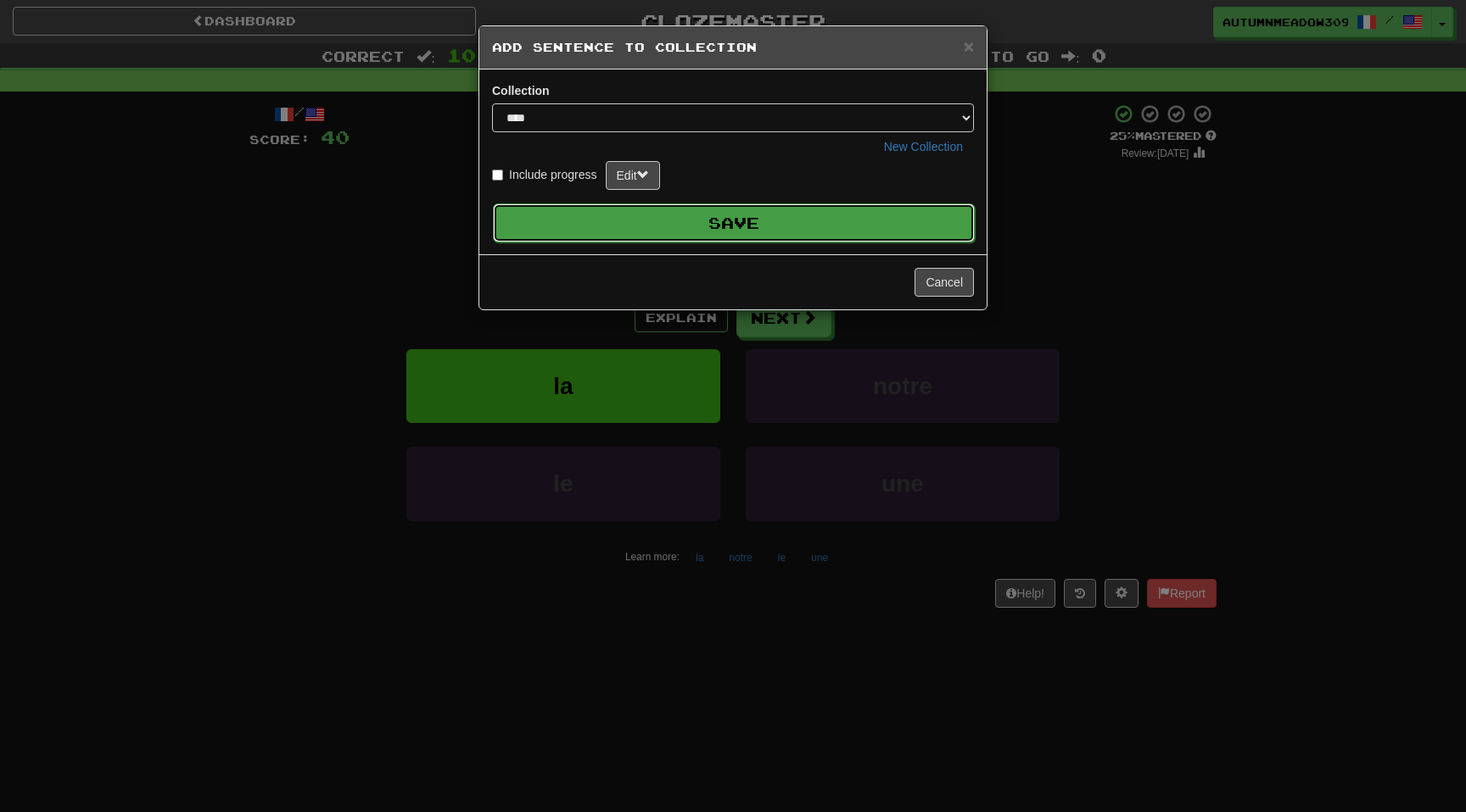
click at [887, 229] on button "Save" at bounding box center [734, 223] width 482 height 39
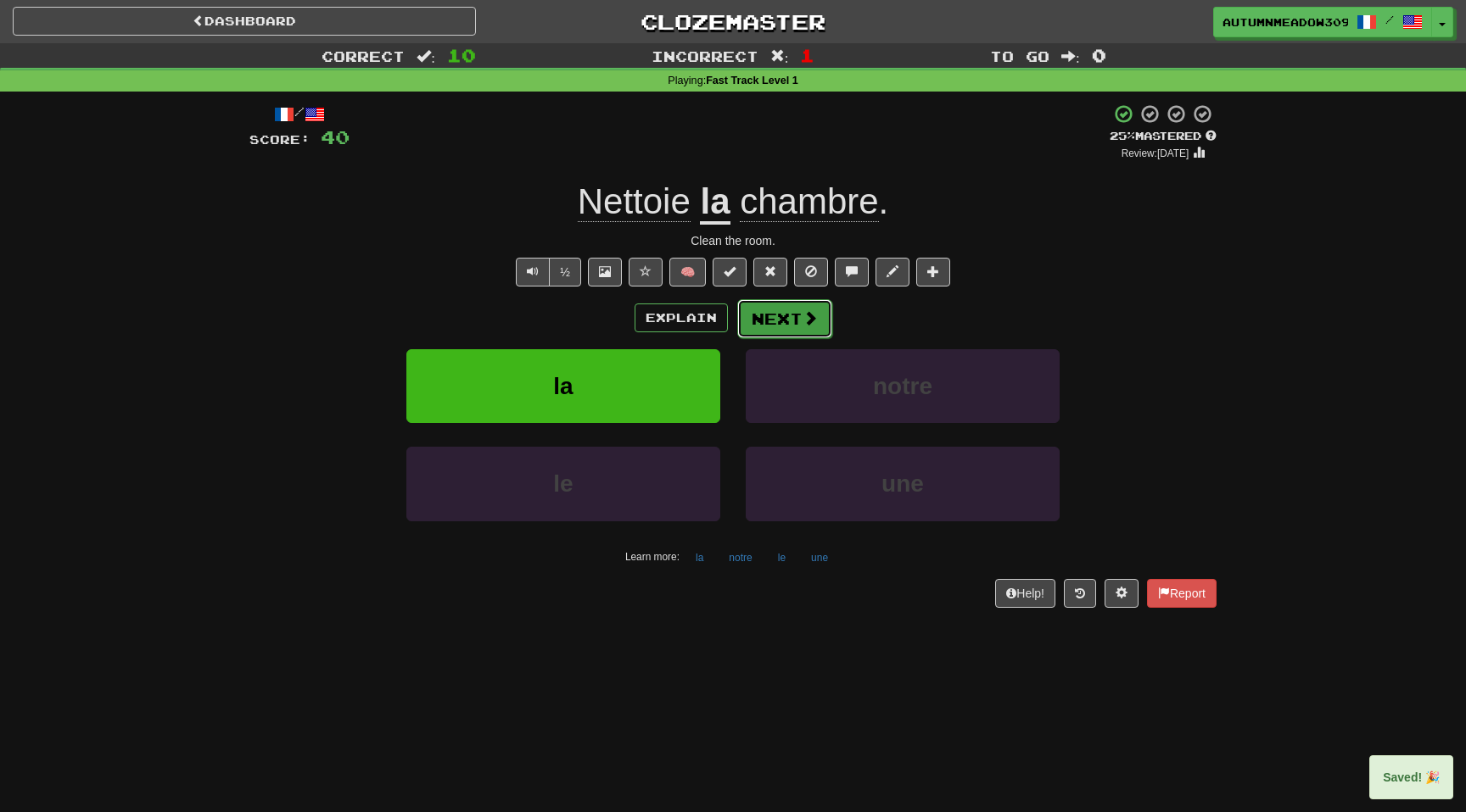
click at [794, 313] on button "Next" at bounding box center [785, 318] width 95 height 39
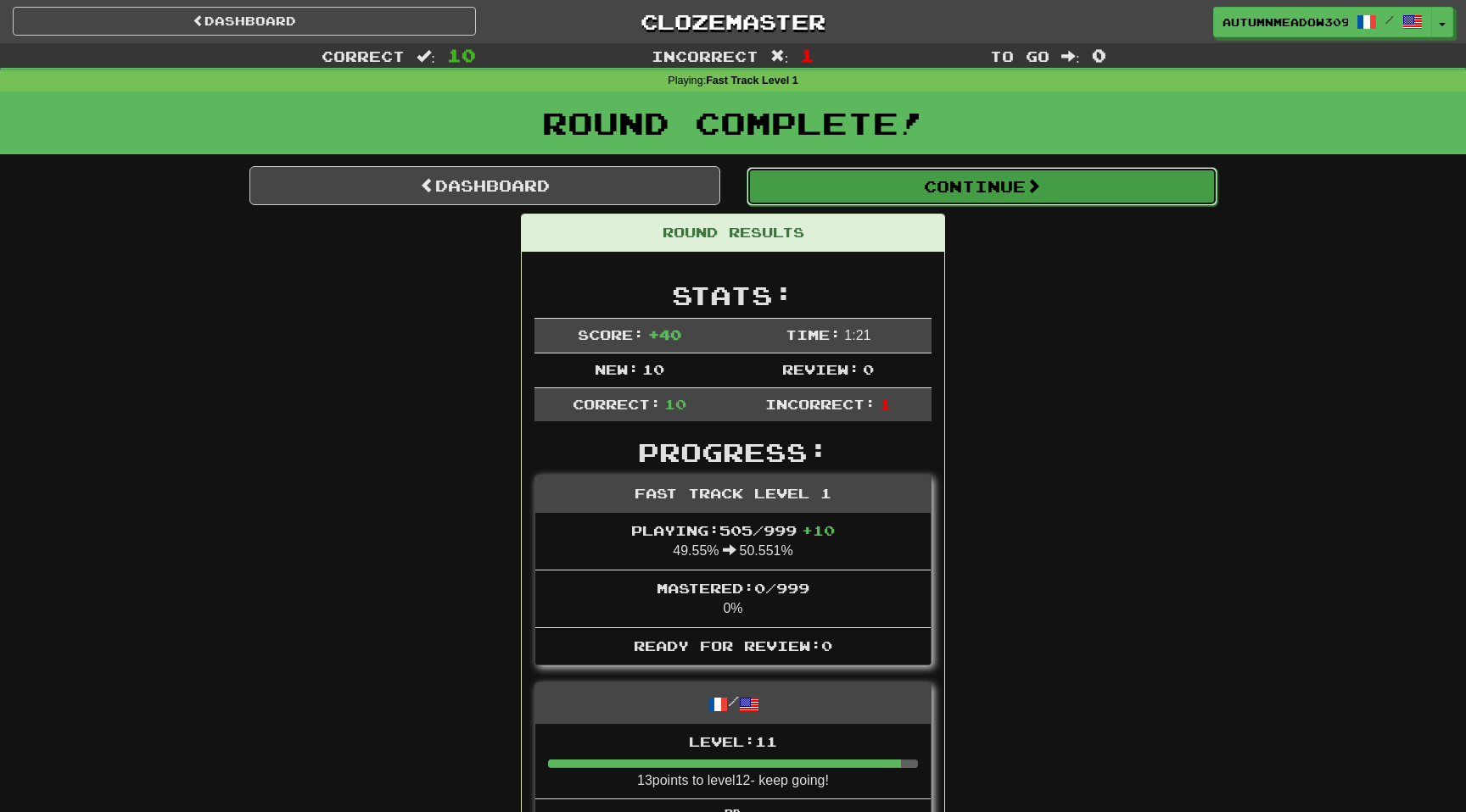
click at [911, 191] on button "Continue" at bounding box center [982, 187] width 471 height 39
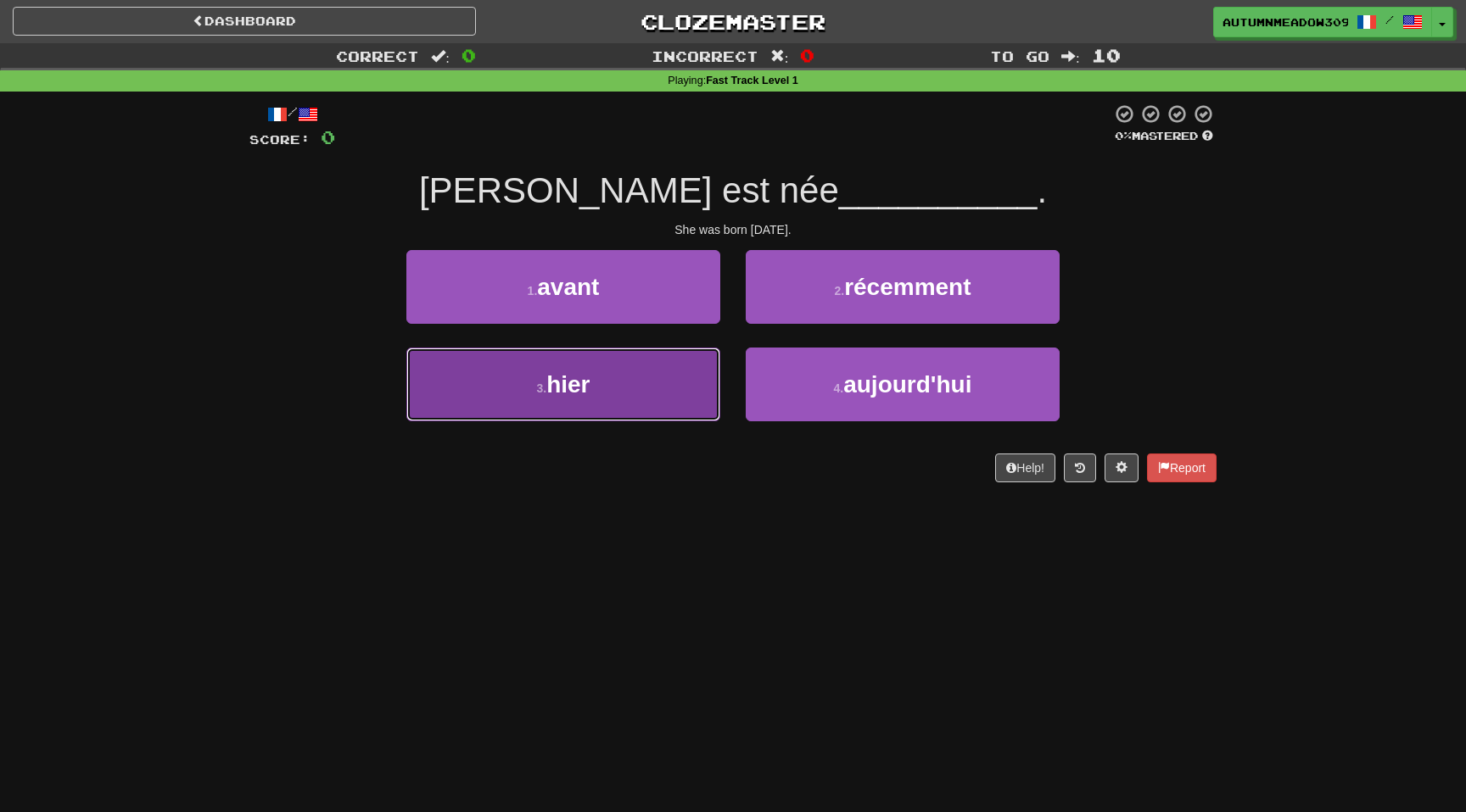
click at [623, 409] on button "3 . hier" at bounding box center [564, 384] width 314 height 74
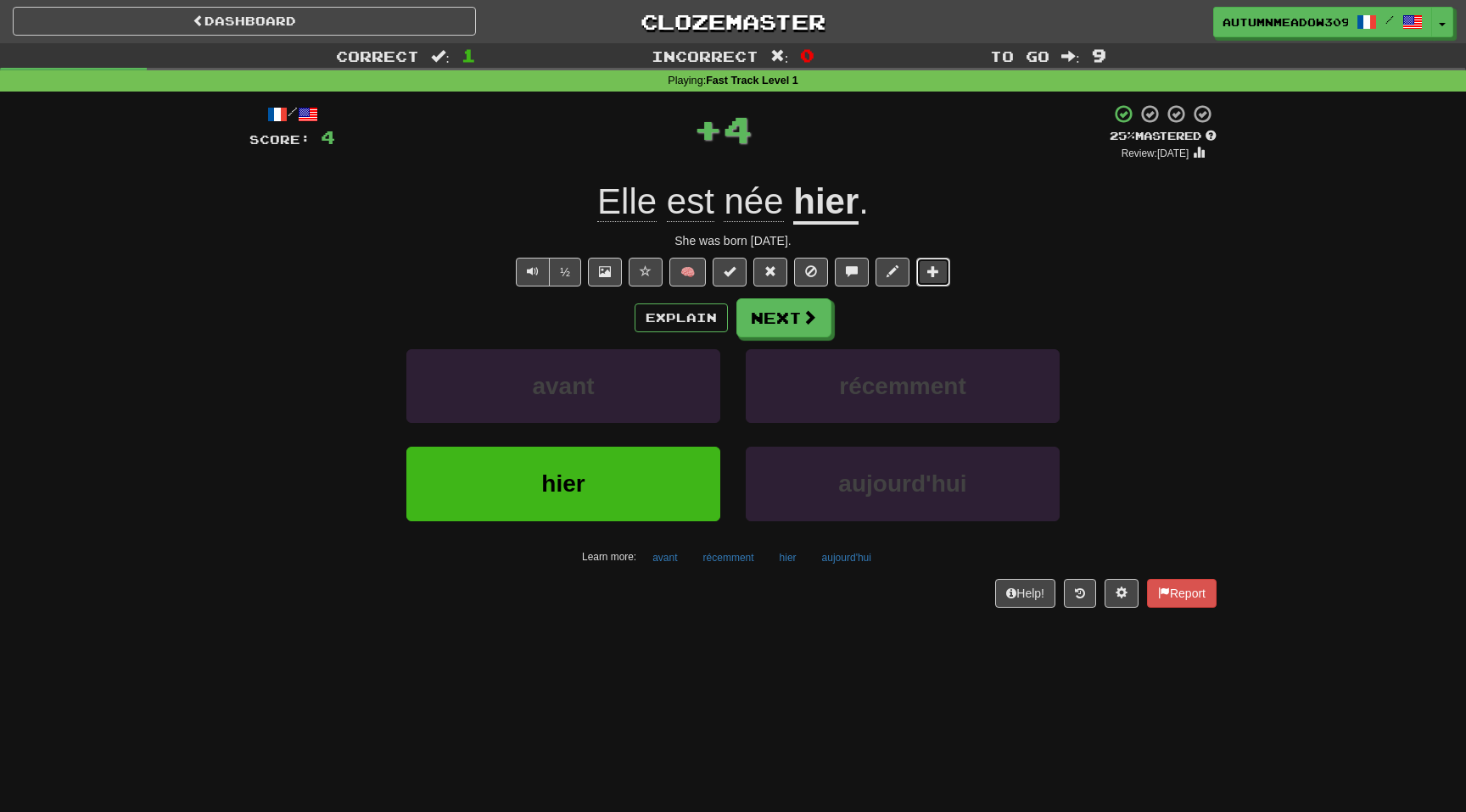
click at [937, 277] on span at bounding box center [933, 272] width 11 height 11
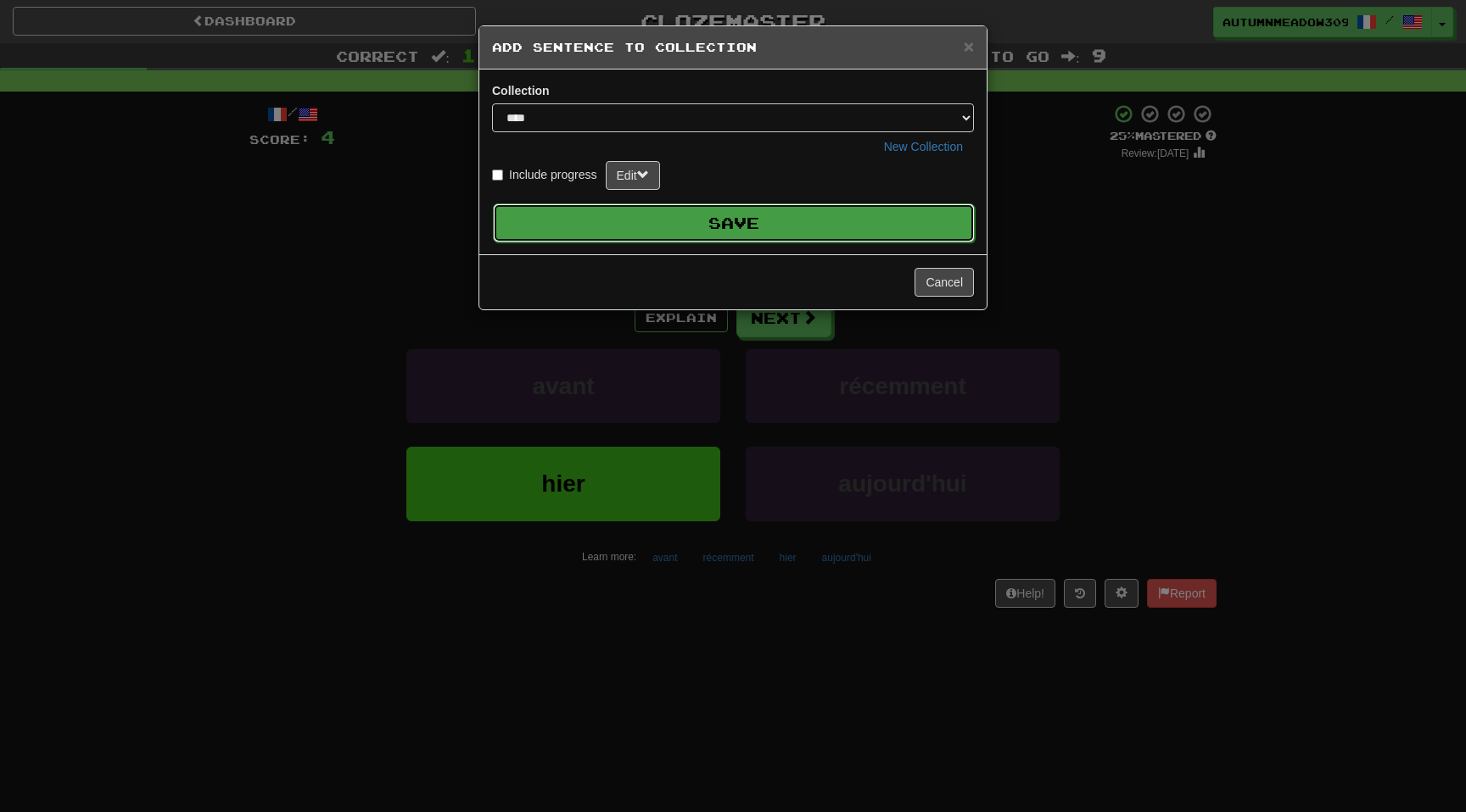
click at [799, 219] on button "Save" at bounding box center [734, 223] width 482 height 39
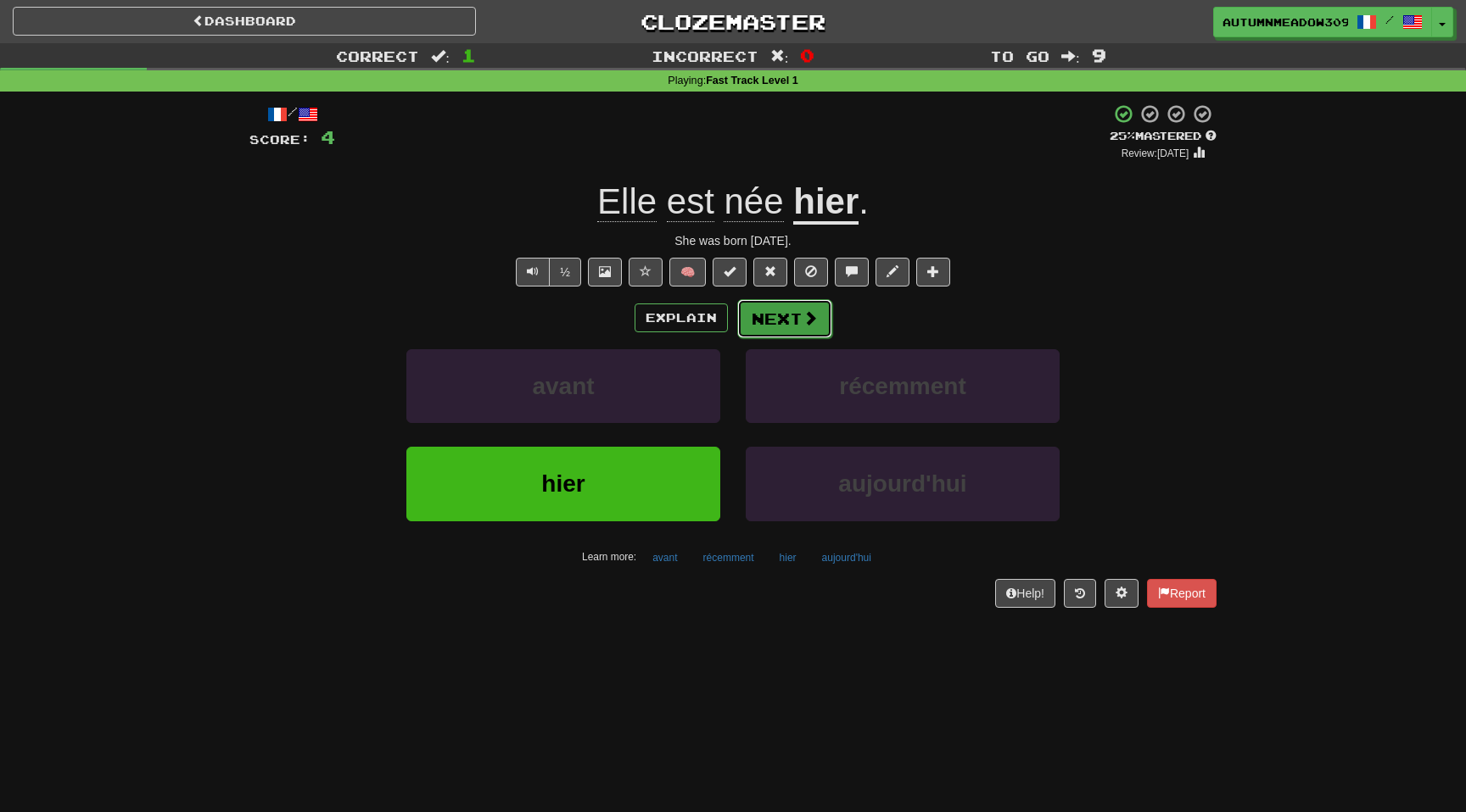
click at [790, 329] on button "Next" at bounding box center [785, 318] width 95 height 39
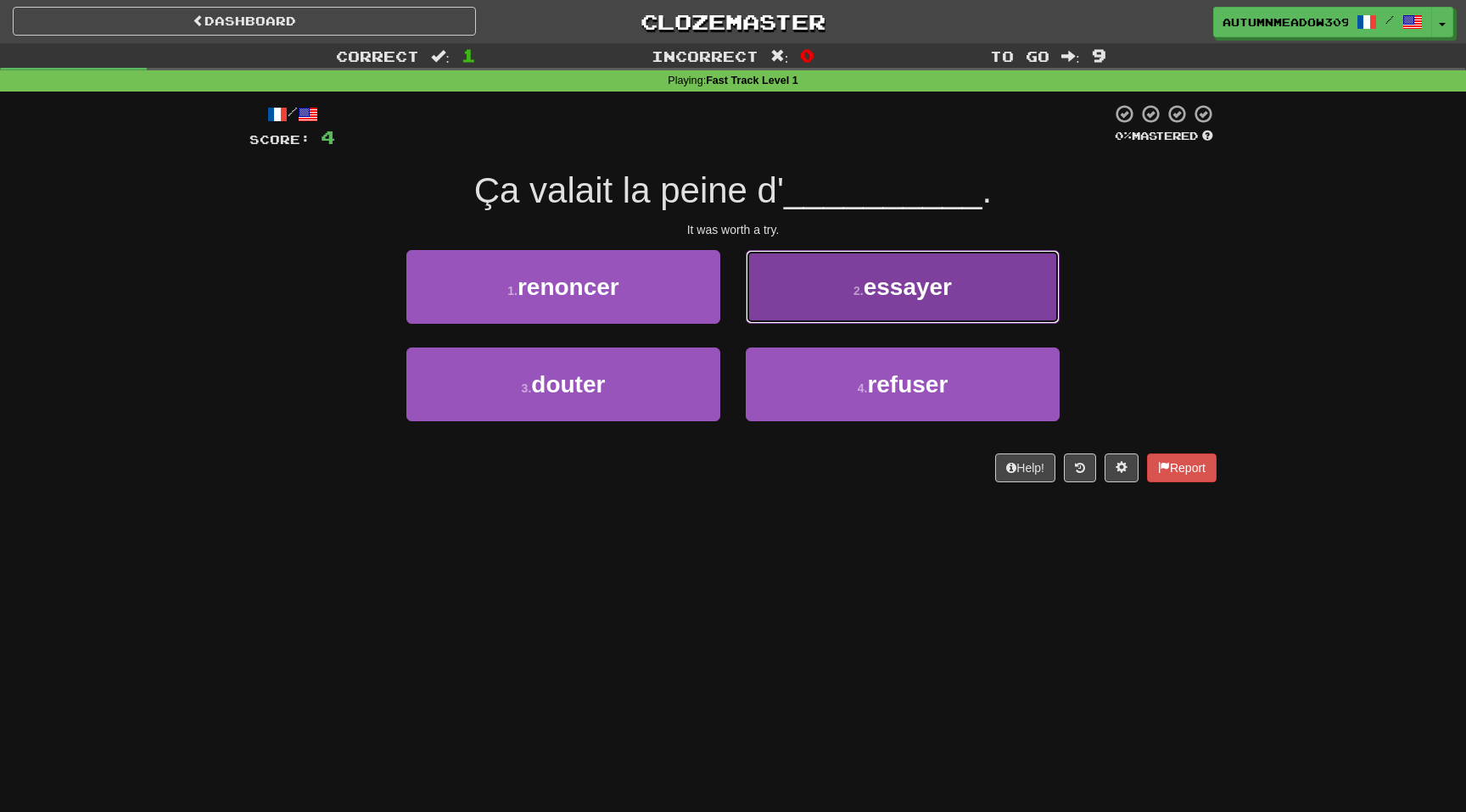
click at [847, 286] on button "2 . essayer" at bounding box center [902, 287] width 314 height 74
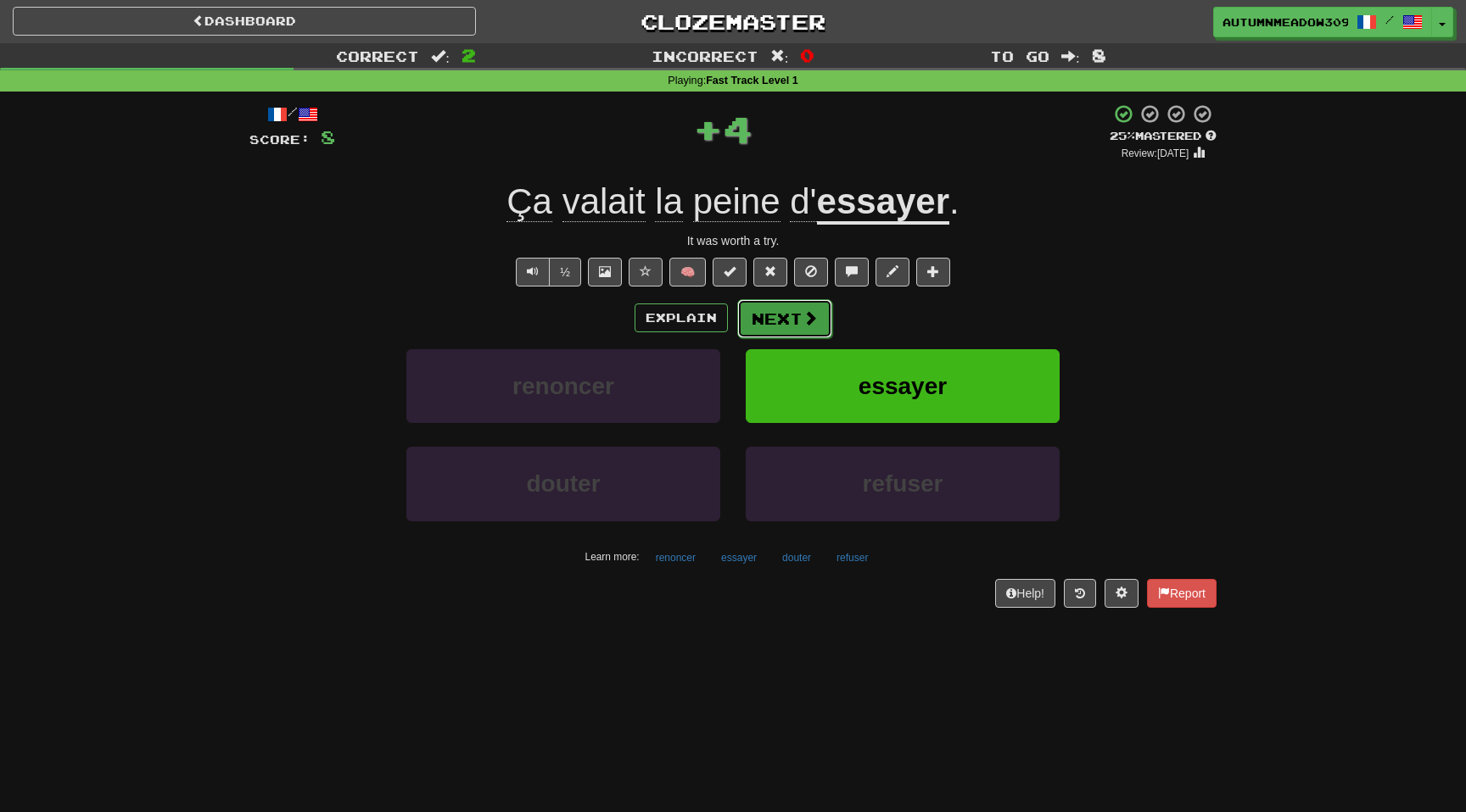
click at [751, 312] on button "Next" at bounding box center [785, 318] width 95 height 39
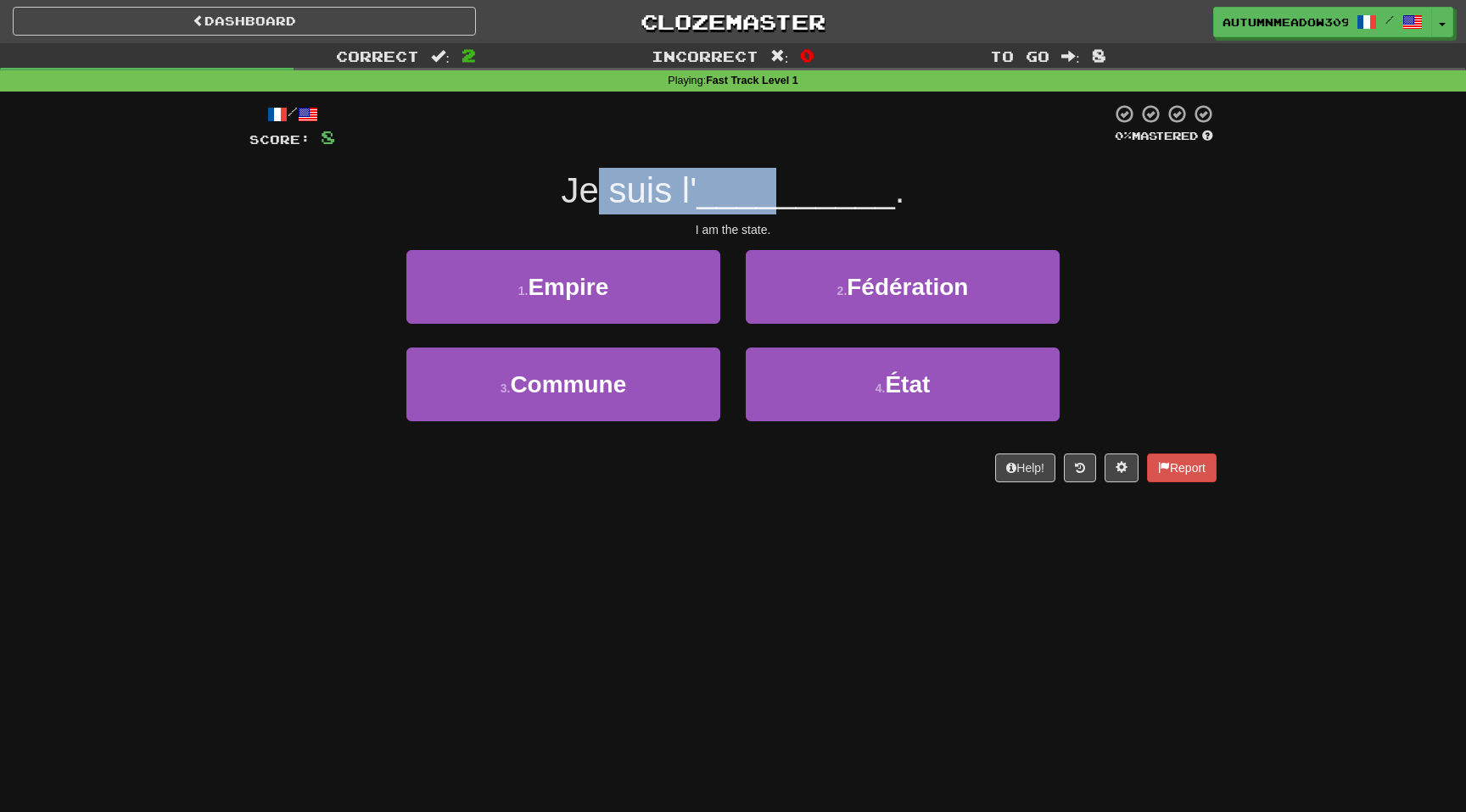
drag, startPoint x: 600, startPoint y: 194, endPoint x: 774, endPoint y: 197, distance: 174.0
click at [774, 197] on div "Je suis l' __________ ." at bounding box center [733, 191] width 967 height 47
click at [774, 197] on span "__________" at bounding box center [795, 190] width 198 height 40
click at [692, 187] on span "Je suis l'" at bounding box center [629, 190] width 136 height 40
drag, startPoint x: 692, startPoint y: 187, endPoint x: 765, endPoint y: 187, distance: 73.0
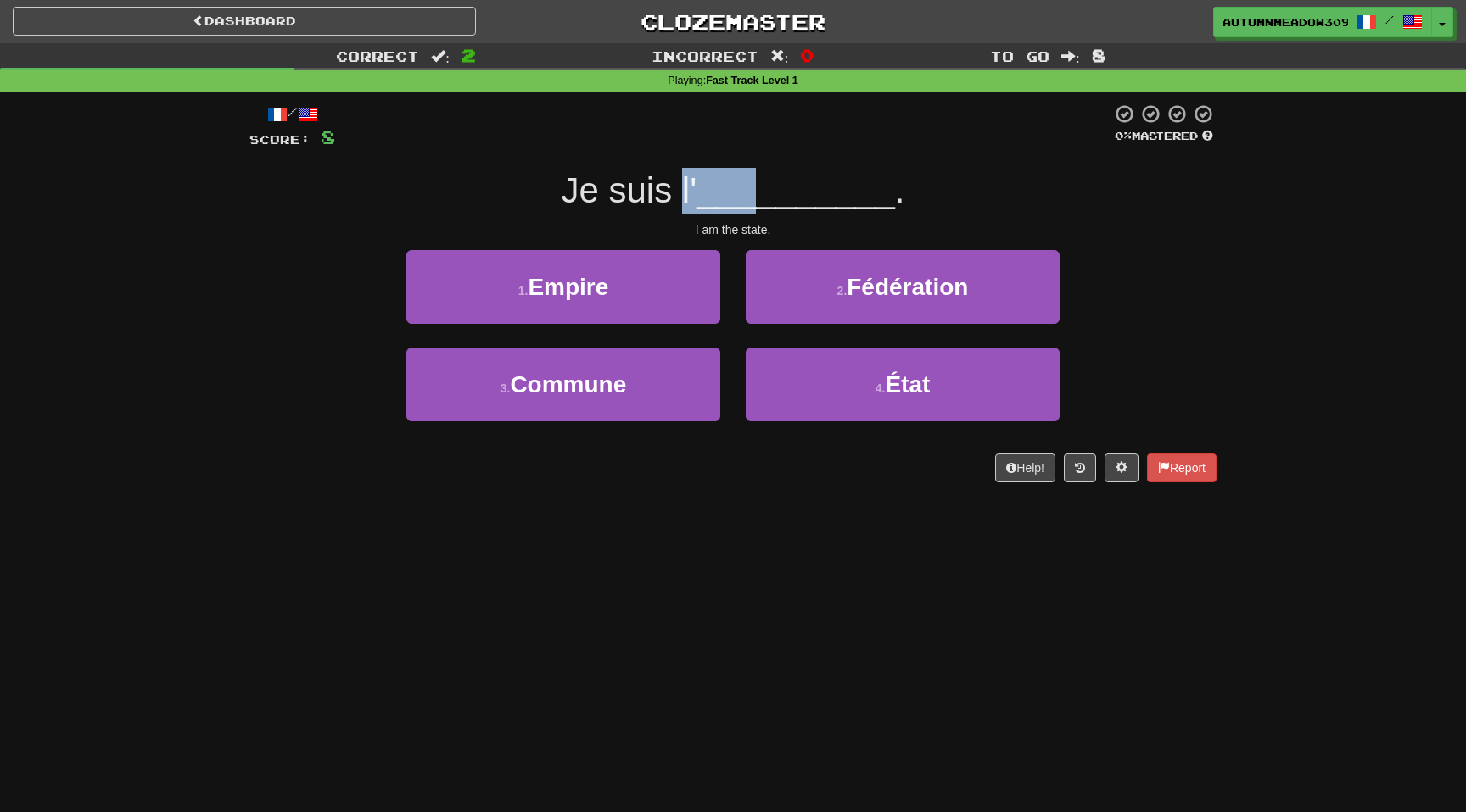
click at [765, 187] on div "Je suis l' __________ ." at bounding box center [733, 191] width 967 height 47
click at [765, 187] on span "__________" at bounding box center [795, 190] width 198 height 40
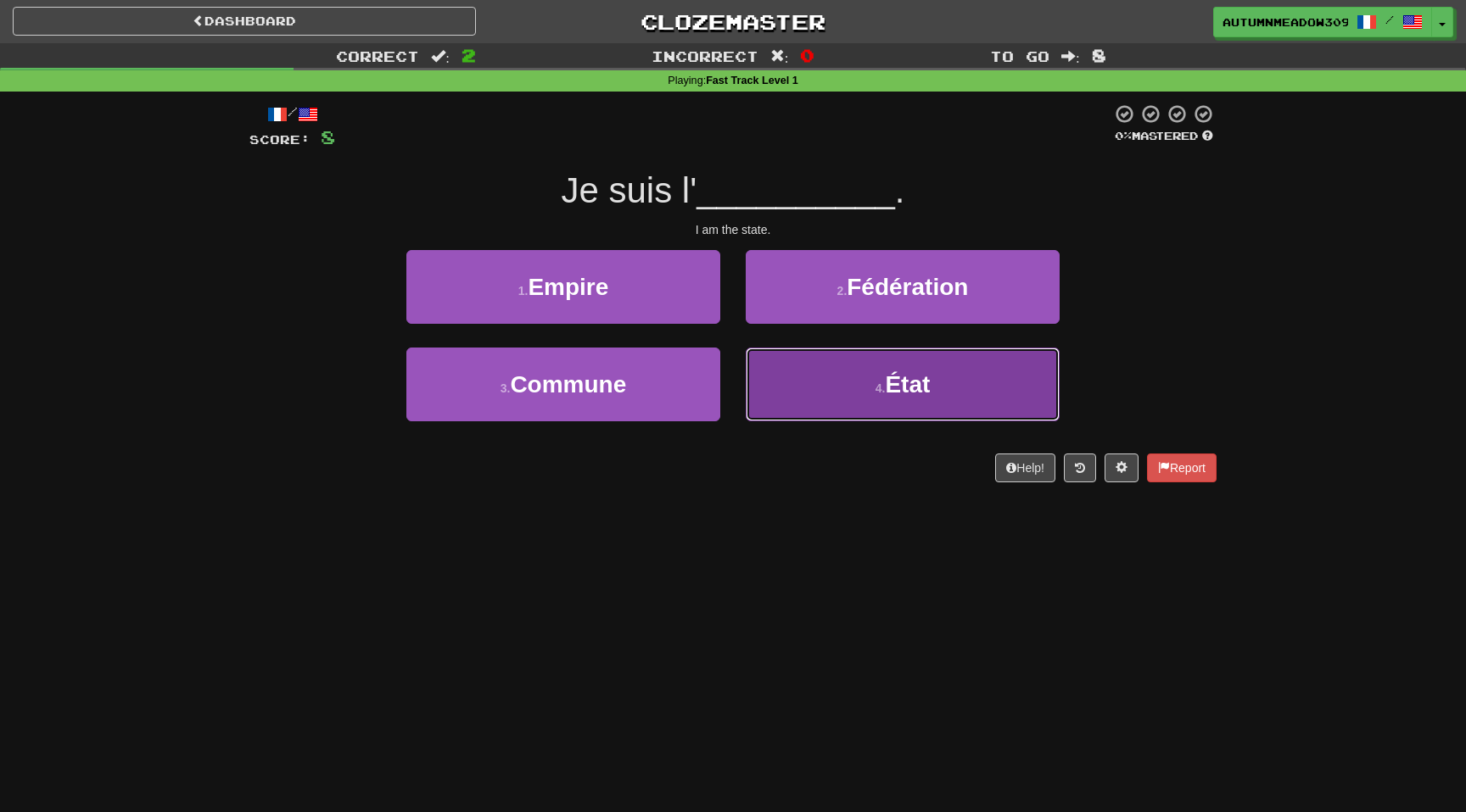
click at [828, 387] on button "4 . État" at bounding box center [902, 384] width 314 height 74
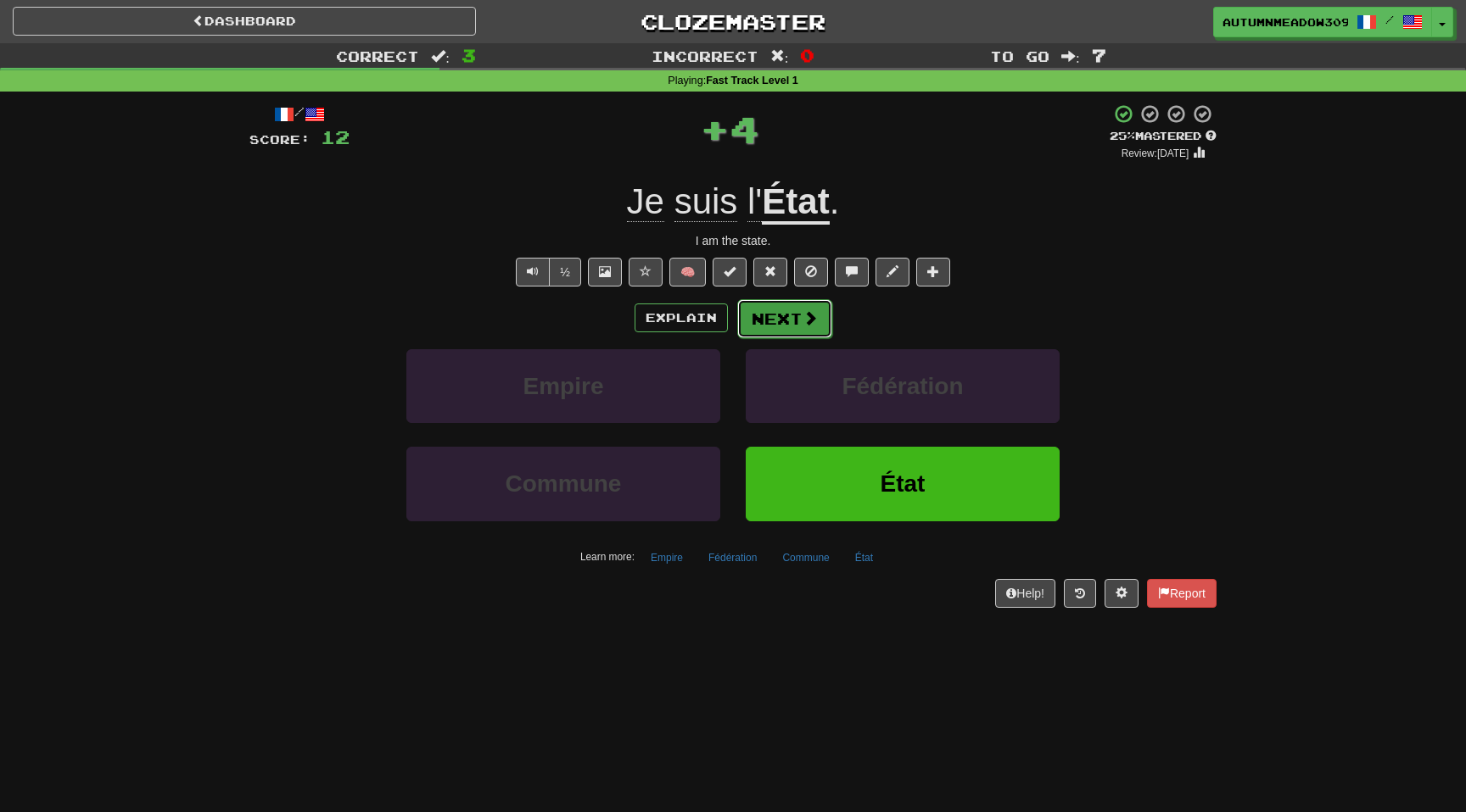
click at [792, 326] on button "Next" at bounding box center [785, 318] width 95 height 39
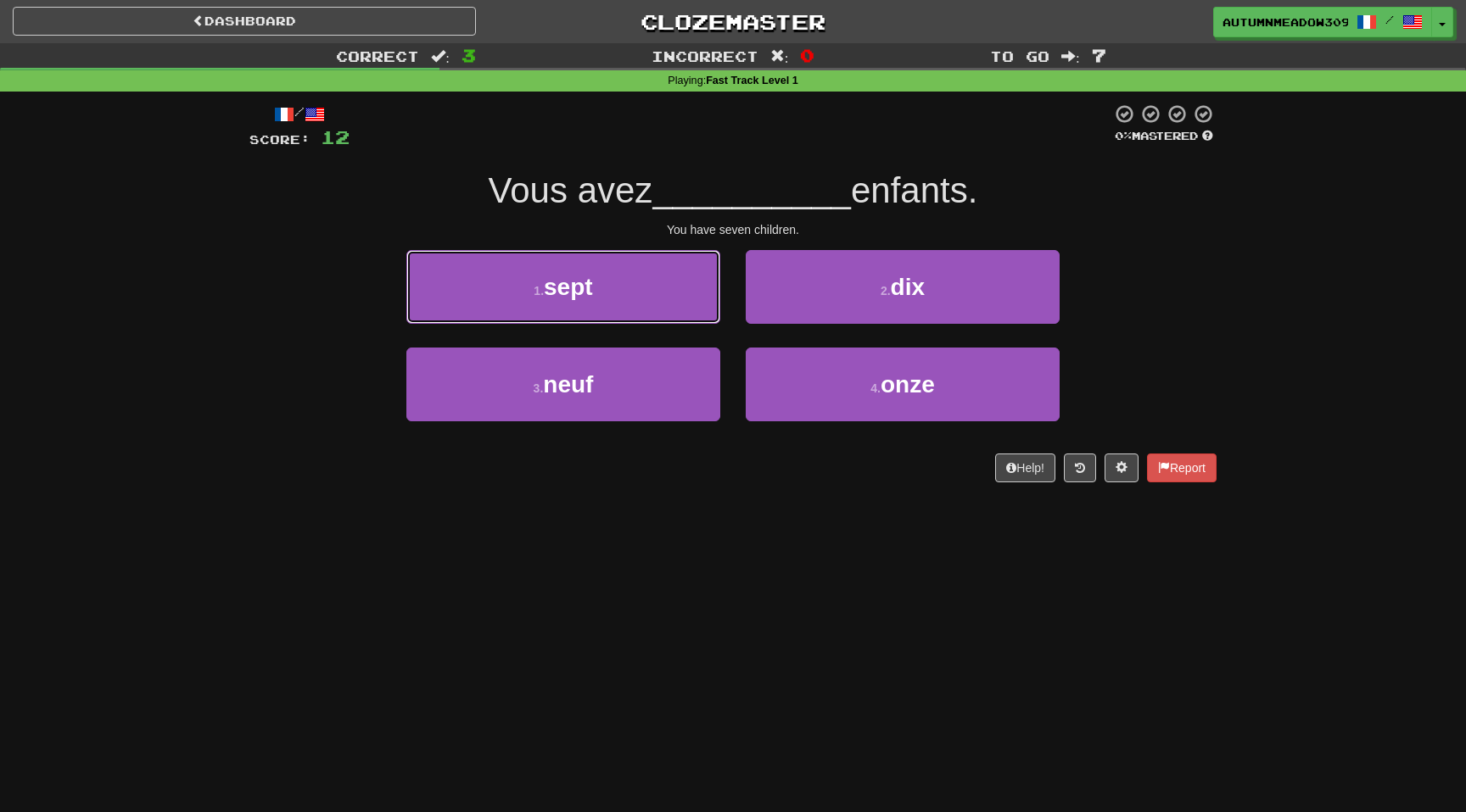
click at [625, 269] on button "1 . sept" at bounding box center [564, 287] width 314 height 74
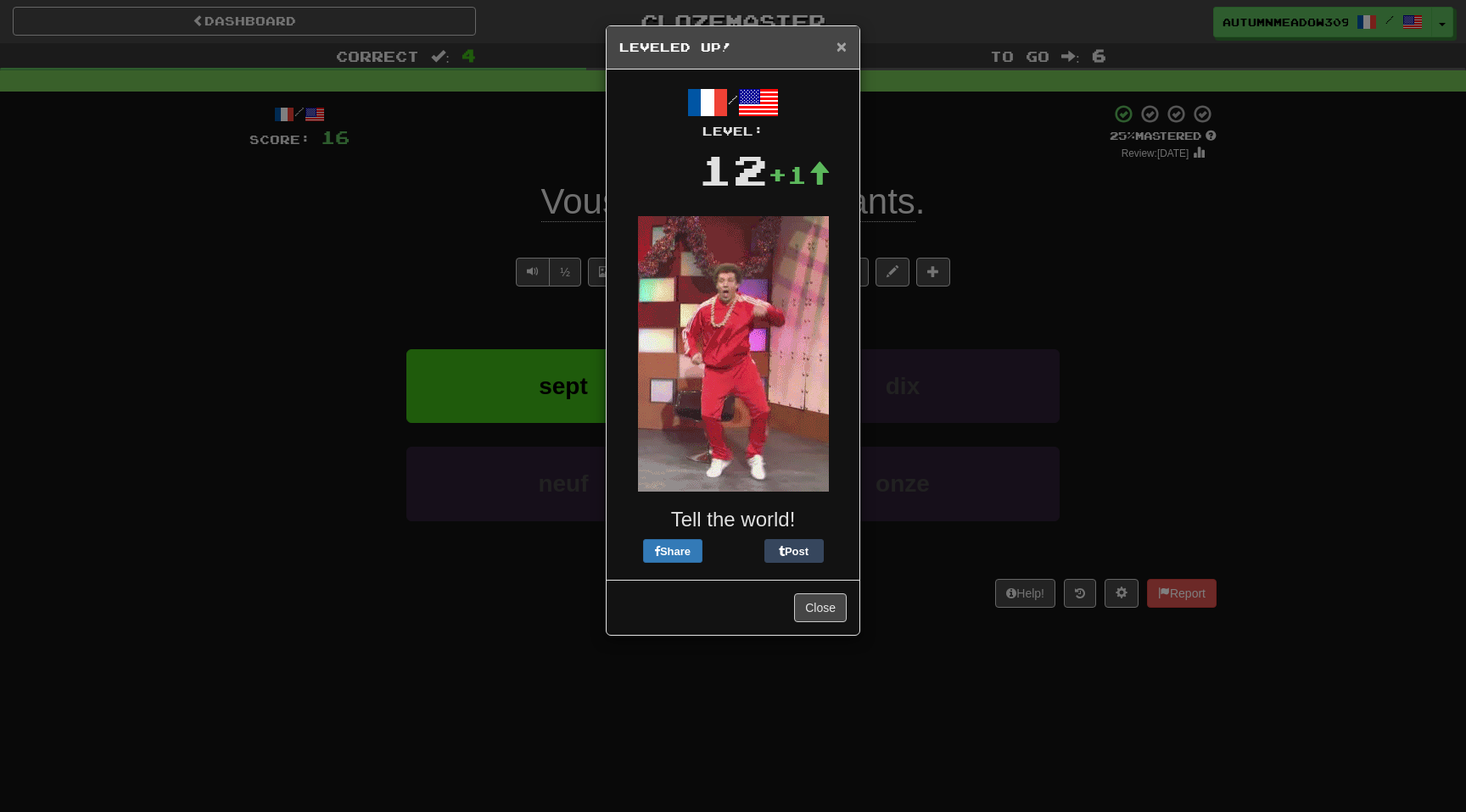
click at [842, 48] on span "×" at bounding box center [841, 46] width 11 height 19
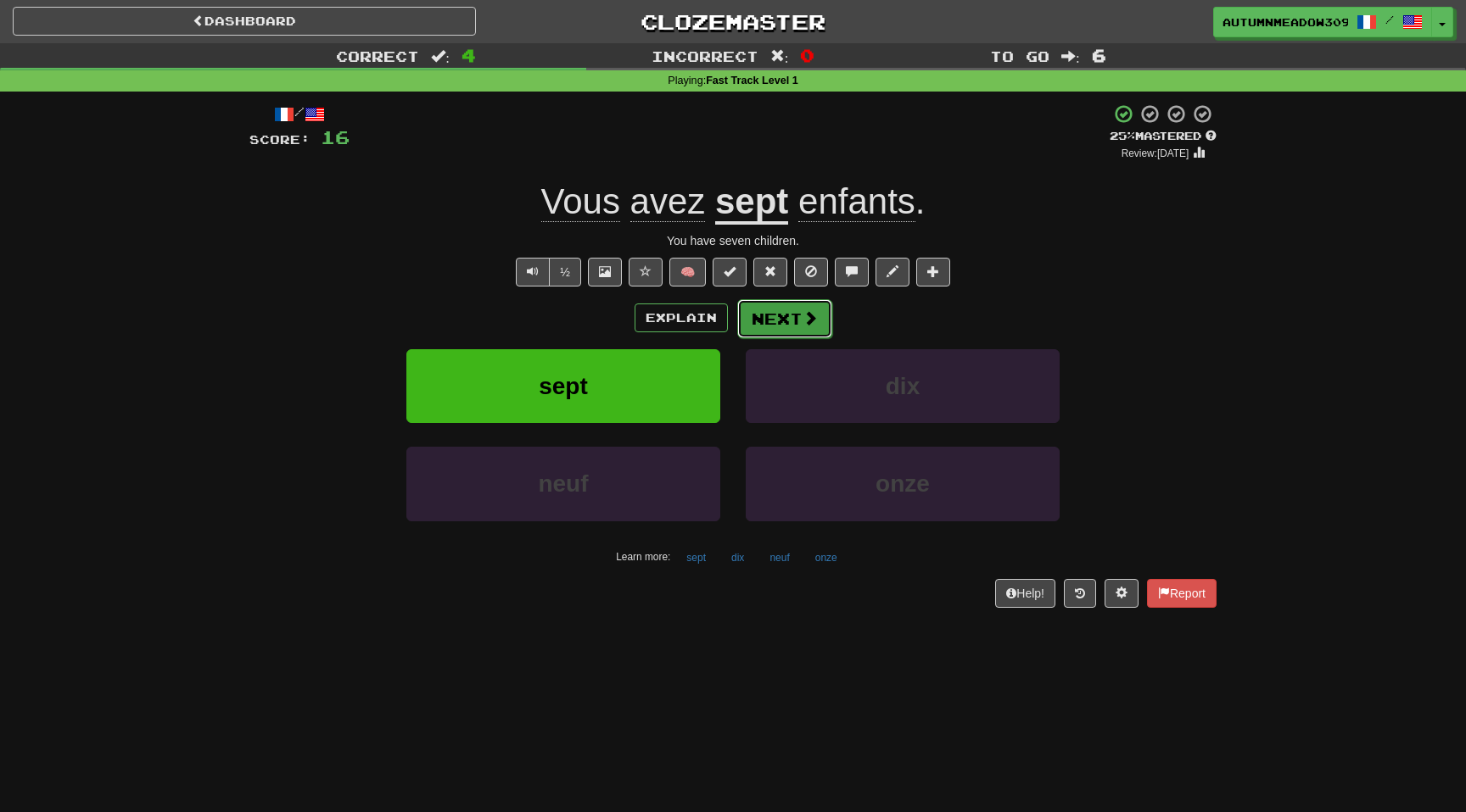
click at [794, 321] on button "Next" at bounding box center [785, 318] width 95 height 39
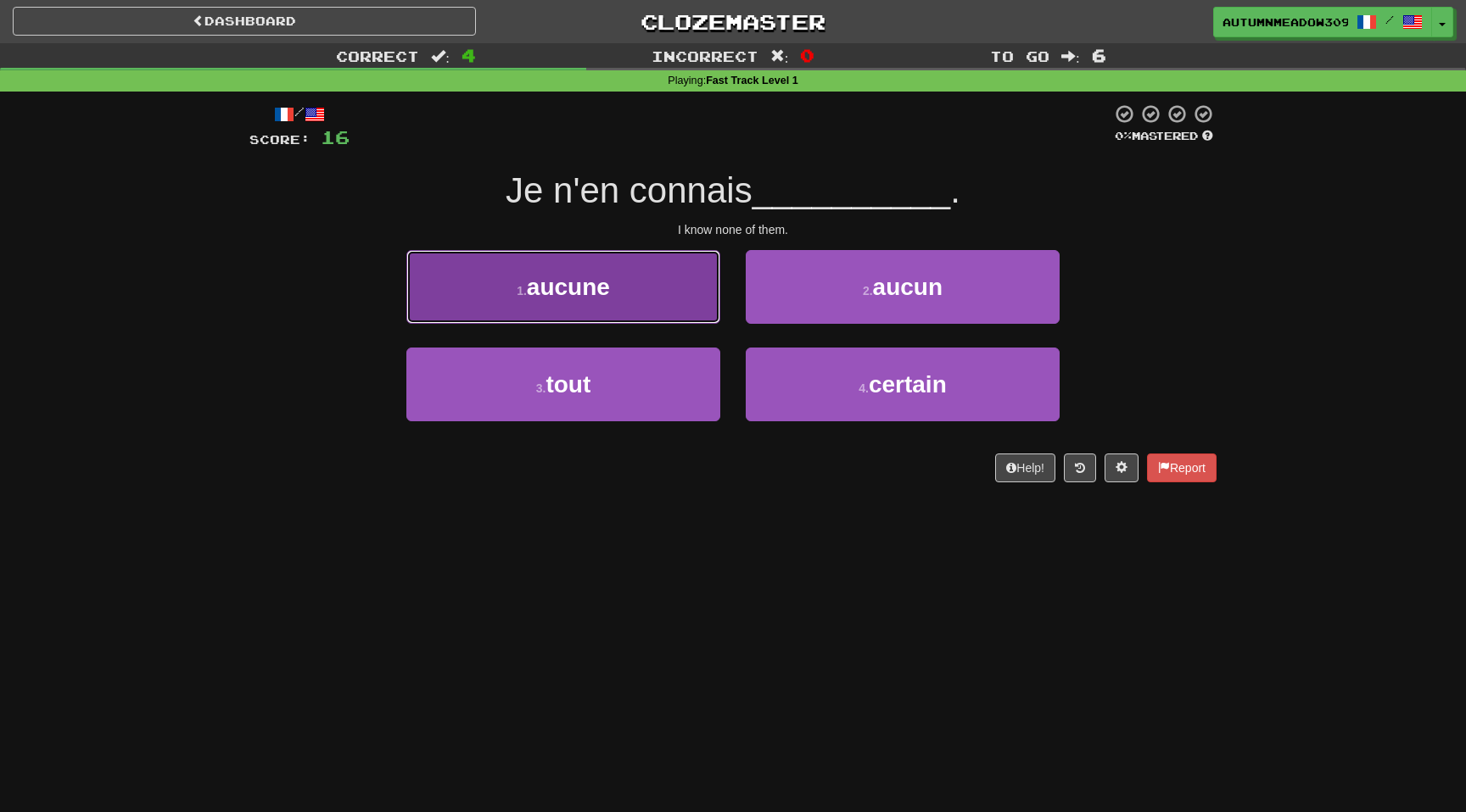
click at [640, 274] on button "1 . aucune" at bounding box center [564, 287] width 314 height 74
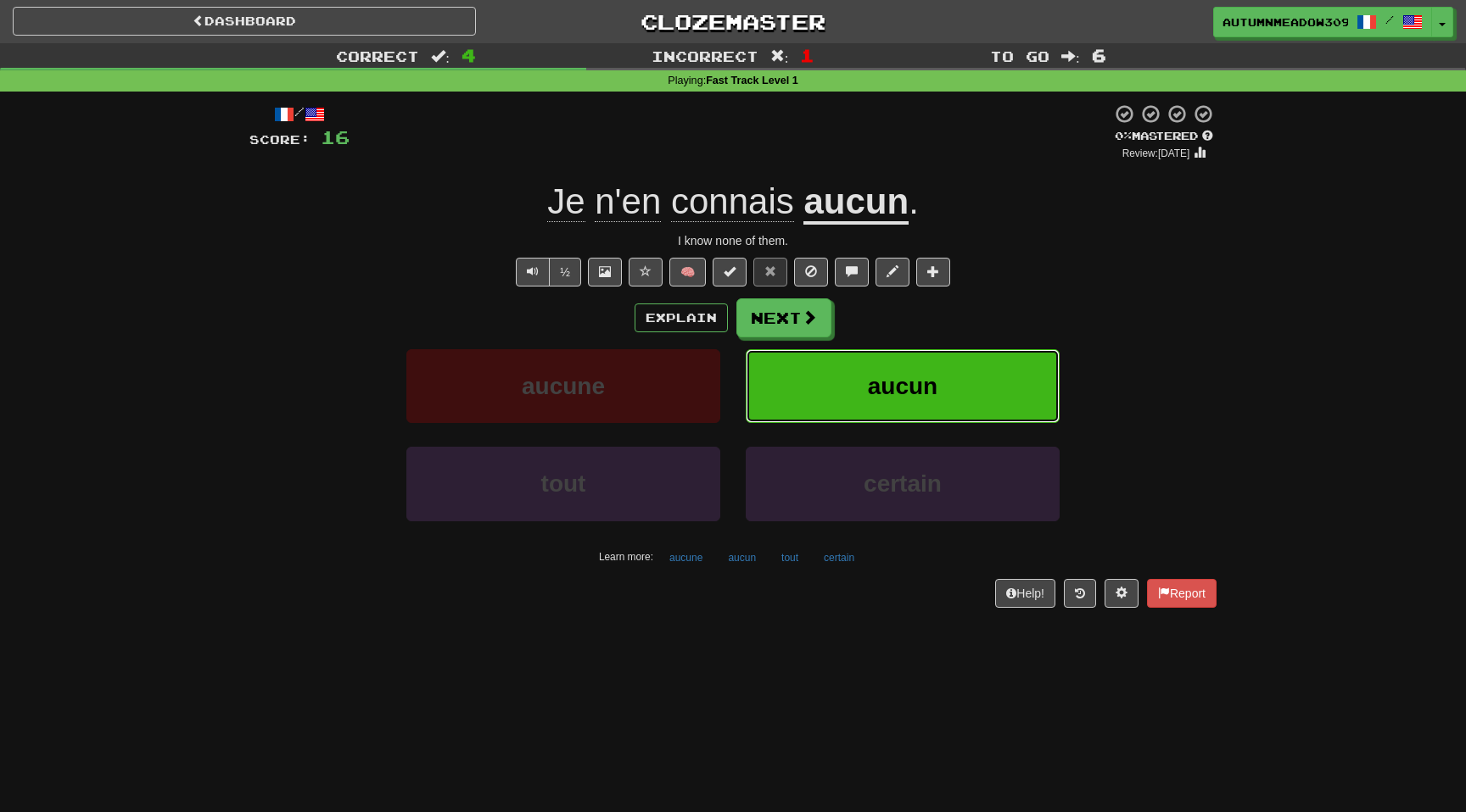
click at [842, 377] on button "aucun" at bounding box center [902, 385] width 314 height 74
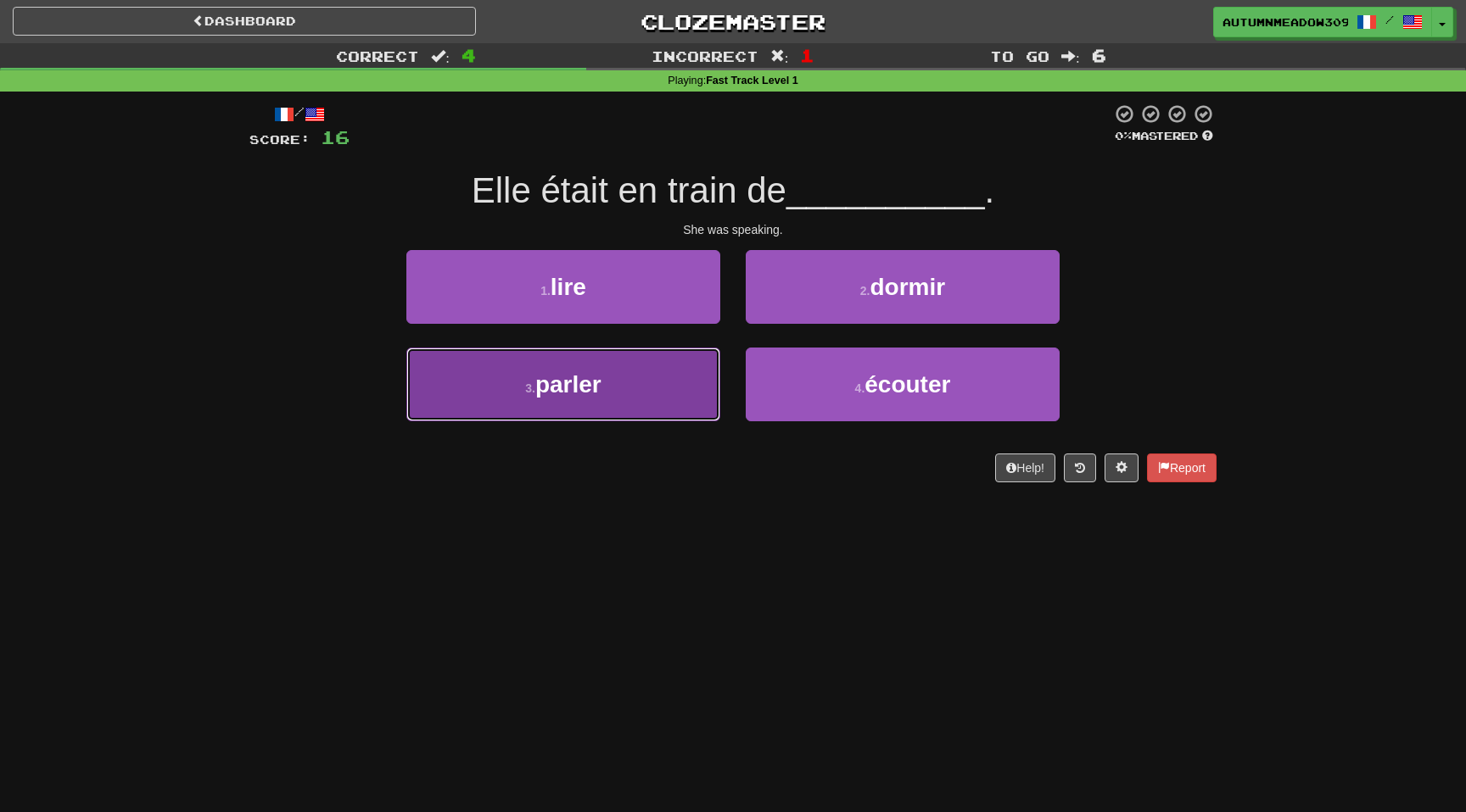
click at [653, 377] on button "3 . parler" at bounding box center [564, 384] width 314 height 74
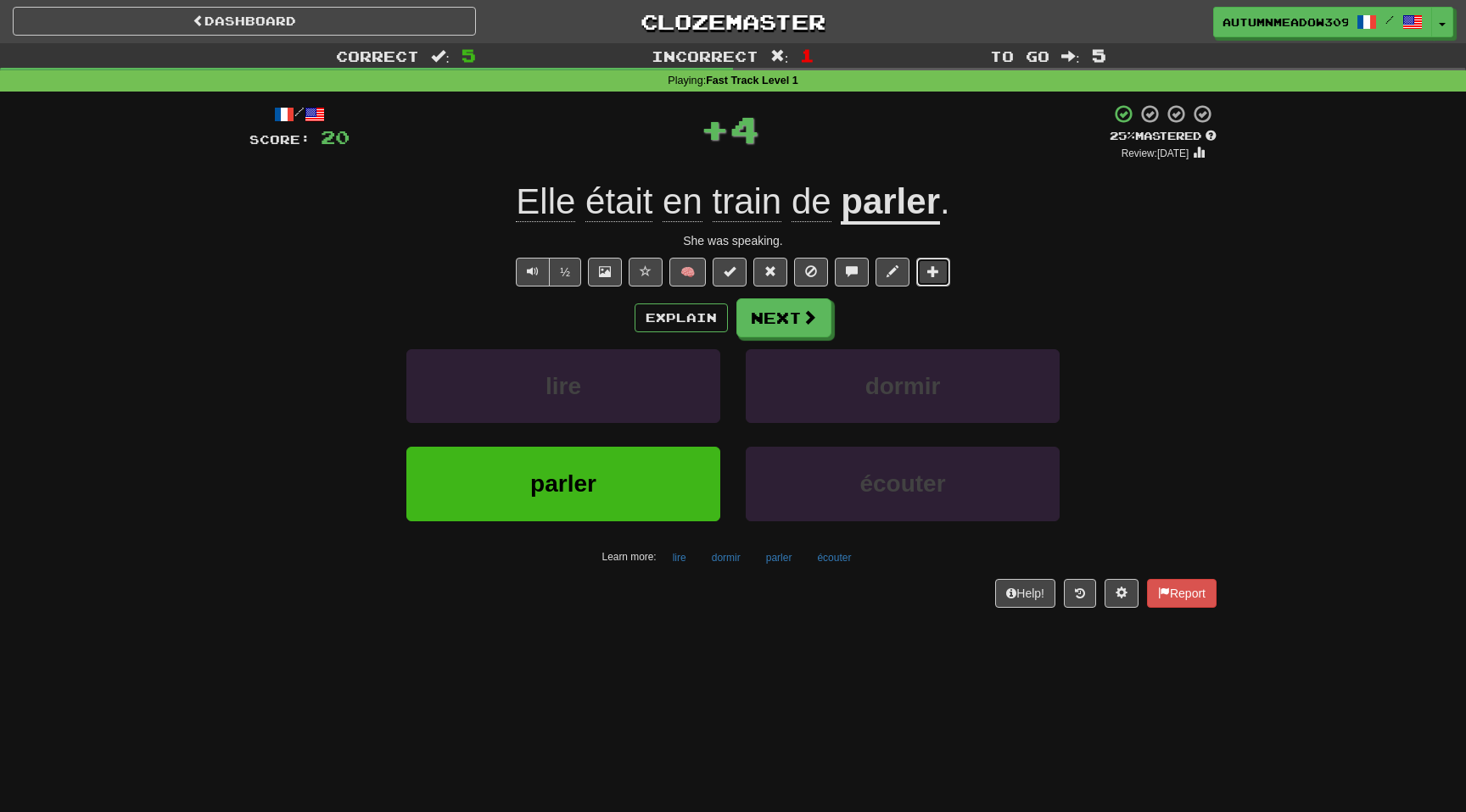
click at [933, 270] on span at bounding box center [933, 272] width 11 height 11
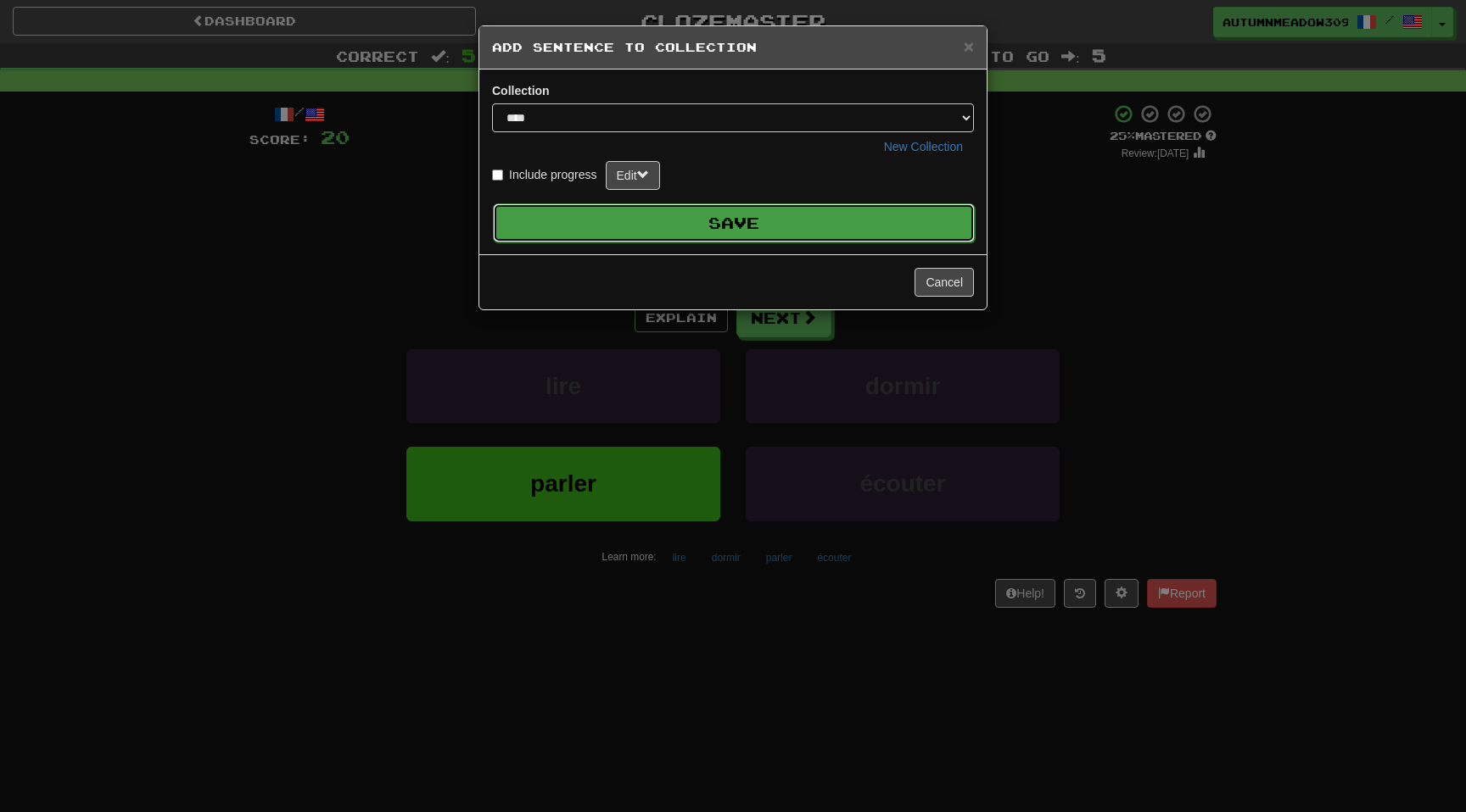
click at [841, 223] on button "Save" at bounding box center [734, 223] width 482 height 39
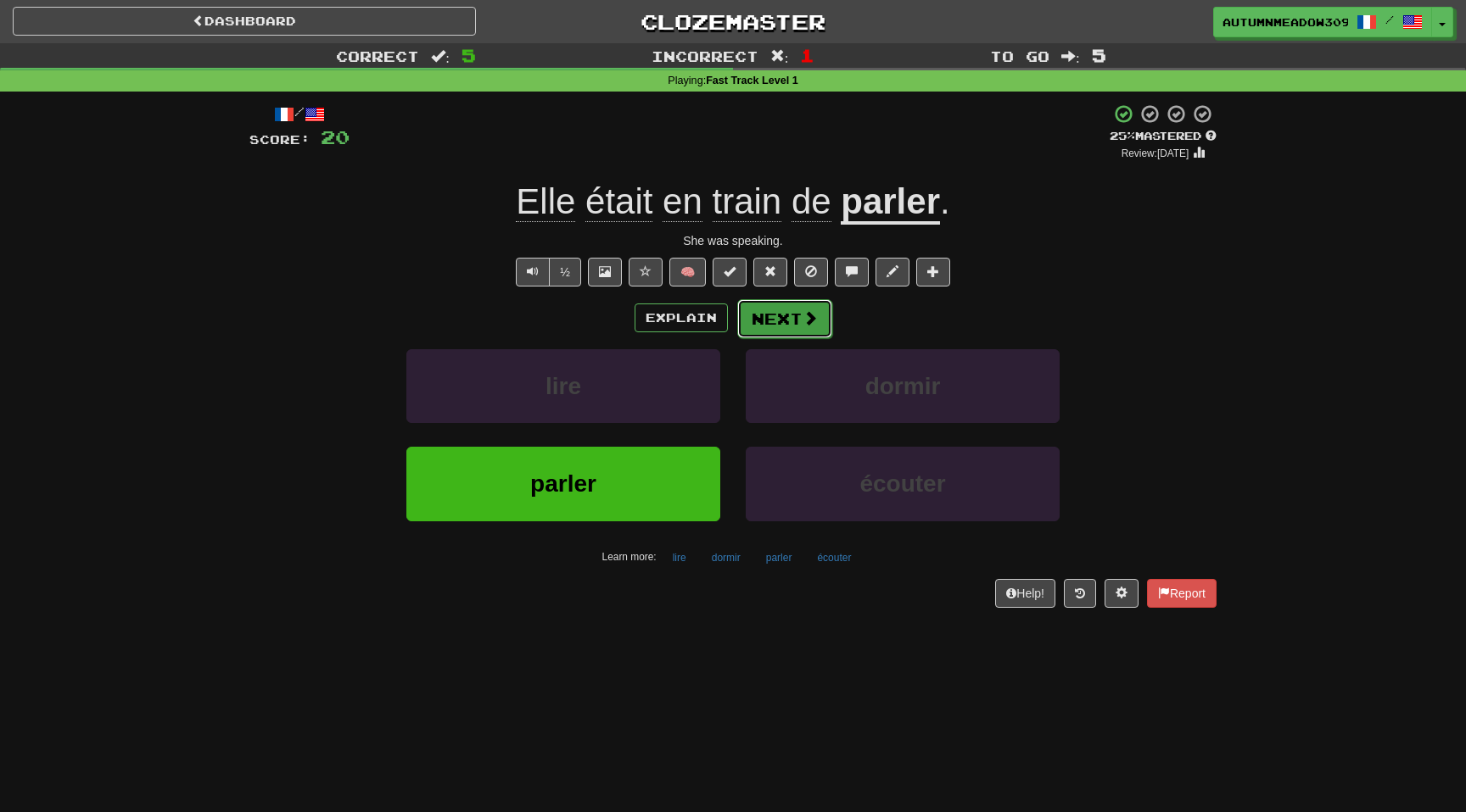
click at [785, 318] on button "Next" at bounding box center [785, 318] width 95 height 39
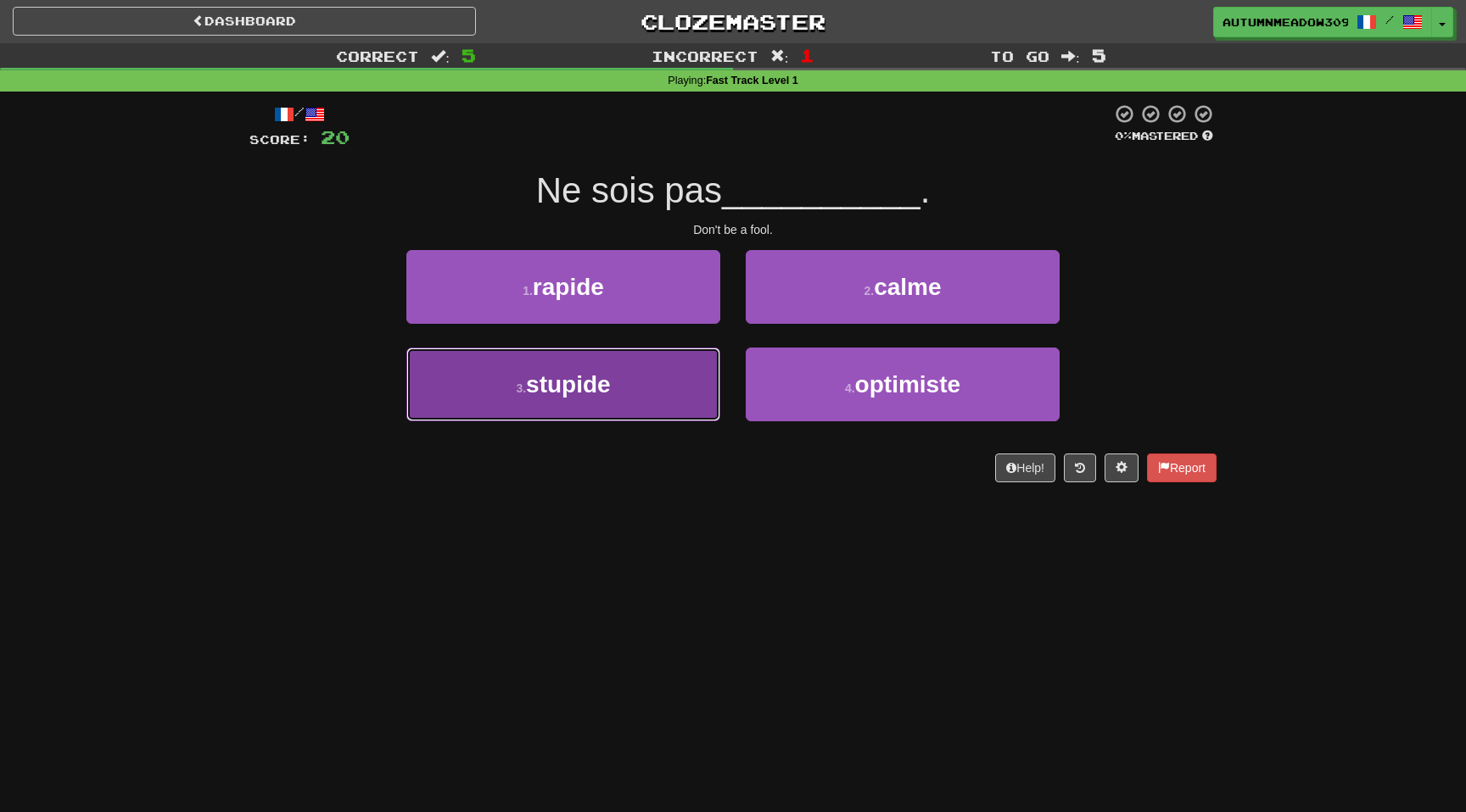
click at [598, 393] on span "stupide" at bounding box center [568, 384] width 85 height 26
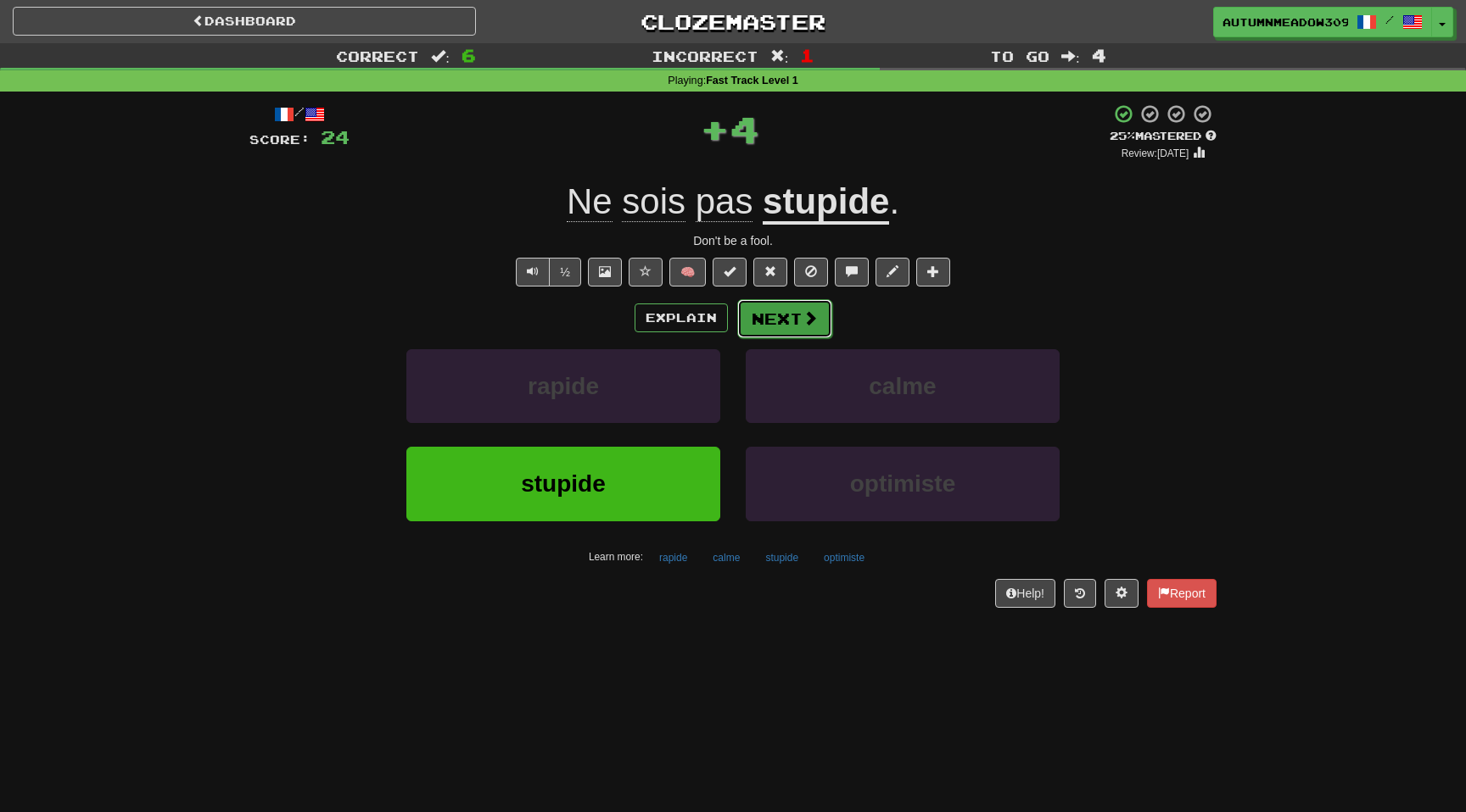
click at [765, 316] on button "Next" at bounding box center [785, 318] width 95 height 39
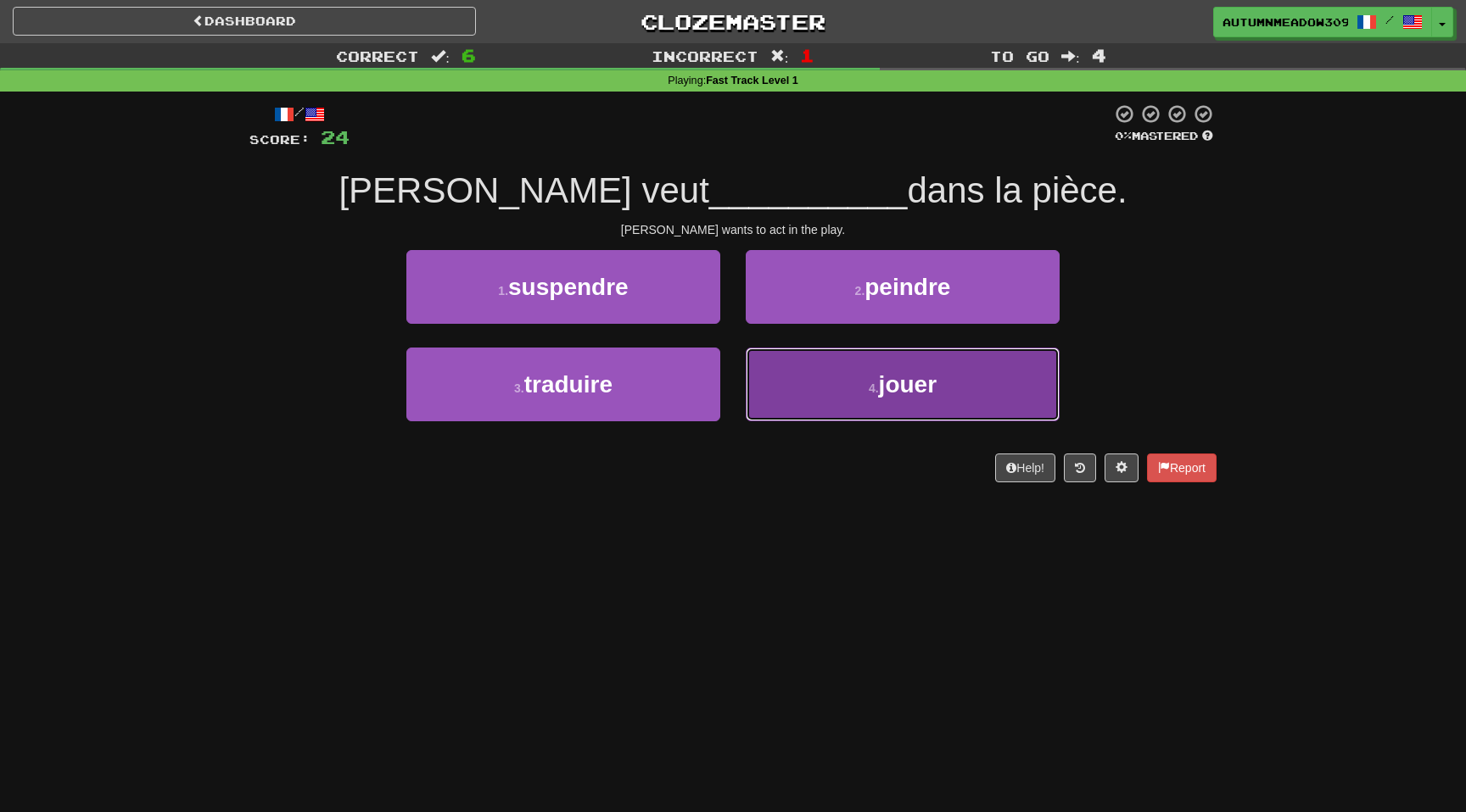
click at [869, 382] on small "4 ." at bounding box center [874, 388] width 11 height 13
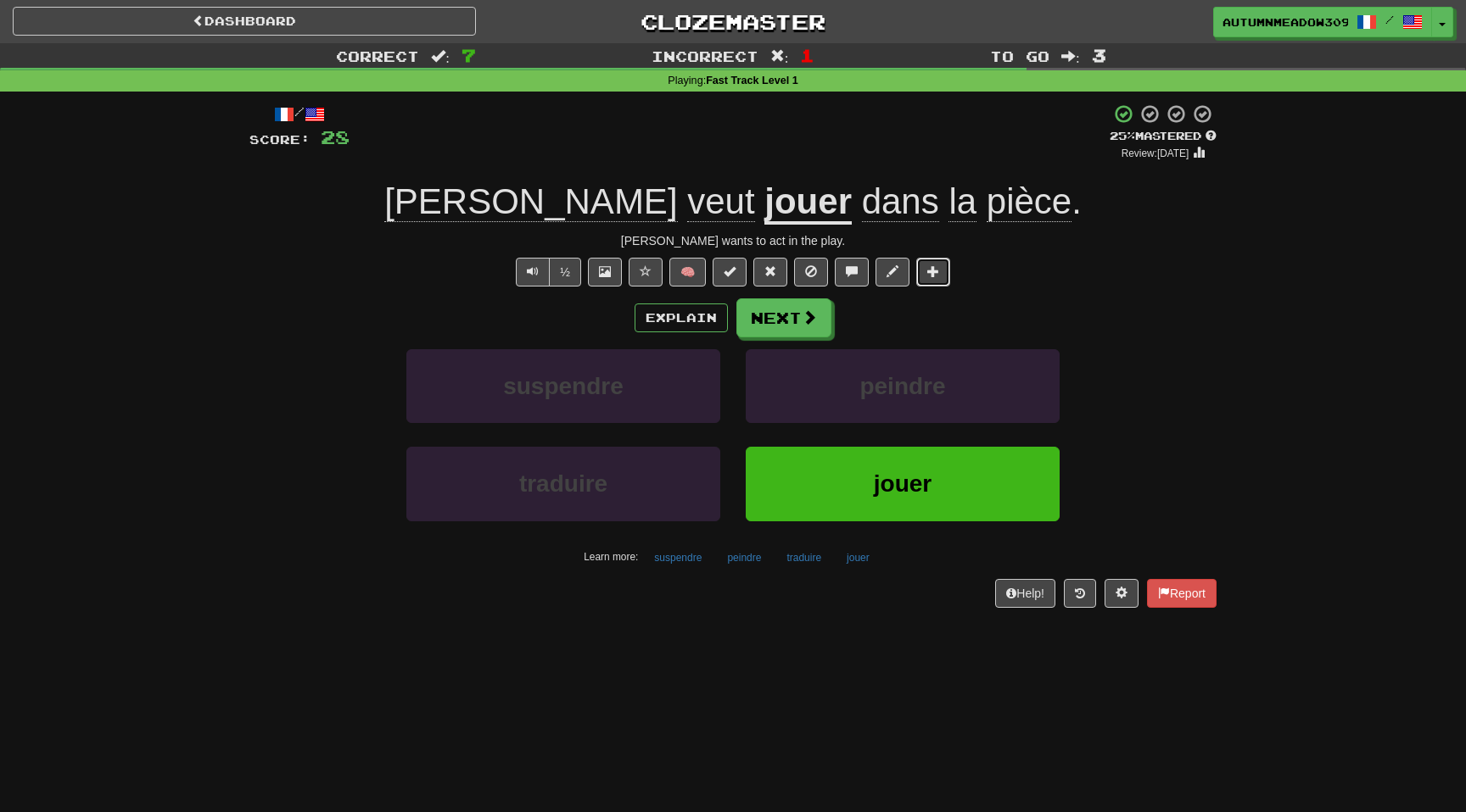
click at [924, 264] on button at bounding box center [933, 273] width 33 height 29
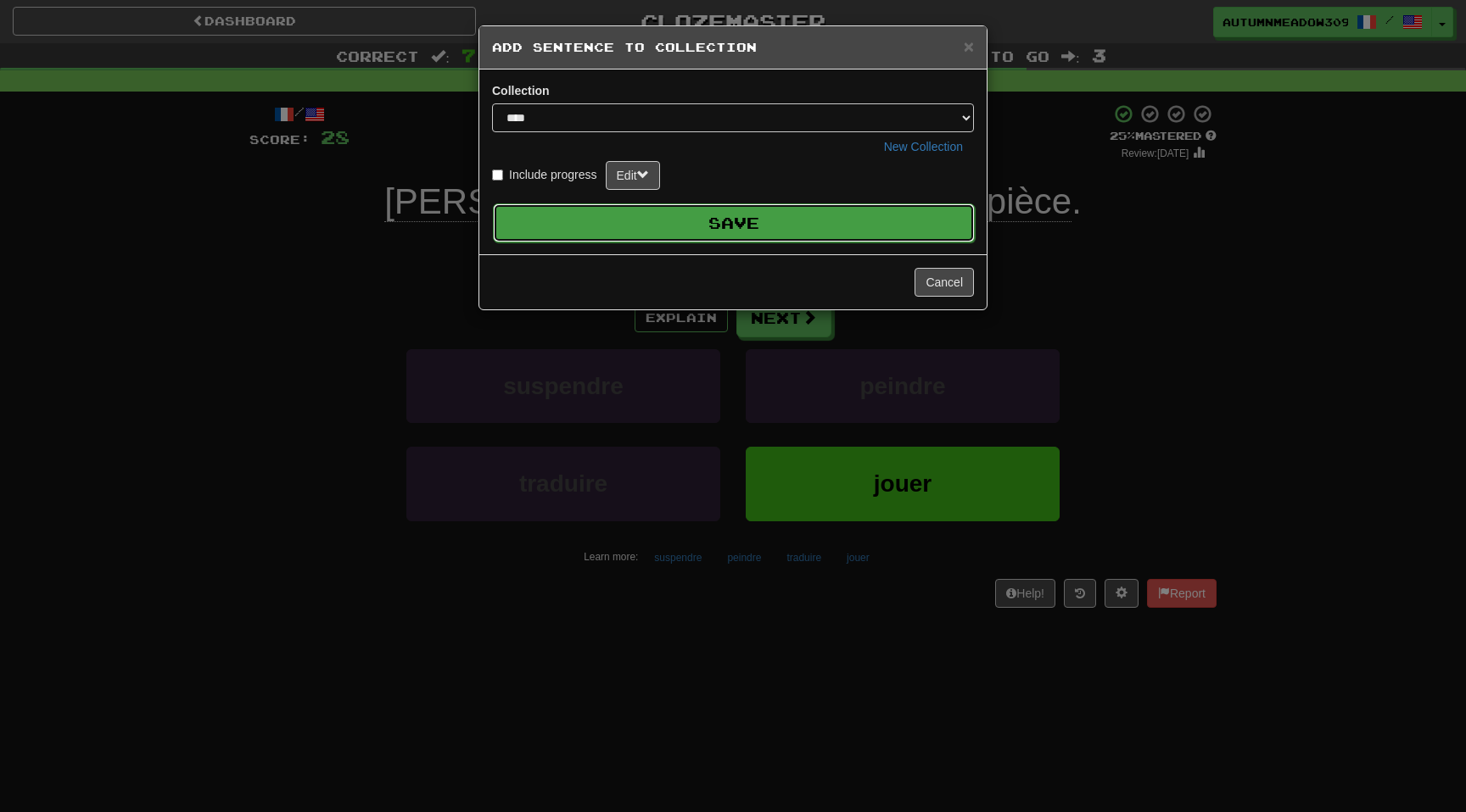
click at [824, 224] on button "Save" at bounding box center [734, 223] width 482 height 39
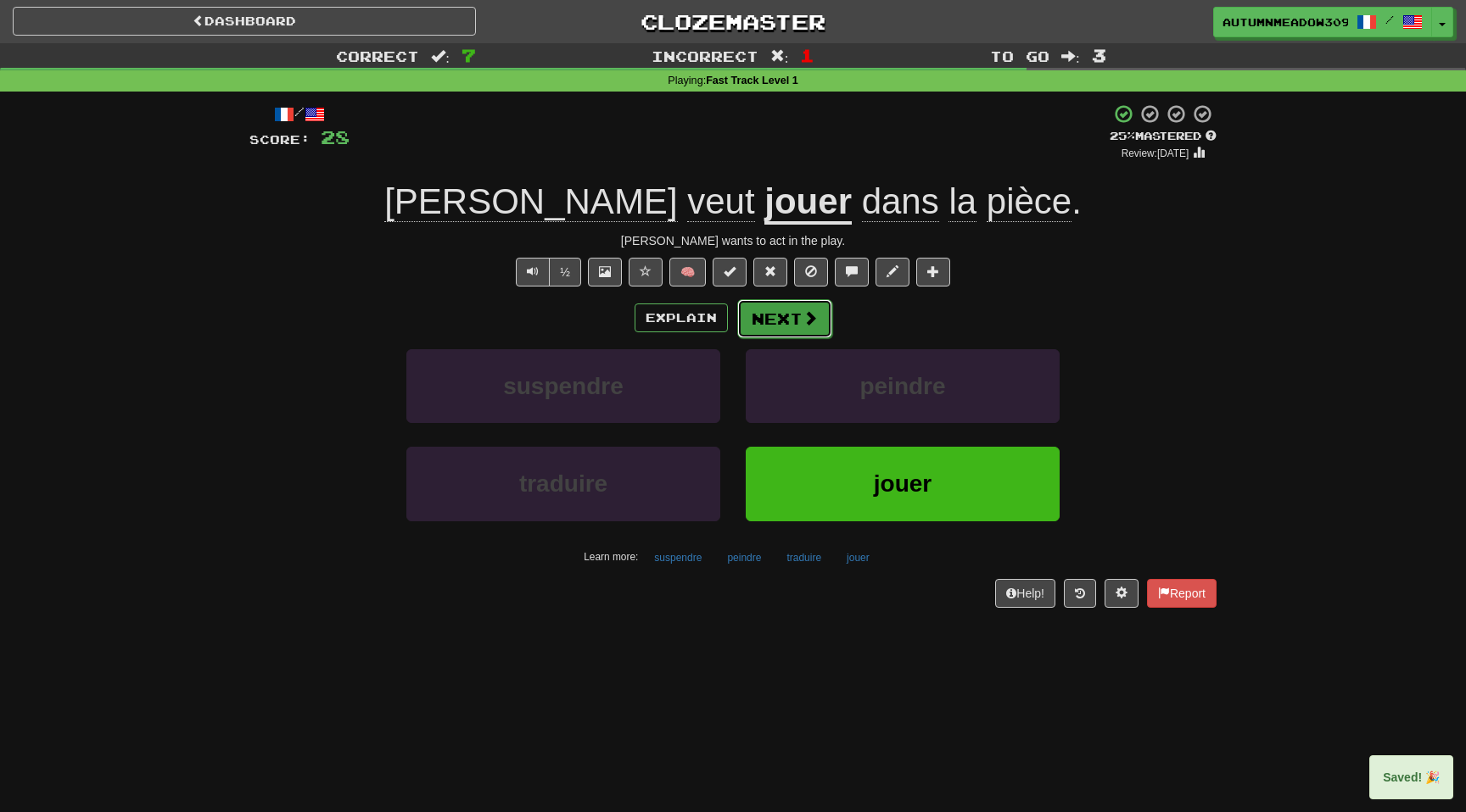
click at [782, 318] on button "Next" at bounding box center [785, 318] width 95 height 39
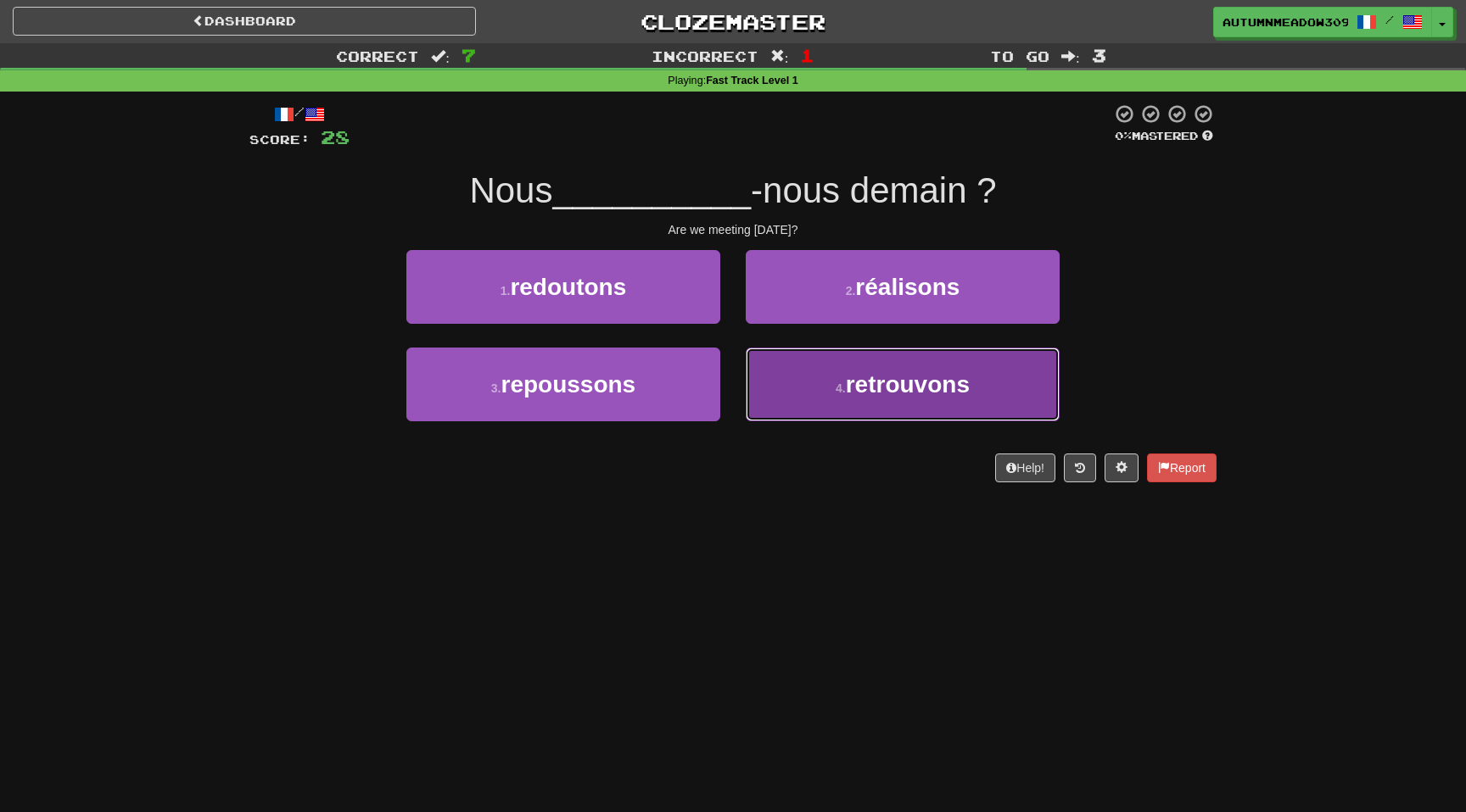
click at [894, 413] on button "4 . retrouvons" at bounding box center [902, 384] width 314 height 74
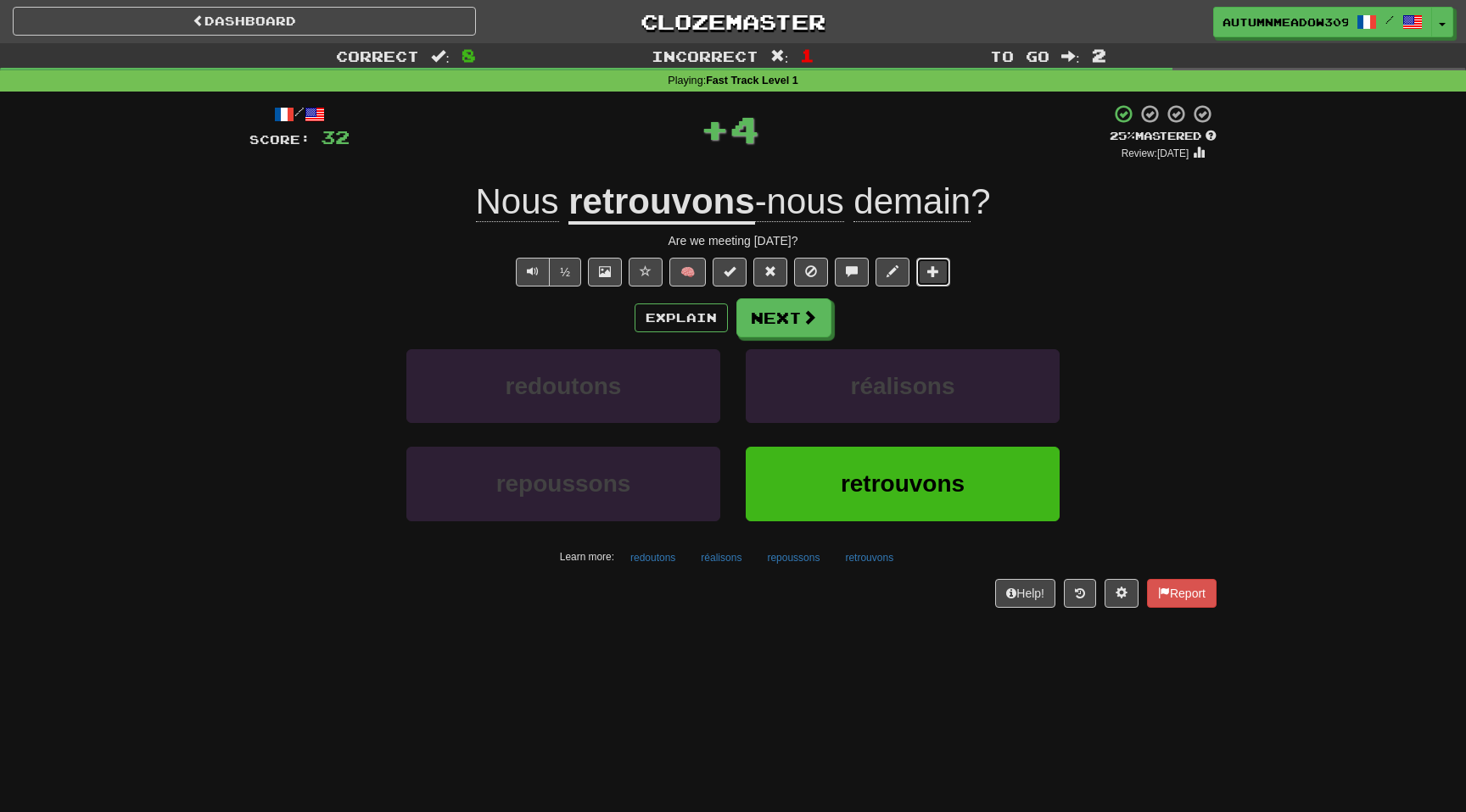
click at [930, 272] on span at bounding box center [933, 272] width 11 height 11
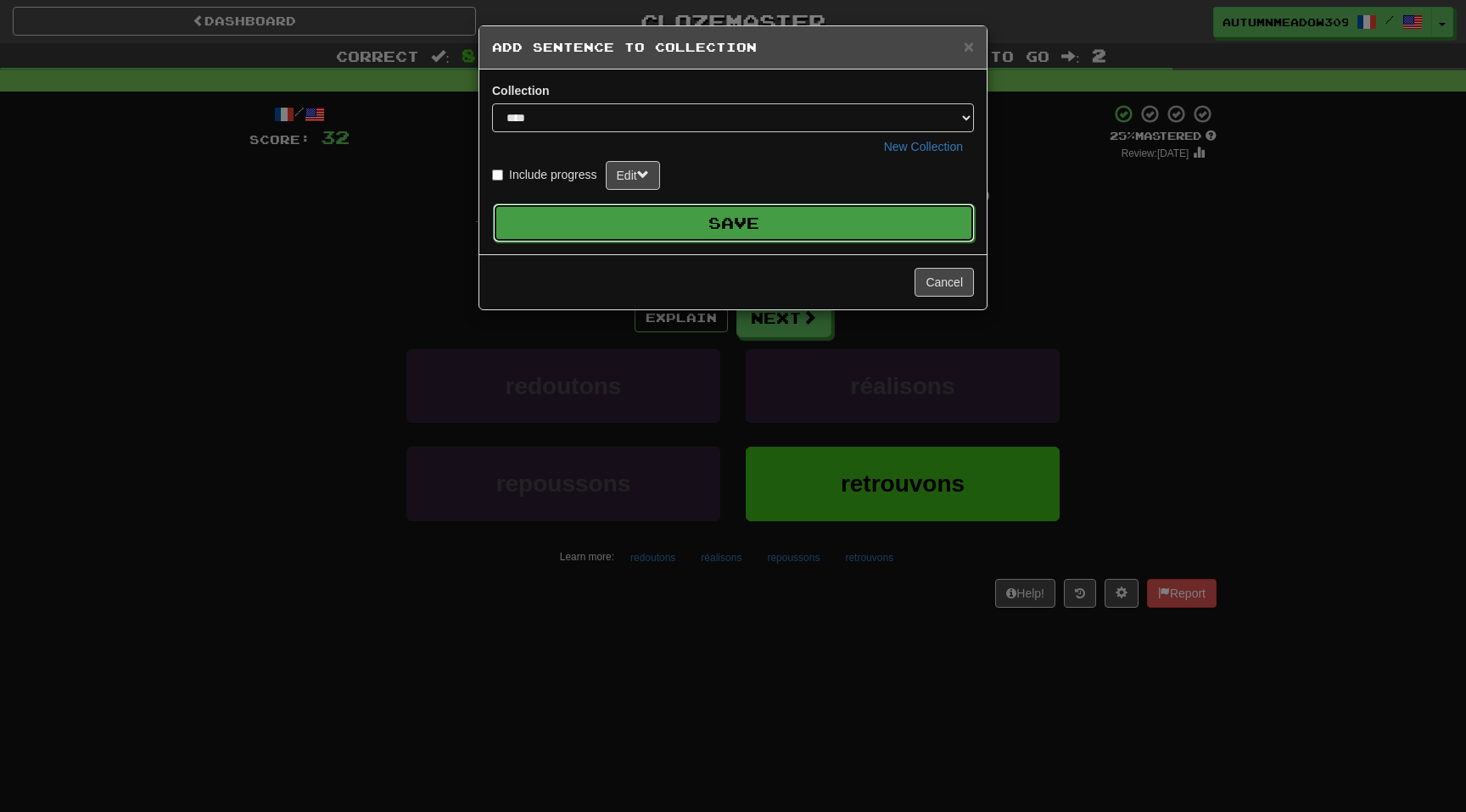
click at [804, 219] on button "Save" at bounding box center [734, 223] width 482 height 39
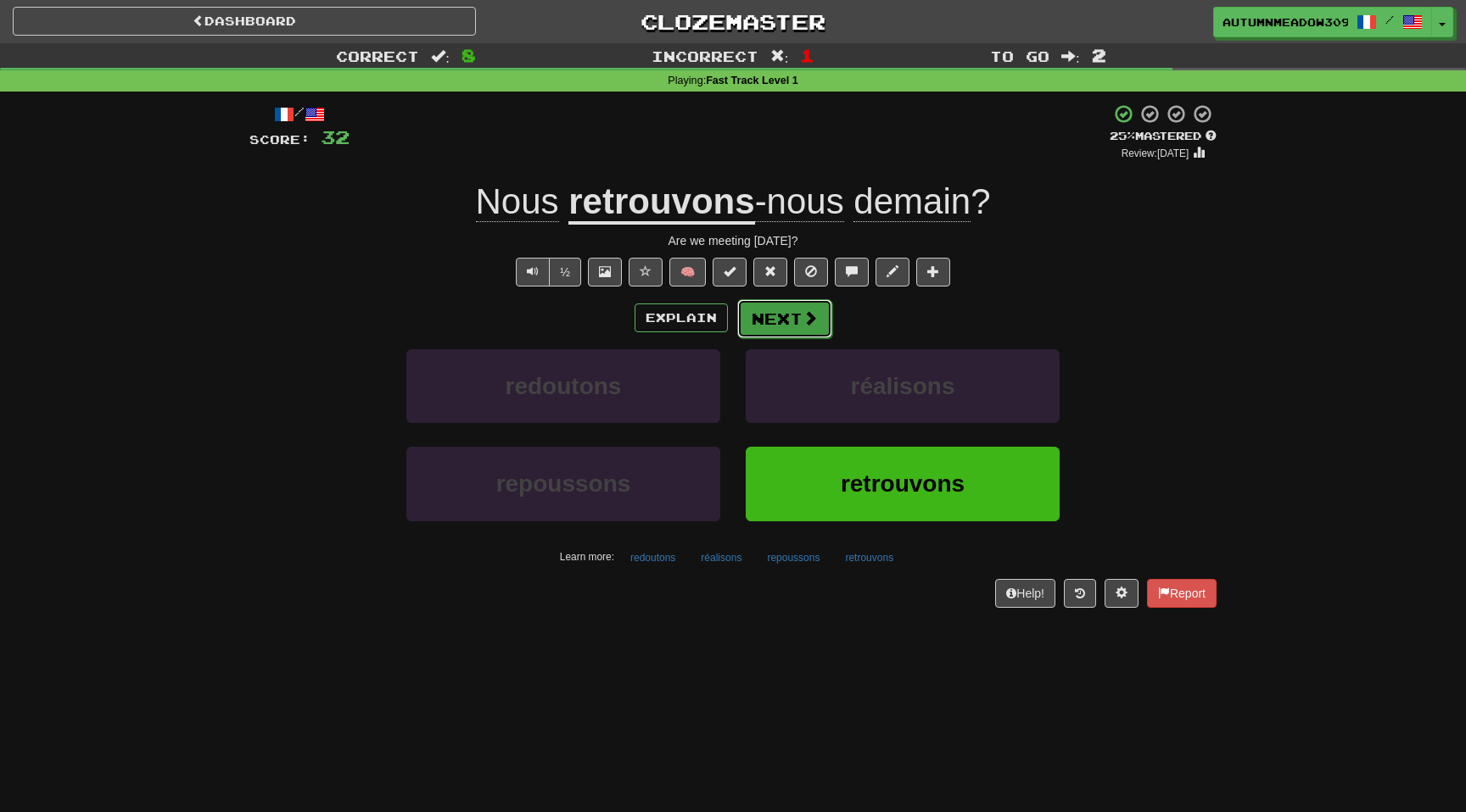
click at [792, 328] on button "Next" at bounding box center [785, 318] width 95 height 39
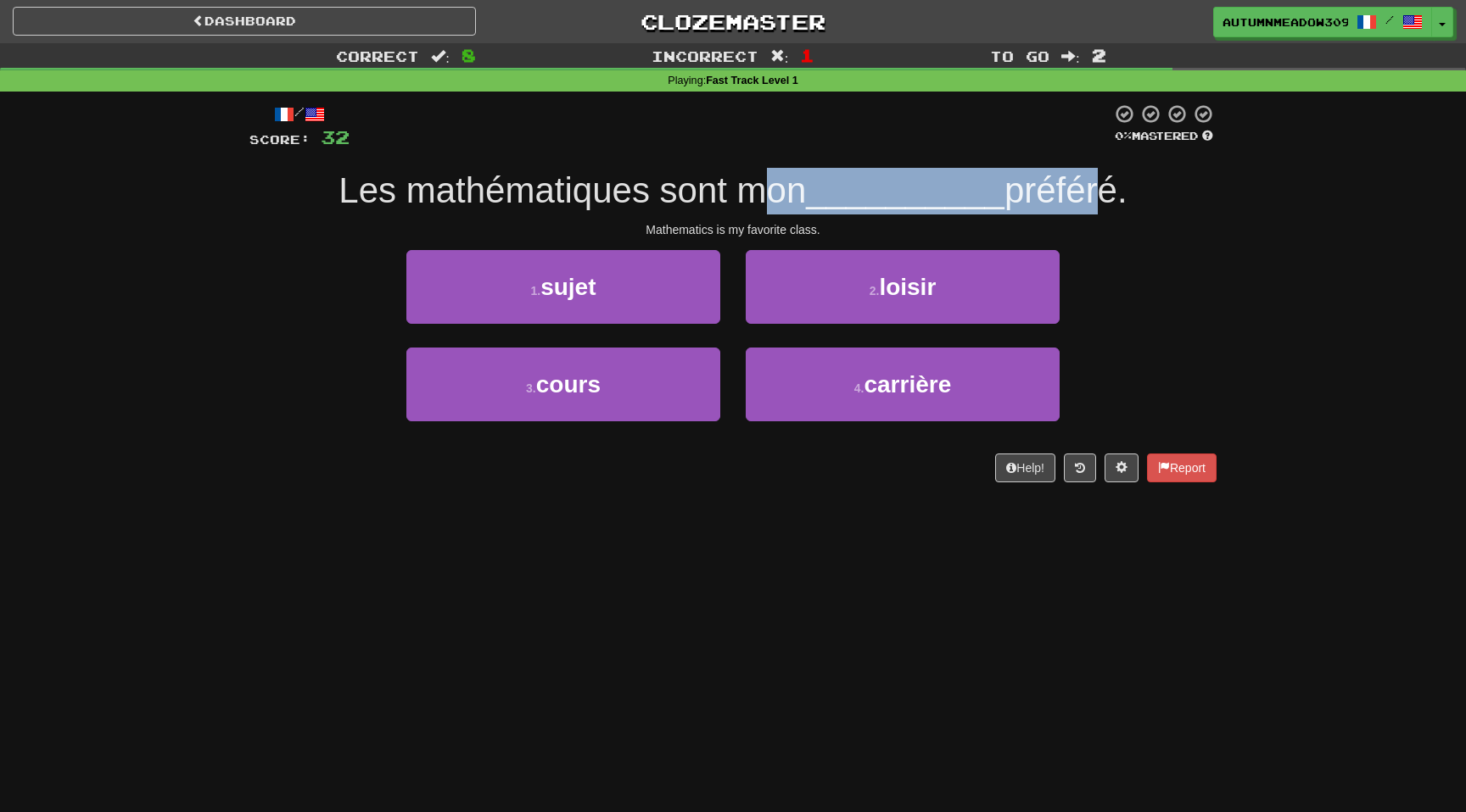
drag, startPoint x: 763, startPoint y: 198, endPoint x: 1088, endPoint y: 197, distance: 325.0
click at [1088, 198] on div "Les mathématiques sont mon __________ préféré." at bounding box center [733, 191] width 967 height 47
click at [1088, 197] on span "préféré." at bounding box center [1066, 190] width 123 height 40
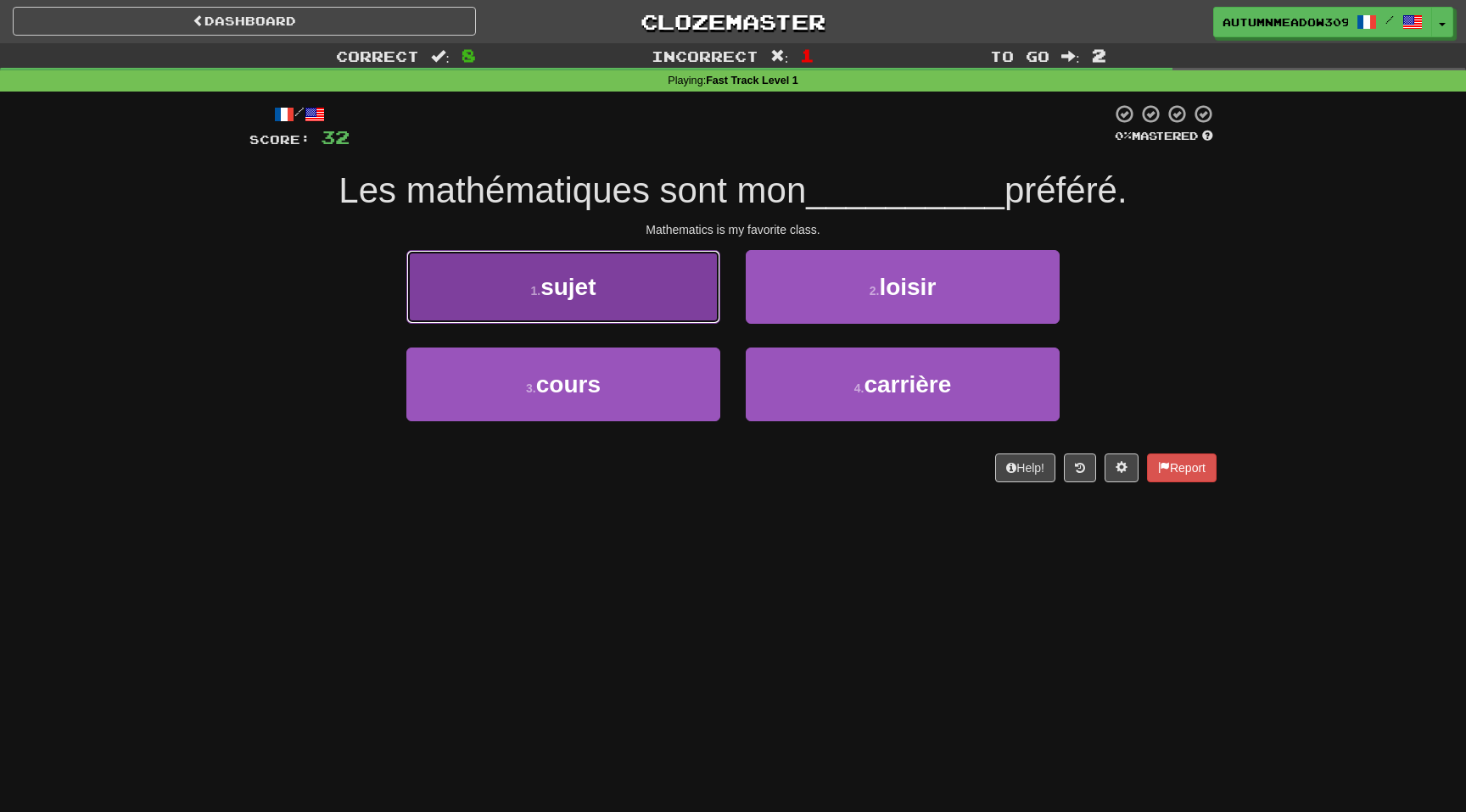
click at [665, 274] on button "1 . sujet" at bounding box center [564, 287] width 314 height 74
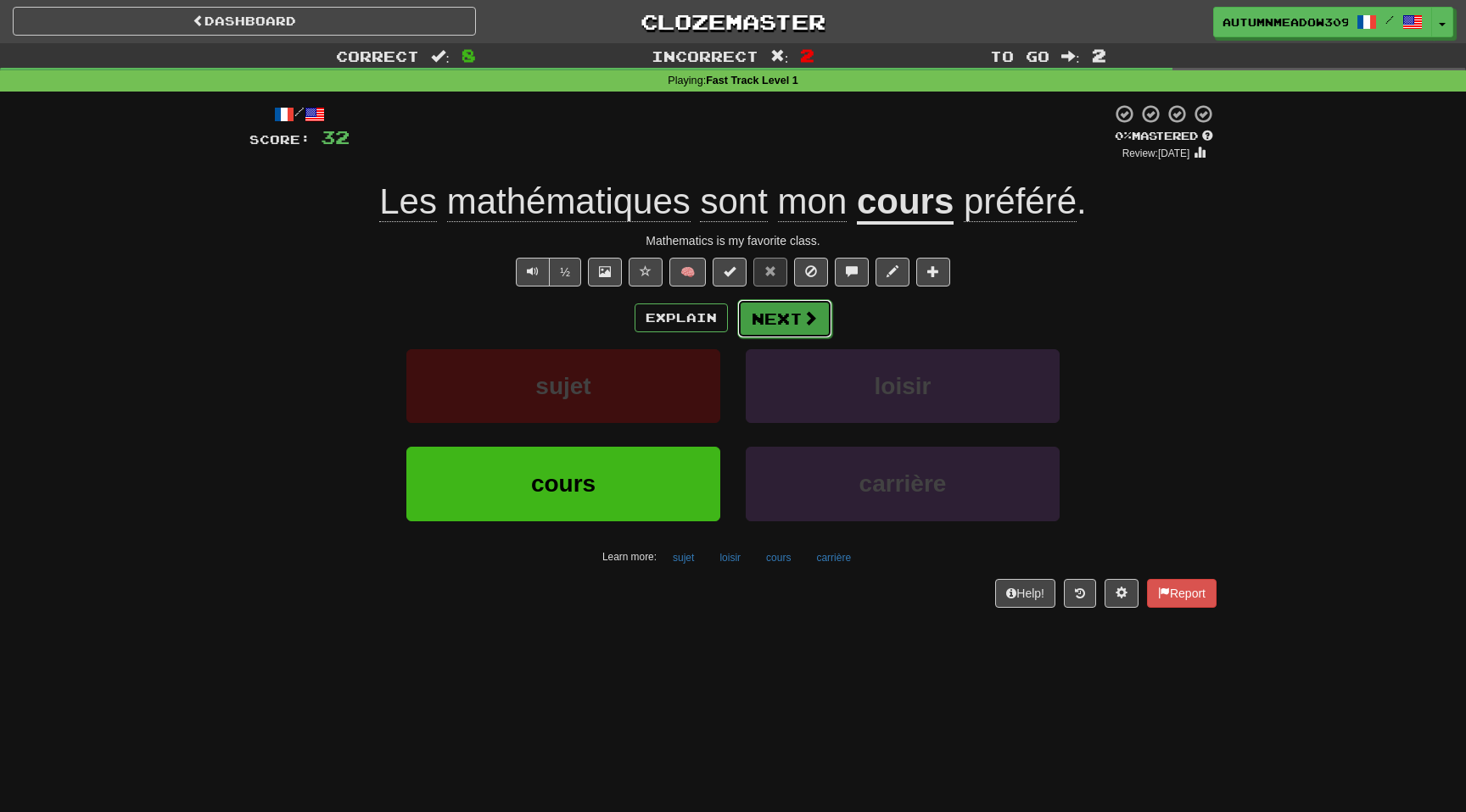
click at [808, 320] on span at bounding box center [811, 318] width 15 height 15
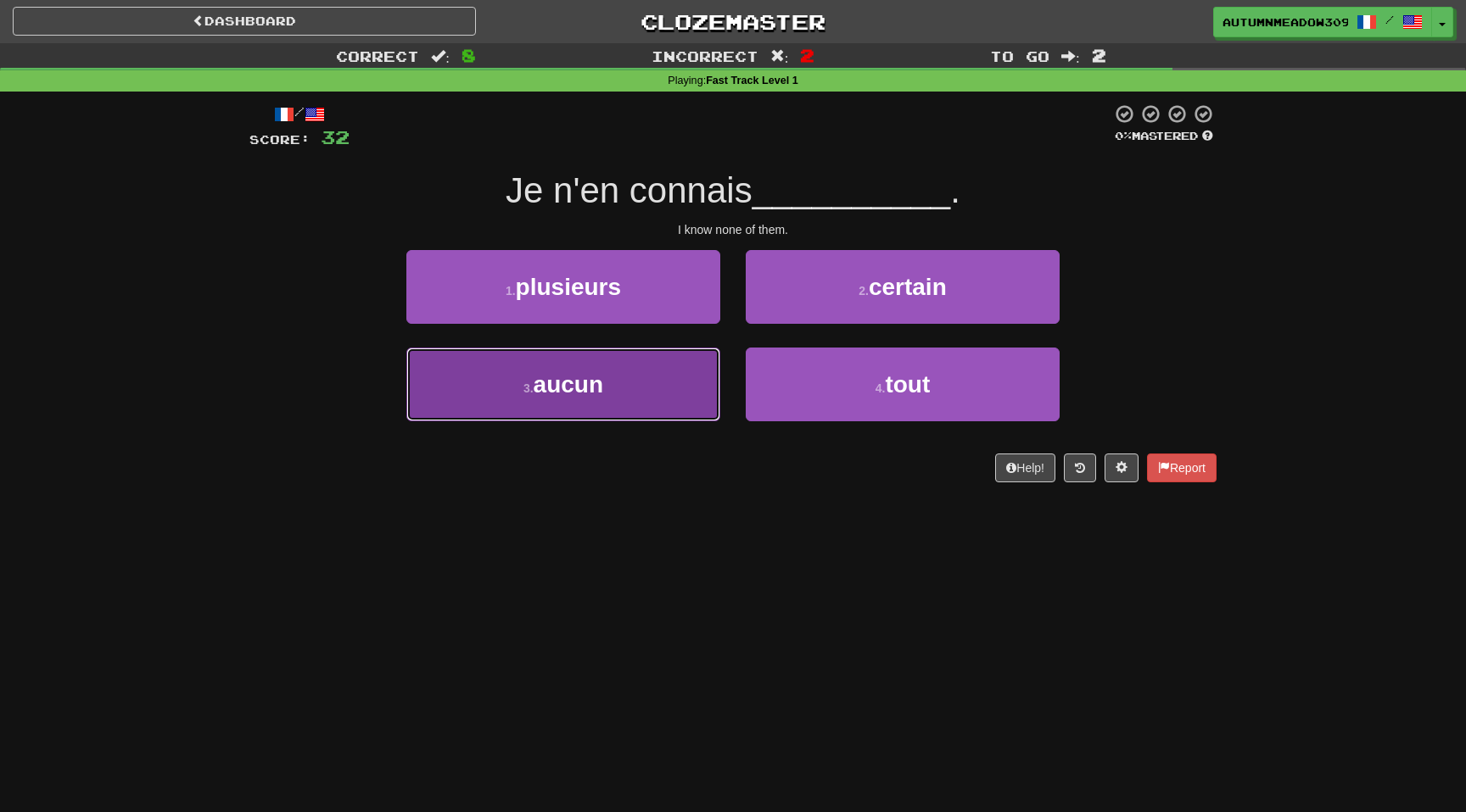
click at [648, 384] on button "3 . aucun" at bounding box center [564, 384] width 314 height 74
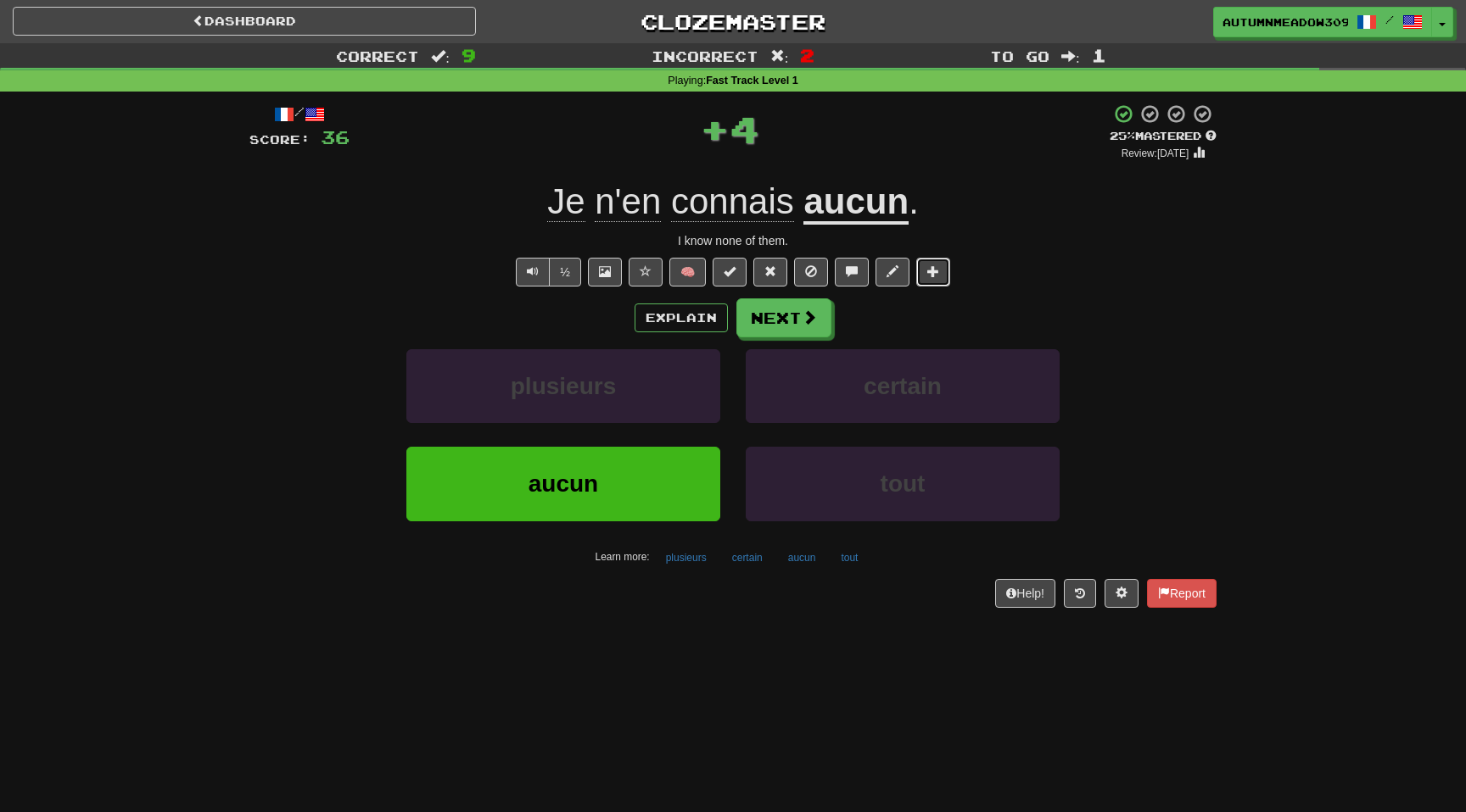
click at [943, 263] on button at bounding box center [933, 273] width 33 height 29
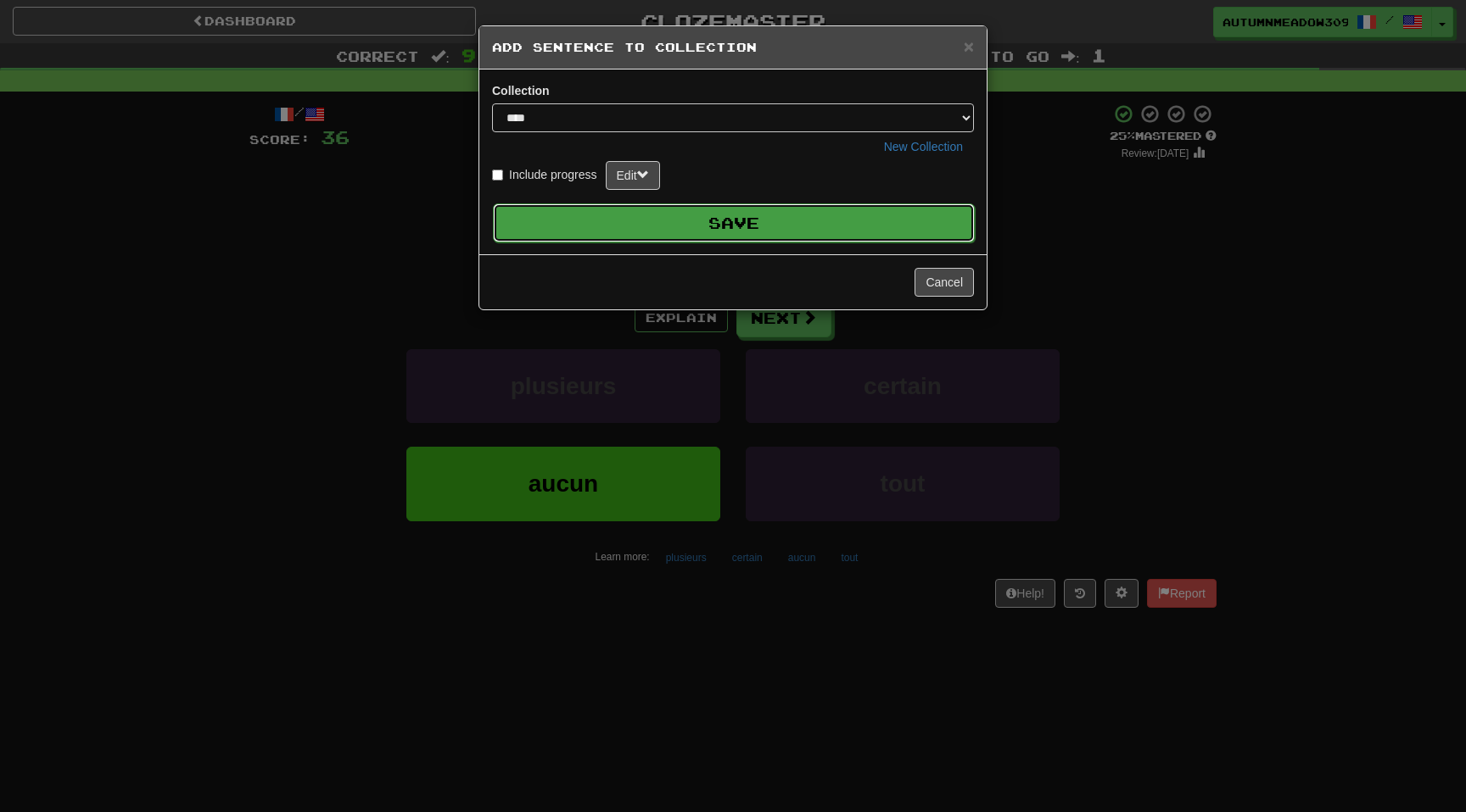
click at [849, 236] on button "Save" at bounding box center [734, 223] width 482 height 39
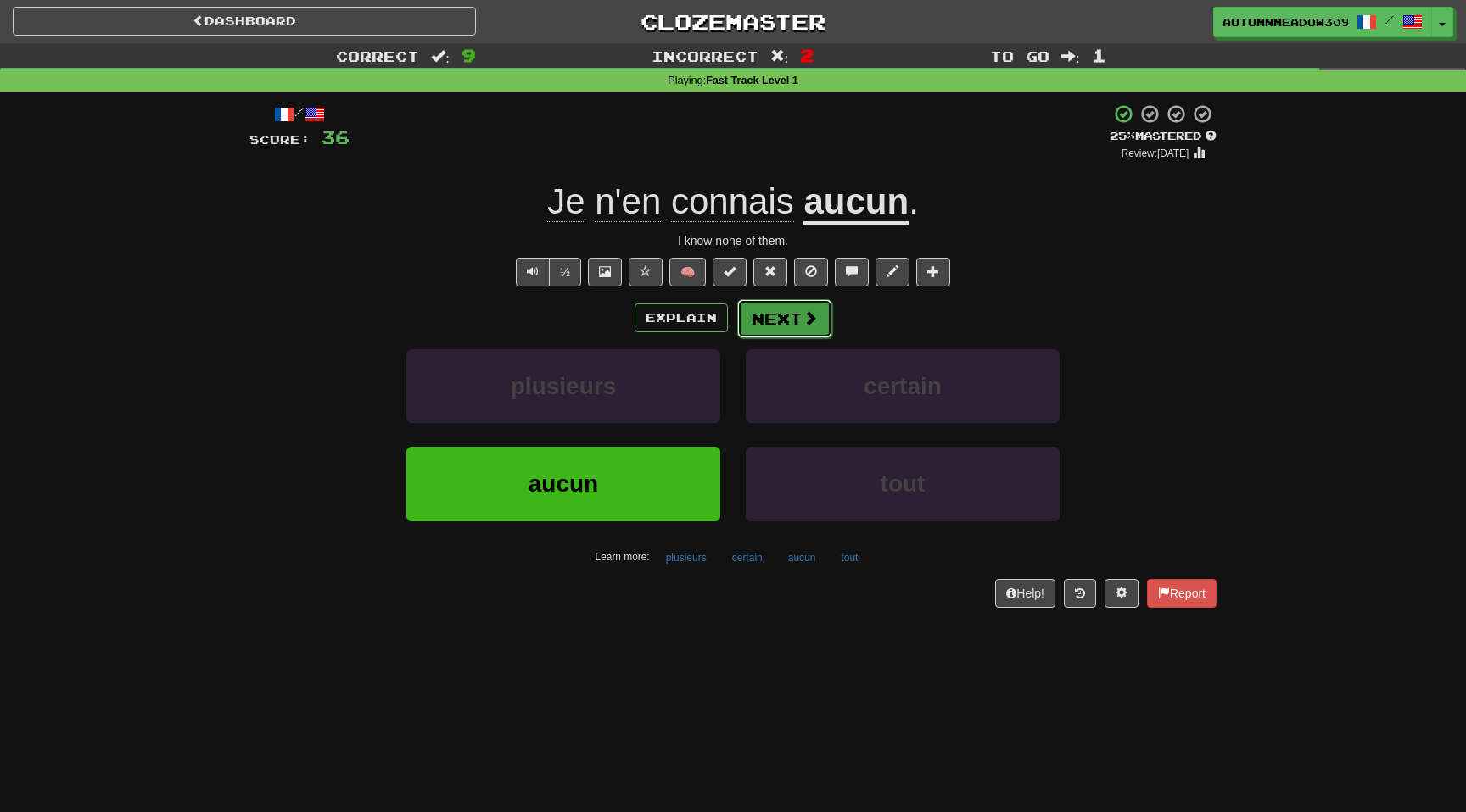
click at [784, 324] on button "Next" at bounding box center [785, 318] width 95 height 39
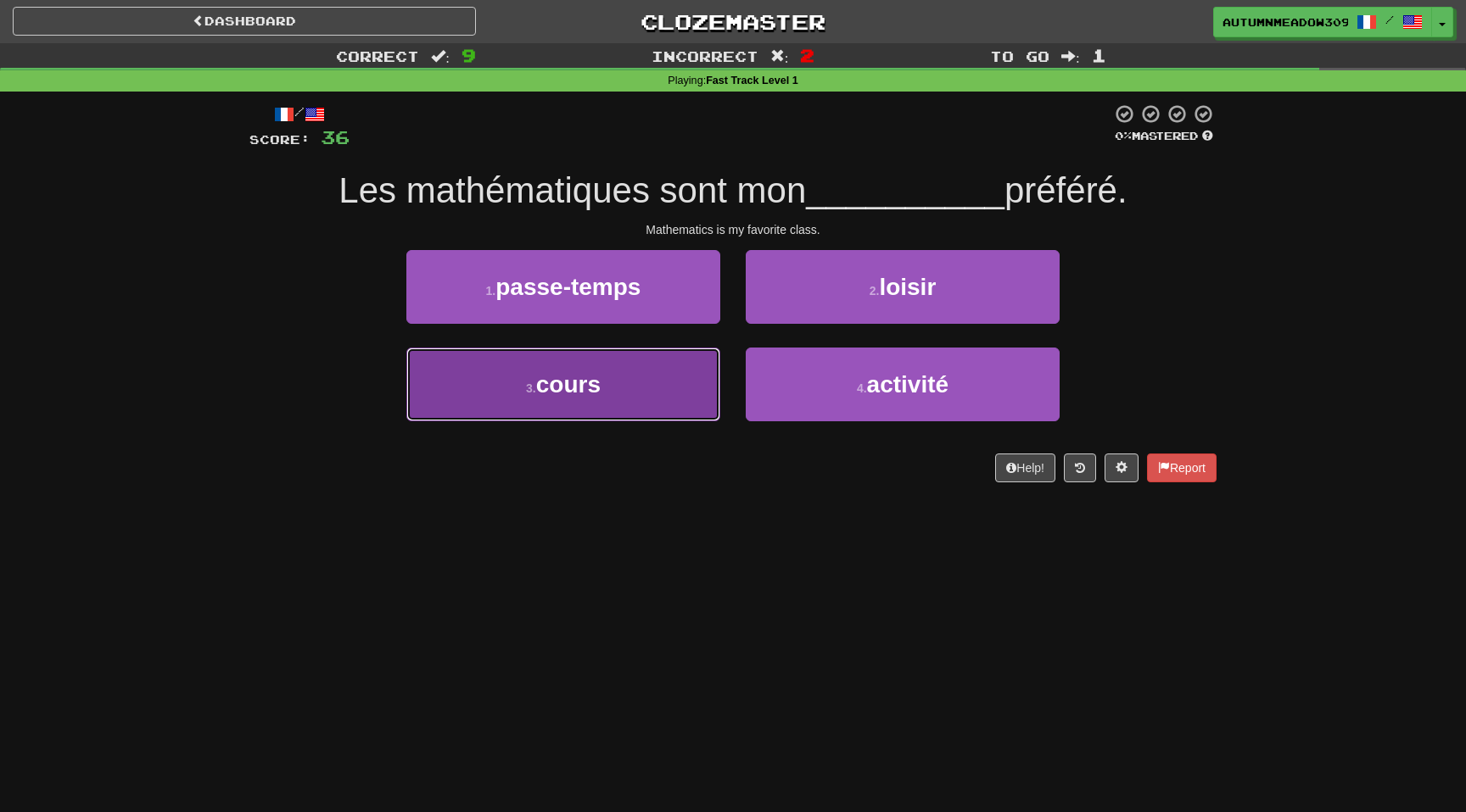
click at [645, 378] on button "3 . cours" at bounding box center [564, 384] width 314 height 74
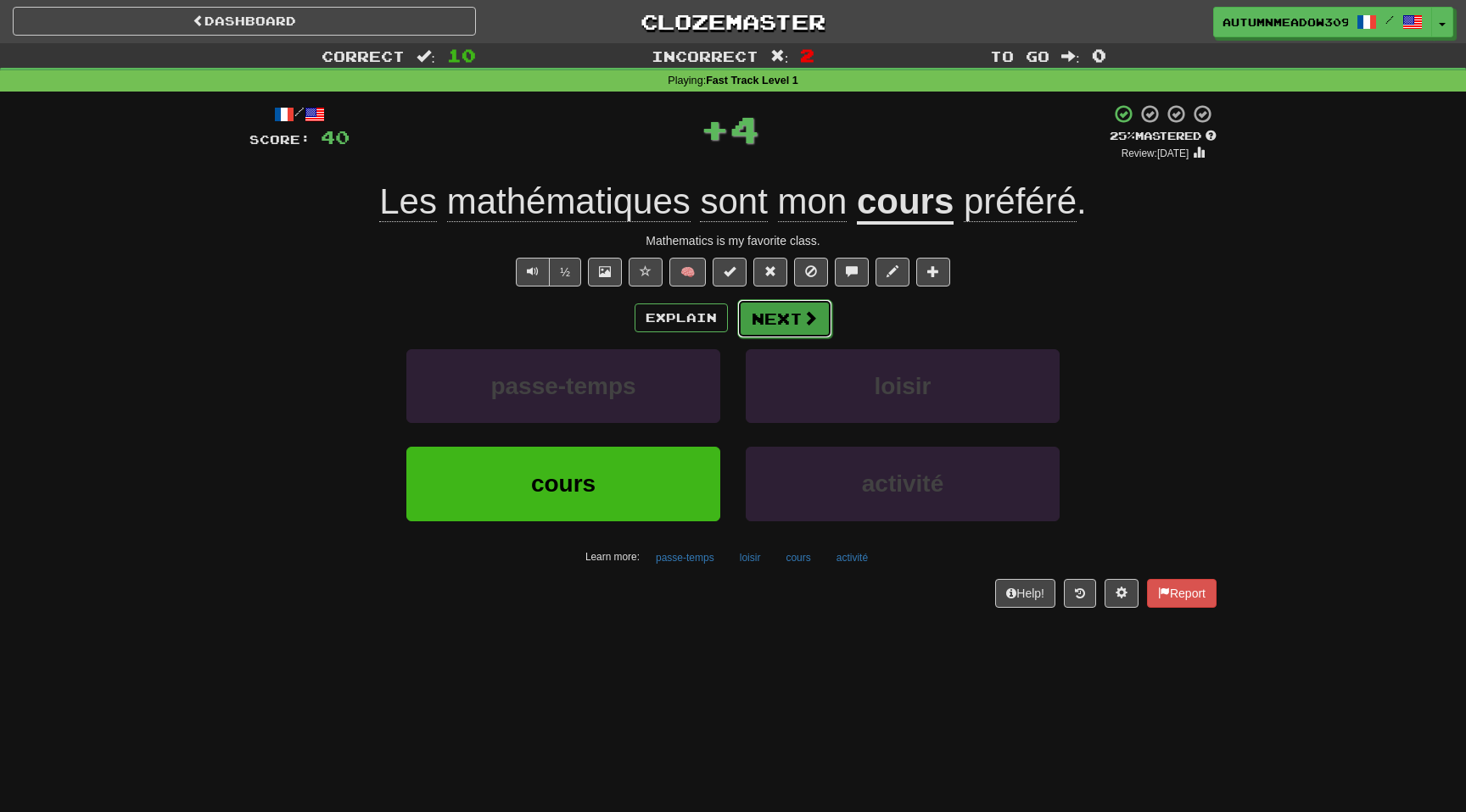
click at [775, 328] on button "Next" at bounding box center [785, 318] width 95 height 39
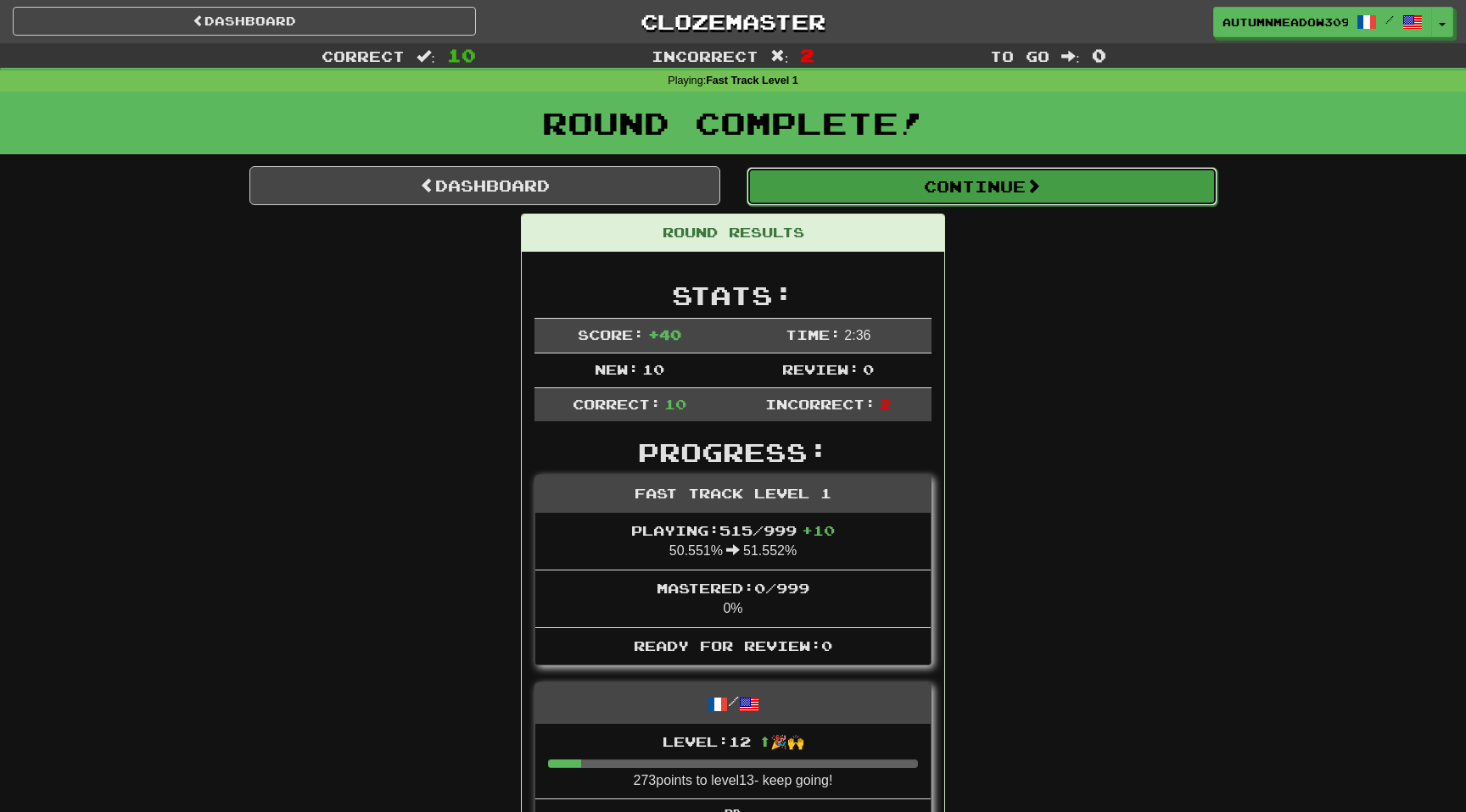
click at [994, 183] on button "Continue" at bounding box center [982, 187] width 471 height 39
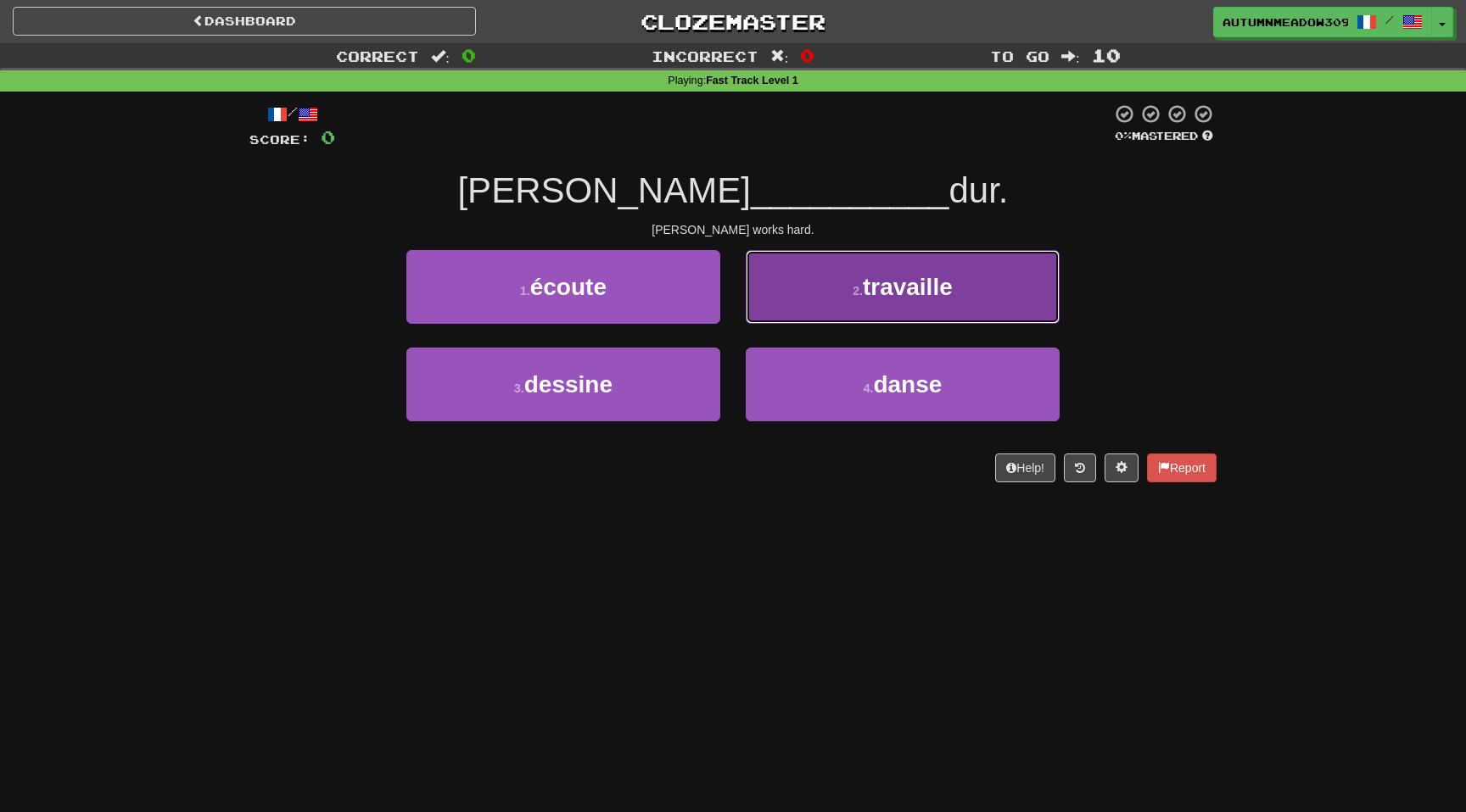
click at [988, 288] on button "2 . travaille" at bounding box center [902, 287] width 314 height 74
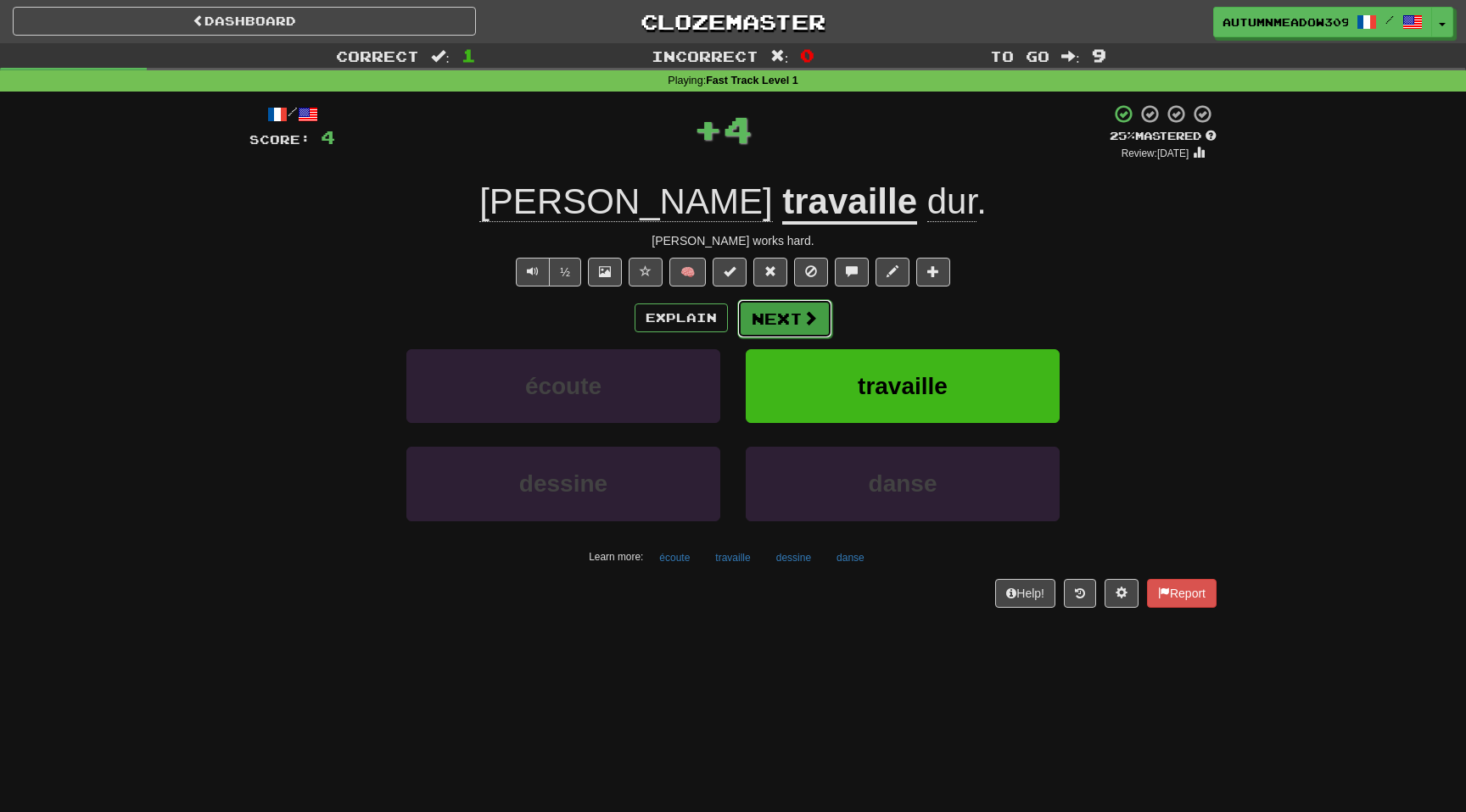
click at [789, 331] on button "Next" at bounding box center [785, 318] width 95 height 39
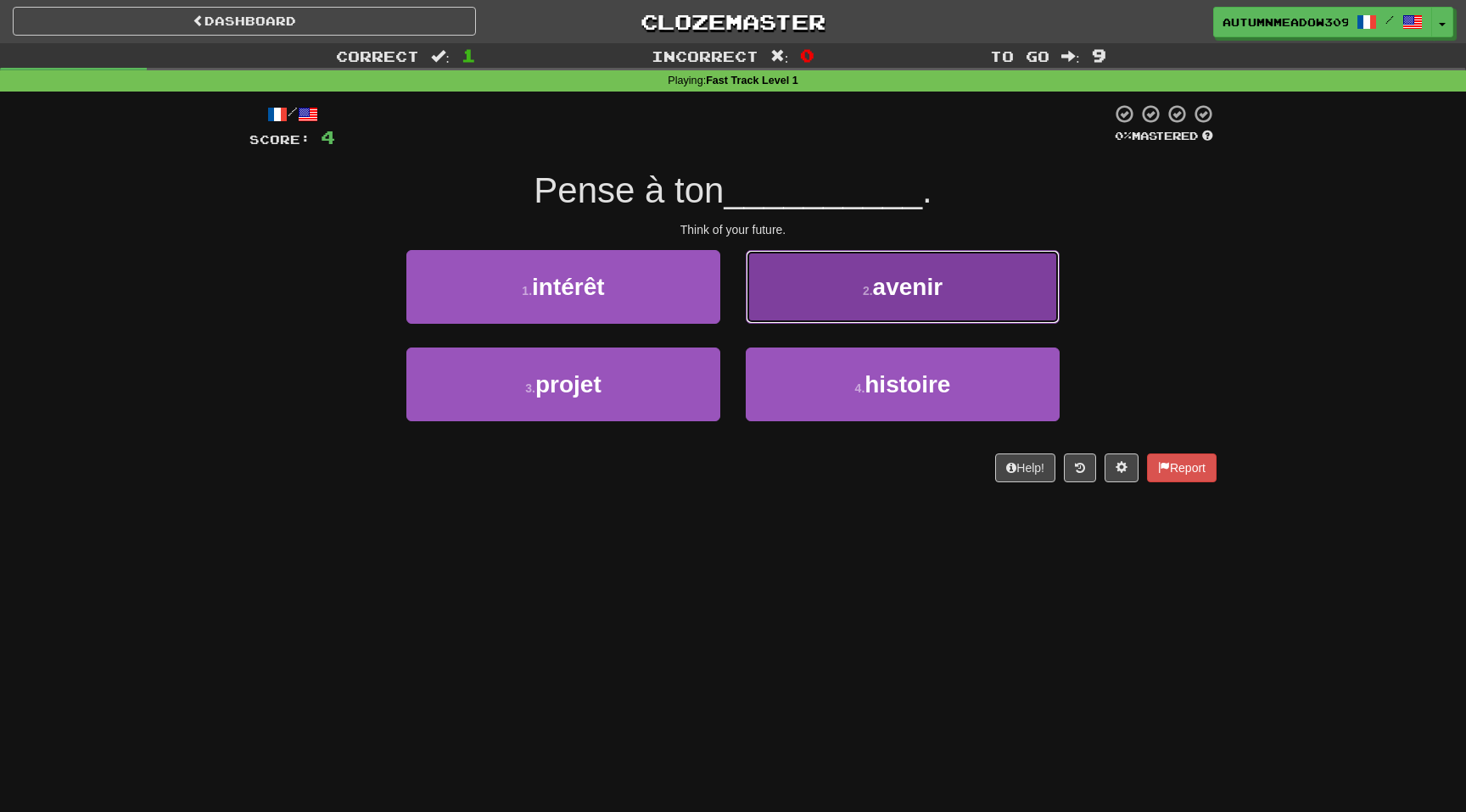
click at [863, 296] on small "2 ." at bounding box center [868, 291] width 11 height 13
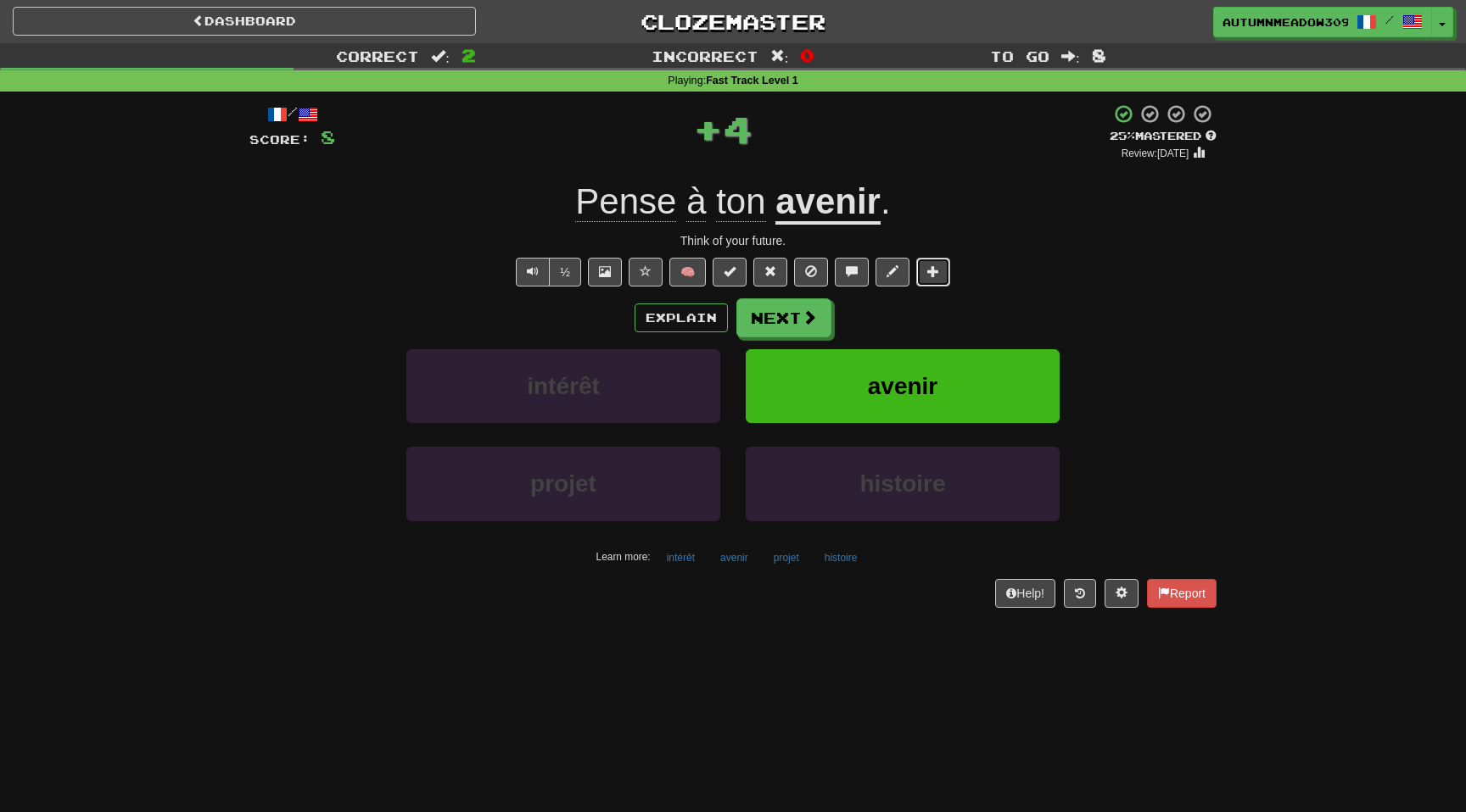
click at [933, 269] on span at bounding box center [933, 272] width 11 height 11
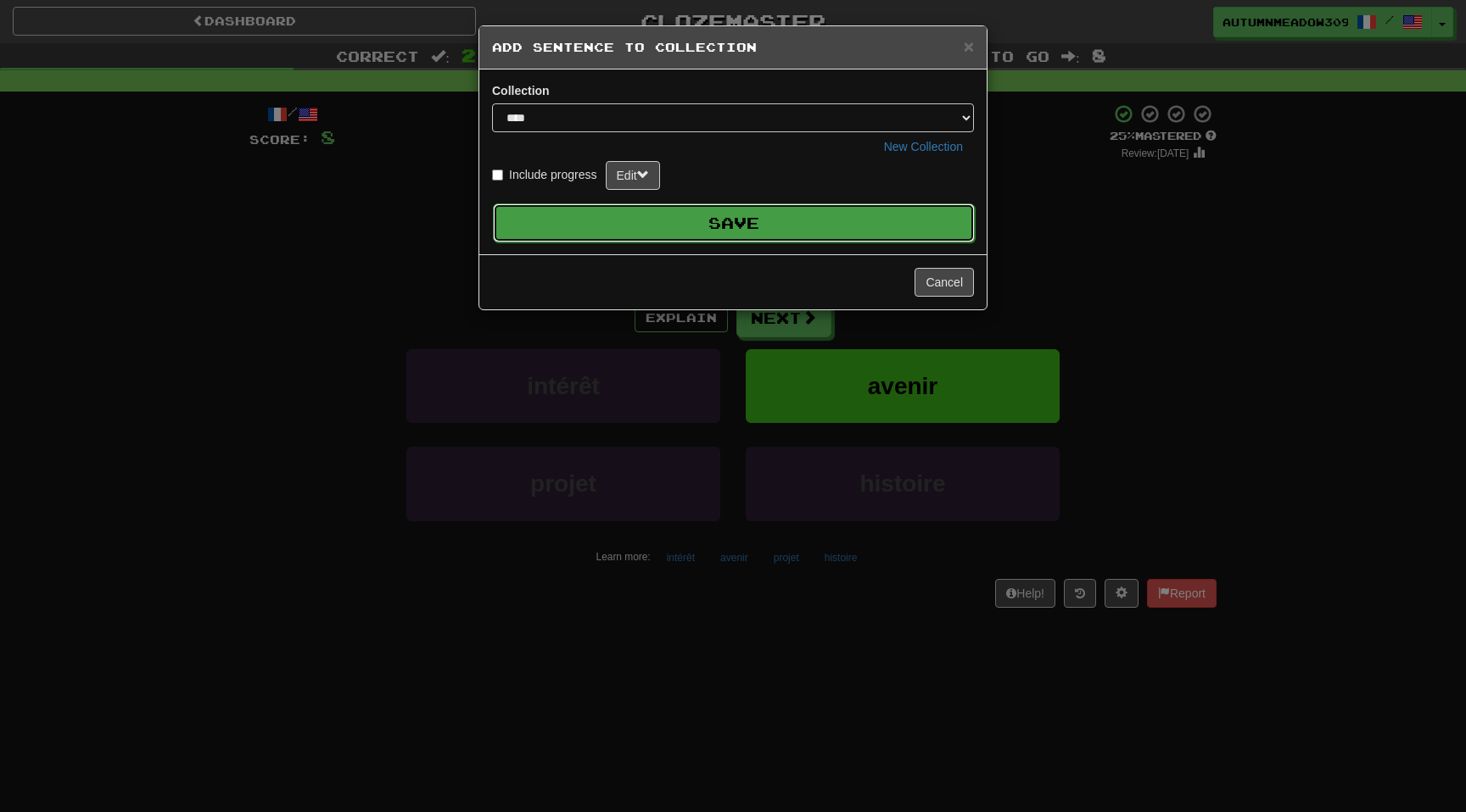
click at [801, 226] on button "Save" at bounding box center [734, 223] width 482 height 39
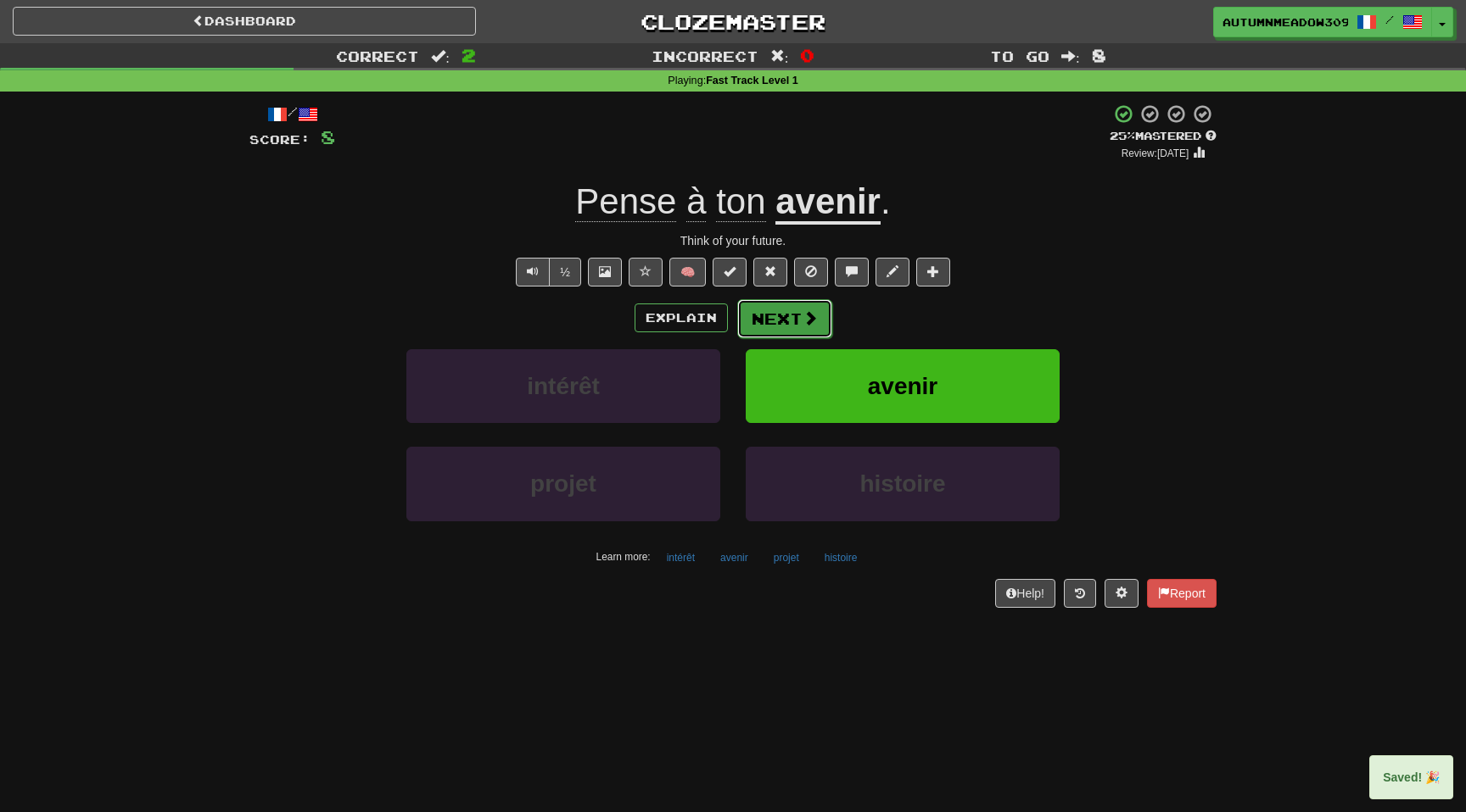
click at [803, 318] on span at bounding box center [811, 318] width 15 height 15
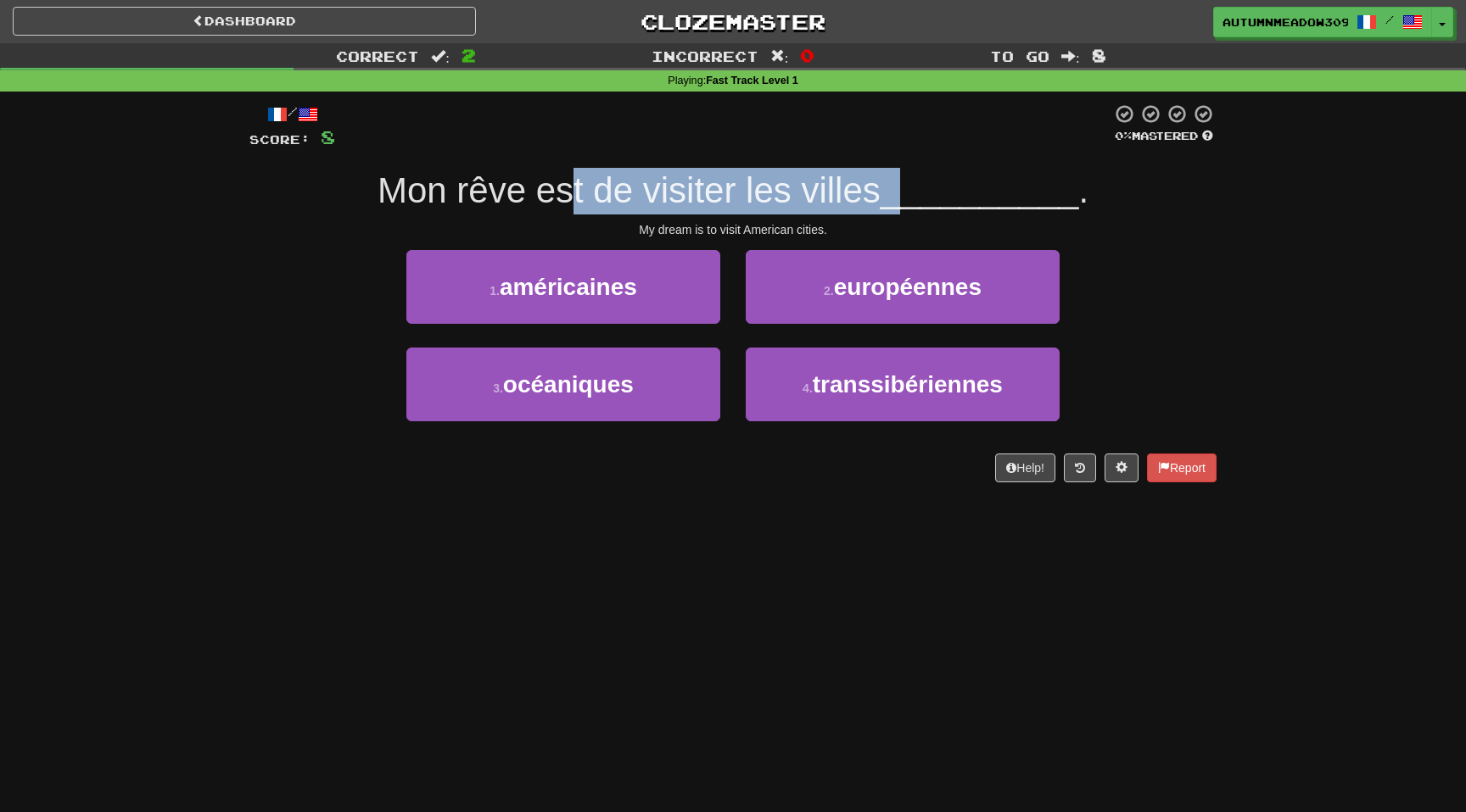
drag, startPoint x: 581, startPoint y: 189, endPoint x: 911, endPoint y: 189, distance: 330.0
click at [911, 189] on div "Mon rêve est de visiter les villes __________ ." at bounding box center [733, 191] width 967 height 47
click at [911, 189] on span "__________" at bounding box center [979, 190] width 198 height 40
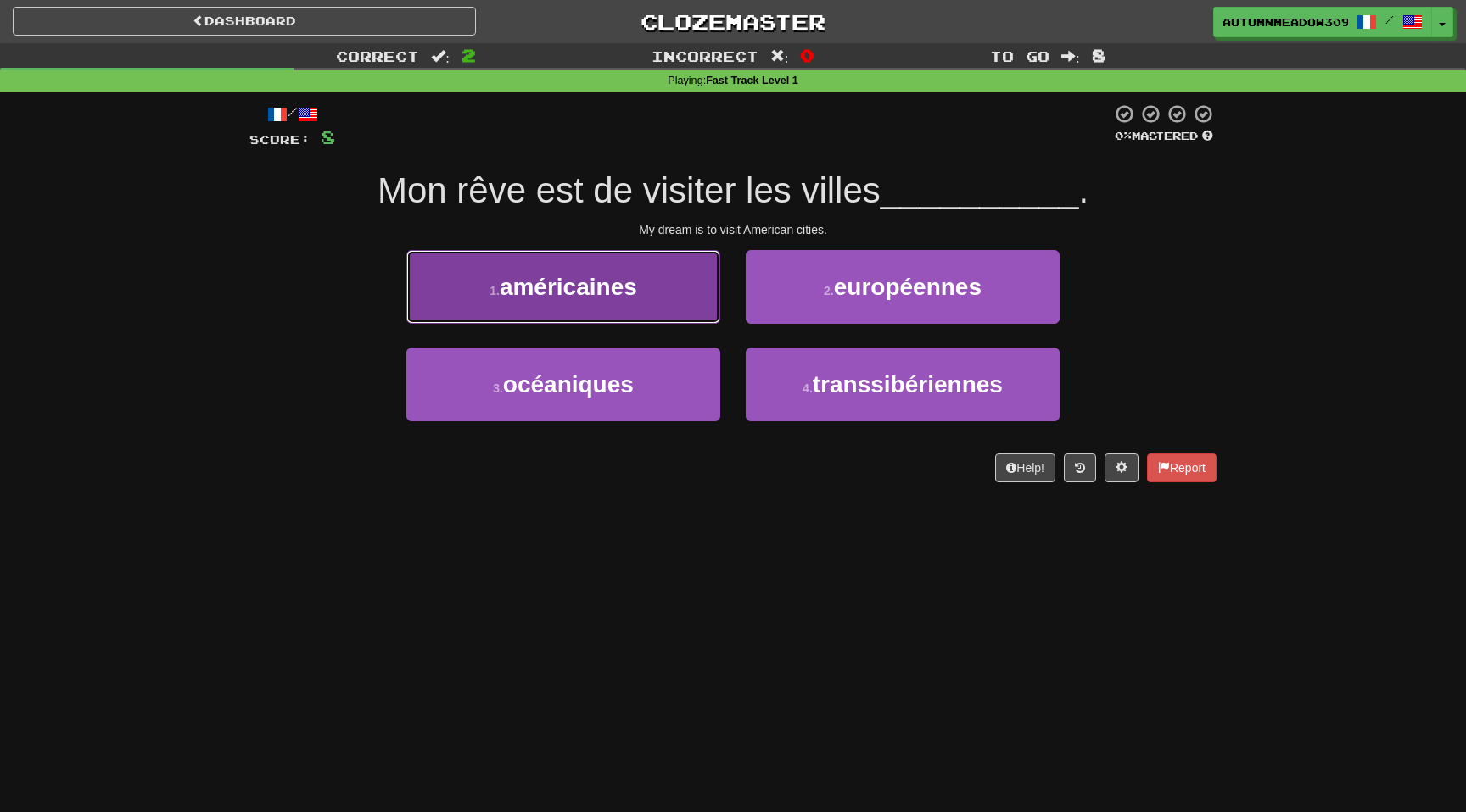
click at [587, 299] on span "américaines" at bounding box center [568, 286] width 138 height 26
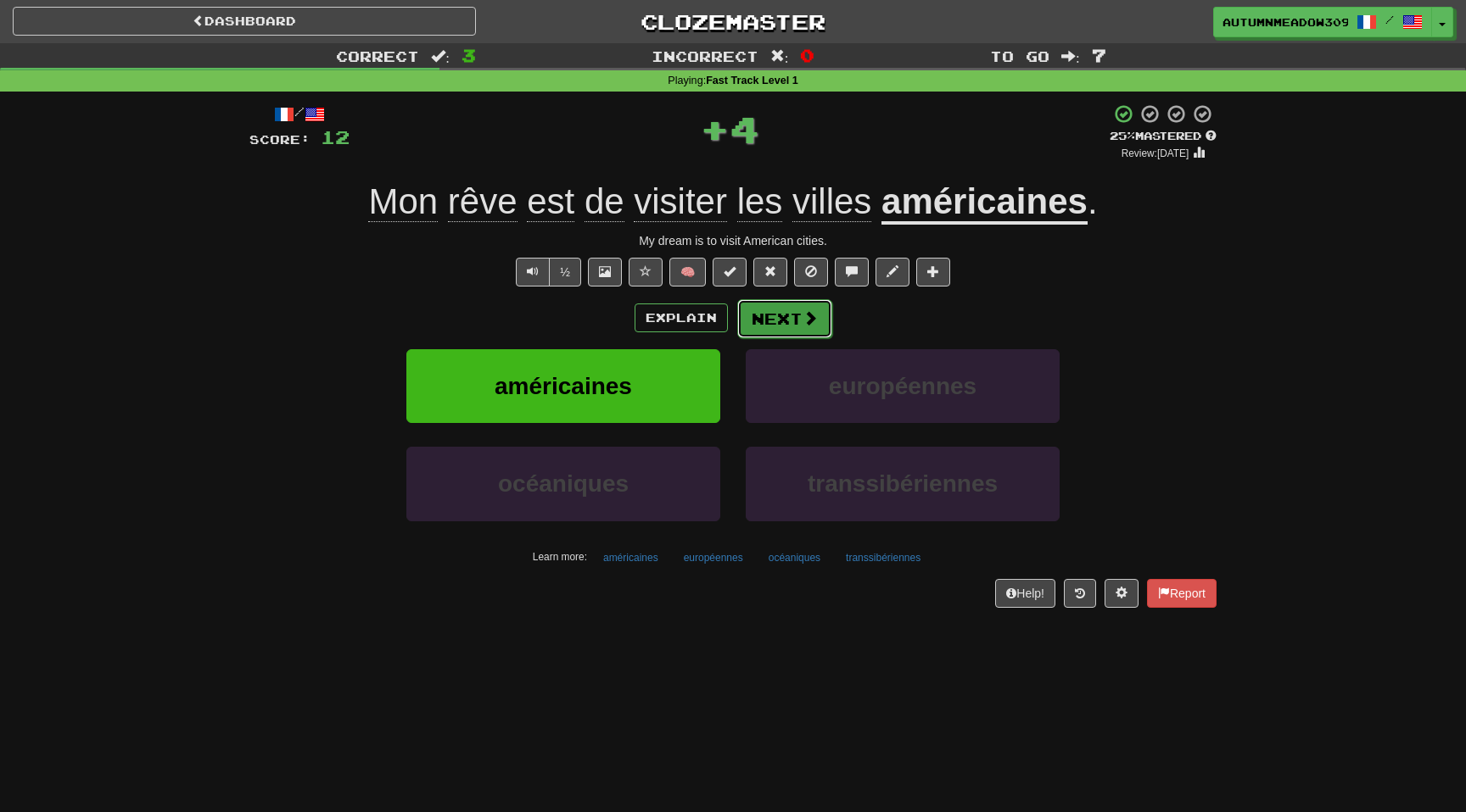
click at [804, 329] on button "Next" at bounding box center [785, 318] width 95 height 39
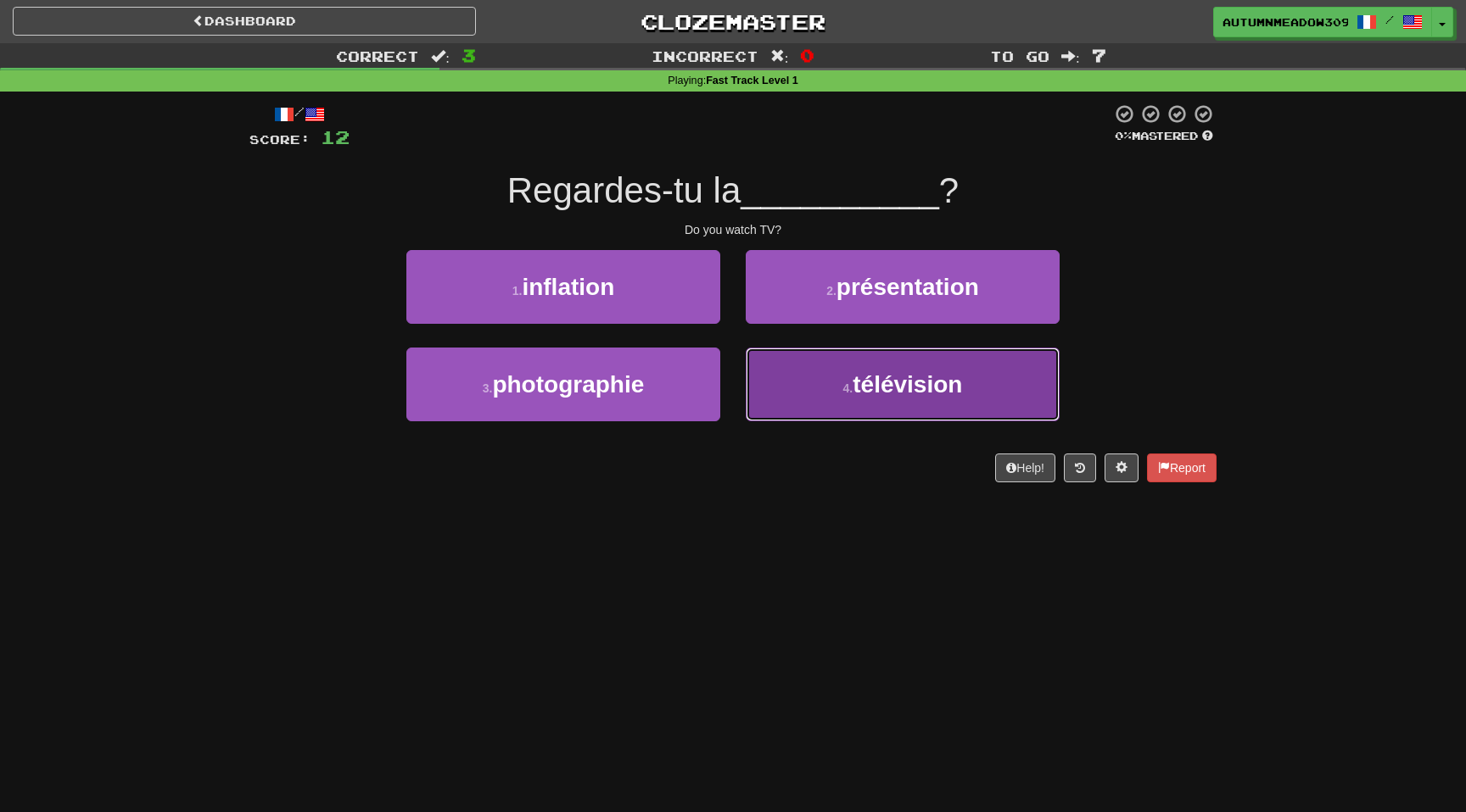
click at [933, 410] on button "4 . télévision" at bounding box center [902, 384] width 314 height 74
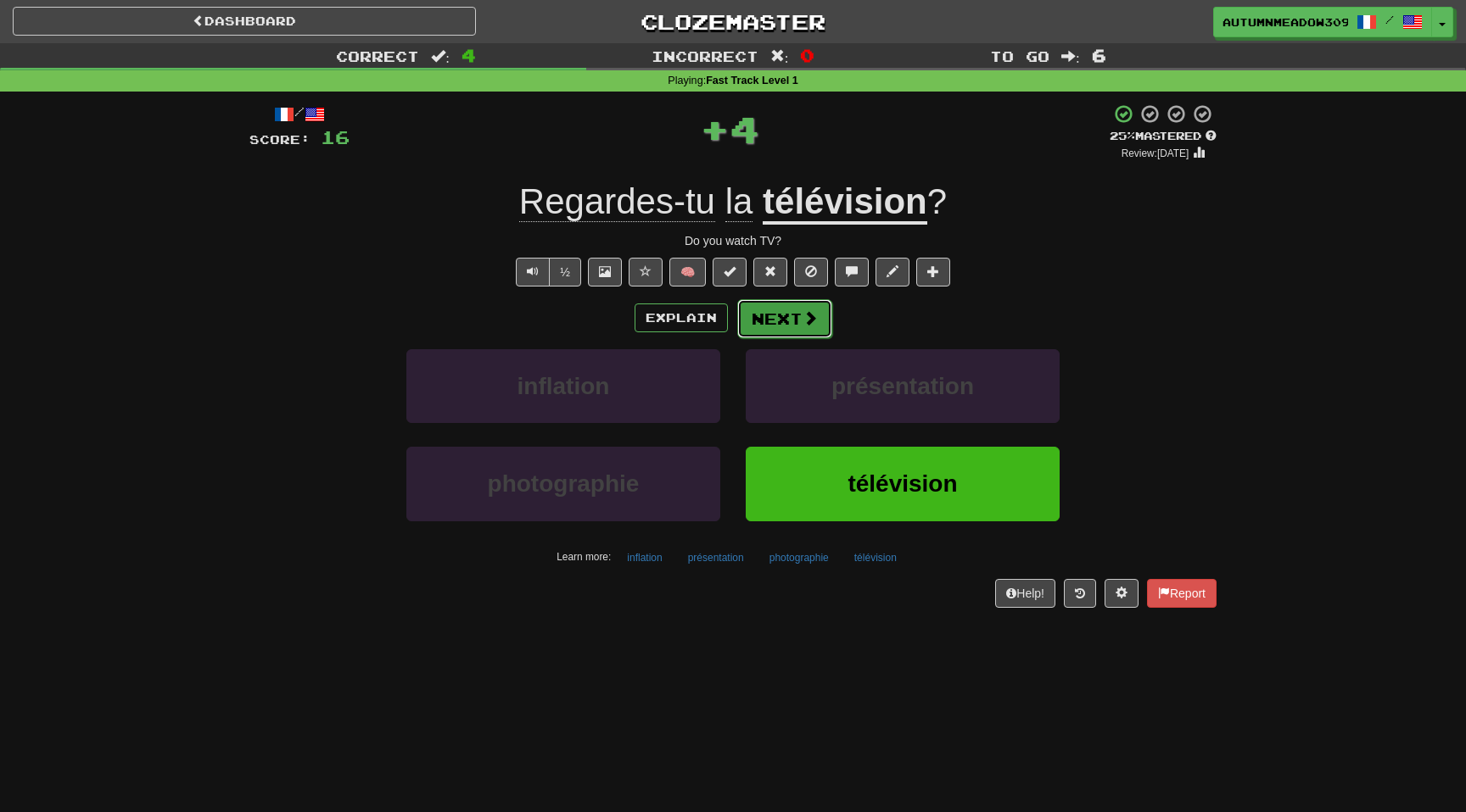
click at [820, 332] on button "Next" at bounding box center [785, 318] width 95 height 39
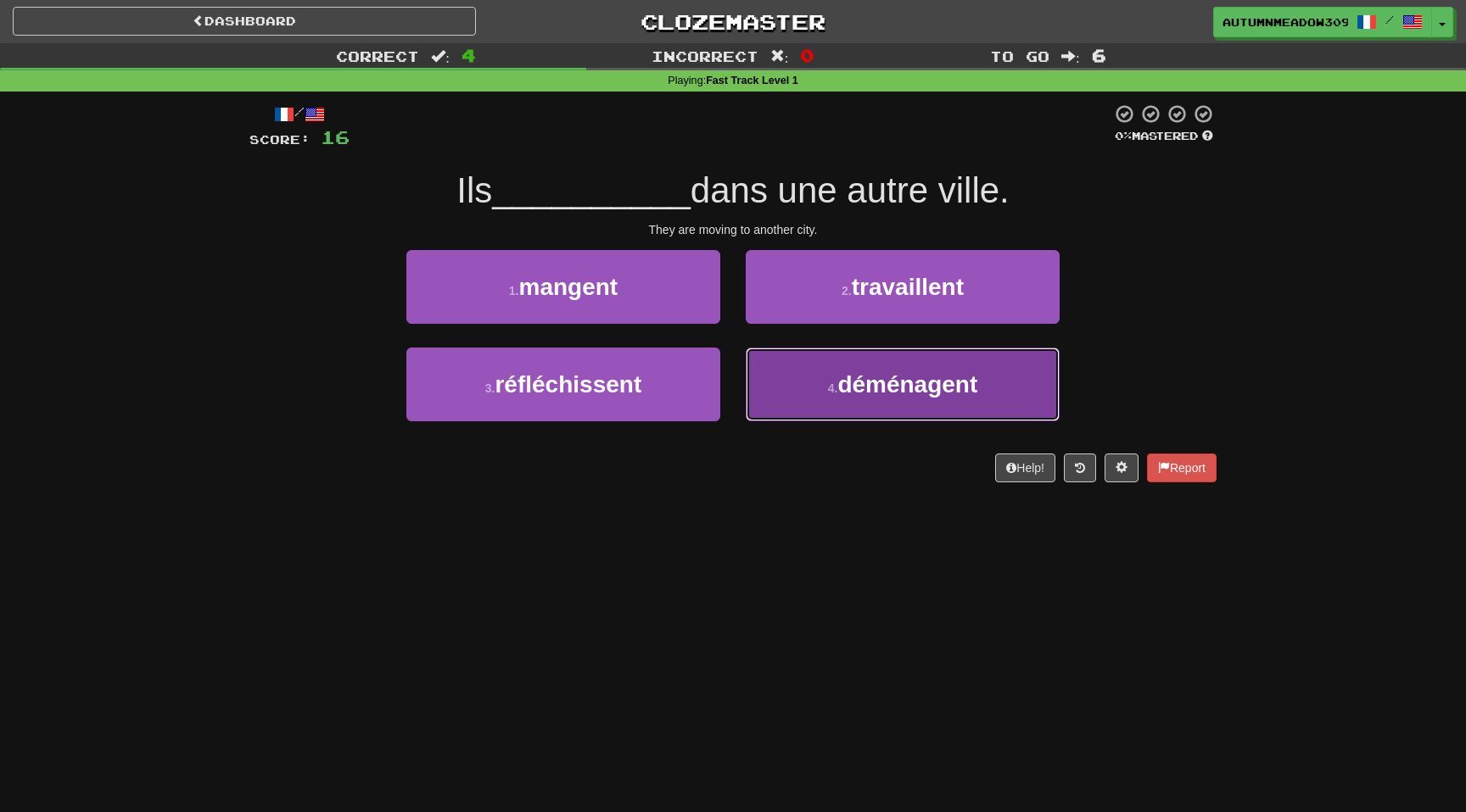
click at [868, 401] on button "4 . déménagent" at bounding box center [902, 384] width 314 height 74
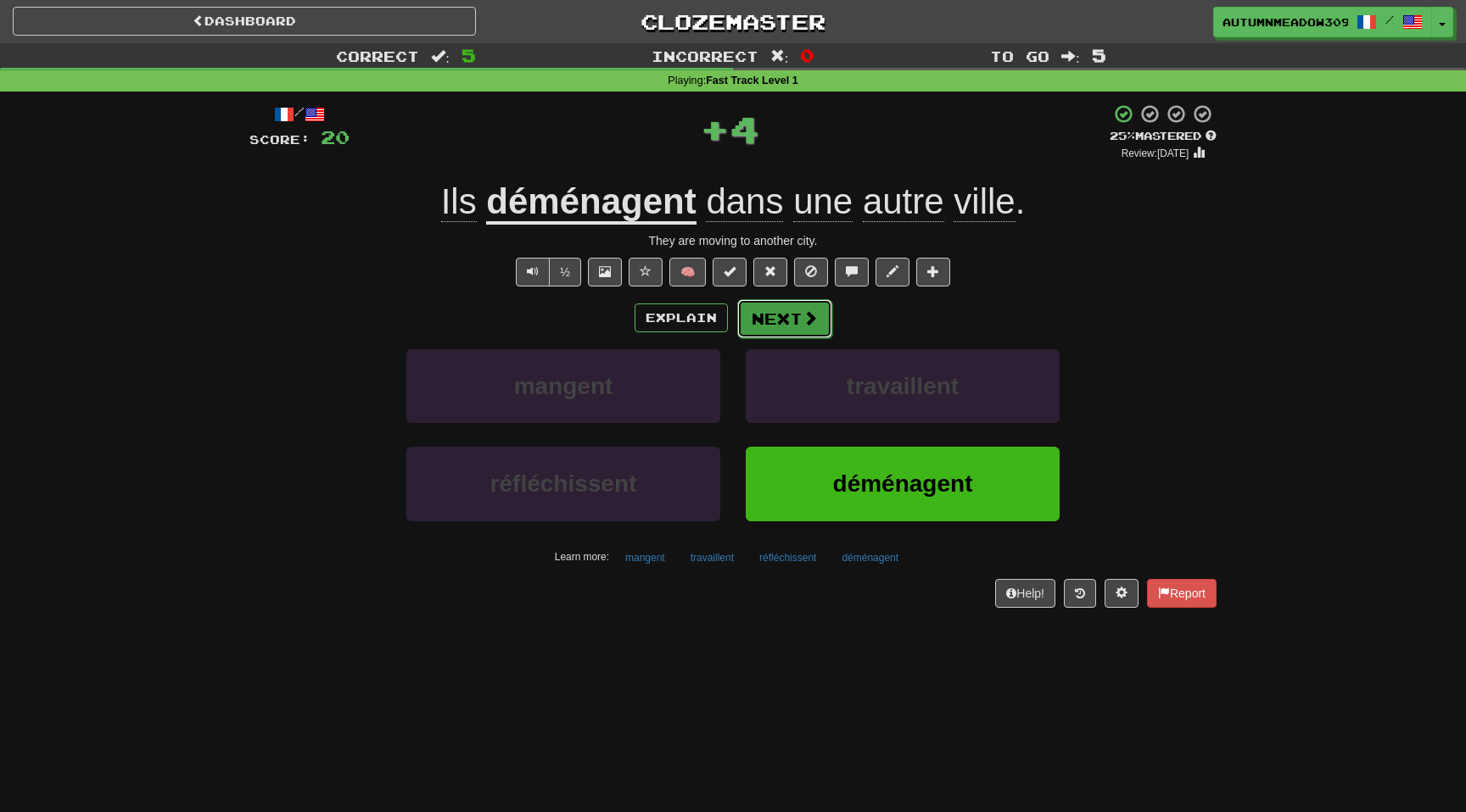
click at [783, 318] on button "Next" at bounding box center [785, 318] width 95 height 39
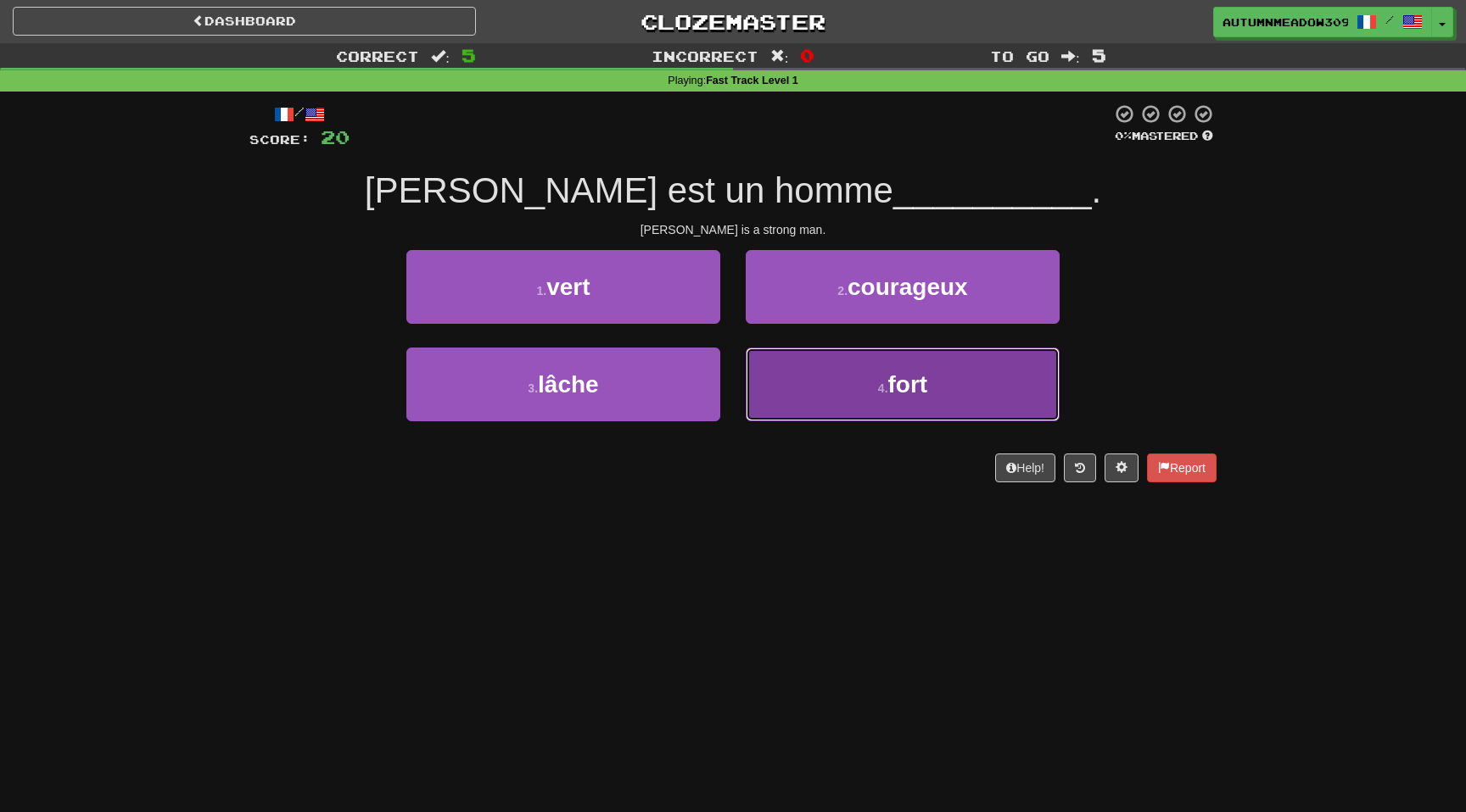
click at [851, 412] on button "4 . fort" at bounding box center [902, 384] width 314 height 74
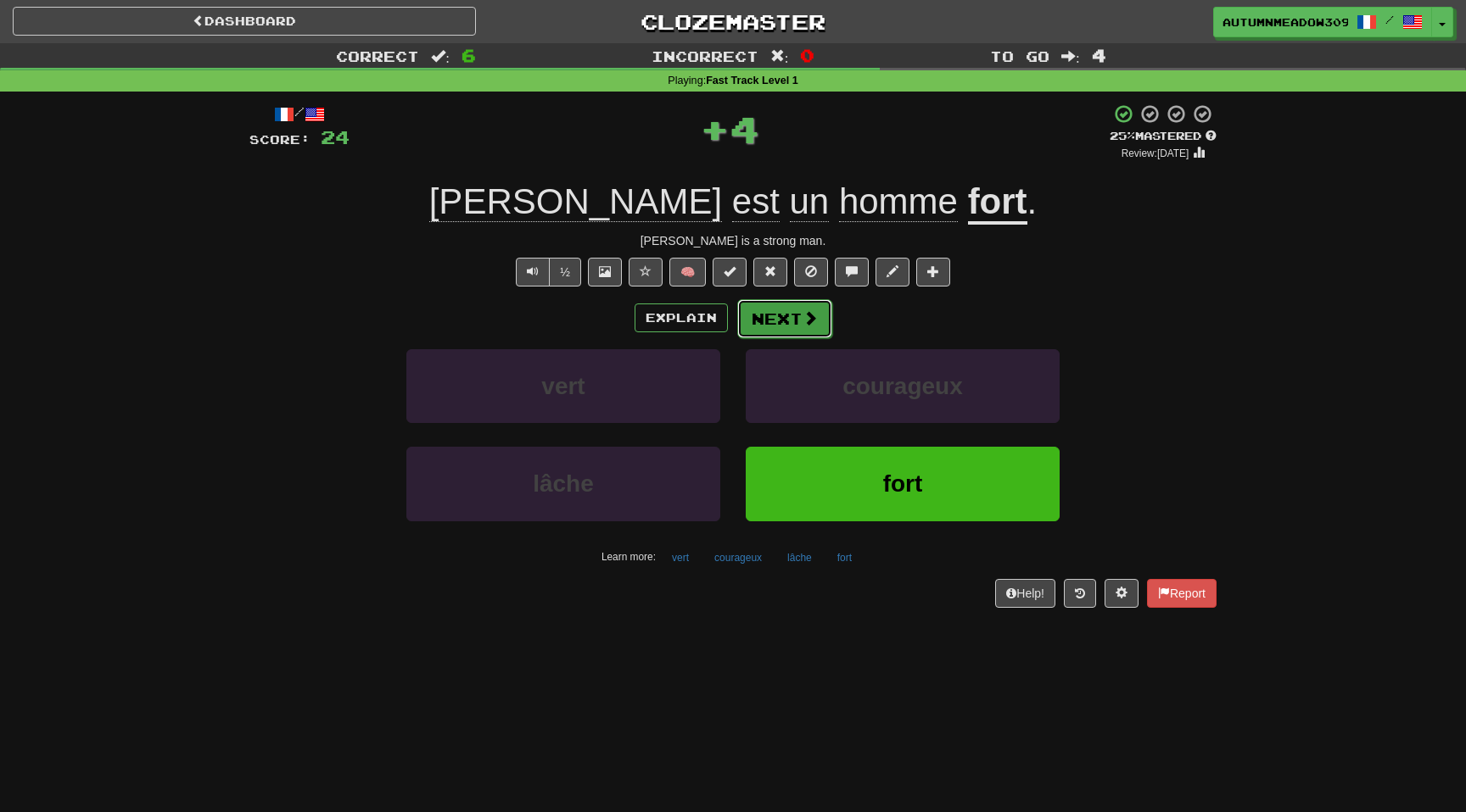
click at [793, 325] on button "Next" at bounding box center [785, 318] width 95 height 39
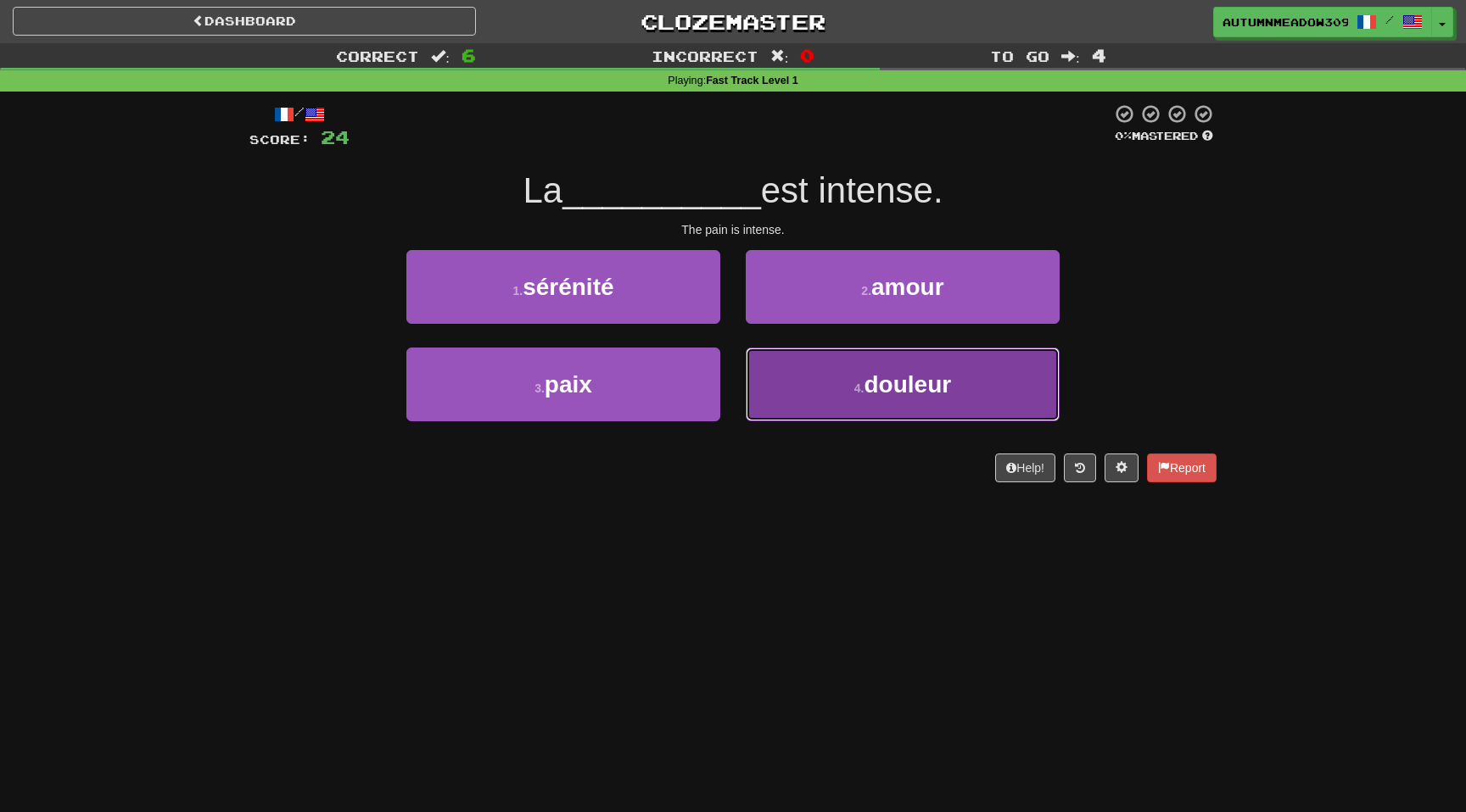
click at [843, 412] on button "4 . douleur" at bounding box center [902, 384] width 314 height 74
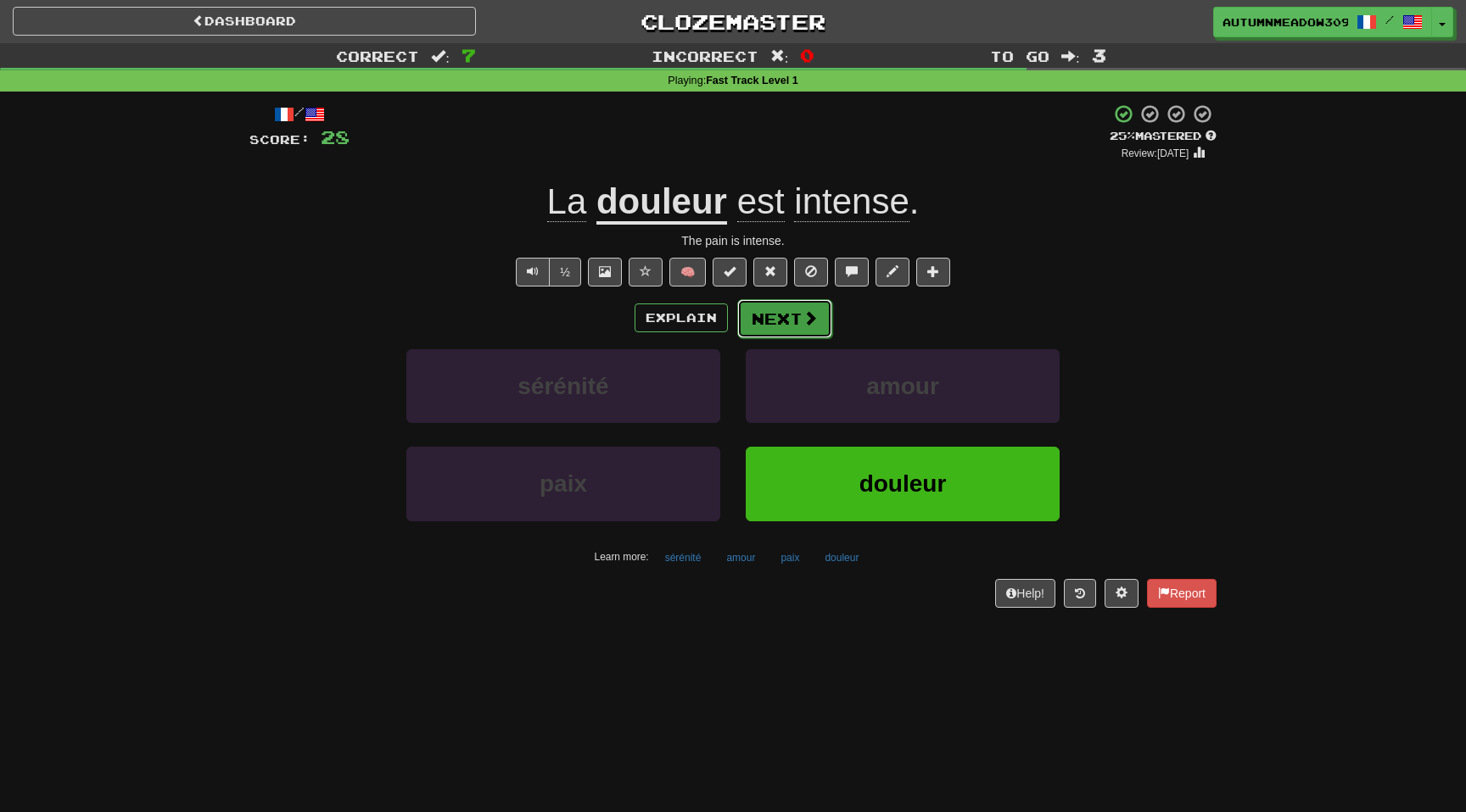
click at [803, 317] on span at bounding box center [811, 318] width 15 height 15
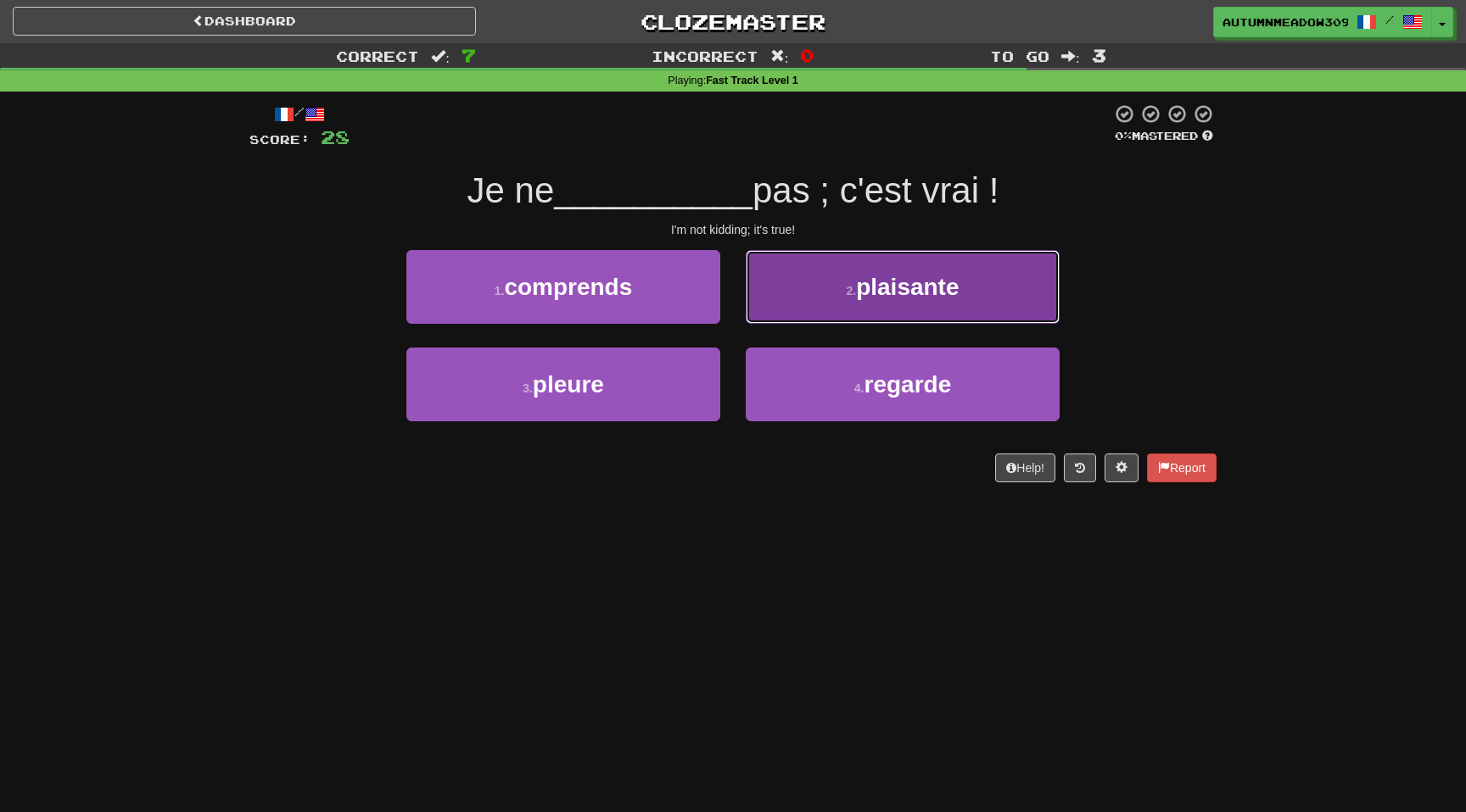
click at [831, 294] on button "2 . plaisante" at bounding box center [902, 287] width 314 height 74
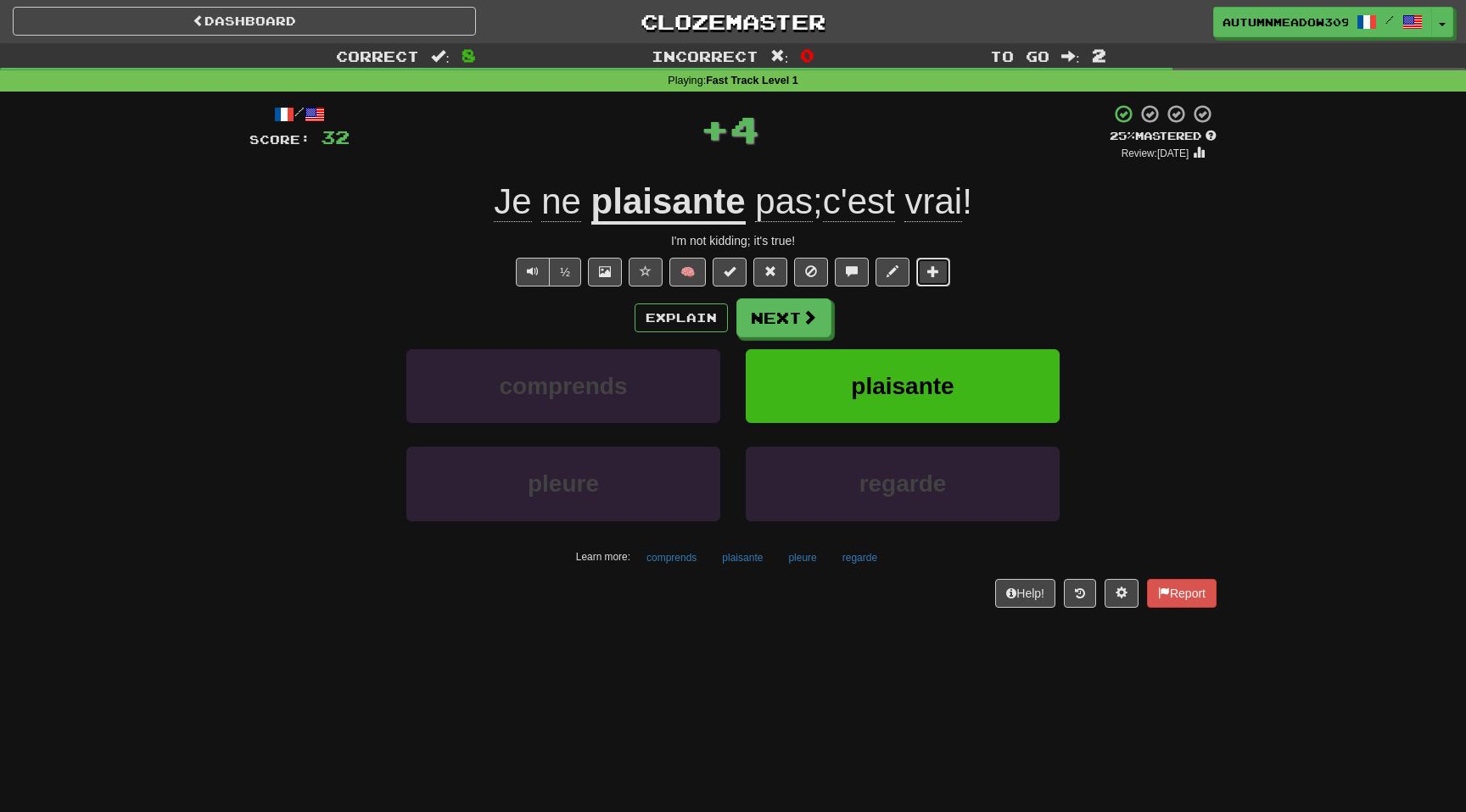
click at [924, 267] on button at bounding box center [933, 273] width 33 height 29
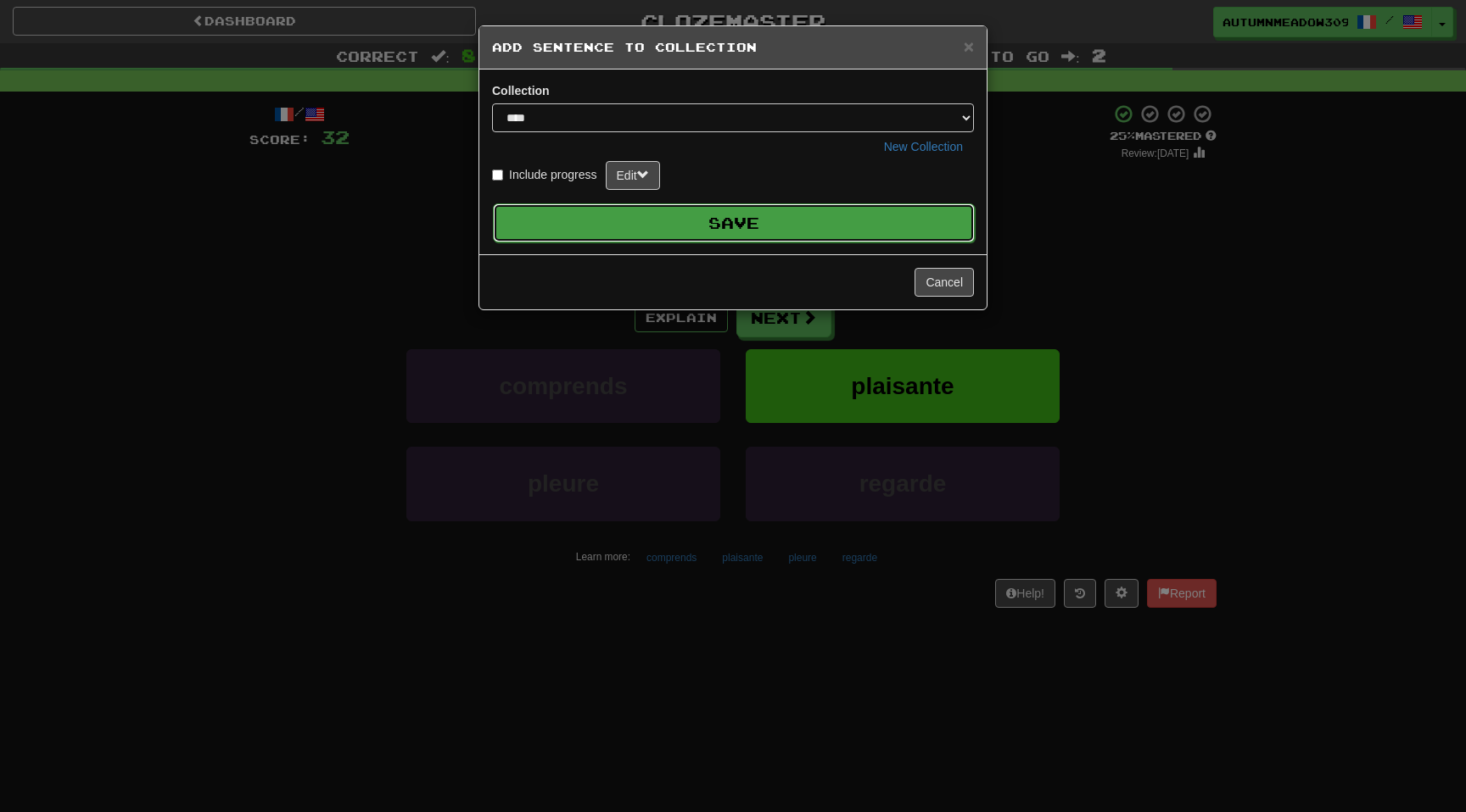
click at [866, 223] on button "Save" at bounding box center [734, 223] width 482 height 39
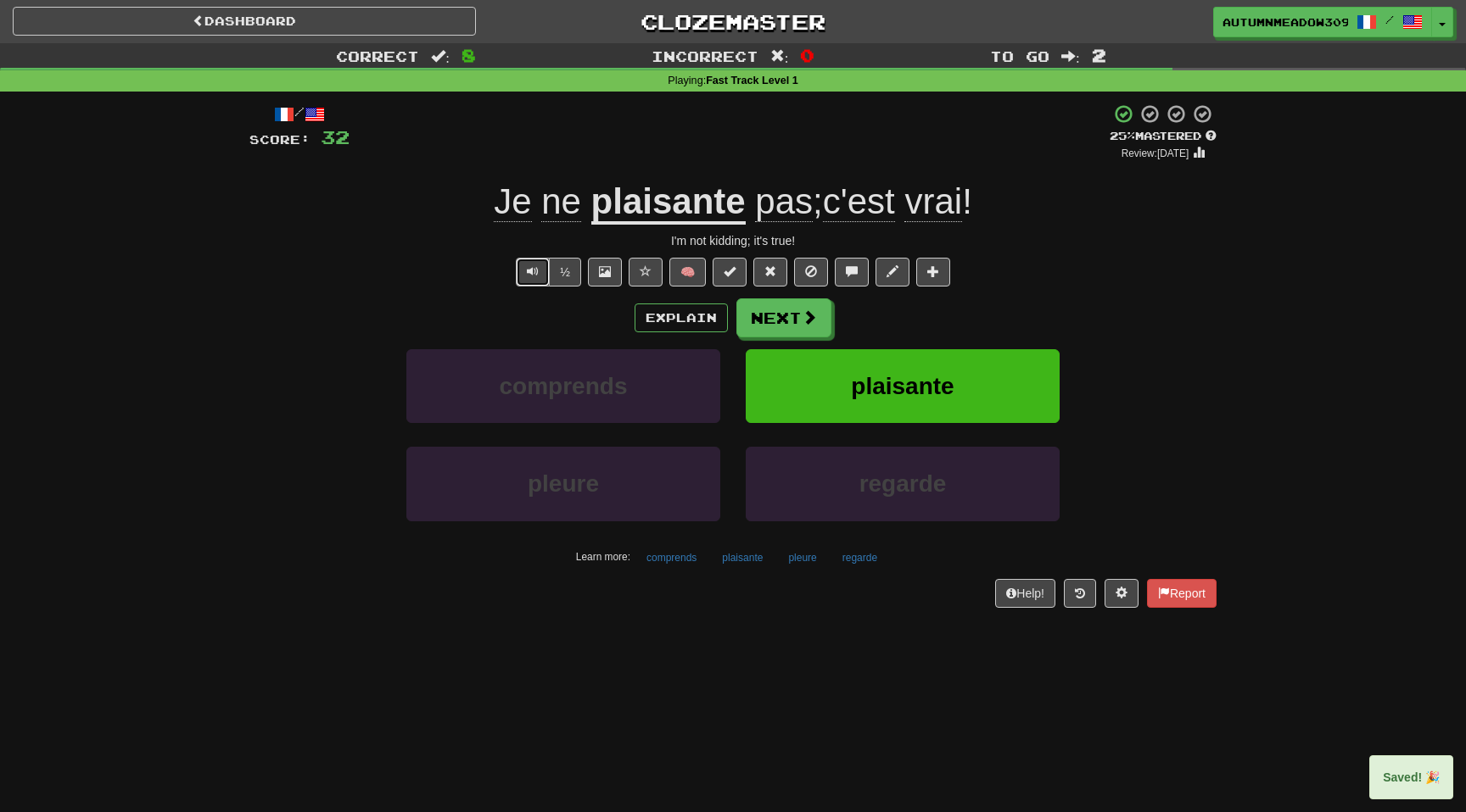
click at [534, 269] on span "Text-to-speech controls" at bounding box center [533, 272] width 11 height 11
click at [772, 318] on button "Next" at bounding box center [785, 318] width 95 height 39
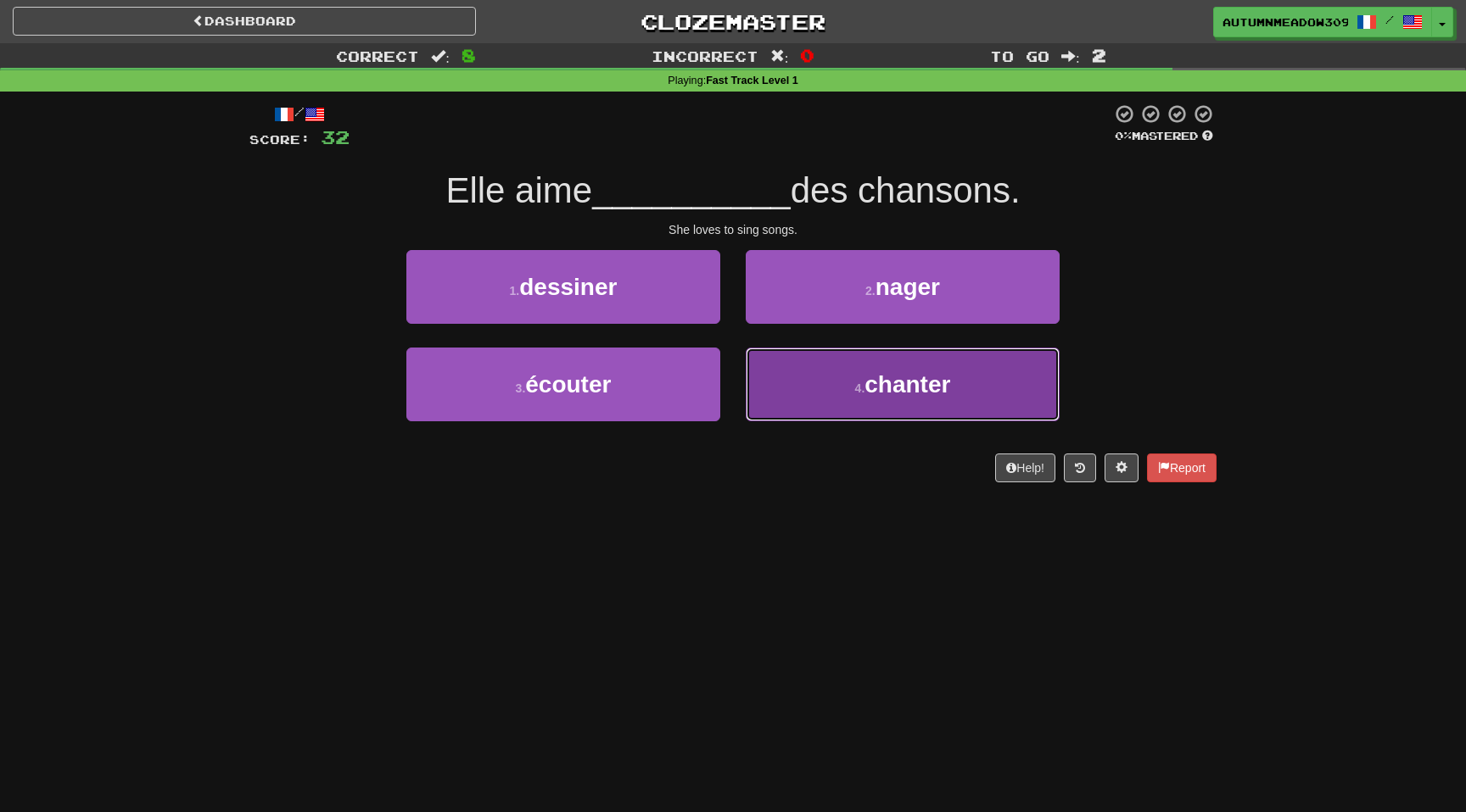
click at [915, 398] on span "chanter" at bounding box center [908, 384] width 86 height 26
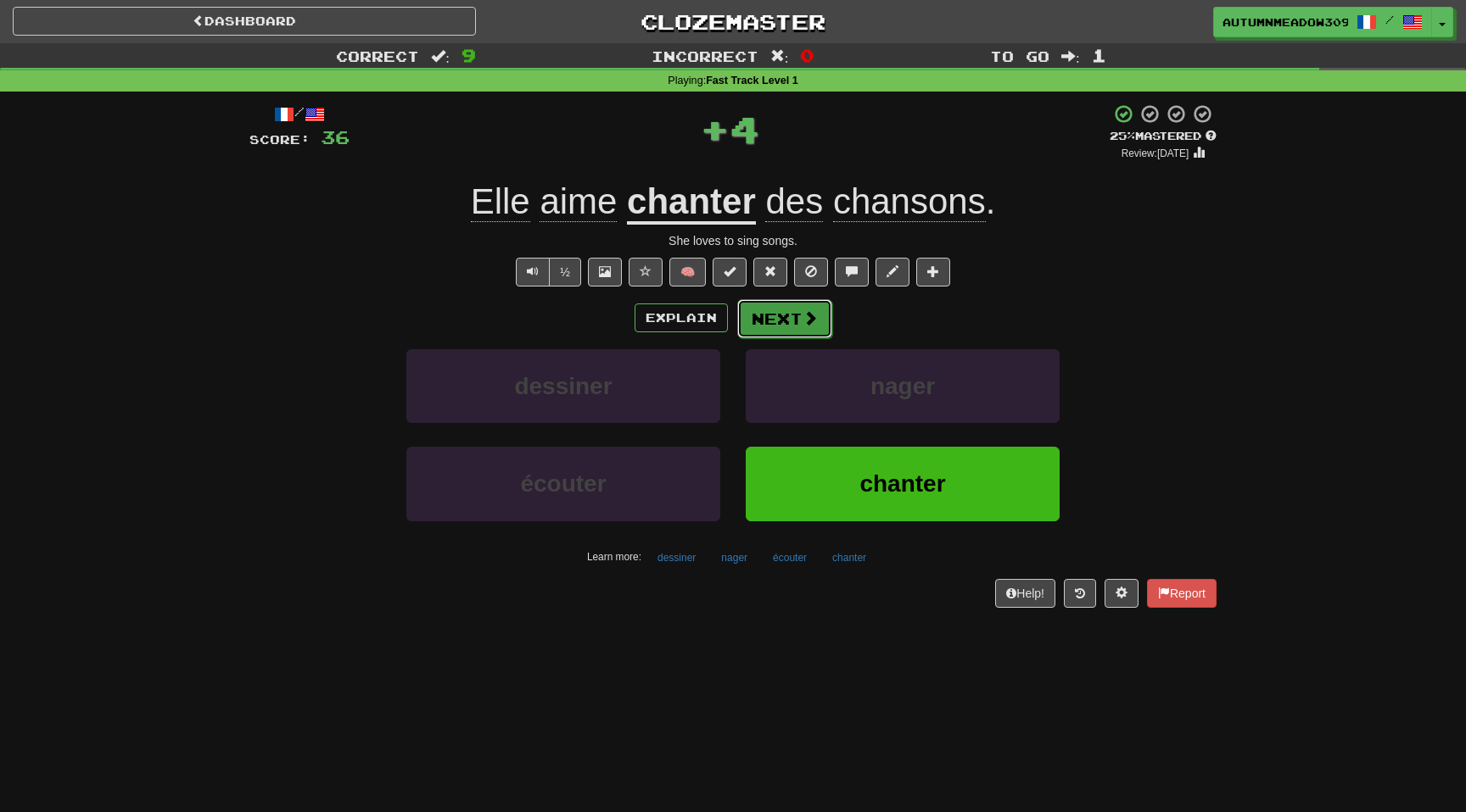
click at [808, 332] on button "Next" at bounding box center [785, 318] width 95 height 39
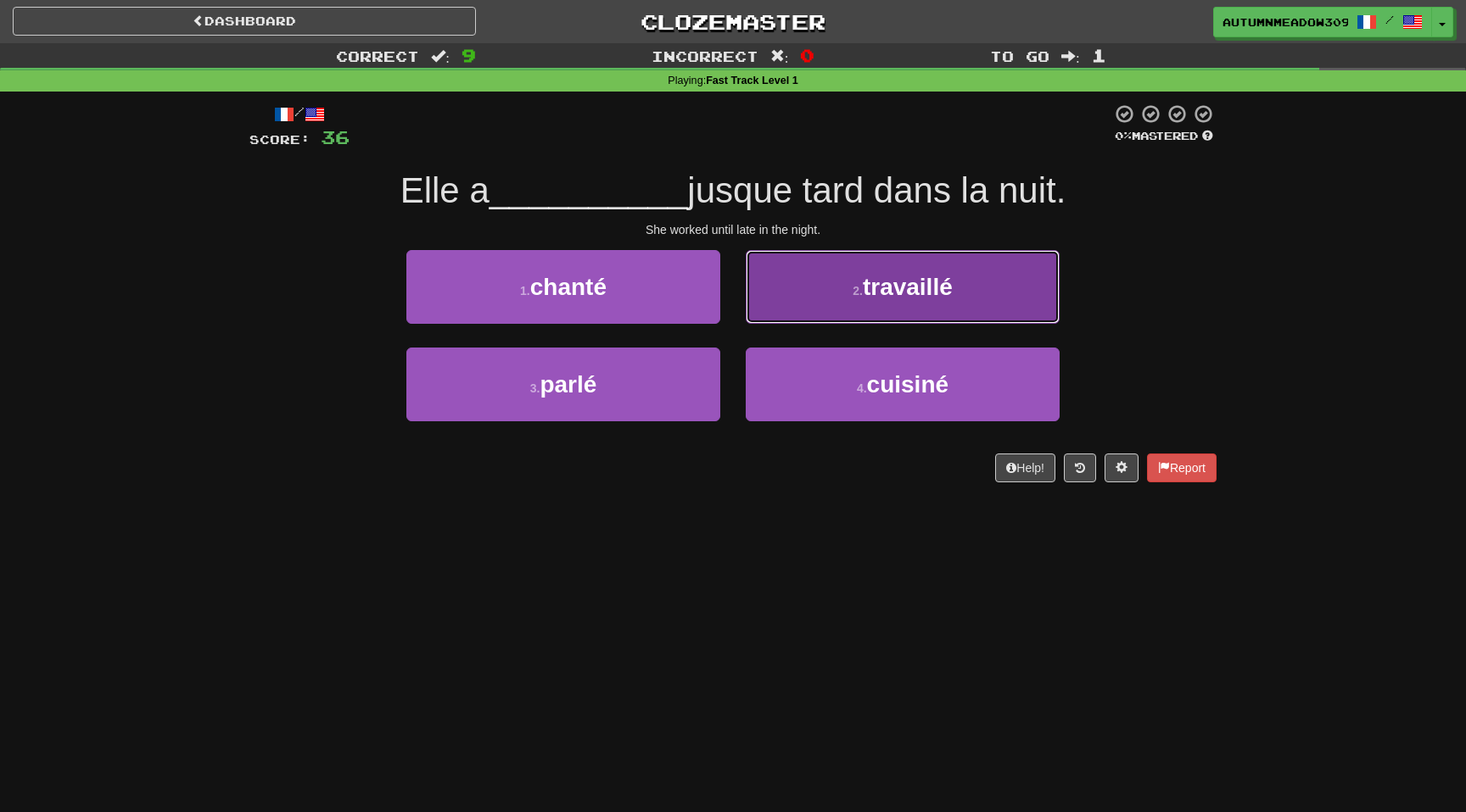
click at [922, 300] on button "2 . travaillé" at bounding box center [902, 287] width 314 height 74
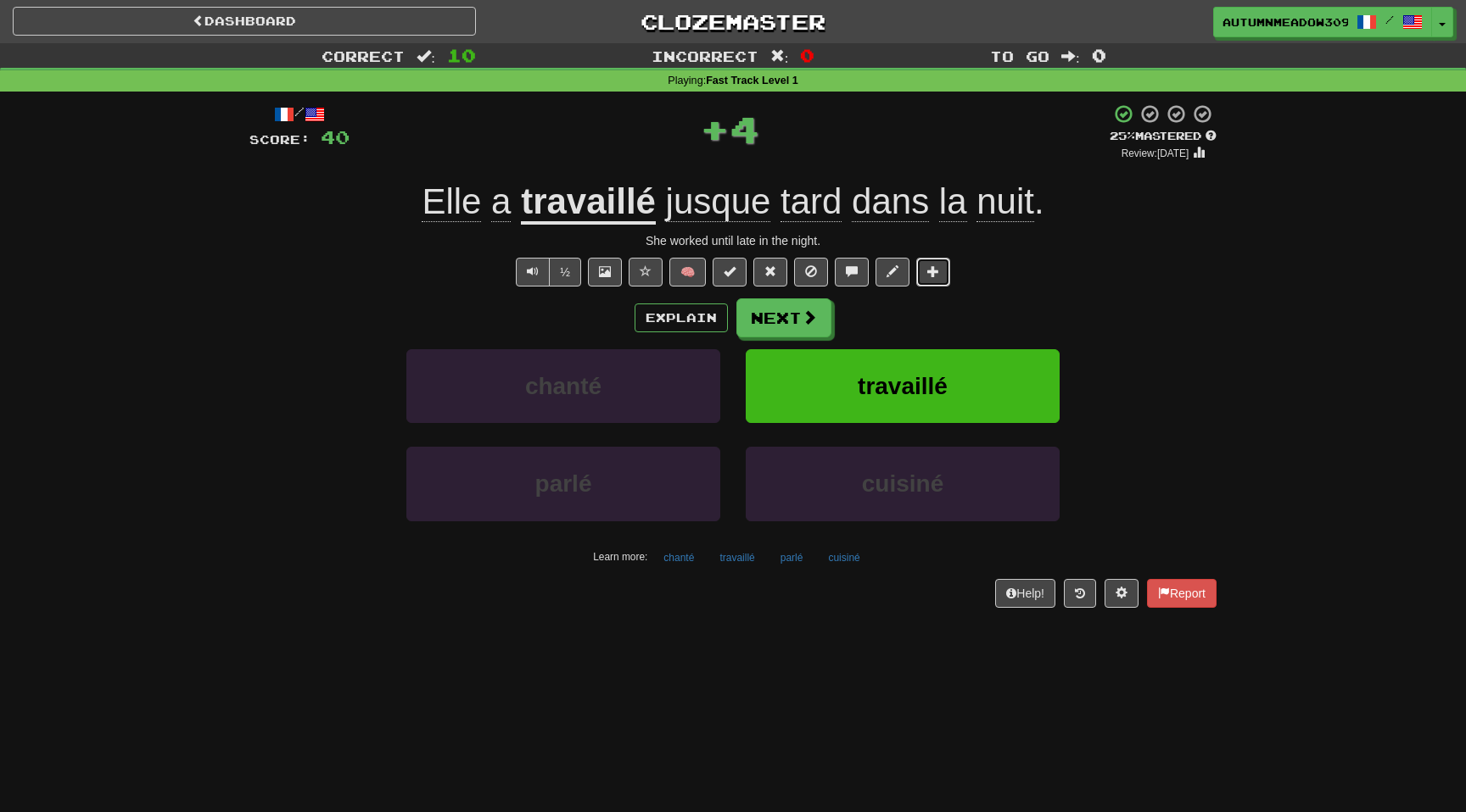
click at [934, 274] on span at bounding box center [933, 272] width 11 height 11
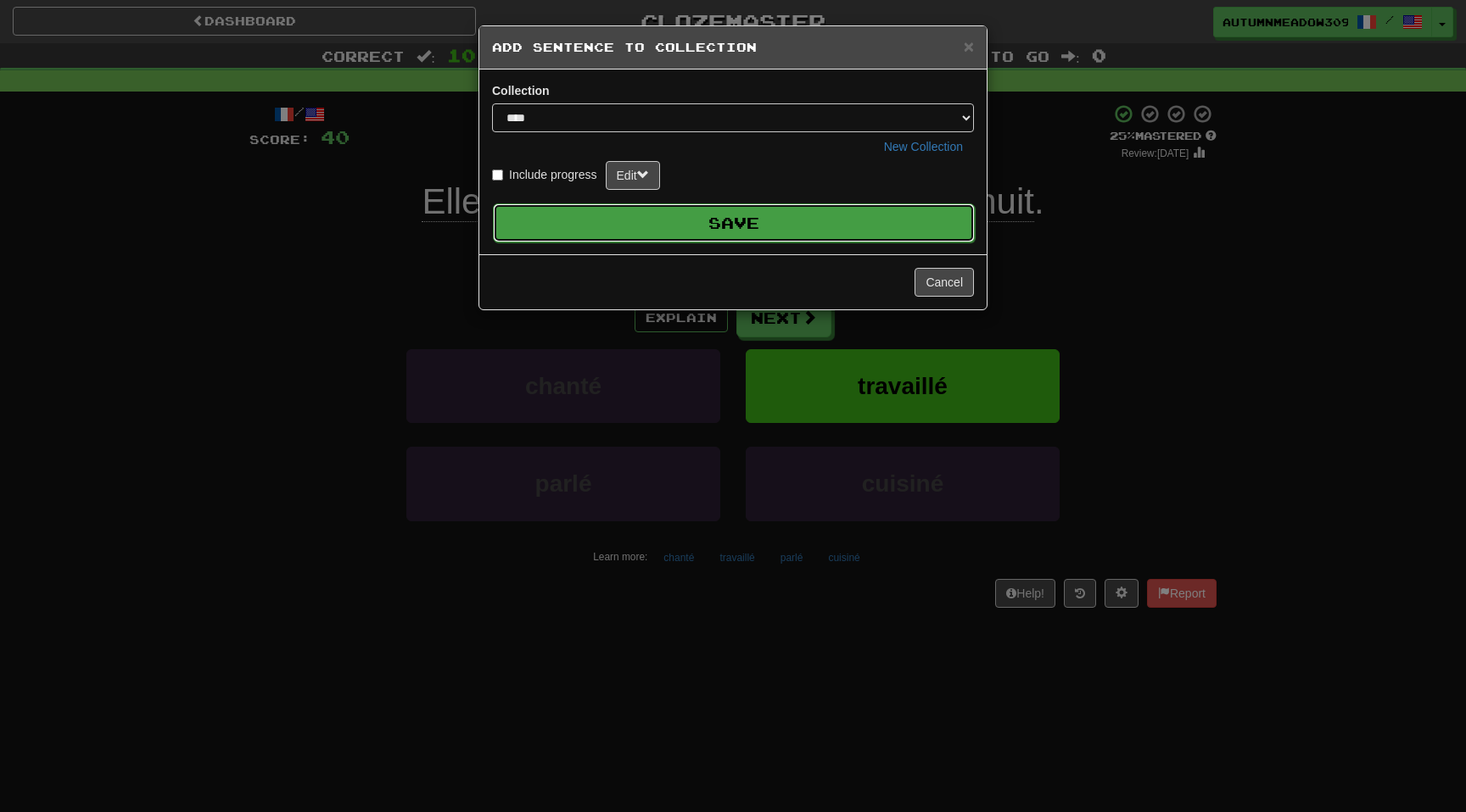
click at [873, 223] on button "Save" at bounding box center [734, 223] width 482 height 39
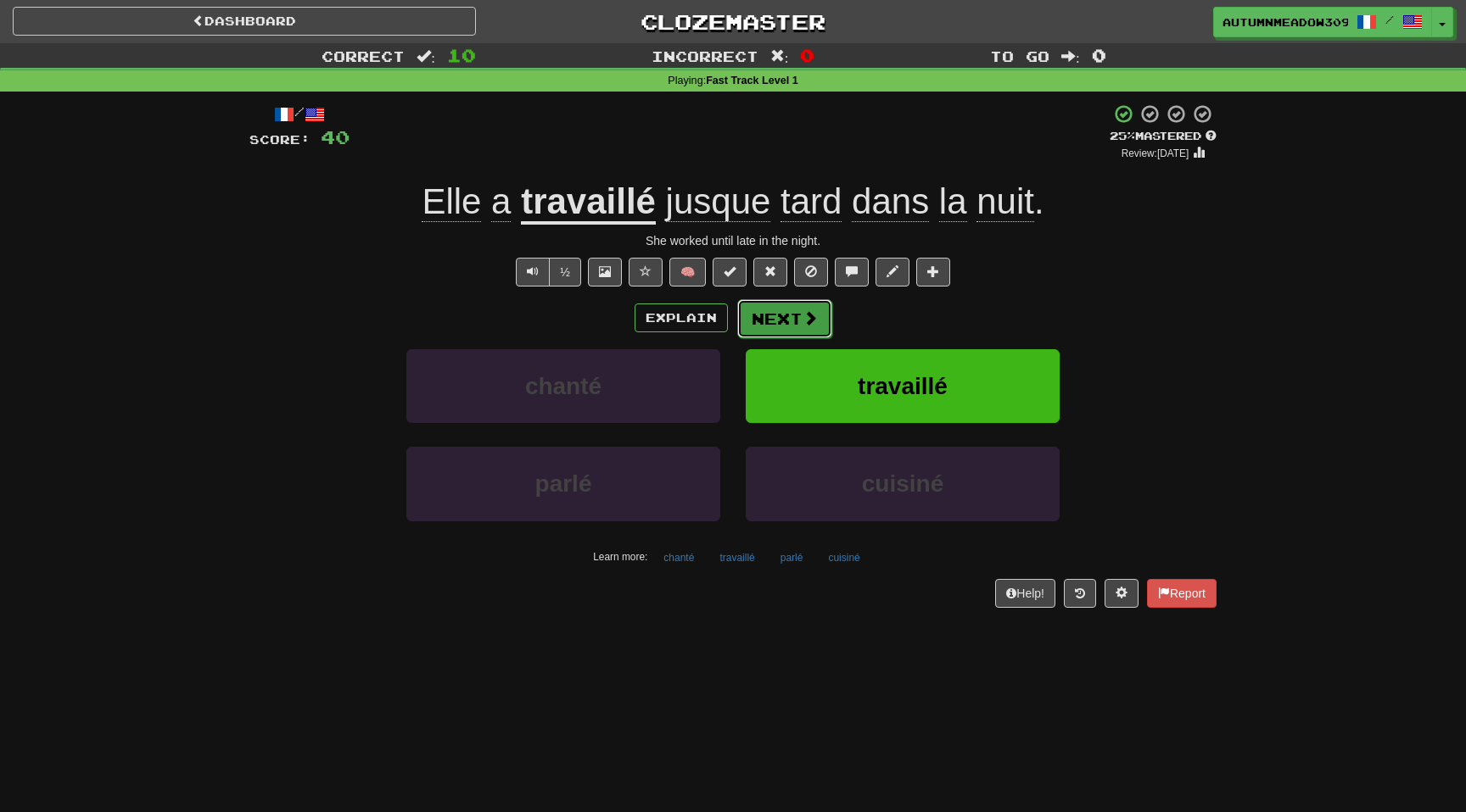
click at [789, 319] on button "Next" at bounding box center [785, 318] width 95 height 39
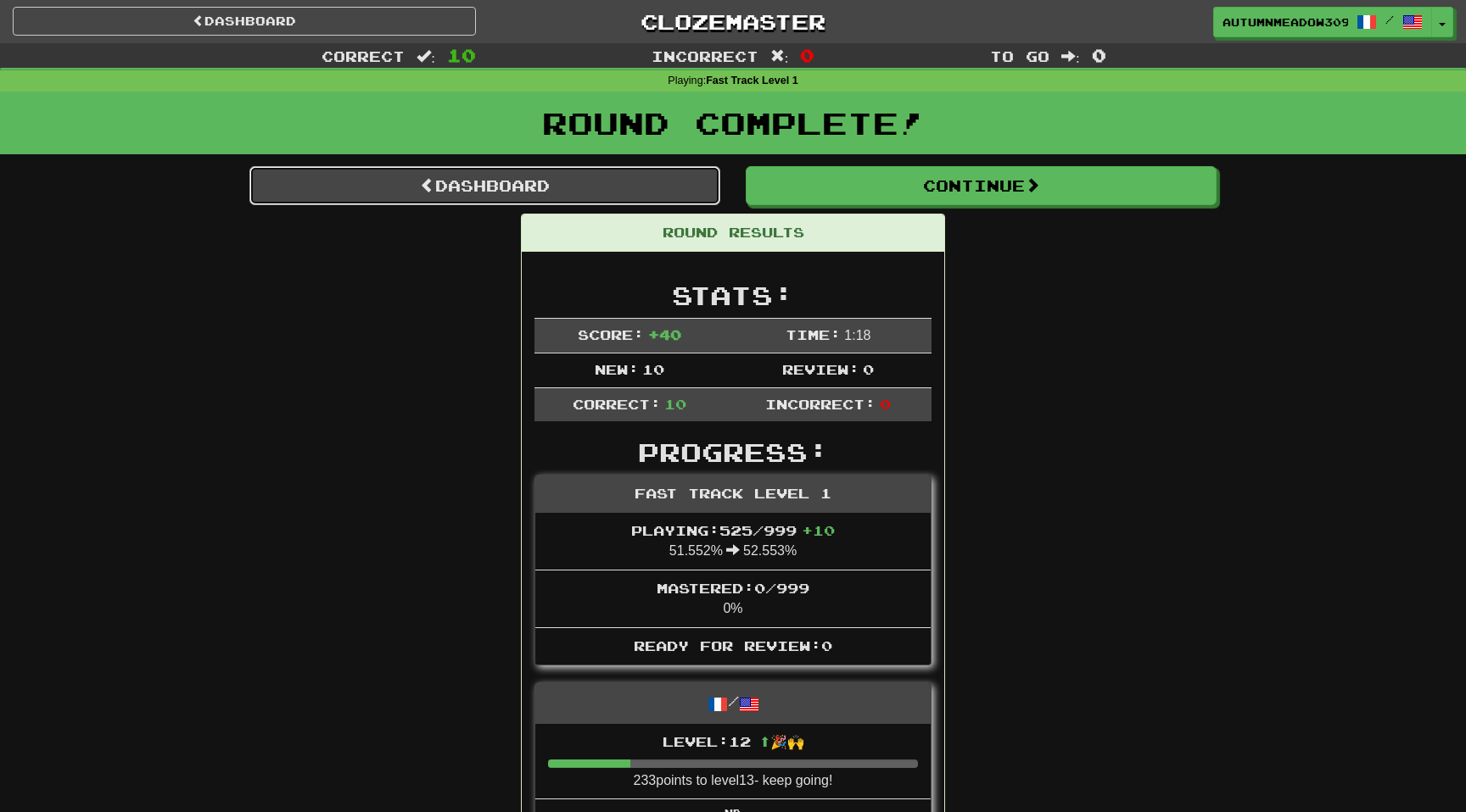
click at [505, 178] on link "Dashboard" at bounding box center [485, 186] width 471 height 39
